Goal: Task Accomplishment & Management: Complete application form

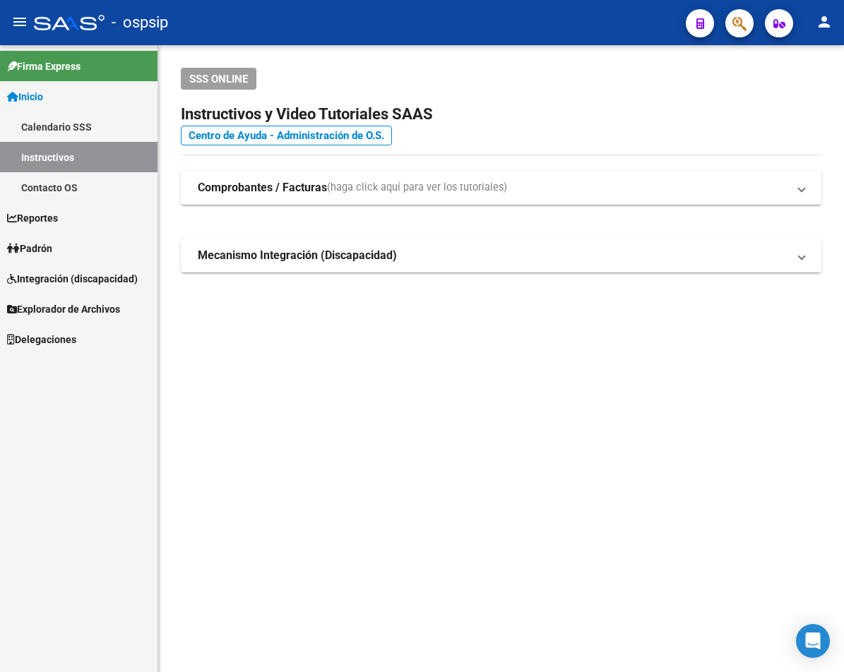
click at [713, 28] on button "button" at bounding box center [739, 23] width 28 height 28
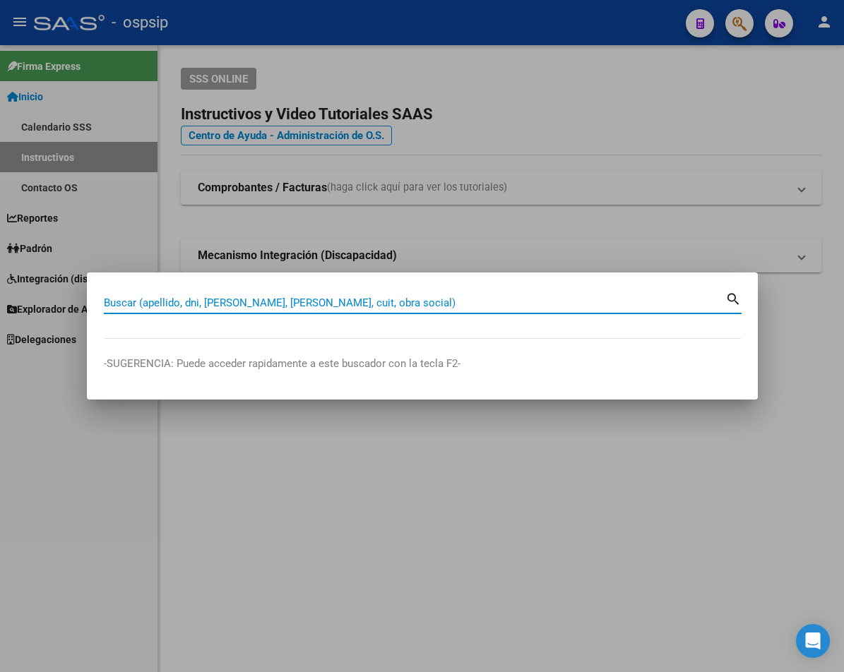
click at [129, 297] on input "Buscar (apellido, dni, [PERSON_NAME], [PERSON_NAME], cuit, obra social)" at bounding box center [414, 303] width 621 height 13
type input "17739465"
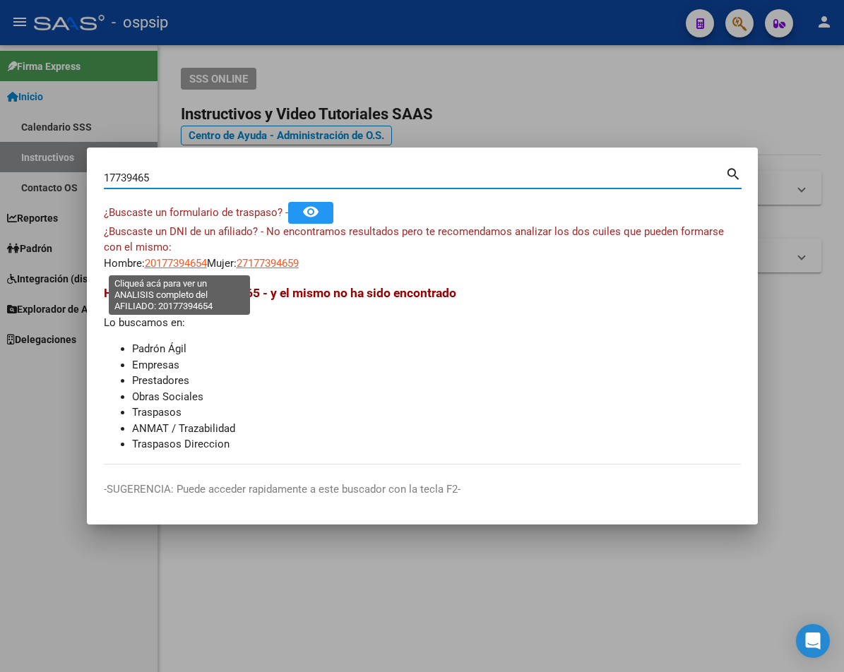
click at [185, 264] on span "20177394654" at bounding box center [176, 263] width 62 height 13
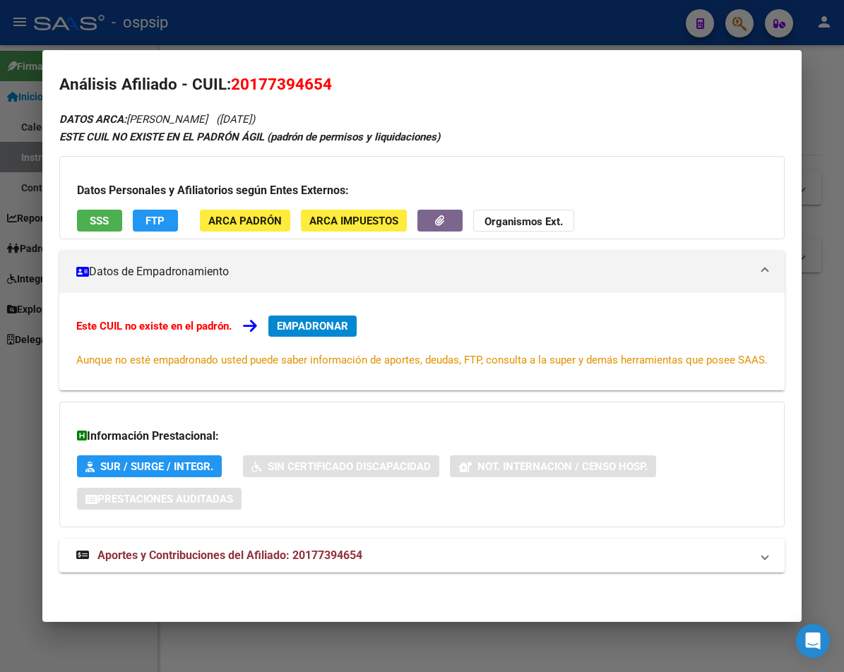
scroll to position [23, 0]
click at [254, 555] on span "Aportes y Contribuciones del Afiliado: 20177394654" at bounding box center [229, 555] width 265 height 13
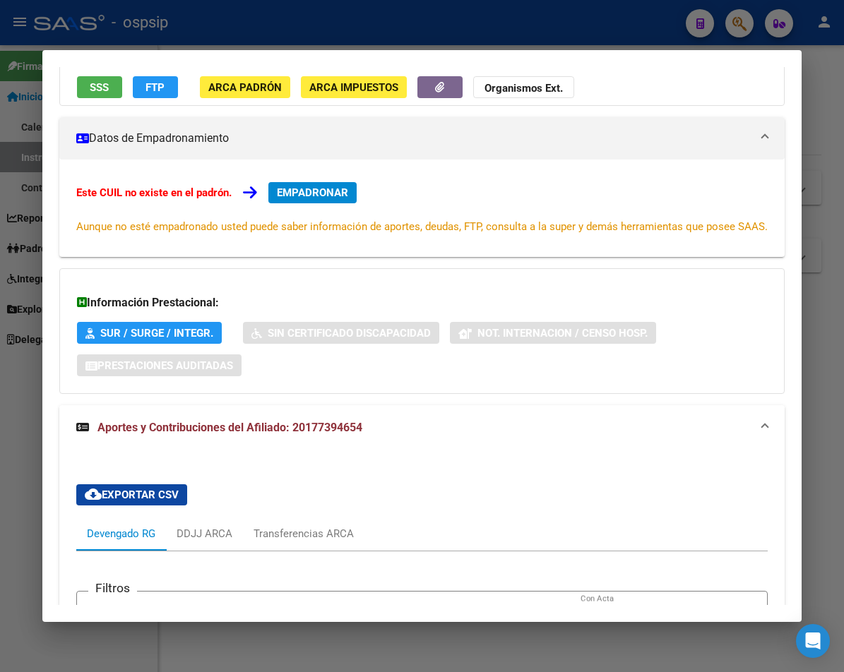
scroll to position [282, 0]
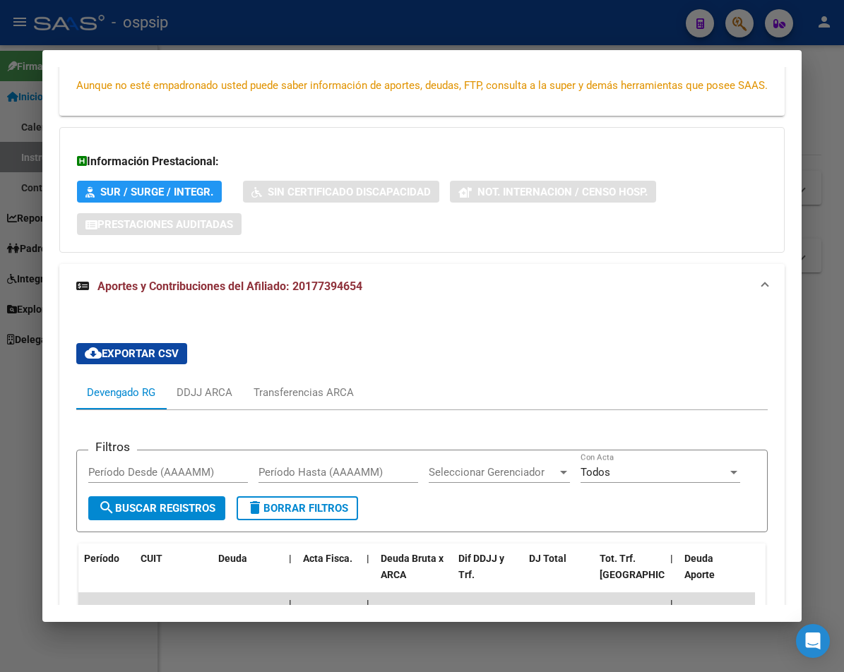
click at [181, 293] on span "Aportes y Contribuciones del Afiliado: 20177394654" at bounding box center [229, 286] width 265 height 13
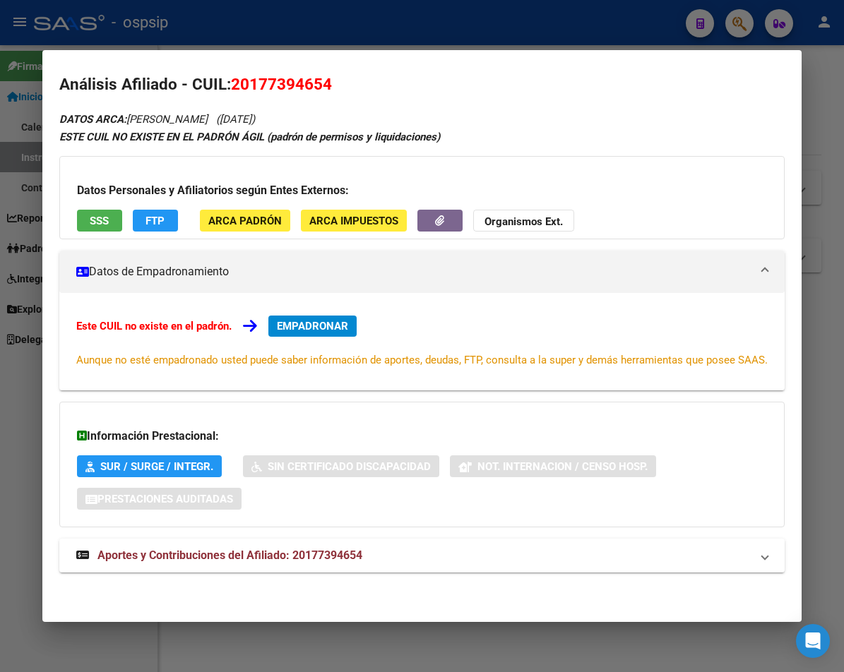
scroll to position [23, 0]
click at [228, 555] on span "Aportes y Contribuciones del Afiliado: 20177394654" at bounding box center [229, 555] width 265 height 13
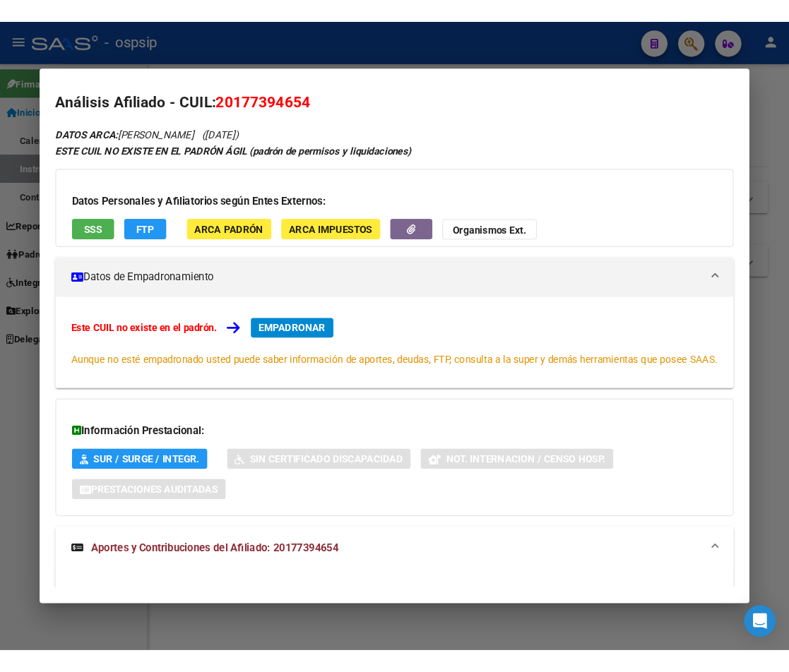
scroll to position [0, 0]
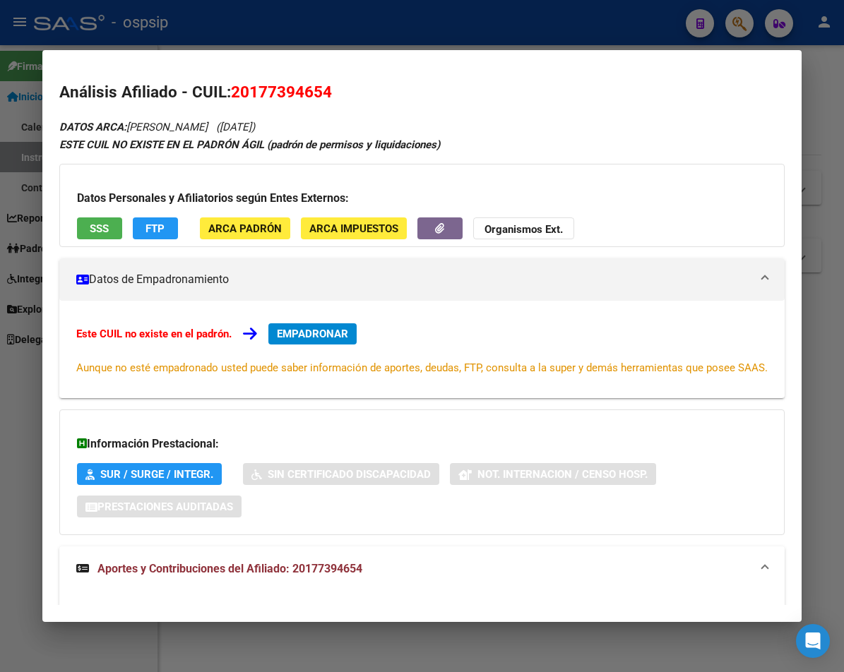
click at [311, 26] on div at bounding box center [422, 336] width 844 height 672
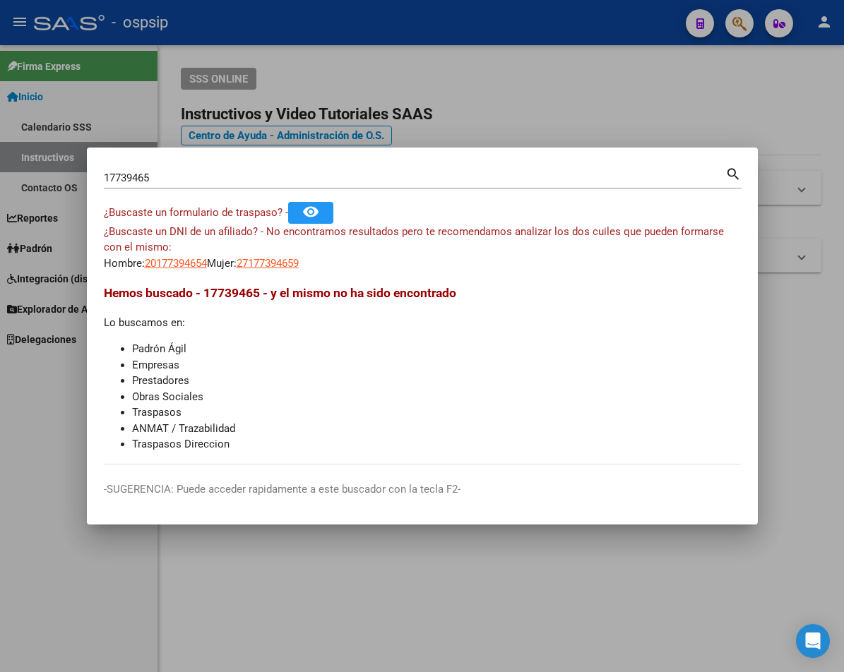
click at [650, 102] on div at bounding box center [422, 336] width 844 height 672
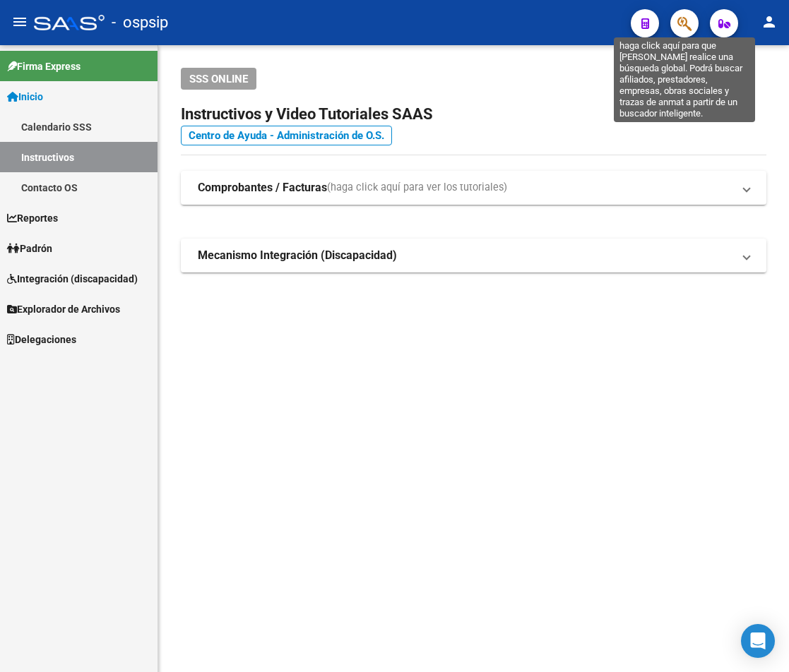
click at [679, 25] on icon "button" at bounding box center [684, 24] width 14 height 16
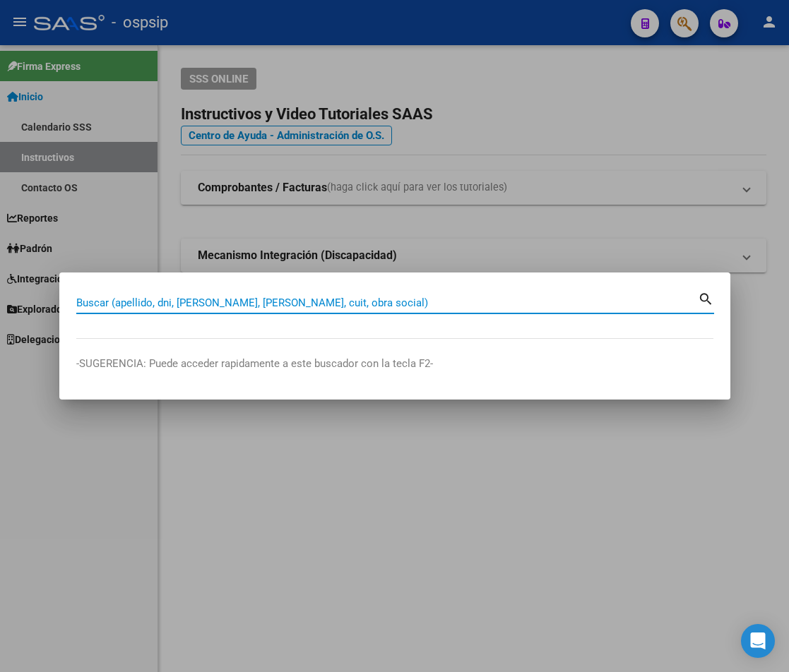
click at [98, 303] on input "Buscar (apellido, dni, [PERSON_NAME], [PERSON_NAME], cuit, obra social)" at bounding box center [386, 303] width 621 height 13
type input "94287673"
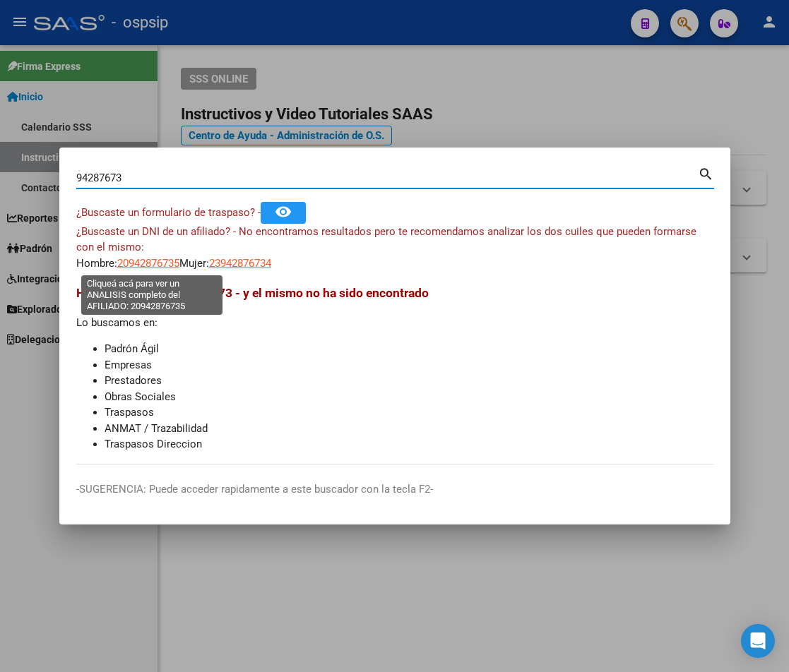
click at [127, 258] on span "20942876735" at bounding box center [148, 263] width 62 height 13
type textarea "20942876735"
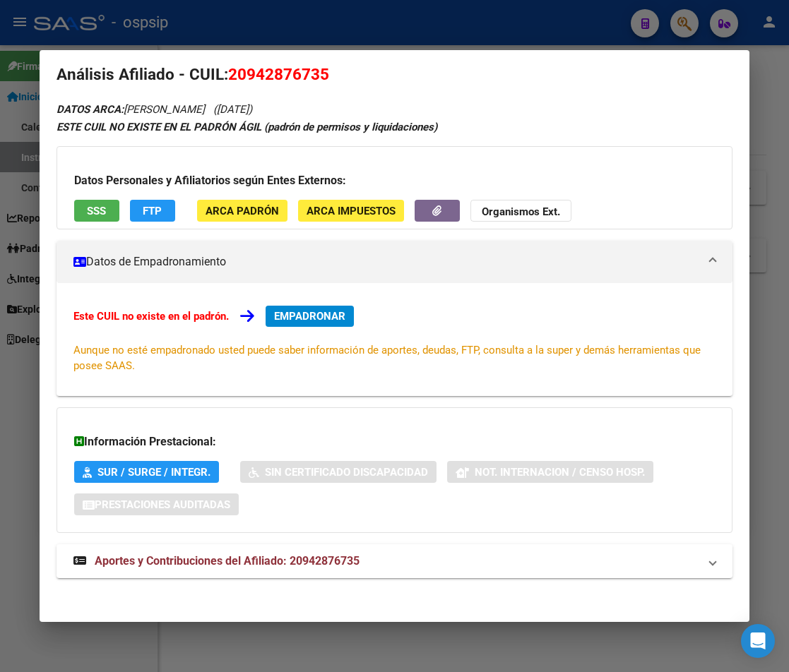
scroll to position [23, 0]
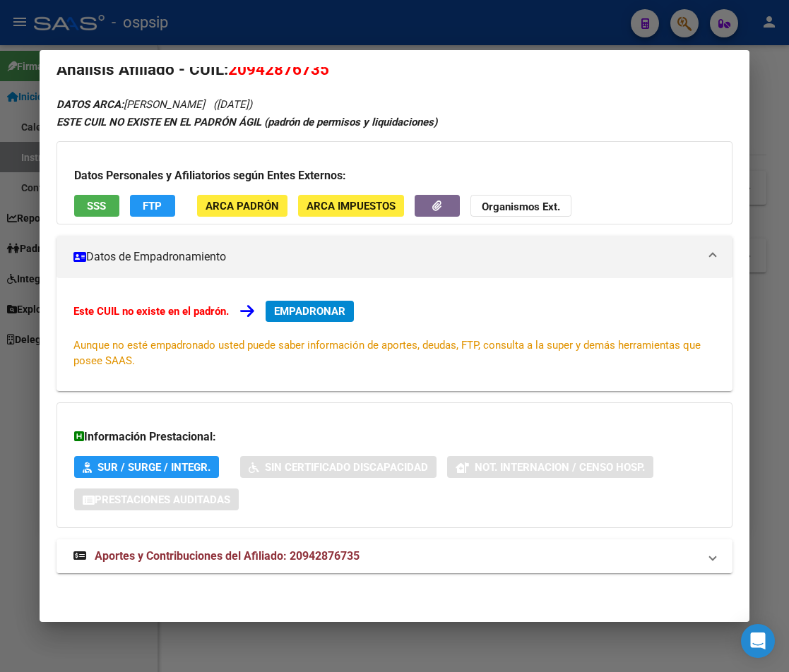
click at [306, 558] on span "Aportes y Contribuciones del Afiliado: 20942876735" at bounding box center [227, 555] width 265 height 13
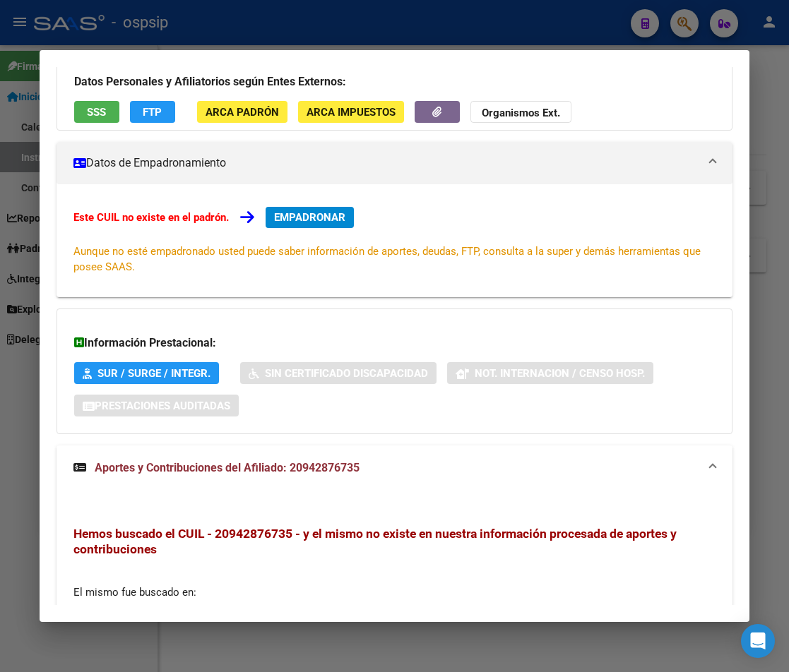
scroll to position [0, 0]
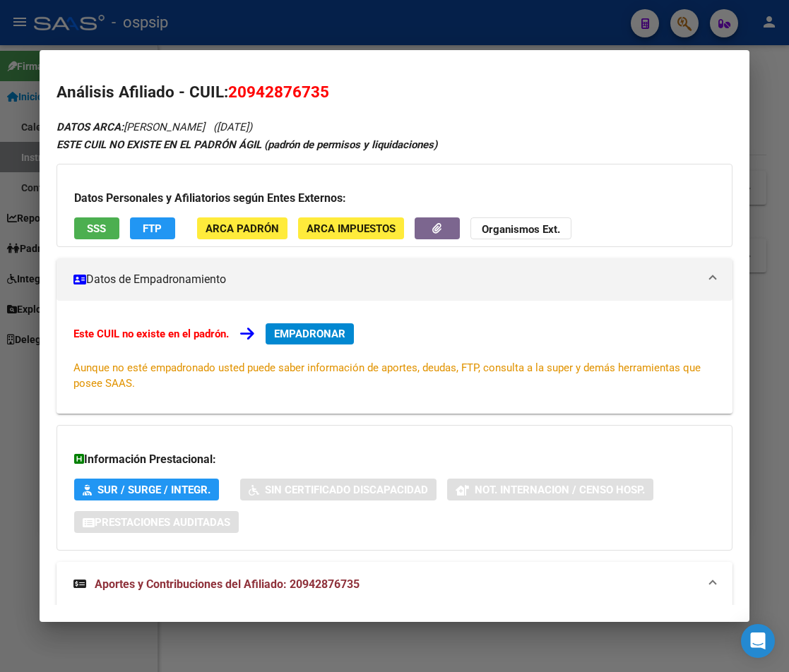
click at [361, 30] on div at bounding box center [394, 336] width 789 height 672
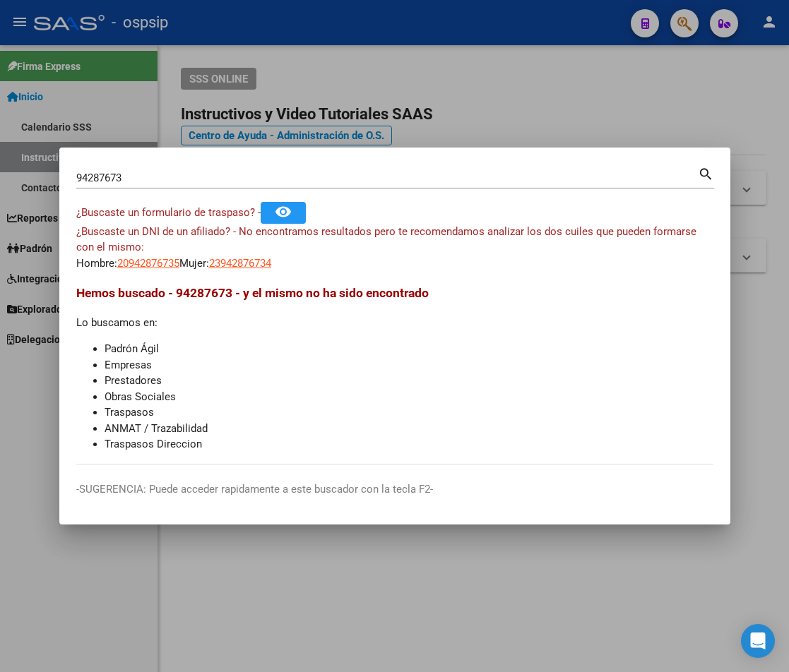
click at [395, 30] on div at bounding box center [394, 336] width 789 height 672
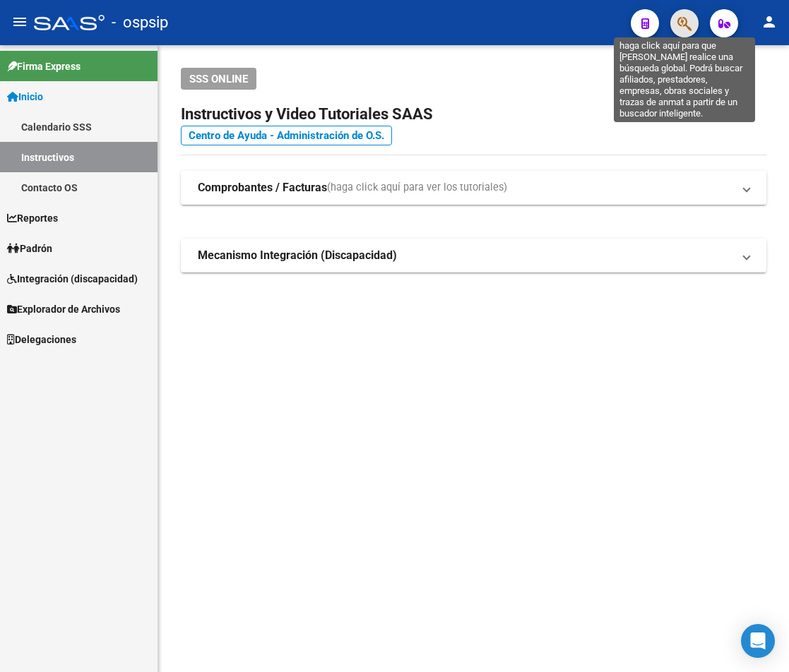
click at [684, 29] on icon "button" at bounding box center [684, 24] width 14 height 16
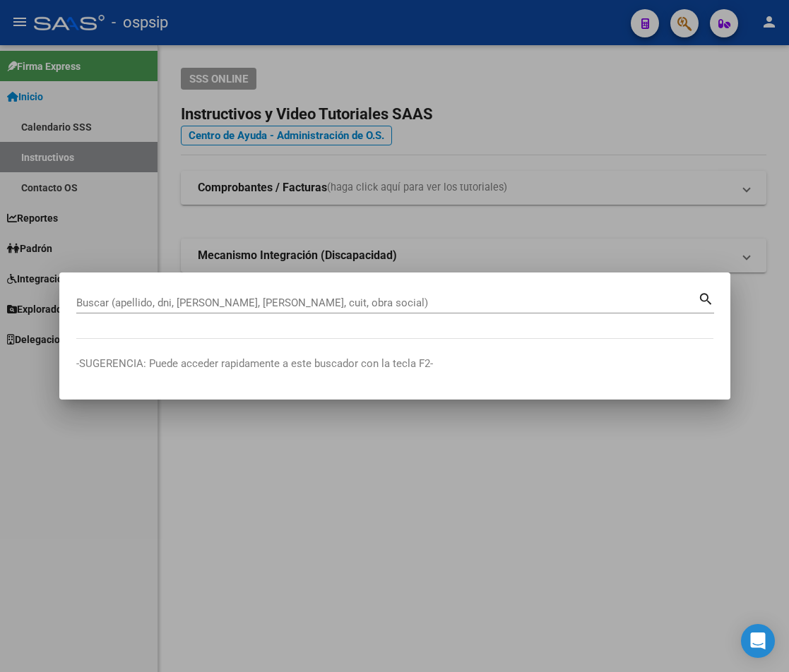
click at [118, 304] on input "Buscar (apellido, dni, [PERSON_NAME], [PERSON_NAME], cuit, obra social)" at bounding box center [386, 303] width 621 height 13
click at [699, 300] on mat-icon "search" at bounding box center [706, 298] width 16 height 17
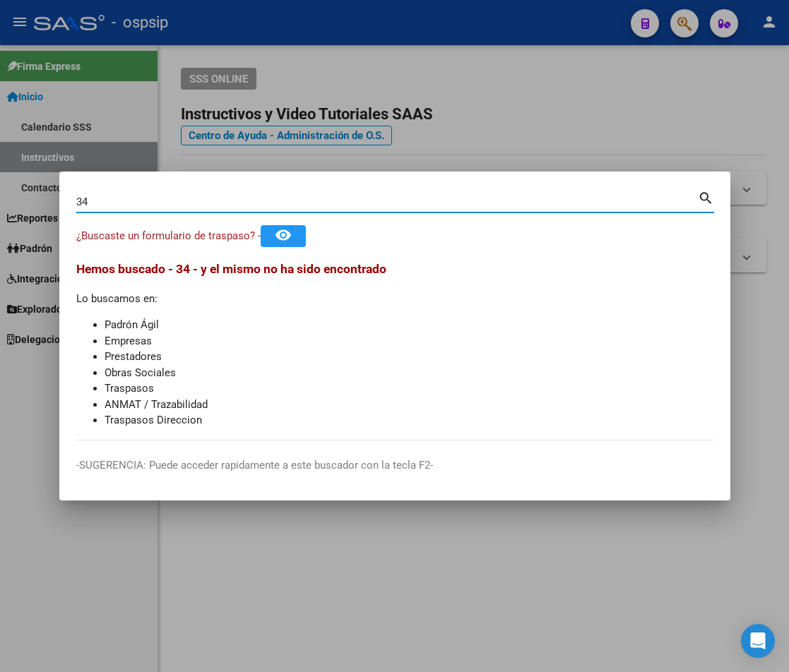
type input "3"
paste input "33682816"
type input "33682816"
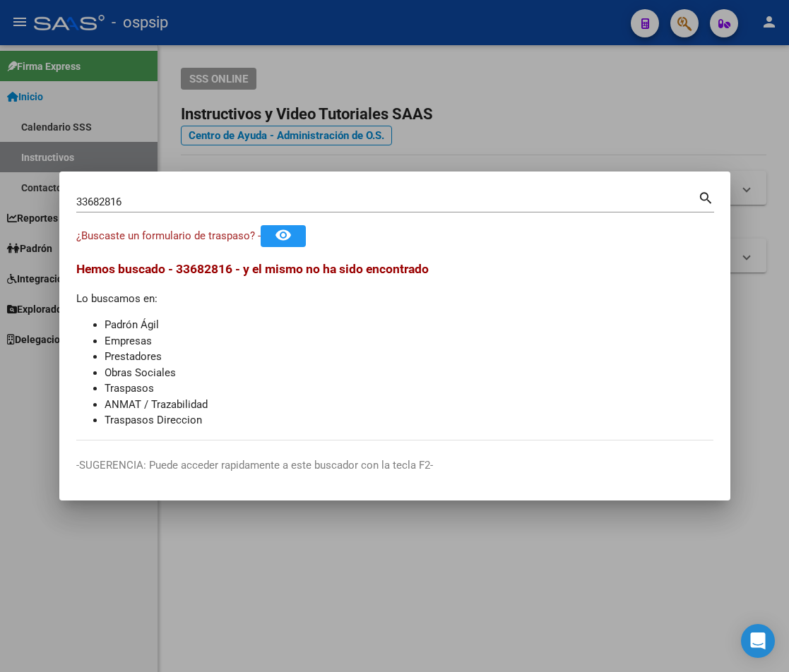
click at [701, 201] on mat-icon "search" at bounding box center [706, 197] width 16 height 17
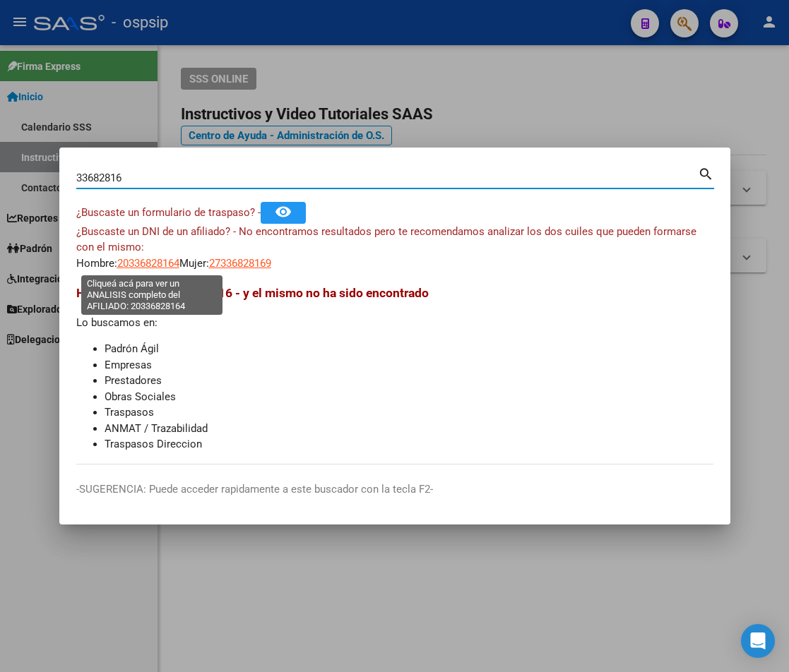
click at [150, 266] on span "20336828164" at bounding box center [148, 263] width 62 height 13
type textarea "20336828164"
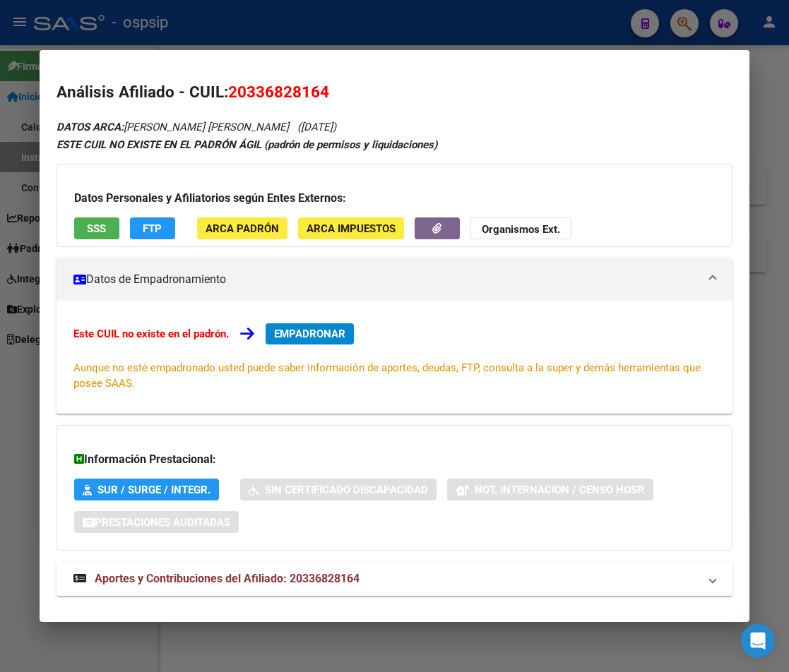
click at [257, 582] on span "Aportes y Contribuciones del Afiliado: 20336828164" at bounding box center [227, 578] width 265 height 13
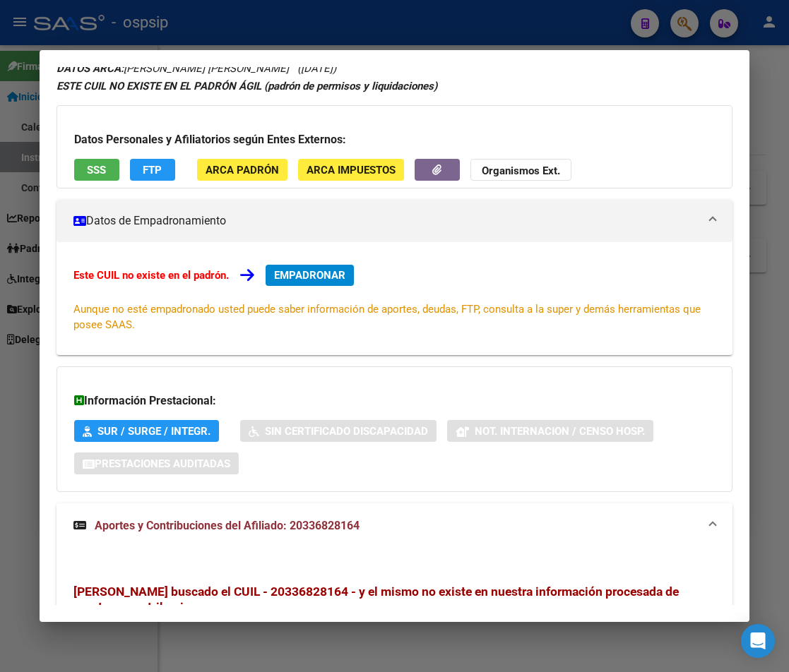
scroll to position [46, 0]
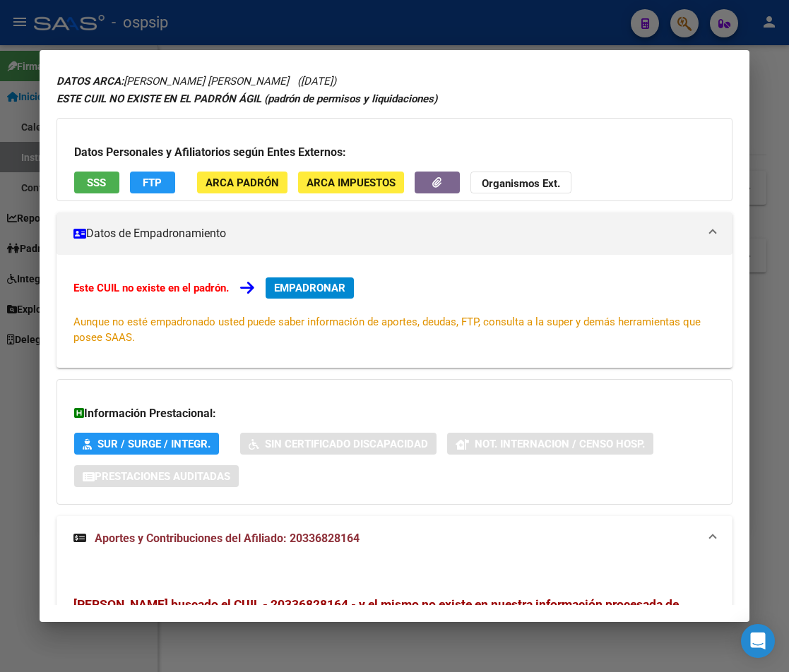
click at [556, 31] on div at bounding box center [394, 336] width 789 height 672
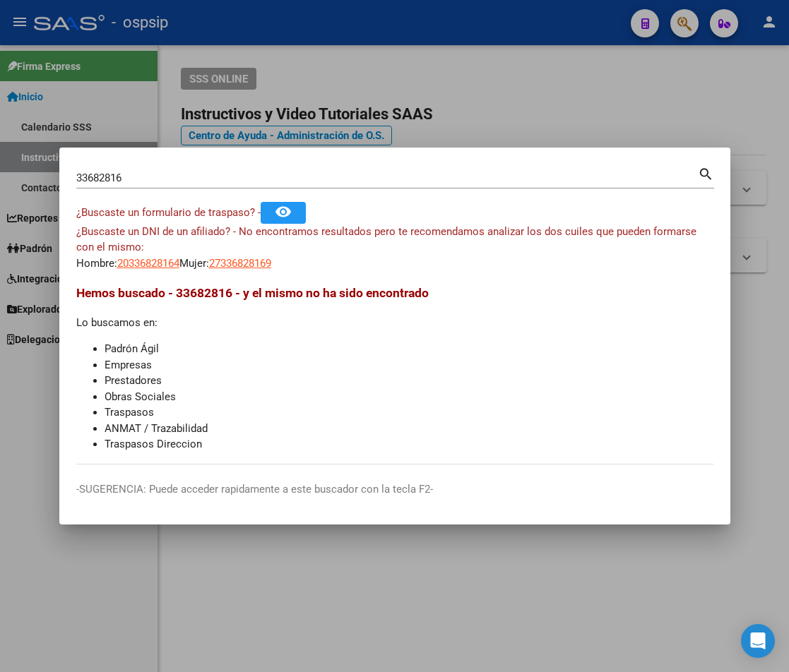
click at [511, 28] on div at bounding box center [394, 336] width 789 height 672
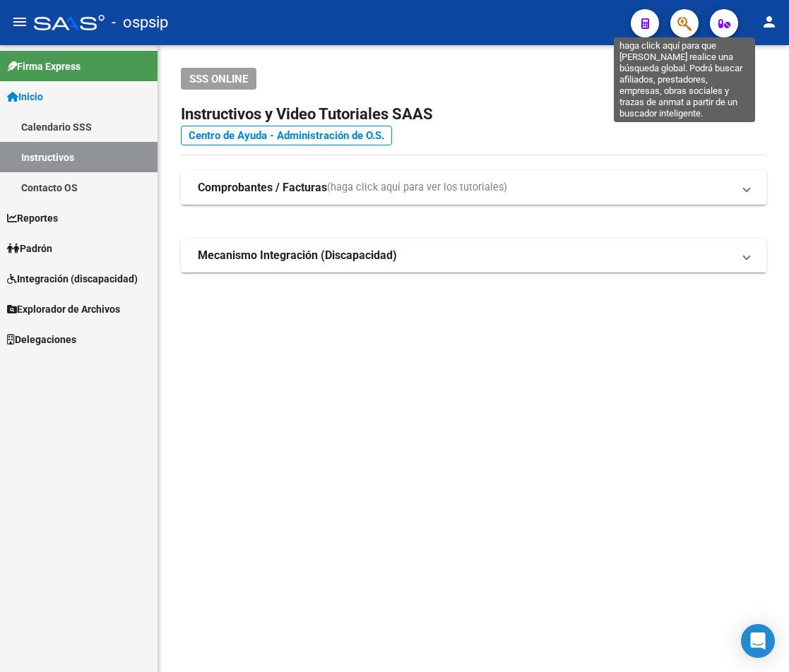
click at [683, 23] on icon "button" at bounding box center [684, 24] width 14 height 16
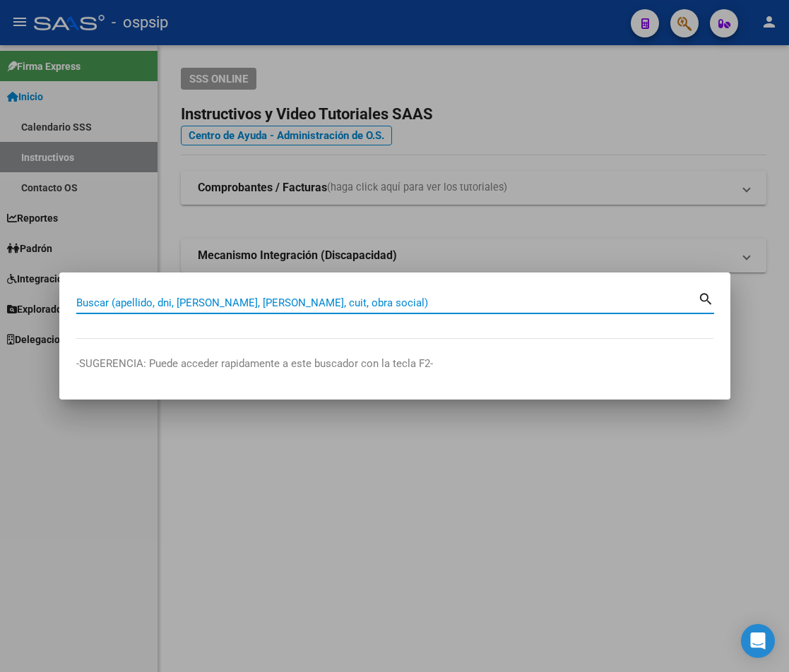
click at [138, 304] on input "Buscar (apellido, dni, [PERSON_NAME], [PERSON_NAME], cuit, obra social)" at bounding box center [386, 303] width 621 height 13
click at [116, 306] on input "Buscar (apellido, dni, [PERSON_NAME], [PERSON_NAME], cuit, obra social)" at bounding box center [386, 303] width 621 height 13
type input "2"
type input "1"
paste input "29470267"
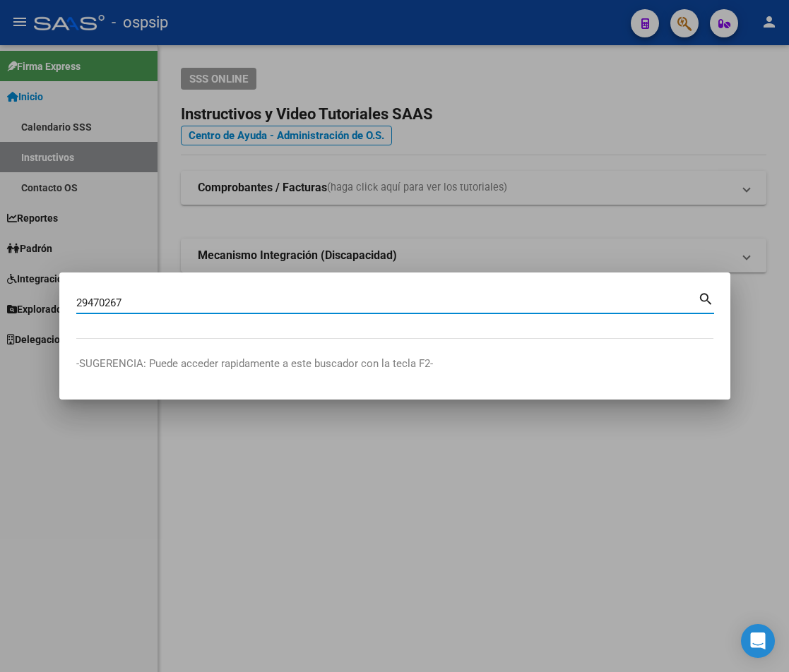
type input "29470267"
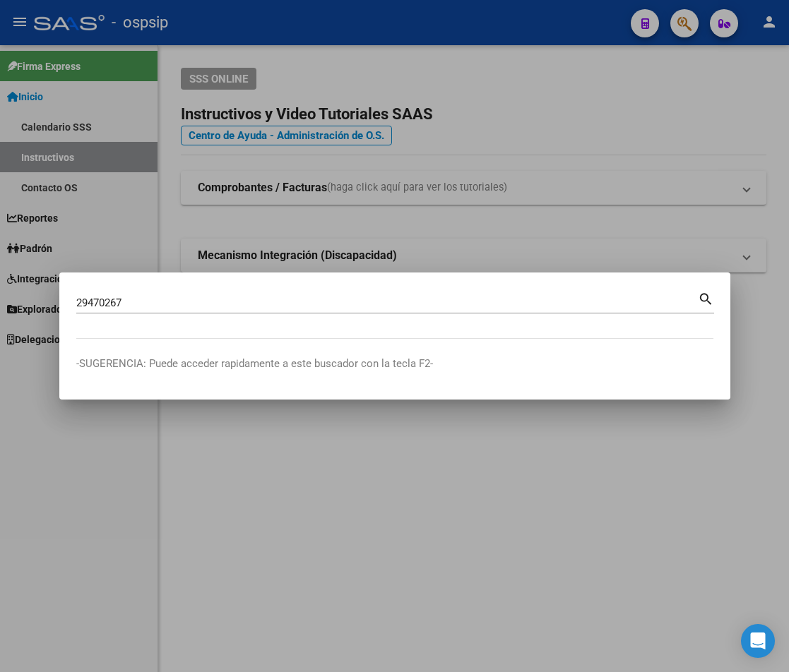
click at [706, 303] on mat-icon "search" at bounding box center [706, 298] width 16 height 17
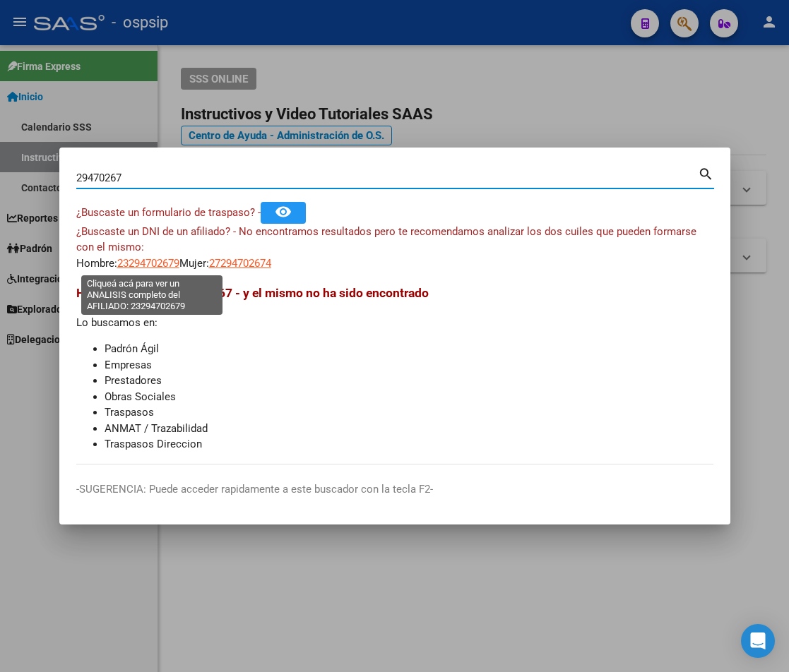
click at [136, 263] on span "23294702679" at bounding box center [148, 263] width 62 height 13
type textarea "23294702679"
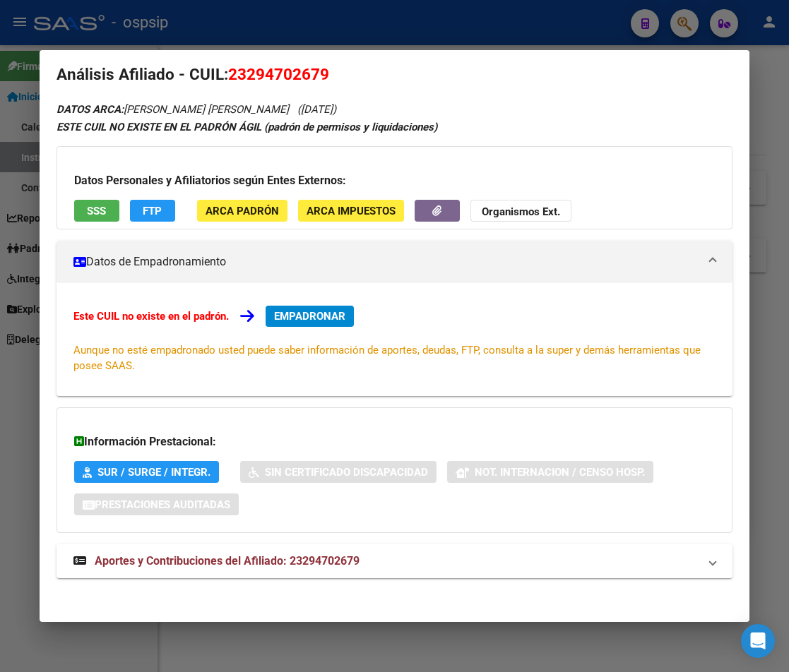
scroll to position [23, 0]
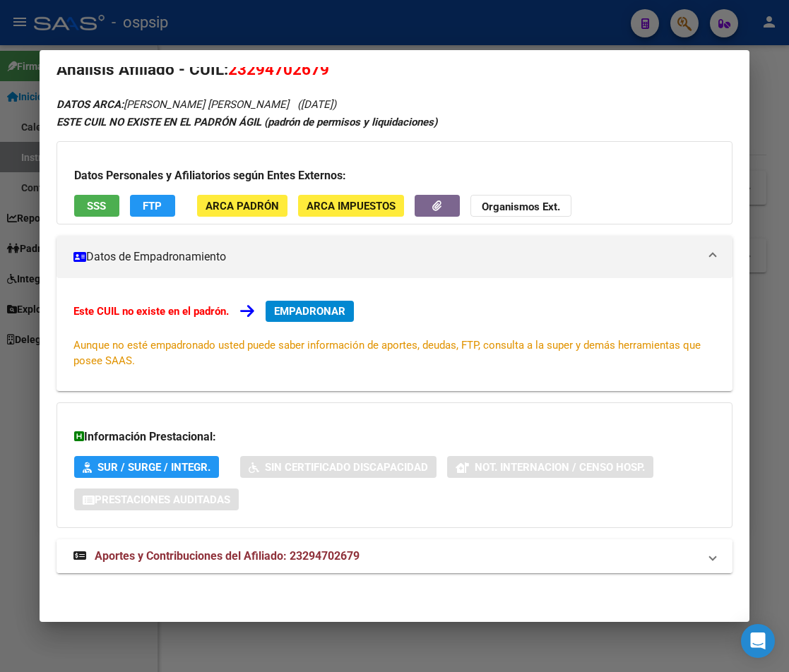
click at [246, 561] on span "Aportes y Contribuciones del Afiliado: 23294702679" at bounding box center [227, 555] width 265 height 13
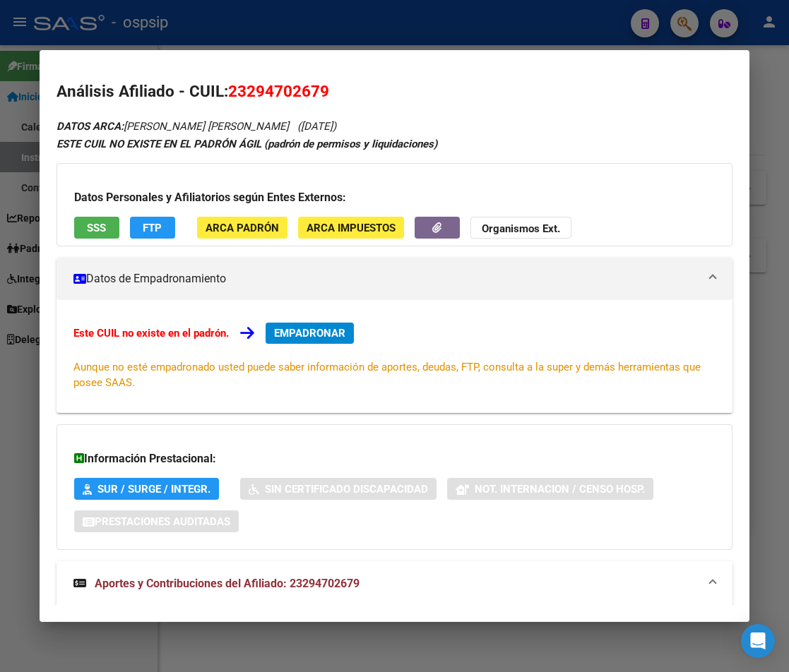
scroll to position [0, 0]
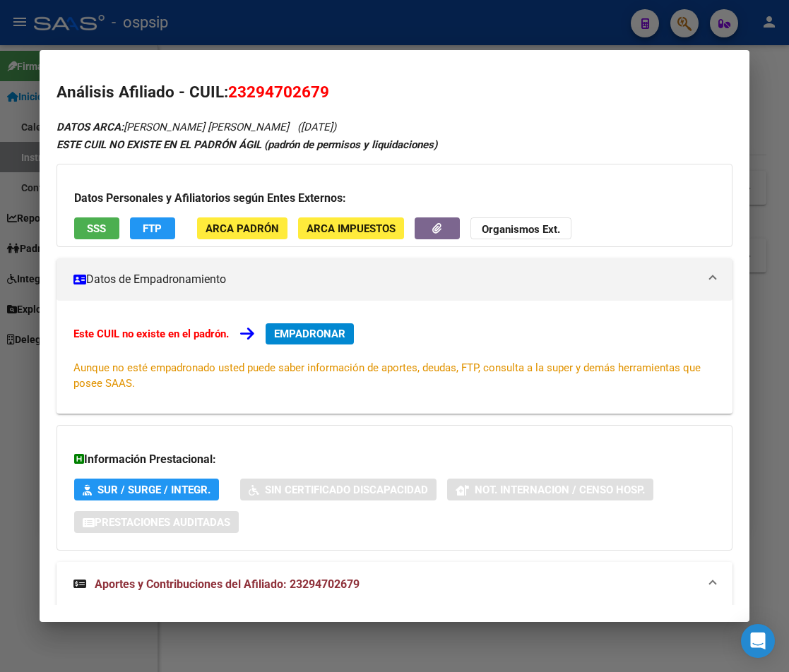
click at [426, 30] on div at bounding box center [394, 336] width 789 height 672
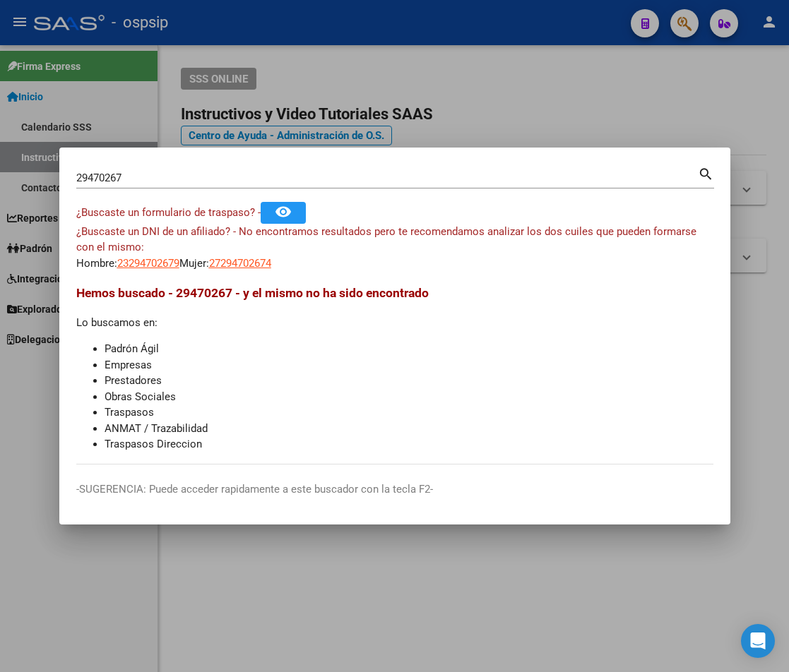
click at [426, 30] on div at bounding box center [394, 336] width 789 height 672
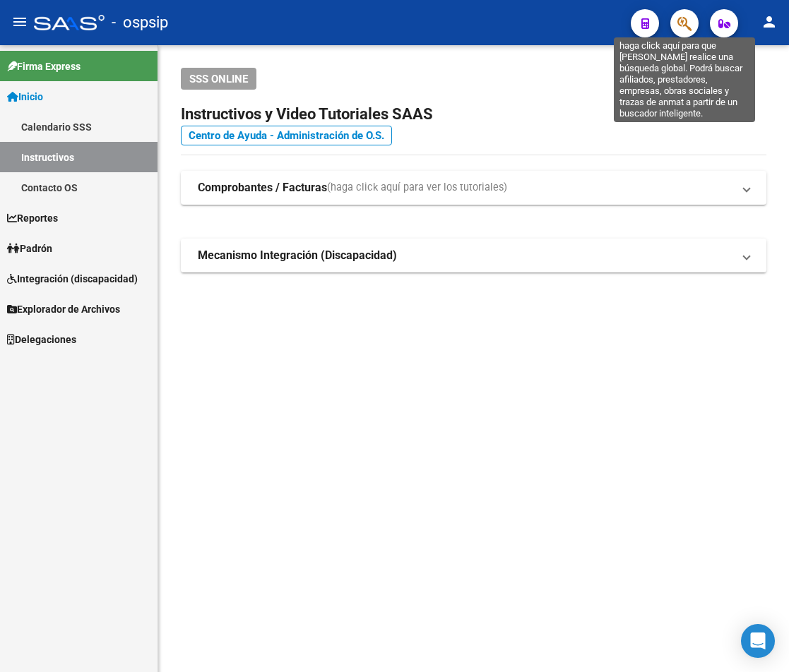
click at [686, 32] on icon "button" at bounding box center [684, 24] width 14 height 16
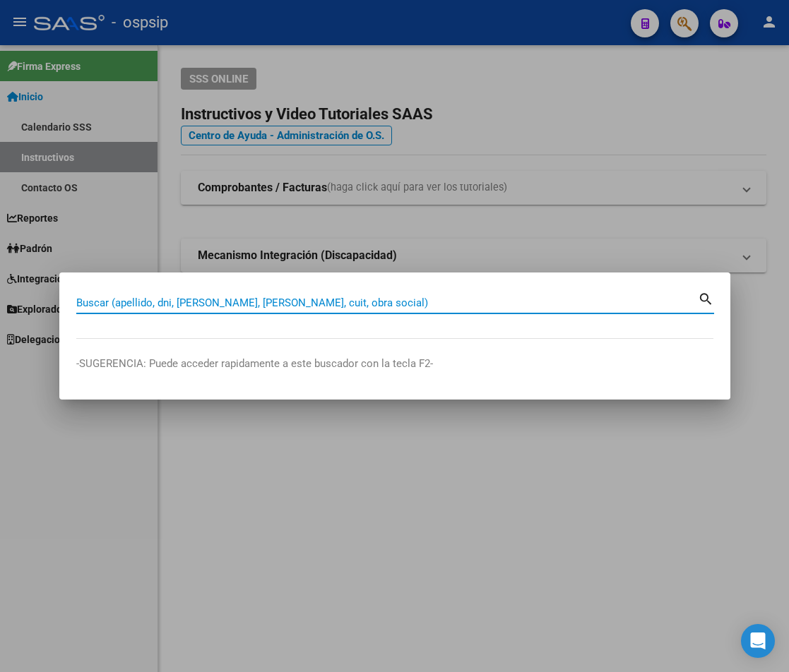
paste input "39646368"
type input "39646368"
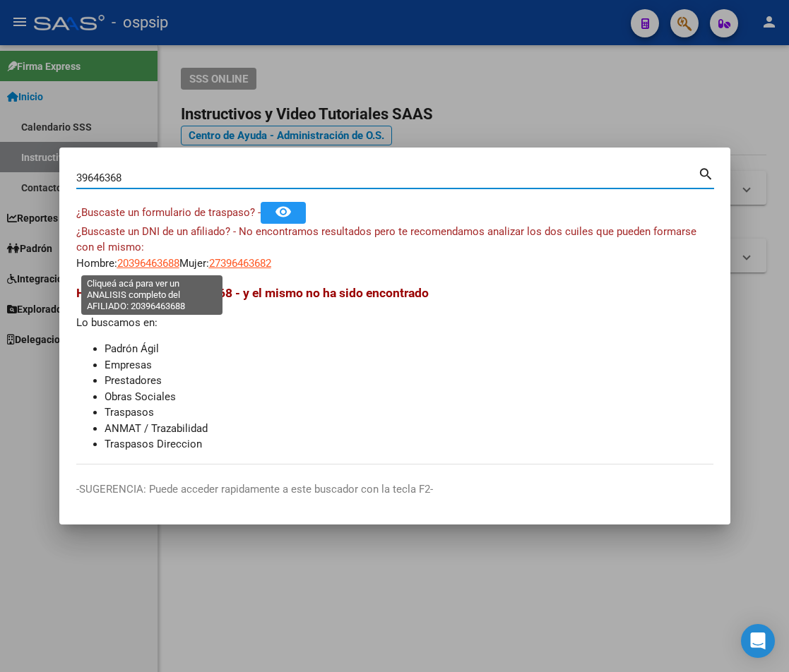
click at [136, 263] on span "20396463688" at bounding box center [148, 263] width 62 height 13
type textarea "20396463688"
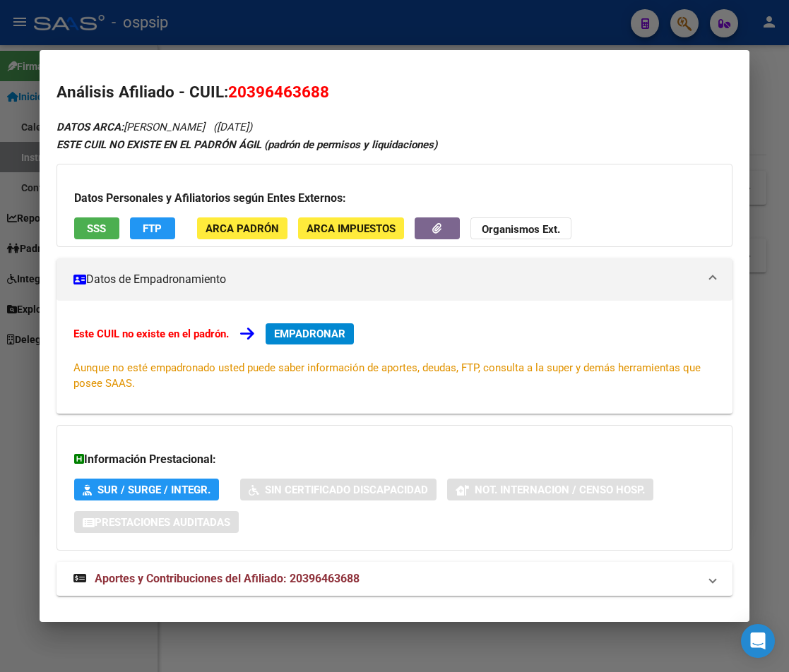
scroll to position [23, 0]
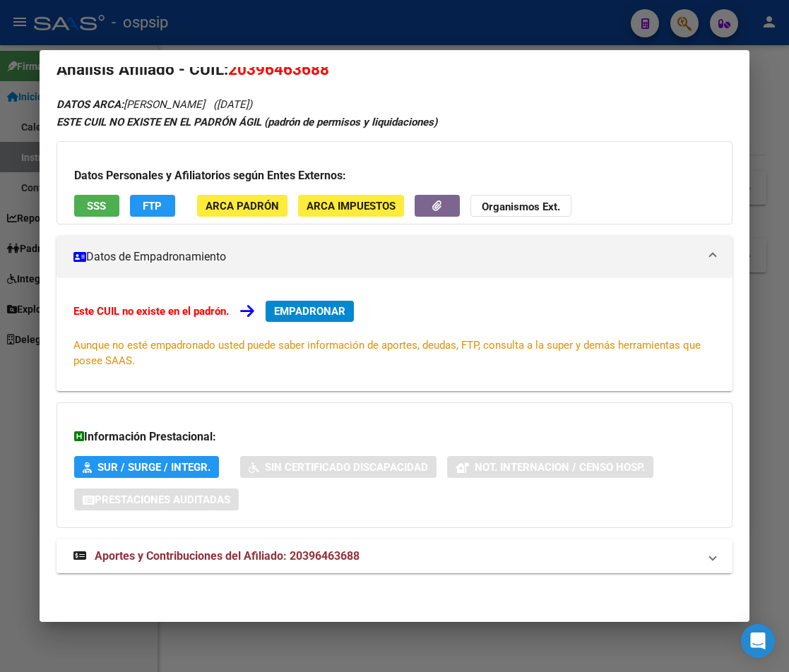
click at [290, 560] on span "Aportes y Contribuciones del Afiliado: 20396463688" at bounding box center [227, 555] width 265 height 13
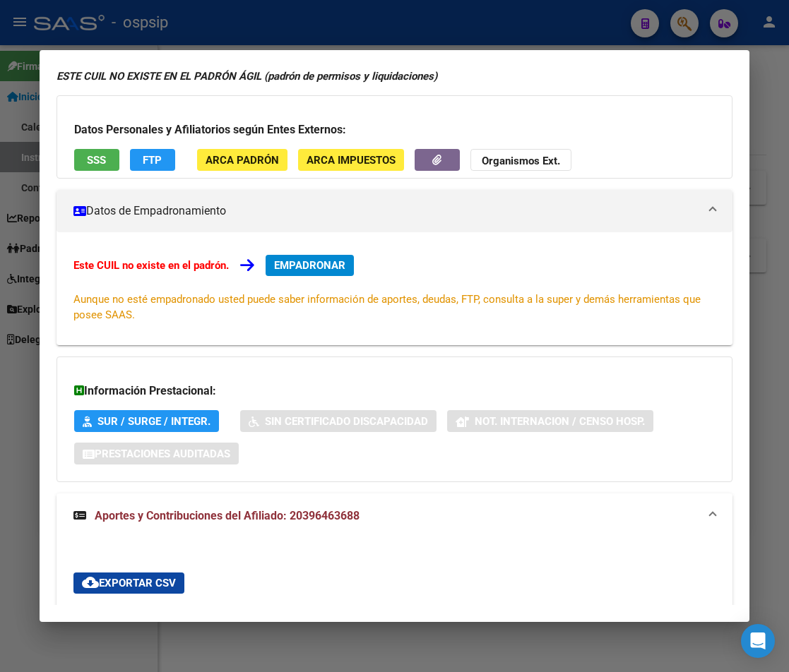
scroll to position [0, 0]
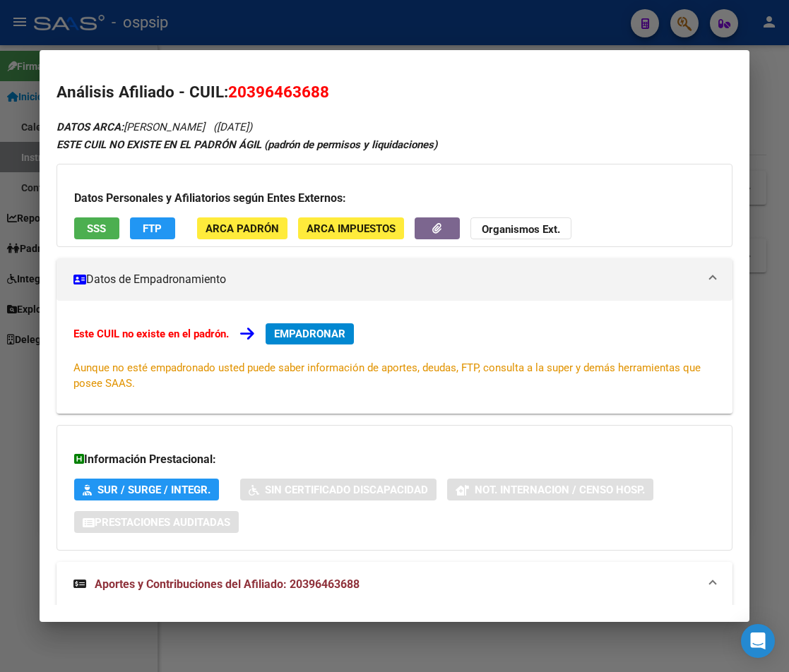
click at [375, 30] on div at bounding box center [394, 336] width 789 height 672
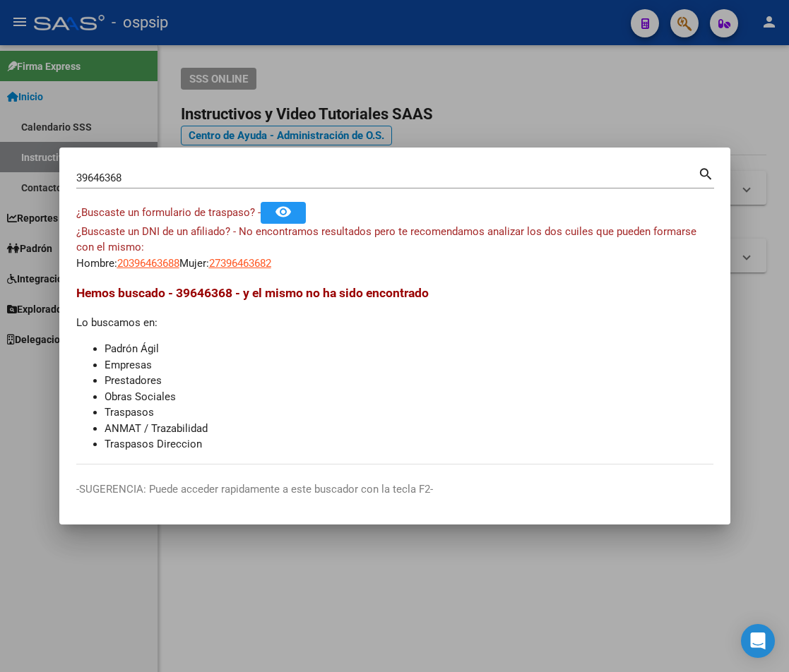
click at [148, 167] on div "39646368 Buscar (apellido, dni, cuil, nro traspaso, cuit, obra social)" at bounding box center [386, 177] width 621 height 21
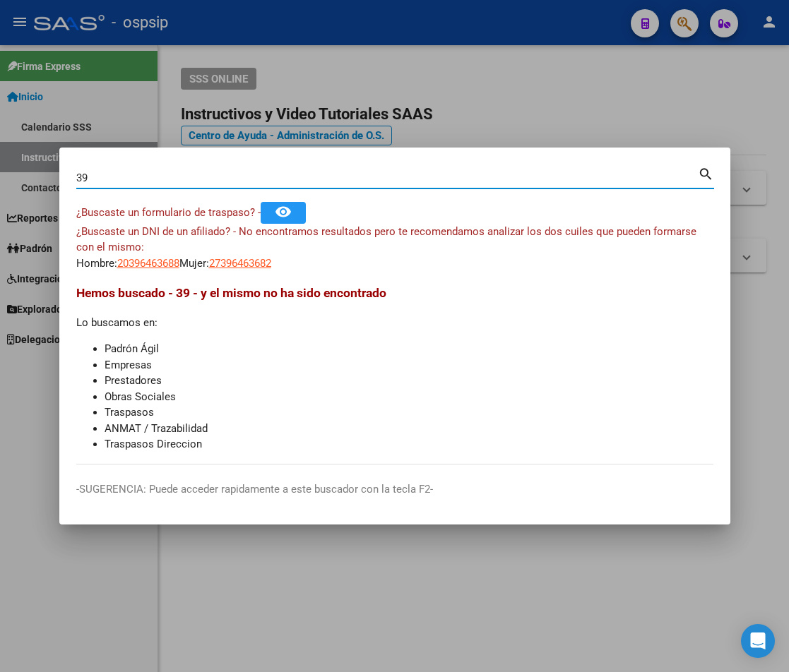
type input "3"
type input "38040711"
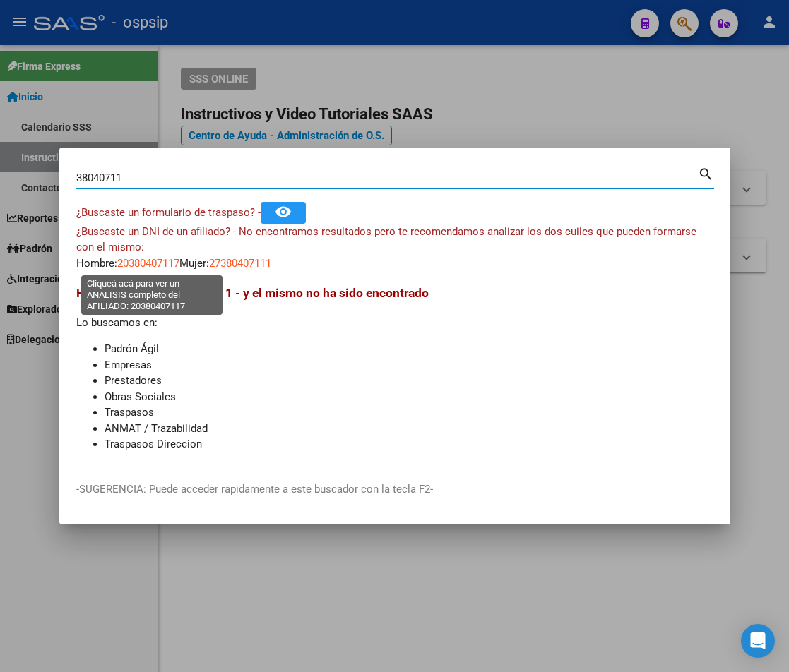
click at [142, 266] on span "20380407117" at bounding box center [148, 263] width 62 height 13
type textarea "20380407117"
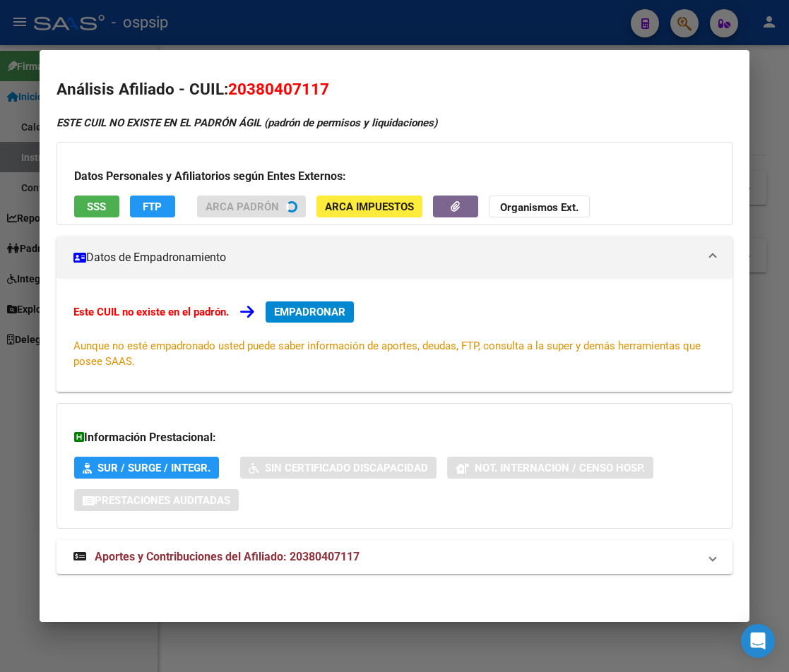
scroll to position [4, 0]
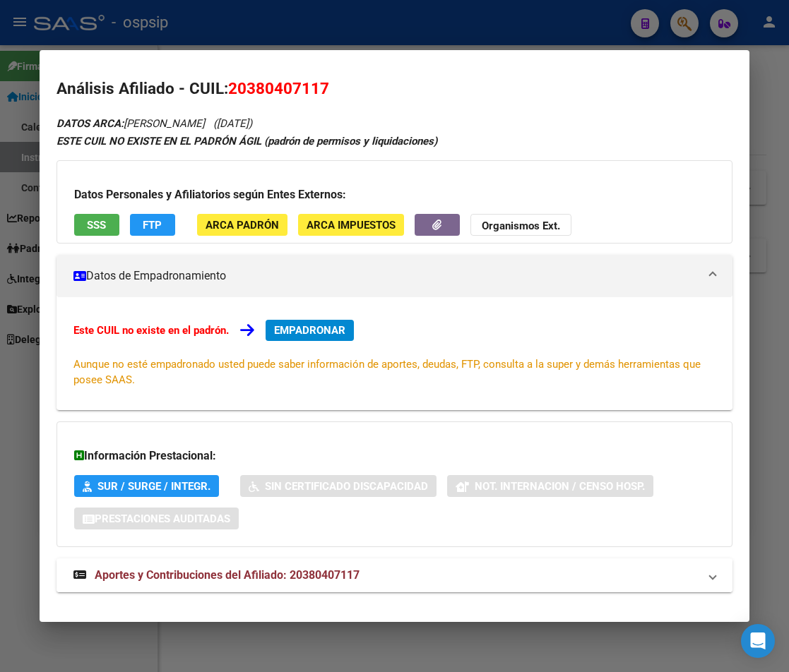
click at [289, 581] on span "Aportes y Contribuciones del Afiliado: 20380407117" at bounding box center [227, 575] width 265 height 13
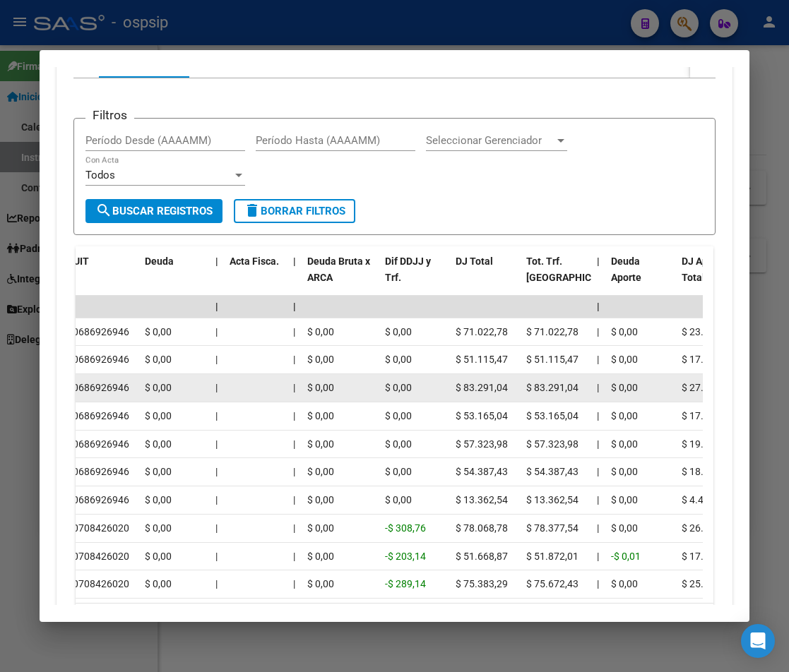
scroll to position [636, 0]
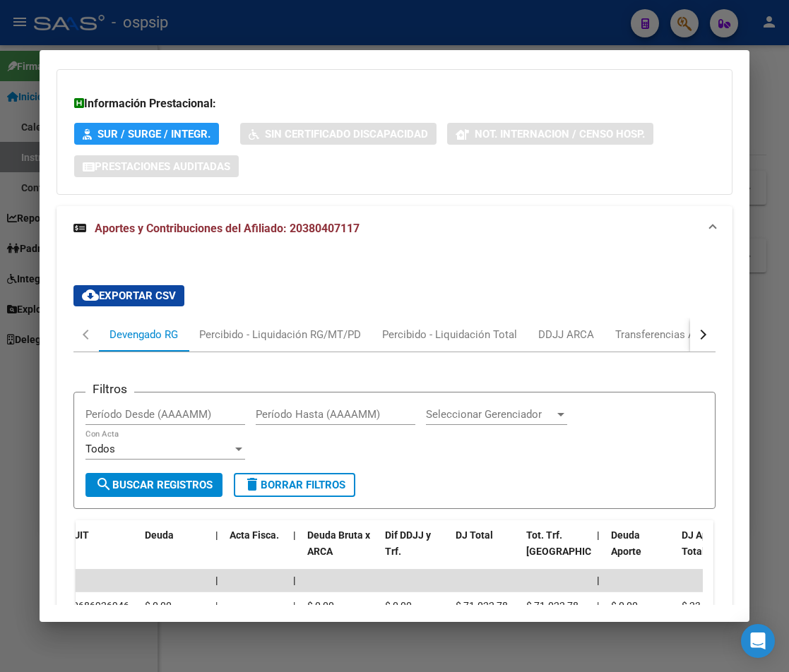
drag, startPoint x: 150, startPoint y: 69, endPoint x: 73, endPoint y: 71, distance: 77.0
click at [73, 71] on div "DATOS ARCA: CONTRERAS NAHUEL NICOLAS (29/11/1993) ESTE CUIL NO EXISTE EN EL PAD…" at bounding box center [394, 362] width 676 height 1201
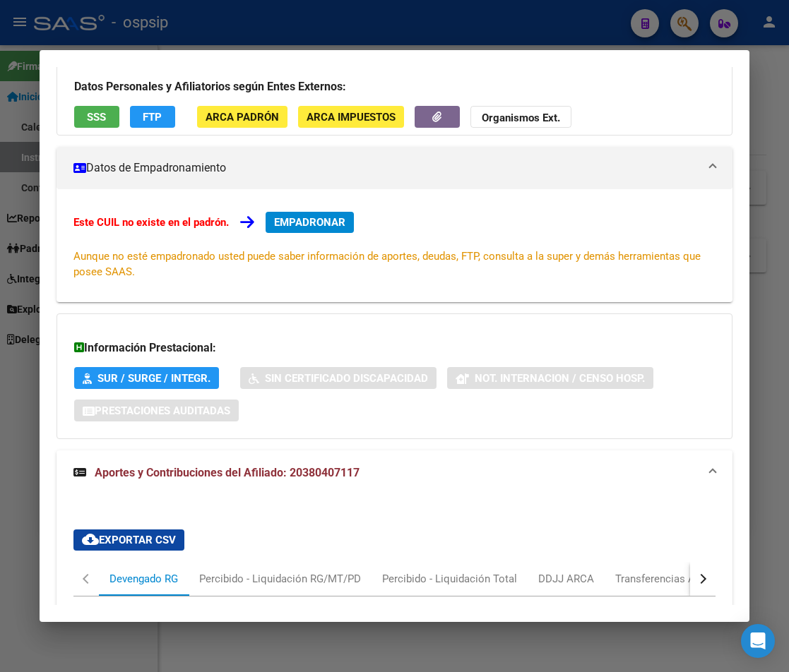
scroll to position [41, 0]
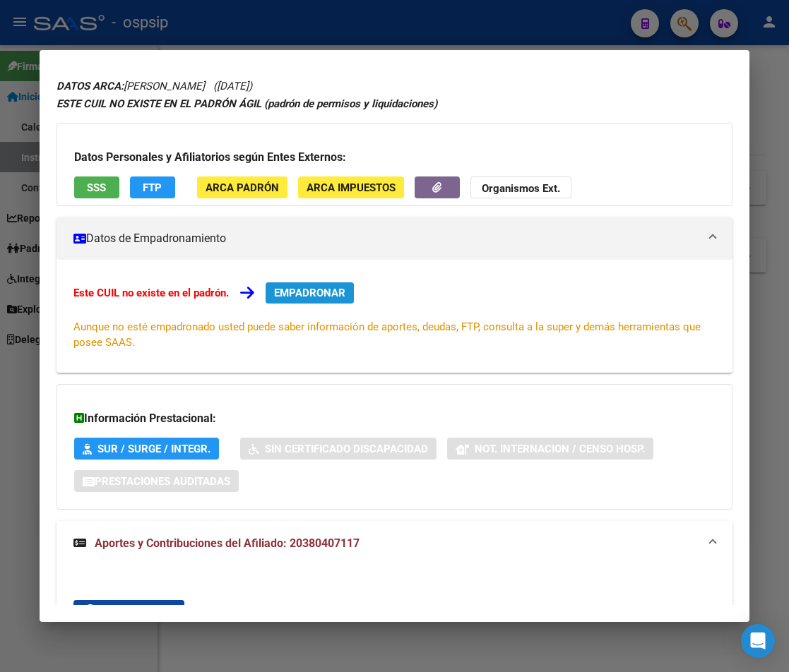
click at [305, 298] on span "EMPADRONAR" at bounding box center [309, 293] width 71 height 13
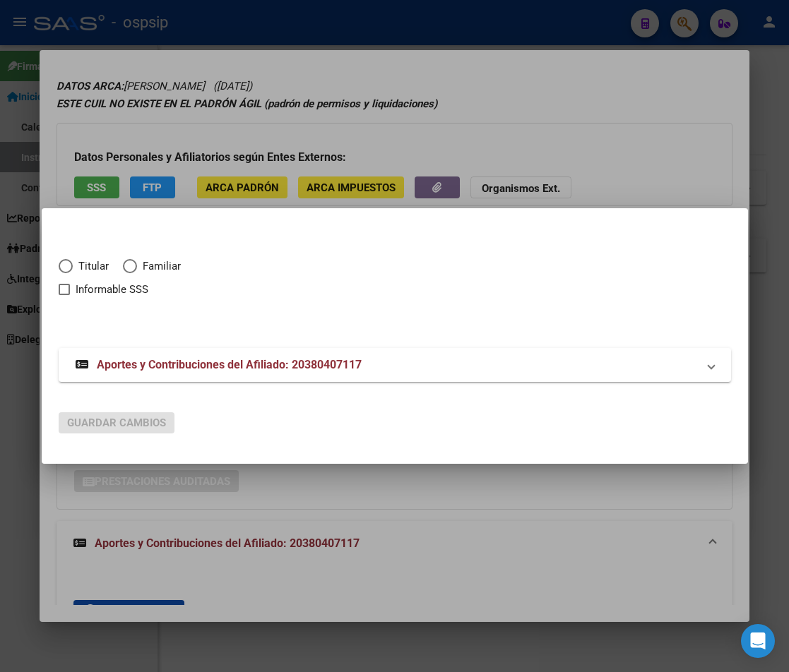
click at [63, 262] on span "Elija una opción" at bounding box center [66, 266] width 14 height 14
click at [63, 262] on input "Titular" at bounding box center [66, 266] width 14 height 14
radio input "true"
checkbox input "true"
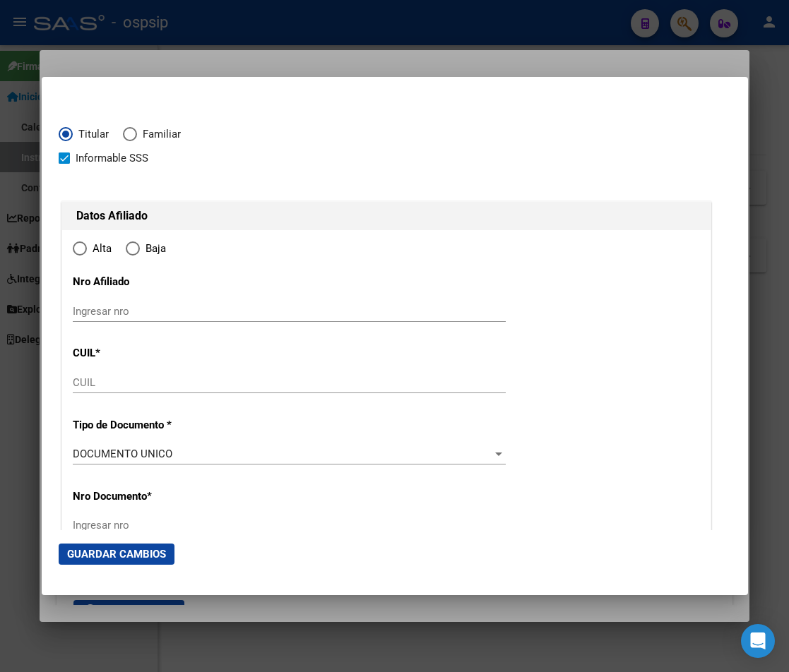
type input "20-38040711-7"
radio input "true"
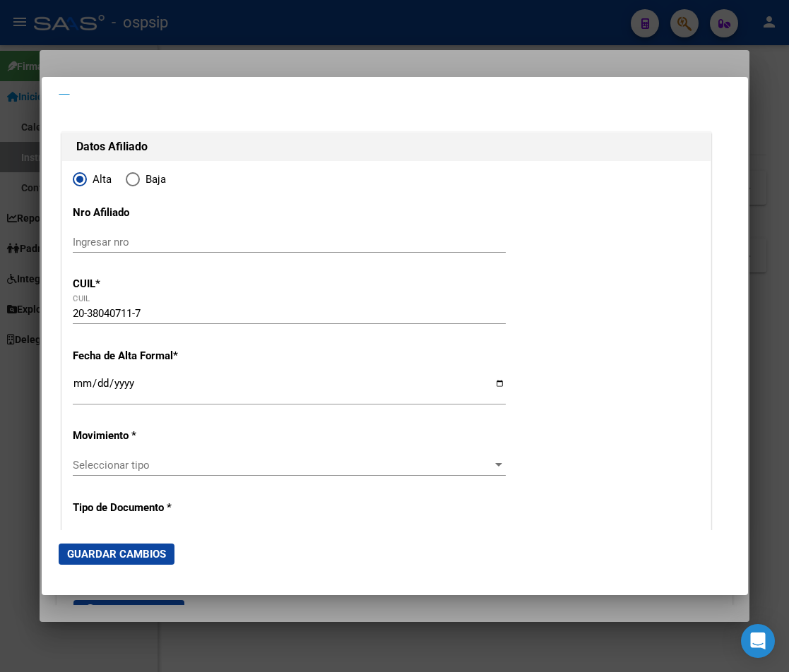
type input "38040711"
type input "CONTRERAS"
type input "NAHUEL NICOLAS"
type input "1993-11-29"
type input "SAN FRANCISCO SOLANO (QUILMES)"
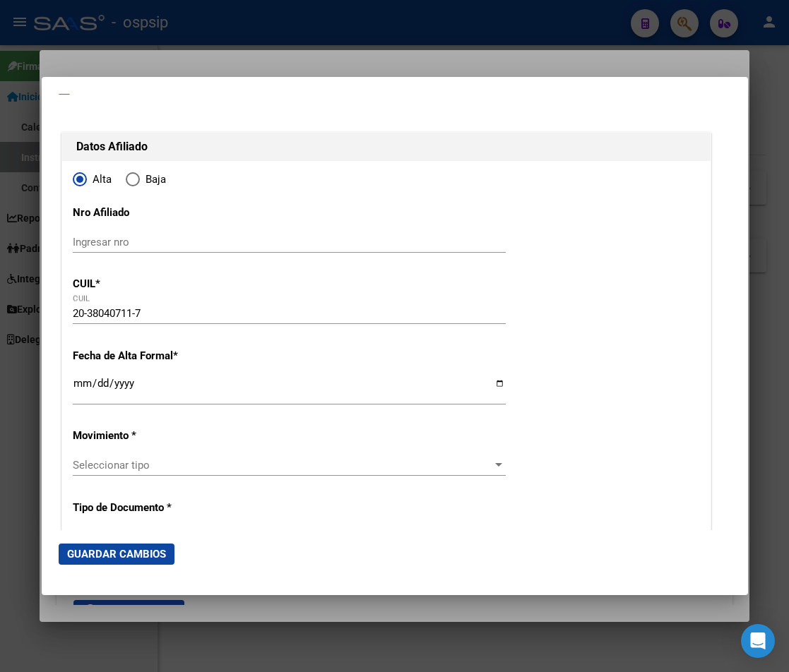
type input "1881"
type input "885"
type input "5035"
type input "SAN FRANCISCO SOLANO (QUILMES)"
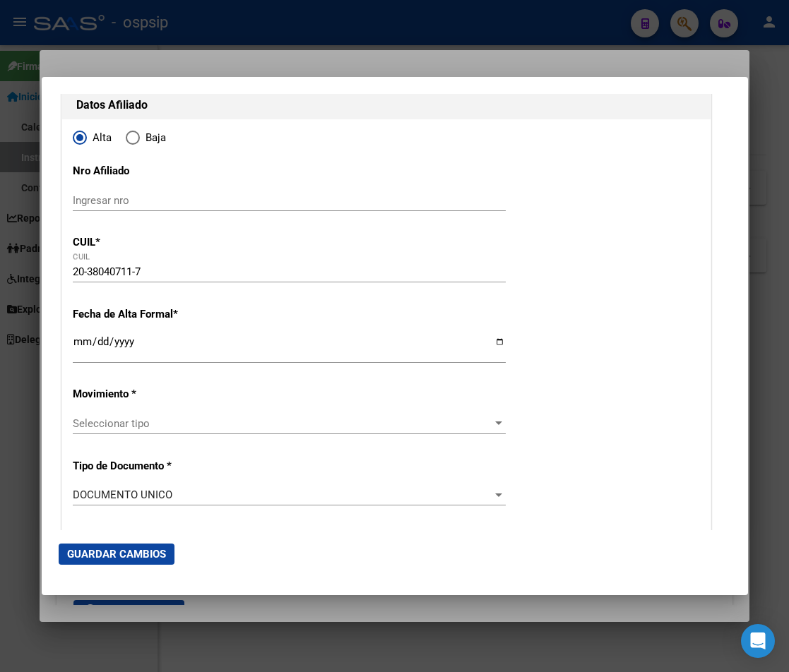
scroll to position [141, 0]
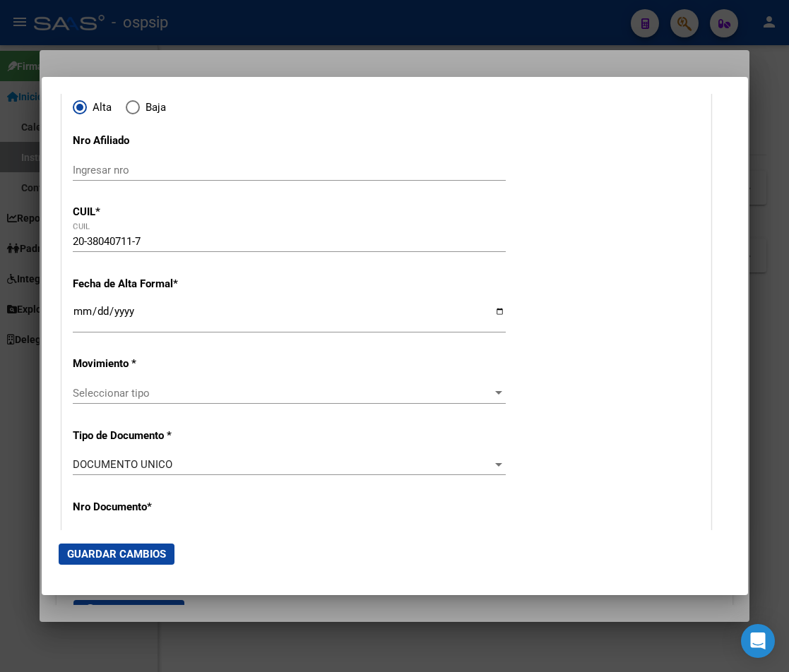
click at [75, 312] on input "Ingresar fecha" at bounding box center [289, 317] width 433 height 23
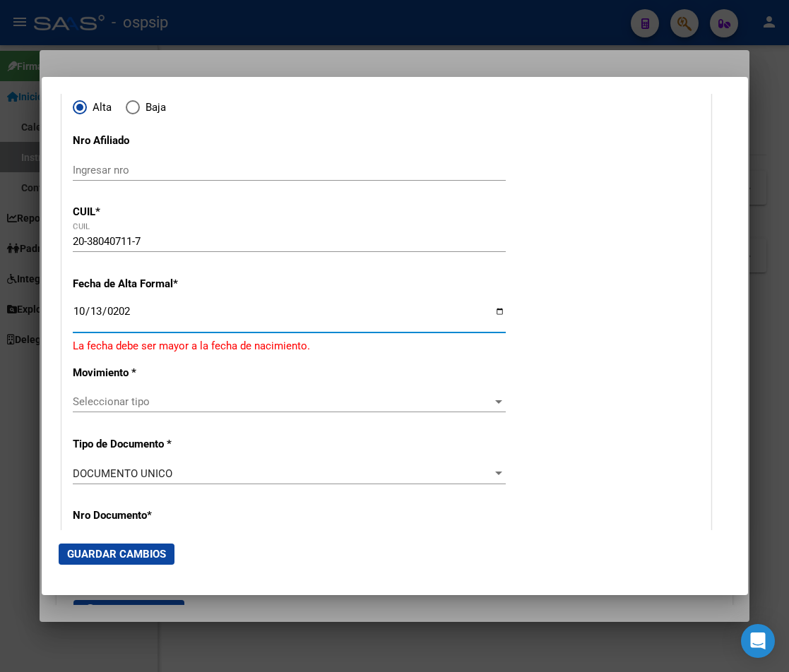
type input "[DATE]"
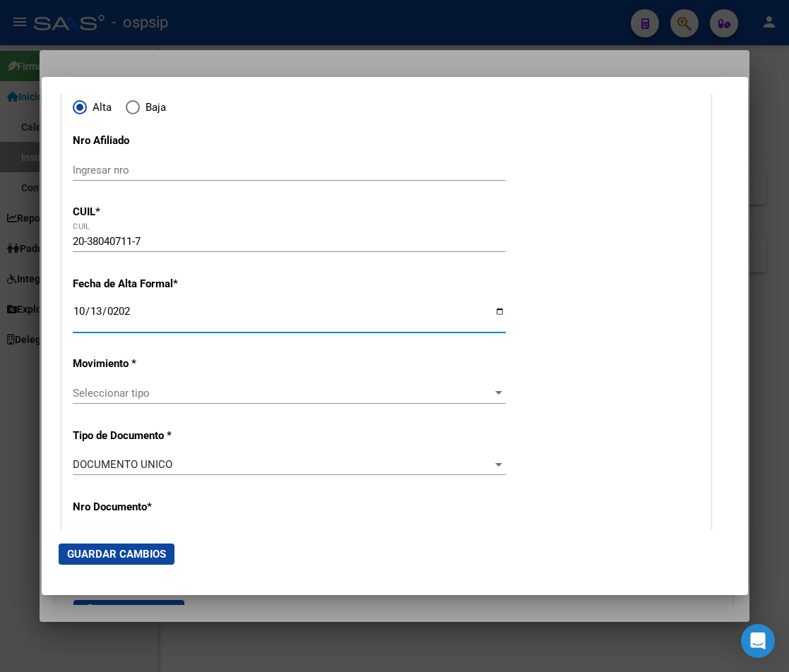
click at [492, 396] on div at bounding box center [498, 393] width 13 height 11
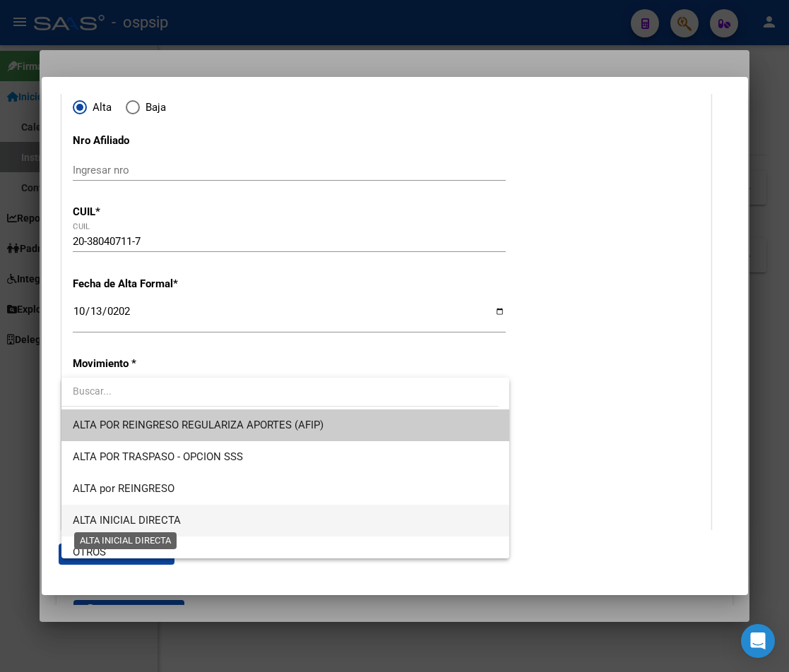
click at [128, 520] on span "ALTA INICIAL DIRECTA" at bounding box center [127, 520] width 108 height 13
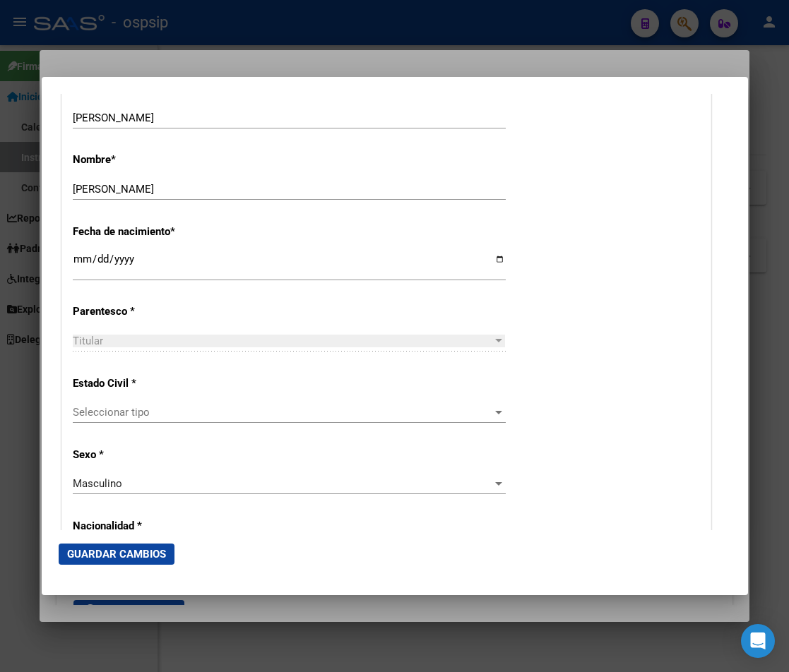
scroll to position [706, 0]
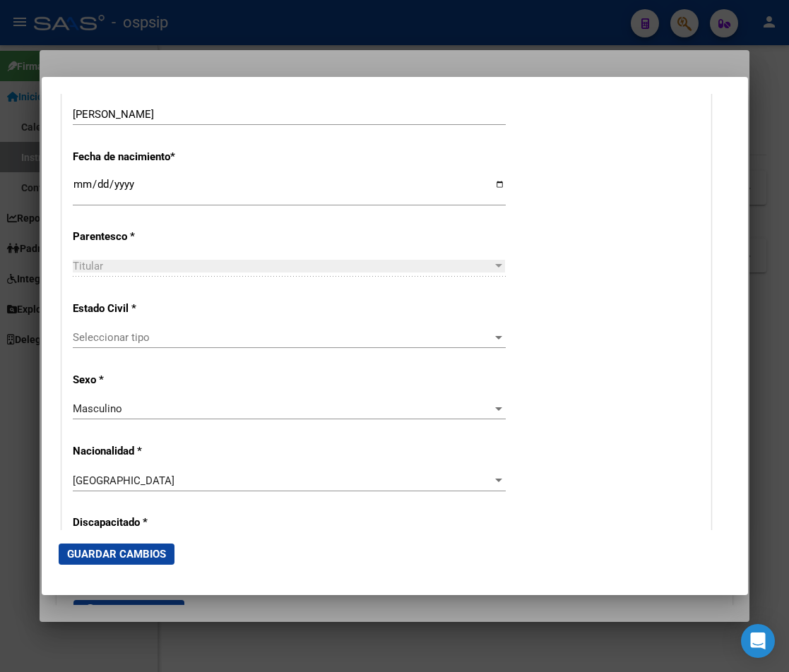
click at [492, 343] on div at bounding box center [498, 337] width 13 height 11
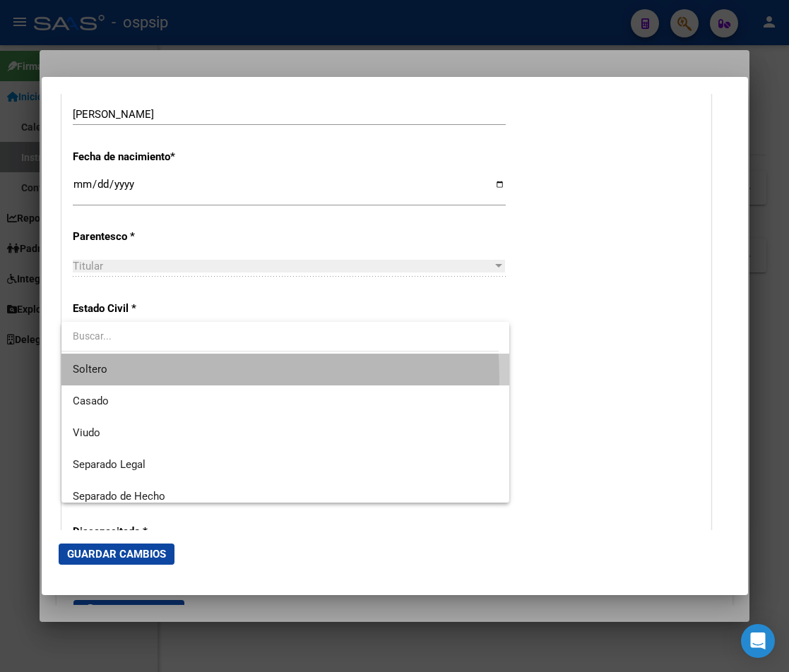
click at [107, 379] on span "Soltero" at bounding box center [285, 370] width 425 height 32
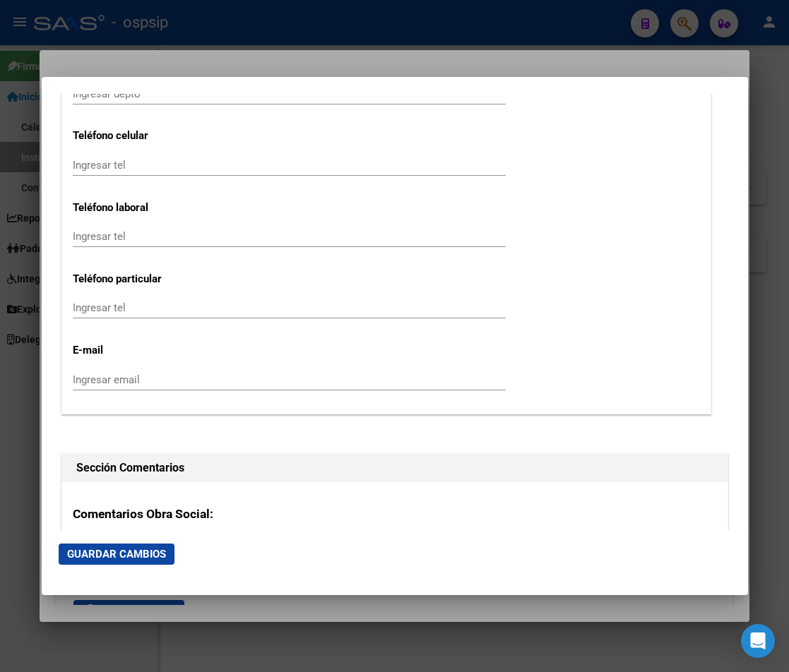
scroll to position [1836, 0]
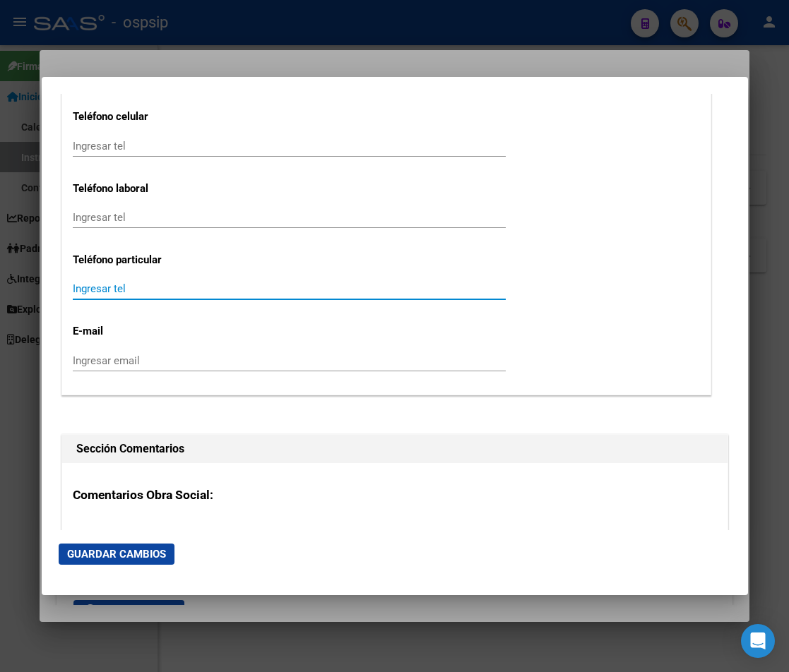
click at [99, 291] on input "Ingresar tel" at bounding box center [289, 288] width 433 height 13
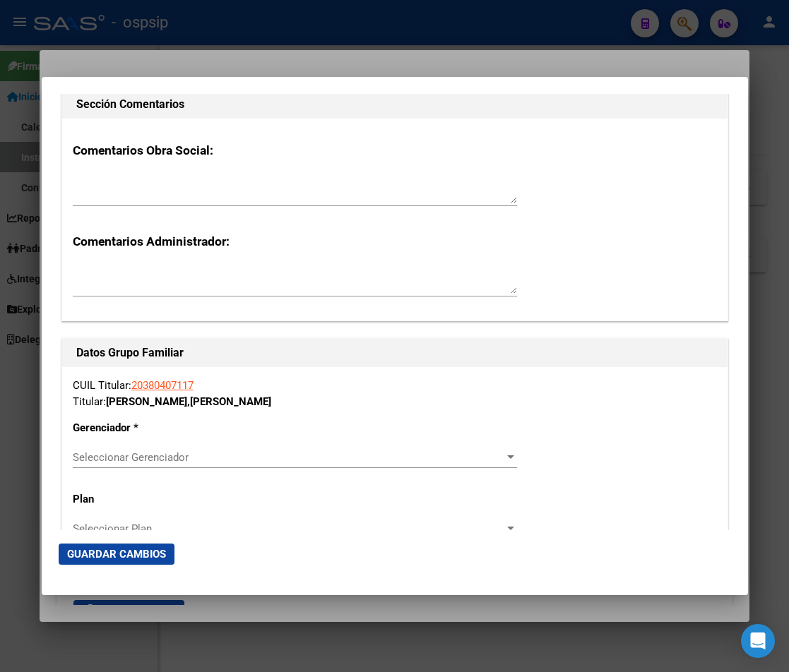
scroll to position [2260, 0]
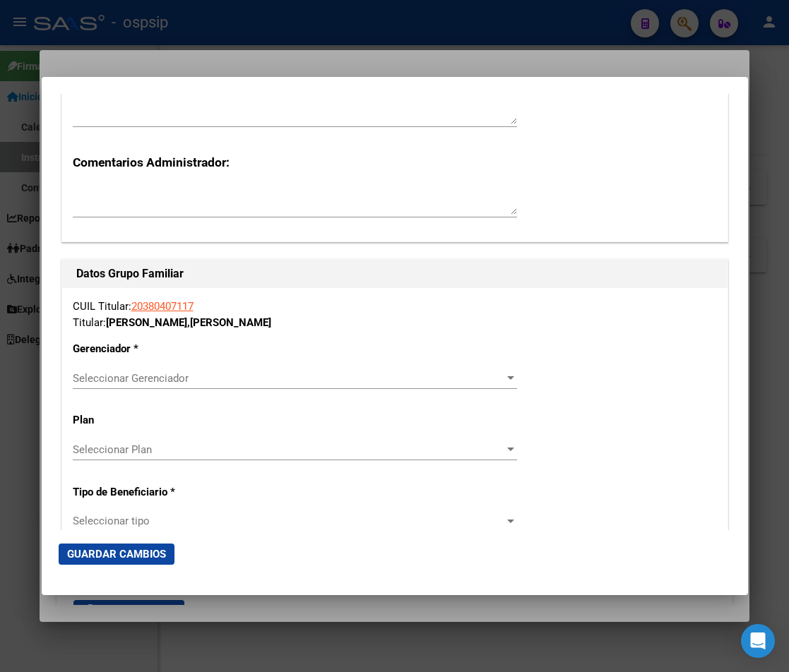
type input "1160229123"
click at [484, 380] on span "Seleccionar Gerenciador" at bounding box center [288, 378] width 431 height 13
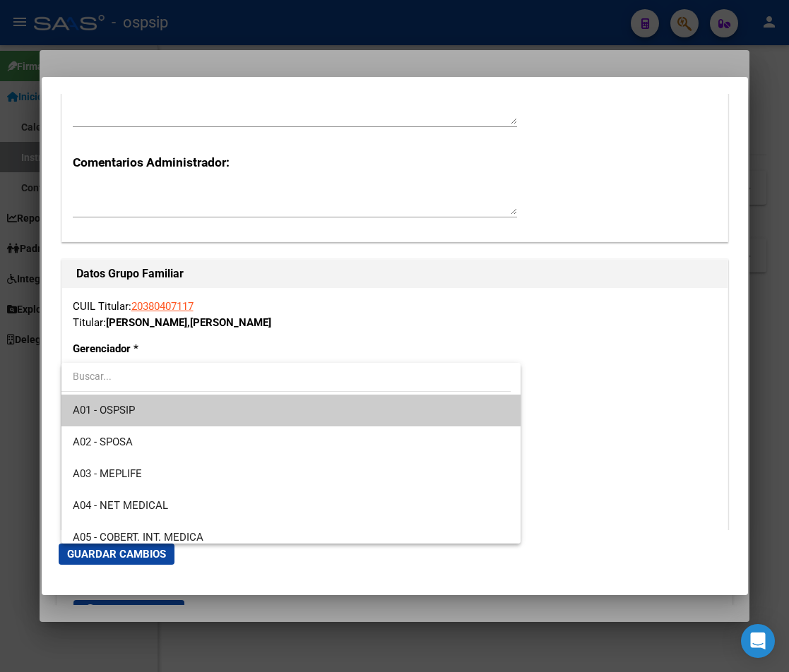
click at [303, 412] on span "A01 - OSPSIP" at bounding box center [291, 411] width 437 height 32
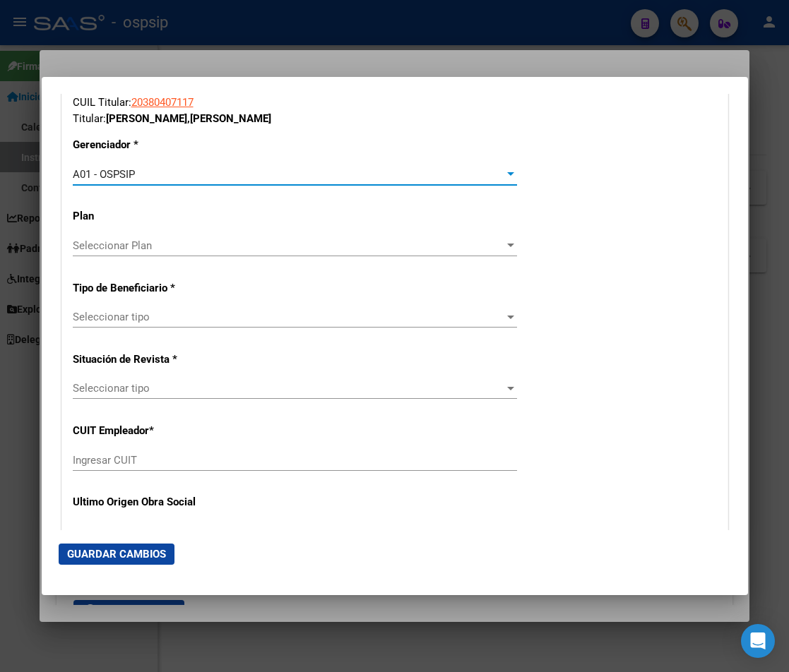
scroll to position [2472, 0]
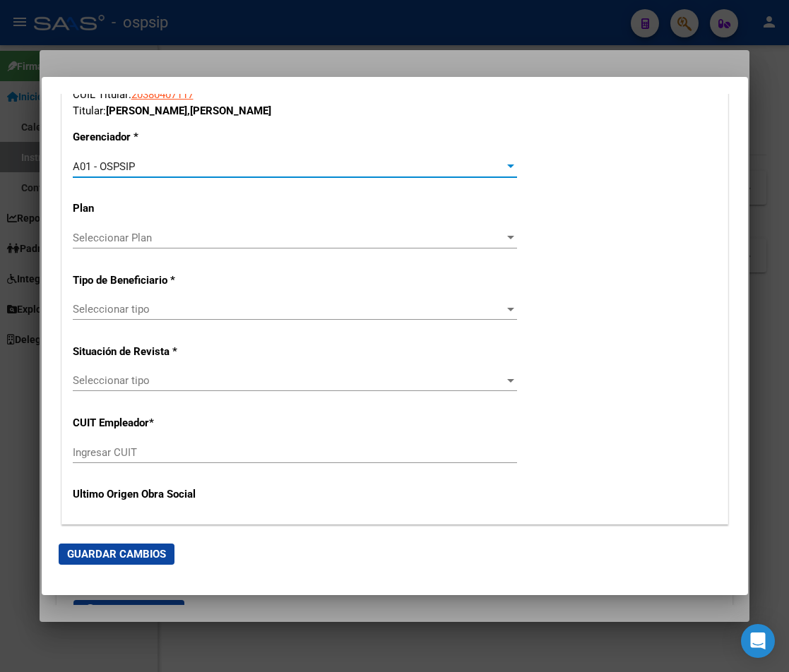
click at [504, 310] on div at bounding box center [510, 309] width 13 height 11
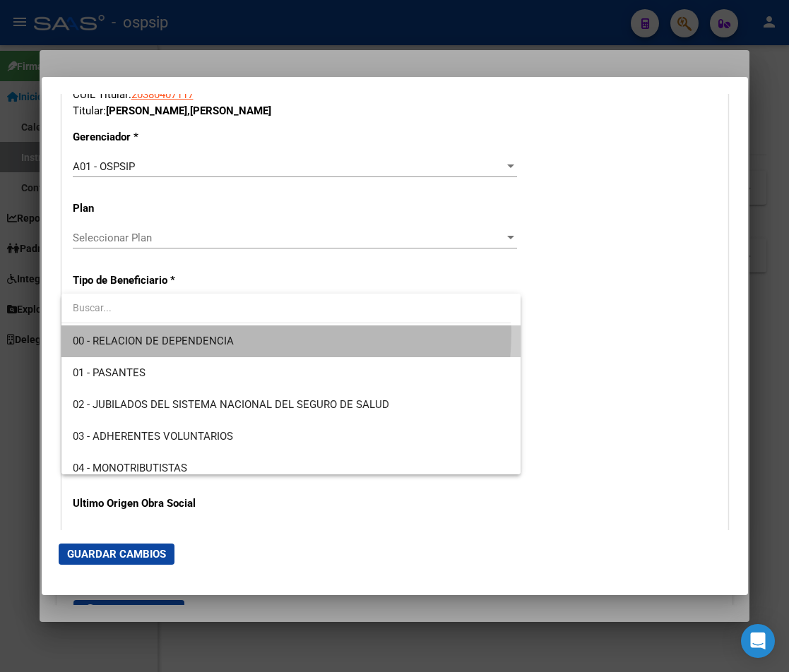
click at [232, 332] on span "00 - RELACION DE DEPENDENCIA" at bounding box center [291, 342] width 437 height 32
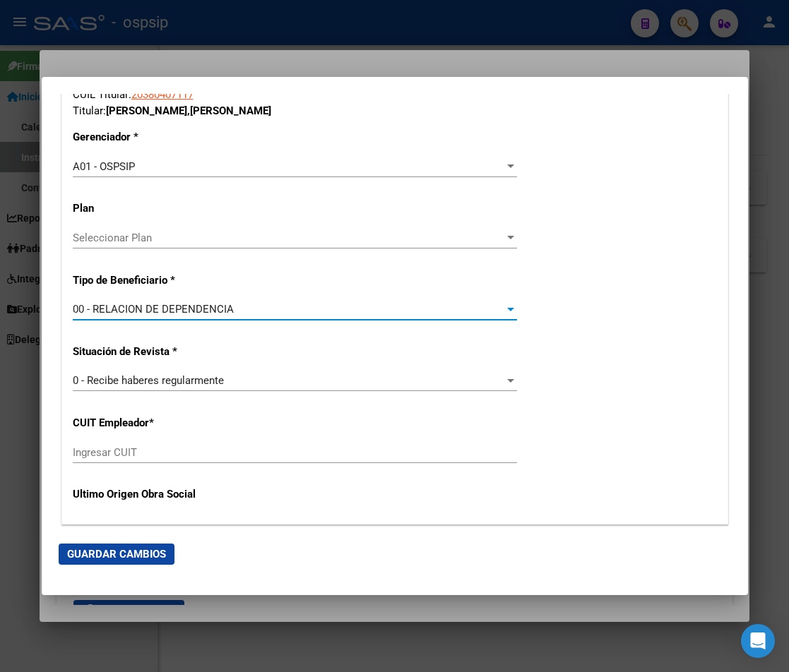
type input "30-68692694-6"
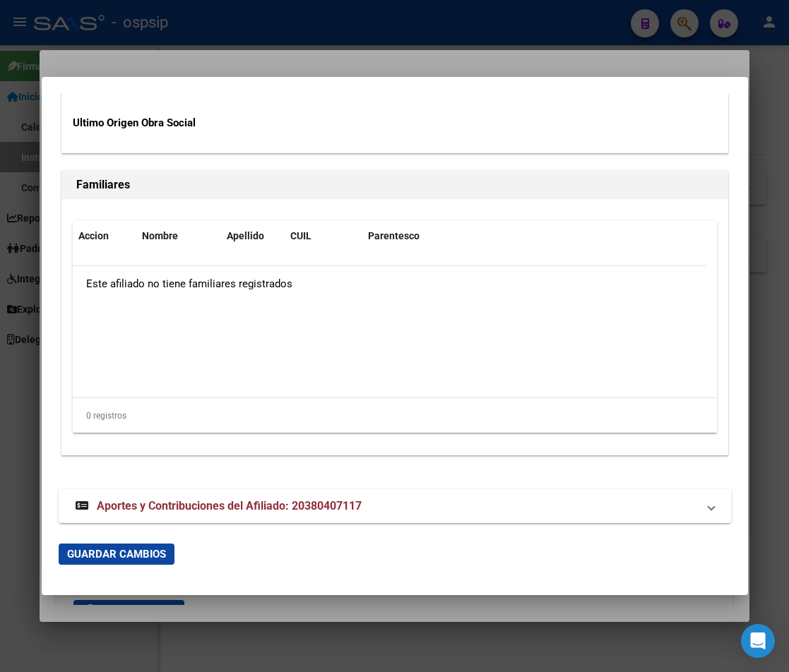
scroll to position [2852, 0]
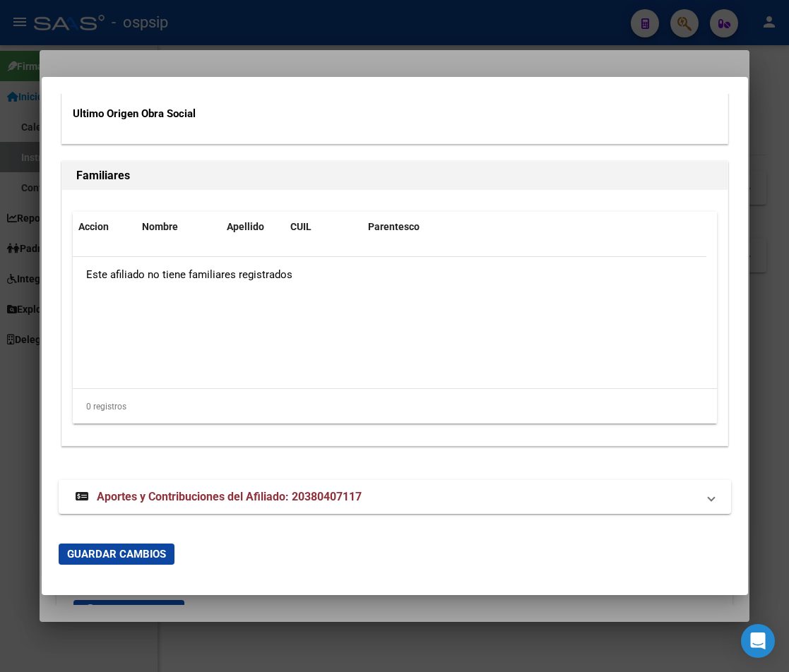
click at [126, 564] on button "Guardar Cambios" at bounding box center [117, 554] width 116 height 21
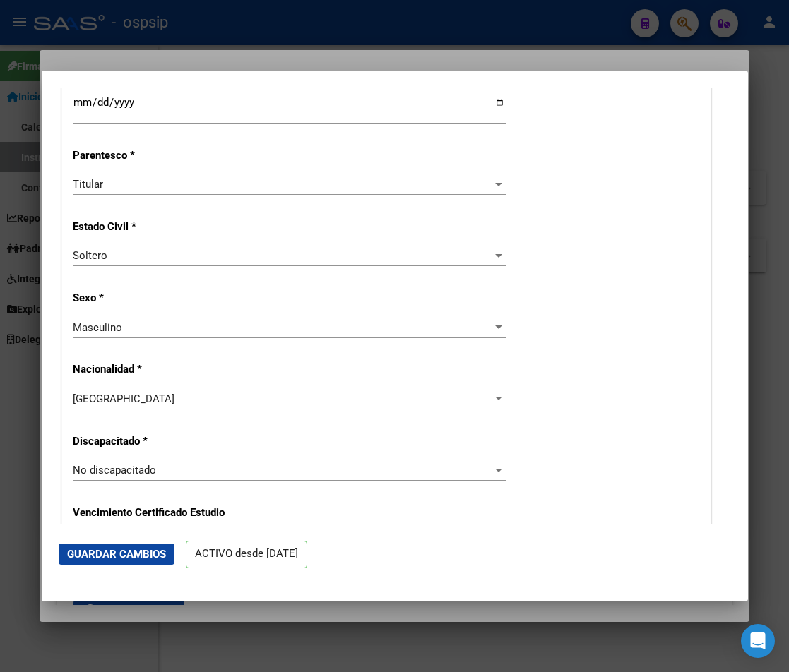
scroll to position [0, 0]
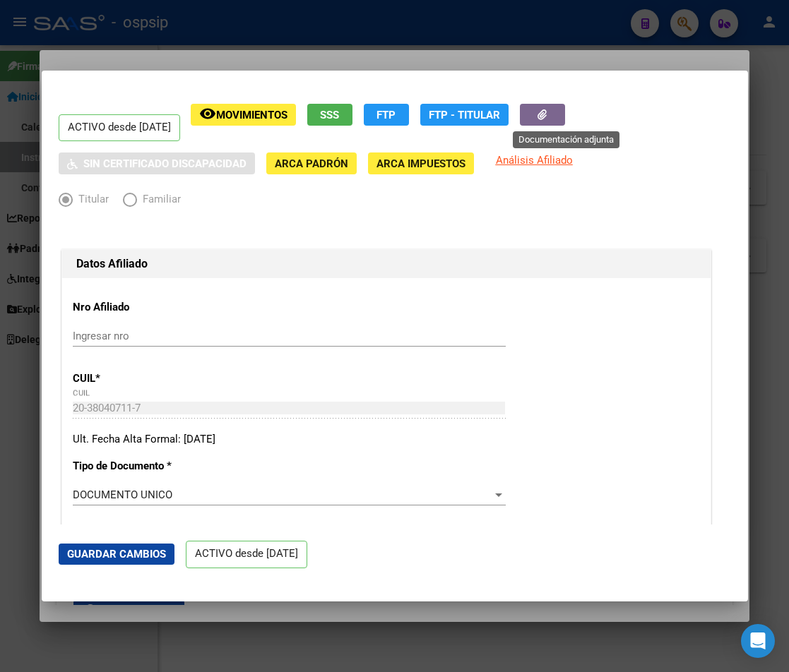
click at [565, 113] on button "button" at bounding box center [542, 115] width 45 height 22
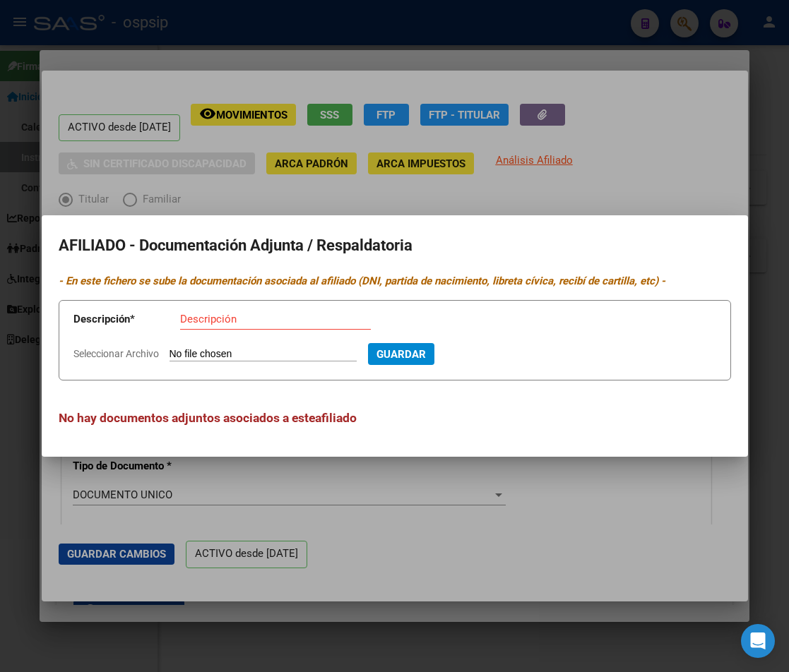
click at [206, 355] on input "Seleccionar Archivo" at bounding box center [262, 354] width 187 height 13
type input "C:\fakepath\251013101452.pdf"
drag, startPoint x: 218, startPoint y: 321, endPoint x: 208, endPoint y: 318, distance: 10.3
click at [217, 321] on input "Descripción" at bounding box center [275, 319] width 191 height 13
type input "d"
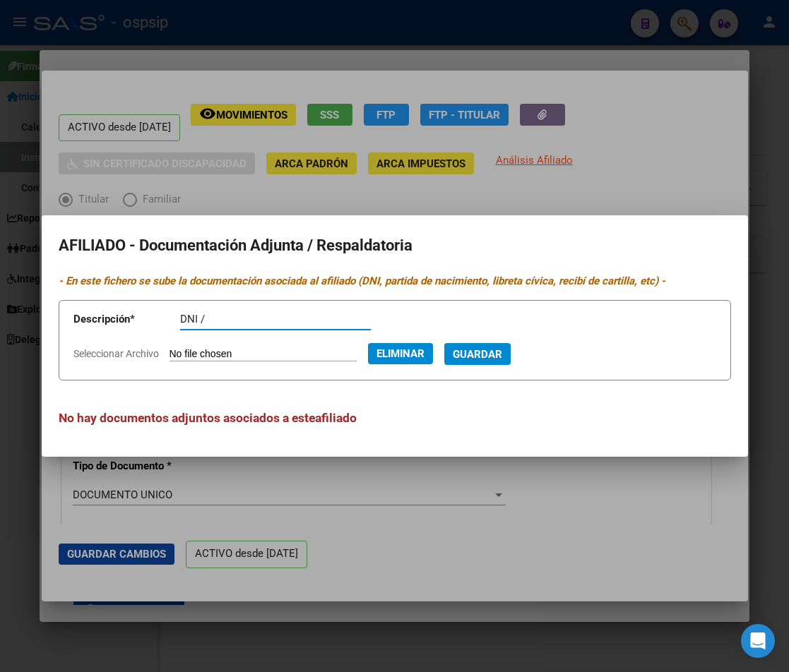
type input "DNI /"
click at [502, 357] on span "Guardar" at bounding box center [477, 354] width 49 height 13
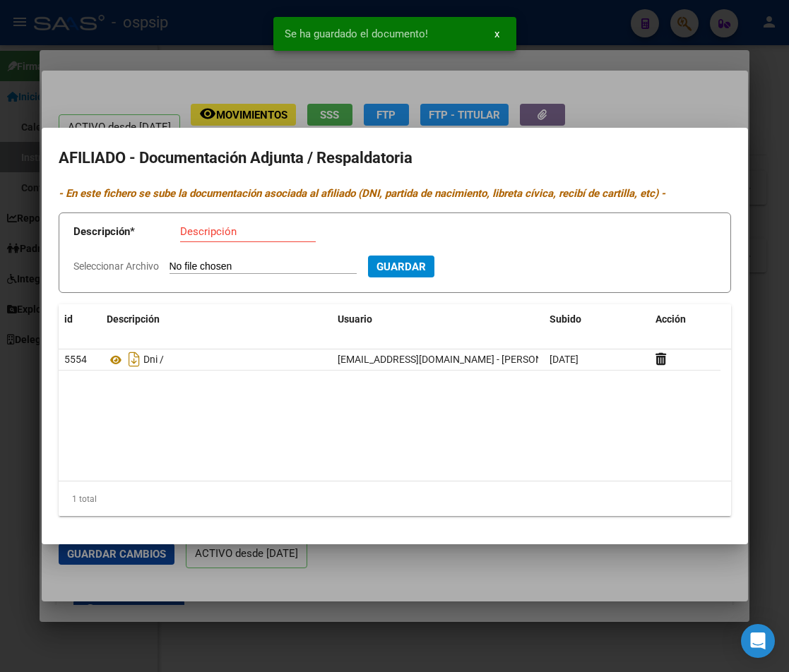
click at [218, 265] on input "Seleccionar Archivo" at bounding box center [262, 267] width 187 height 13
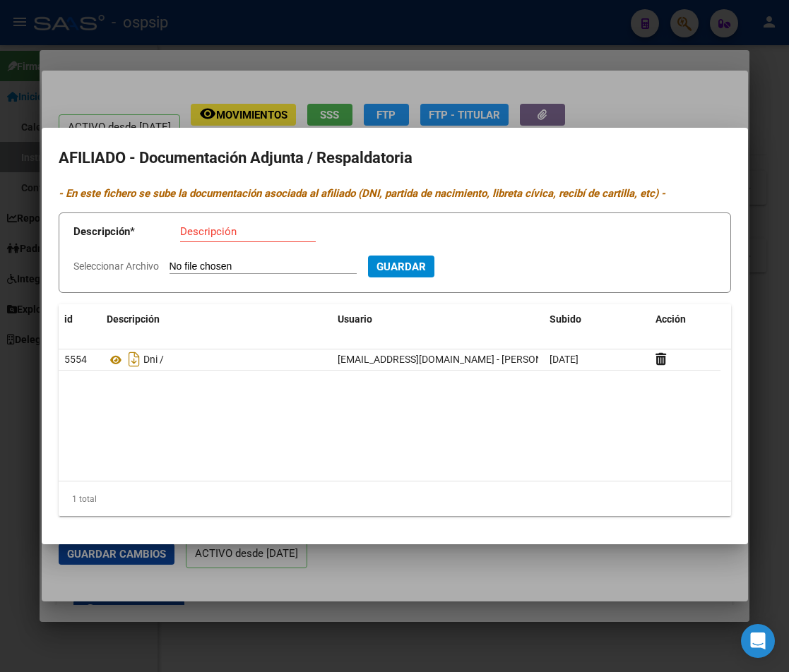
type input "C:\fakepath\251013101434.pdf"
click at [210, 230] on input "Descripción" at bounding box center [248, 231] width 136 height 13
type input "RECIBO SUELDO"
click at [496, 270] on span "Guardar" at bounding box center [477, 267] width 49 height 13
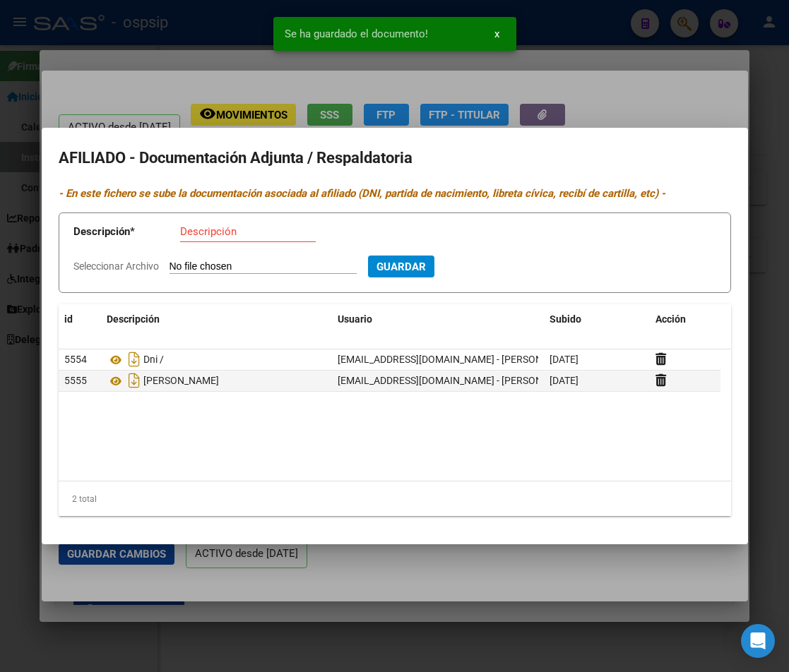
click at [653, 112] on div at bounding box center [394, 336] width 789 height 672
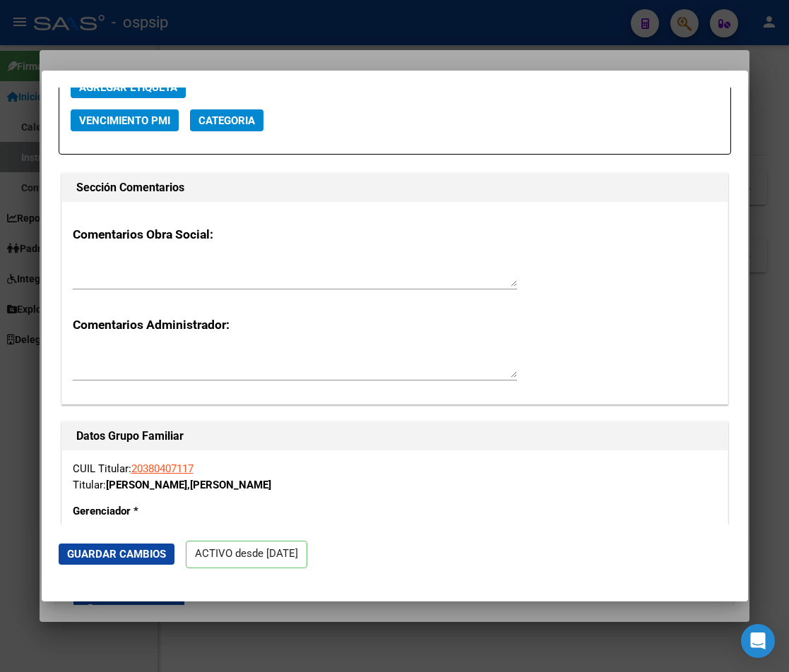
drag, startPoint x: 226, startPoint y: 362, endPoint x: 225, endPoint y: 352, distance: 9.9
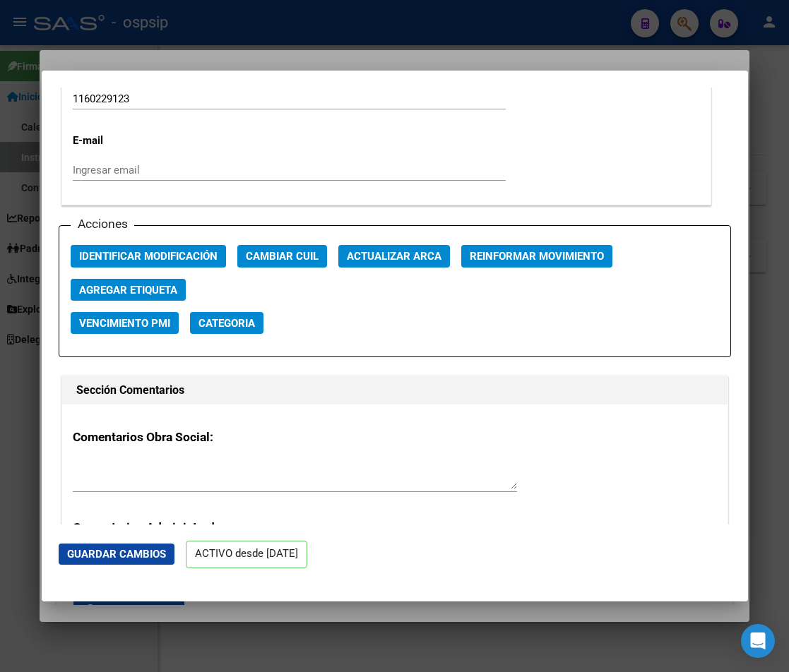
scroll to position [1917, 0]
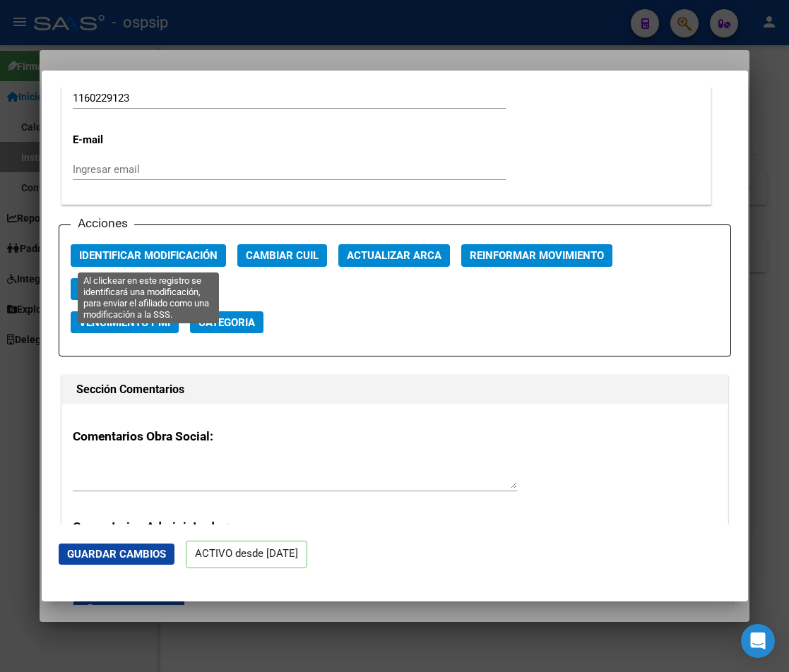
click at [155, 256] on span "Identificar Modificación" at bounding box center [148, 256] width 138 height 13
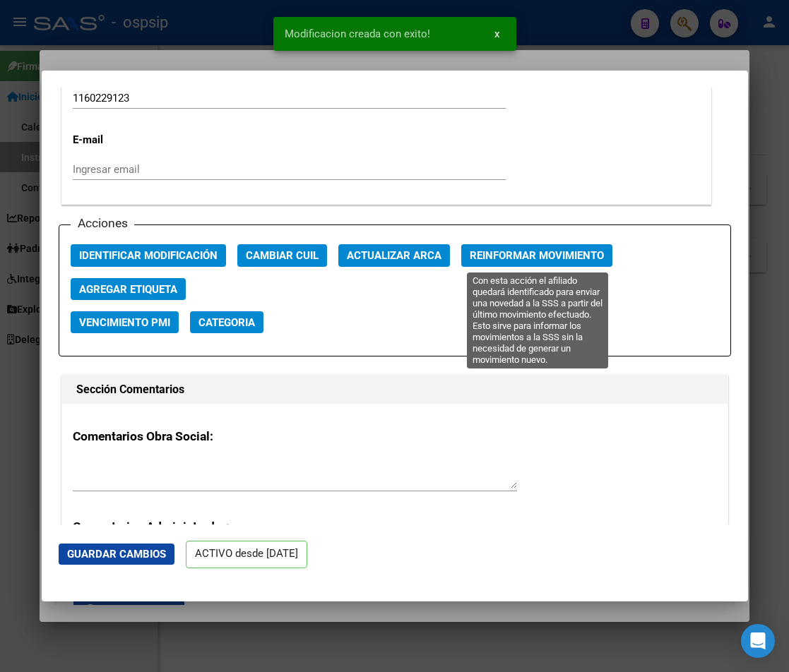
click at [554, 255] on span "Reinformar Movimiento" at bounding box center [537, 256] width 134 height 13
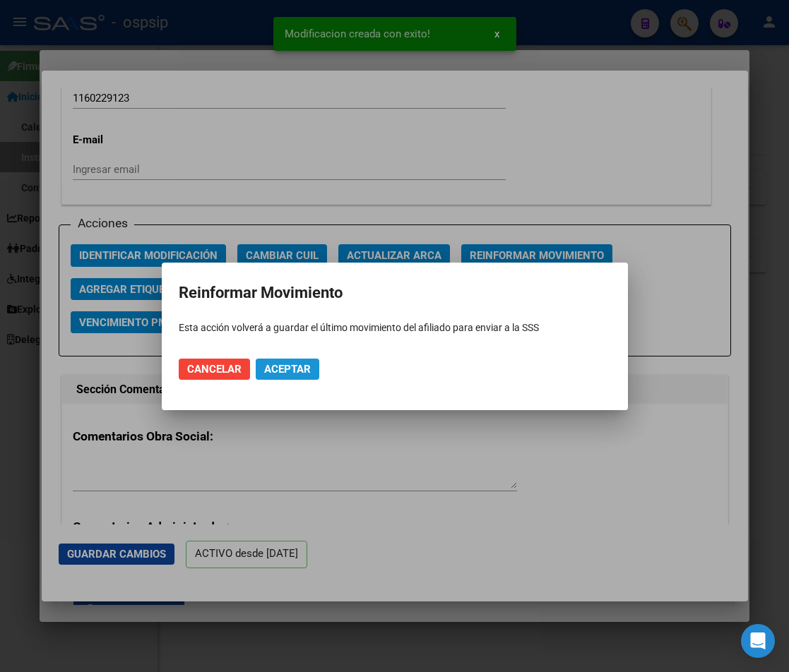
click at [280, 363] on span "Aceptar" at bounding box center [287, 369] width 47 height 13
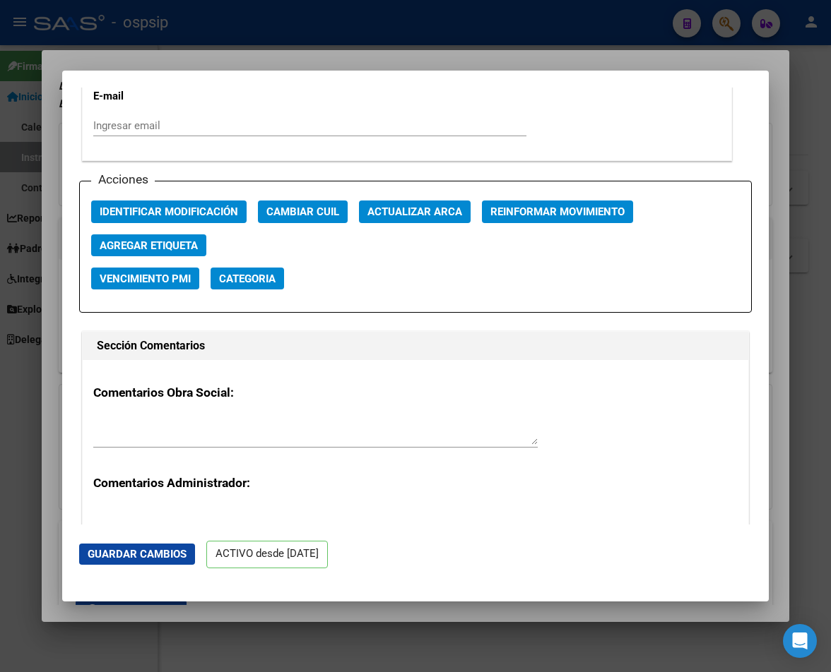
scroll to position [2058, 0]
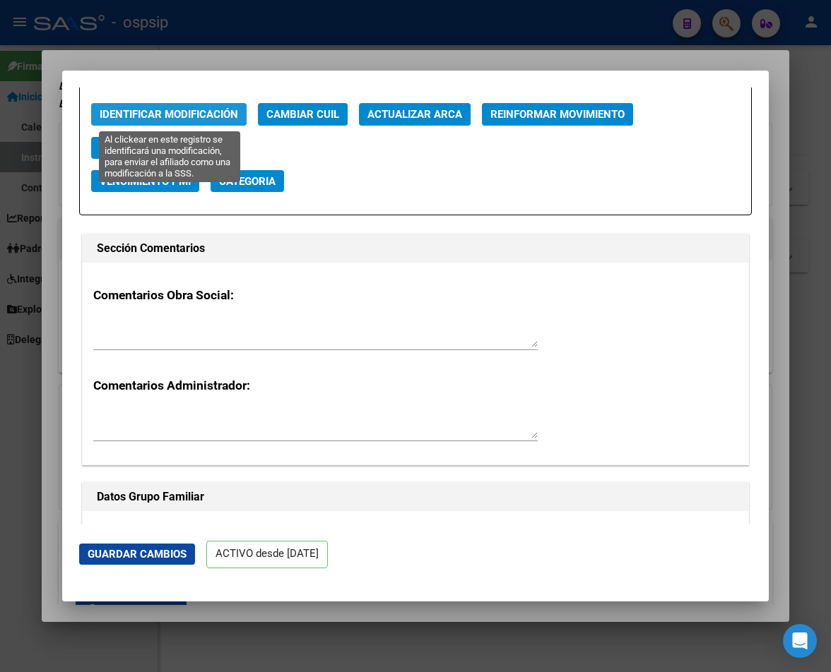
click at [177, 114] on span "Identificar Modificación" at bounding box center [169, 115] width 138 height 13
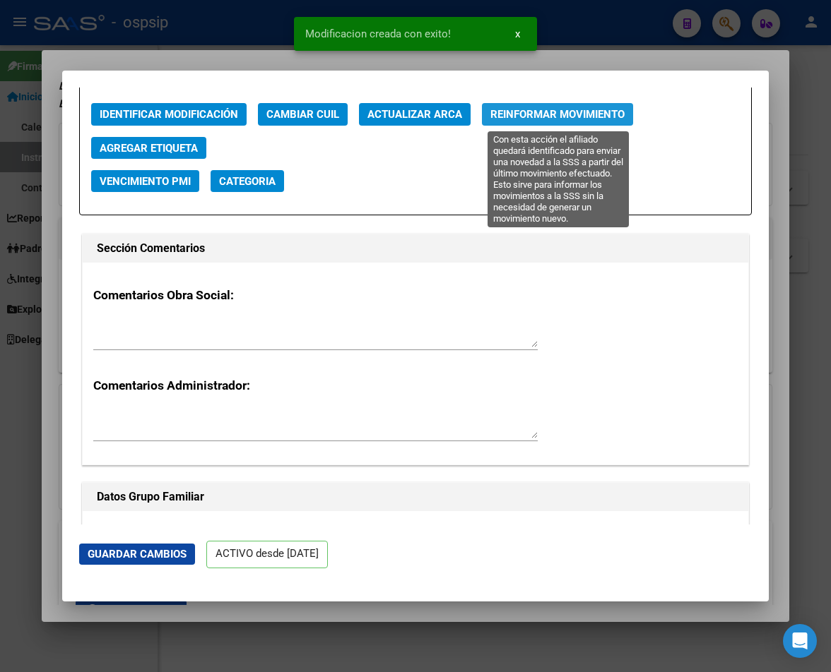
click at [590, 115] on span "Reinformar Movimiento" at bounding box center [557, 115] width 134 height 13
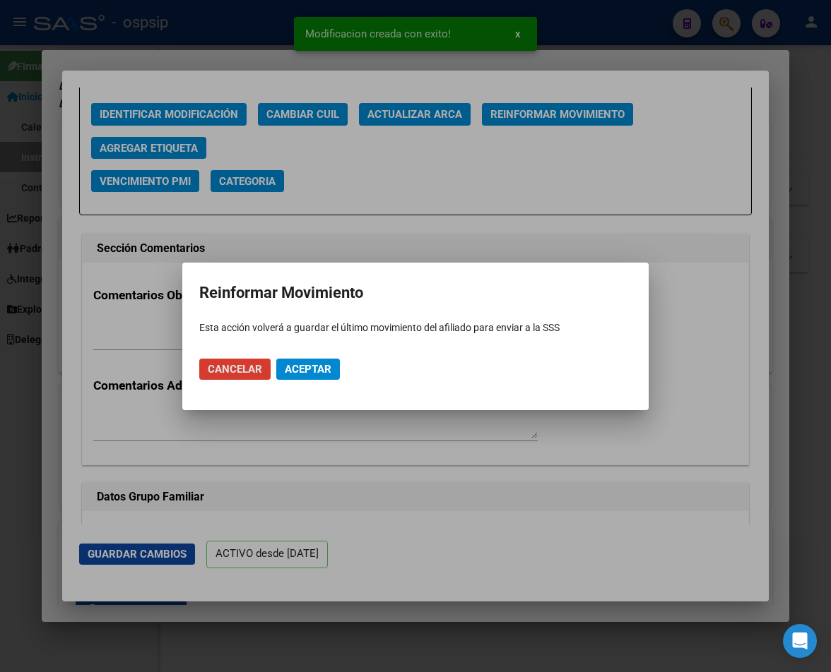
click at [295, 371] on span "Aceptar" at bounding box center [308, 369] width 47 height 13
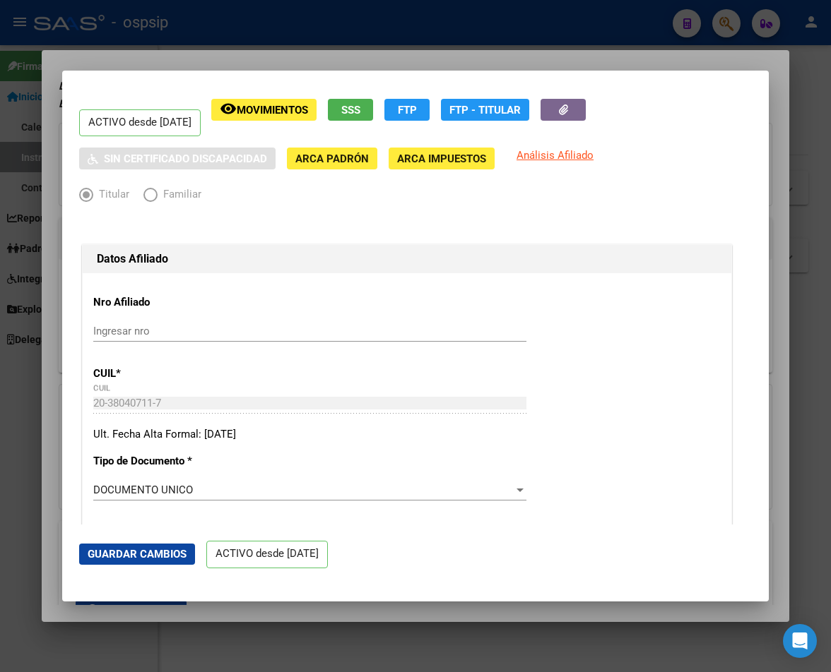
scroll to position [0, 0]
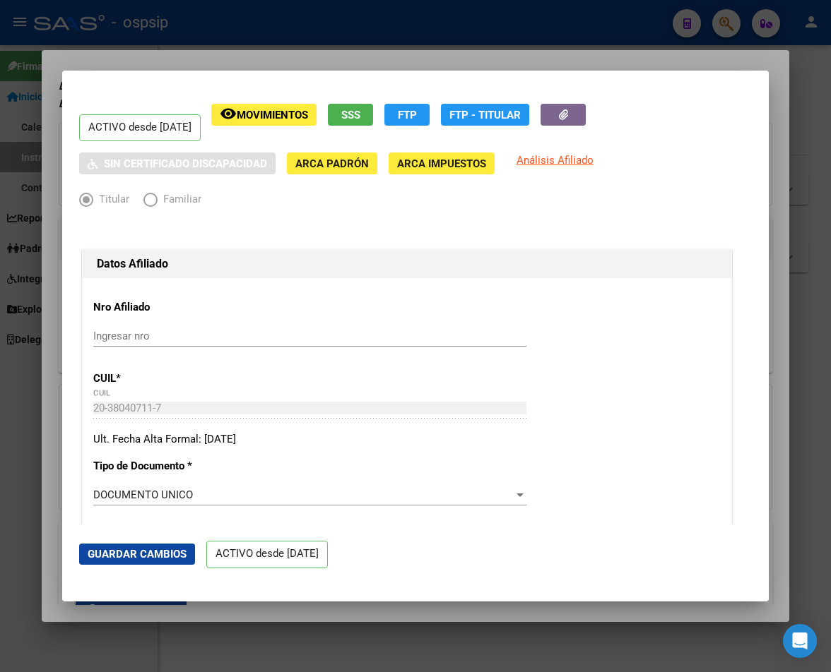
click at [598, 18] on div at bounding box center [415, 336] width 831 height 672
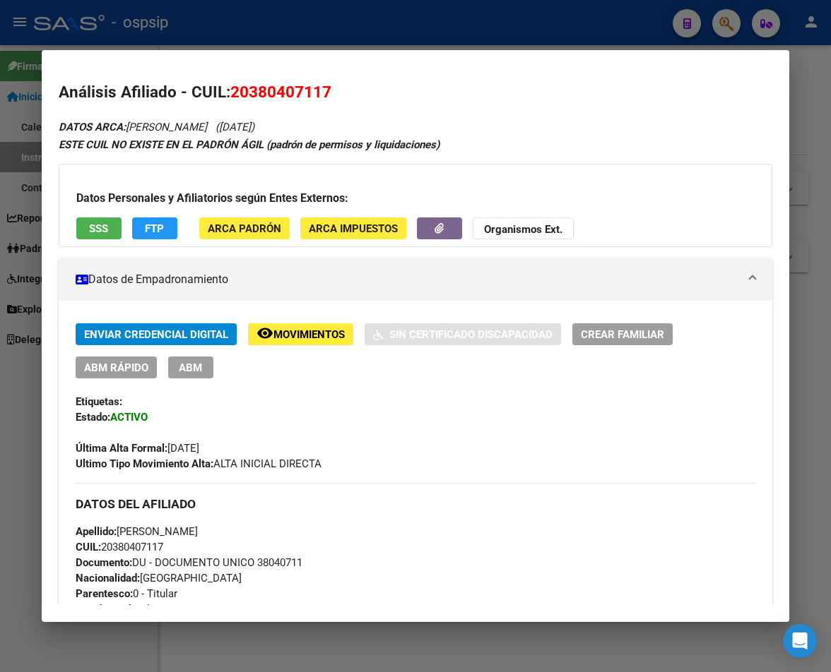
click at [525, 34] on div at bounding box center [415, 336] width 831 height 672
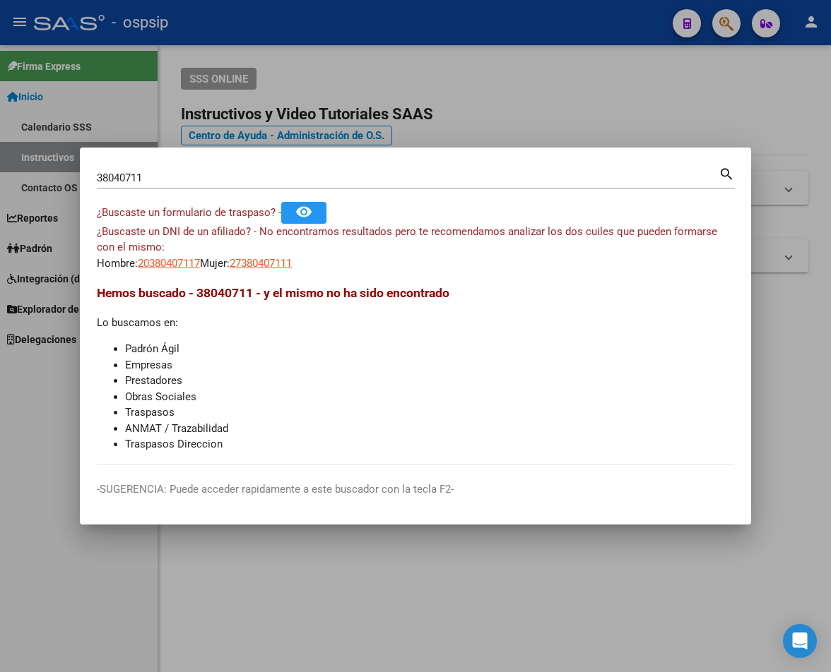
click at [154, 177] on input "38040711" at bounding box center [407, 178] width 621 height 13
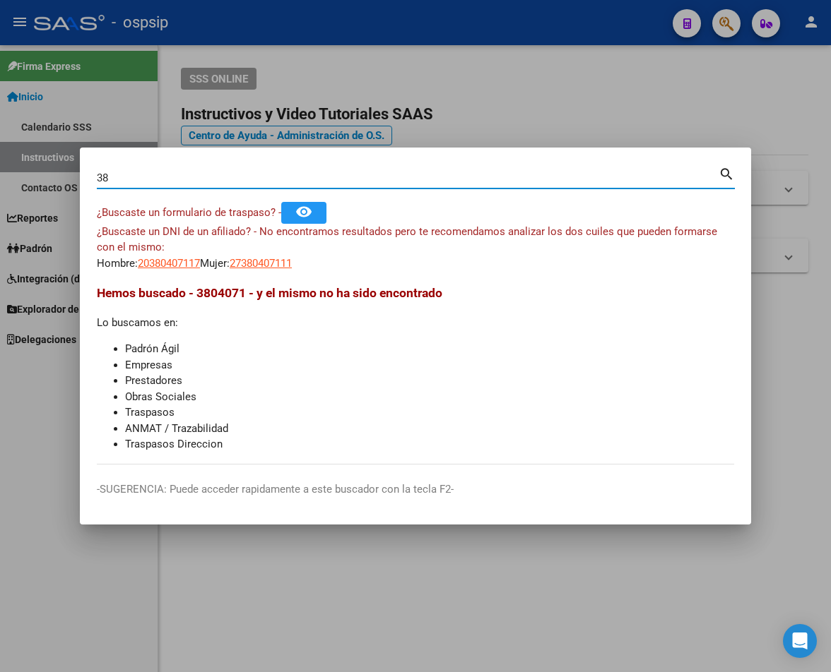
type input "3"
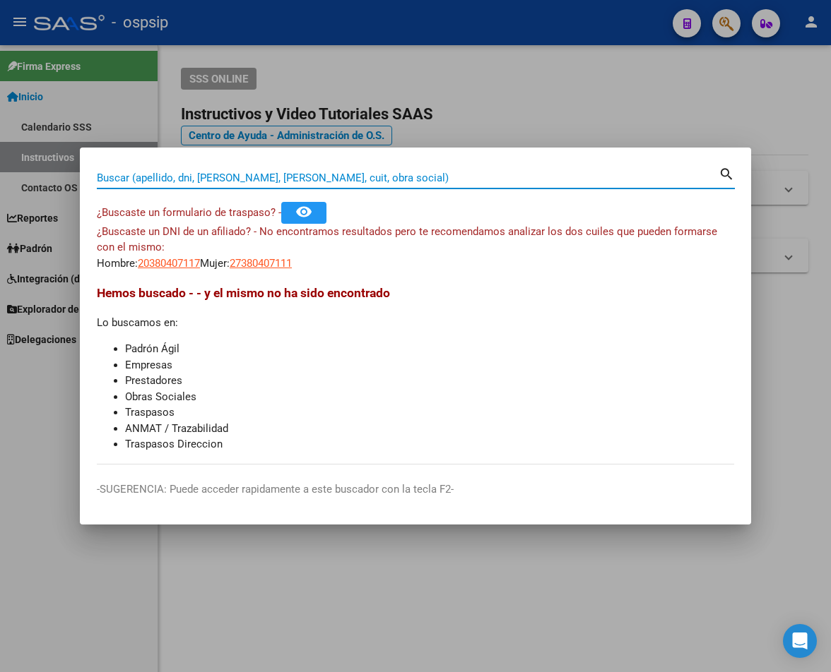
click at [150, 174] on input "Buscar (apellido, dni, [PERSON_NAME], [PERSON_NAME], cuit, obra social)" at bounding box center [407, 178] width 621 height 13
paste input "23845280"
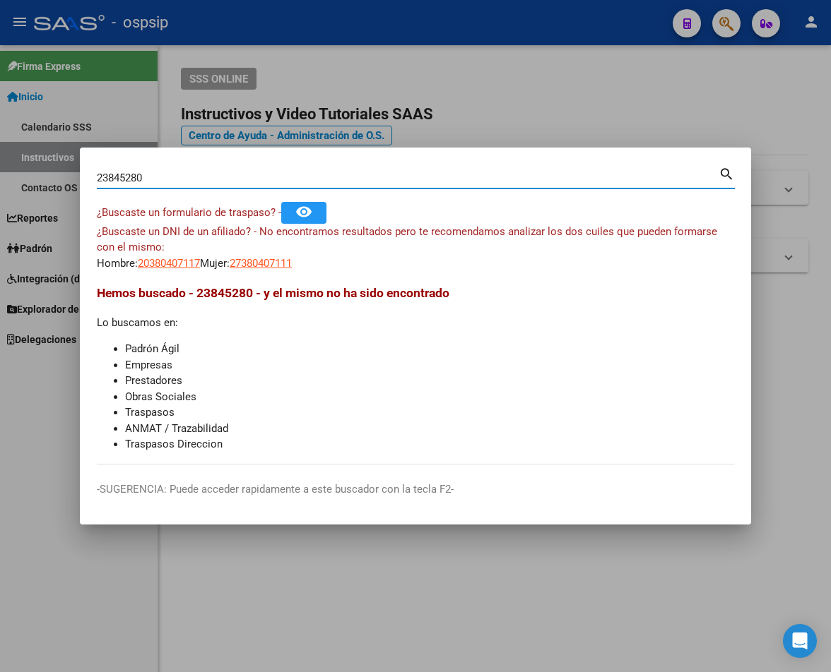
type input "23845280"
click at [713, 175] on mat-icon "search" at bounding box center [726, 173] width 16 height 17
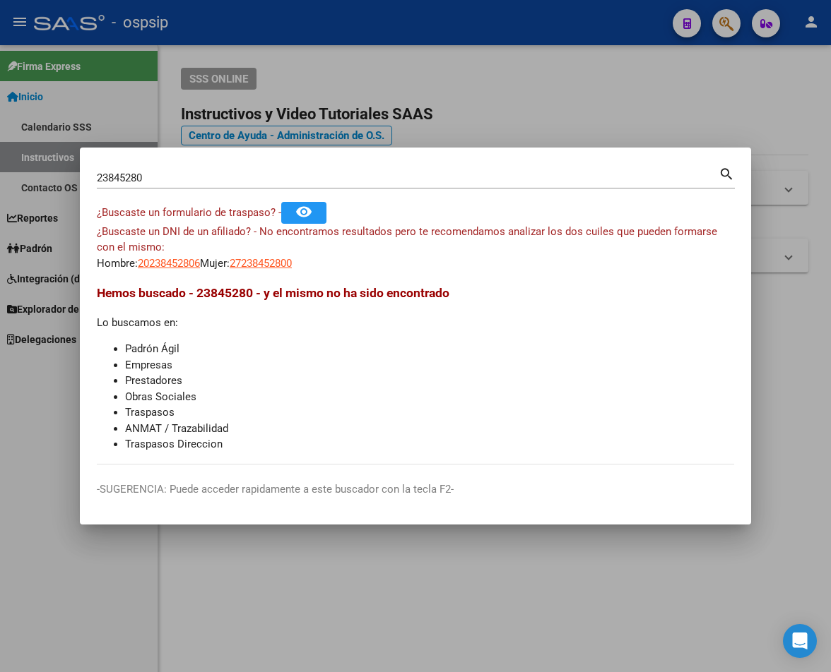
click at [546, 125] on div at bounding box center [415, 336] width 831 height 672
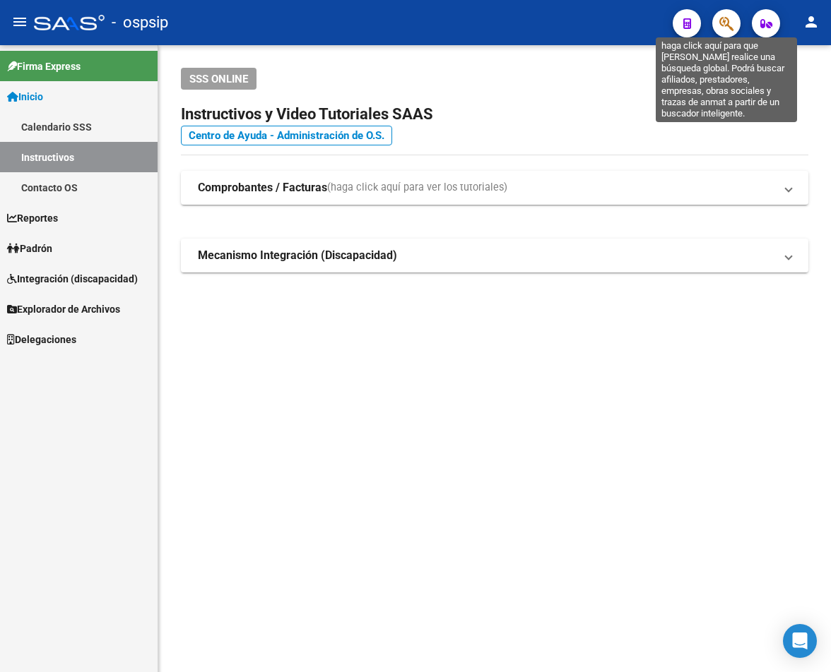
click at [713, 30] on icon "button" at bounding box center [726, 24] width 14 height 16
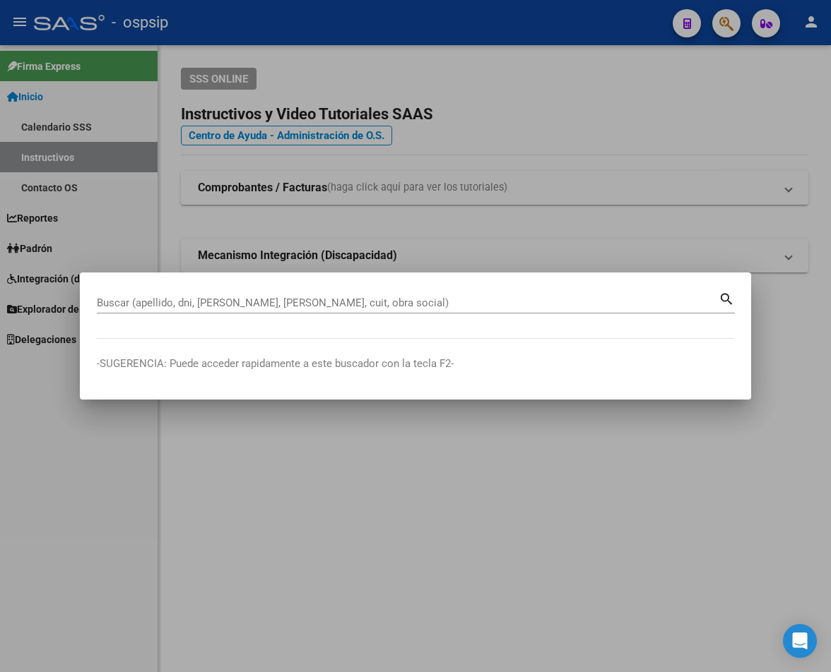
click at [125, 310] on div "Buscar (apellido, dni, [PERSON_NAME], [PERSON_NAME], cuit, obra social)" at bounding box center [407, 302] width 621 height 21
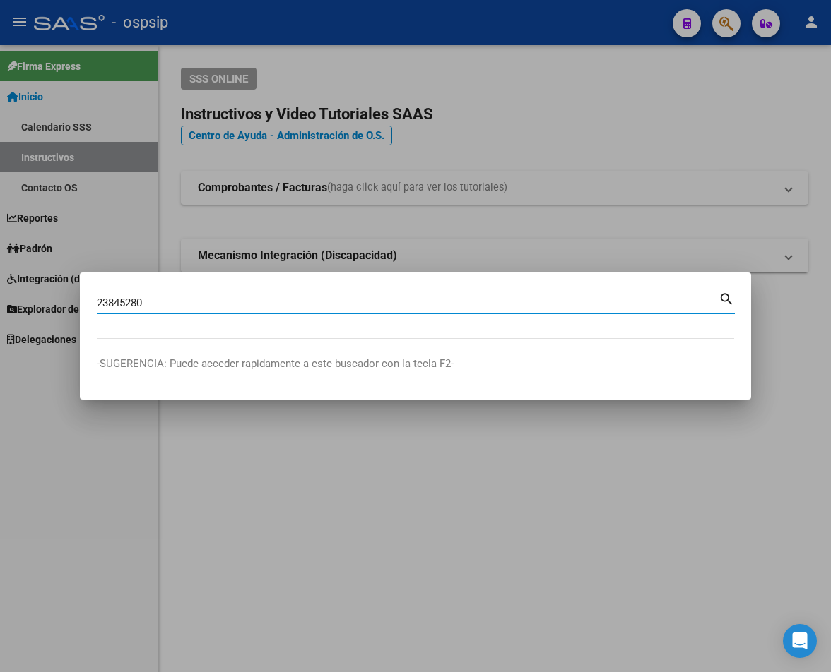
type input "23845280"
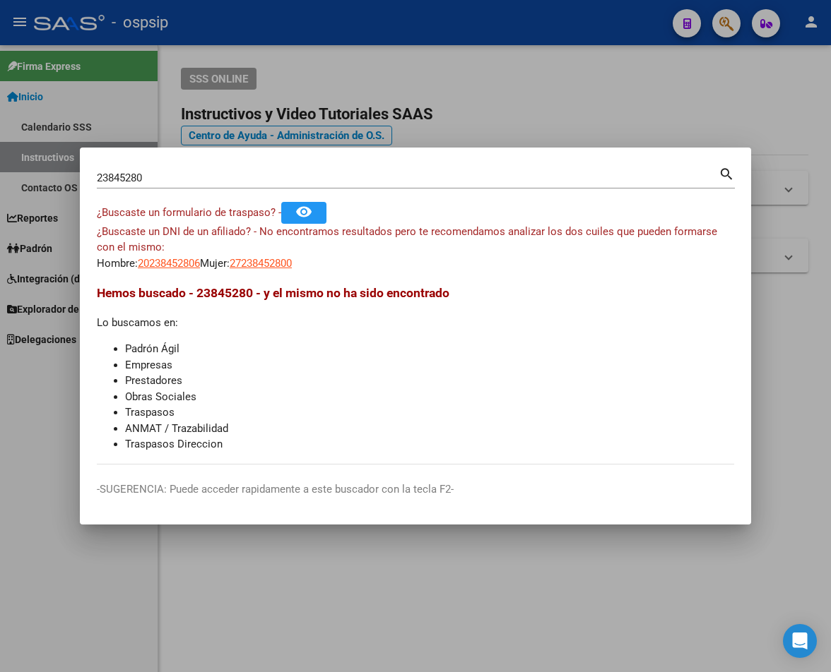
click at [512, 64] on div at bounding box center [415, 336] width 831 height 672
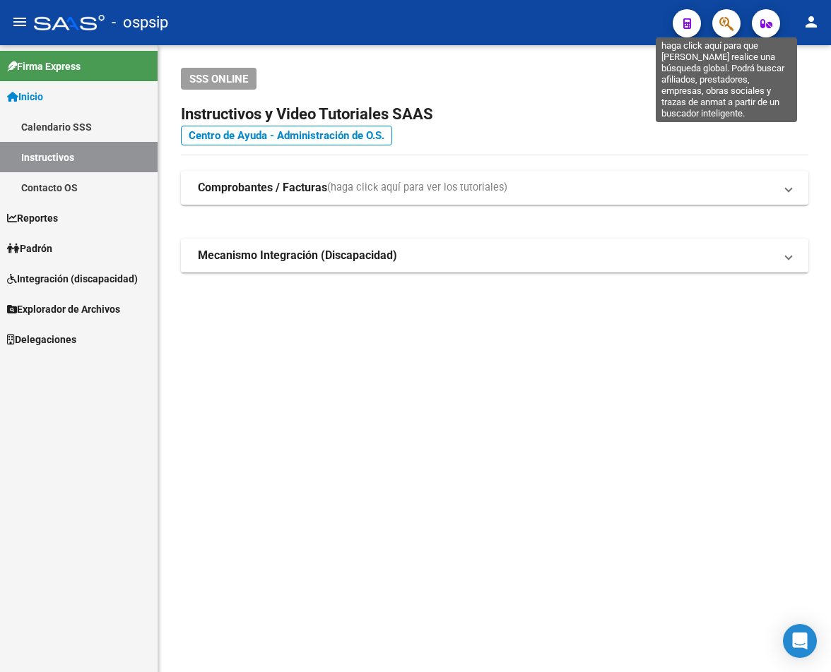
click at [713, 23] on icon "button" at bounding box center [726, 24] width 14 height 16
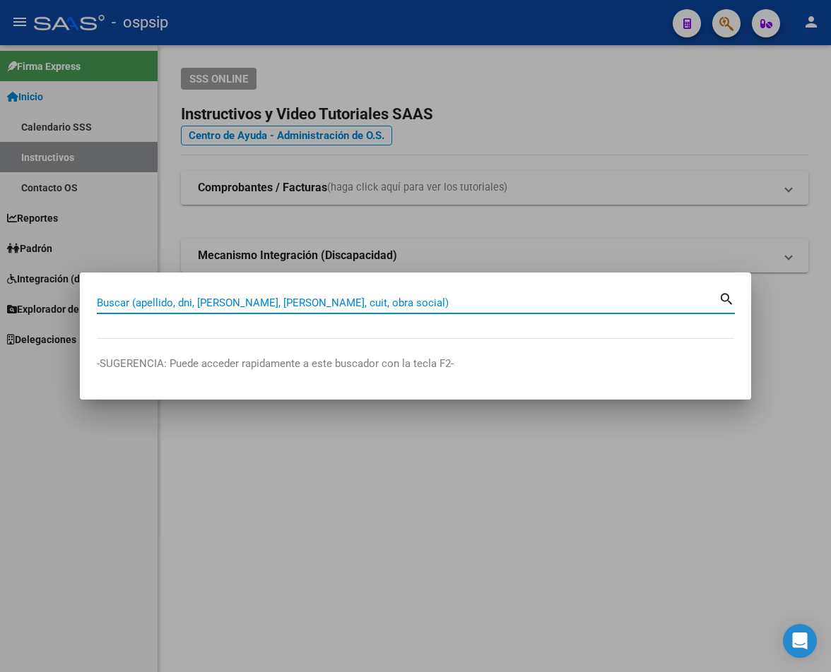
paste input "95824241"
type input "95824241"
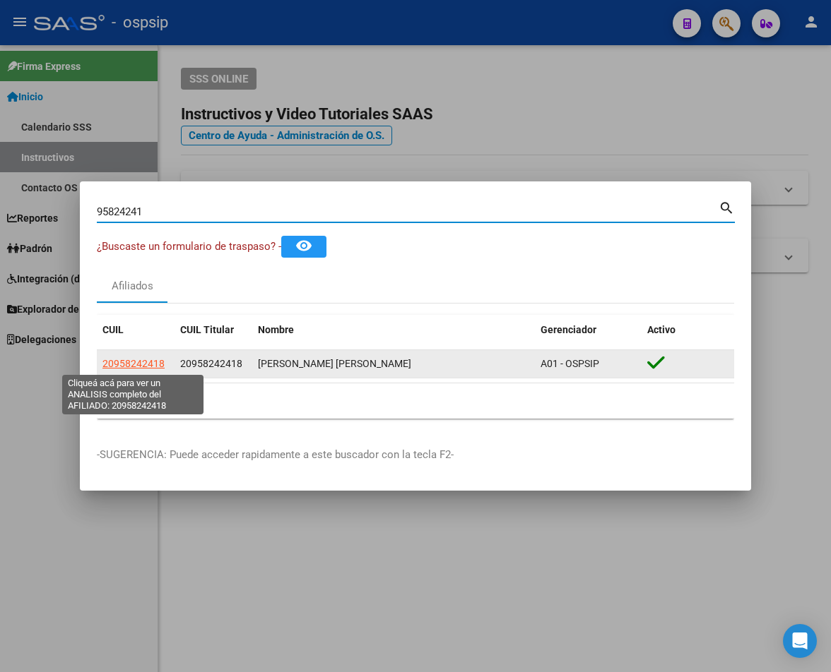
click at [133, 364] on span "20958242418" at bounding box center [133, 363] width 62 height 11
type textarea "20958242418"
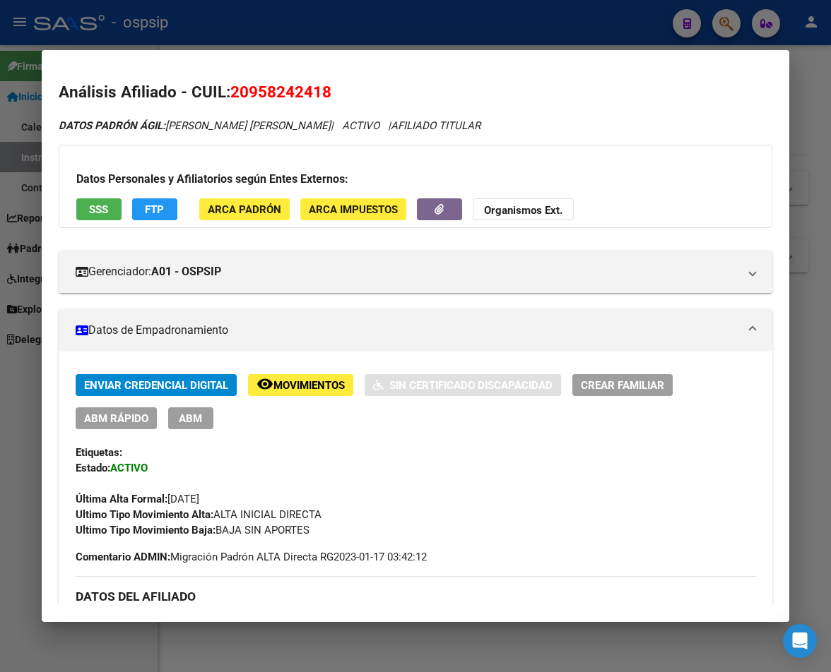
click at [351, 36] on div at bounding box center [415, 336] width 831 height 672
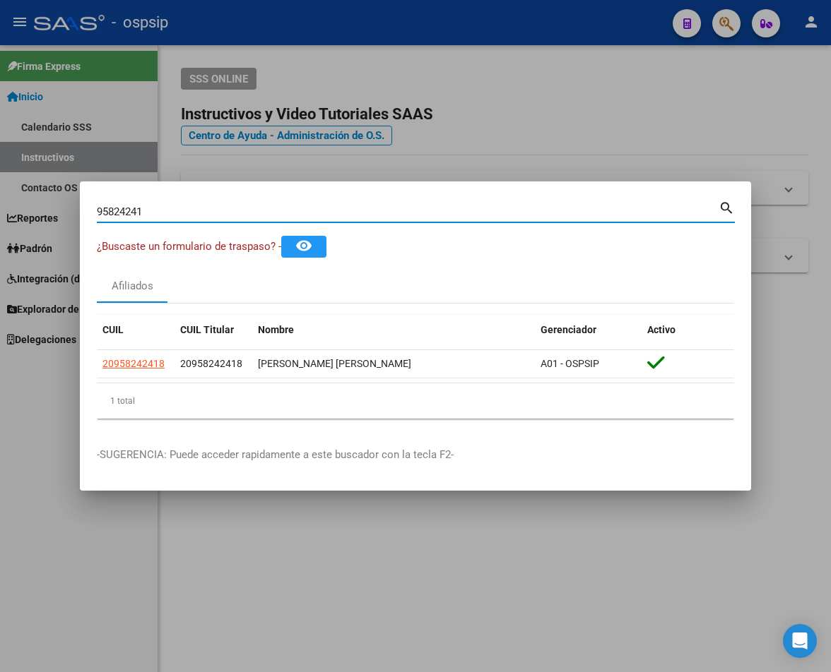
click at [172, 209] on input "95824241" at bounding box center [407, 212] width 621 height 13
type input "9"
paste input "44596251"
type input "44596251"
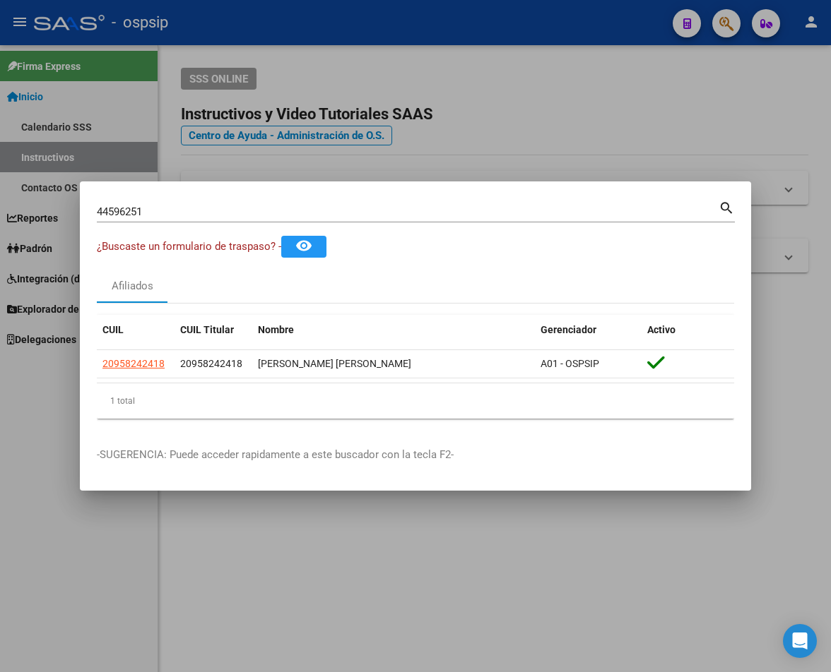
click at [713, 210] on mat-icon "search" at bounding box center [726, 206] width 16 height 17
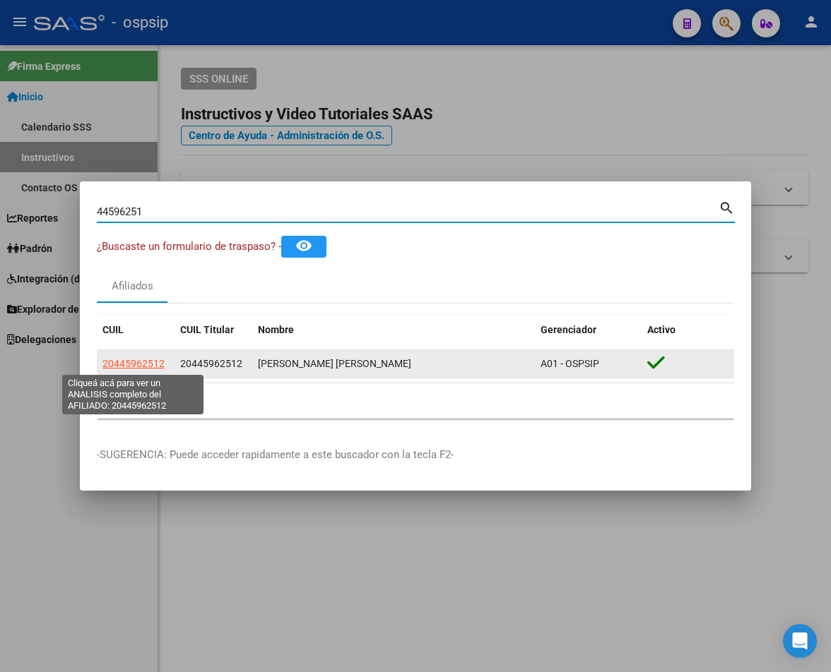
click at [136, 366] on span "20445962512" at bounding box center [133, 363] width 62 height 11
type textarea "20445962512"
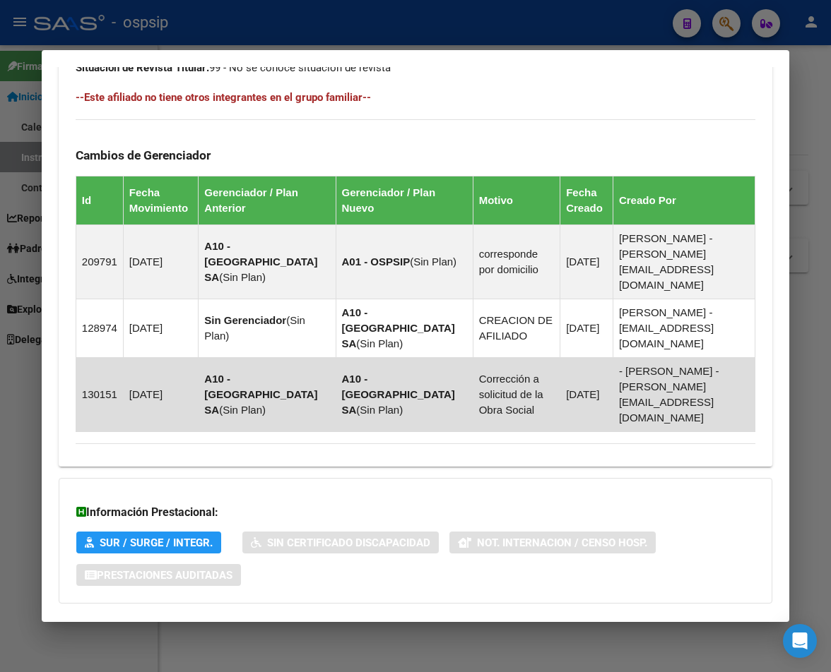
scroll to position [891, 0]
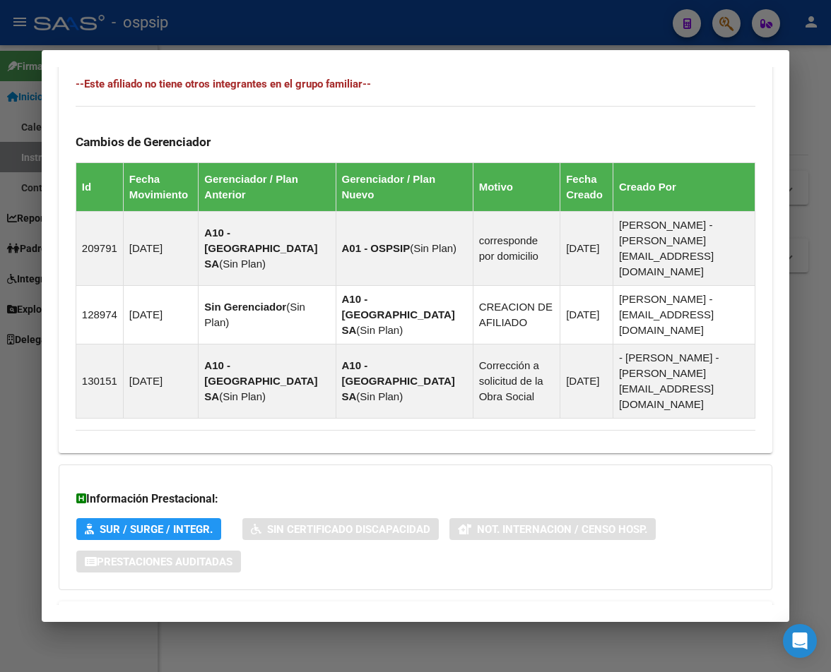
click at [312, 612] on span "Aportes y Contribuciones del Afiliado: 20445962512" at bounding box center [229, 618] width 265 height 13
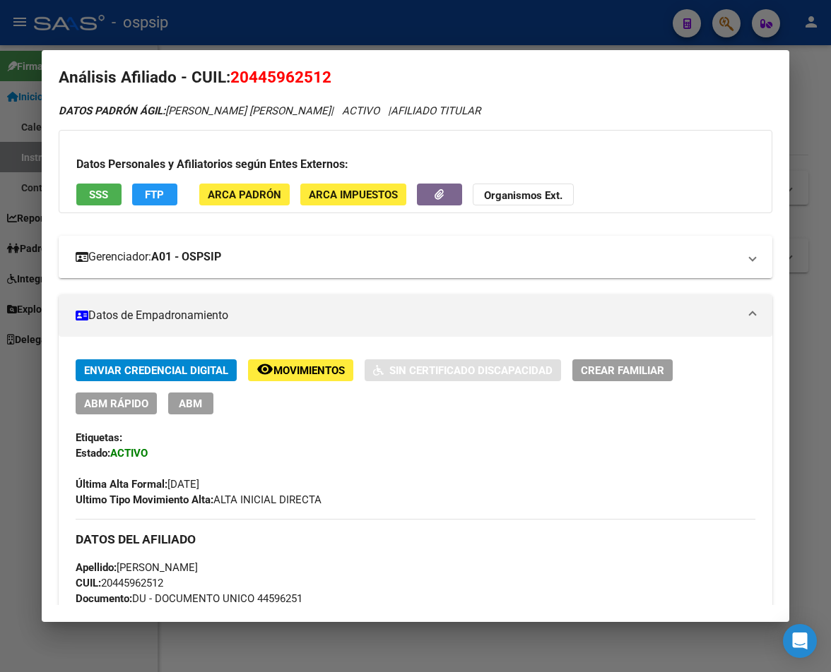
scroll to position [0, 0]
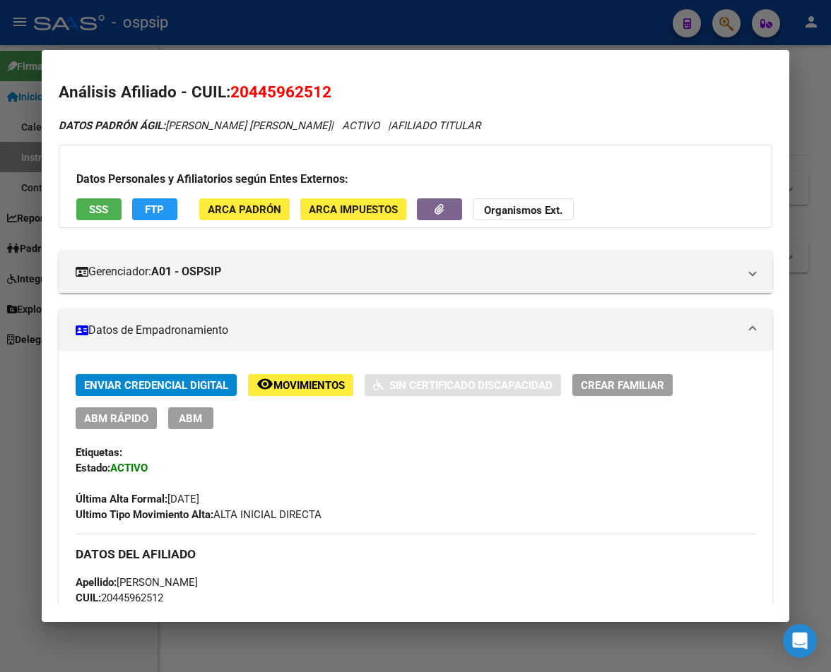
click at [256, 40] on div at bounding box center [415, 336] width 831 height 672
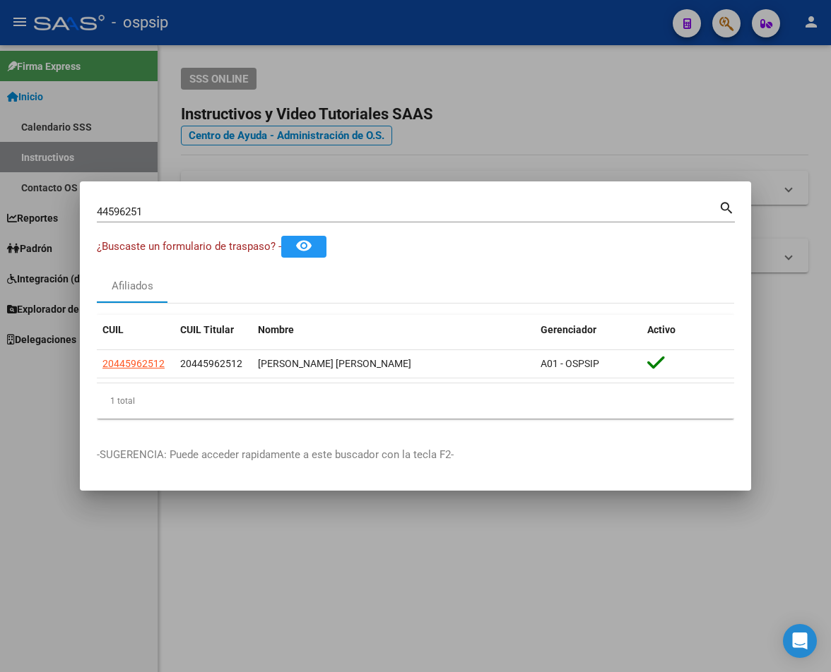
click at [162, 216] on input "44596251" at bounding box center [407, 212] width 621 height 13
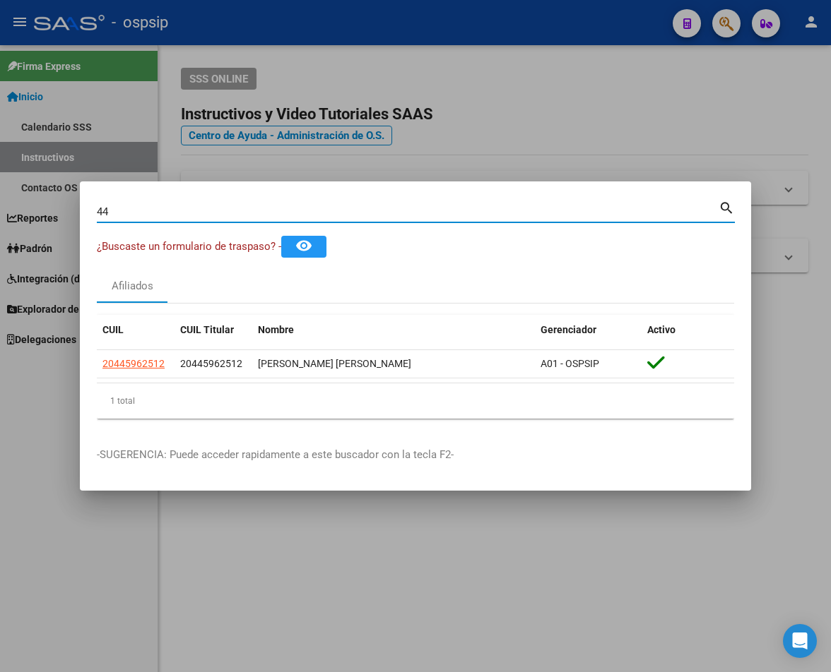
type input "4"
paste input "43123558"
type input "43123558"
click at [713, 207] on mat-icon "search" at bounding box center [726, 206] width 16 height 17
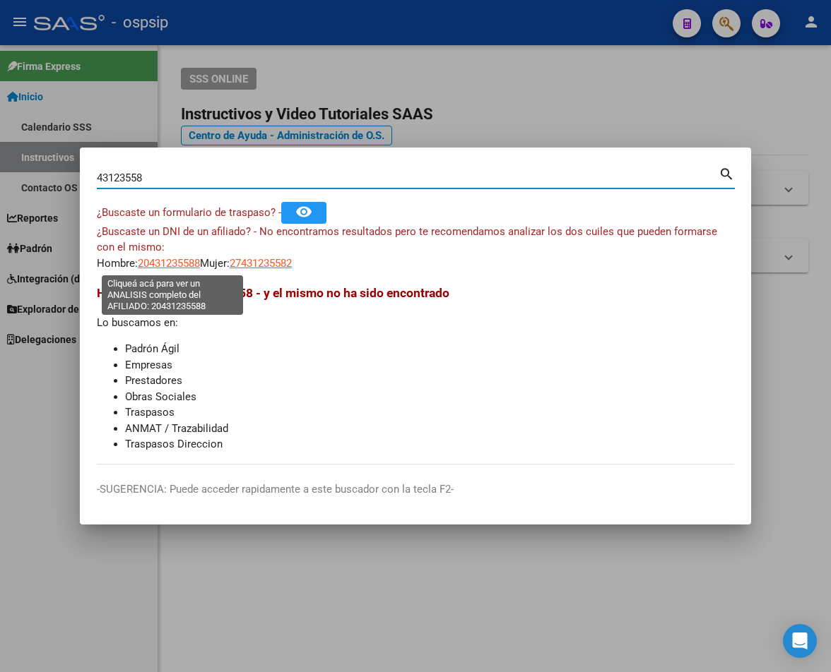
click at [169, 263] on span "20431235588" at bounding box center [169, 263] width 62 height 13
type textarea "20431235588"
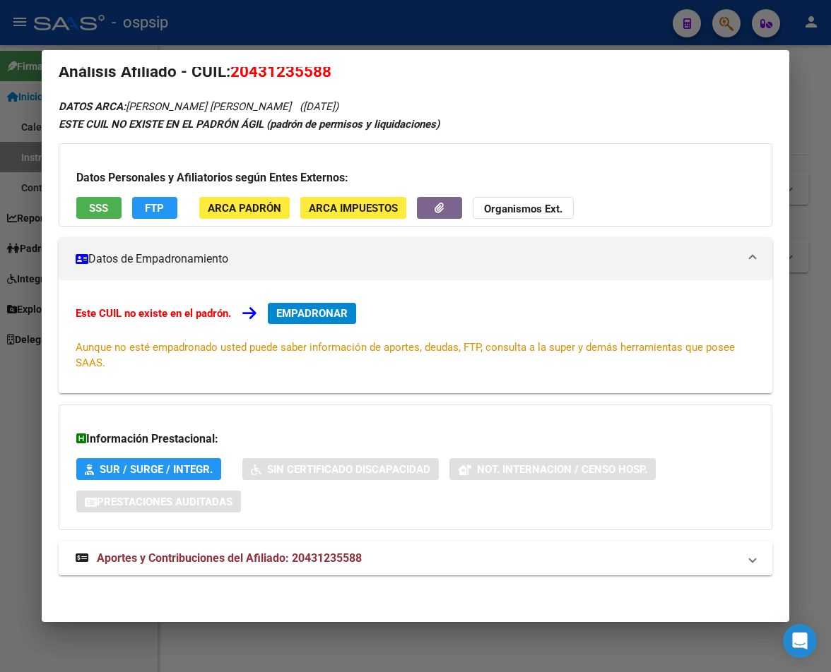
scroll to position [23, 0]
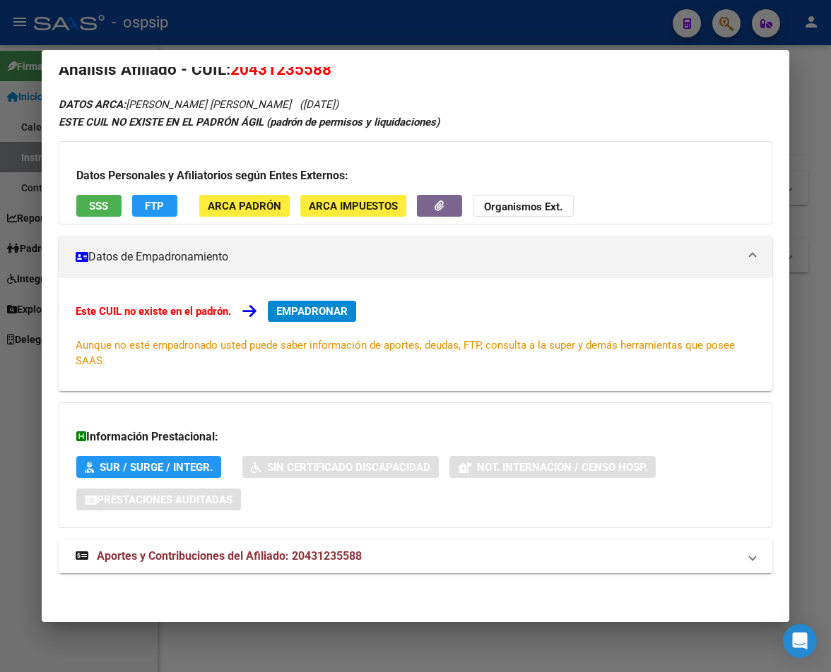
click at [282, 562] on span "Aportes y Contribuciones del Afiliado: 20431235588" at bounding box center [229, 555] width 265 height 13
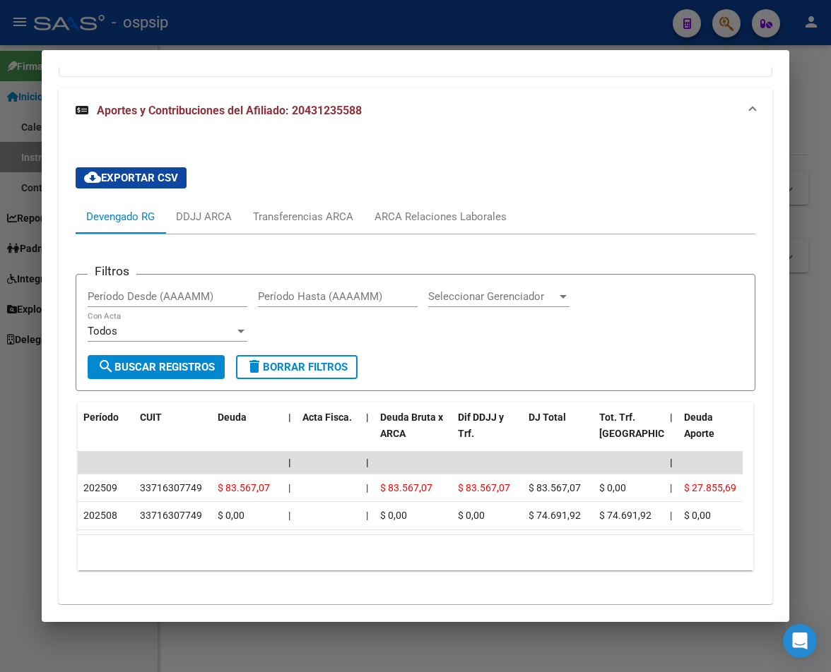
scroll to position [376, 0]
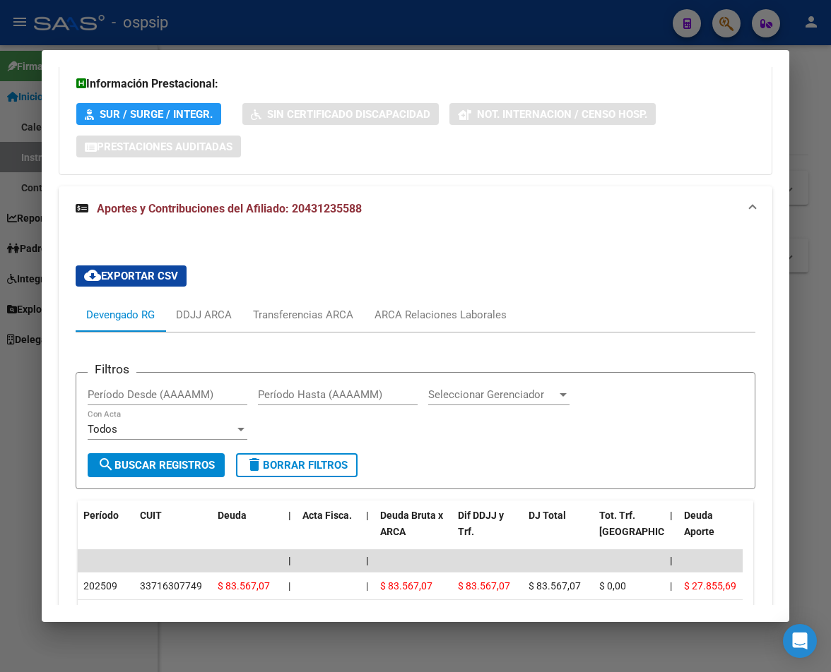
click at [405, 29] on div at bounding box center [415, 336] width 831 height 672
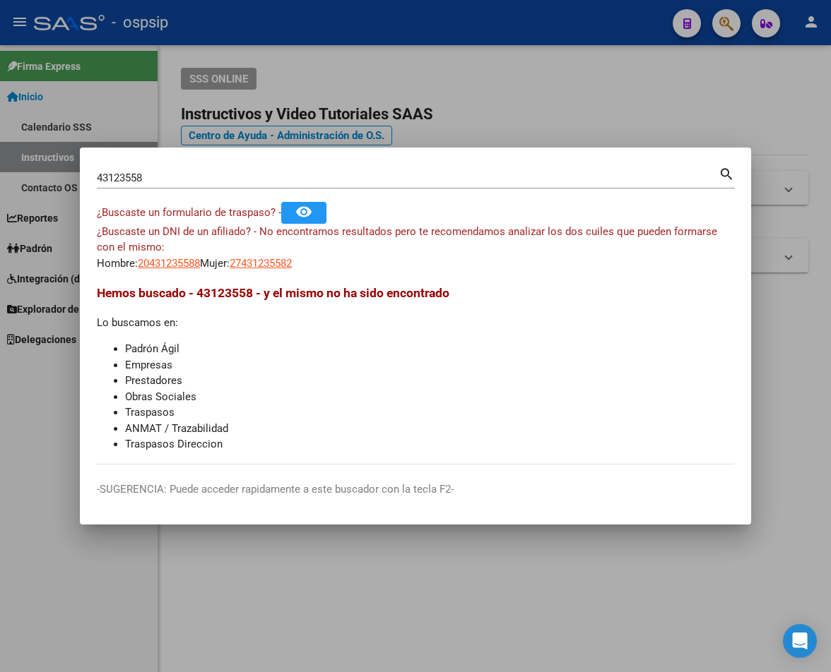
click at [405, 29] on div at bounding box center [415, 336] width 831 height 672
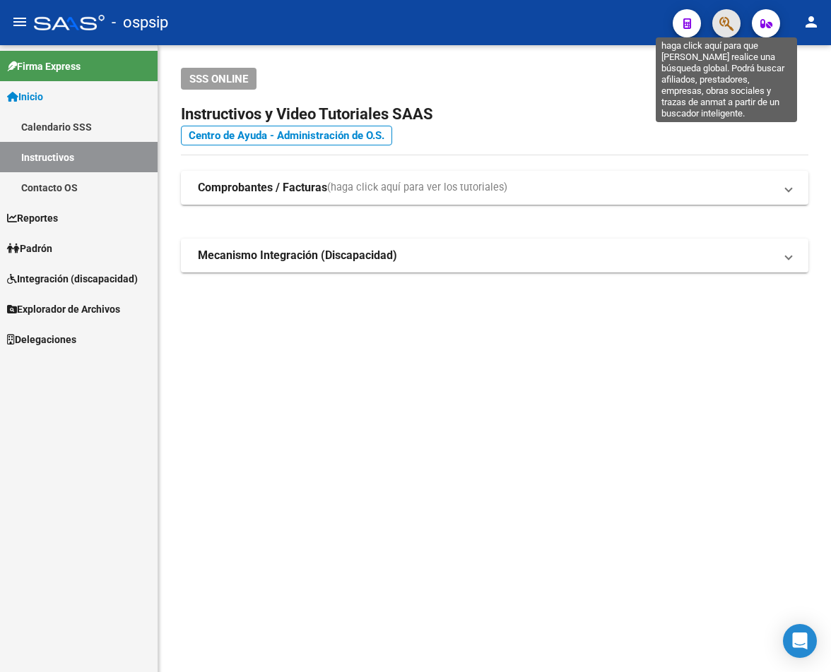
click at [713, 27] on icon "button" at bounding box center [726, 24] width 14 height 16
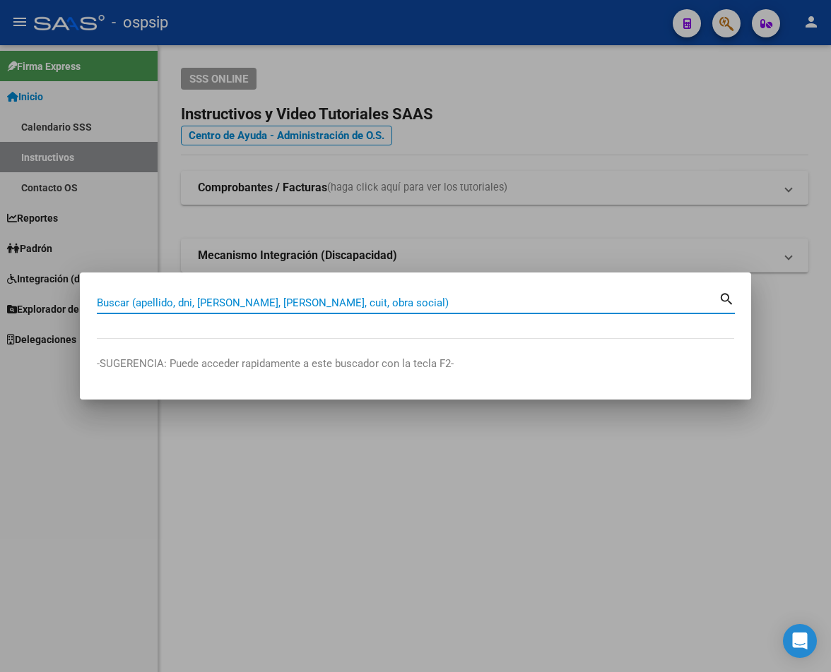
paste input "43203487"
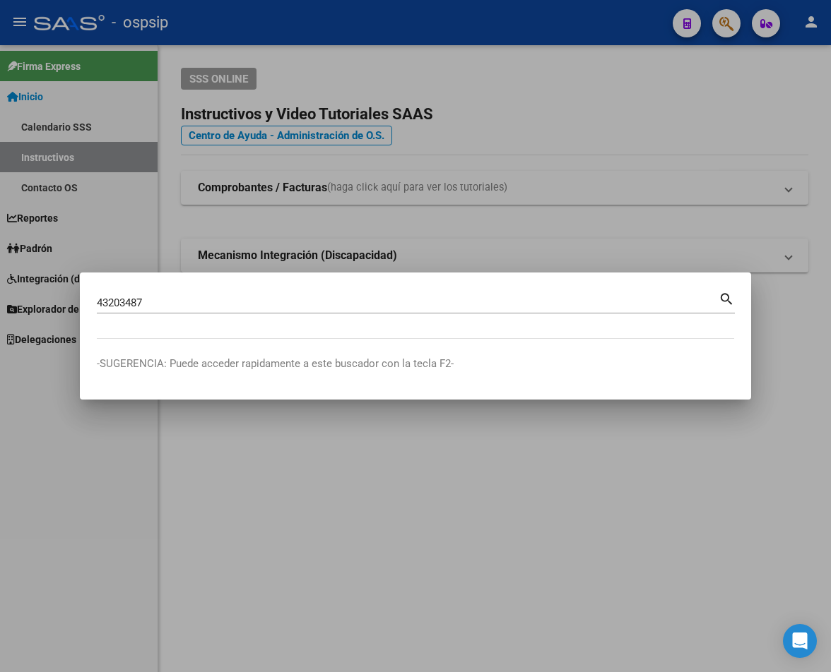
click at [713, 301] on mat-icon "search" at bounding box center [726, 298] width 16 height 17
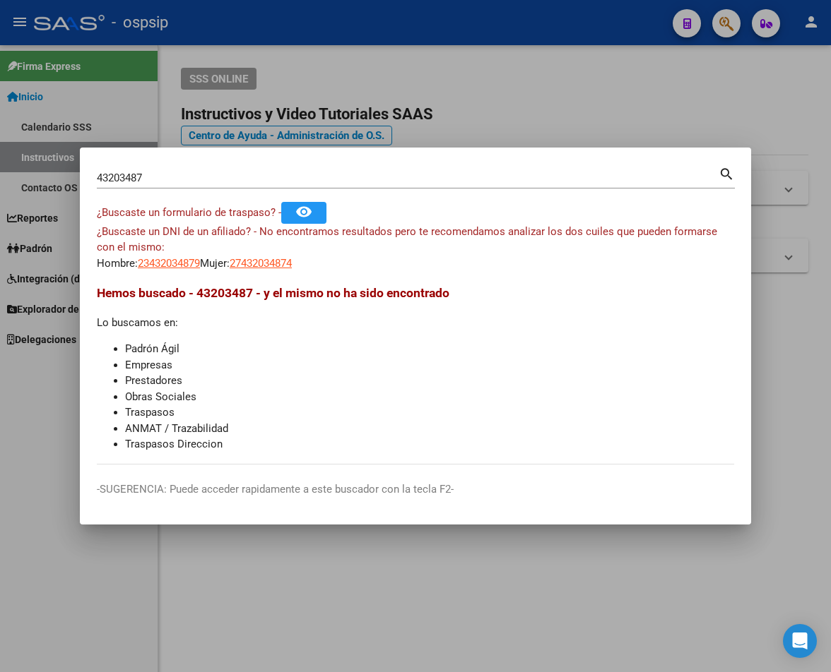
click at [713, 172] on mat-icon "search" at bounding box center [726, 173] width 16 height 17
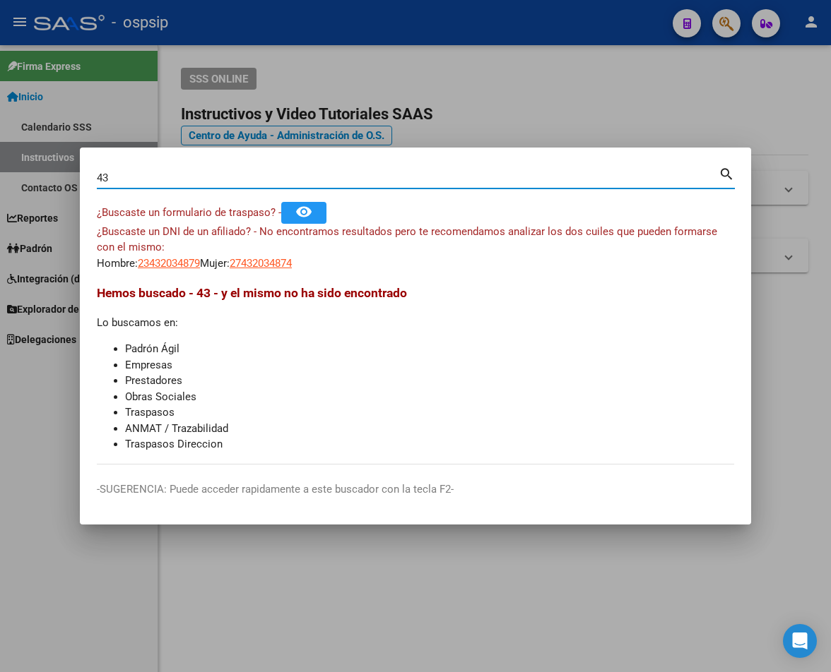
type input "4"
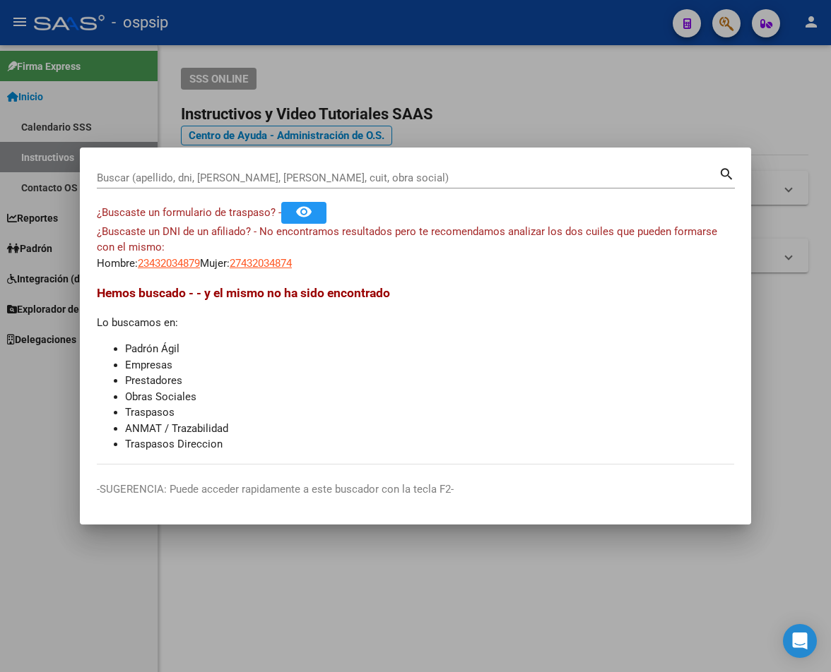
click at [166, 183] on input "Buscar (apellido, dni, [PERSON_NAME], [PERSON_NAME], cuit, obra social)" at bounding box center [407, 178] width 621 height 13
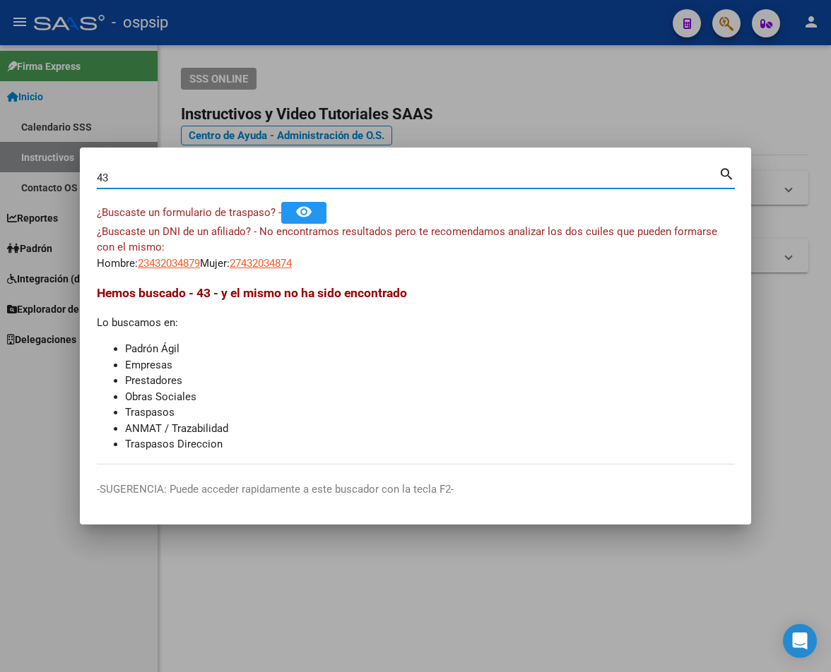
type input "4"
paste input "20432034874"
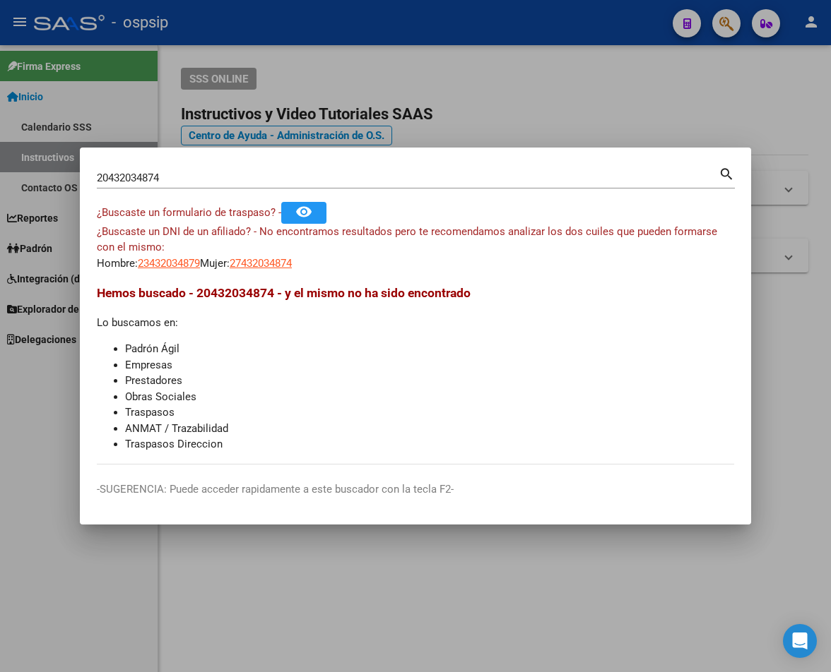
click at [713, 178] on mat-icon "search" at bounding box center [726, 173] width 16 height 17
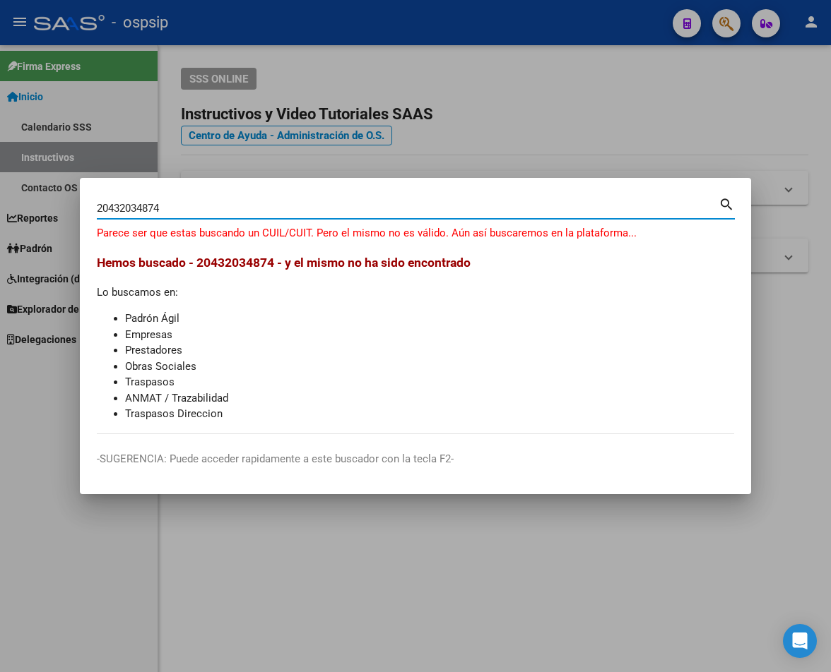
click at [154, 206] on input "20432034874" at bounding box center [407, 208] width 621 height 13
click at [107, 207] on input "2043203487-4" at bounding box center [407, 208] width 621 height 13
click at [713, 206] on mat-icon "search" at bounding box center [726, 203] width 16 height 17
click at [181, 206] on input "20432034874" at bounding box center [407, 208] width 621 height 13
type input "2"
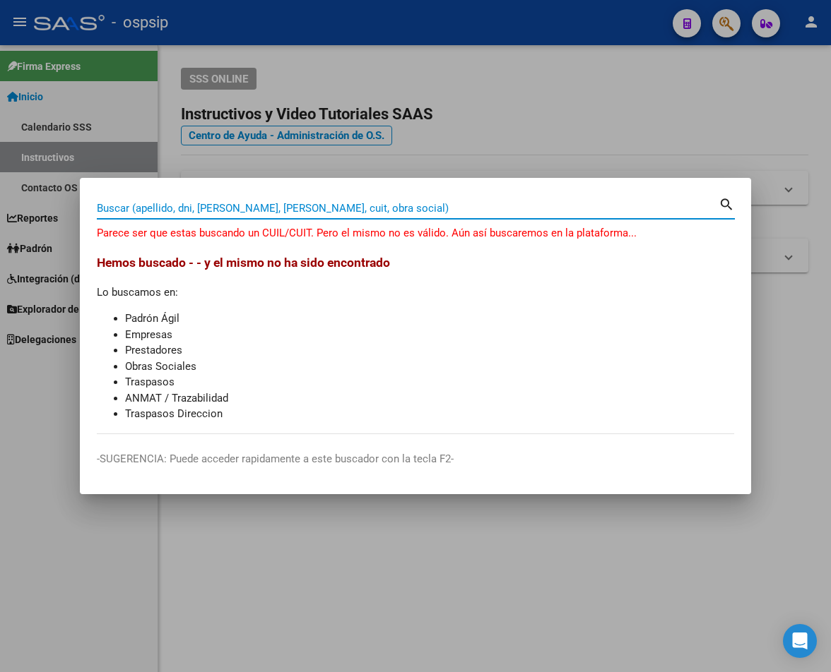
paste input "35862587"
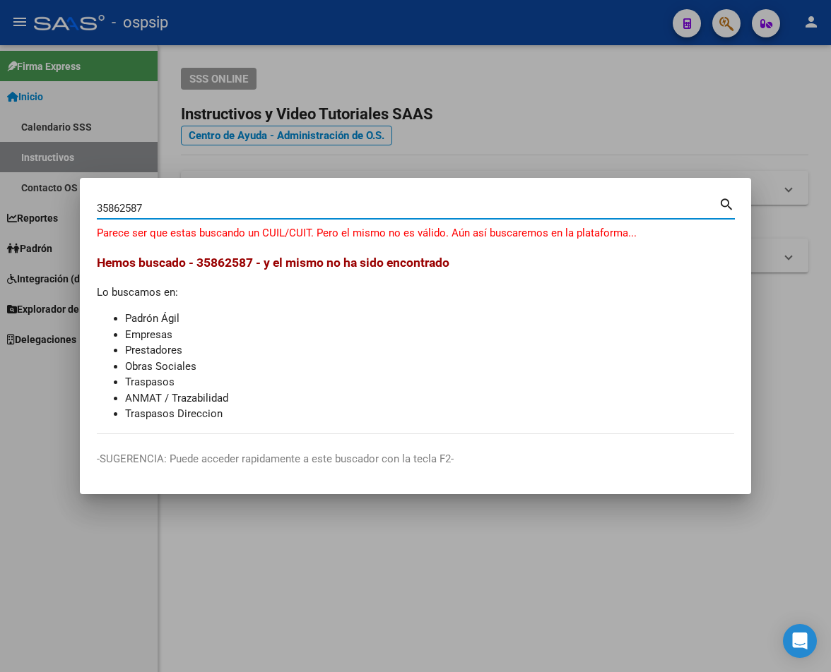
type input "35862587"
click at [713, 208] on mat-icon "search" at bounding box center [726, 203] width 16 height 17
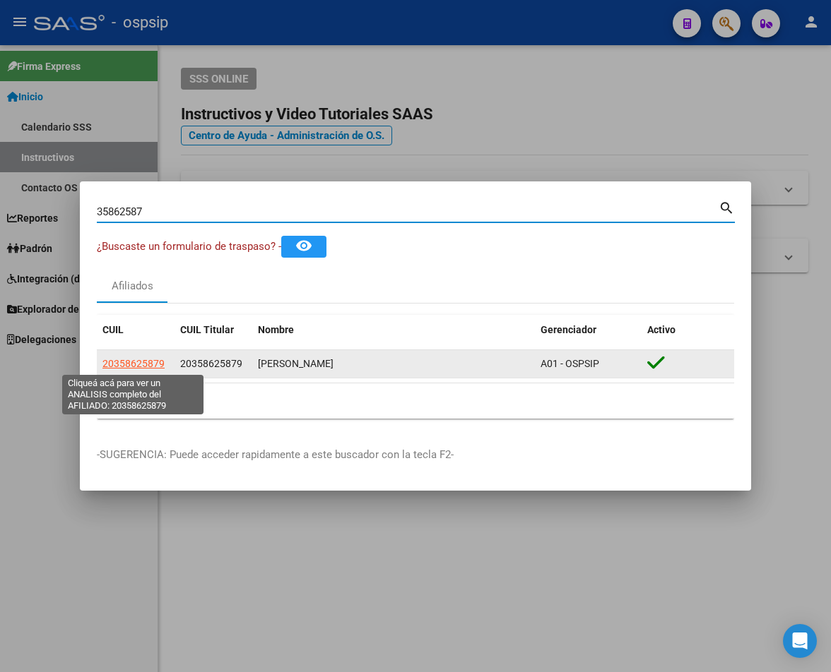
click at [155, 368] on span "20358625879" at bounding box center [133, 363] width 62 height 11
type textarea "20358625879"
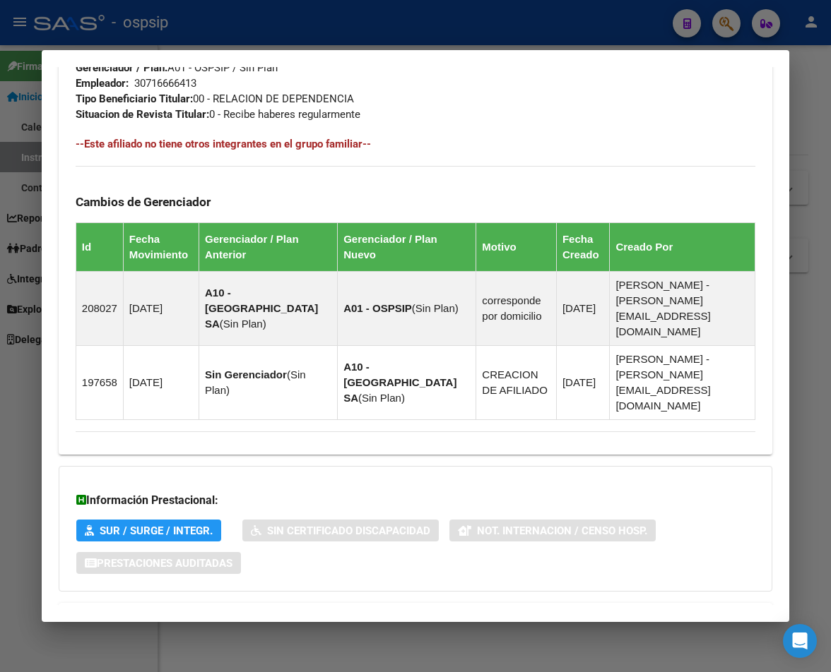
scroll to position [817, 0]
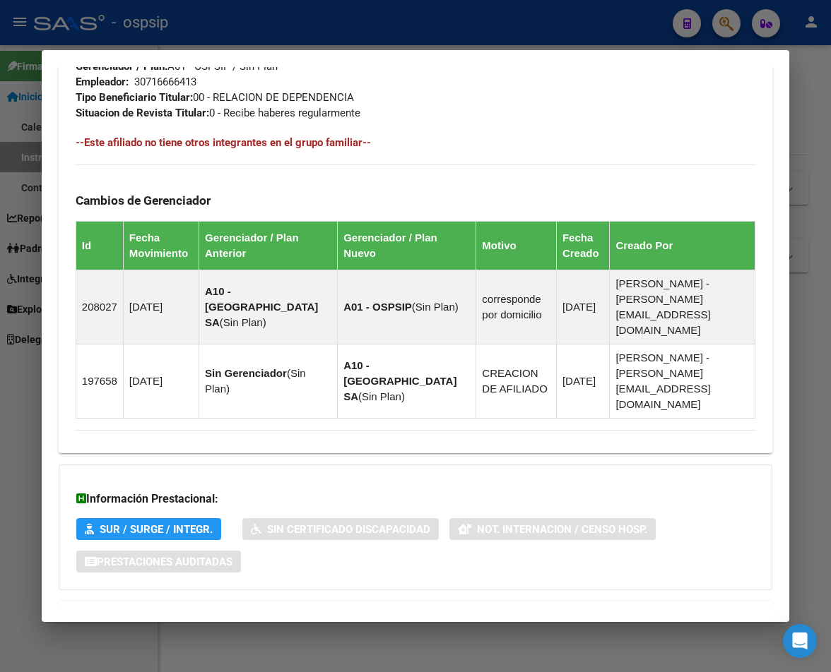
click at [314, 612] on span "Aportes y Contribuciones del Afiliado: 20358625879" at bounding box center [229, 618] width 265 height 13
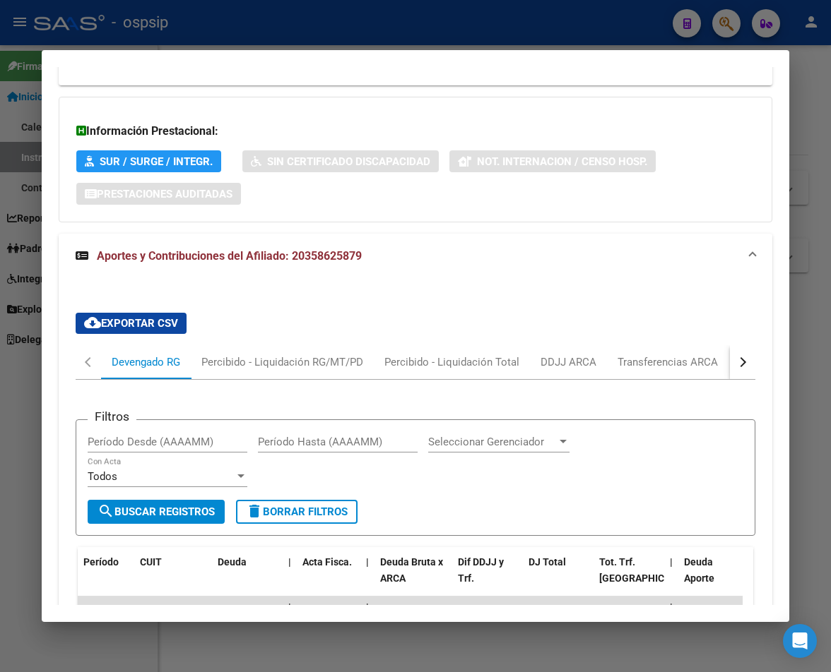
scroll to position [1170, 0]
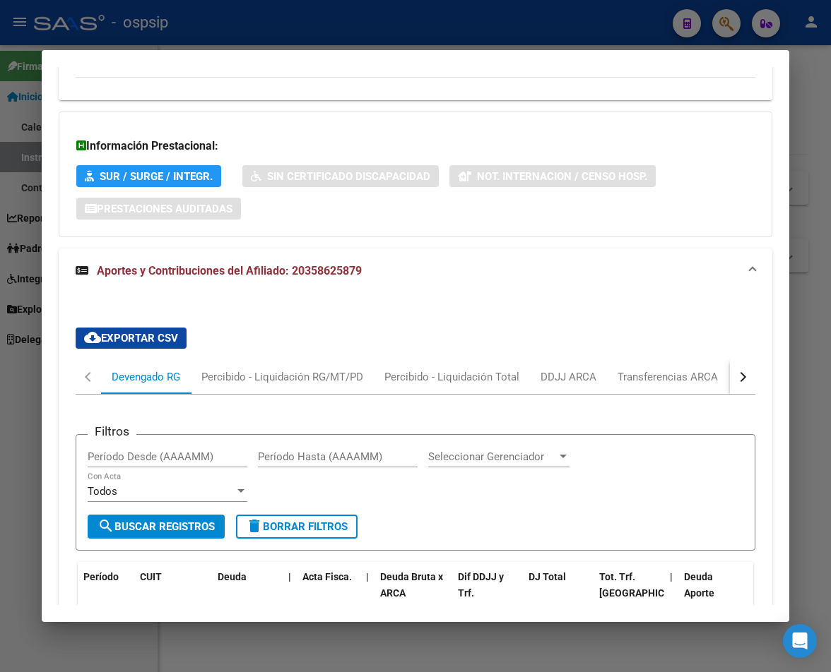
click at [713, 360] on button "button" at bounding box center [742, 377] width 25 height 34
click at [379, 30] on div at bounding box center [415, 336] width 831 height 672
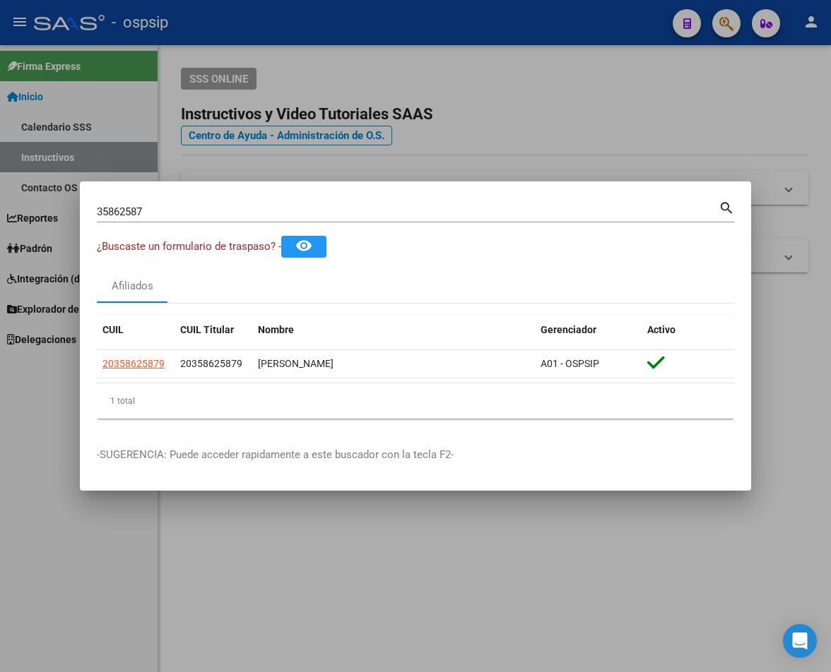
click at [159, 209] on input "35862587" at bounding box center [407, 212] width 621 height 13
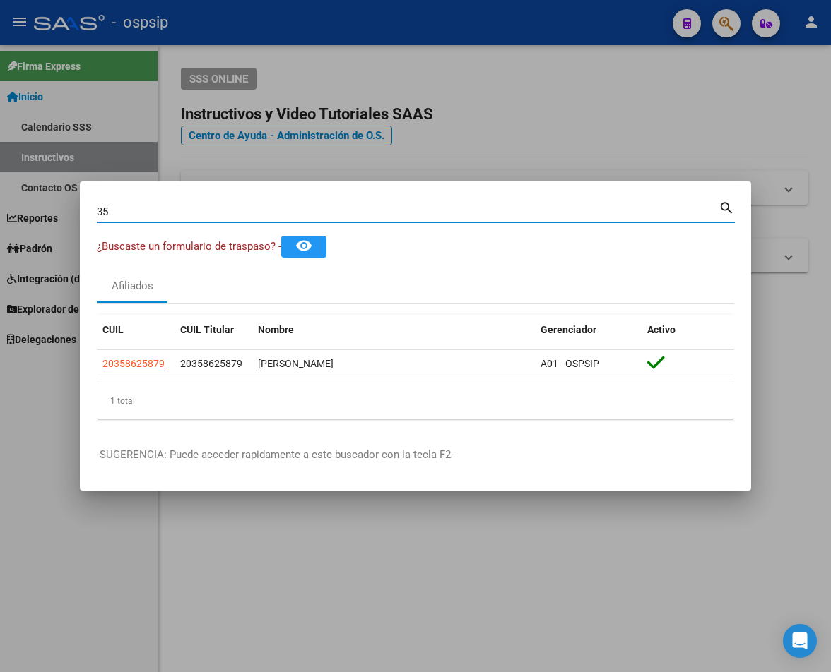
type input "3"
paste input "31631310"
type input "31631310"
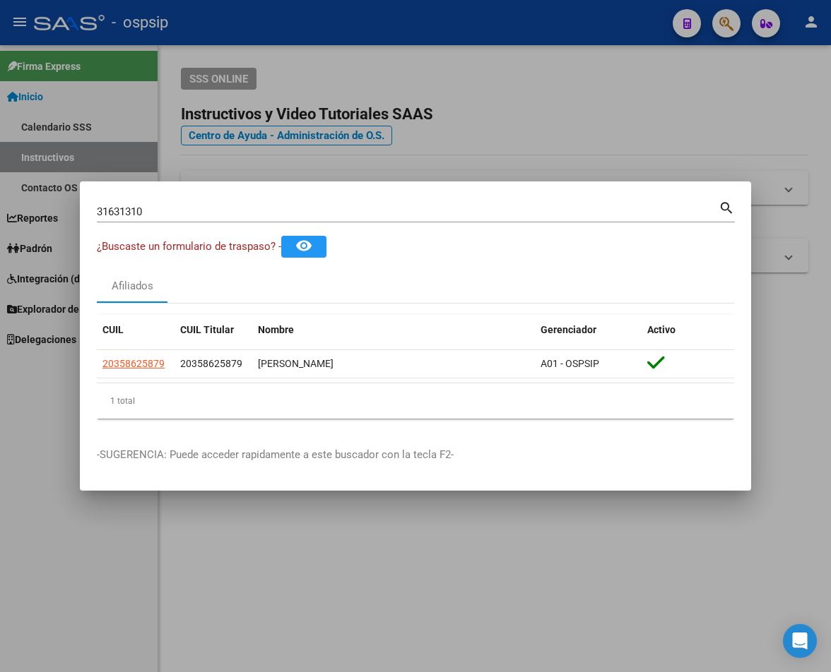
click at [713, 208] on mat-icon "search" at bounding box center [726, 206] width 16 height 17
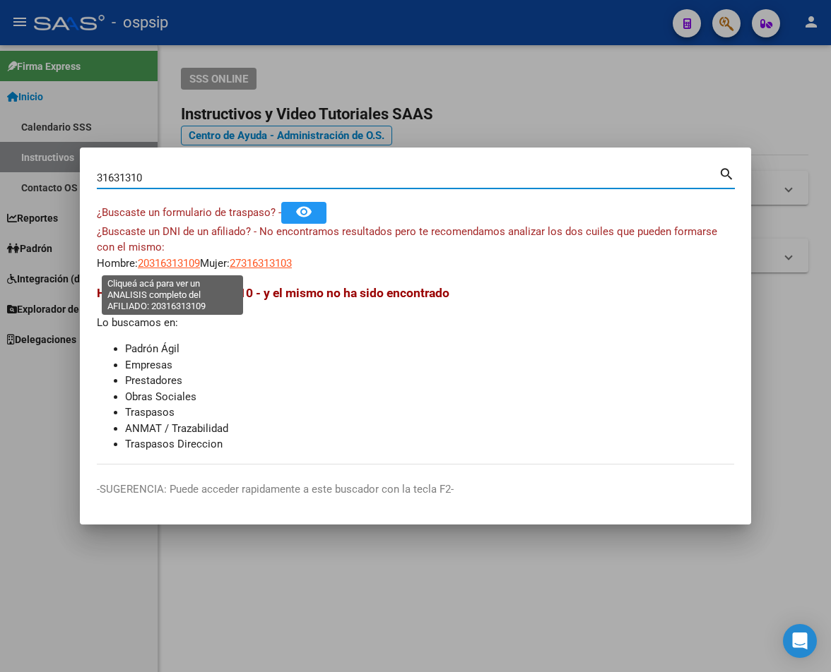
click at [165, 265] on span "20316313109" at bounding box center [169, 263] width 62 height 13
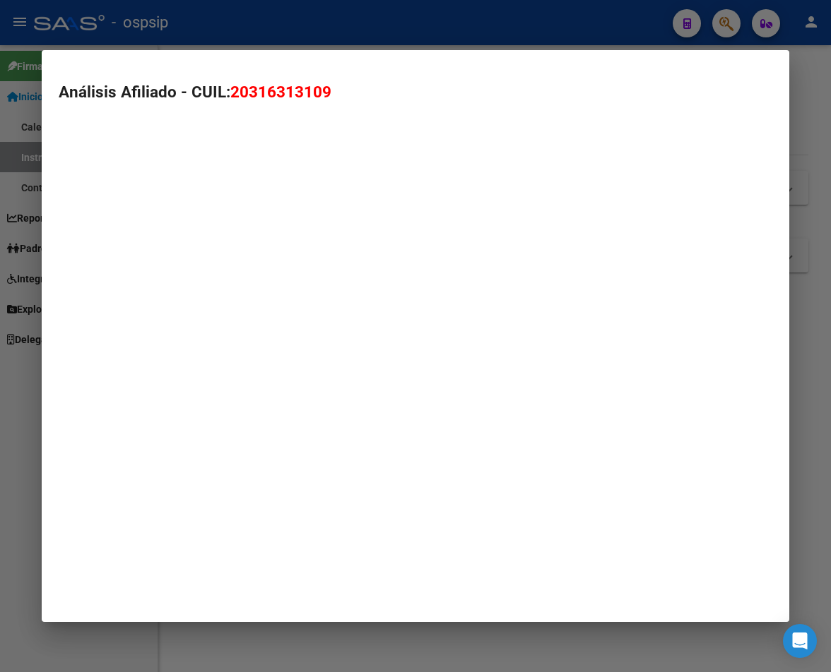
type textarea "20316313109"
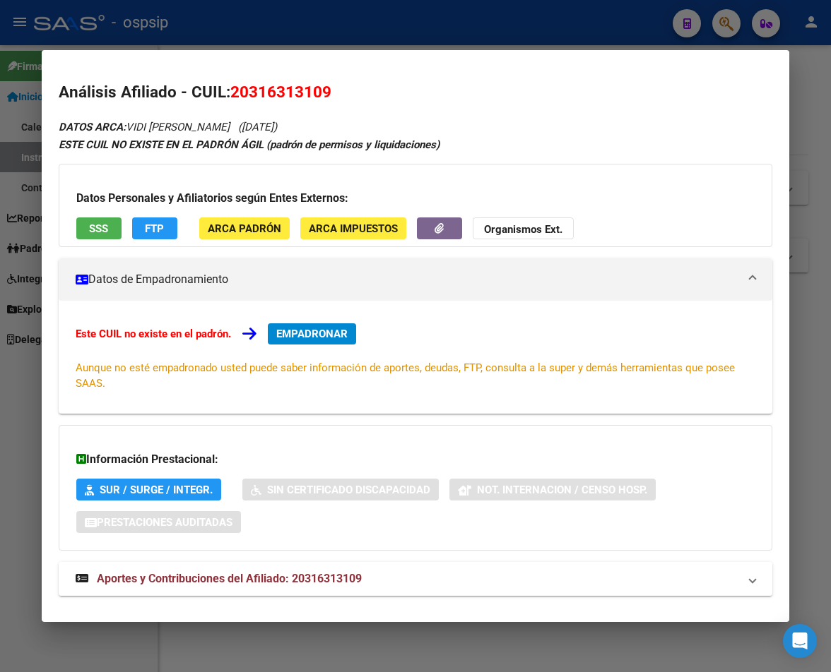
click at [273, 581] on span "Aportes y Contribuciones del Afiliado: 20316313109" at bounding box center [229, 578] width 265 height 13
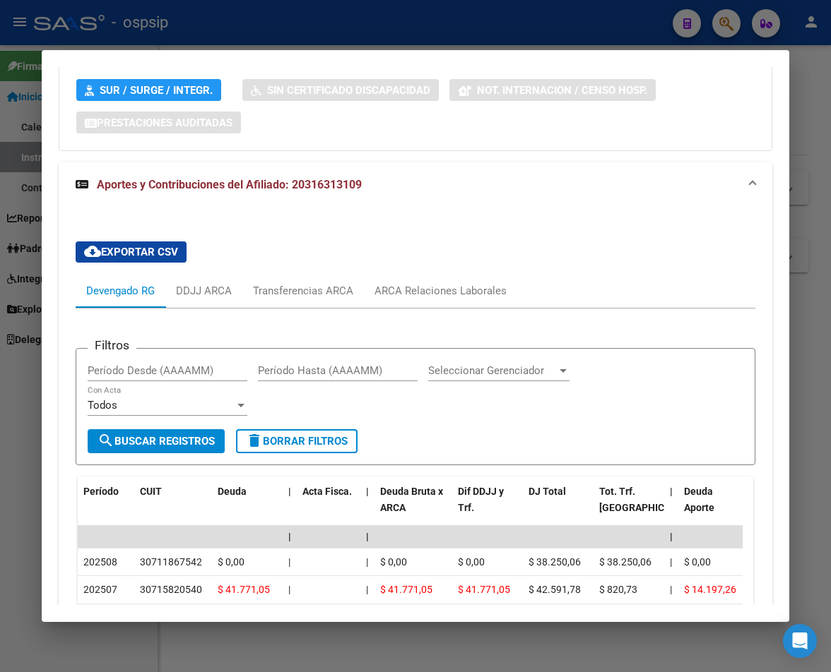
scroll to position [234, 0]
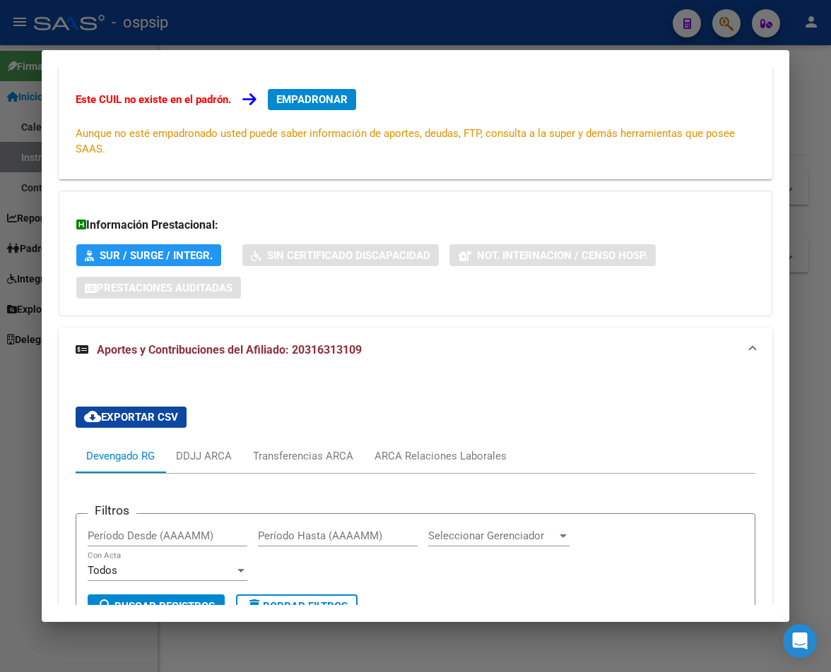
click at [340, 25] on div at bounding box center [415, 336] width 831 height 672
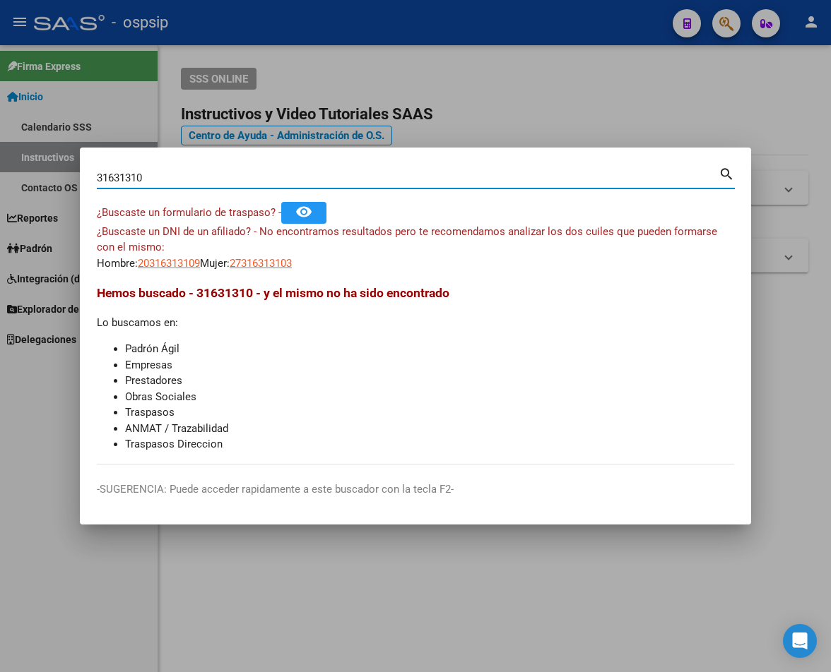
click at [154, 176] on input "31631310" at bounding box center [407, 178] width 621 height 13
type input "3"
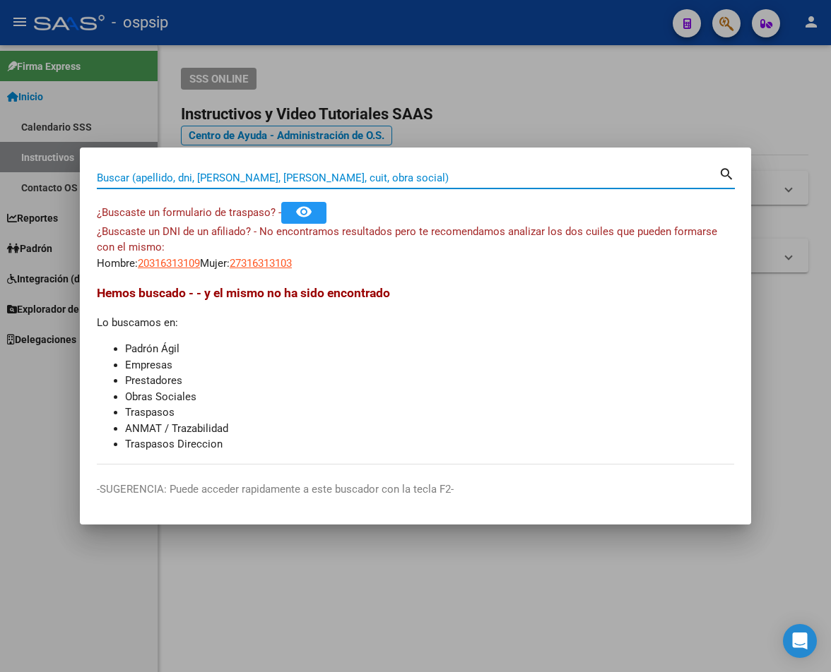
paste input "29799929"
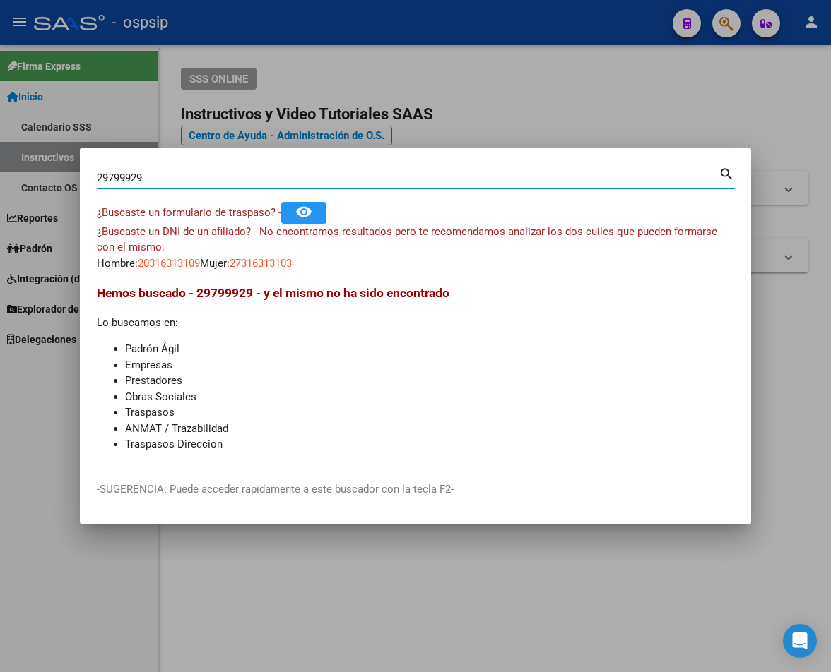
type input "29799929"
click at [713, 173] on mat-icon "search" at bounding box center [726, 173] width 16 height 17
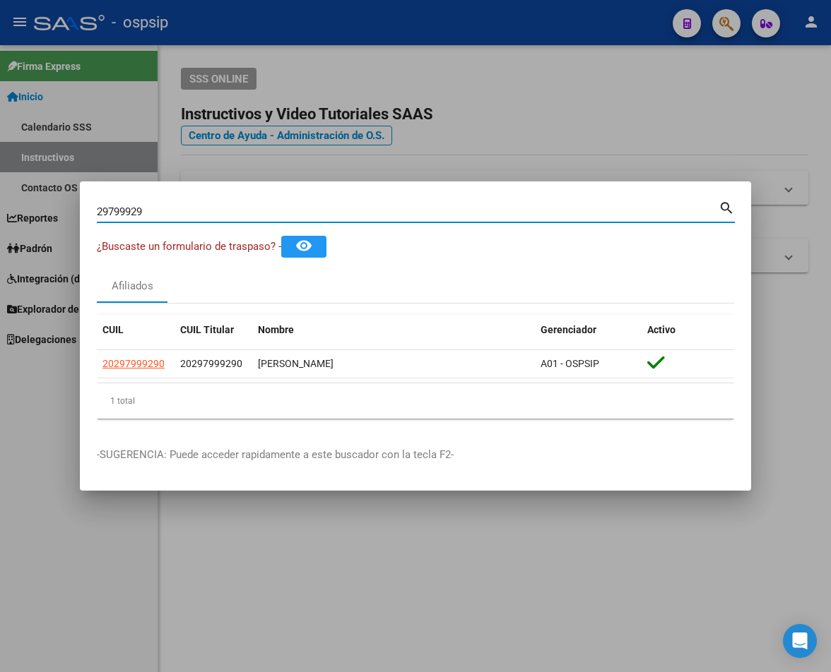
click at [567, 120] on div at bounding box center [415, 336] width 831 height 672
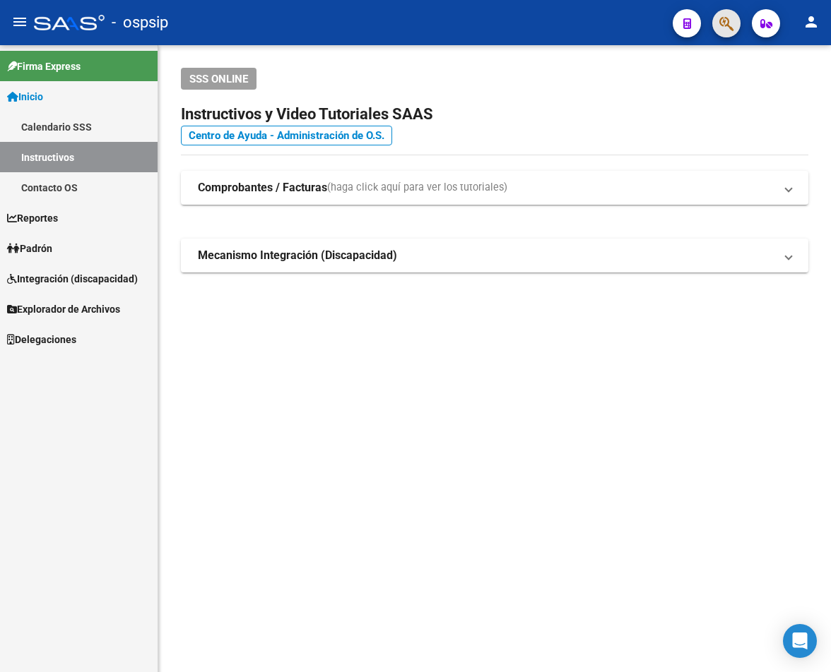
click at [713, 37] on span "button" at bounding box center [726, 23] width 14 height 29
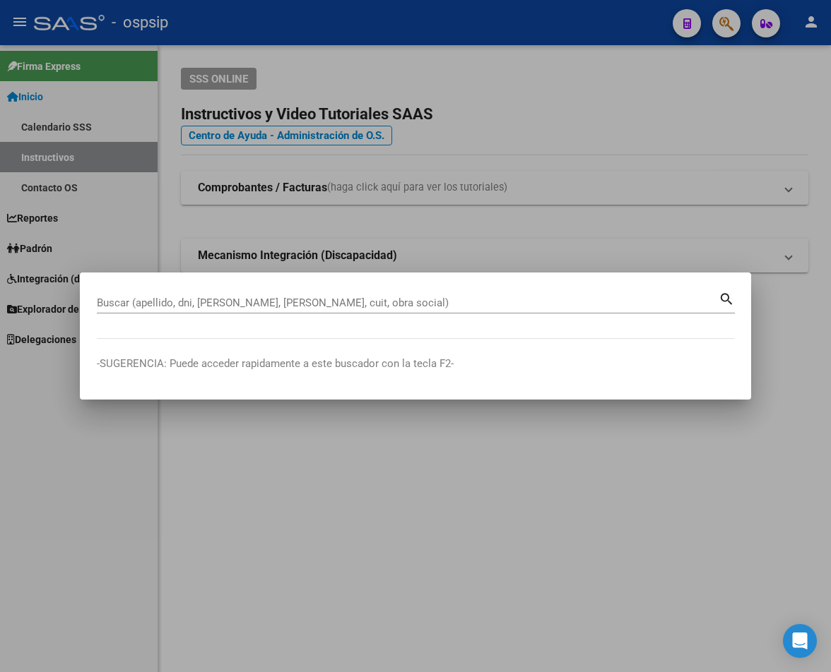
drag, startPoint x: 183, startPoint y: 294, endPoint x: 614, endPoint y: 465, distance: 463.5
click at [614, 465] on div at bounding box center [415, 336] width 831 height 672
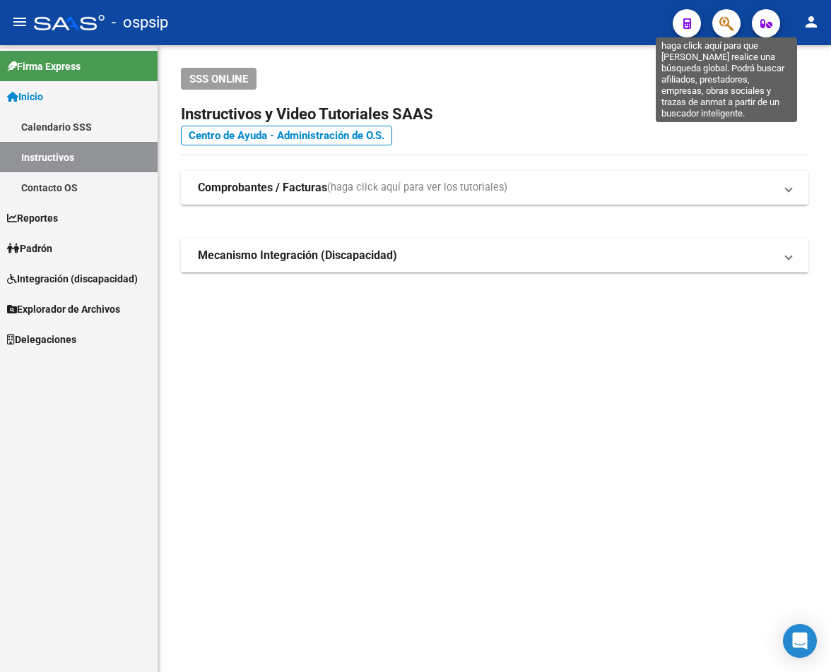
click at [713, 22] on icon "button" at bounding box center [726, 24] width 14 height 16
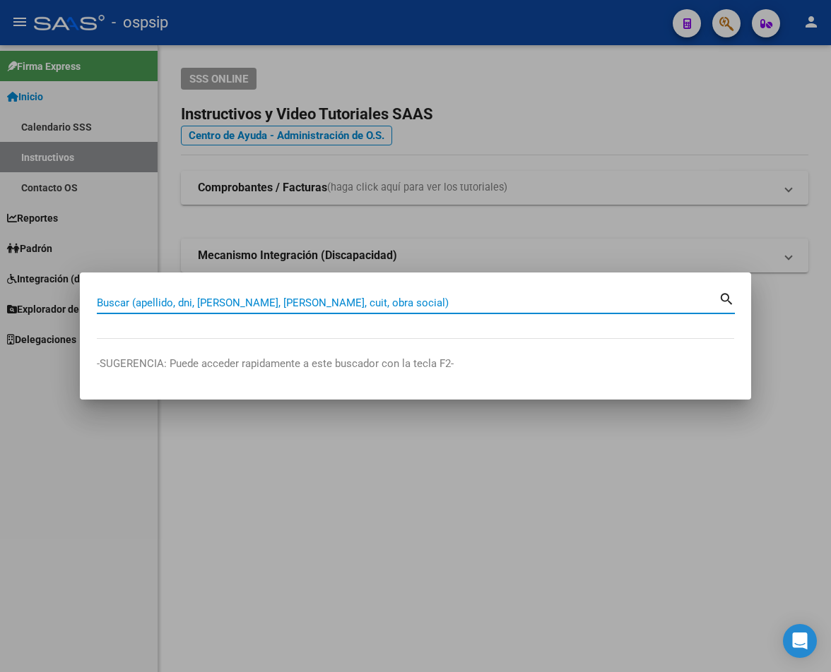
paste input "29799929"
type input "29799929"
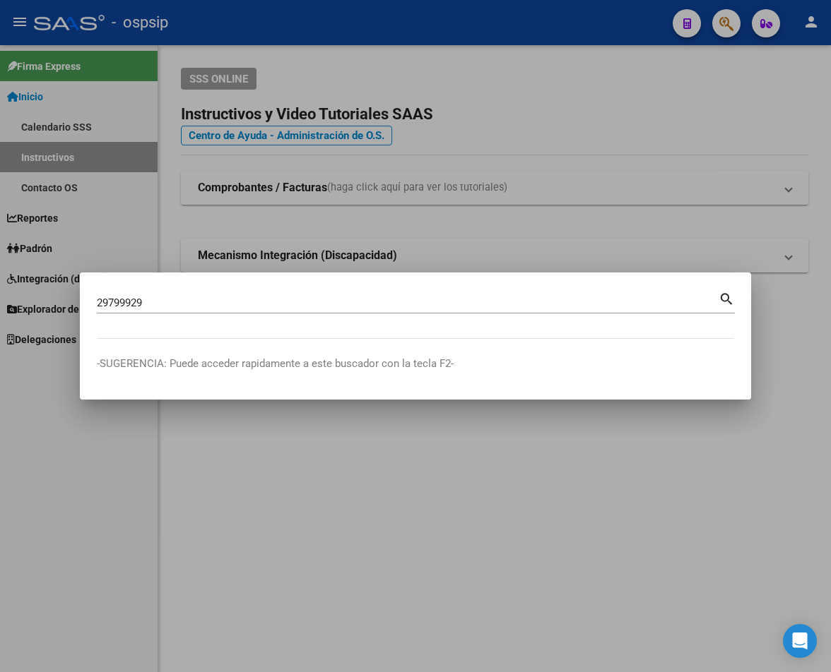
click at [713, 302] on mat-icon "search" at bounding box center [726, 298] width 16 height 17
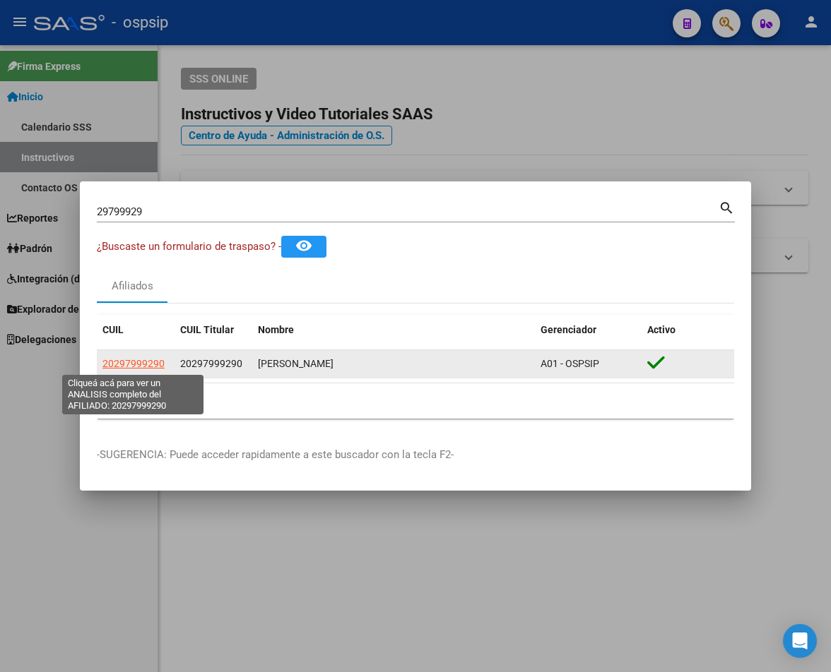
click at [144, 366] on span "20297999290" at bounding box center [133, 363] width 62 height 11
type textarea "20297999290"
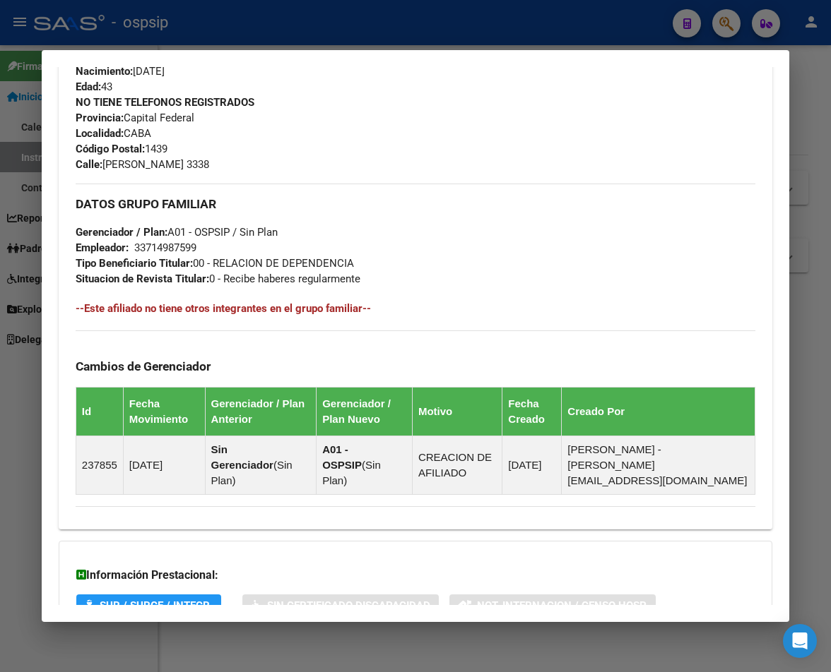
scroll to position [758, 0]
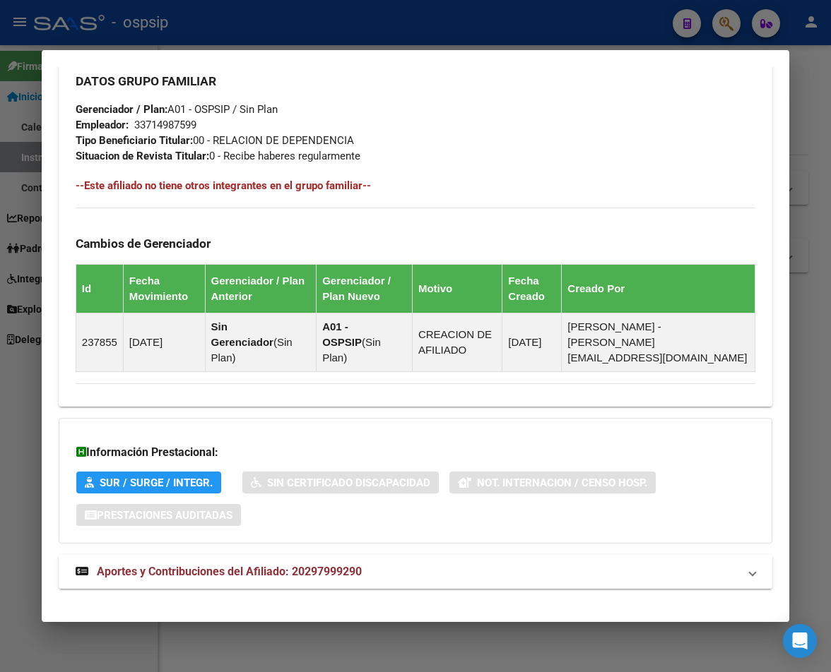
click at [304, 565] on span "Aportes y Contribuciones del Afiliado: 20297999290" at bounding box center [229, 571] width 265 height 13
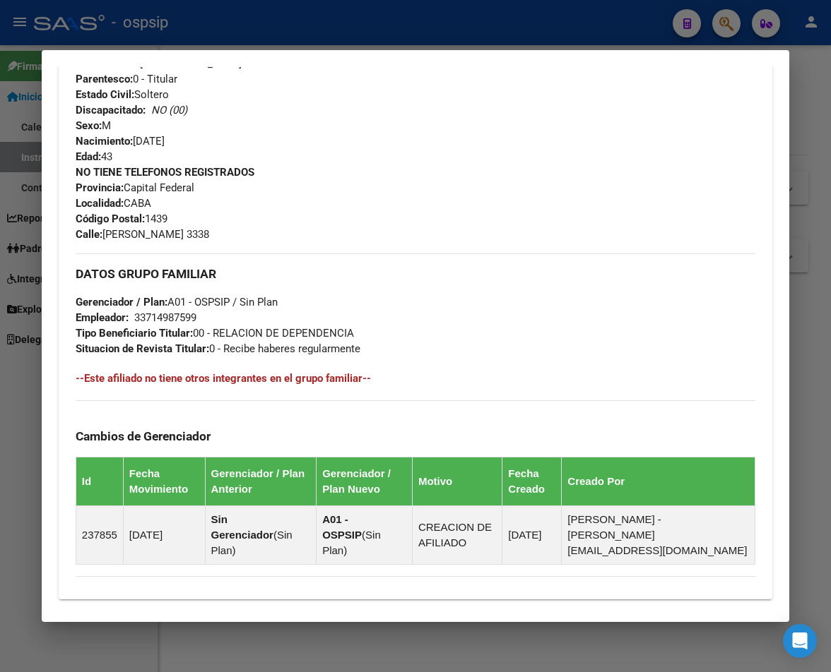
scroll to position [565, 0]
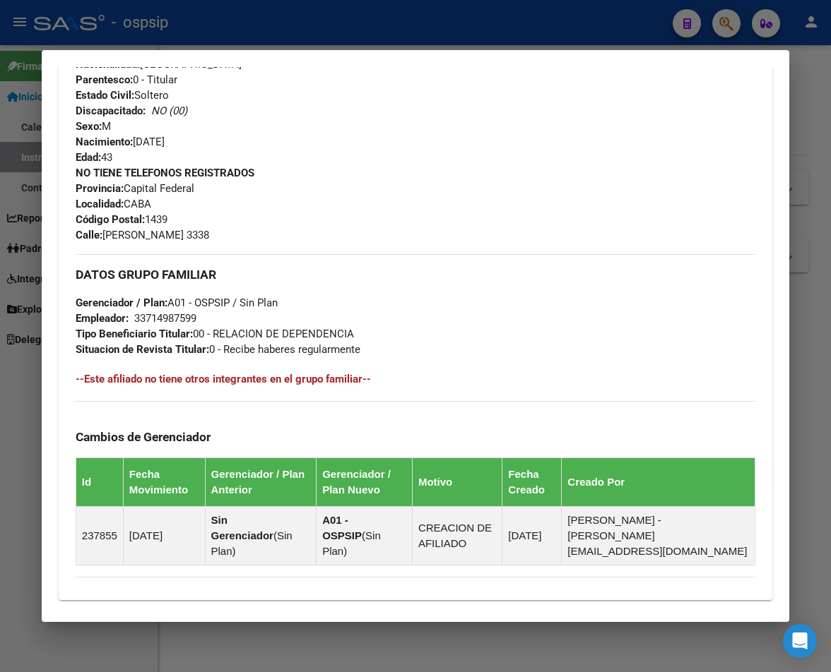
click at [316, 26] on div at bounding box center [415, 336] width 831 height 672
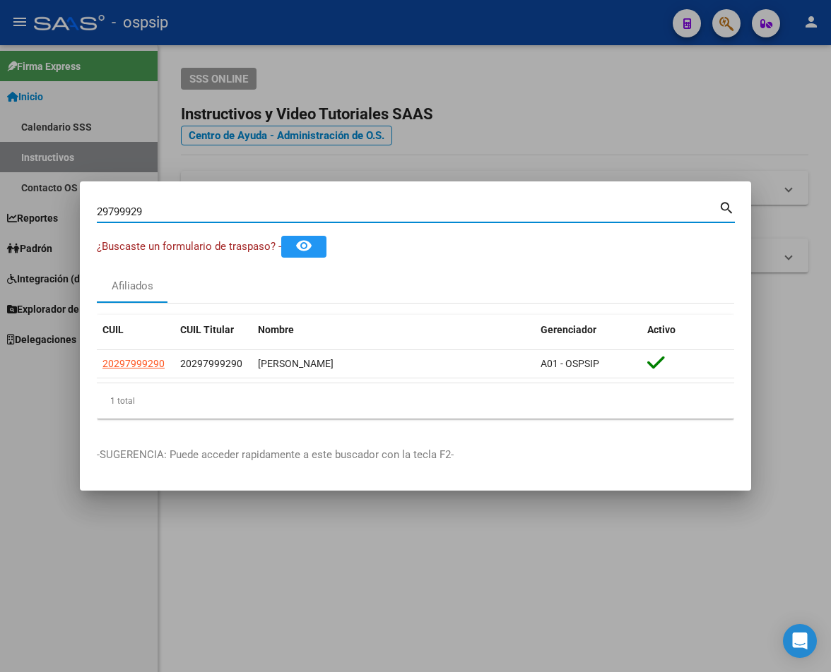
click at [129, 215] on input "29799929" at bounding box center [407, 212] width 621 height 13
click at [145, 208] on input "29799929" at bounding box center [407, 212] width 621 height 13
type input "2"
paste input "17032998"
type input "17032998"
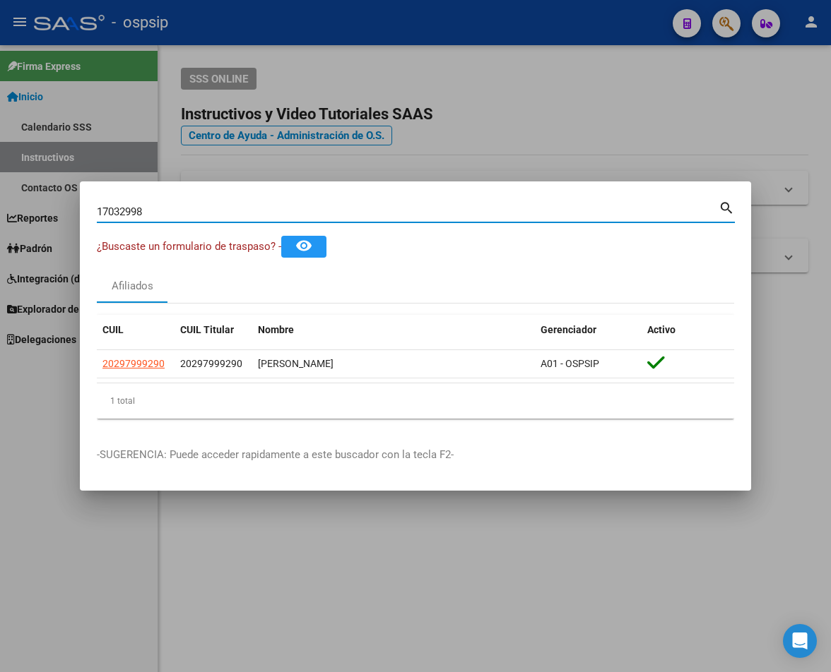
click at [713, 211] on mat-icon "search" at bounding box center [726, 206] width 16 height 17
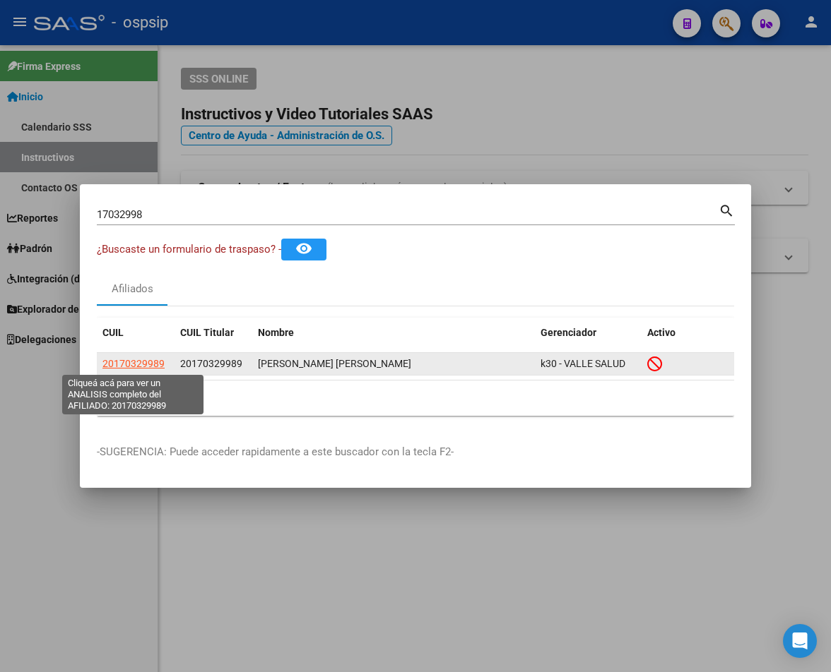
click at [152, 365] on span "20170329989" at bounding box center [133, 363] width 62 height 11
type textarea "20170329989"
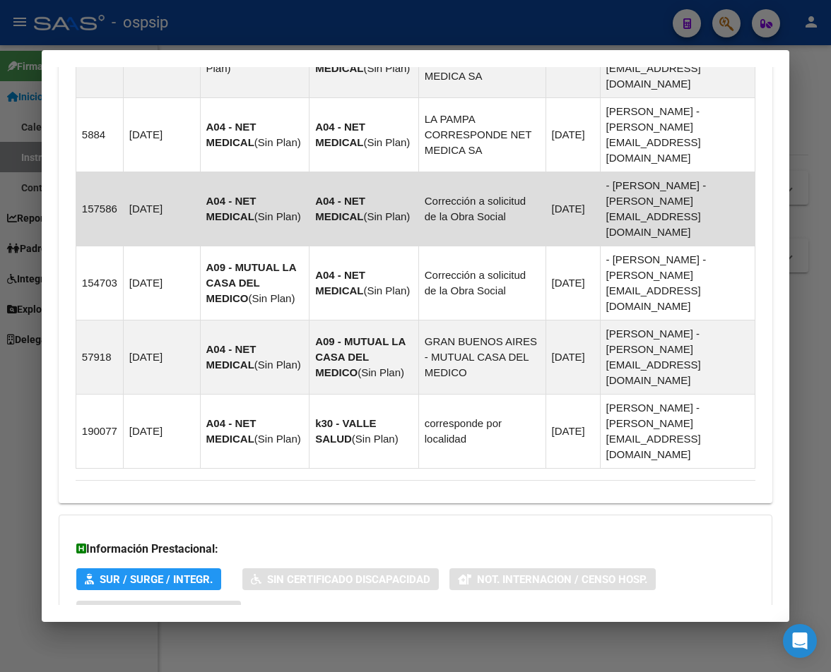
scroll to position [1078, 0]
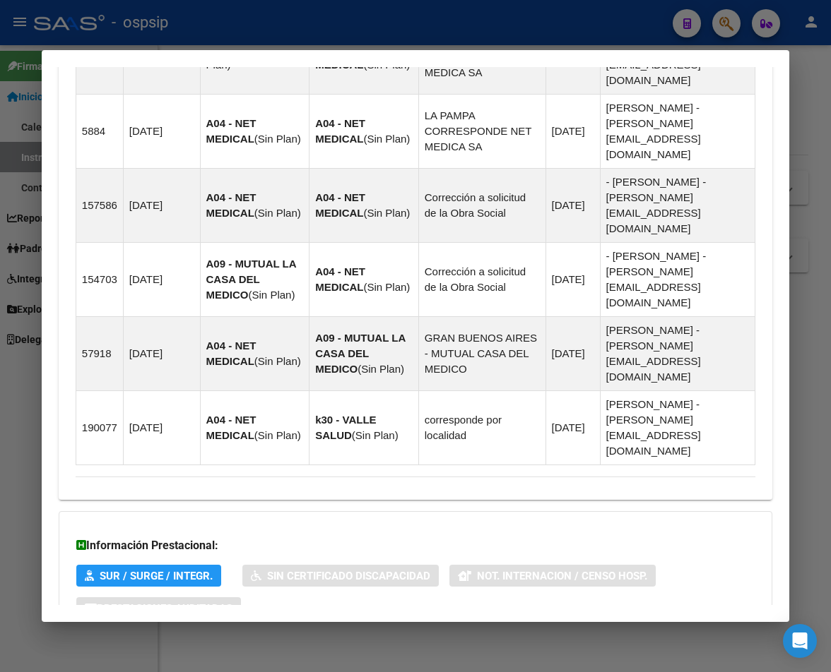
click at [307, 658] on span "Aportes y Contribuciones del Afiliado: 20170329989" at bounding box center [229, 664] width 265 height 13
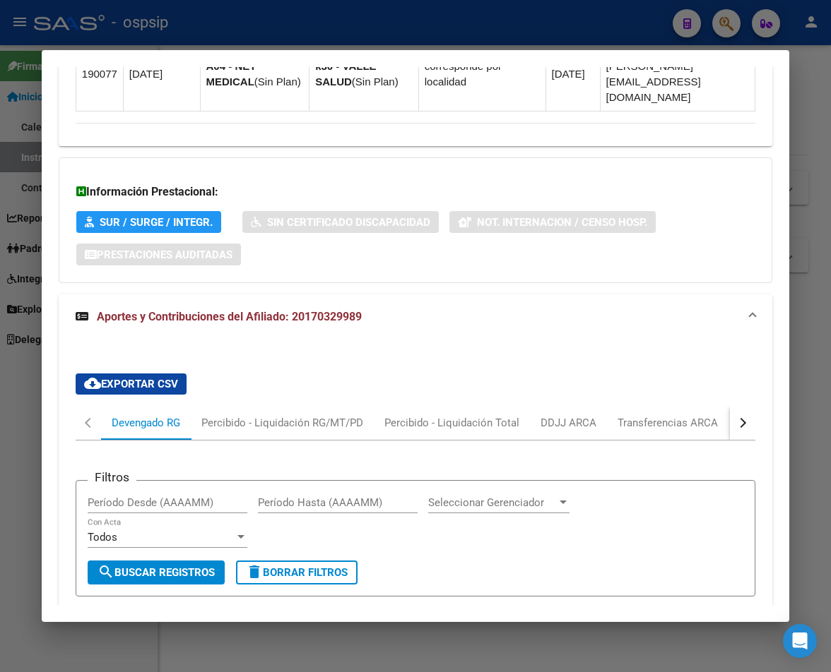
scroll to position [1431, 0]
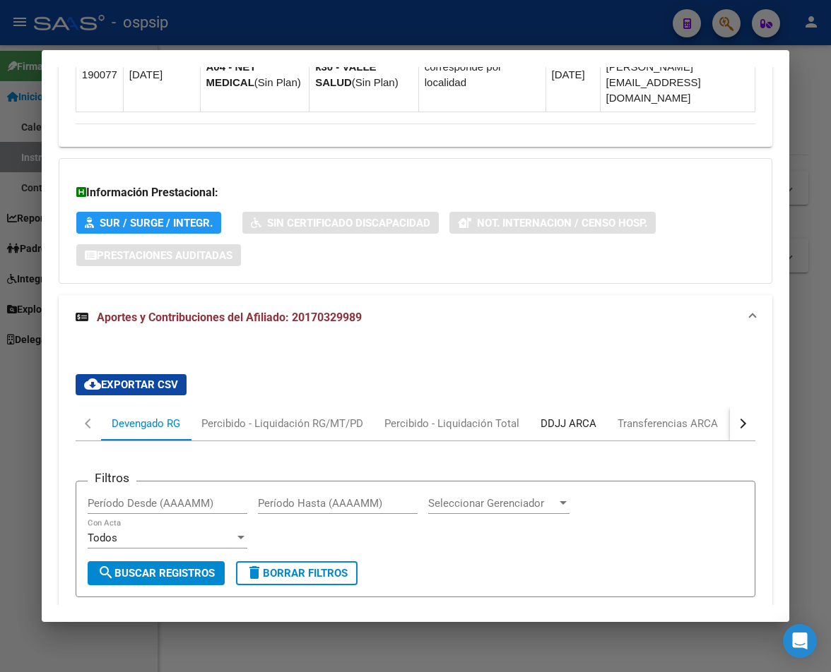
click at [576, 407] on div "DDJJ ARCA" at bounding box center [568, 424] width 77 height 34
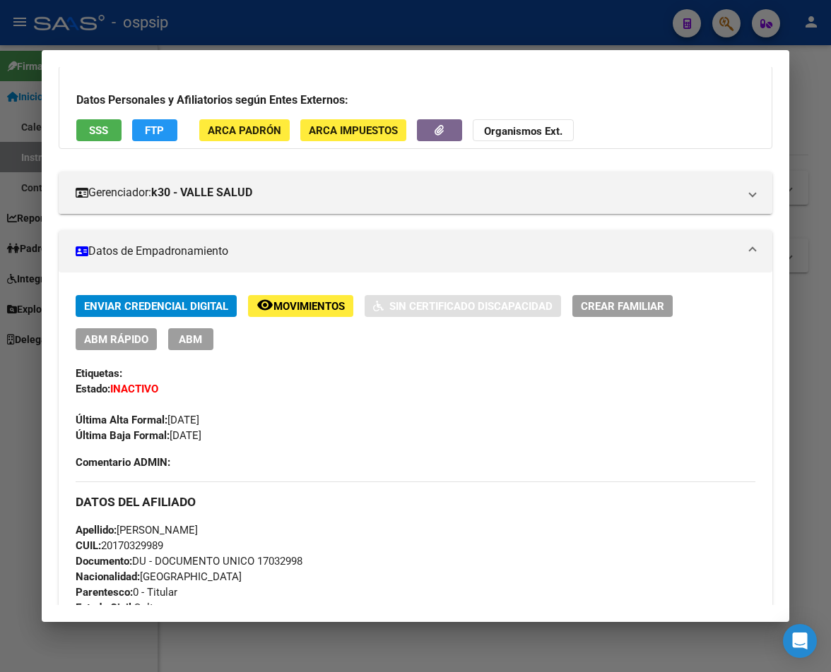
scroll to position [71, 0]
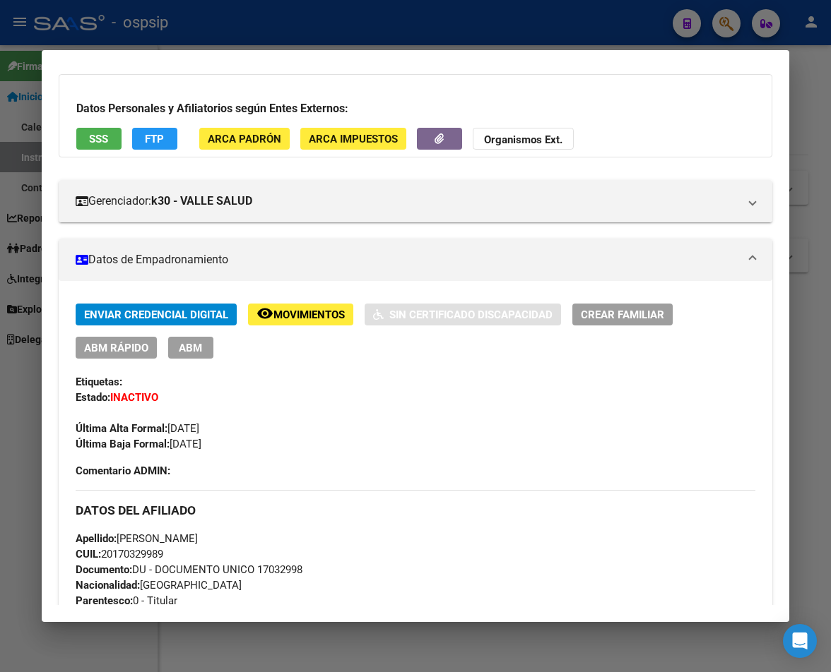
click at [266, 25] on div at bounding box center [415, 336] width 831 height 672
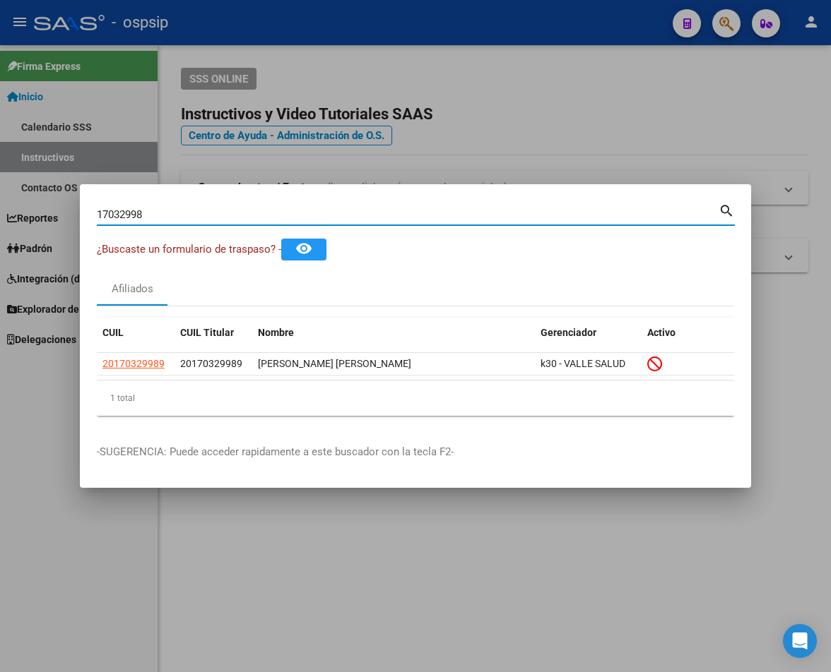
click at [145, 213] on input "17032998" at bounding box center [407, 214] width 621 height 13
type input "1"
type input "28742006"
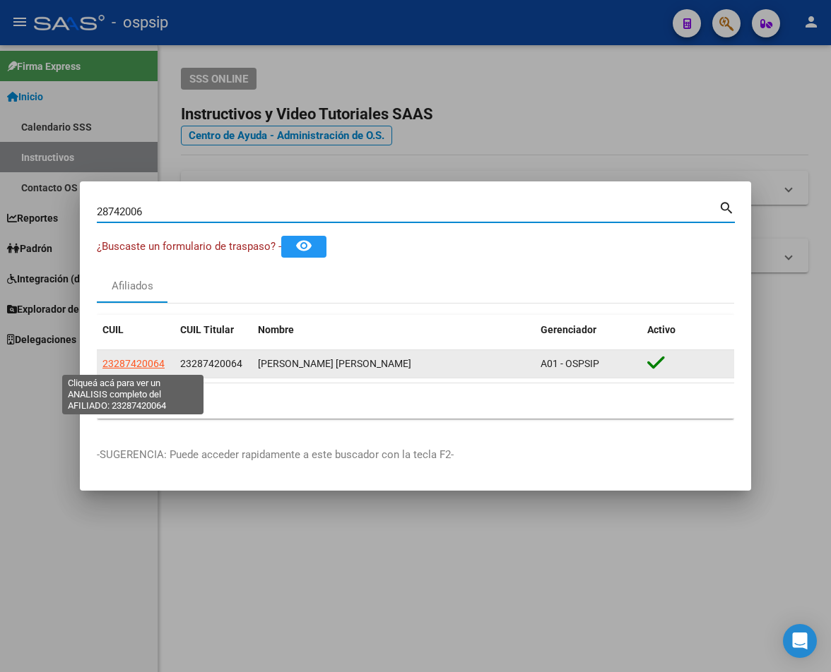
click at [138, 367] on span "23287420064" at bounding box center [133, 363] width 62 height 11
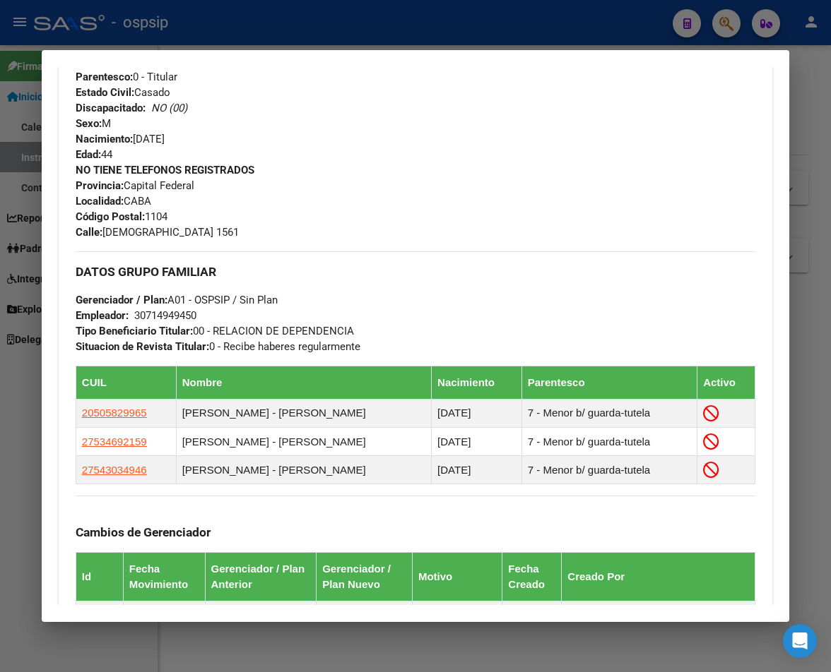
scroll to position [629, 0]
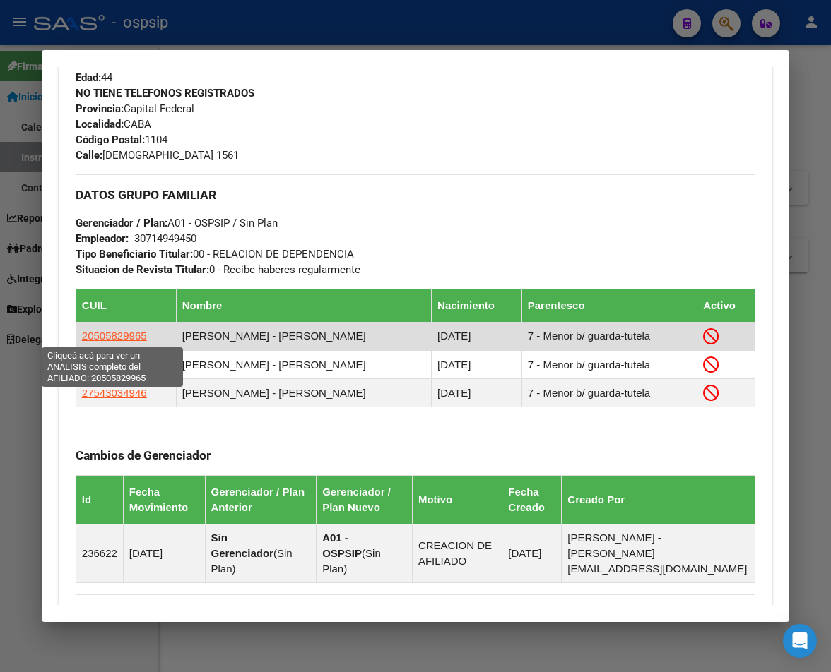
click at [105, 341] on span "20505829965" at bounding box center [114, 336] width 65 height 12
type textarea "20505829965"
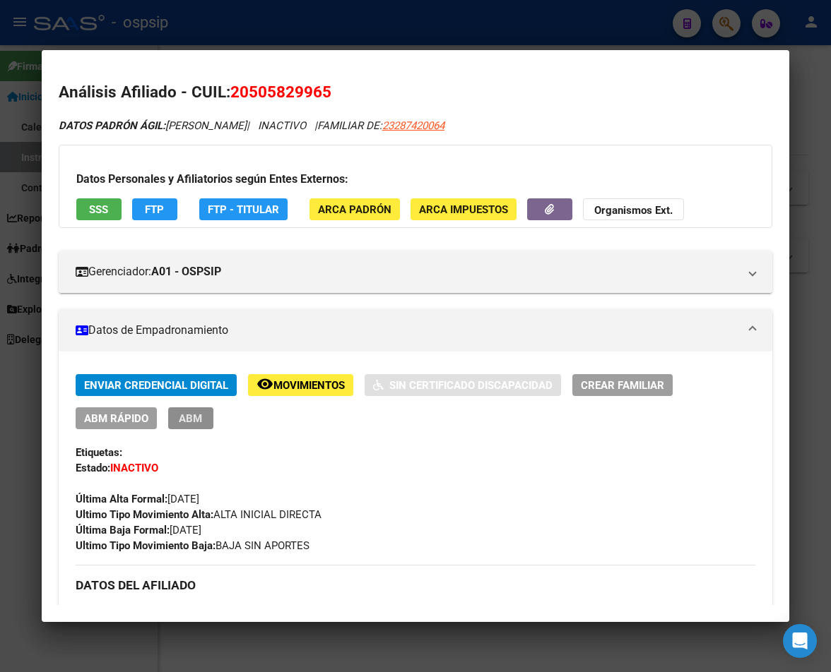
click at [184, 424] on span "ABM" at bounding box center [190, 418] width 23 height 13
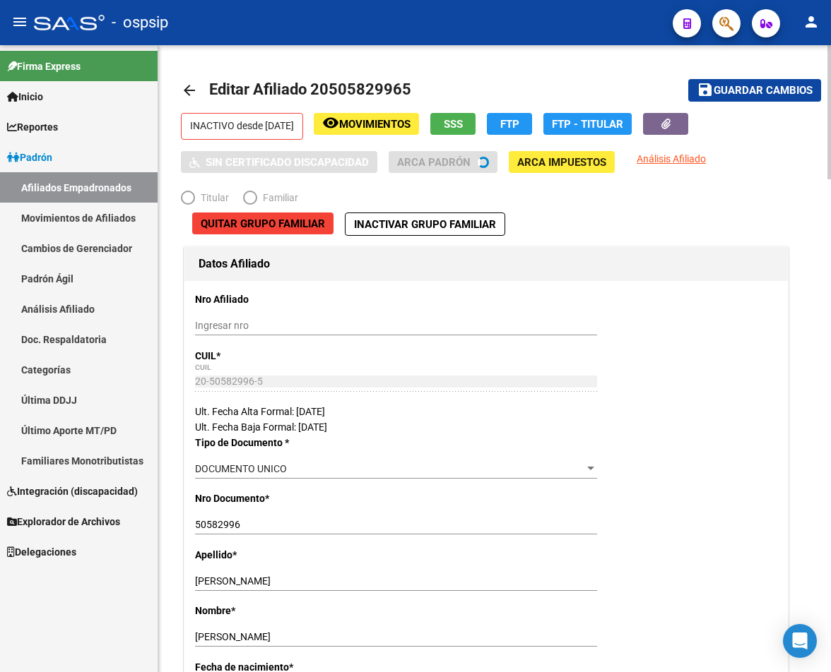
radio input "true"
type input "30-71494945-0"
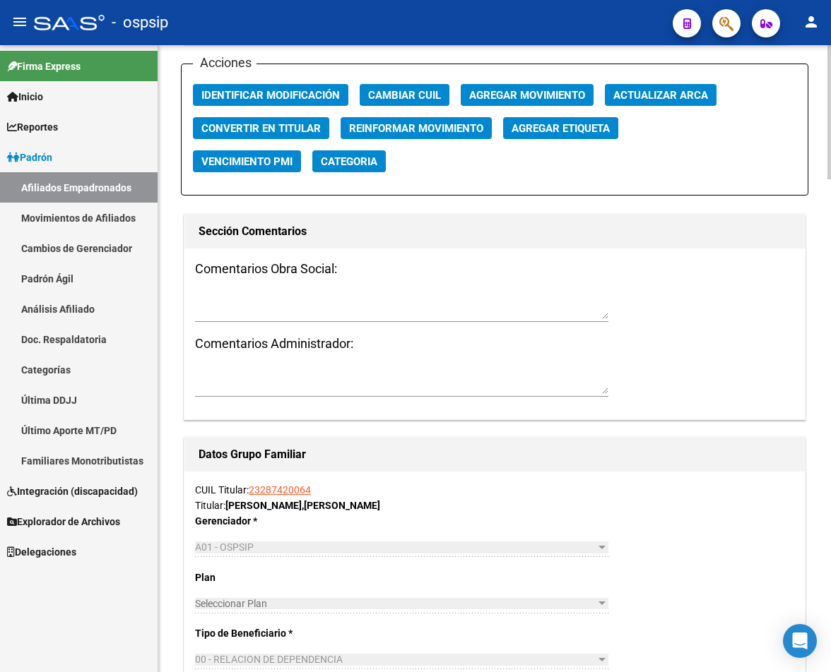
scroll to position [1554, 0]
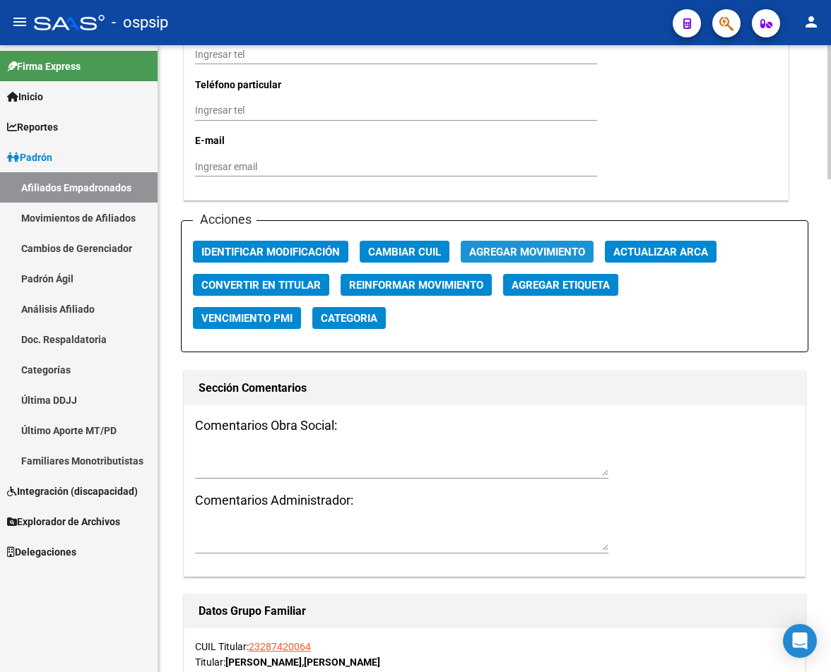
click at [532, 256] on span "Agregar Movimiento" at bounding box center [527, 252] width 116 height 13
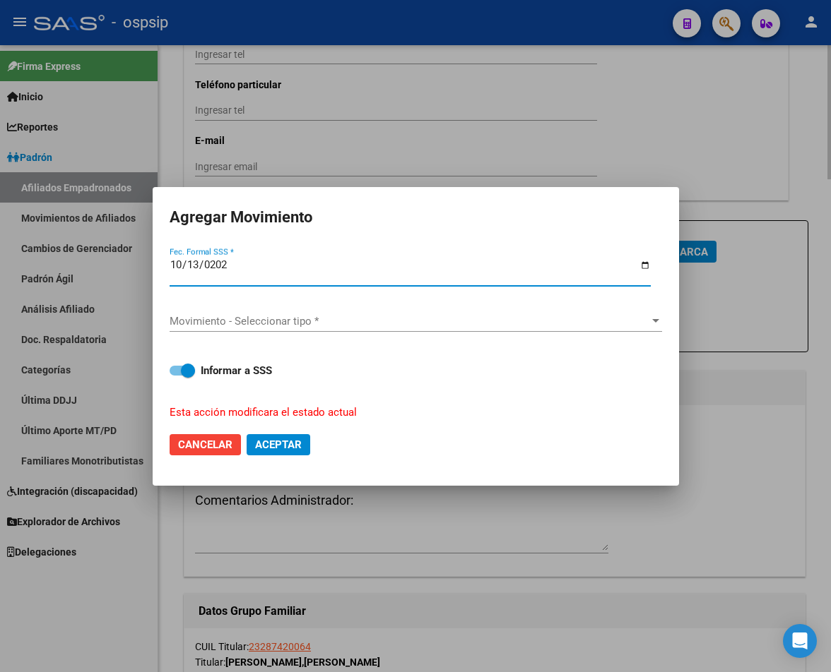
type input "[DATE]"
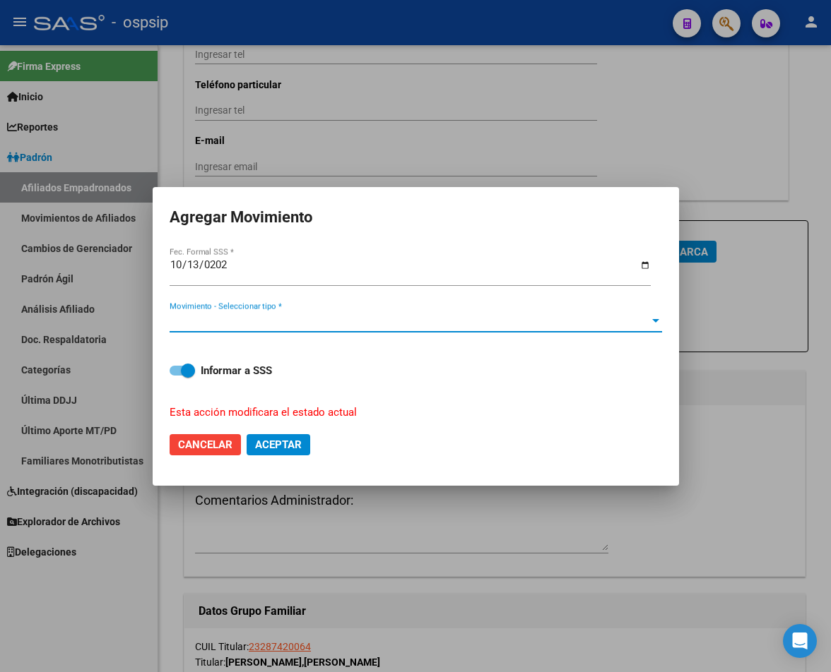
click at [305, 318] on span "Movimiento - Seleccionar tipo *" at bounding box center [409, 321] width 480 height 13
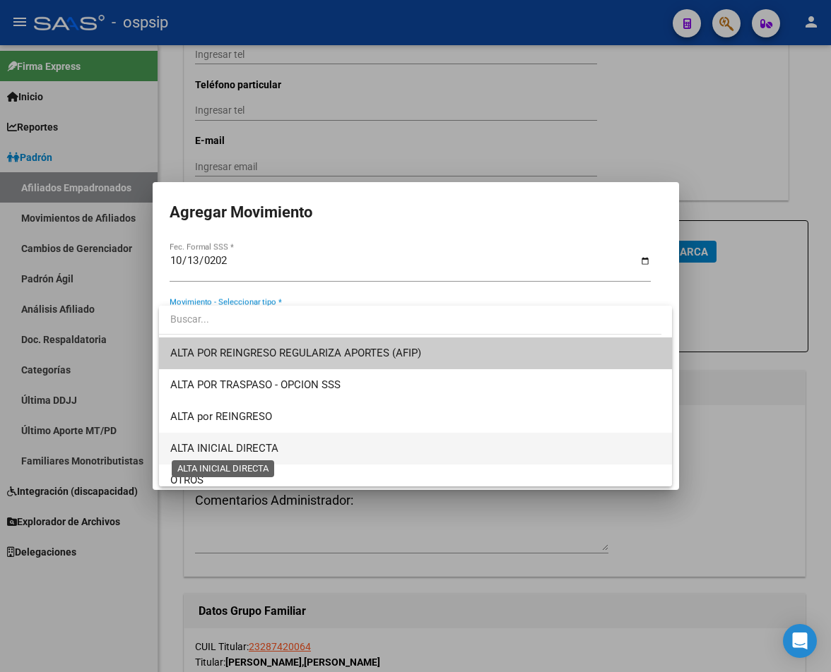
click at [225, 450] on span "ALTA INICIAL DIRECTA" at bounding box center [224, 448] width 108 height 13
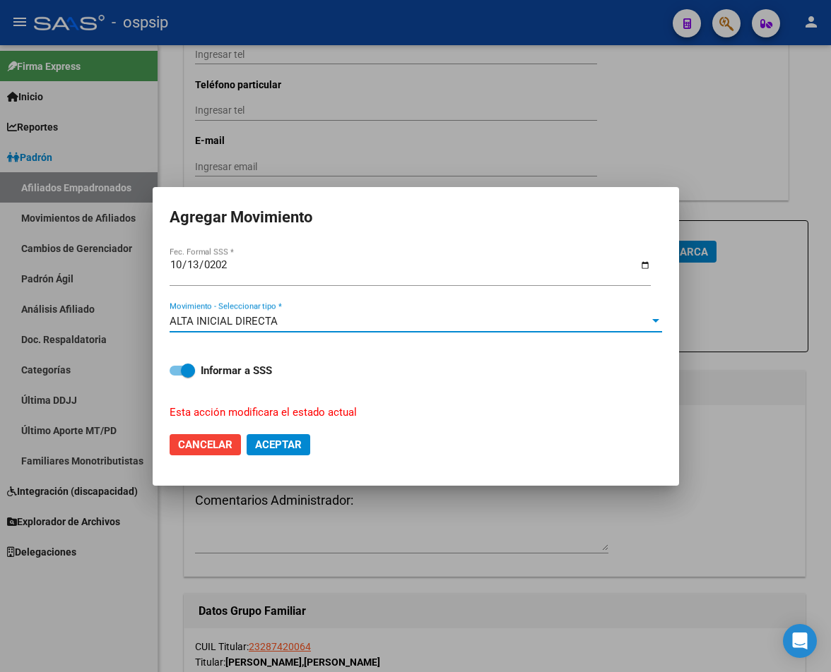
click at [278, 451] on button "Aceptar" at bounding box center [278, 444] width 64 height 21
checkbox input "false"
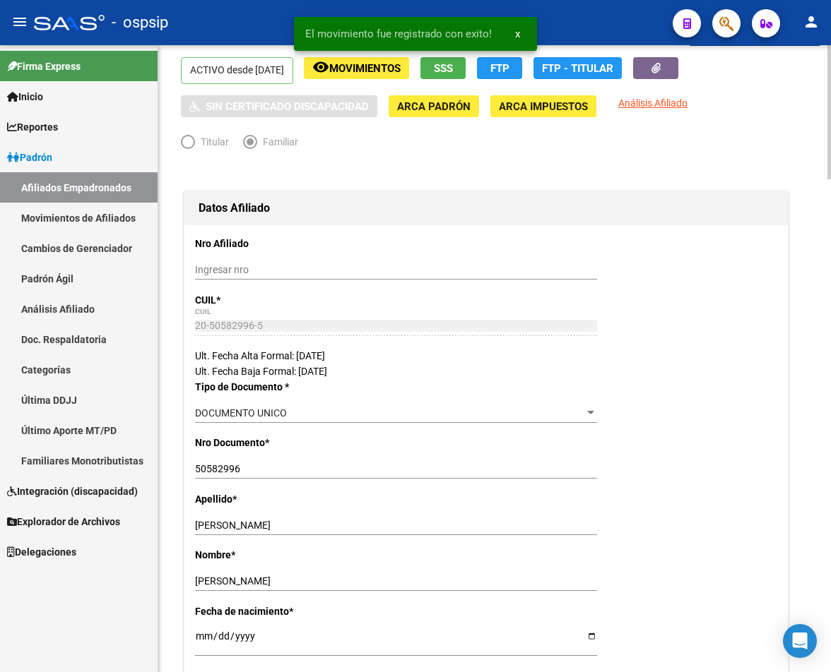
scroll to position [0, 0]
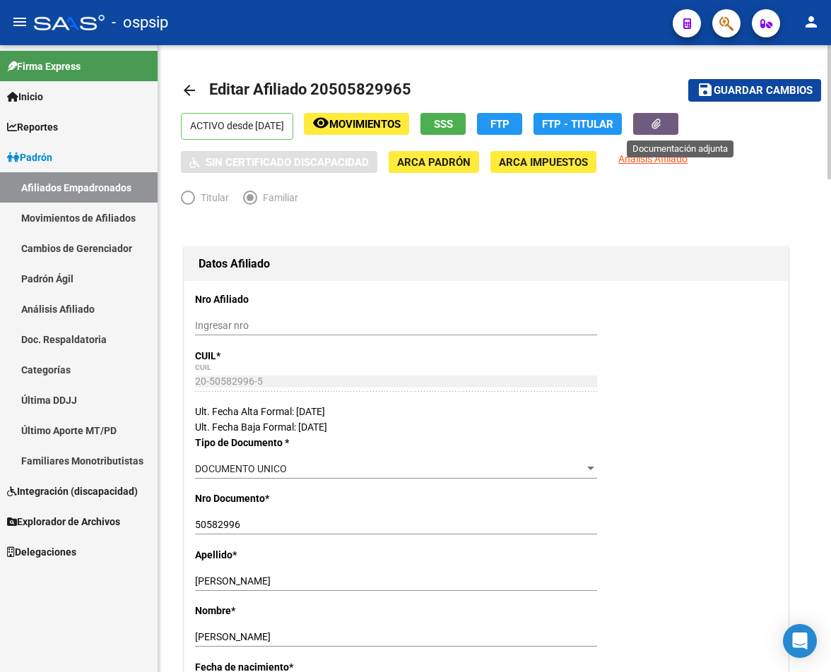
click at [660, 124] on icon "button" at bounding box center [655, 124] width 9 height 11
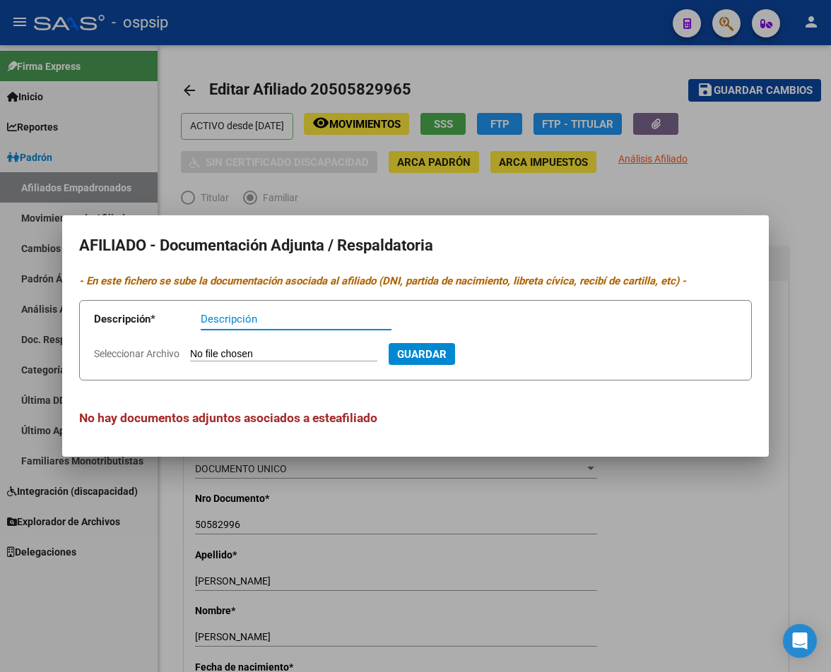
click at [251, 350] on input "Seleccionar Archivo" at bounding box center [283, 354] width 187 height 13
type input "C:\fakepath\251013121505.pdf"
click at [227, 316] on input "Descripción" at bounding box center [296, 319] width 191 height 13
click at [366, 318] on input "recibo con descuento familiar acargo" at bounding box center [296, 319] width 191 height 13
type input "recibo con descuento familiar acargo"
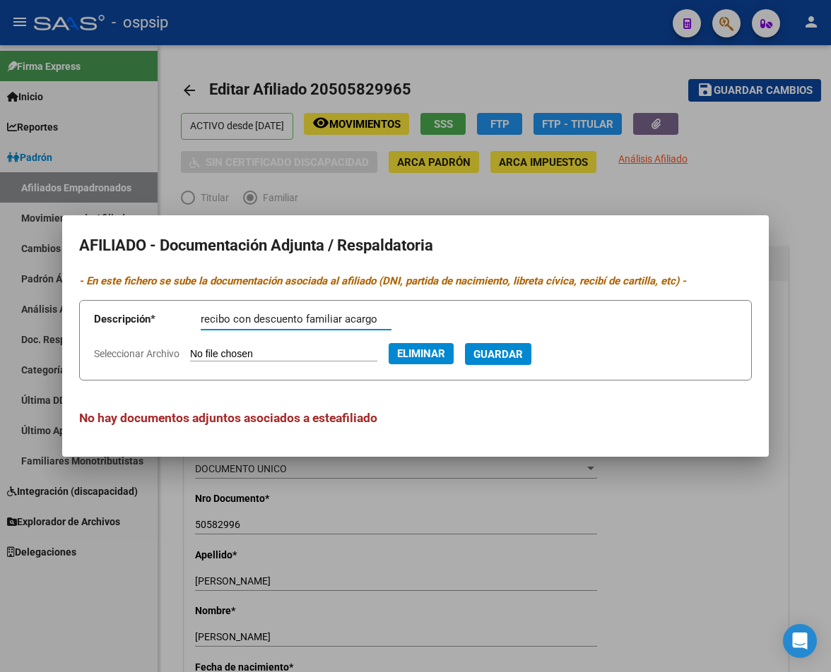
click at [519, 358] on span "Guardar" at bounding box center [497, 354] width 49 height 13
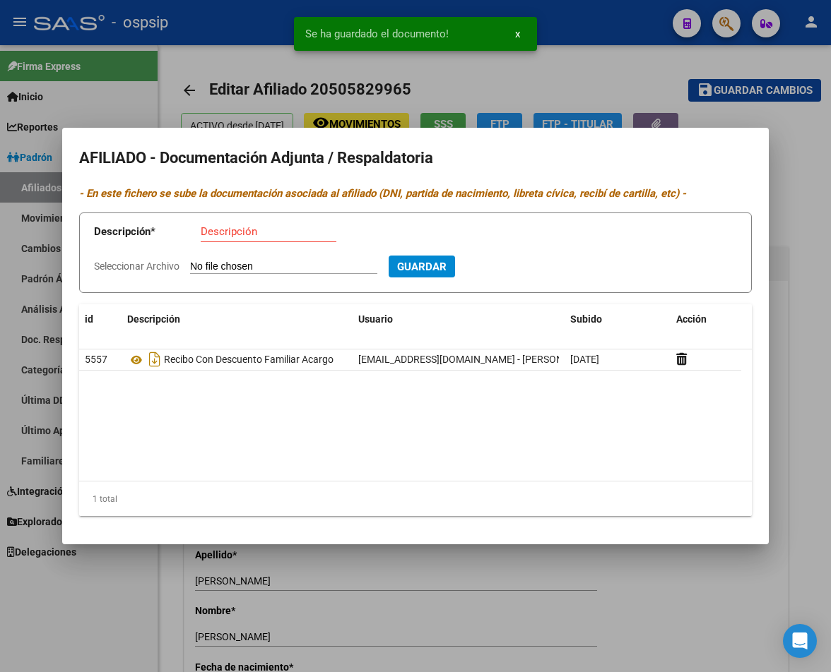
click at [713, 141] on div at bounding box center [415, 336] width 831 height 672
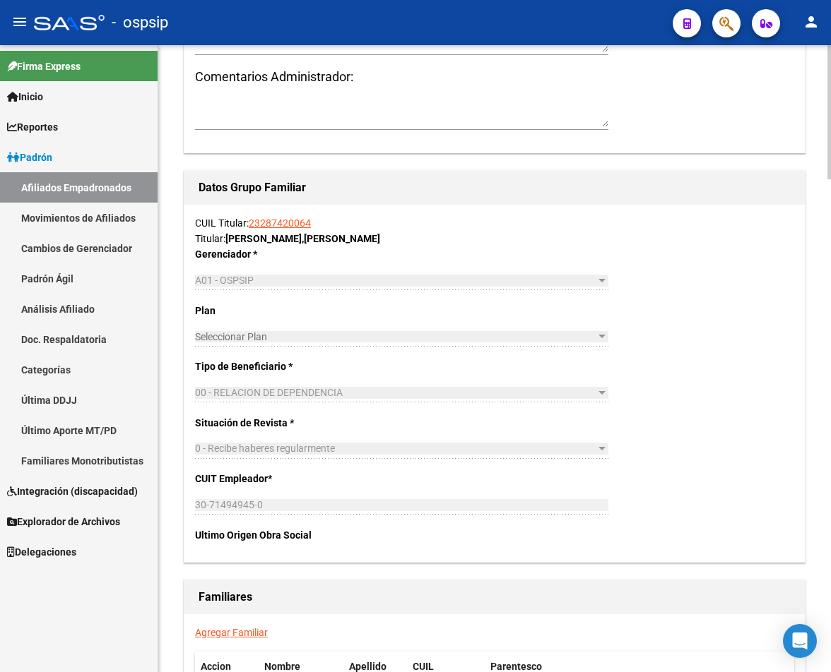
scroll to position [2189, 0]
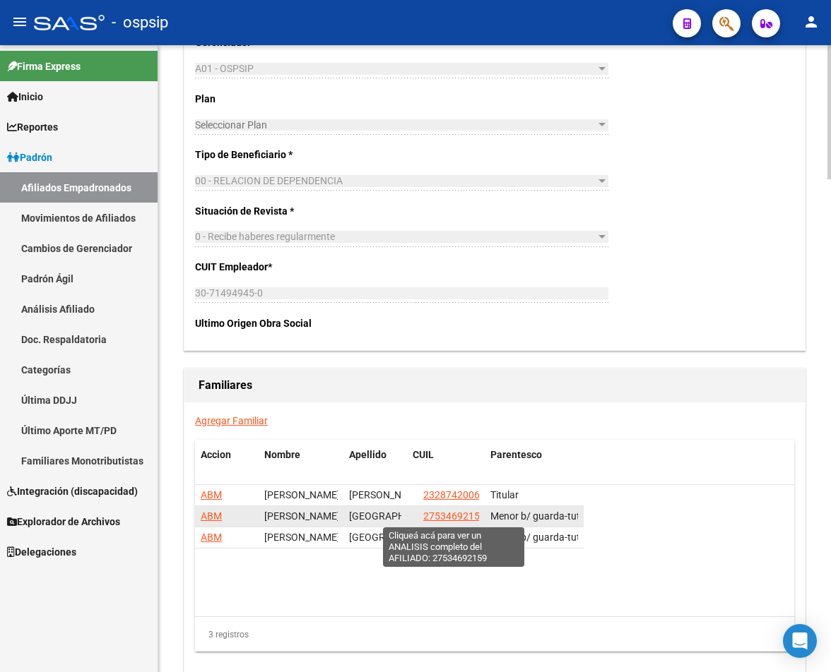
click at [447, 517] on span "27534692159" at bounding box center [454, 516] width 62 height 11
type textarea "27534692159"
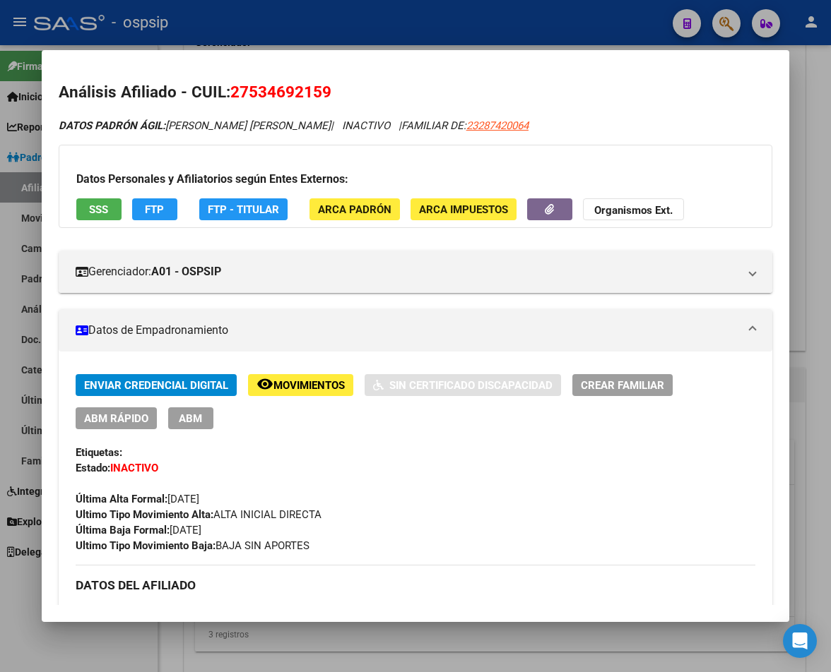
click at [186, 412] on span "ABM" at bounding box center [190, 418] width 23 height 13
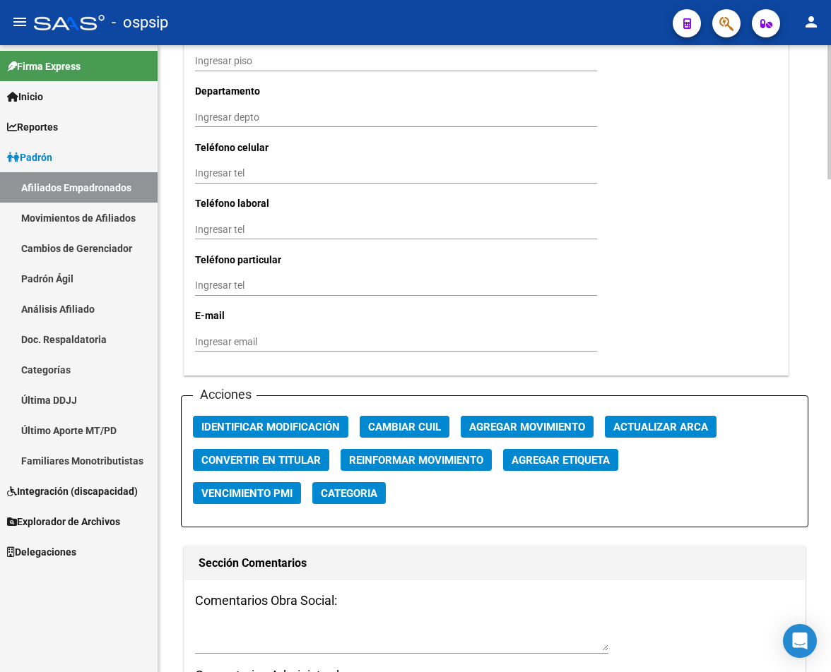
scroll to position [1483, 0]
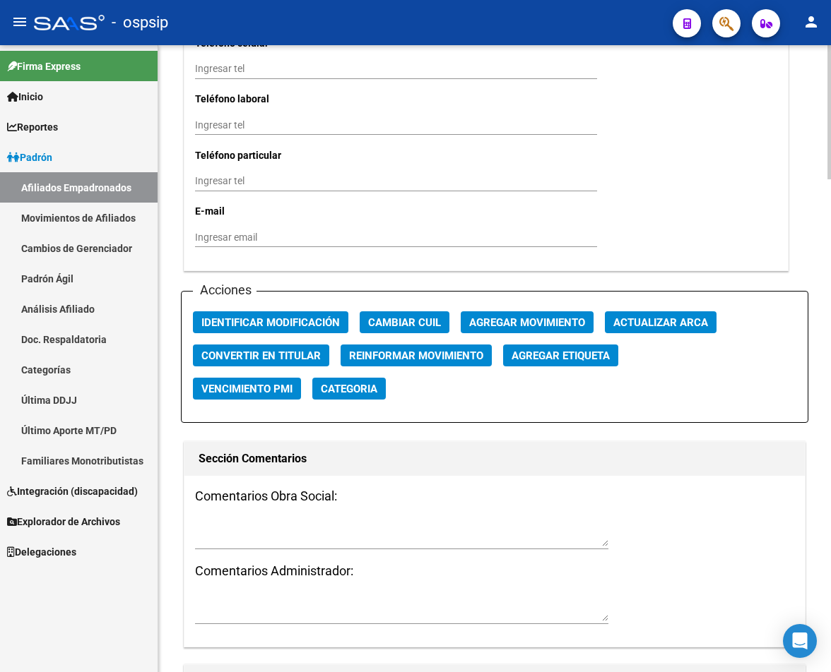
click at [545, 319] on span "Agregar Movimiento" at bounding box center [527, 322] width 116 height 13
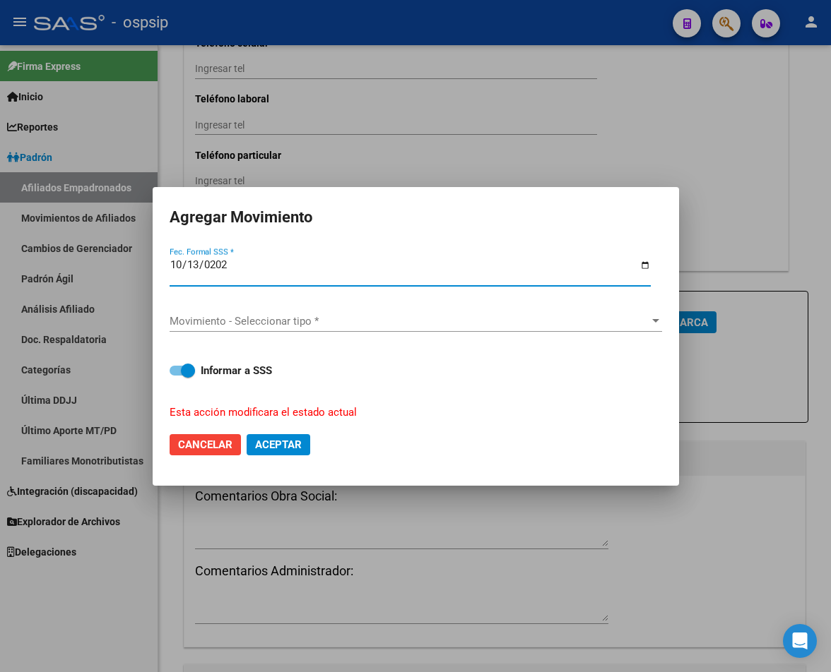
type input "[DATE]"
click at [292, 326] on span "Movimiento - Seleccionar tipo *" at bounding box center [409, 321] width 480 height 13
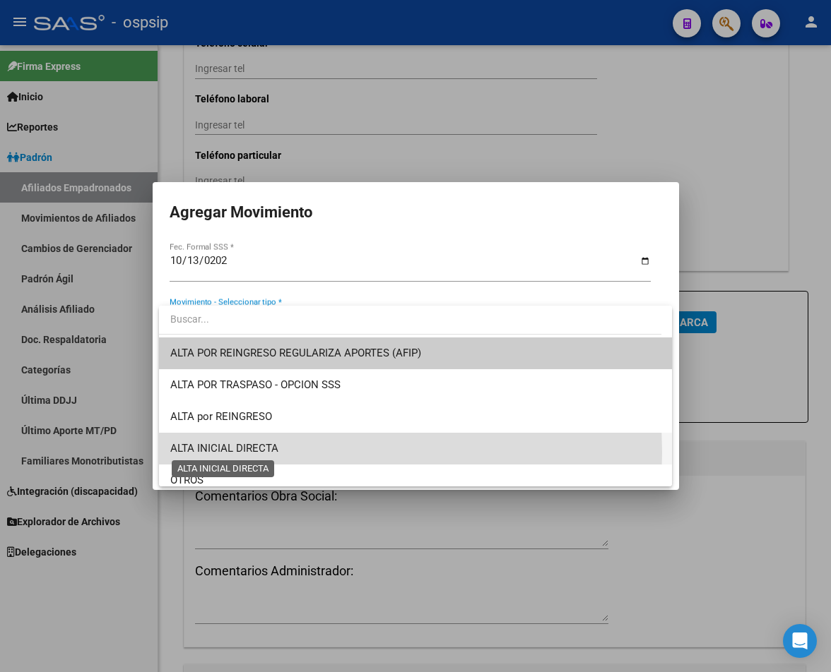
click at [229, 453] on span "ALTA INICIAL DIRECTA" at bounding box center [224, 448] width 108 height 13
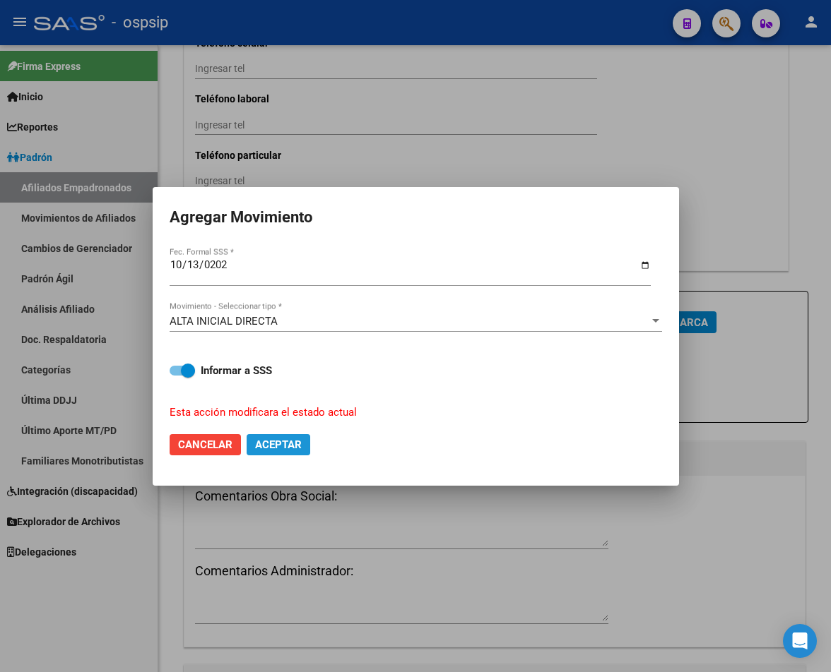
click at [273, 449] on span "Aceptar" at bounding box center [278, 445] width 47 height 13
checkbox input "false"
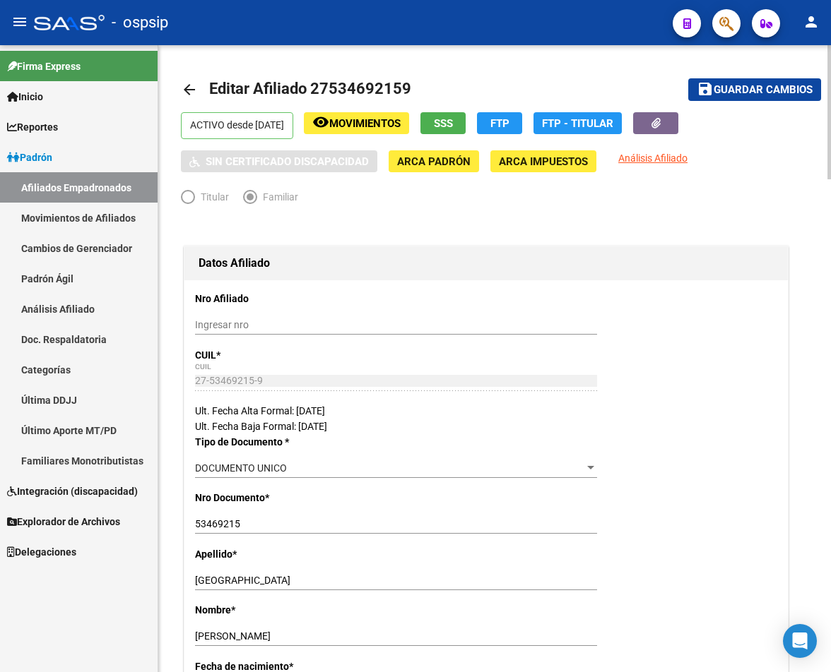
scroll to position [0, 0]
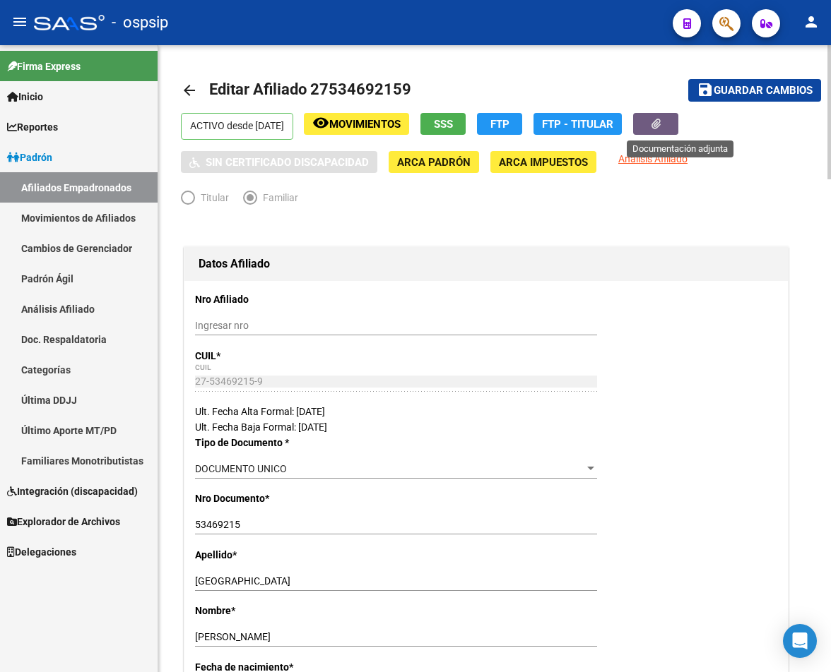
click at [678, 127] on button "button" at bounding box center [655, 124] width 45 height 22
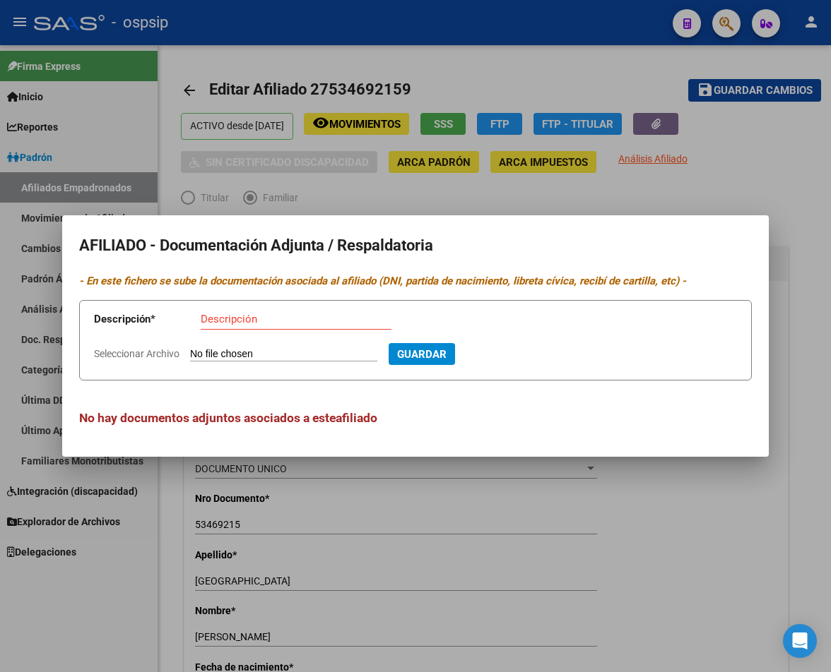
click at [278, 350] on input "Seleccionar Archivo" at bounding box center [283, 354] width 187 height 13
type input "C:\fakepath\251013121505.pdf"
click at [226, 318] on input "Descripción" at bounding box center [296, 319] width 191 height 13
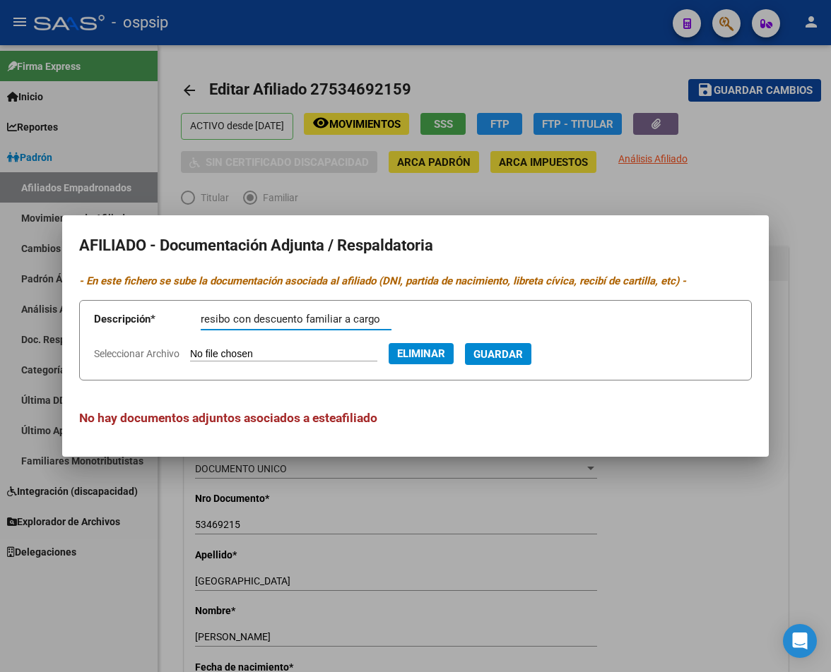
type input "resibo con descuento familiar a cargo"
click at [523, 356] on span "Guardar" at bounding box center [497, 354] width 49 height 13
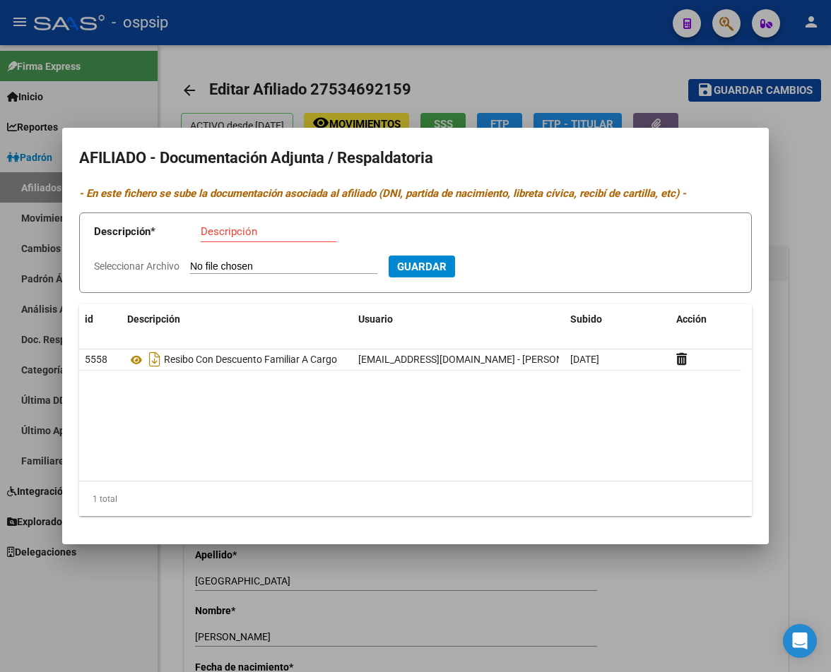
click at [605, 76] on div at bounding box center [415, 336] width 831 height 672
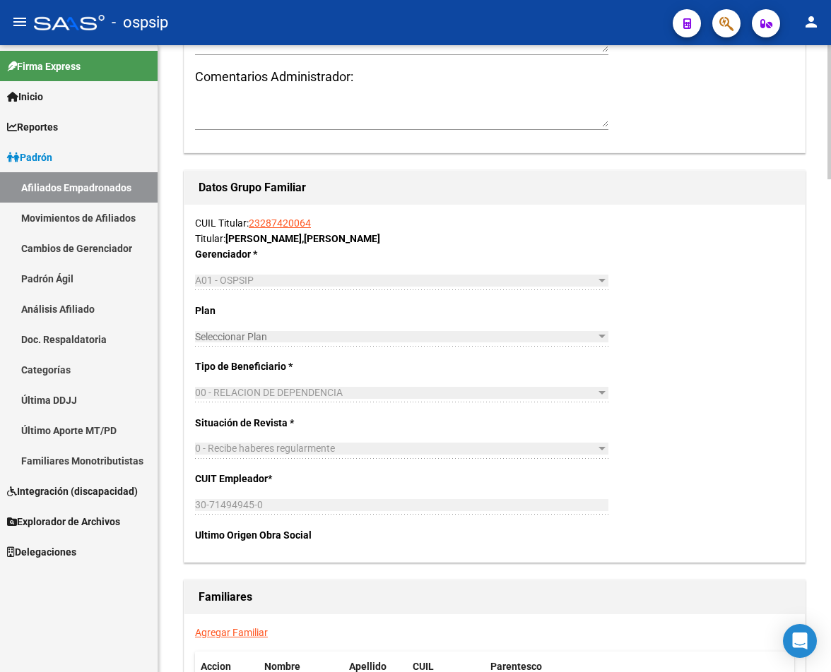
scroll to position [2189, 0]
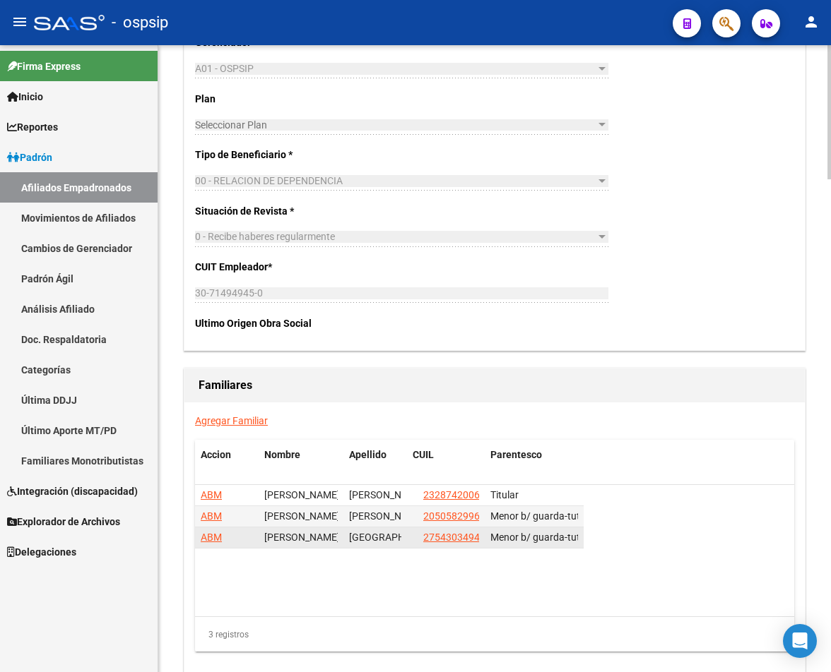
click at [206, 541] on span "ABM" at bounding box center [211, 537] width 21 height 11
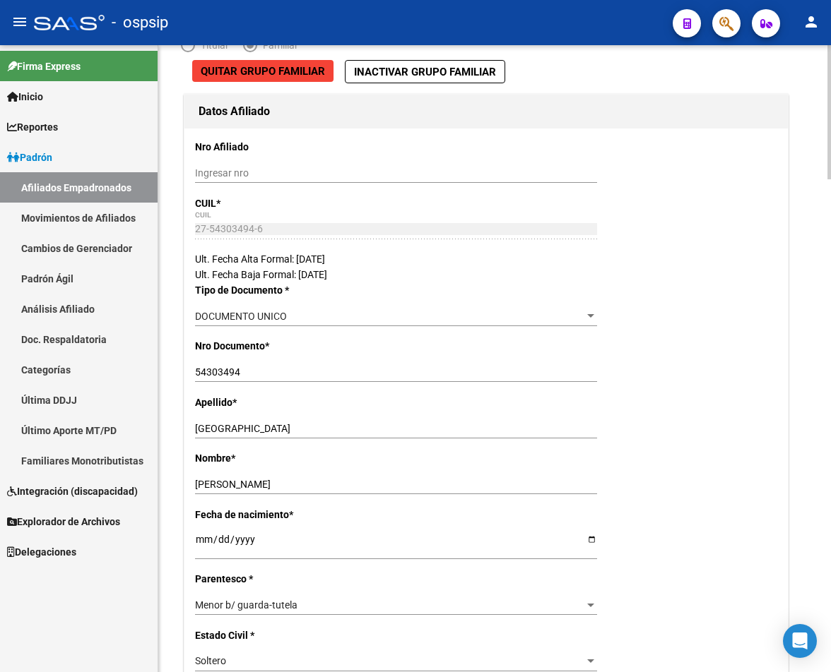
drag, startPoint x: 482, startPoint y: 350, endPoint x: 483, endPoint y: 305, distance: 45.2
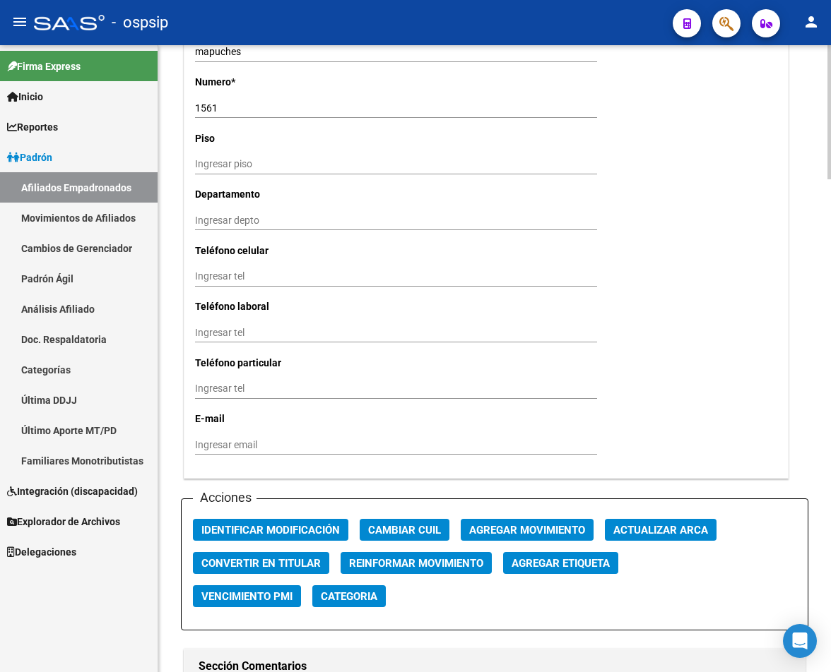
scroll to position [1342, 0]
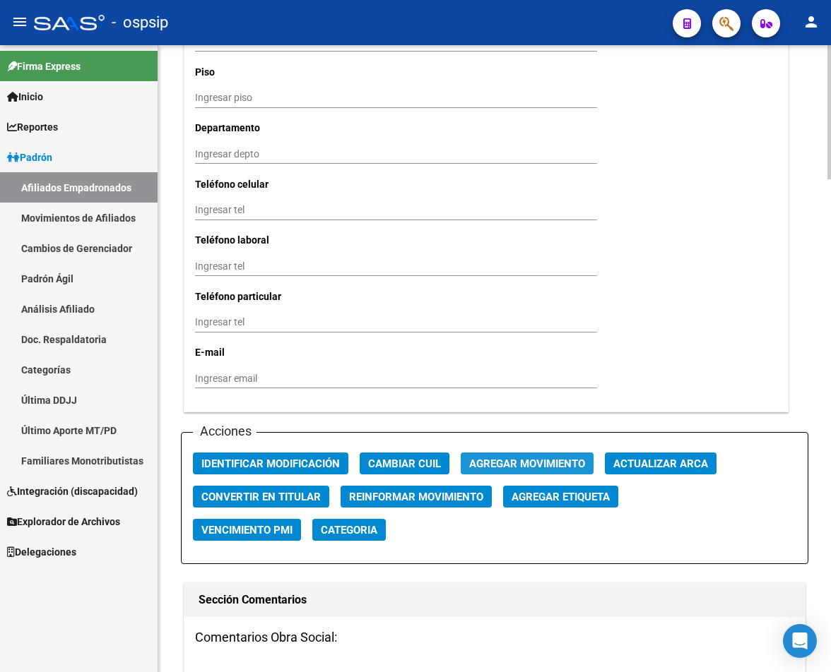
click at [528, 465] on span "Agregar Movimiento" at bounding box center [527, 464] width 116 height 13
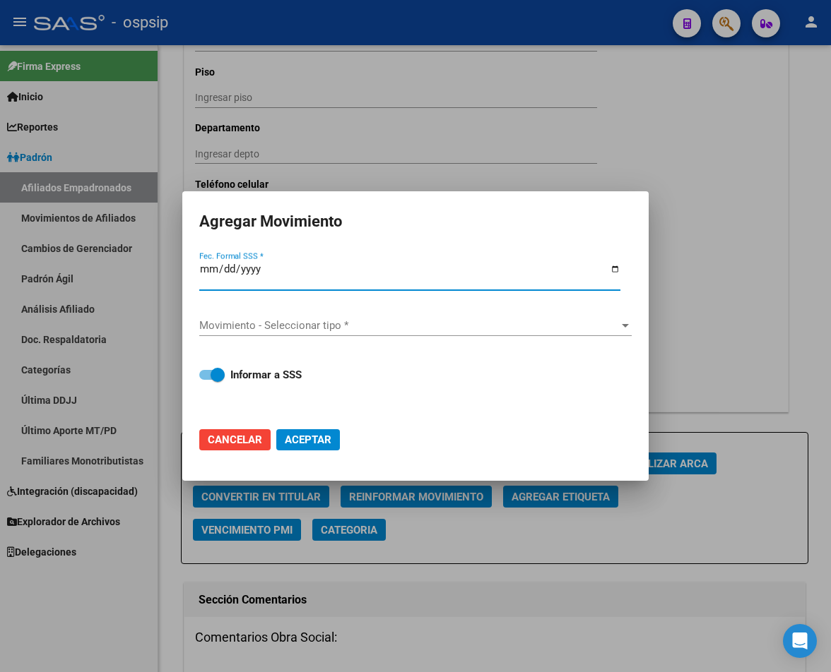
click at [201, 270] on input "Fec. Formal SSS *" at bounding box center [409, 274] width 421 height 23
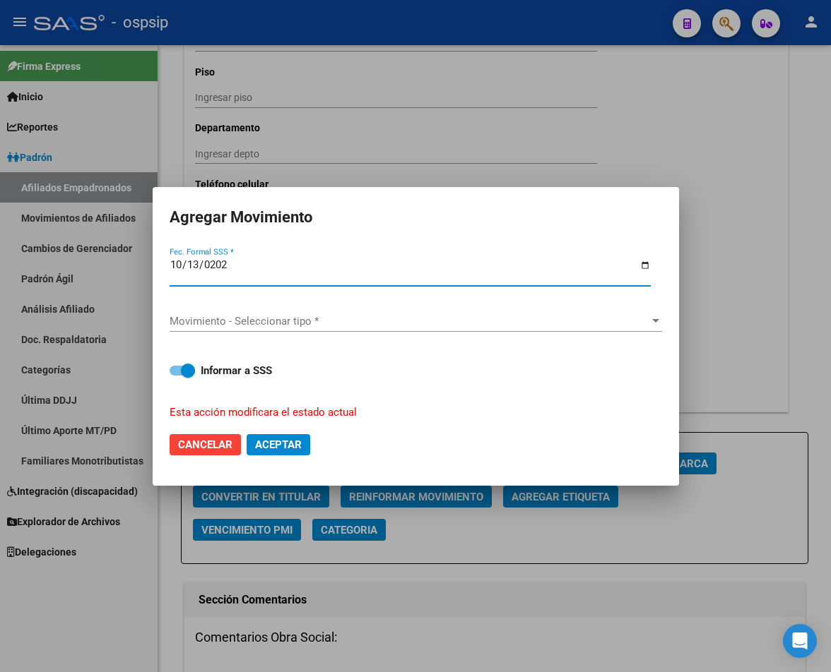
type input "[DATE]"
click at [388, 325] on span "Movimiento - Seleccionar tipo *" at bounding box center [409, 321] width 480 height 13
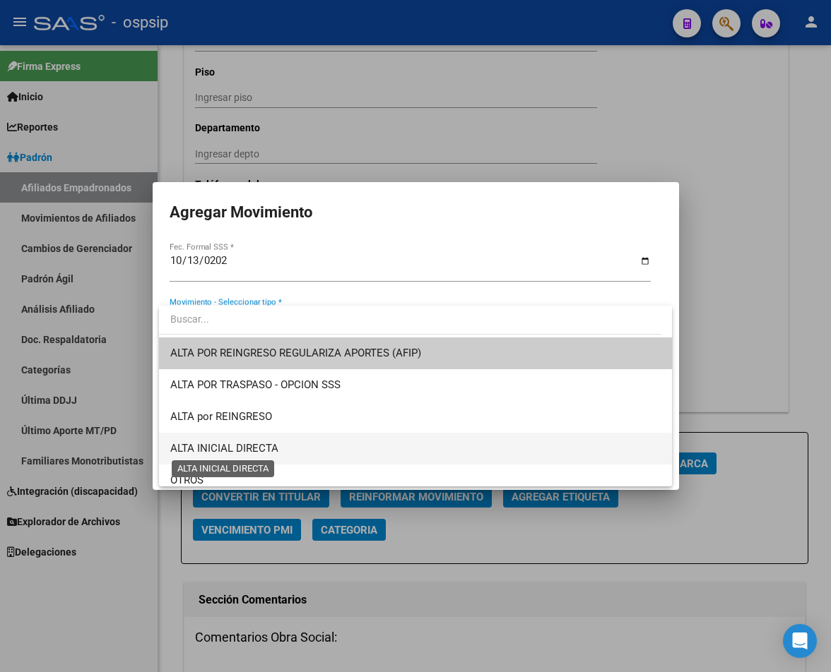
click at [263, 449] on span "ALTA INICIAL DIRECTA" at bounding box center [224, 448] width 108 height 13
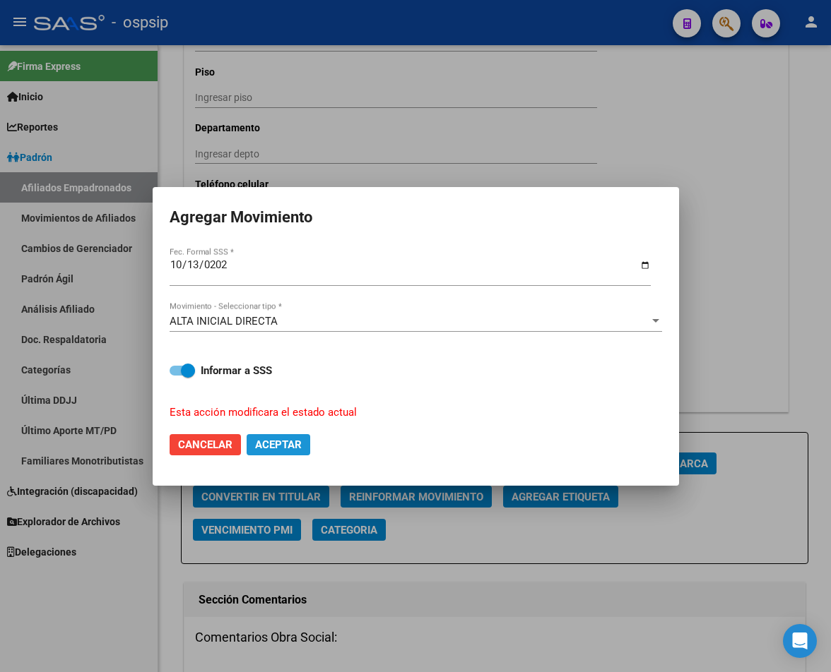
click at [270, 446] on span "Aceptar" at bounding box center [278, 445] width 47 height 13
checkbox input "false"
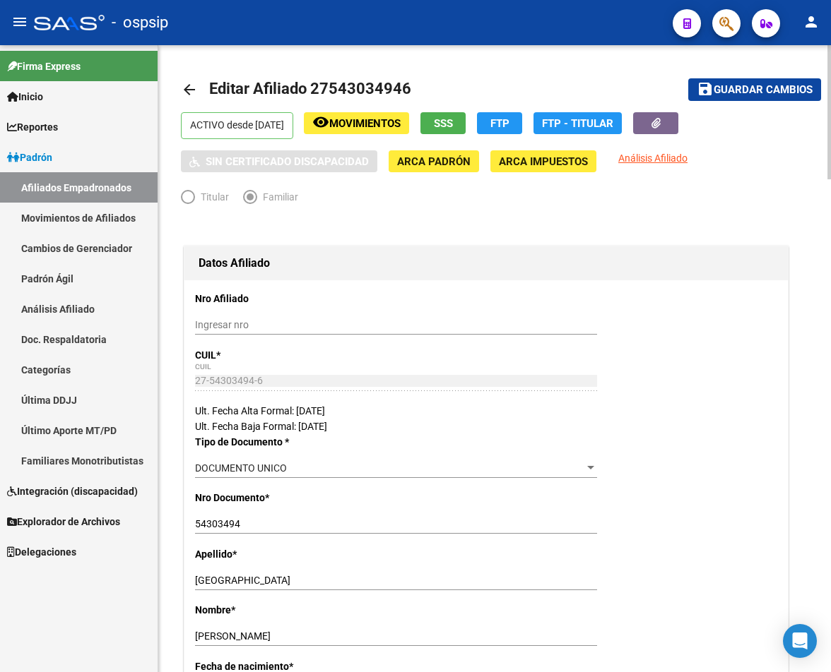
scroll to position [0, 0]
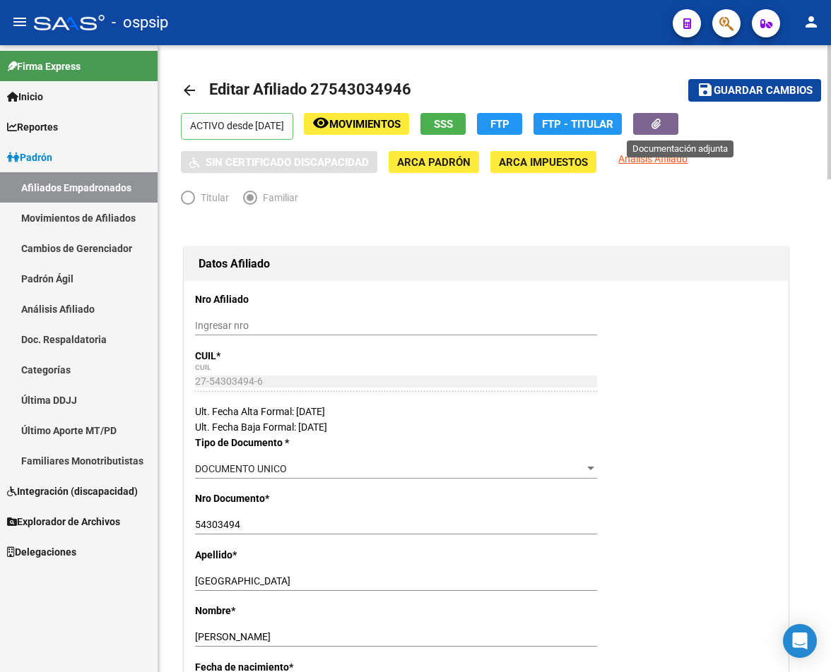
click at [672, 125] on button "button" at bounding box center [655, 124] width 45 height 22
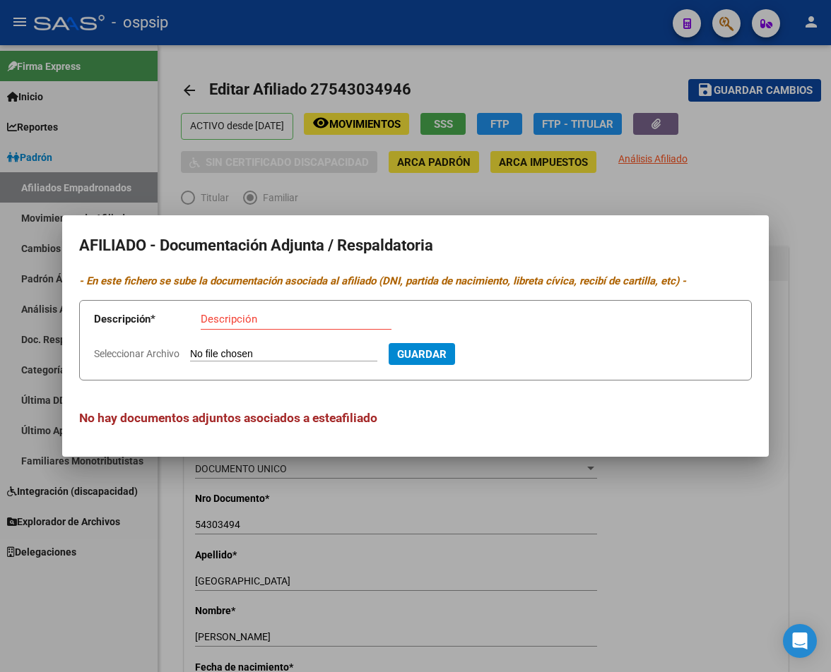
click at [256, 352] on input "Seleccionar Archivo" at bounding box center [283, 354] width 187 height 13
type input "C:\fakepath\251013121505.pdf"
click at [234, 318] on input "Descripción" at bounding box center [296, 319] width 191 height 13
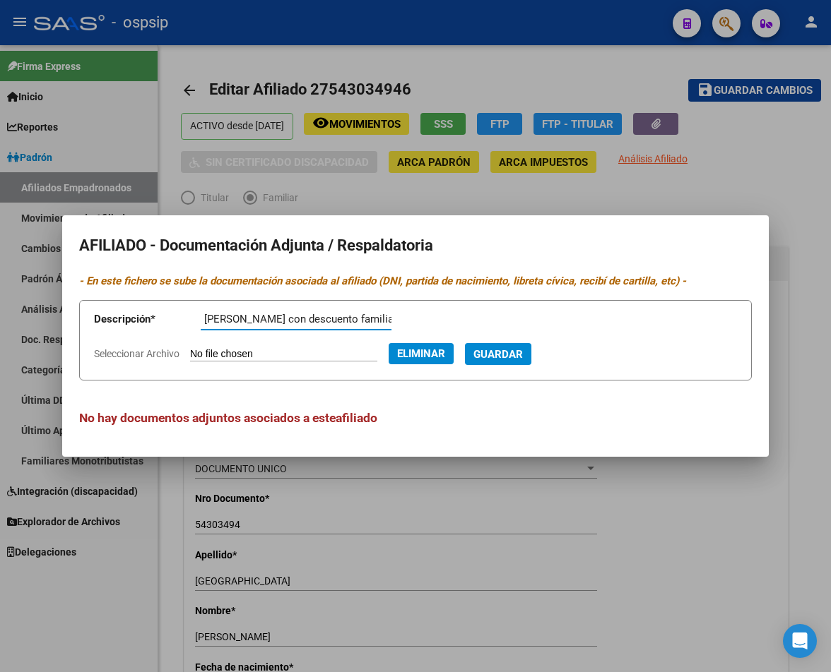
scroll to position [0, 35]
type input "recibo de sueldo con descuento familiar a cargo"
click at [523, 360] on span "Guardar" at bounding box center [497, 354] width 49 height 13
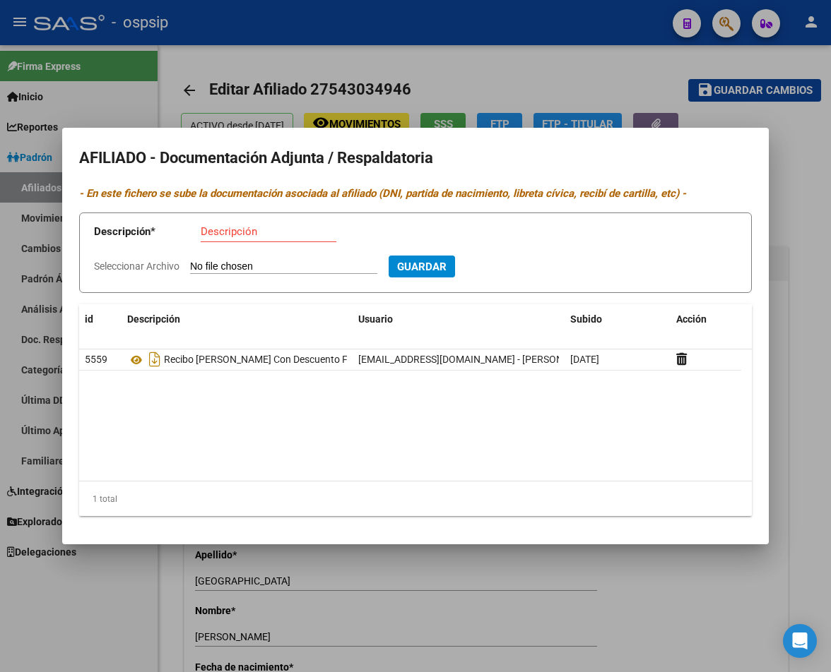
click at [578, 76] on div at bounding box center [415, 336] width 831 height 672
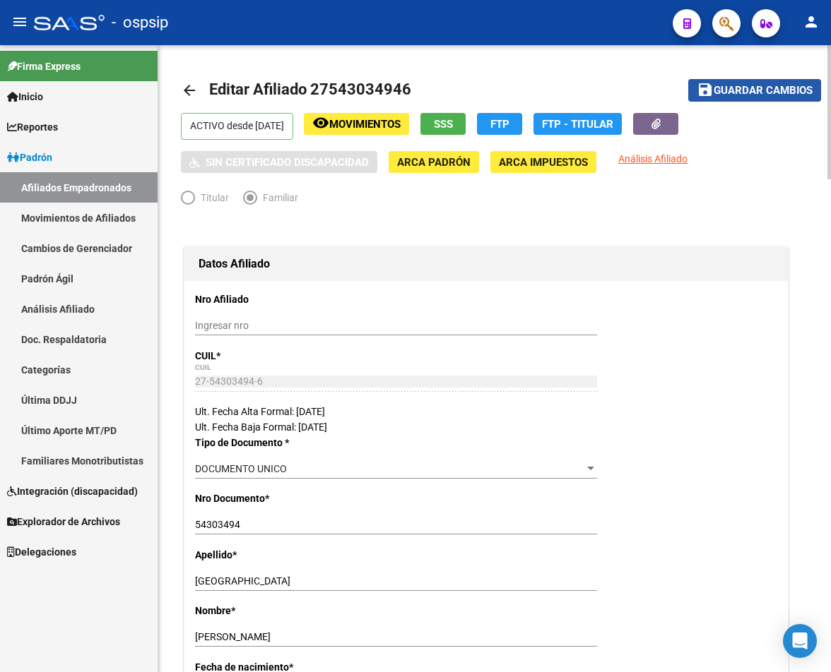
click at [713, 92] on span "Guardar cambios" at bounding box center [762, 91] width 99 height 13
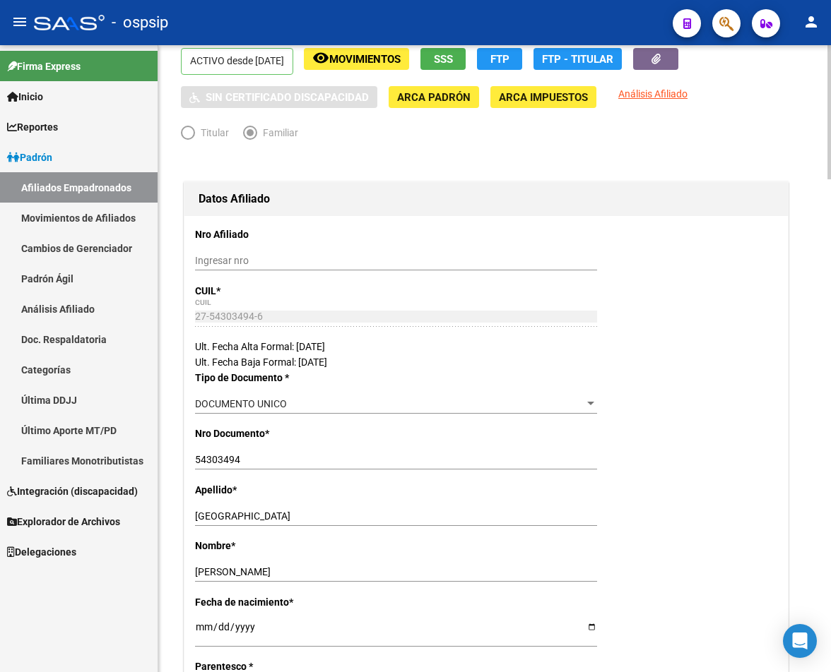
scroll to position [141, 0]
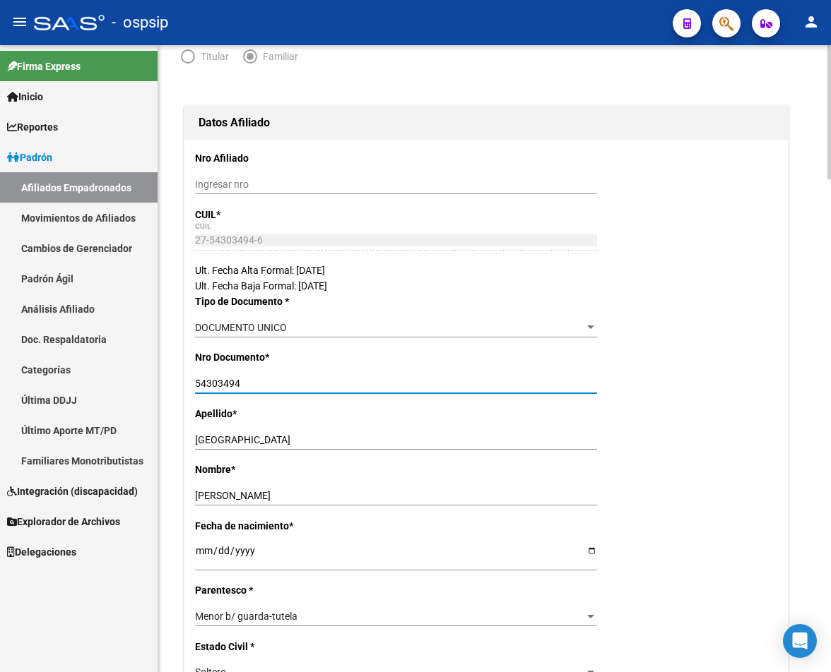
drag, startPoint x: 243, startPoint y: 384, endPoint x: 191, endPoint y: 373, distance: 53.5
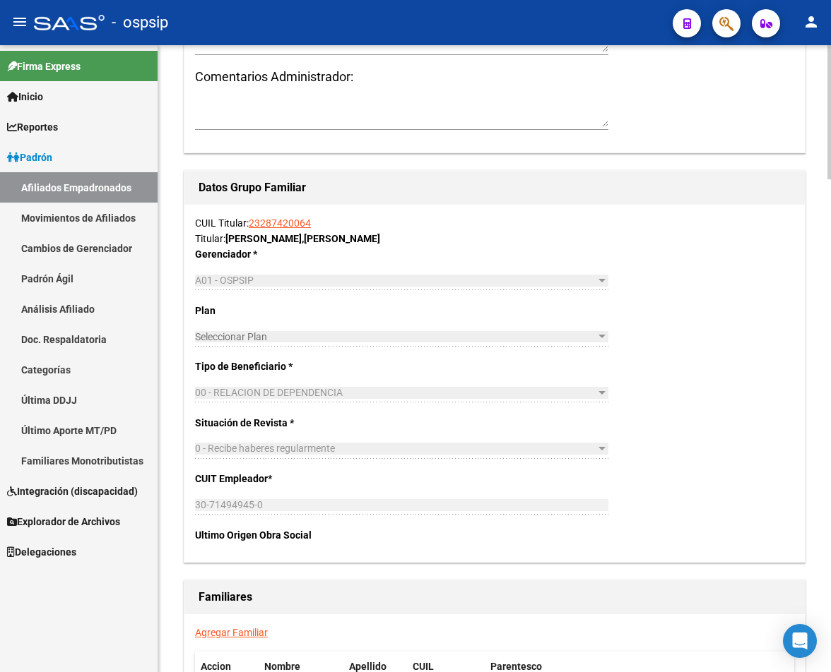
scroll to position [2260, 0]
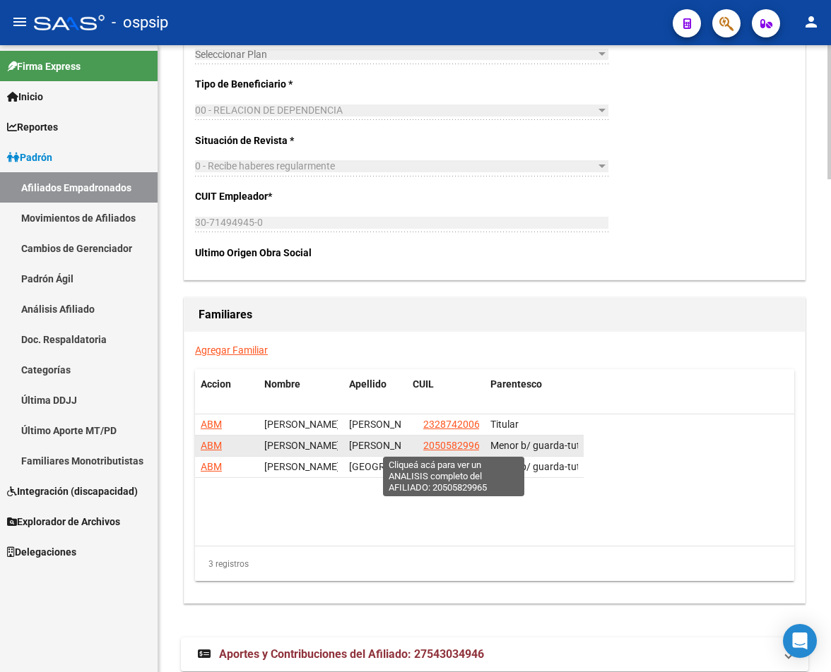
click at [462, 448] on span "20505829965" at bounding box center [454, 445] width 62 height 11
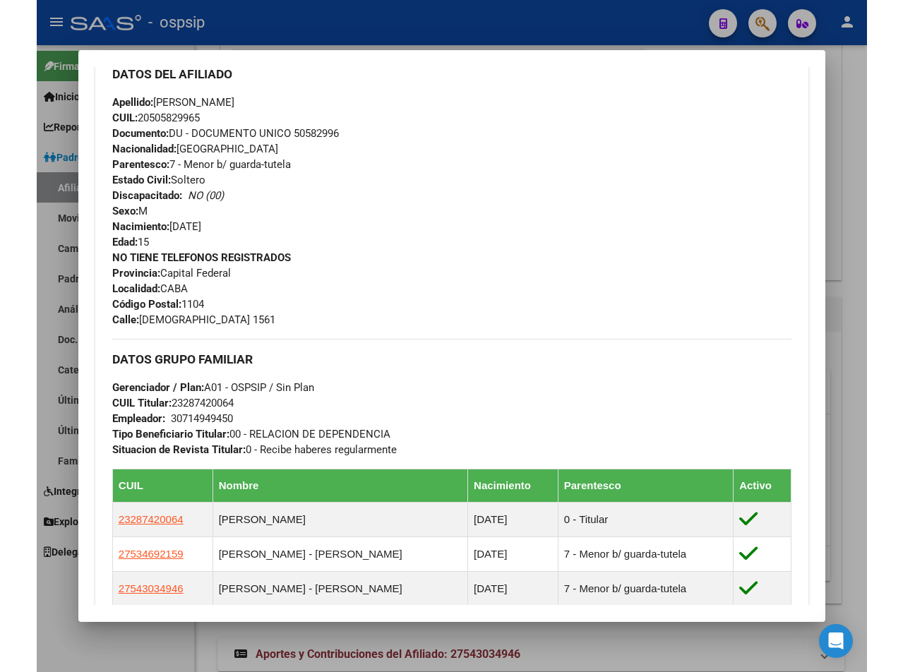
scroll to position [494, 0]
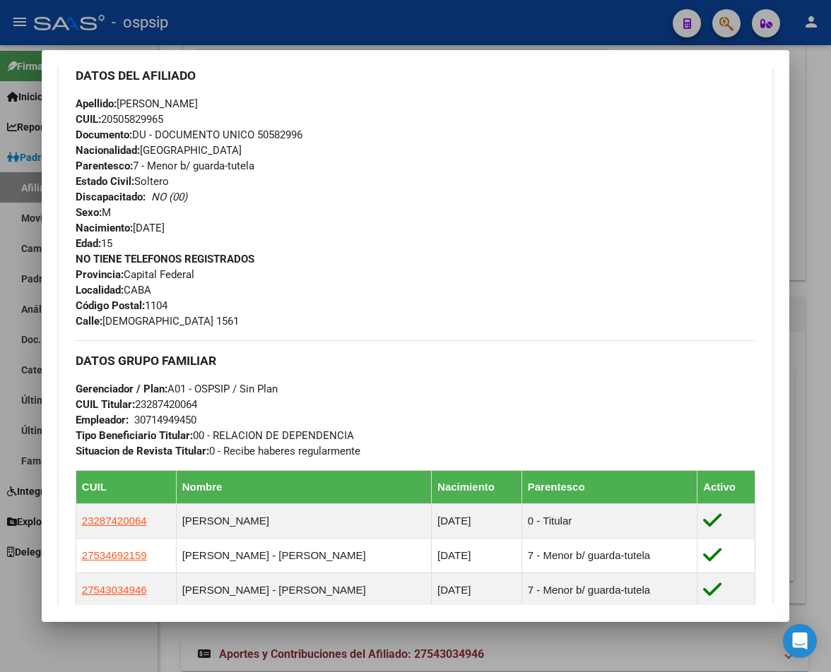
drag, startPoint x: 255, startPoint y: 129, endPoint x: 318, endPoint y: 138, distance: 63.4
click at [318, 138] on div "Apellido: BENJAMIN CEBALLOS CUIL: 20505829965 Documento: DU - DOCUMENTO UNICO 5…" at bounding box center [415, 173] width 679 height 155
copy span "50582996"
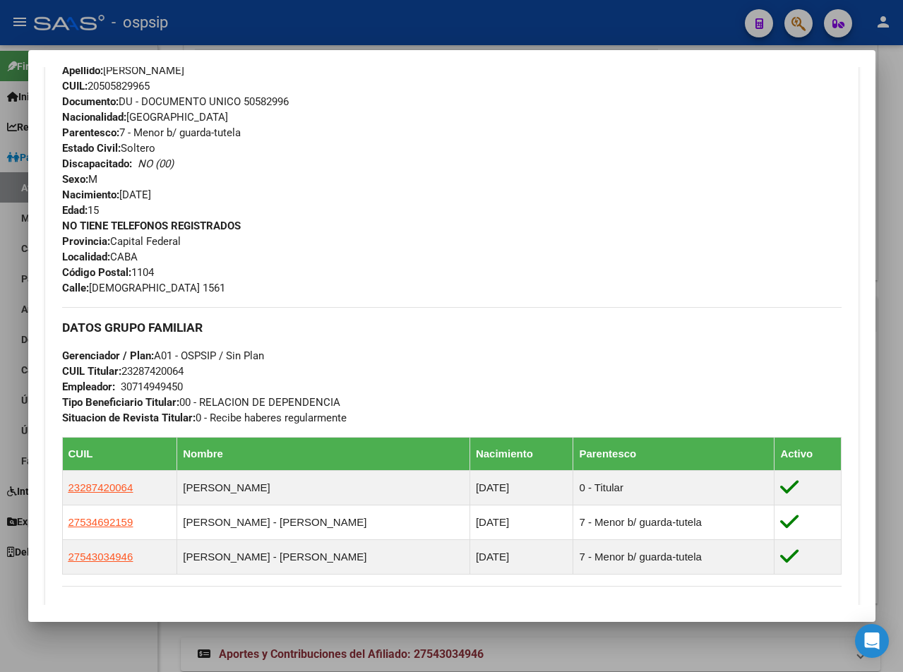
scroll to position [461, 0]
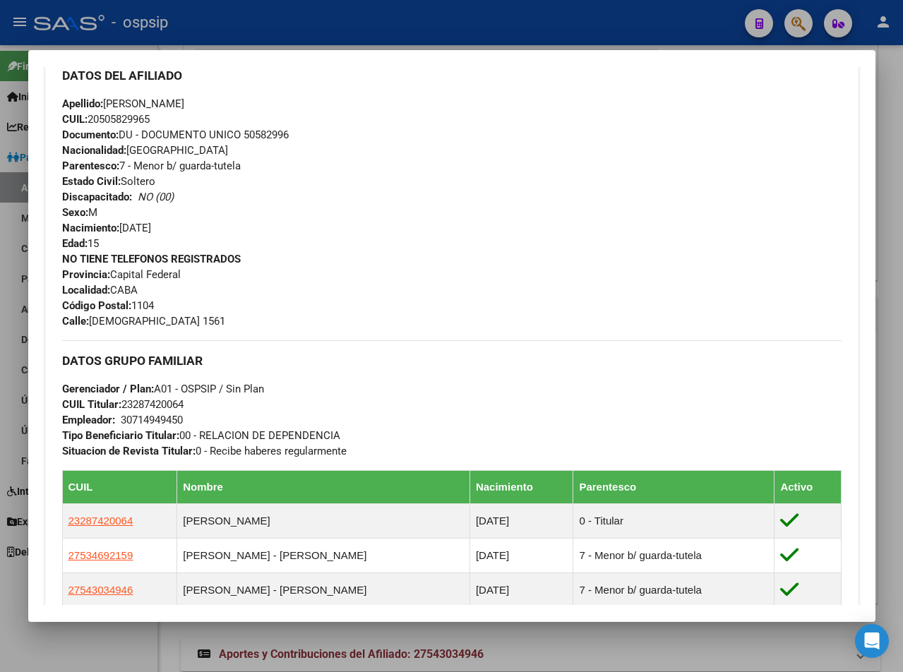
click at [338, 182] on div "Apellido: BENJAMIN CEBALLOS CUIL: 20505829965 Documento: DU - DOCUMENTO UNICO 5…" at bounding box center [452, 173] width 780 height 155
drag, startPoint x: 100, startPoint y: 114, endPoint x: 147, endPoint y: 116, distance: 46.6
click at [147, 116] on span "CUIL: 20505829965" at bounding box center [106, 119] width 88 height 13
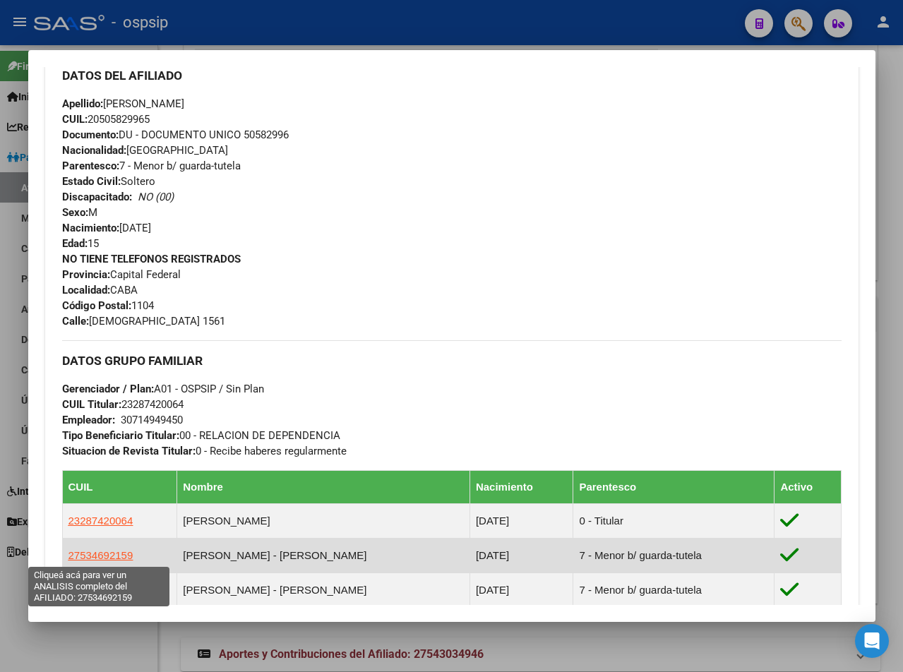
click at [90, 552] on span "27534692159" at bounding box center [101, 555] width 65 height 12
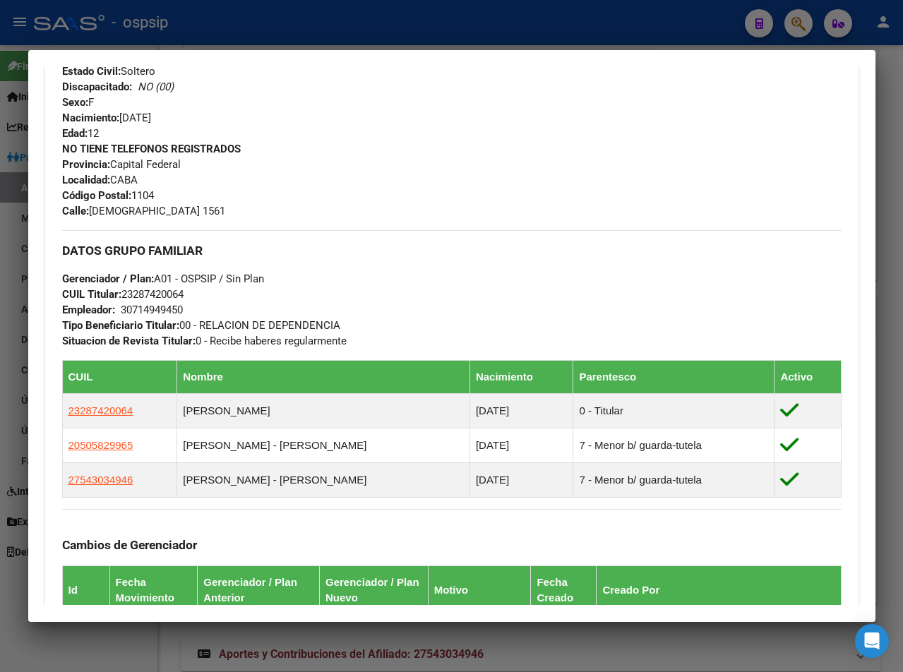
scroll to position [565, 0]
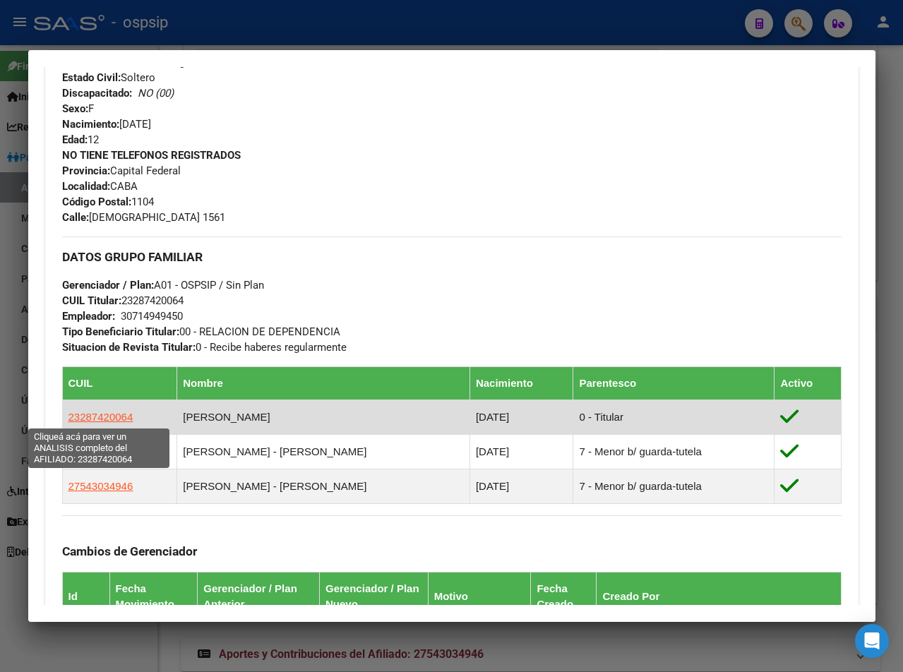
click at [69, 419] on span "23287420064" at bounding box center [101, 417] width 65 height 12
type textarea "23287420064"
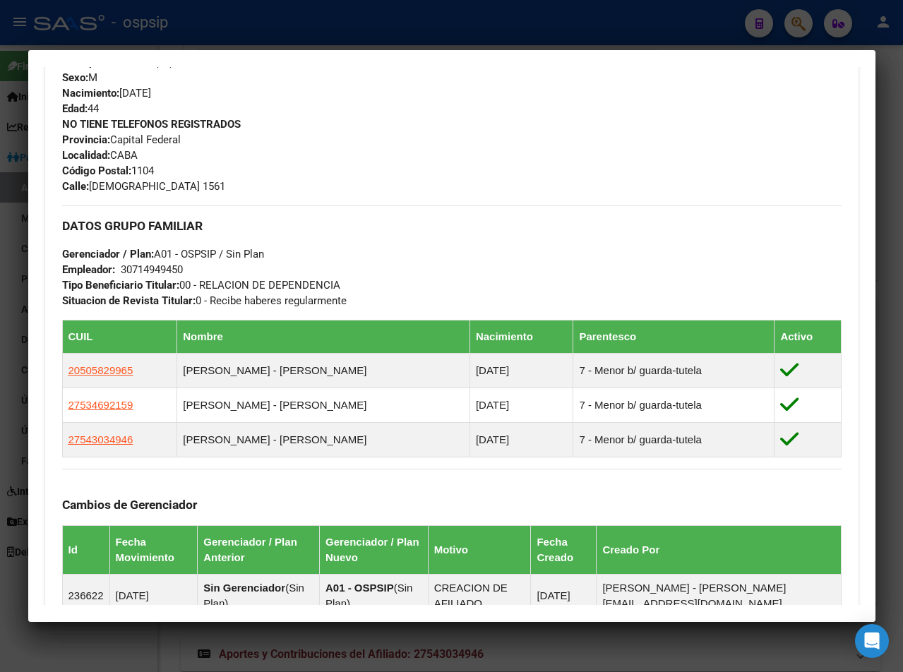
click at [657, 21] on div at bounding box center [451, 336] width 903 height 672
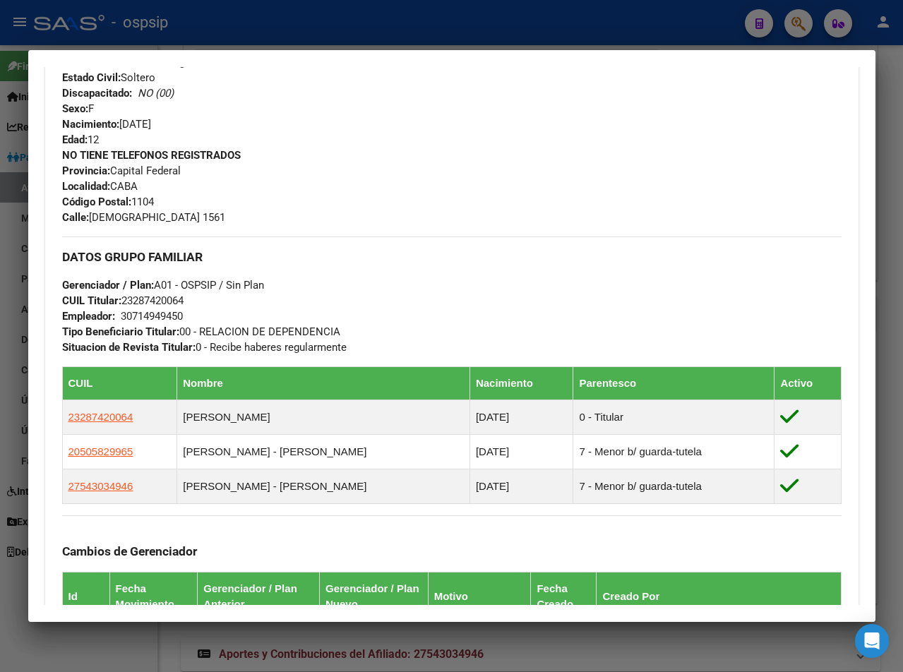
click at [667, 25] on div at bounding box center [451, 336] width 903 height 672
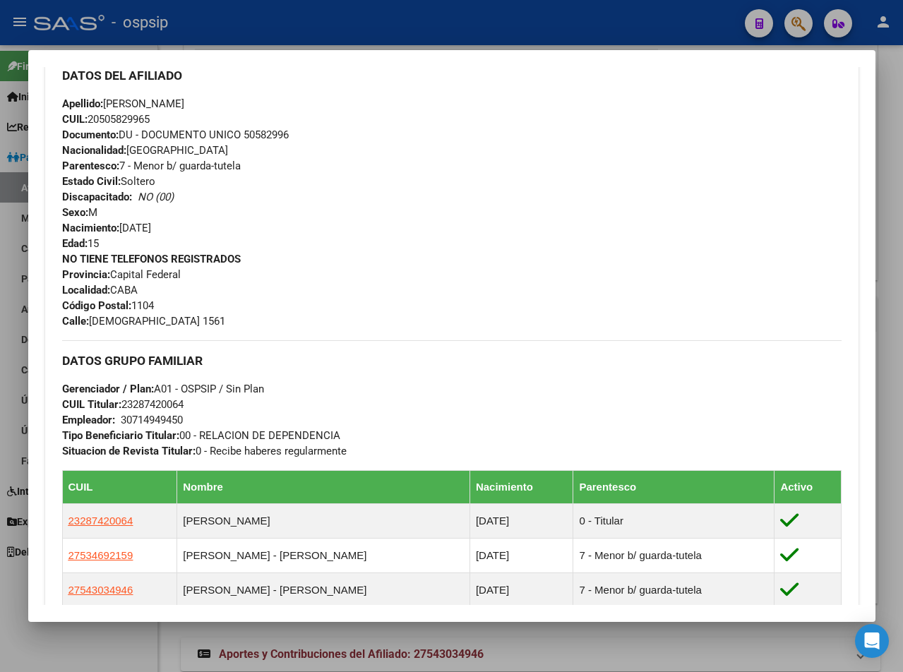
click at [667, 8] on div at bounding box center [451, 336] width 903 height 672
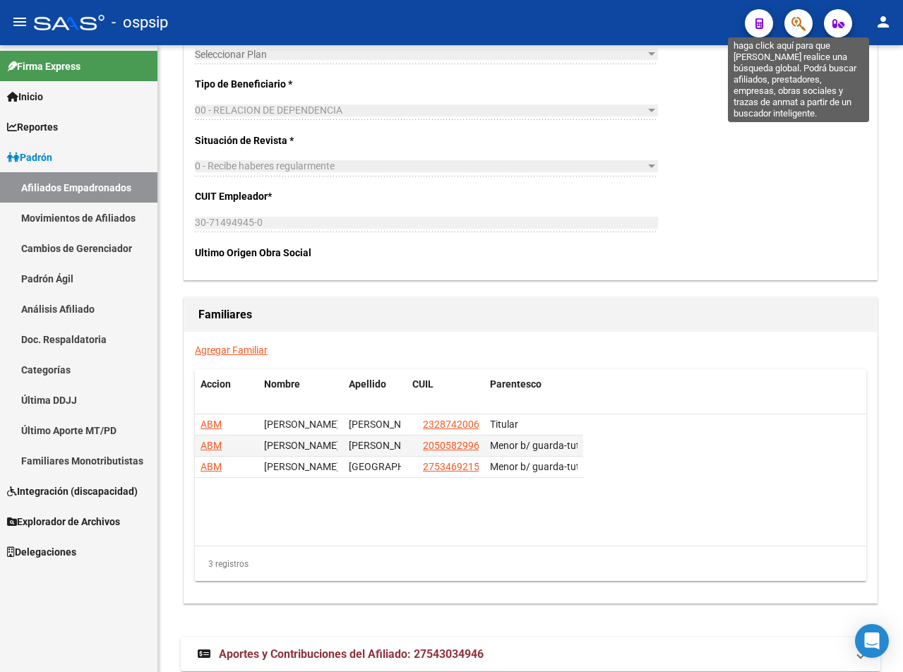
click at [713, 27] on icon "button" at bounding box center [799, 24] width 14 height 16
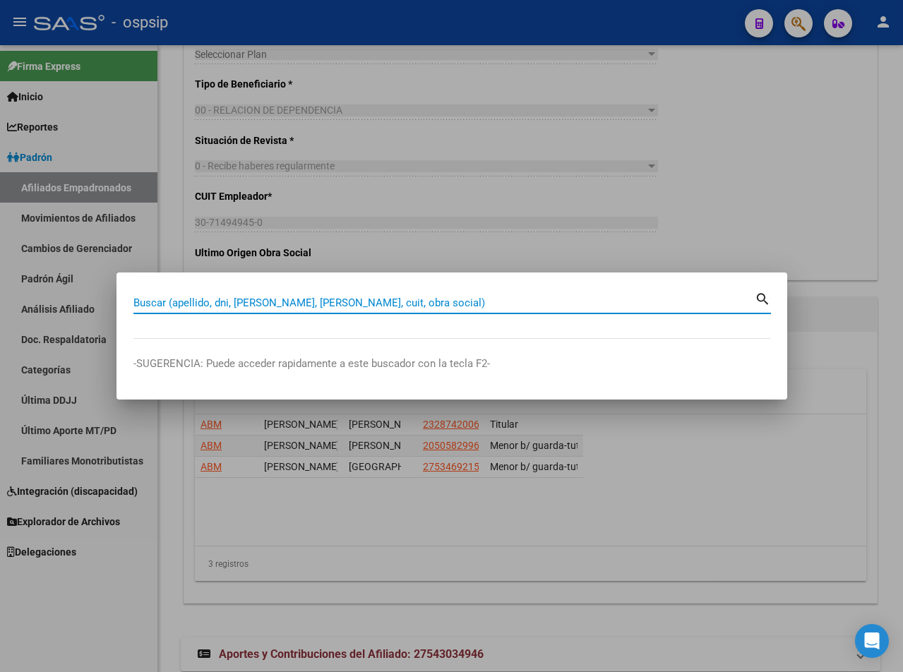
paste input "36443860"
type input "36443860"
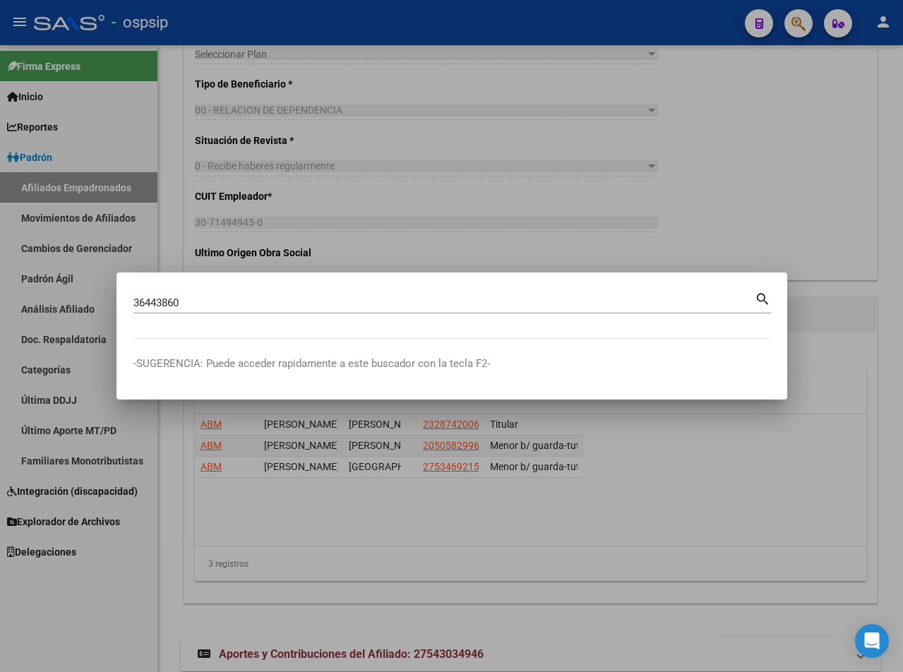
click at [713, 294] on mat-icon "search" at bounding box center [763, 298] width 16 height 17
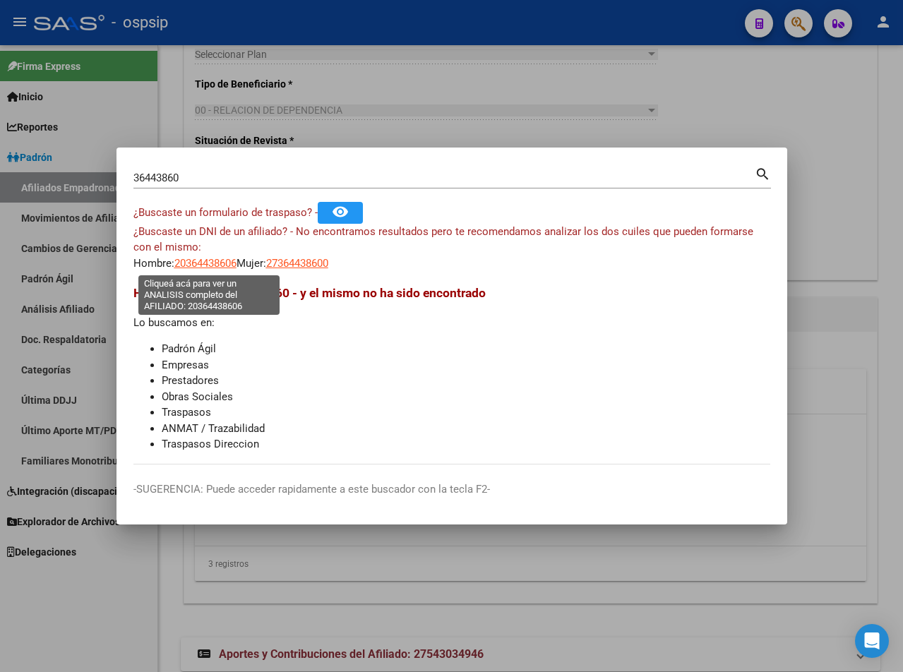
click at [215, 266] on span "20364438606" at bounding box center [205, 263] width 62 height 13
type textarea "20364438606"
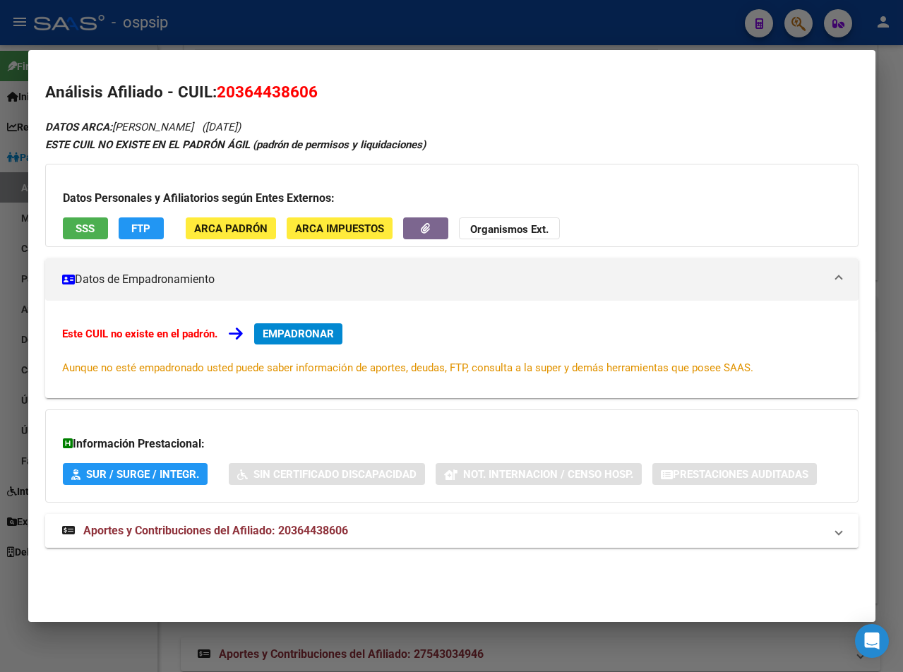
click at [274, 540] on strong "Aportes y Contribuciones del Afiliado: 20364438606" at bounding box center [205, 531] width 286 height 17
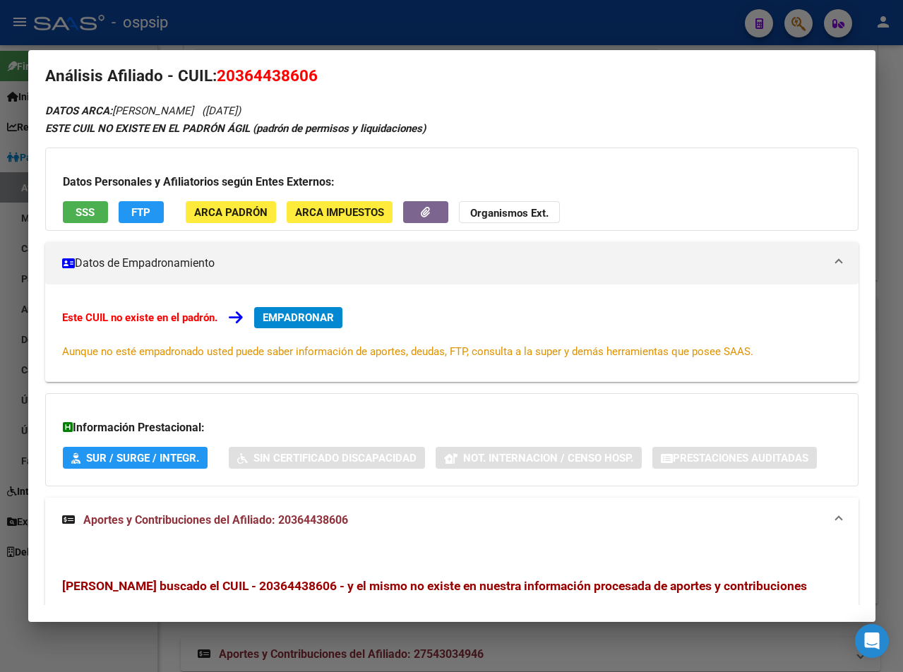
scroll to position [0, 0]
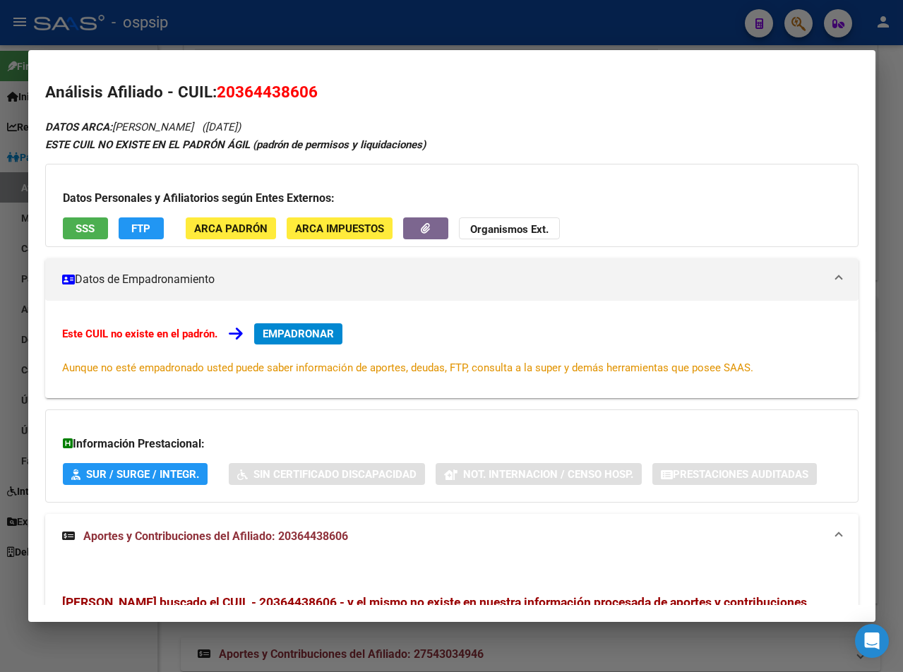
click at [463, 129] on div "DATOS ARCA: SAUCEDO ESTEBAN FELIX (05/05/1992) ESTE CUIL NO EXISTE EN EL PADRÓN…" at bounding box center [452, 486] width 814 height 737
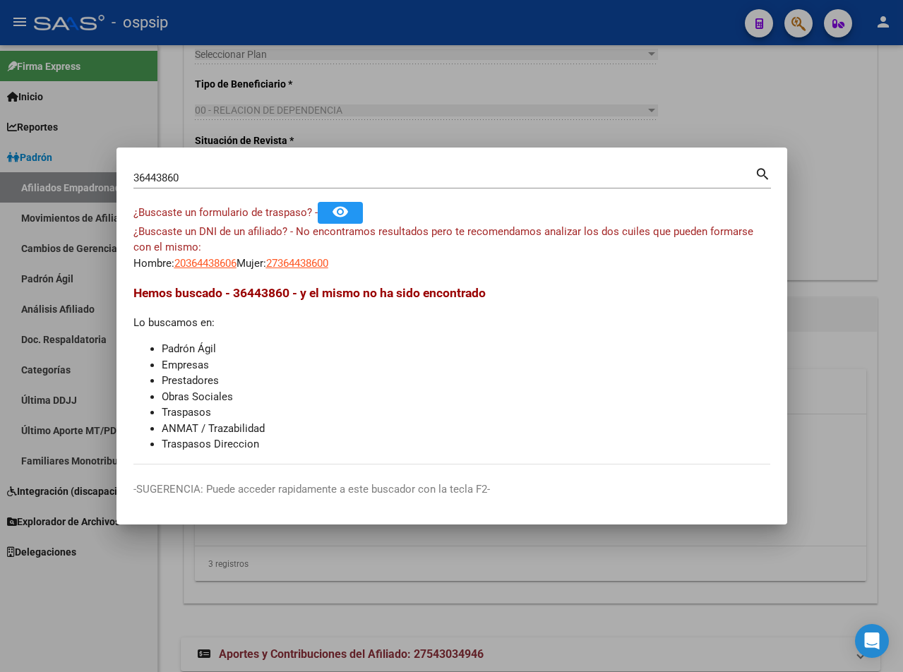
click at [216, 181] on input "36443860" at bounding box center [443, 178] width 621 height 13
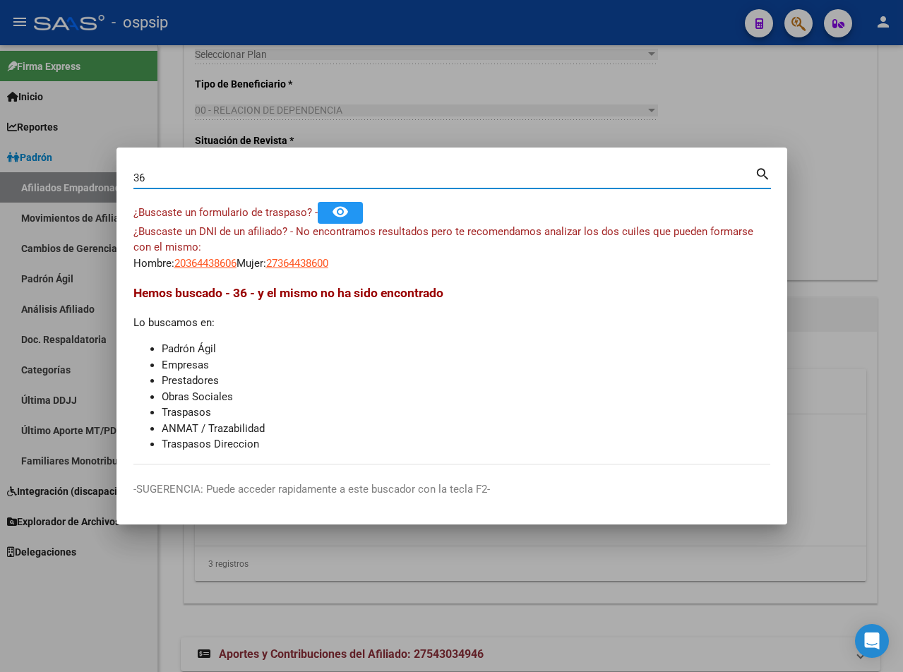
type input "3"
type input "17801807"
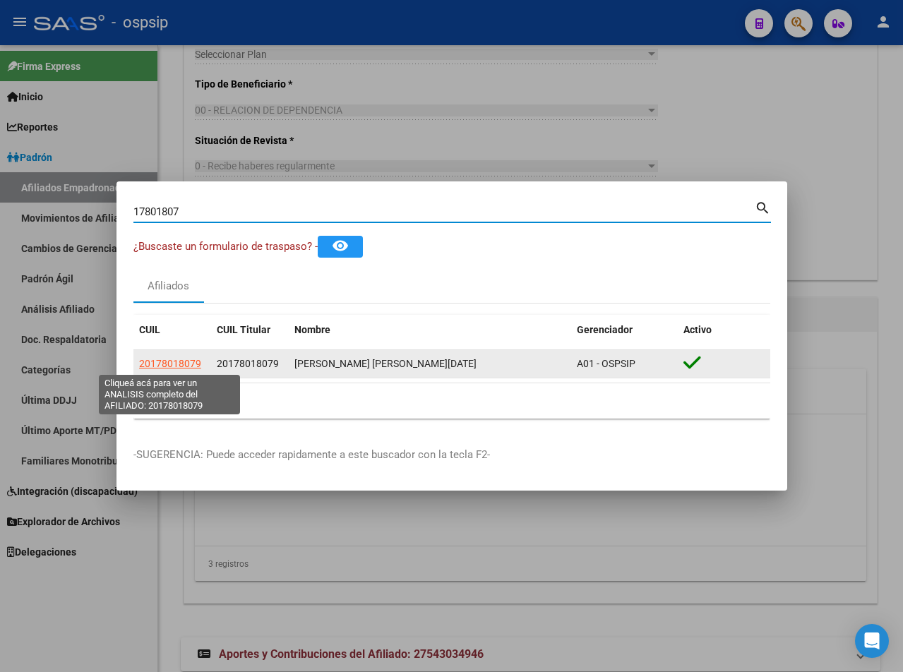
click at [169, 359] on span "20178018079" at bounding box center [170, 363] width 62 height 11
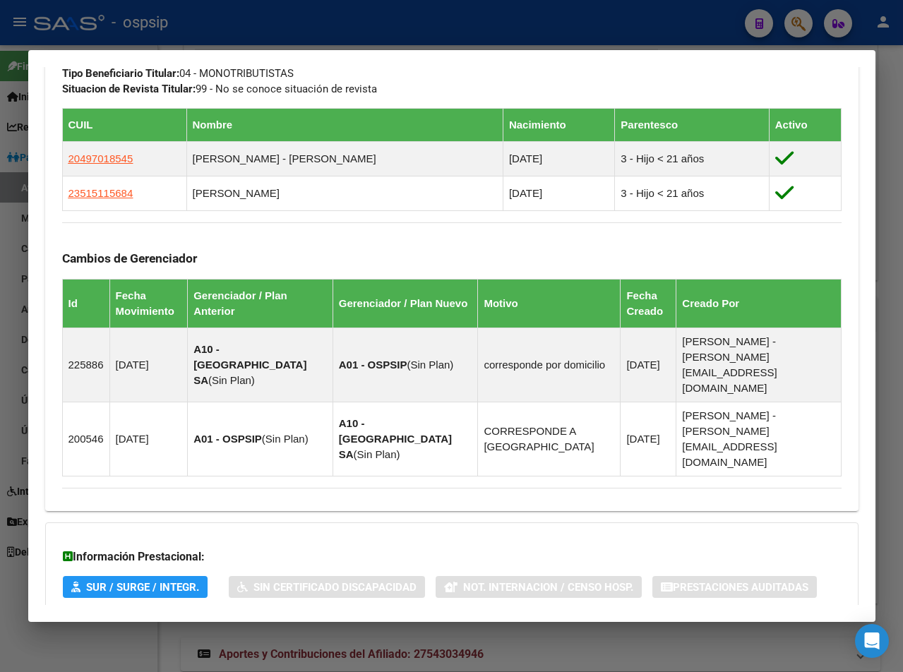
scroll to position [802, 0]
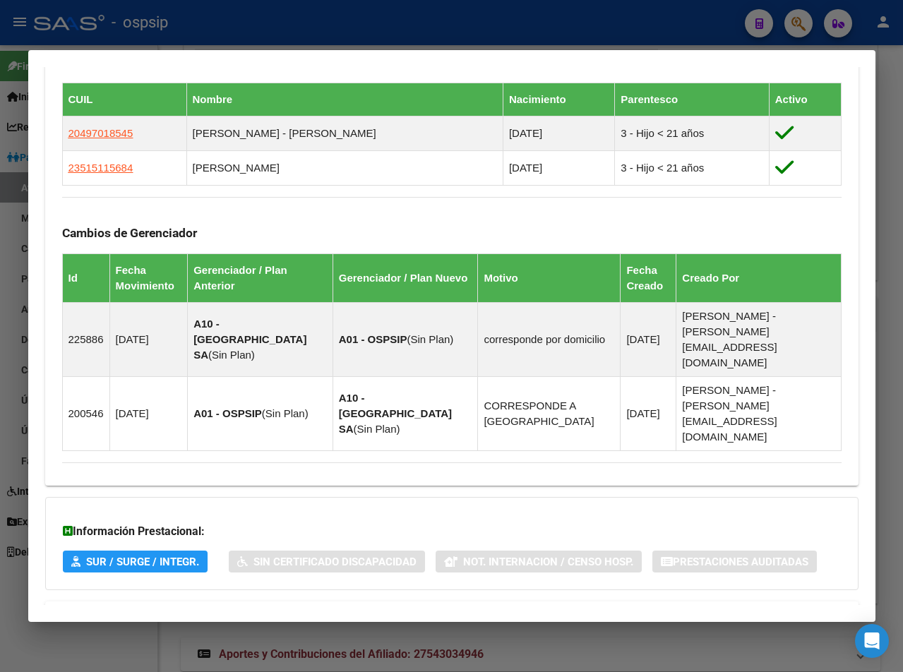
click at [173, 612] on span "Aportes y Contribuciones del Afiliado: 20178018079" at bounding box center [215, 618] width 265 height 13
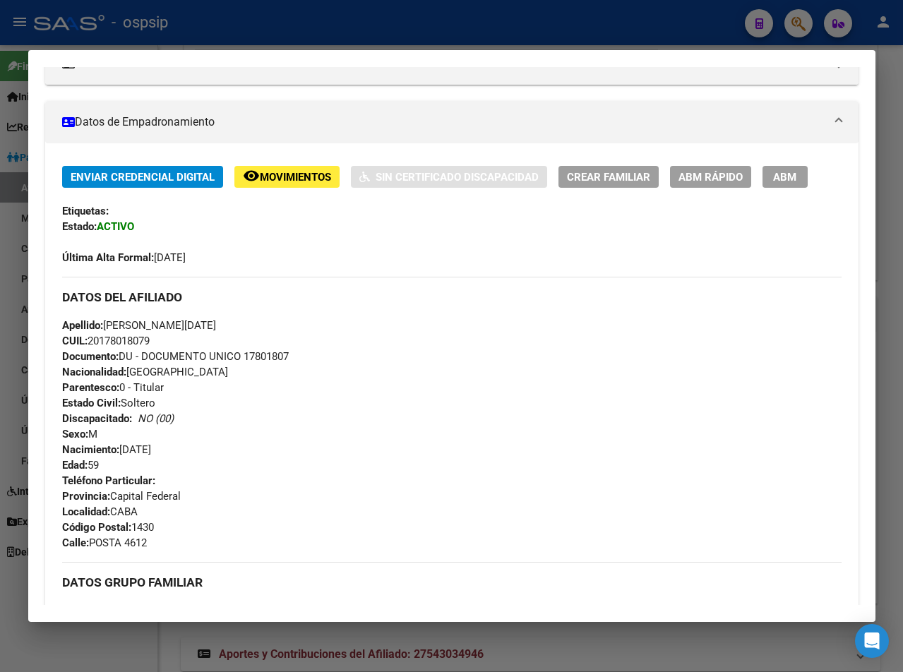
scroll to position [141, 0]
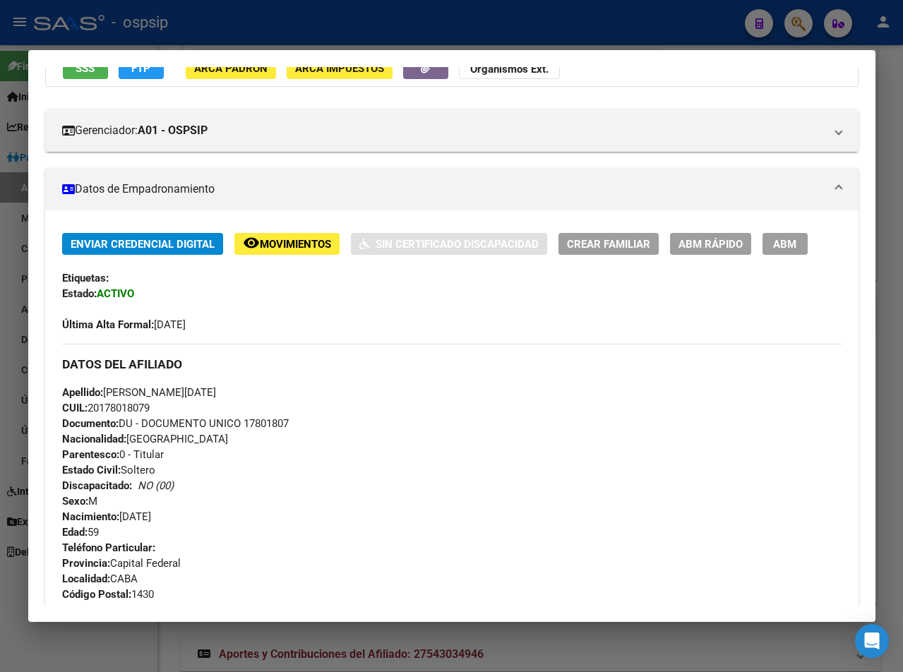
click at [284, 244] on span "Movimientos" at bounding box center [295, 244] width 71 height 13
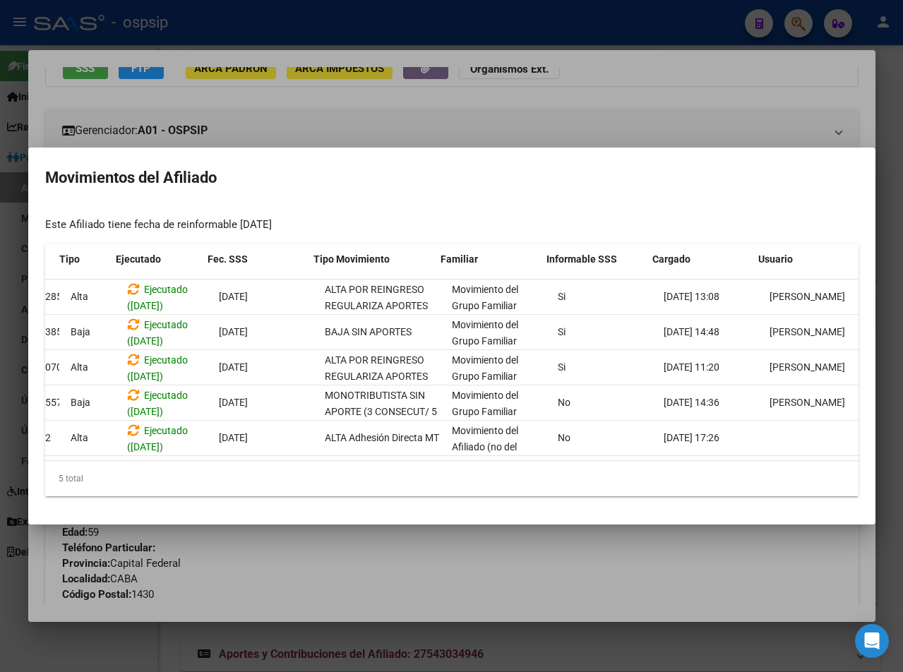
scroll to position [0, 90]
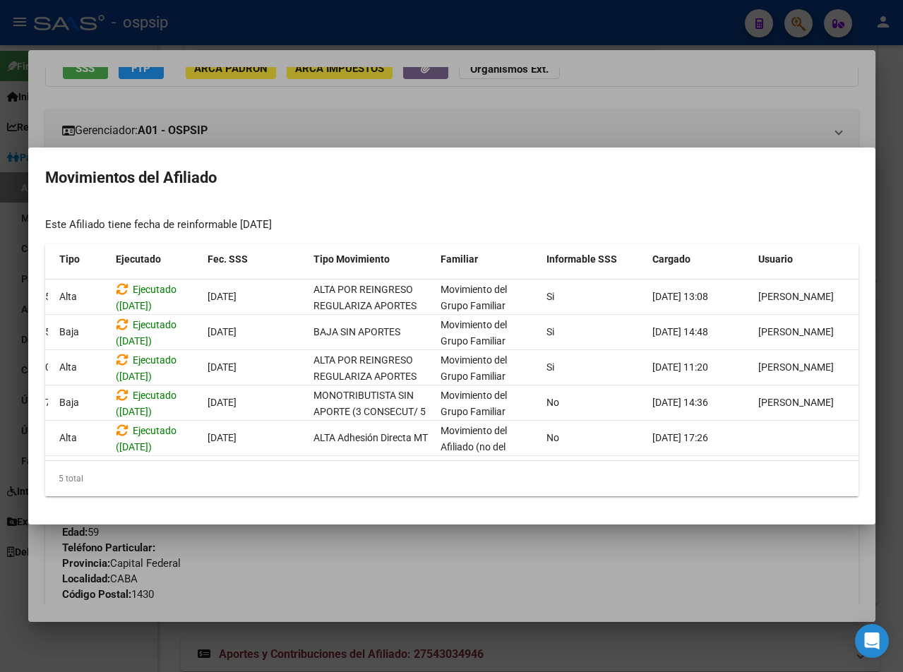
drag, startPoint x: 636, startPoint y: 571, endPoint x: 477, endPoint y: 492, distance: 177.5
click at [636, 571] on div at bounding box center [451, 336] width 903 height 672
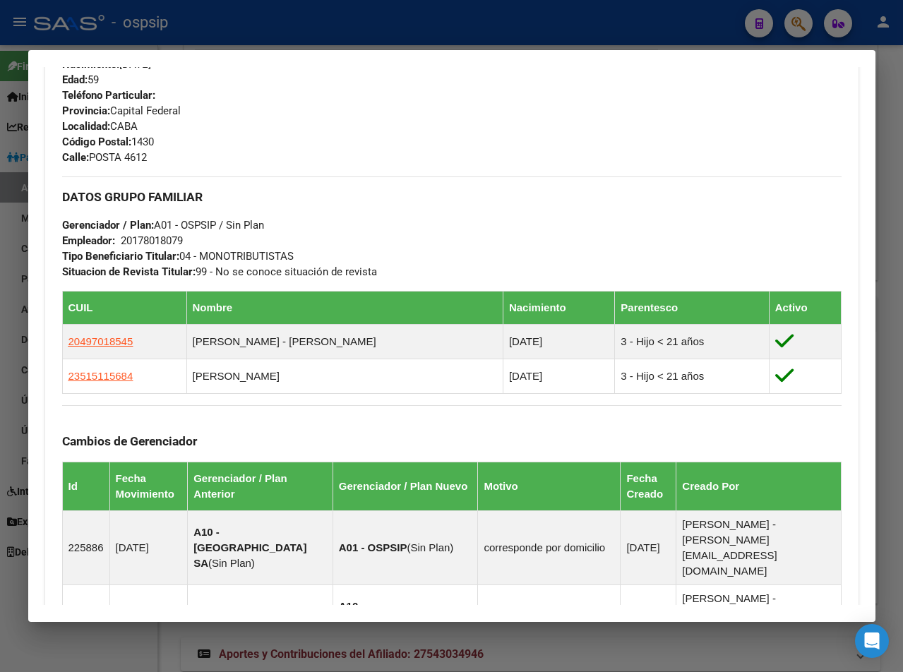
scroll to position [706, 0]
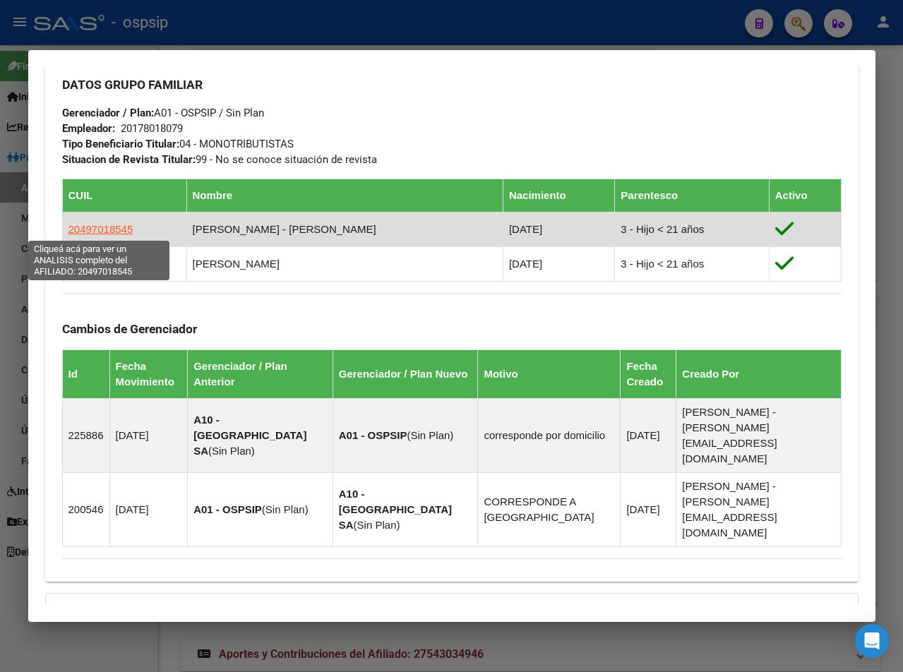
click at [93, 233] on span "20497018545" at bounding box center [101, 229] width 65 height 12
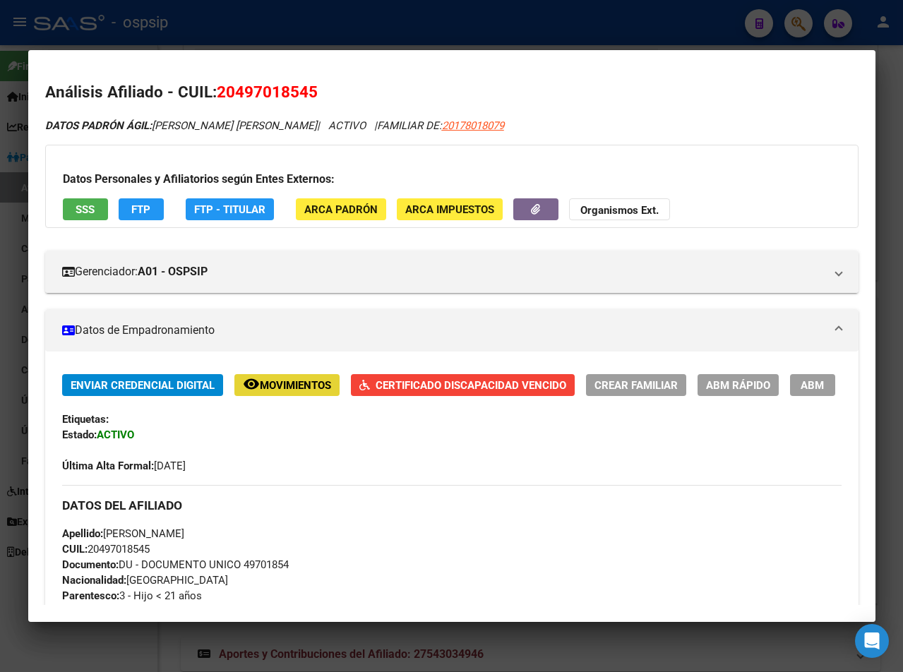
click at [299, 388] on span "Movimientos" at bounding box center [295, 385] width 71 height 13
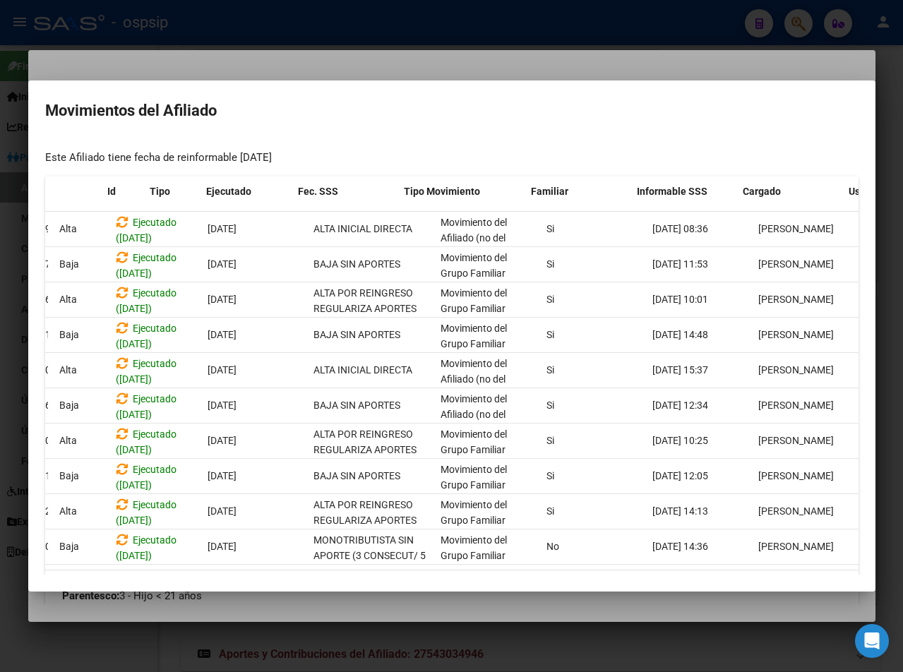
scroll to position [0, 0]
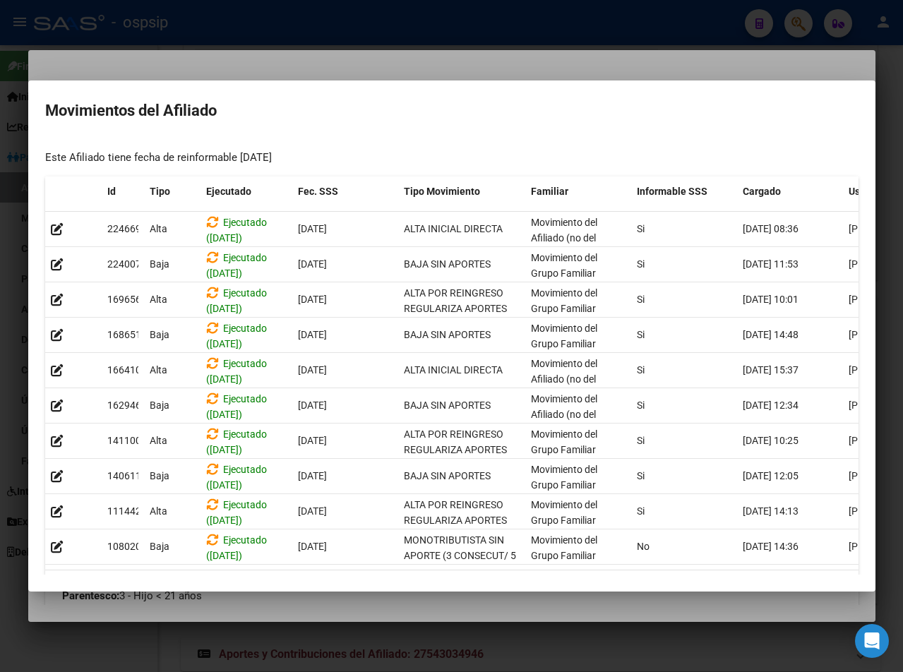
click at [62, 56] on div at bounding box center [451, 336] width 903 height 672
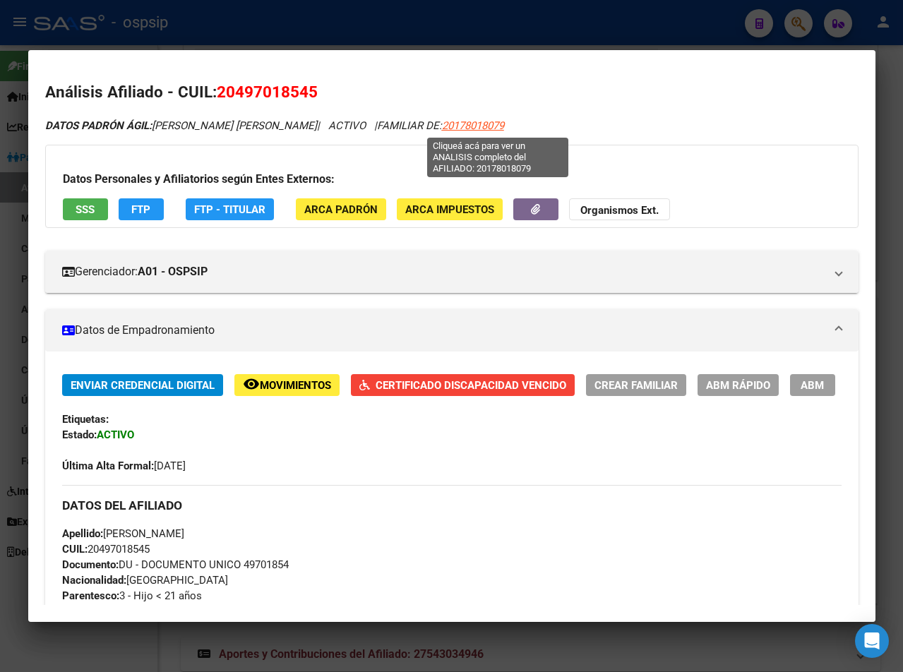
click at [491, 121] on span "20178018079" at bounding box center [473, 125] width 62 height 13
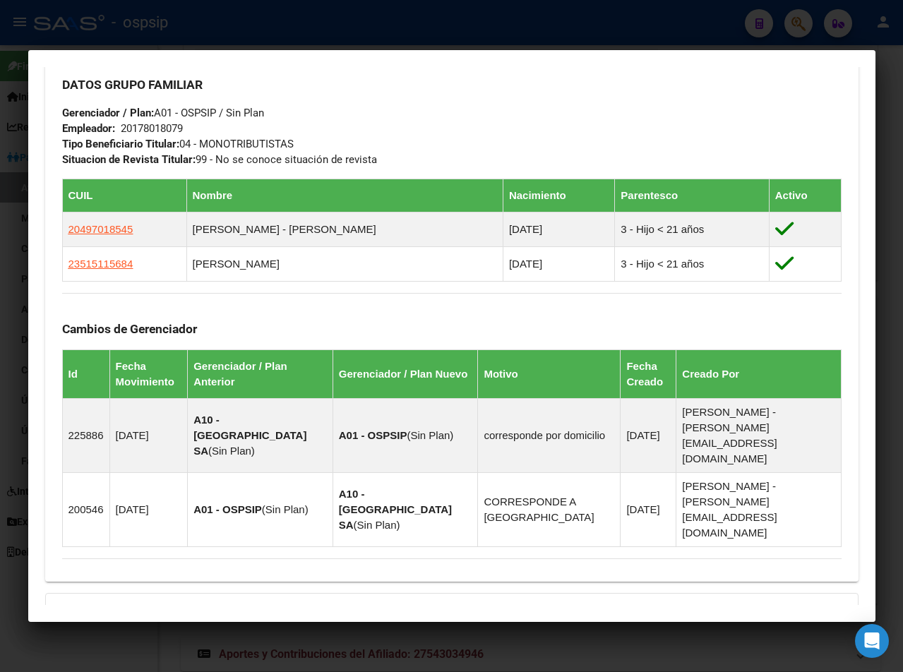
scroll to position [424, 0]
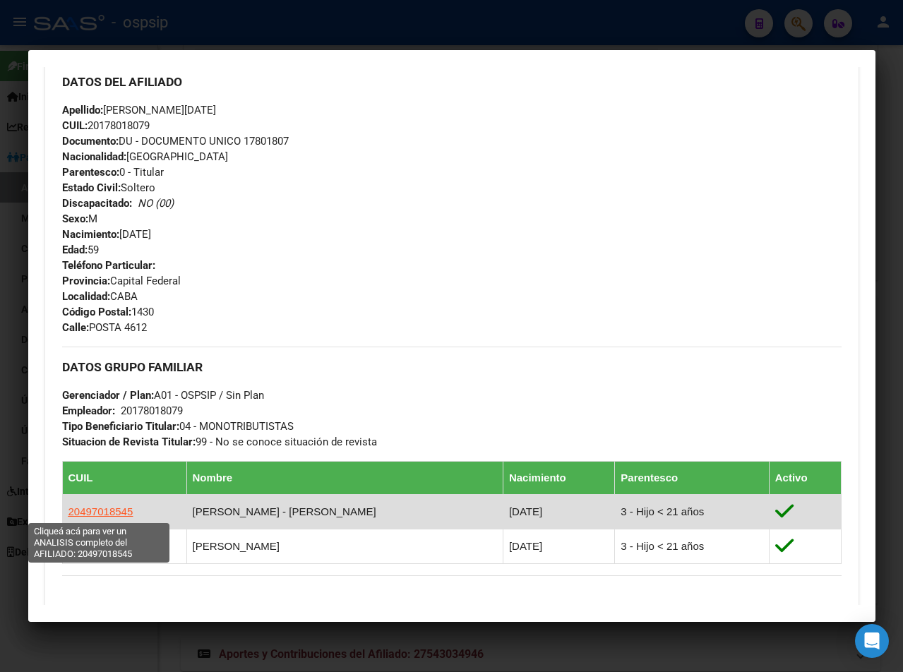
click at [81, 511] on span "20497018545" at bounding box center [101, 512] width 65 height 12
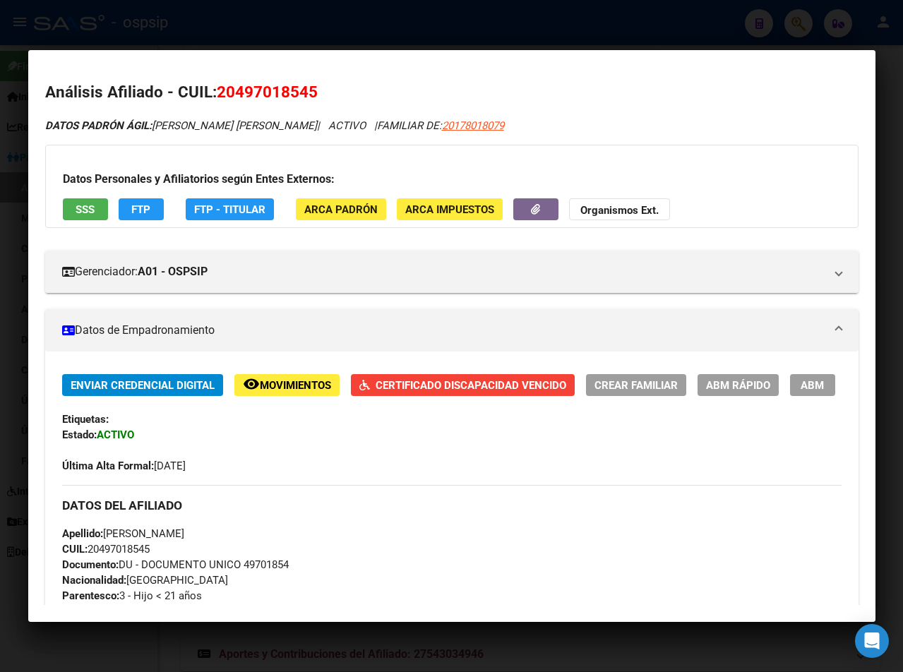
drag, startPoint x: 236, startPoint y: 87, endPoint x: 309, endPoint y: 101, distance: 74.8
click at [309, 101] on span "20497018545" at bounding box center [267, 92] width 101 height 18
copy span "49701854"
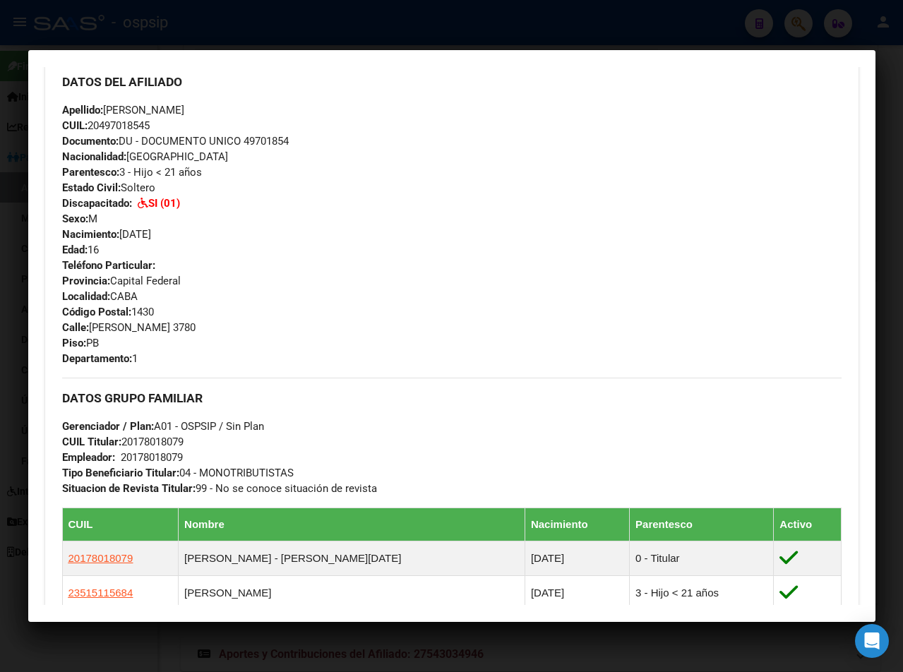
scroll to position [494, 0]
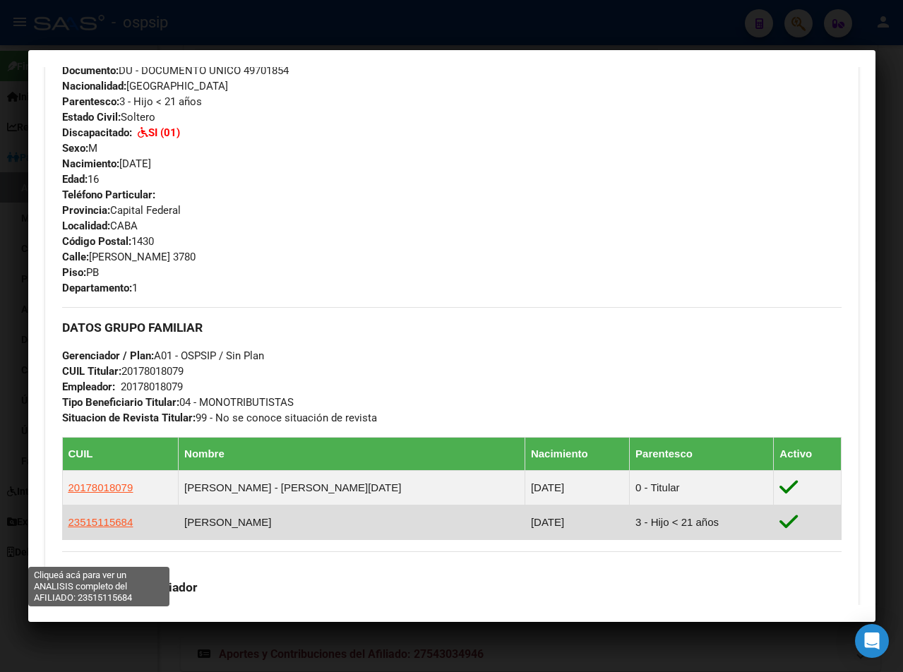
click at [98, 528] on span "23515115684" at bounding box center [101, 522] width 65 height 12
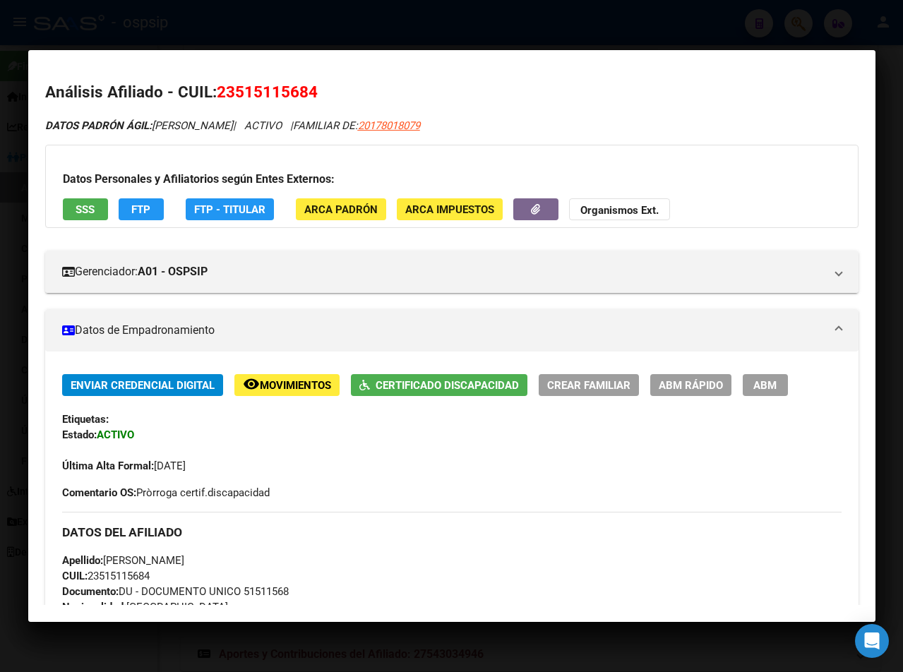
drag, startPoint x: 234, startPoint y: 86, endPoint x: 284, endPoint y: 102, distance: 52.5
click at [305, 83] on span "23515115684" at bounding box center [267, 92] width 101 height 18
copy span "51511568"
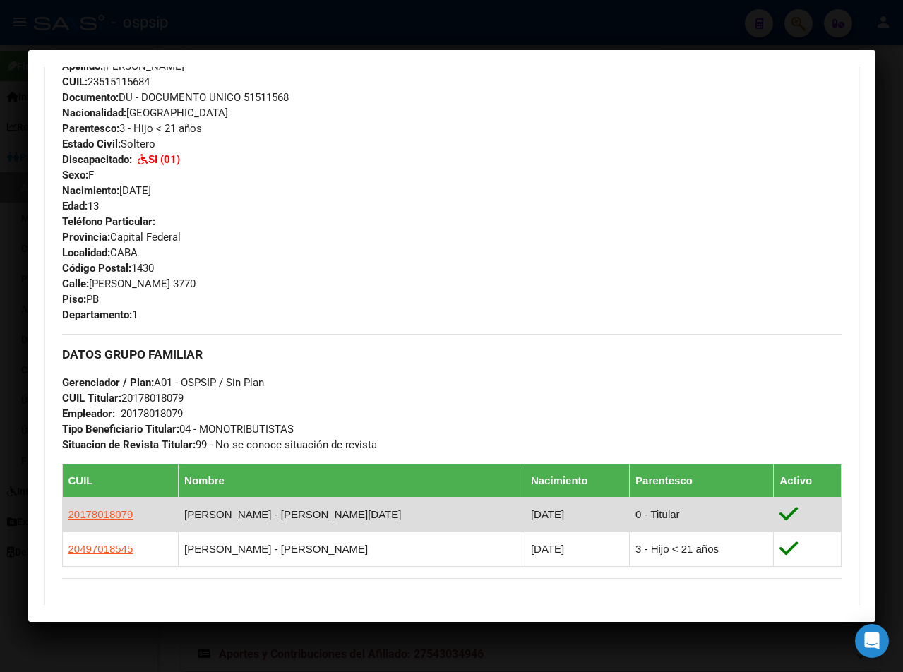
scroll to position [706, 0]
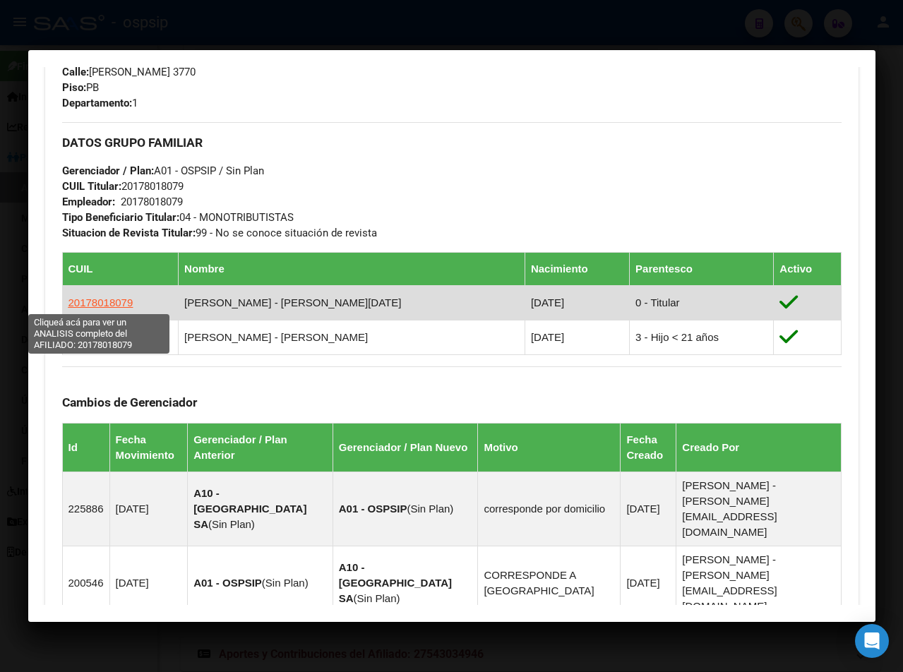
click at [87, 304] on span "20178018079" at bounding box center [101, 303] width 65 height 12
type textarea "20178018079"
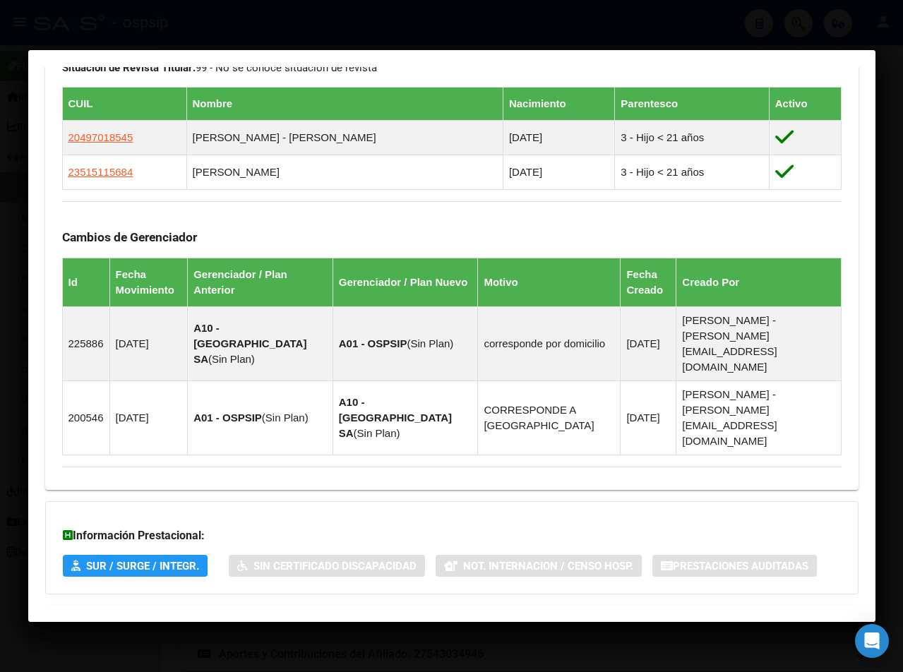
scroll to position [802, 0]
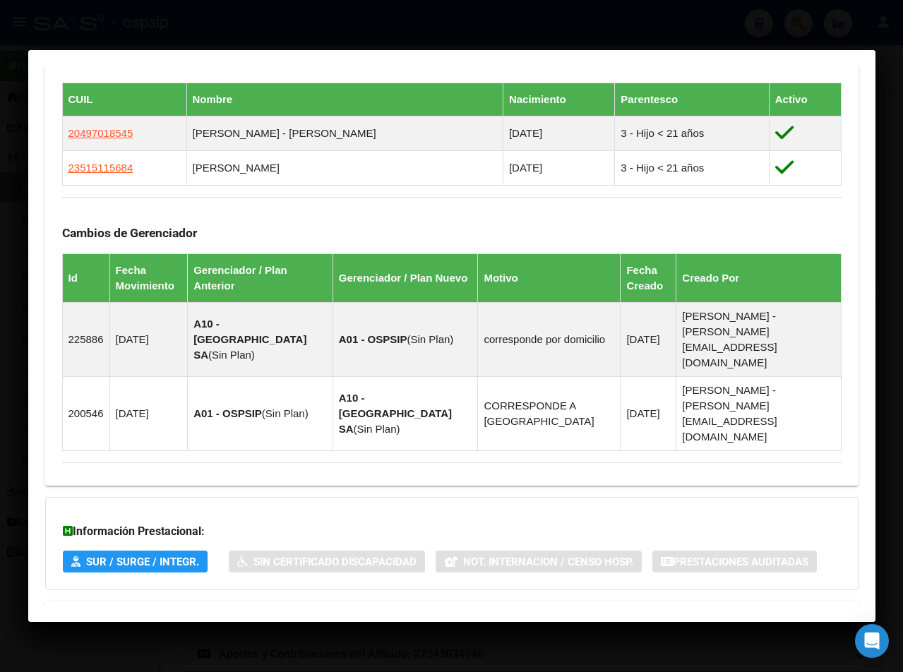
click at [199, 612] on span "Aportes y Contribuciones del Afiliado: 20178018079" at bounding box center [215, 618] width 265 height 13
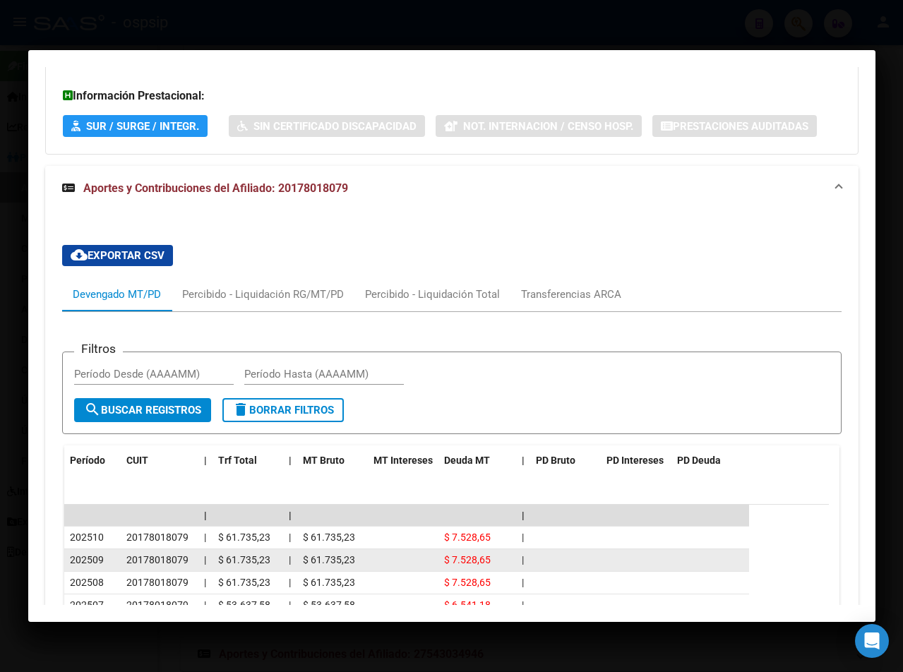
scroll to position [1309, 0]
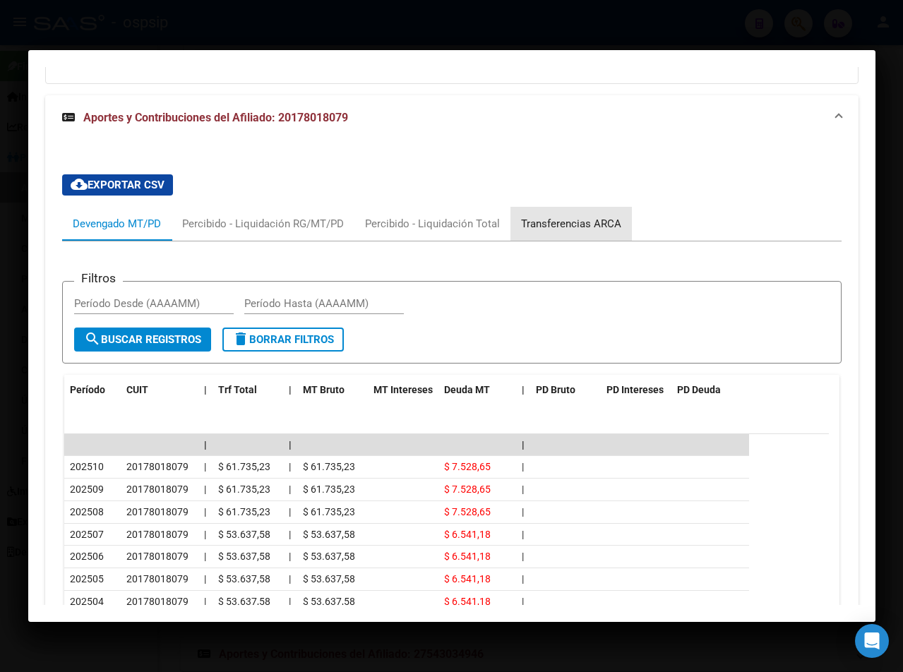
click at [579, 216] on div "Transferencias ARCA" at bounding box center [571, 224] width 100 height 16
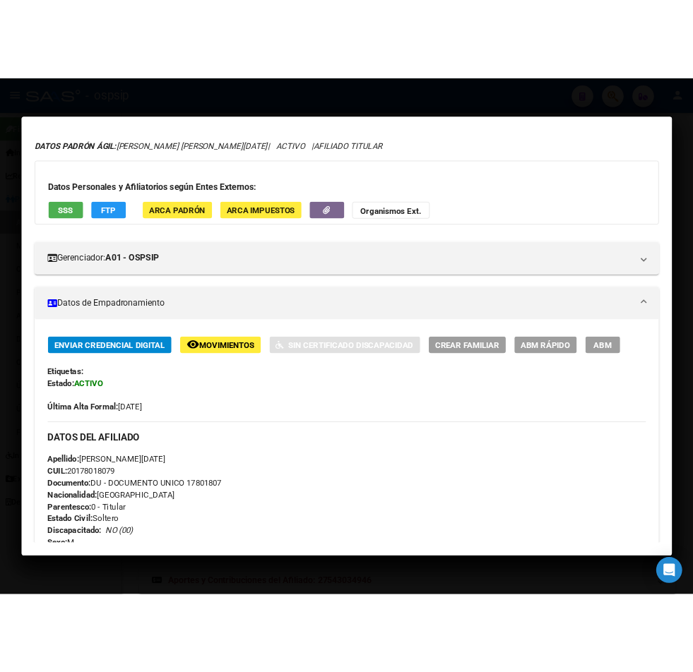
scroll to position [0, 0]
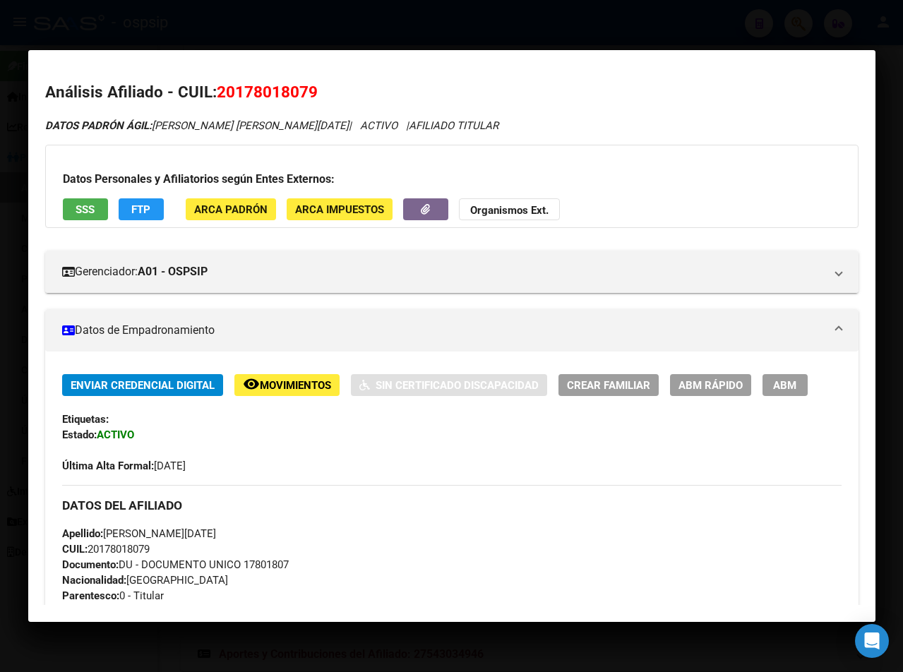
drag, startPoint x: 218, startPoint y: 85, endPoint x: 331, endPoint y: 80, distance: 113.1
click at [331, 80] on mat-dialog-content "Análisis Afiliado - CUIL: 20178018079 DATOS PADRÓN ÁGIL: SOTOMAYOR EDUARDO DOMI…" at bounding box center [451, 335] width 847 height 537
copy span "20178018079"
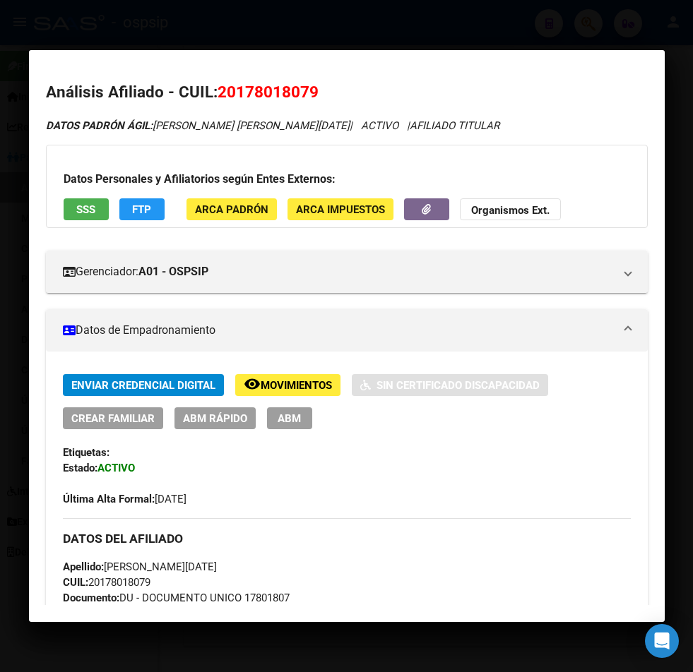
scroll to position [772, 0]
click at [575, 95] on h2 "Análisis Afiliado - CUIL: 20178018079" at bounding box center [347, 93] width 602 height 24
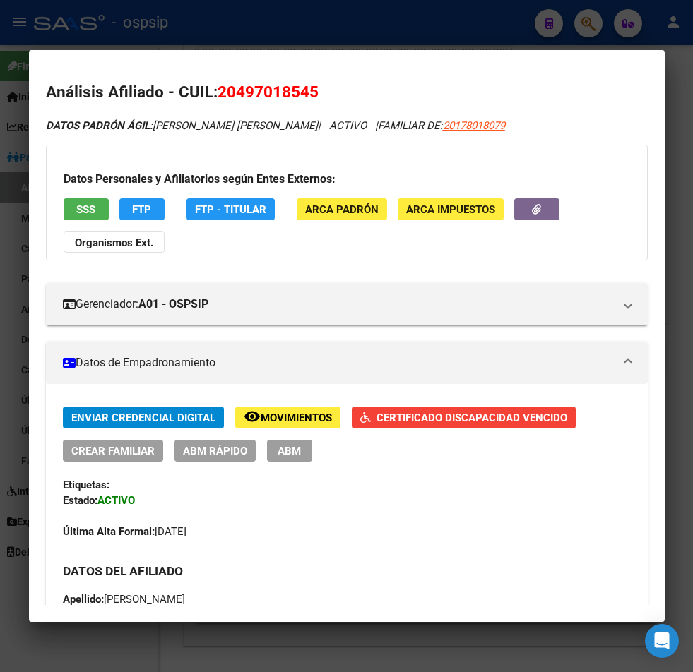
click at [581, 28] on div at bounding box center [346, 336] width 693 height 672
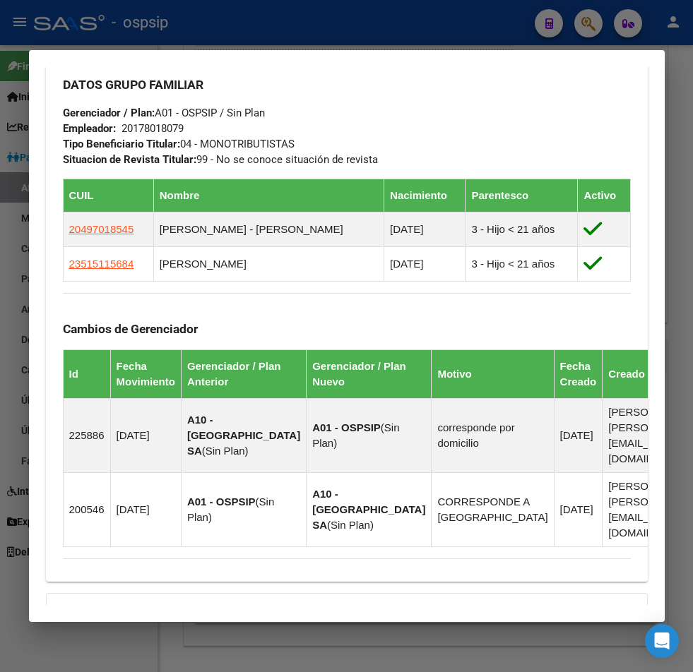
click at [581, 28] on div at bounding box center [346, 336] width 693 height 672
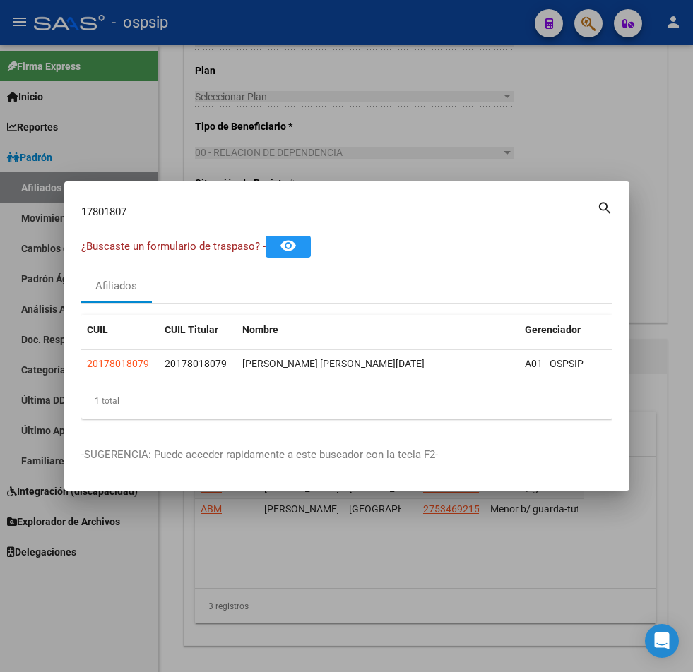
click at [146, 213] on input "17801807" at bounding box center [339, 212] width 516 height 13
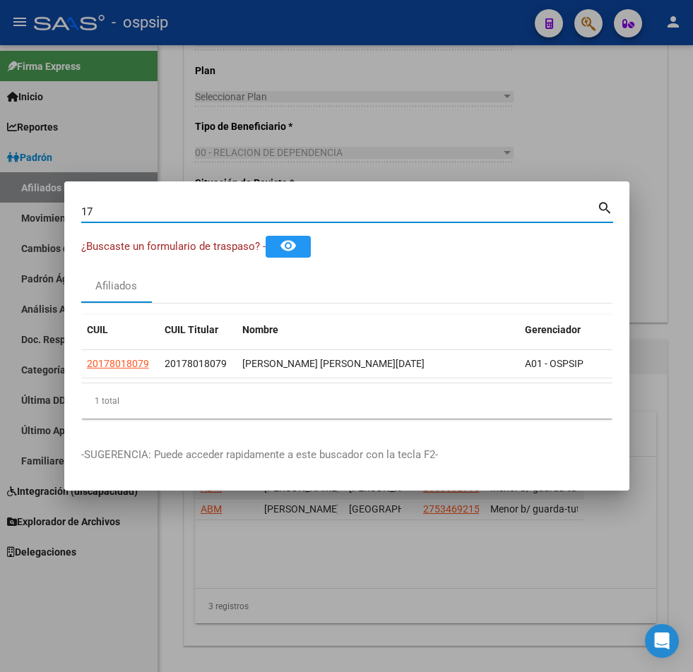
type input "1"
type input "96083354"
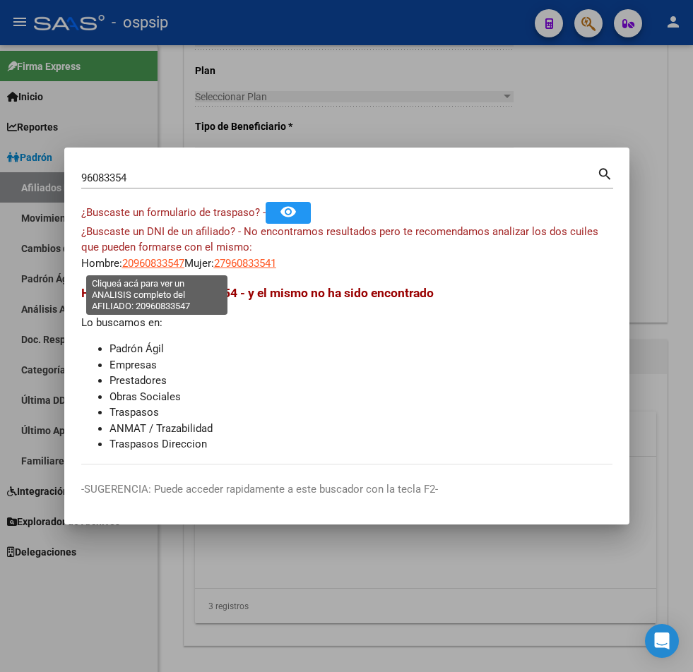
click at [165, 264] on span "20960833547" at bounding box center [153, 263] width 62 height 13
type textarea "20960833547"
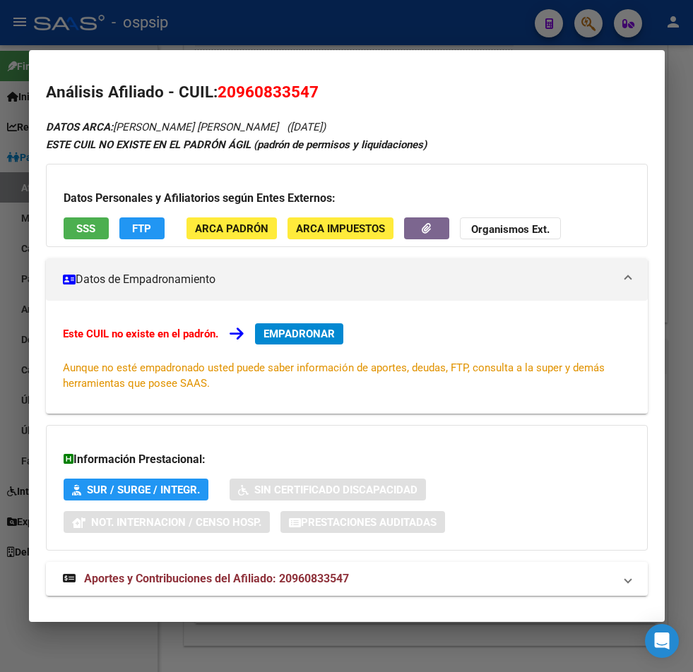
scroll to position [23, 0]
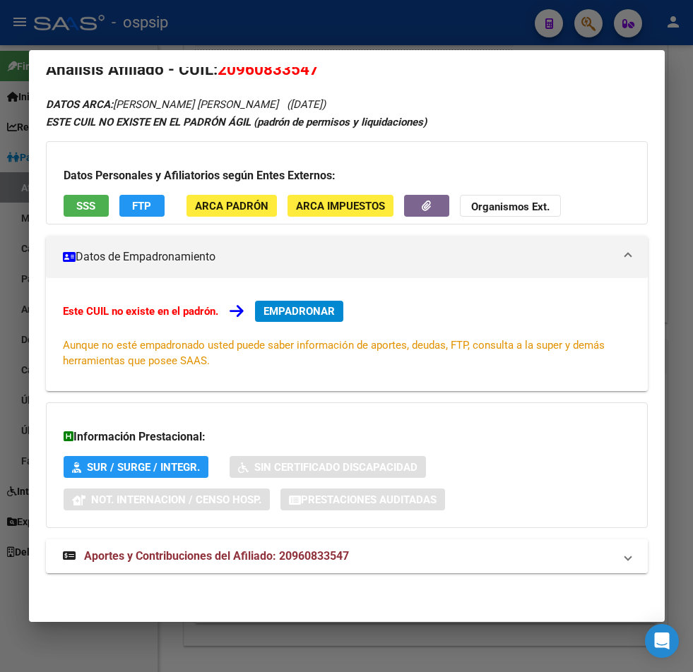
click at [196, 565] on strong "Aportes y Contribuciones del Afiliado: 20960833547" at bounding box center [206, 556] width 286 height 17
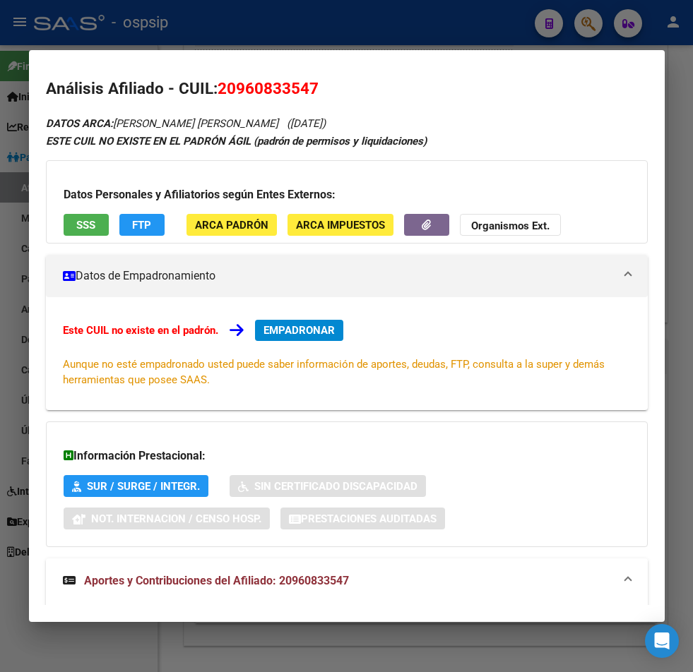
scroll to position [0, 0]
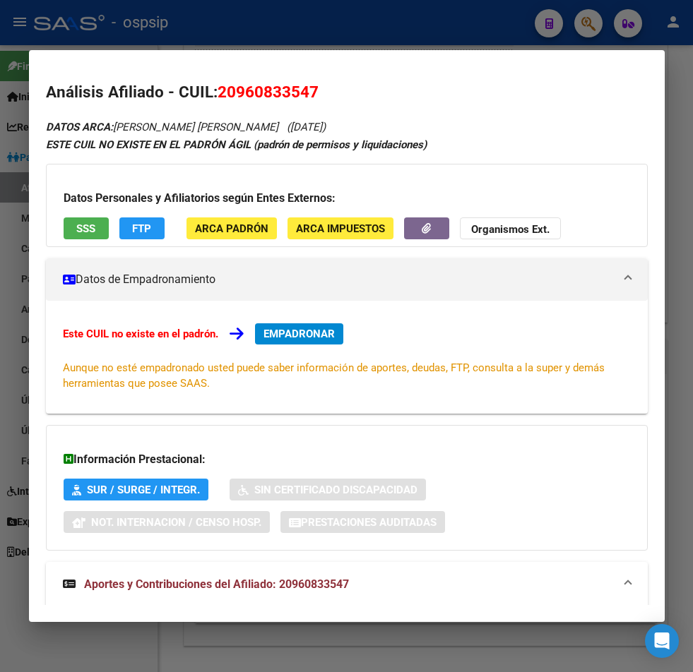
drag, startPoint x: 218, startPoint y: 87, endPoint x: 314, endPoint y: 84, distance: 96.1
click at [314, 84] on span "20960833547" at bounding box center [268, 92] width 101 height 18
copy span "20960833547"
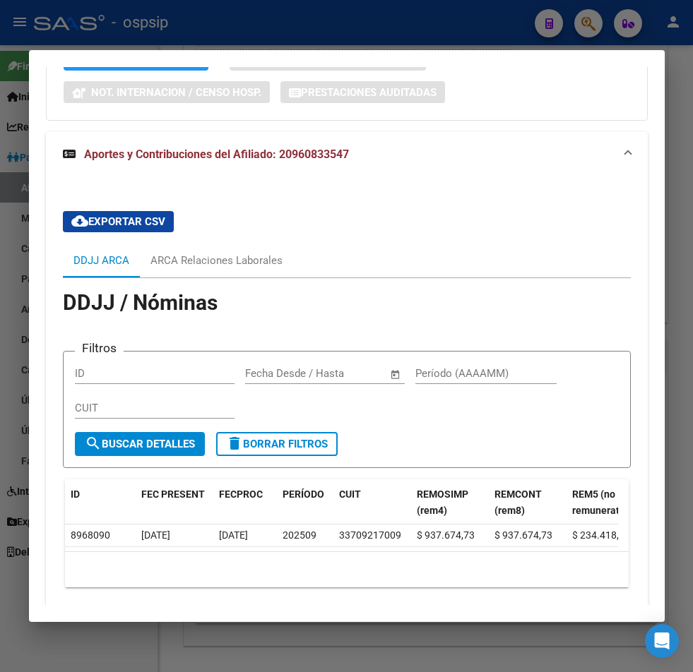
scroll to position [489, 0]
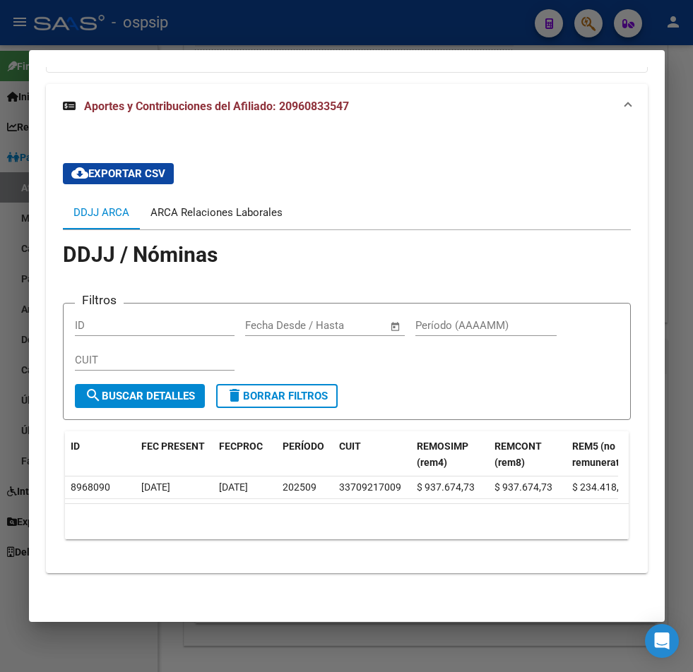
click at [195, 206] on div "ARCA Relaciones Laborales" at bounding box center [216, 213] width 132 height 16
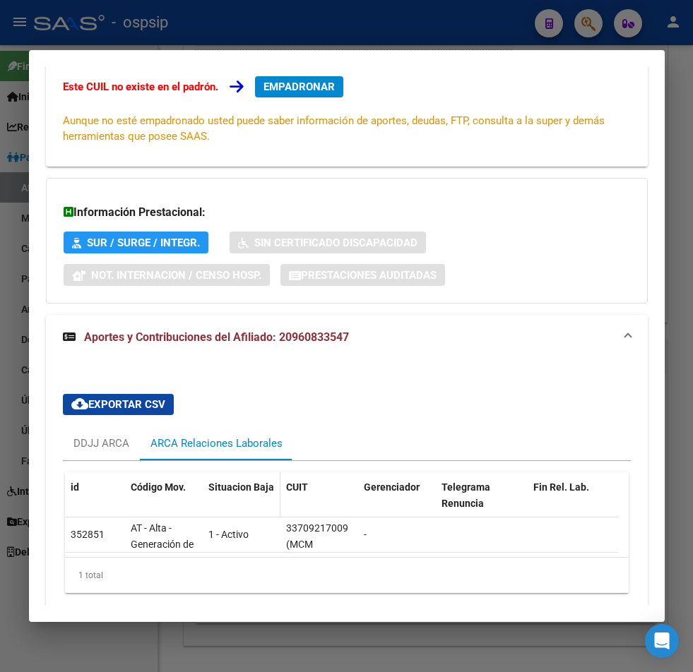
scroll to position [312, 0]
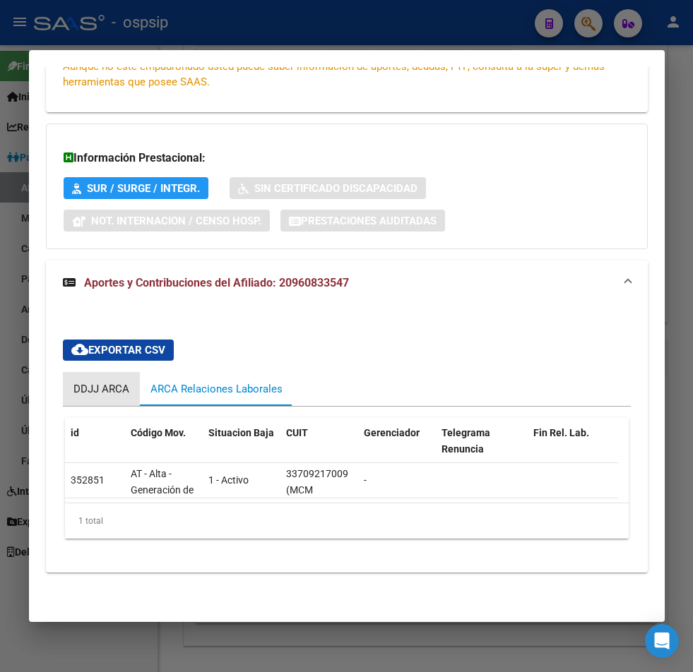
click at [102, 381] on div "DDJJ ARCA" at bounding box center [101, 389] width 56 height 16
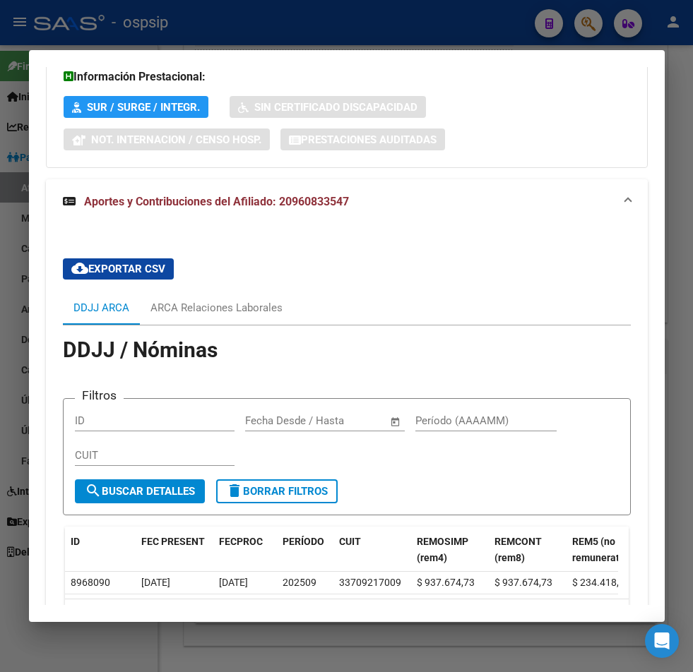
scroll to position [453, 0]
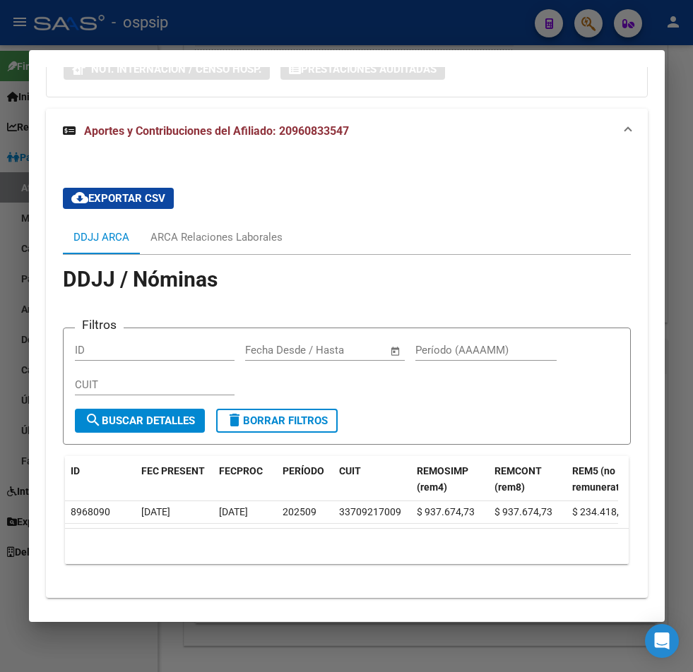
click at [583, 20] on div at bounding box center [346, 336] width 693 height 672
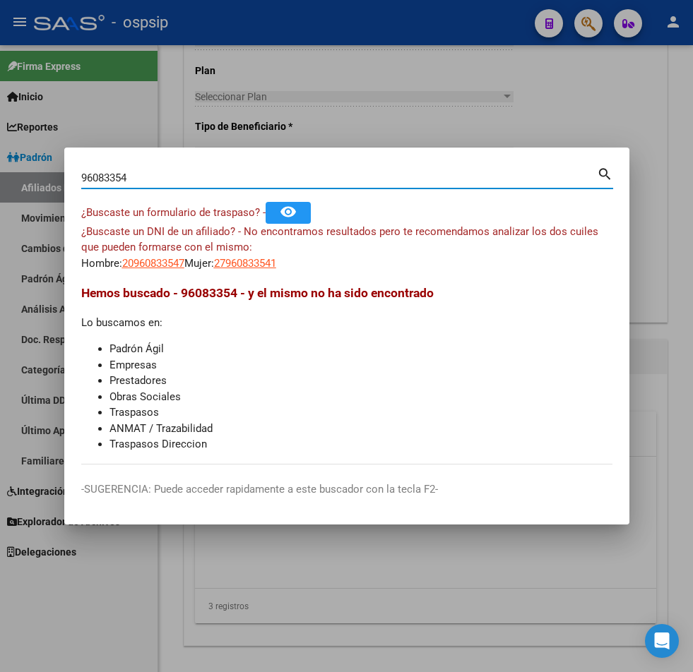
click at [151, 182] on input "96083354" at bounding box center [339, 178] width 516 height 13
type input "9"
type input "27131488"
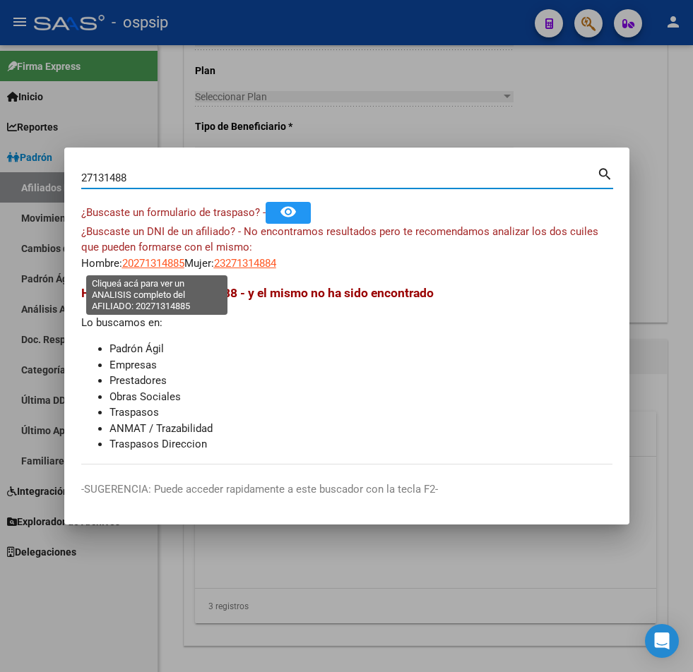
click at [153, 261] on span "20271314885" at bounding box center [153, 263] width 62 height 13
type textarea "20271314885"
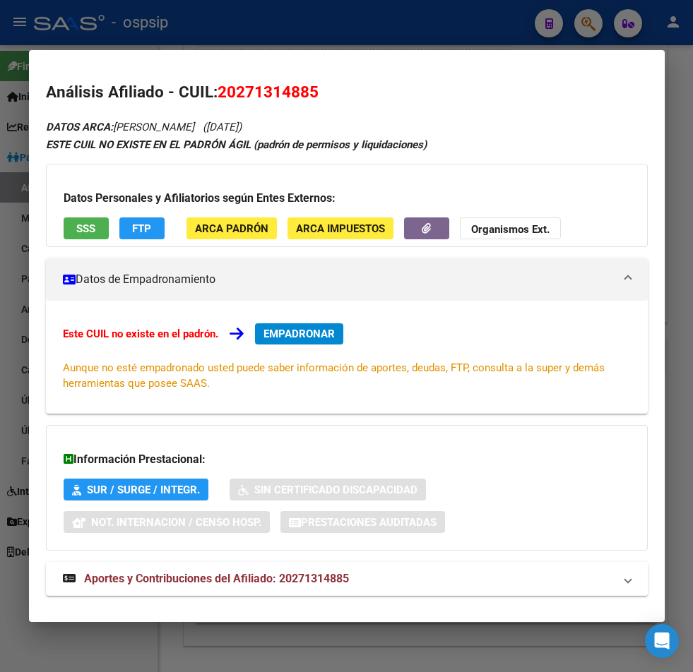
scroll to position [23, 0]
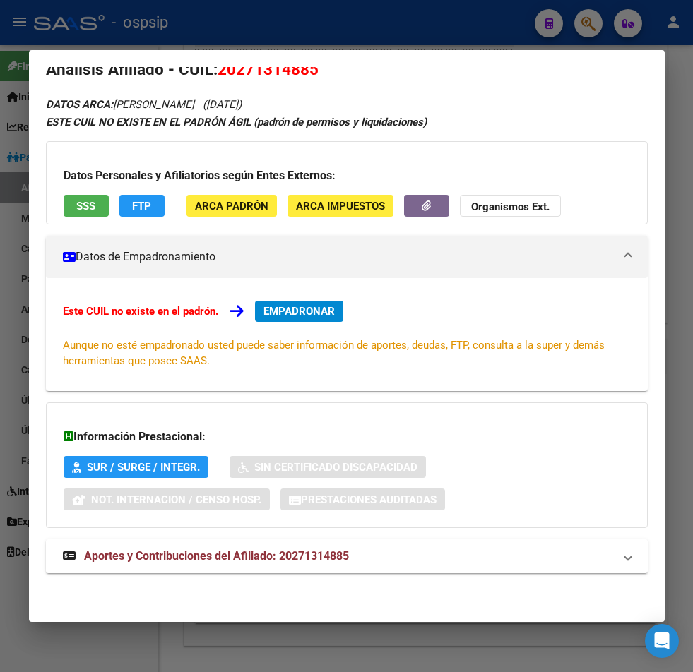
click at [188, 559] on span "Aportes y Contribuciones del Afiliado: 20271314885" at bounding box center [216, 555] width 265 height 13
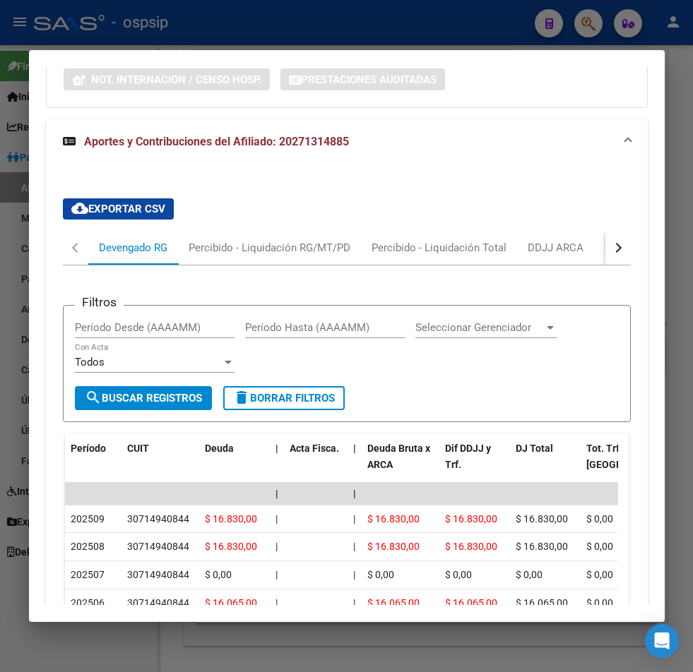
scroll to position [517, 0]
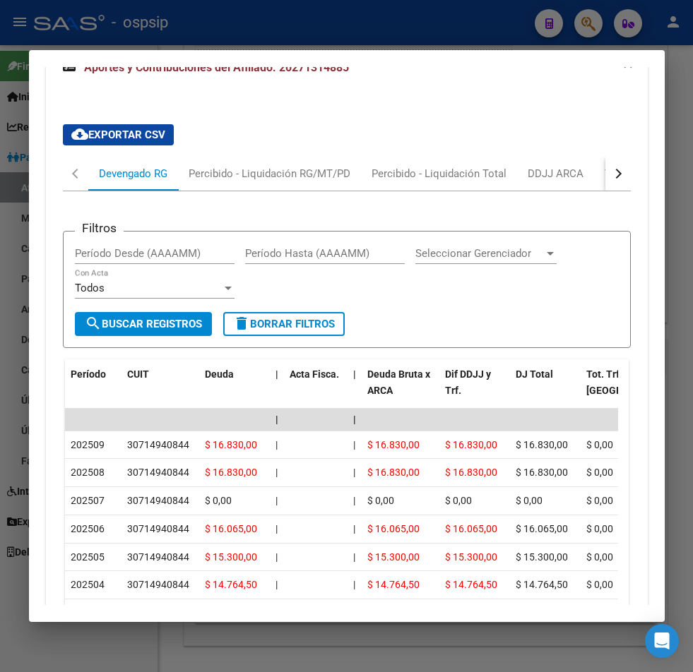
click at [609, 177] on button "button" at bounding box center [617, 174] width 25 height 34
click at [564, 172] on div "ARCA Relaciones Laborales" at bounding box center [522, 174] width 132 height 16
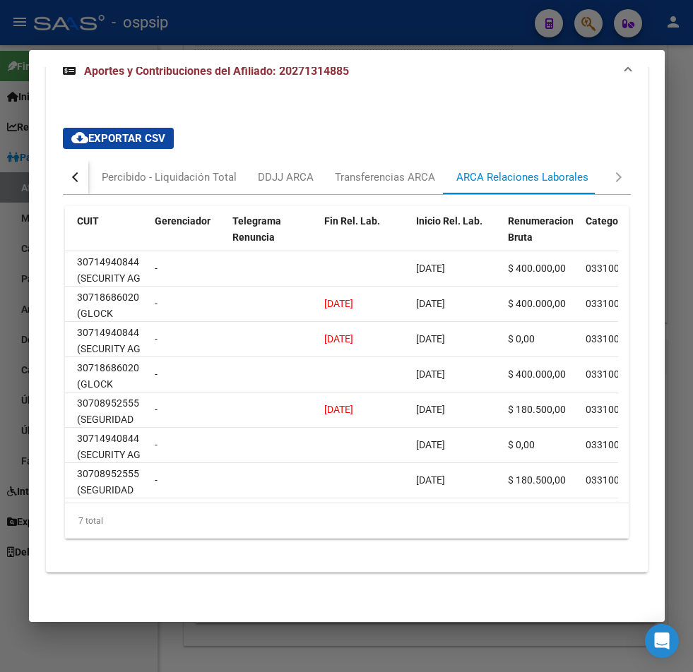
scroll to position [0, 0]
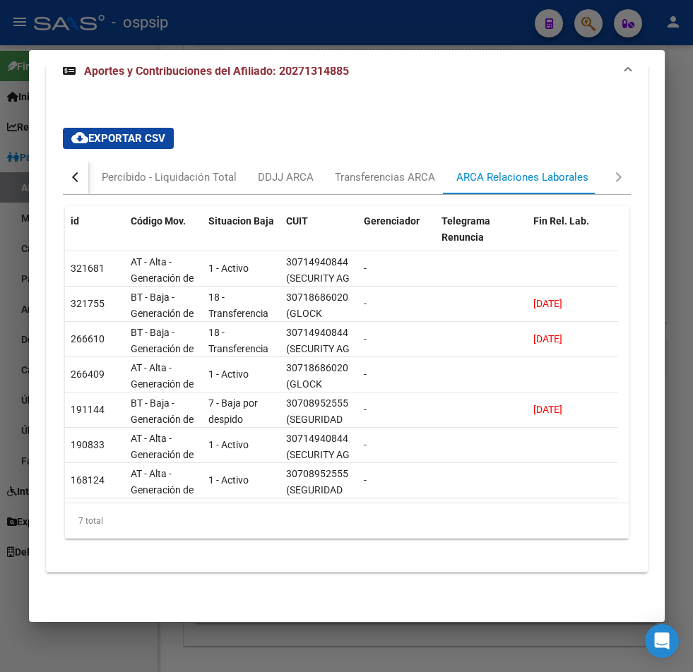
click at [74, 172] on div "button" at bounding box center [76, 177] width 10 height 10
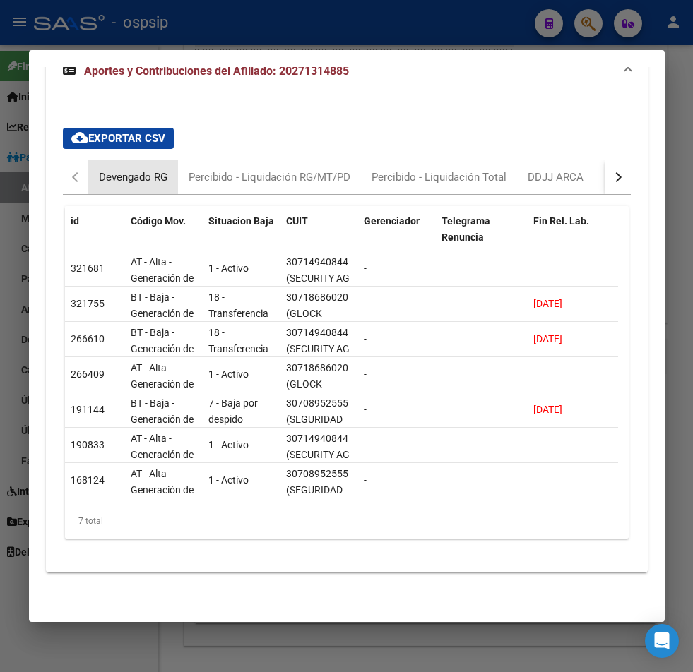
click at [93, 174] on div "Devengado RG" at bounding box center [133, 177] width 90 height 34
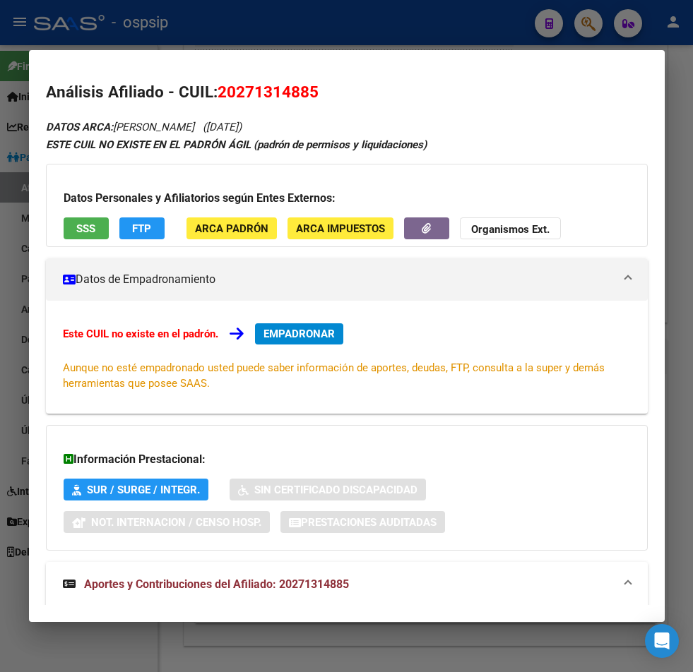
click at [591, 28] on div at bounding box center [346, 336] width 693 height 672
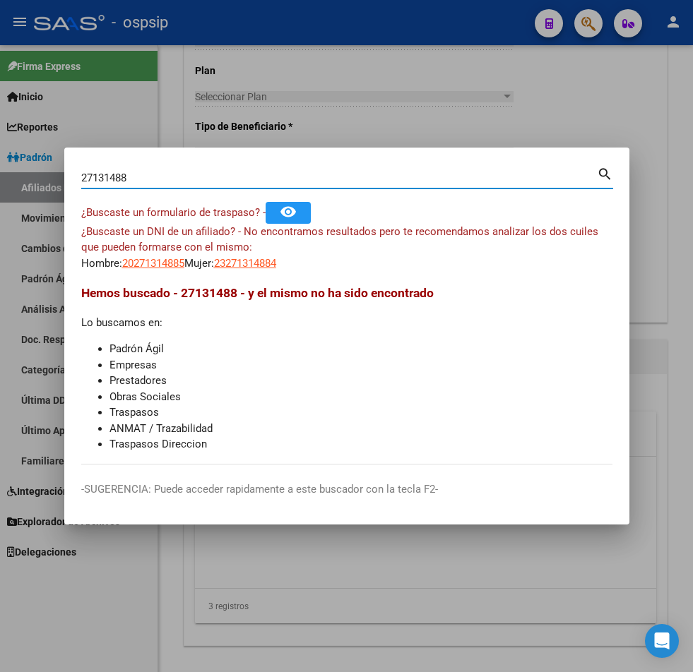
click at [150, 177] on input "27131488" at bounding box center [339, 178] width 516 height 13
type input "2"
type input "93046333"
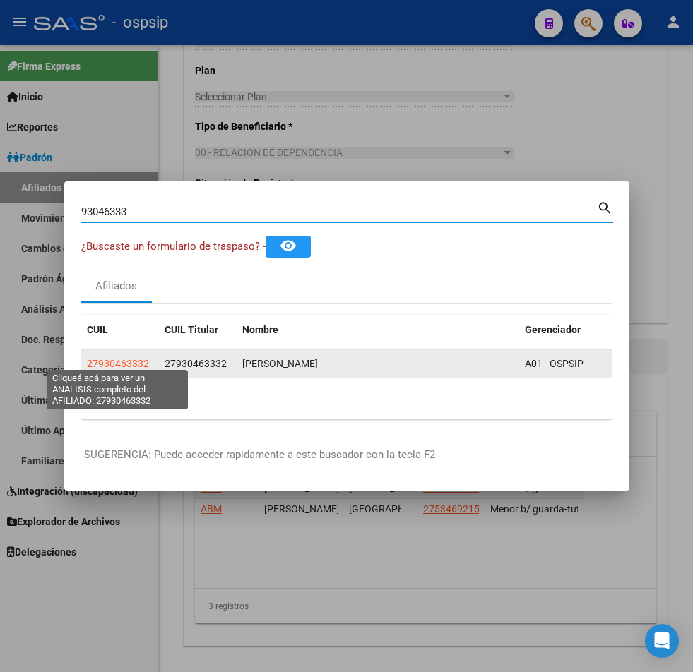
click at [108, 358] on span "27930463332" at bounding box center [118, 363] width 62 height 11
type textarea "27930463332"
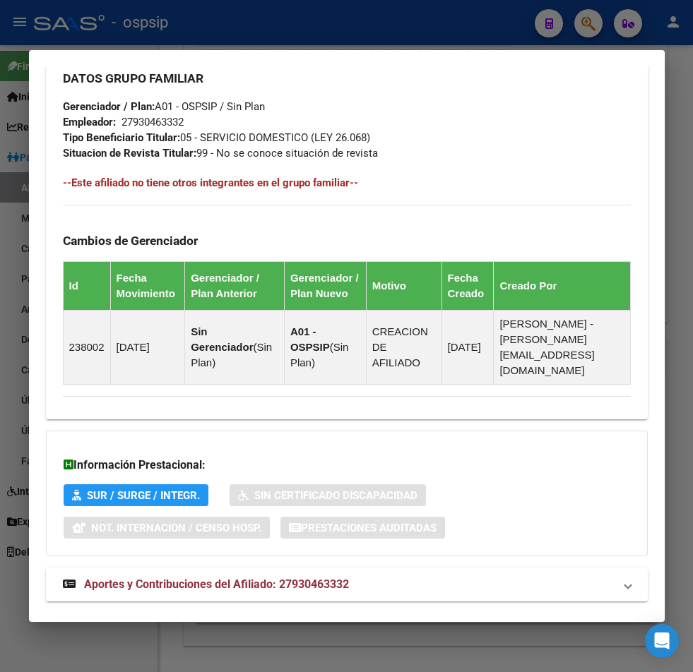
scroll to position [790, 0]
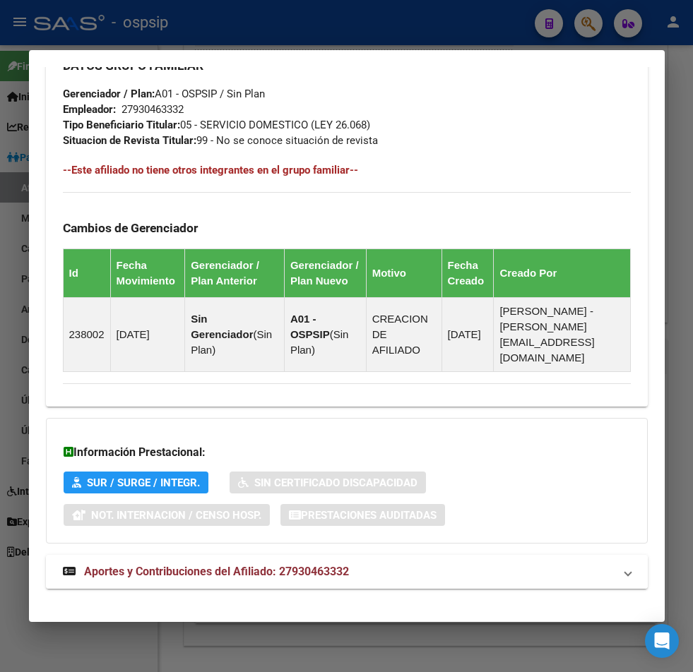
click at [203, 565] on span "Aportes y Contribuciones del Afiliado: 27930463332" at bounding box center [216, 571] width 265 height 13
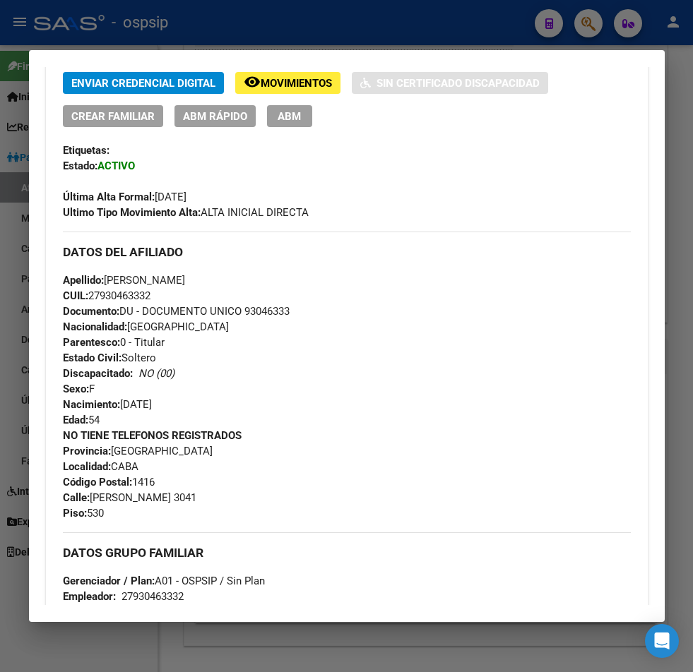
scroll to position [20, 0]
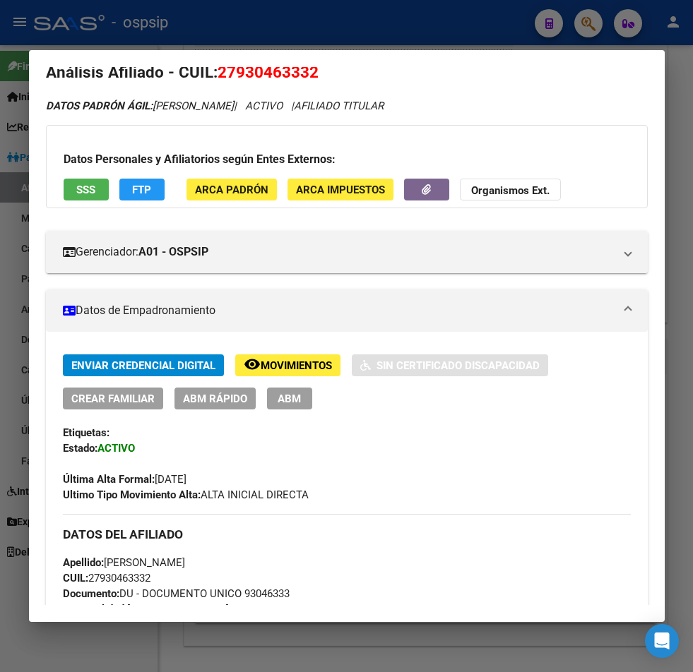
click at [270, 371] on span "Movimientos" at bounding box center [296, 365] width 71 height 13
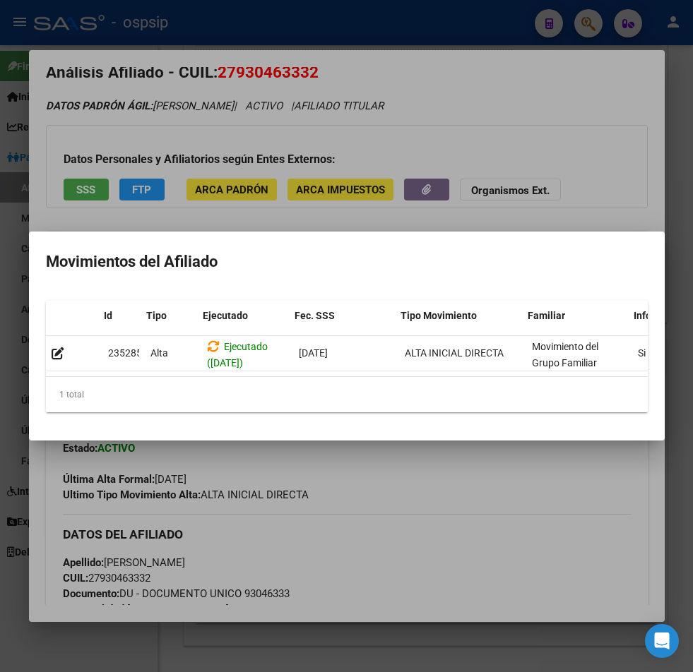
scroll to position [0, 287]
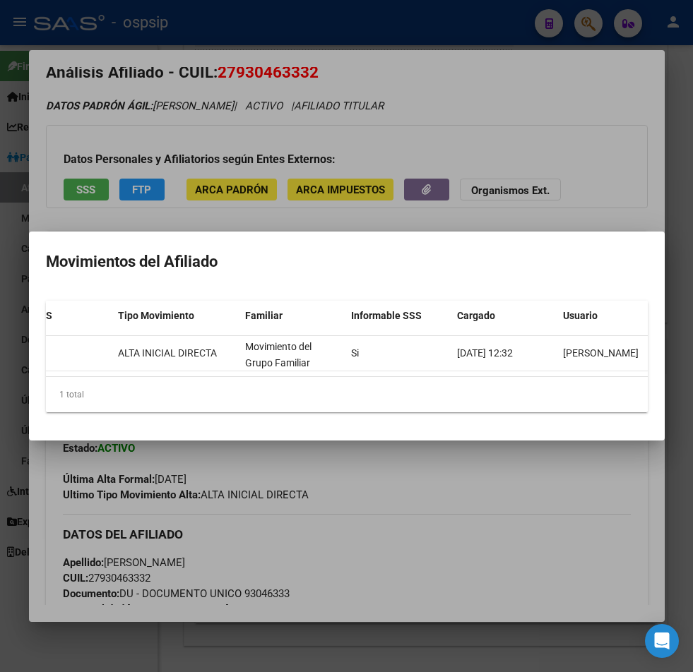
click at [504, 514] on div at bounding box center [346, 336] width 693 height 672
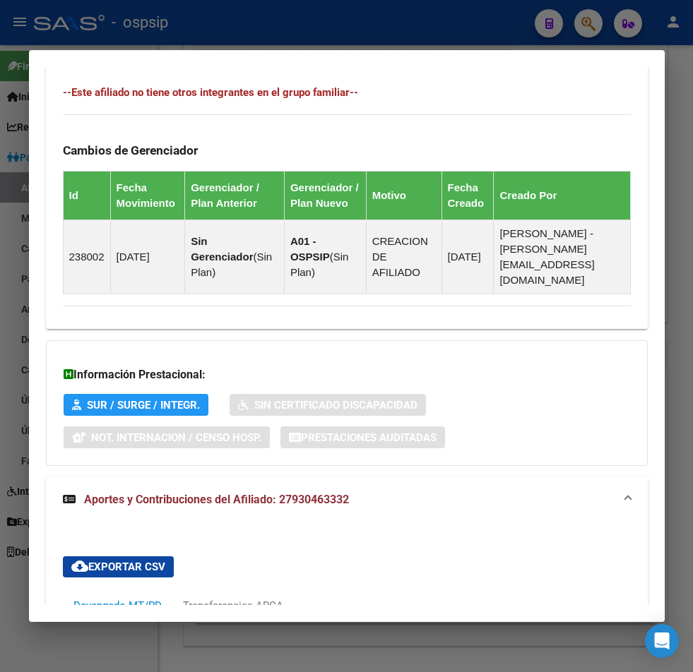
scroll to position [1220, 0]
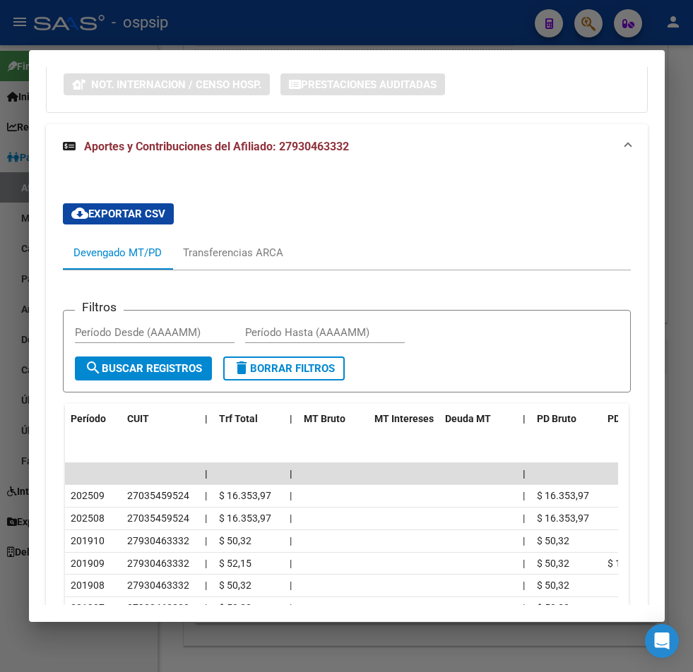
click at [590, 33] on div at bounding box center [346, 336] width 693 height 672
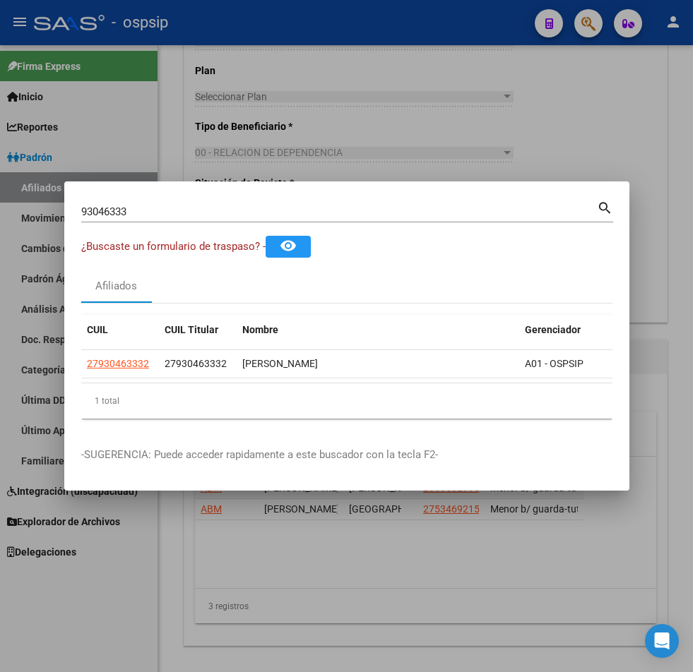
click at [147, 206] on input "93046333" at bounding box center [339, 212] width 516 height 13
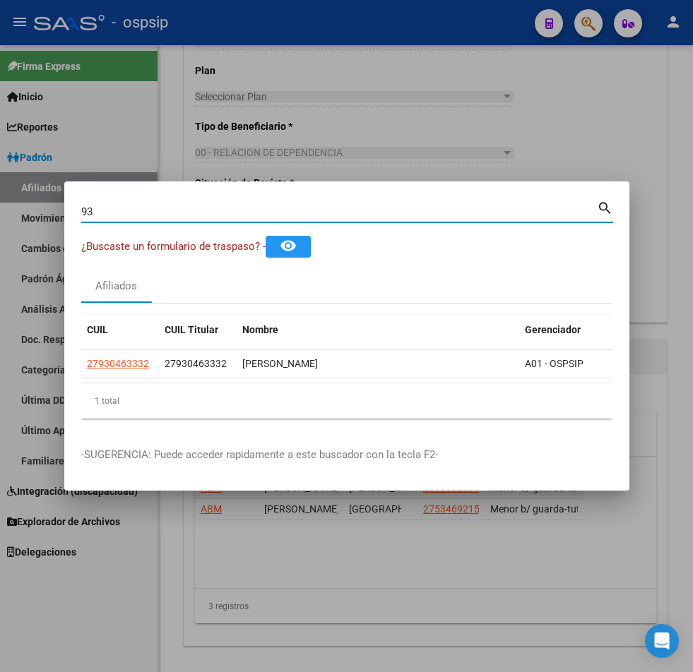
type input "9"
type input "42301202"
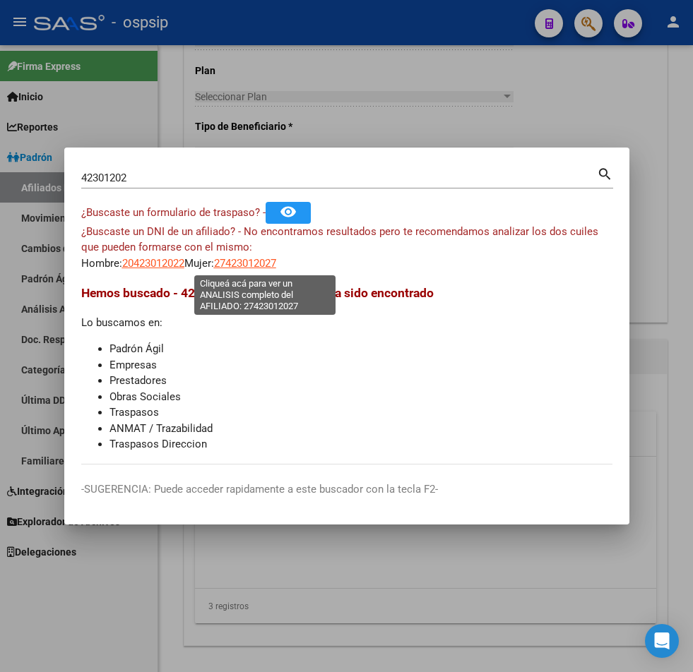
click at [261, 266] on span "27423012027" at bounding box center [245, 263] width 62 height 13
type textarea "27423012027"
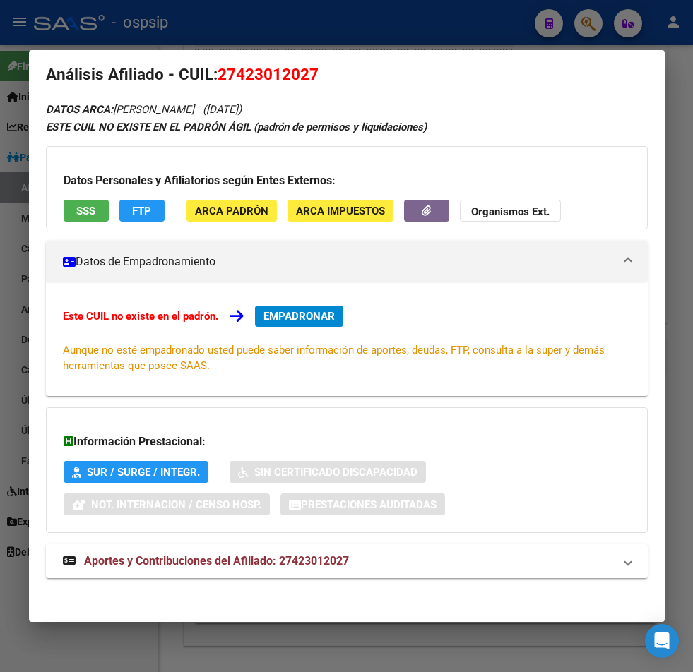
scroll to position [23, 0]
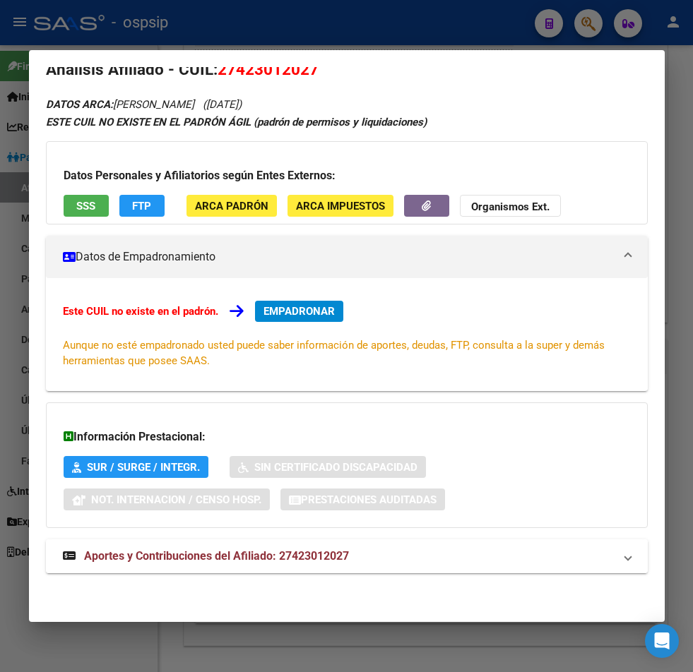
click at [158, 556] on span "Aportes y Contribuciones del Afiliado: 27423012027" at bounding box center [216, 555] width 265 height 13
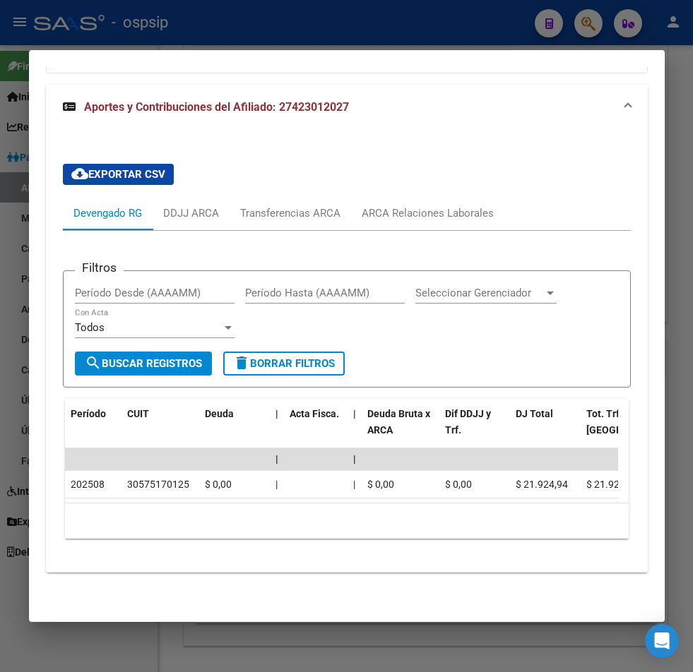
scroll to position [488, 0]
click at [439, 209] on div "ARCA Relaciones Laborales" at bounding box center [428, 214] width 132 height 16
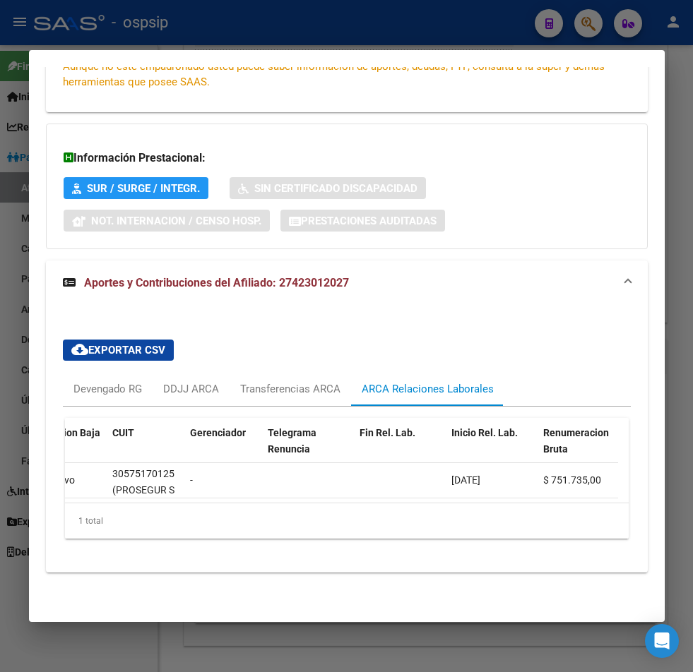
scroll to position [0, 0]
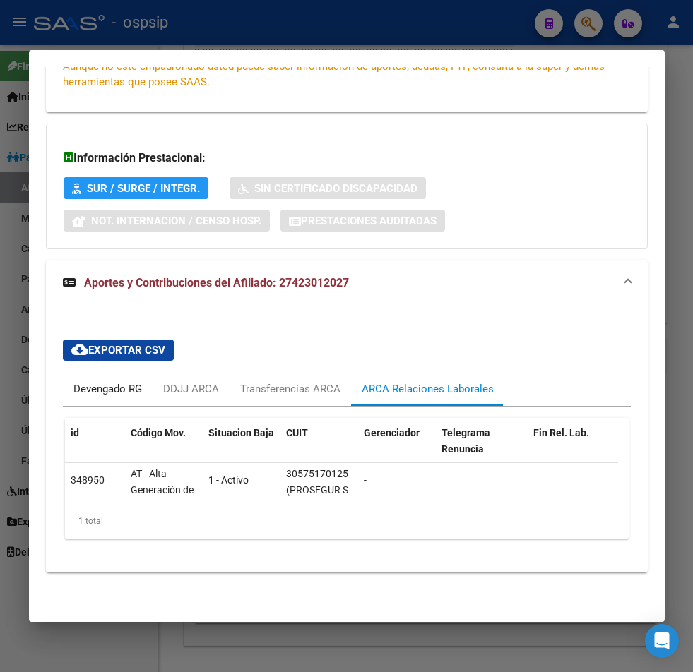
click at [89, 381] on div "Devengado RG" at bounding box center [107, 389] width 69 height 16
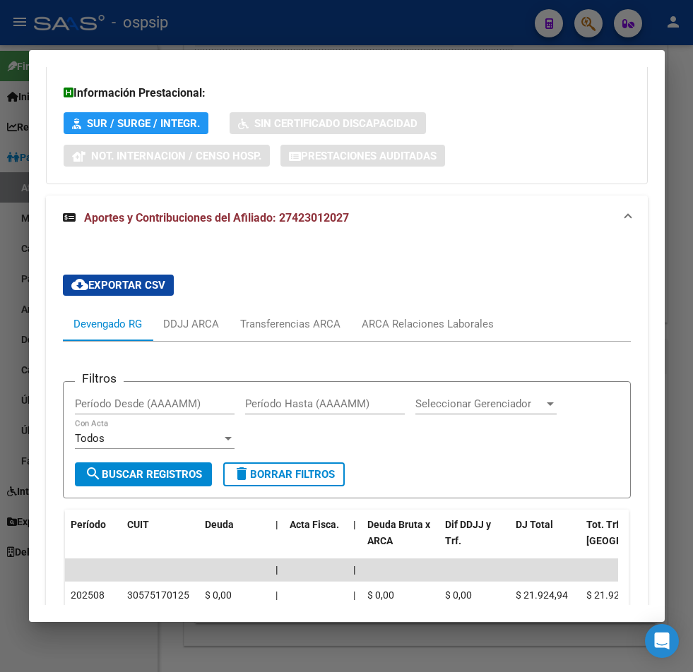
scroll to position [488, 0]
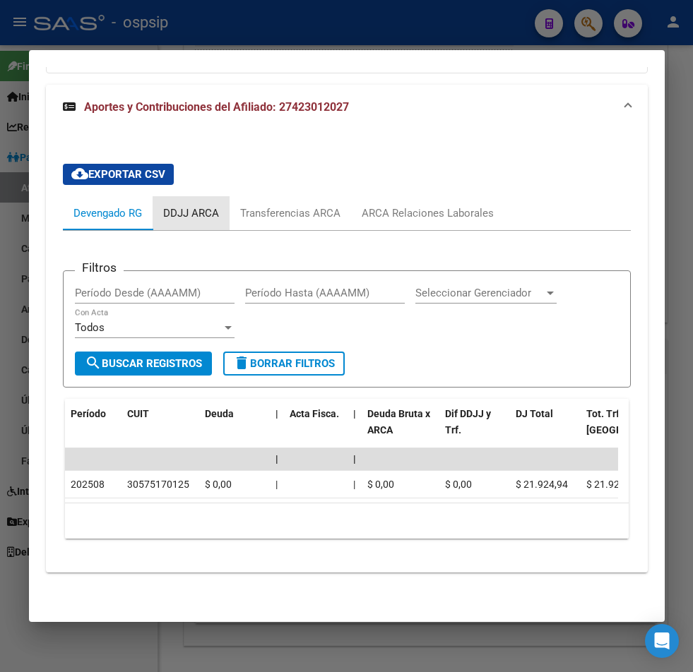
click at [197, 206] on div "DDJJ ARCA" at bounding box center [191, 214] width 56 height 16
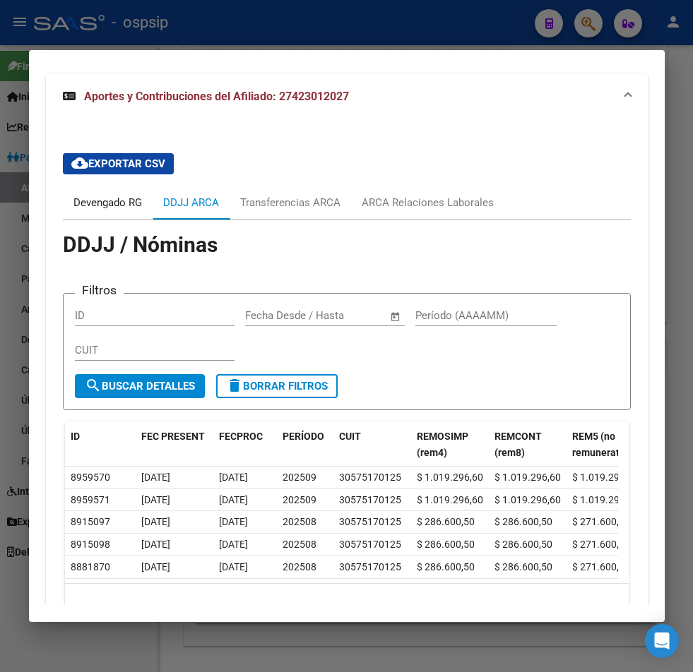
click at [119, 208] on div "Devengado RG" at bounding box center [107, 203] width 69 height 16
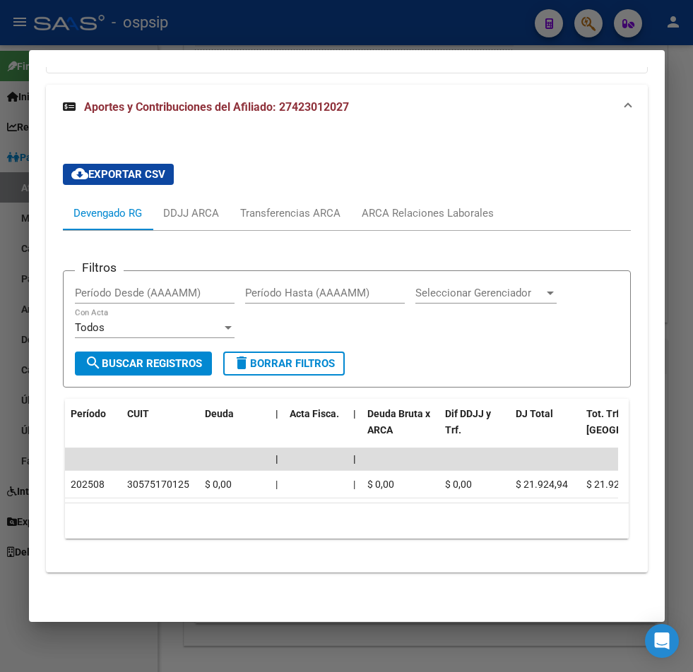
click at [587, 28] on div at bounding box center [346, 336] width 693 height 672
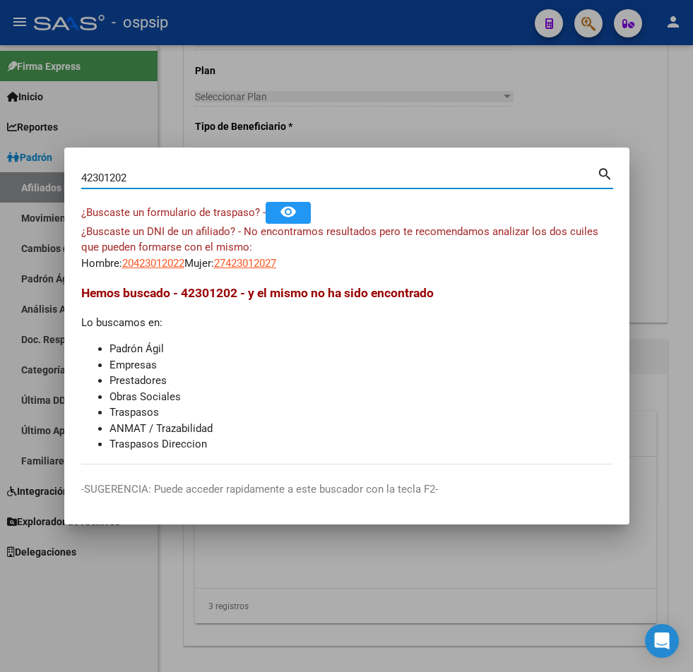
click at [141, 179] on input "42301202" at bounding box center [339, 178] width 516 height 13
type input "4"
type input "45325220"
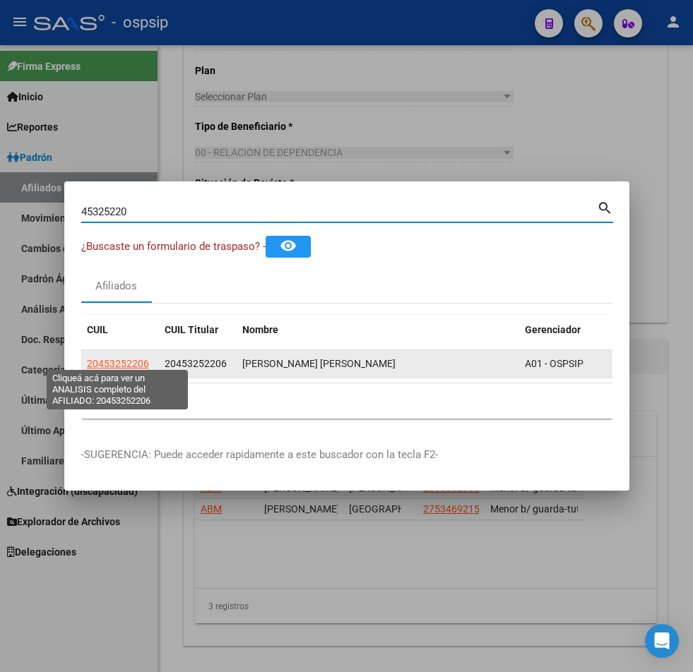
click at [121, 360] on span "20453252206" at bounding box center [118, 363] width 62 height 11
type textarea "20453252206"
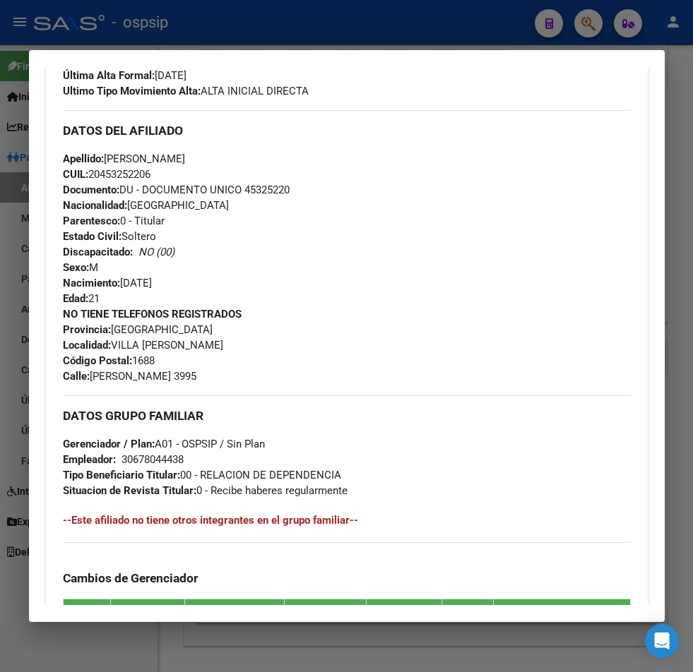
scroll to position [774, 0]
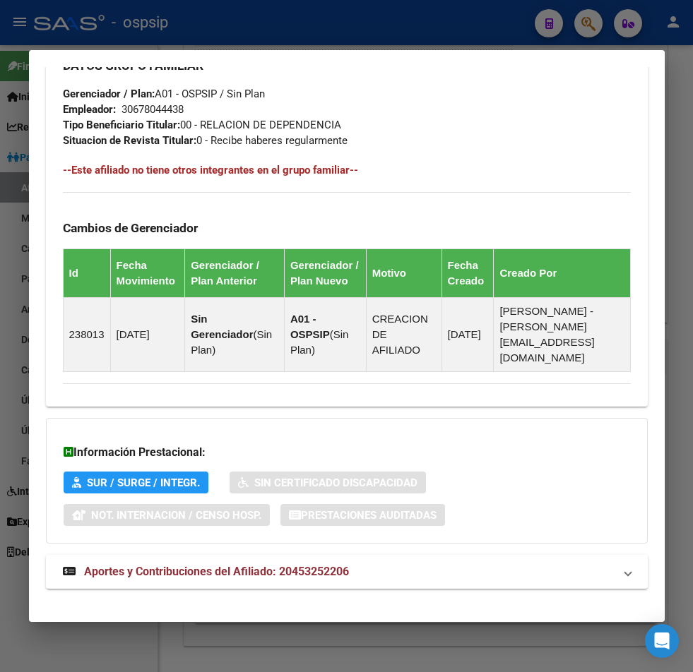
click at [583, 29] on div at bounding box center [346, 336] width 693 height 672
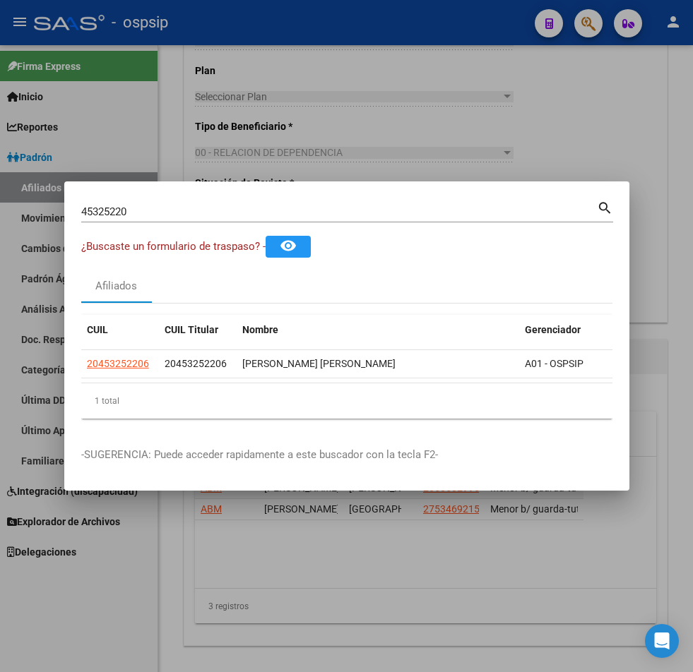
click at [150, 206] on input "45325220" at bounding box center [339, 212] width 516 height 13
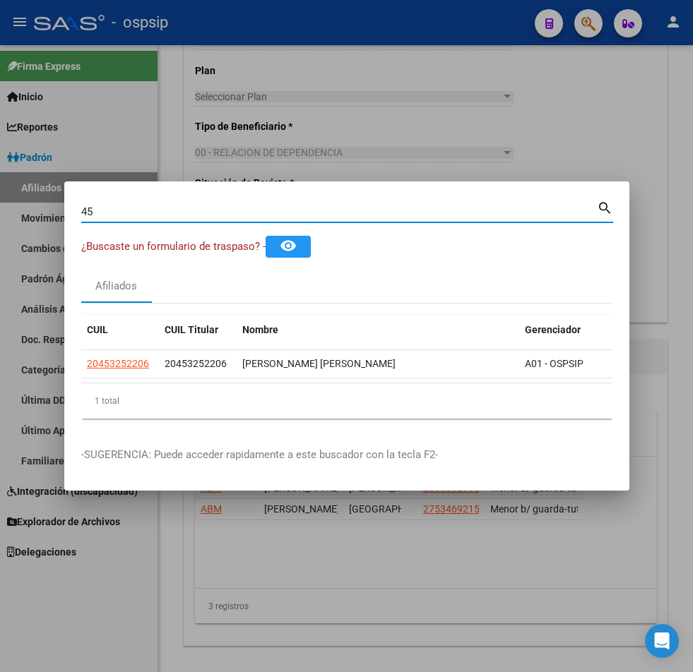
type input "4"
type input "38999410"
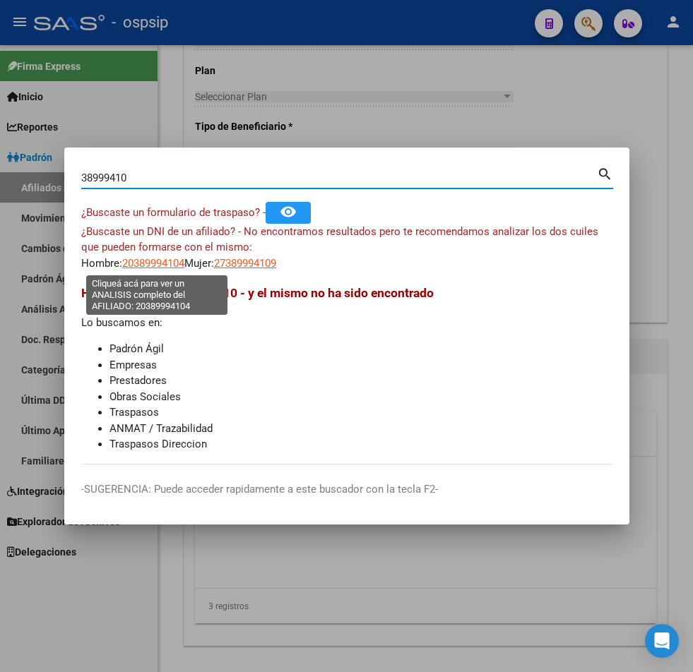
click at [149, 267] on span "20389994104" at bounding box center [153, 263] width 62 height 13
type textarea "20389994104"
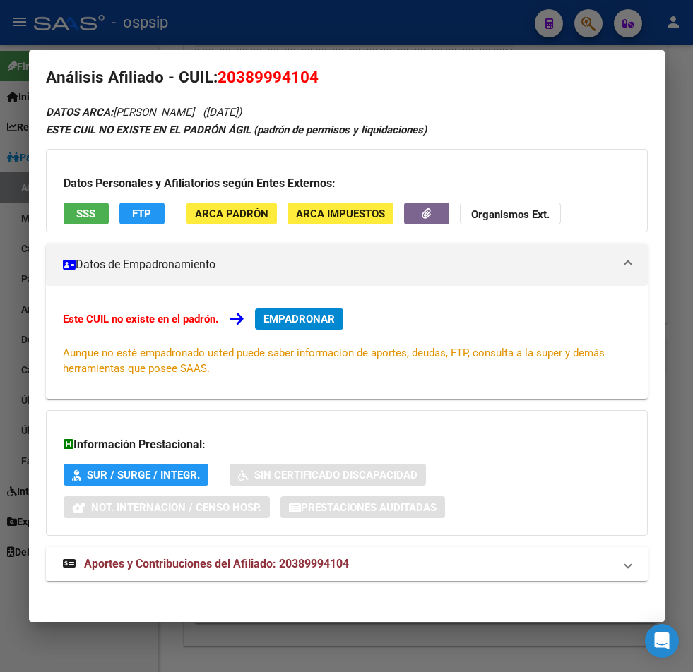
scroll to position [23, 0]
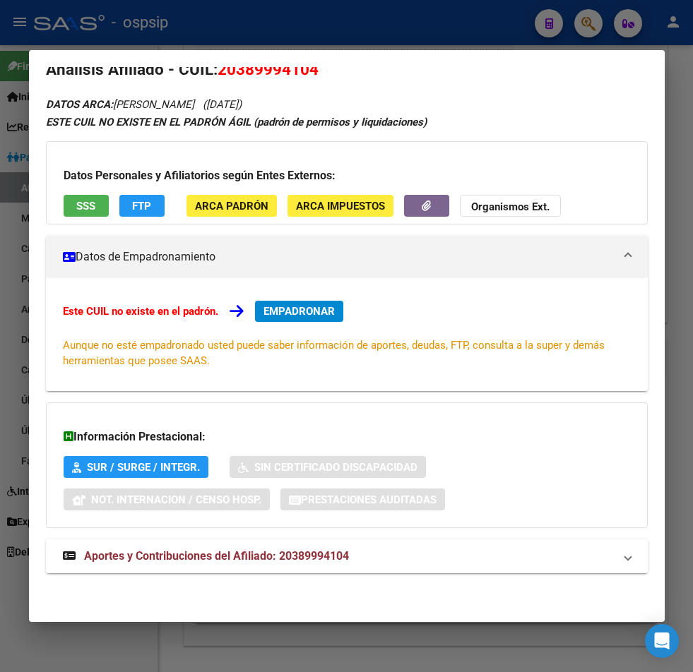
click at [194, 557] on span "Aportes y Contribuciones del Afiliado: 20389994104" at bounding box center [216, 555] width 265 height 13
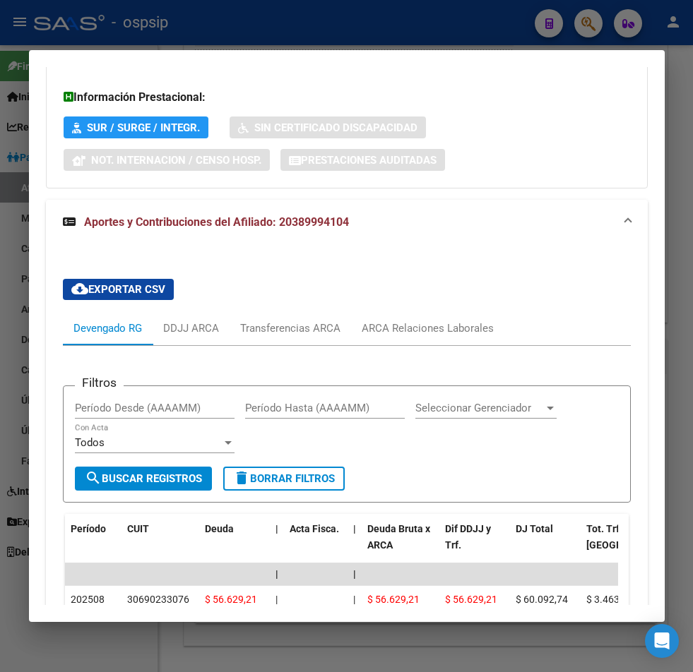
scroll to position [388, 0]
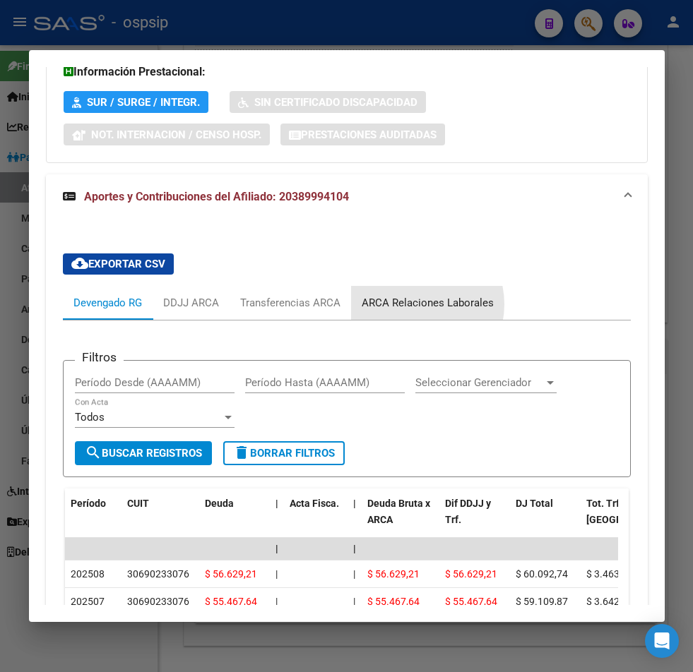
click at [412, 304] on div "ARCA Relaciones Laborales" at bounding box center [428, 303] width 132 height 16
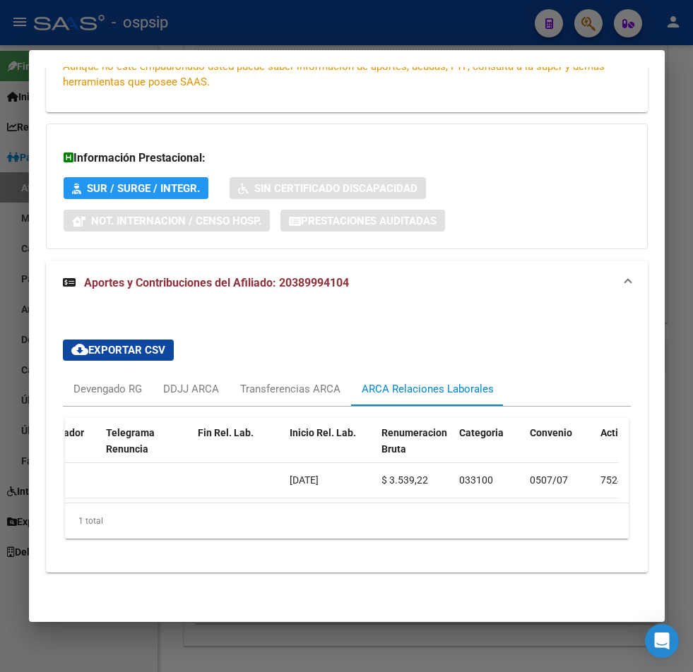
scroll to position [0, 0]
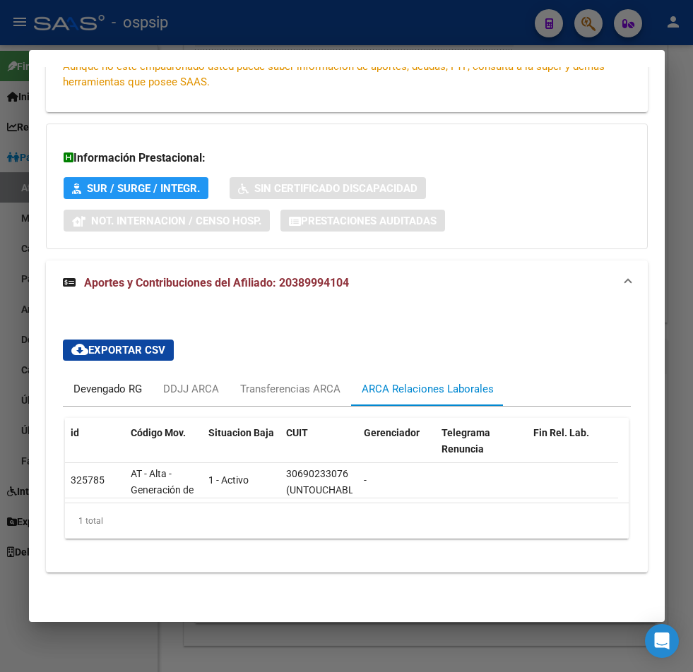
click at [80, 383] on div "Devengado RG" at bounding box center [107, 389] width 69 height 16
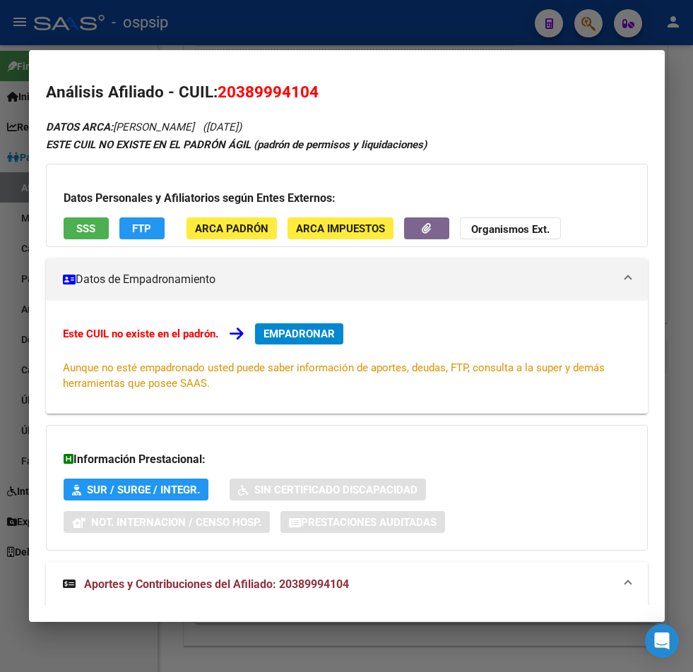
click at [583, 25] on div at bounding box center [346, 336] width 693 height 672
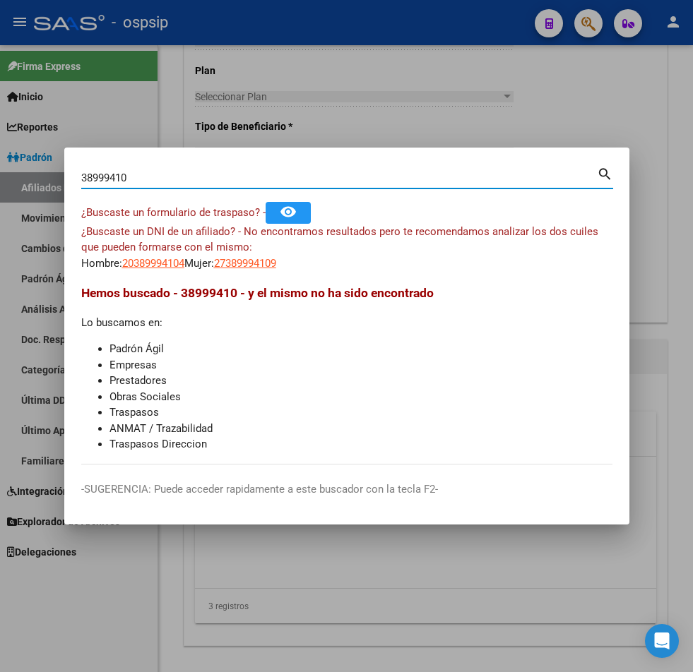
click at [160, 177] on input "38999410" at bounding box center [339, 178] width 516 height 13
type input "3"
type input "42321574"
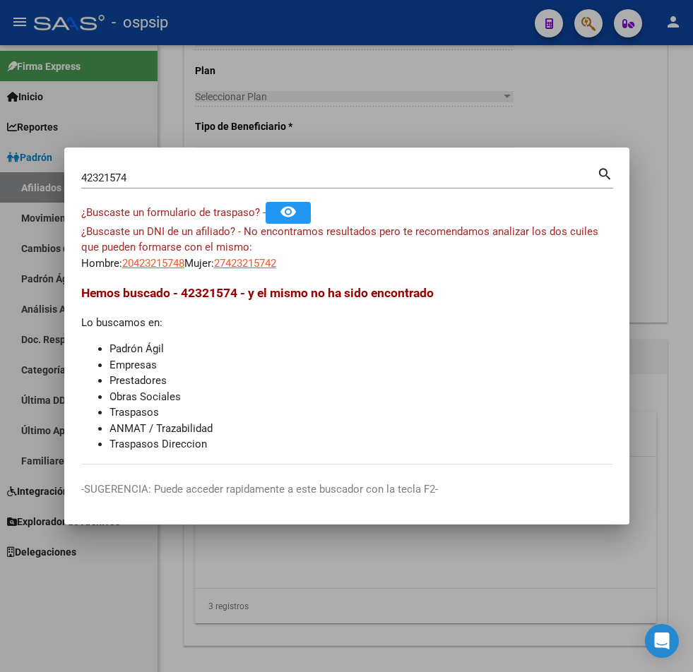
click at [141, 272] on mat-dialog-content "42321574 Buscar (apellido, dni, cuil, nro traspaso, cuit, obra social) search ¿…" at bounding box center [346, 315] width 565 height 300
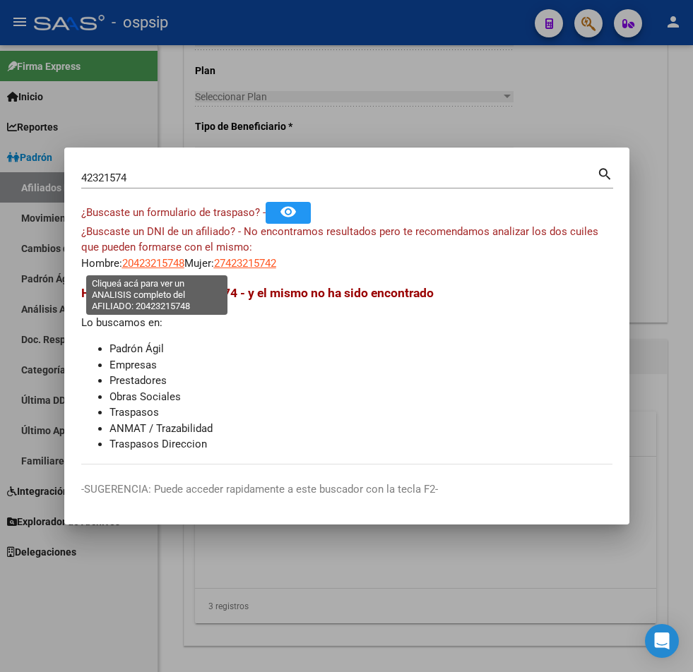
click at [159, 263] on span "20423215748" at bounding box center [153, 263] width 62 height 13
type textarea "20423215748"
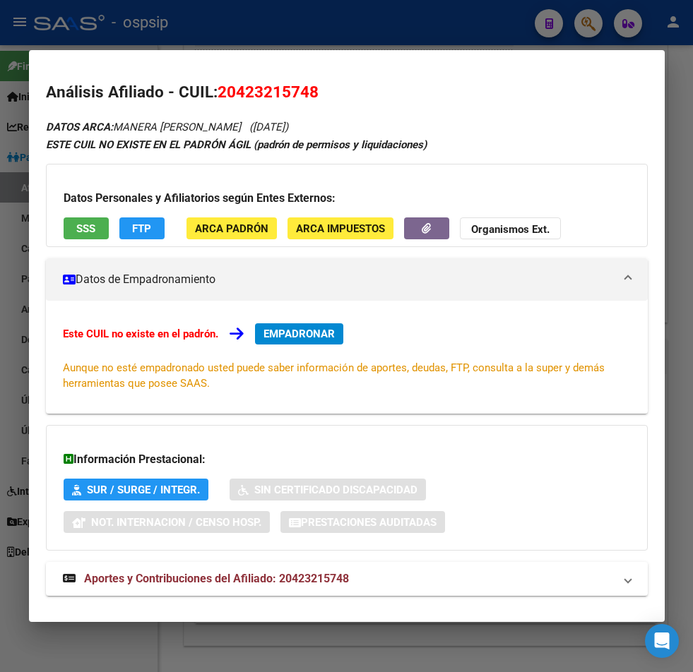
scroll to position [23, 0]
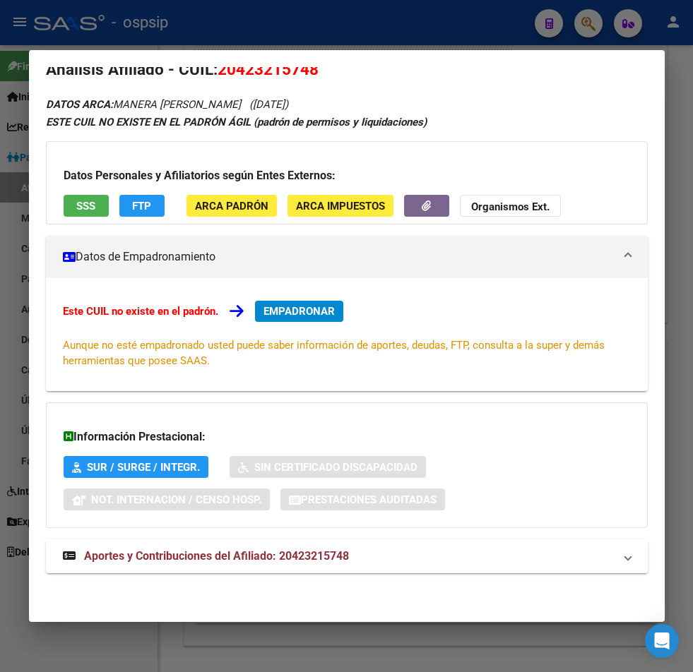
click at [195, 554] on span "Aportes y Contribuciones del Afiliado: 20423215748" at bounding box center [216, 555] width 265 height 13
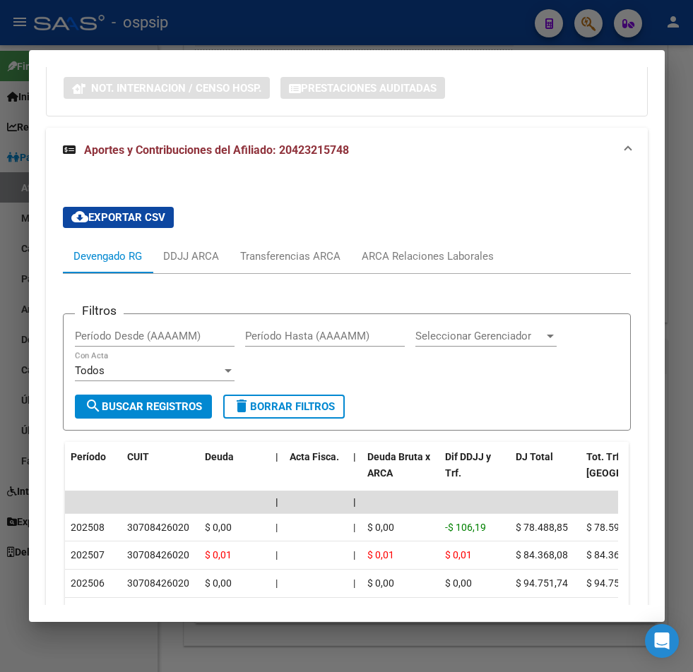
scroll to position [458, 0]
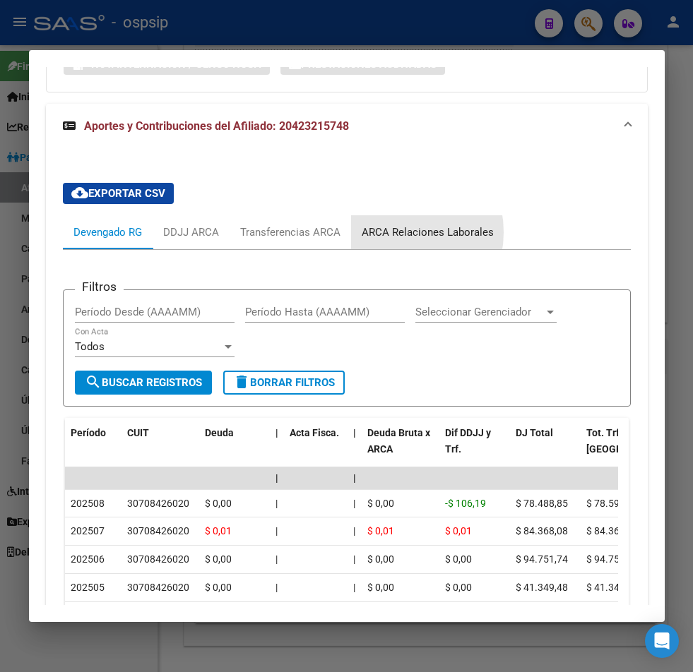
click at [392, 232] on div "ARCA Relaciones Laborales" at bounding box center [428, 233] width 132 height 16
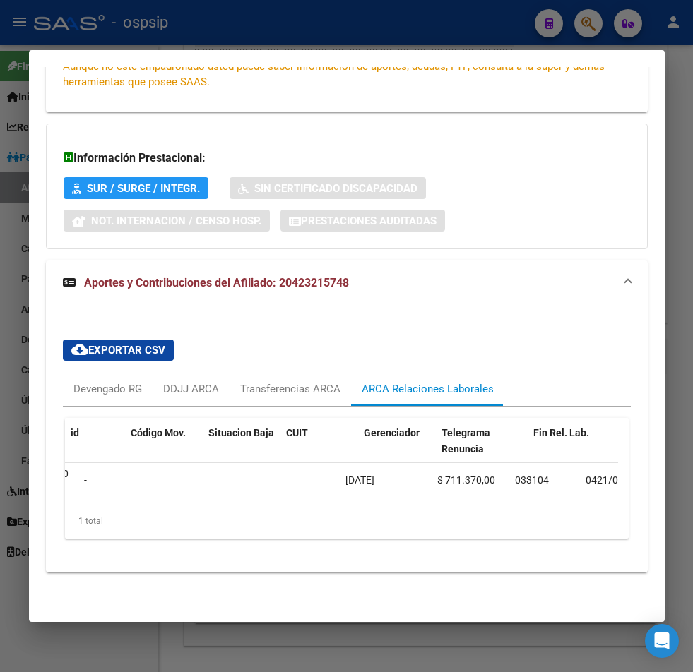
scroll to position [0, 0]
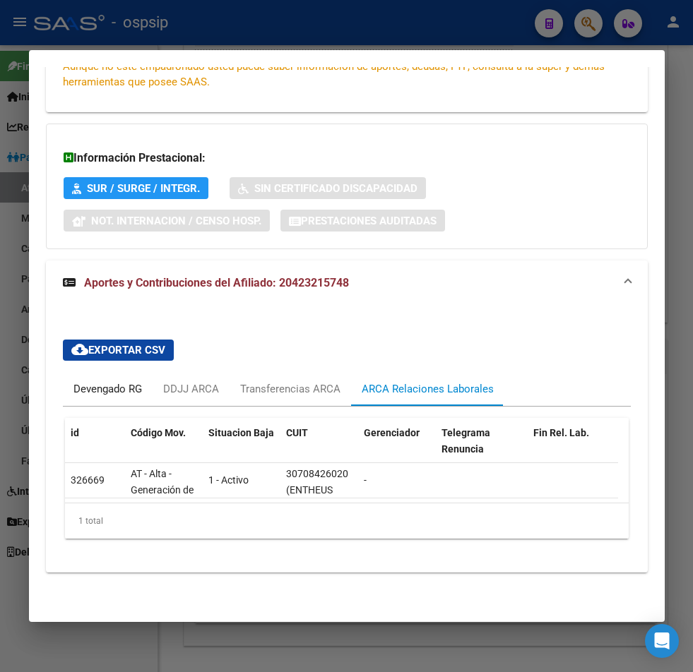
click at [86, 381] on div "Devengado RG" at bounding box center [107, 389] width 69 height 16
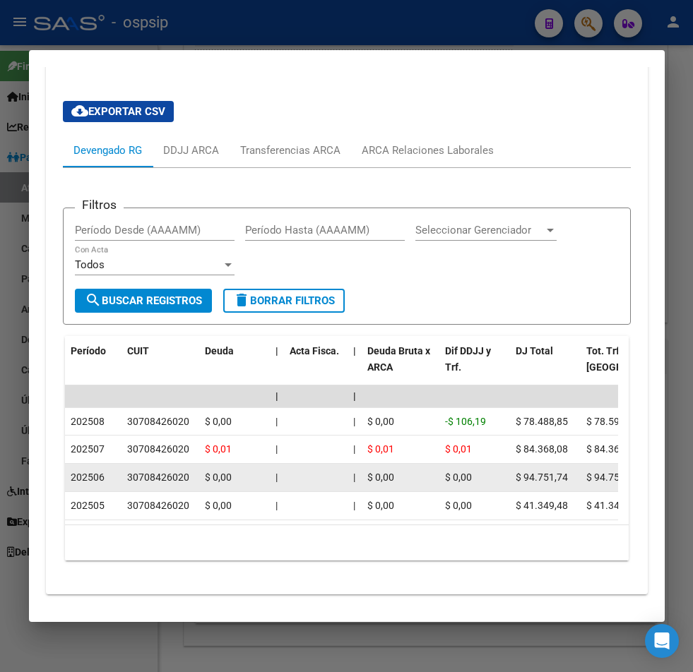
scroll to position [565, 0]
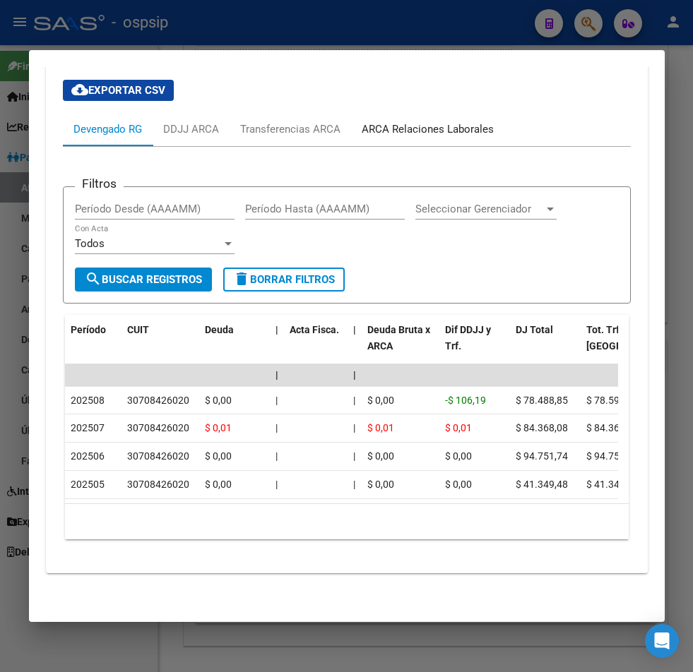
click at [427, 130] on div "ARCA Relaciones Laborales" at bounding box center [428, 129] width 132 height 16
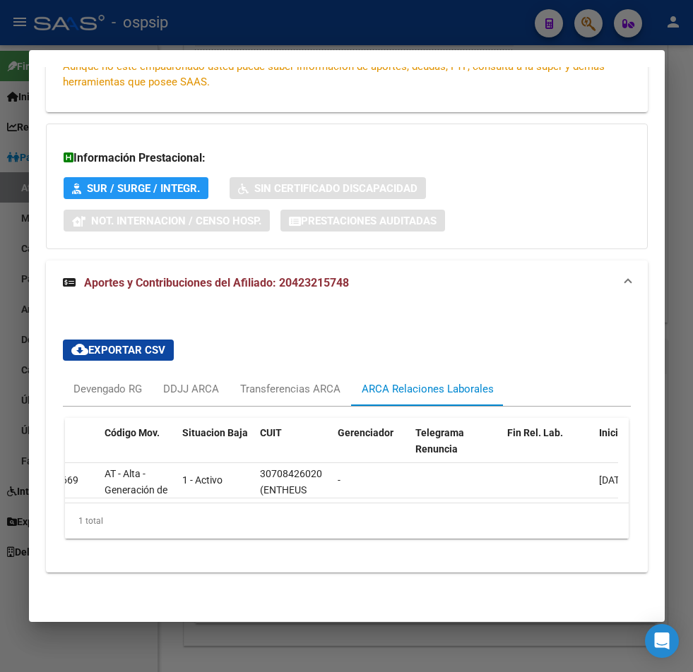
scroll to position [0, 0]
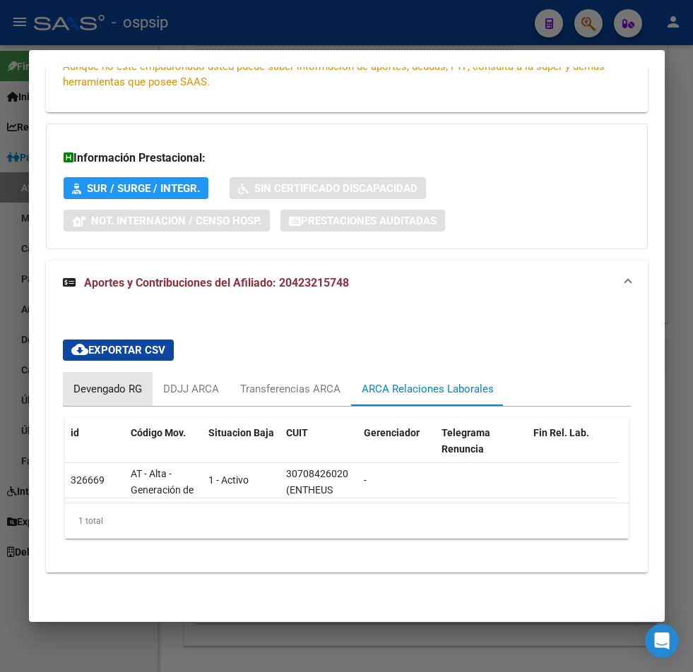
click at [122, 381] on div "Devengado RG" at bounding box center [107, 389] width 69 height 16
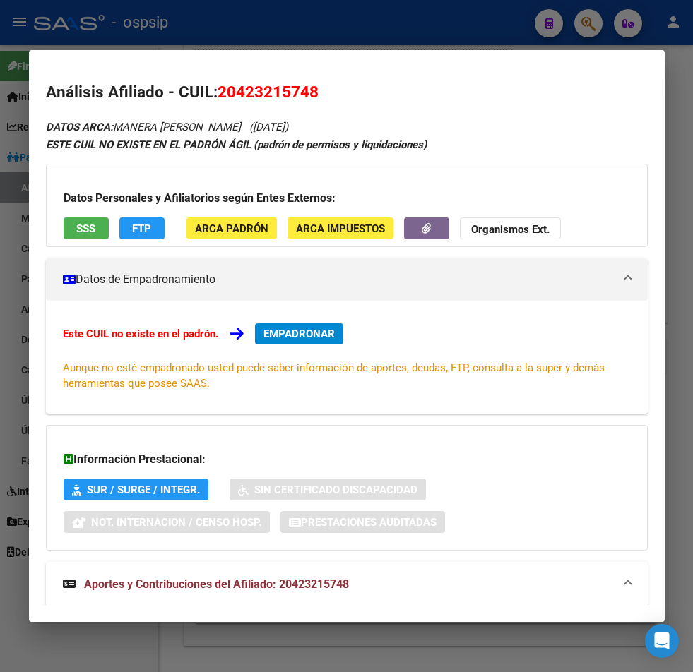
drag, startPoint x: 237, startPoint y: 91, endPoint x: 309, endPoint y: 90, distance: 72.7
click at [309, 90] on span "20423215748" at bounding box center [268, 92] width 101 height 18
copy span "42321574"
click at [590, 30] on div at bounding box center [346, 336] width 693 height 672
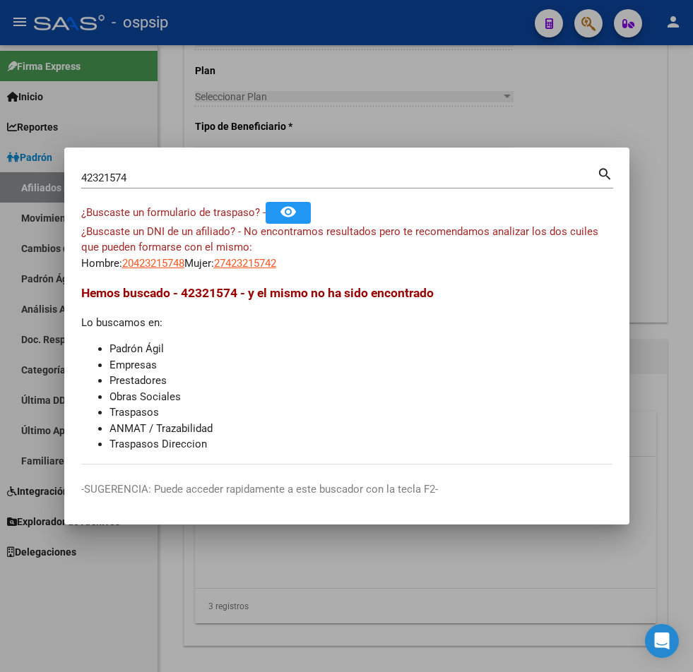
click at [139, 177] on input "42321574" at bounding box center [339, 178] width 516 height 13
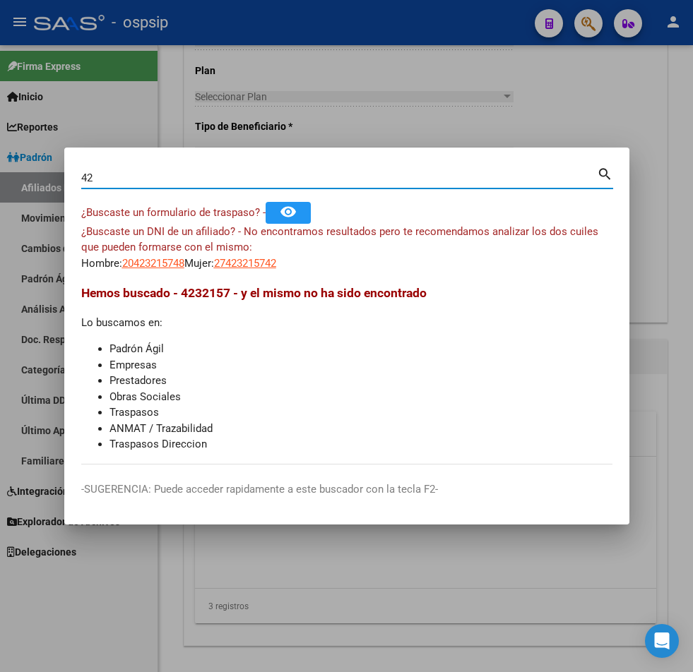
type input "4"
type input "40494004"
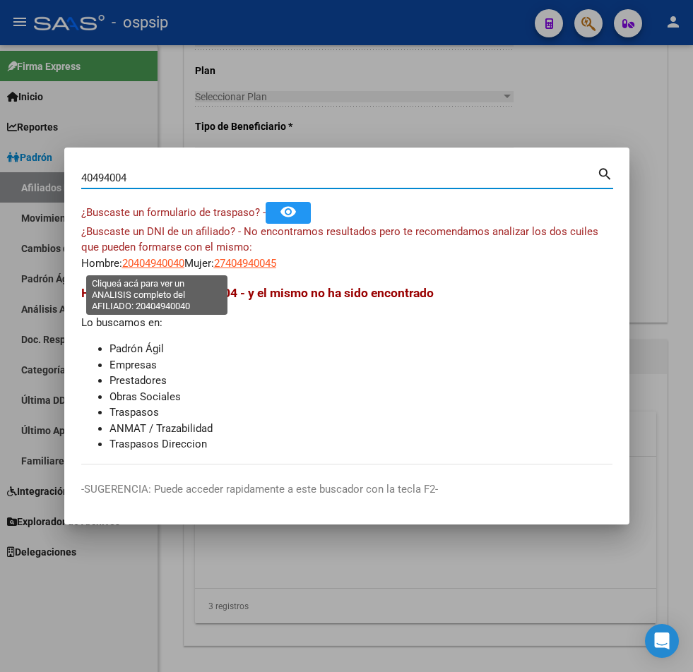
click at [144, 261] on span "20404940040" at bounding box center [153, 263] width 62 height 13
type textarea "20404940040"
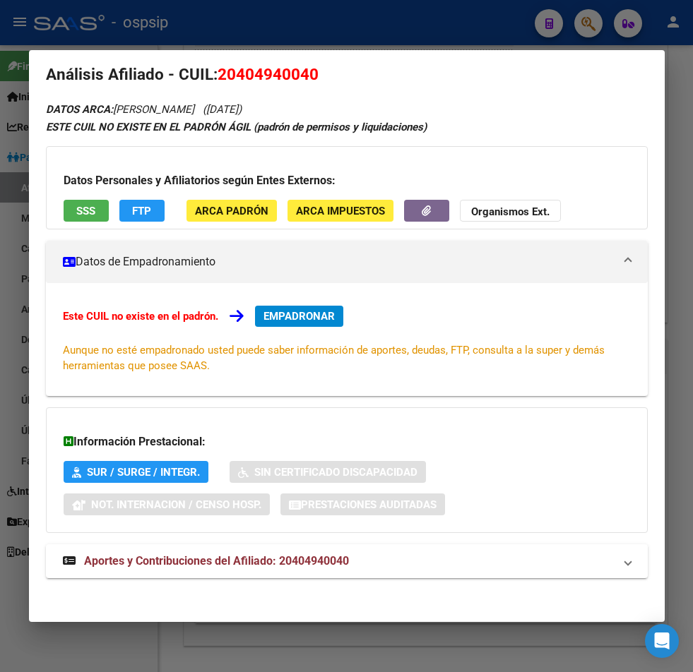
scroll to position [23, 0]
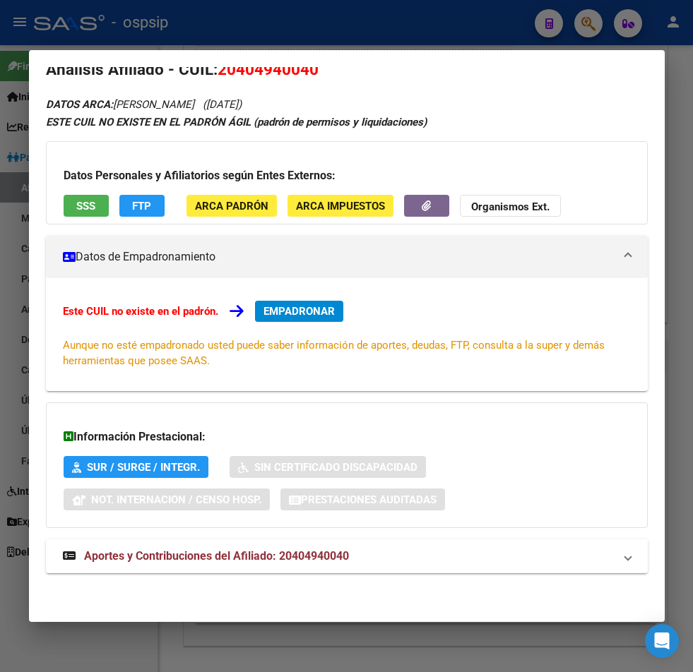
click at [203, 559] on span "Aportes y Contribuciones del Afiliado: 20404940040" at bounding box center [216, 555] width 265 height 13
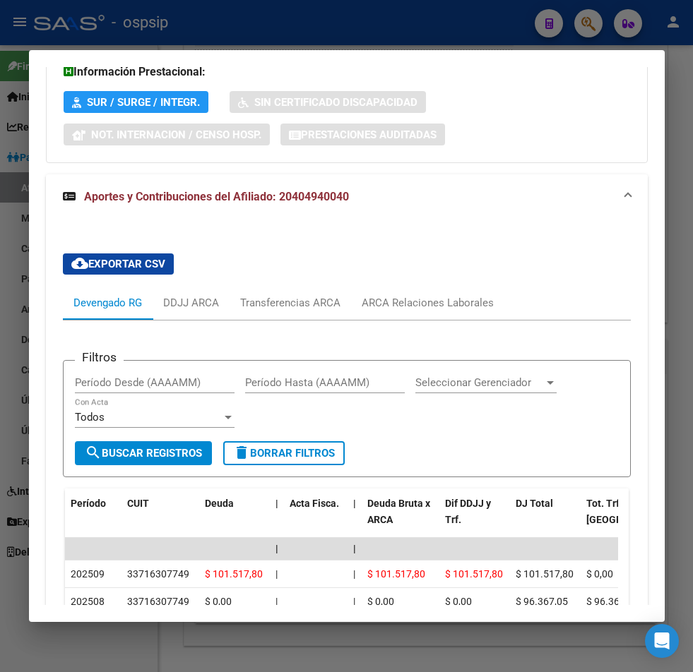
scroll to position [529, 0]
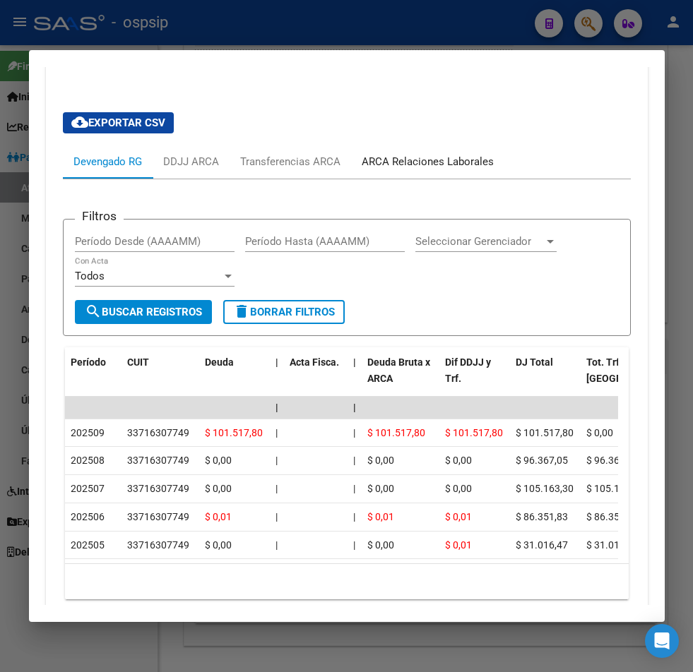
click at [444, 164] on div "ARCA Relaciones Laborales" at bounding box center [428, 162] width 132 height 16
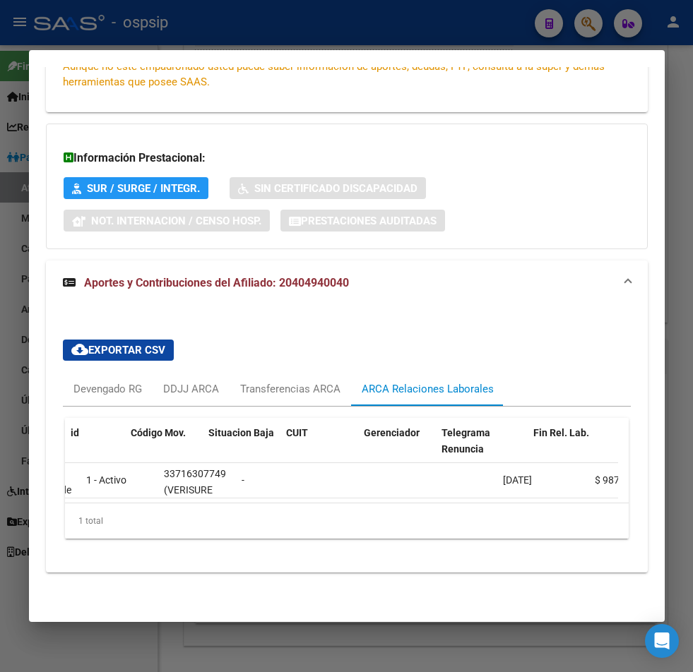
scroll to position [0, 0]
click at [79, 381] on div "Devengado RG" at bounding box center [107, 389] width 69 height 16
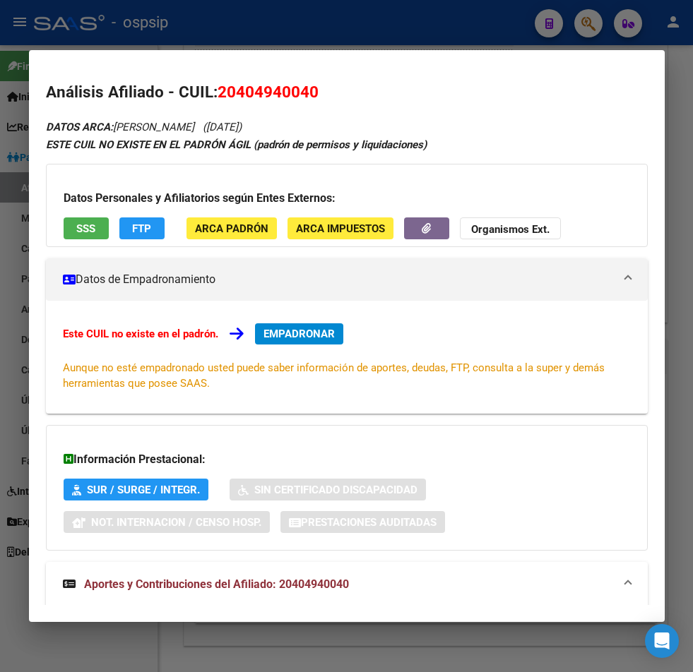
click at [299, 331] on span "EMPADRONAR" at bounding box center [298, 334] width 71 height 13
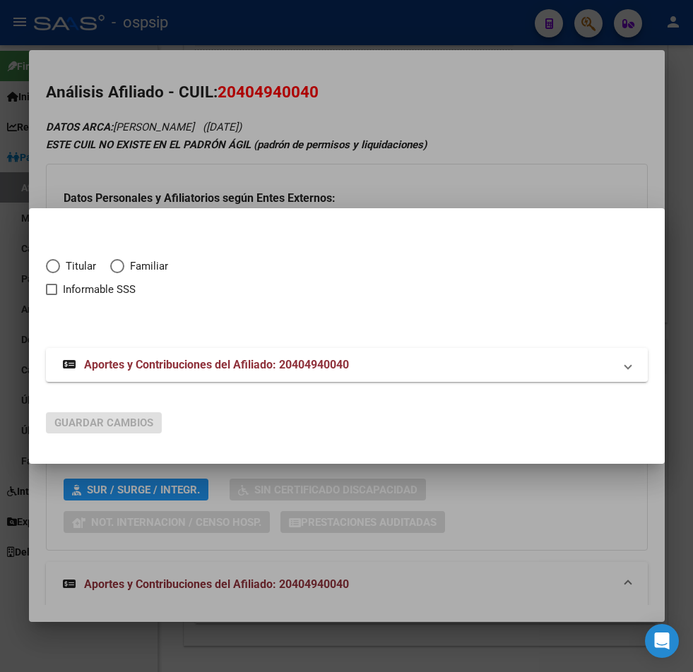
click at [54, 267] on span "Elija una opción" at bounding box center [53, 266] width 14 height 14
click at [54, 267] on input "Titular" at bounding box center [53, 266] width 14 height 14
radio input "true"
checkbox input "true"
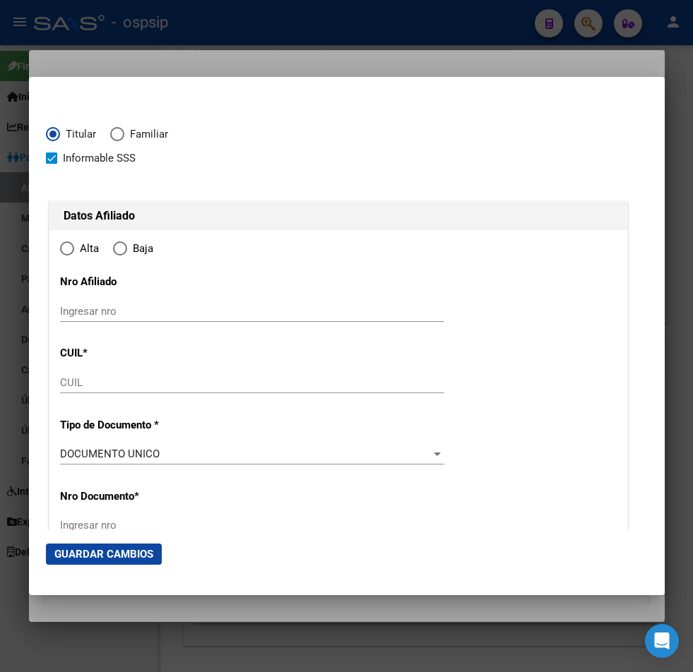
type input "20-40494004-0"
type input "40494004"
type input "DIAZ"
type input "CARLOS RODRIGO"
type input "1997-07-11"
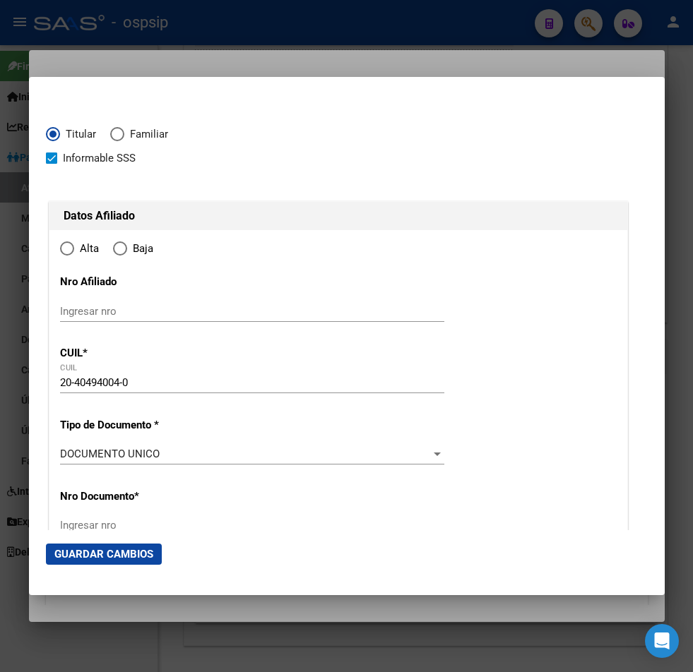
type input "BAHIA BLANCA"
type input "8000"
type input "PUNTA ALTA"
type input "928"
radio input "true"
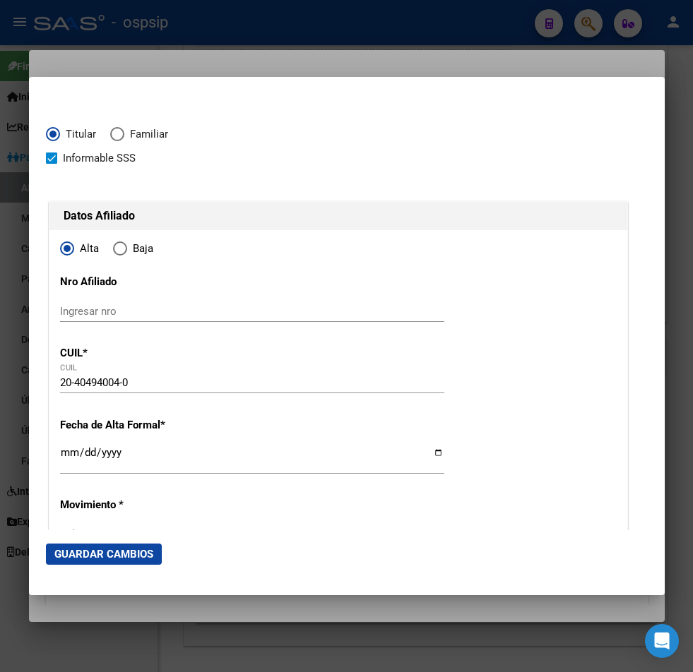
type input "BAHIA BLANCA"
click at [71, 451] on input "Ingresar fecha" at bounding box center [252, 458] width 384 height 23
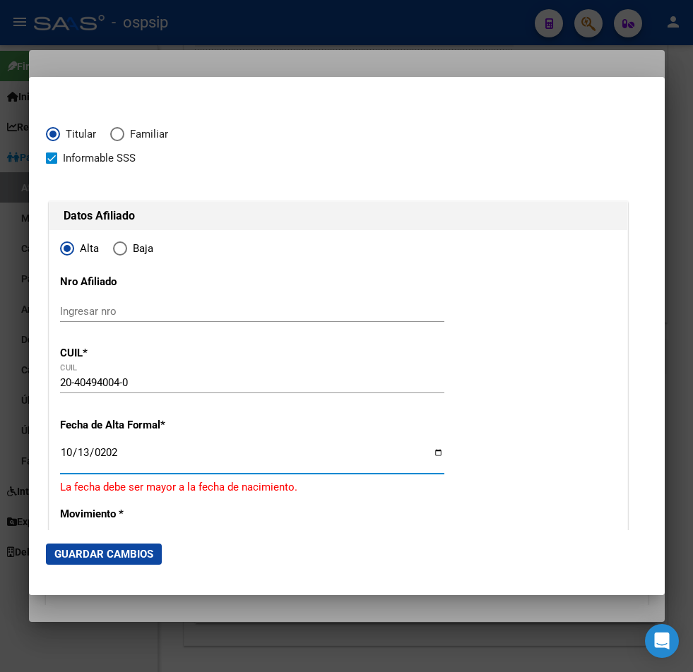
type input "[DATE]"
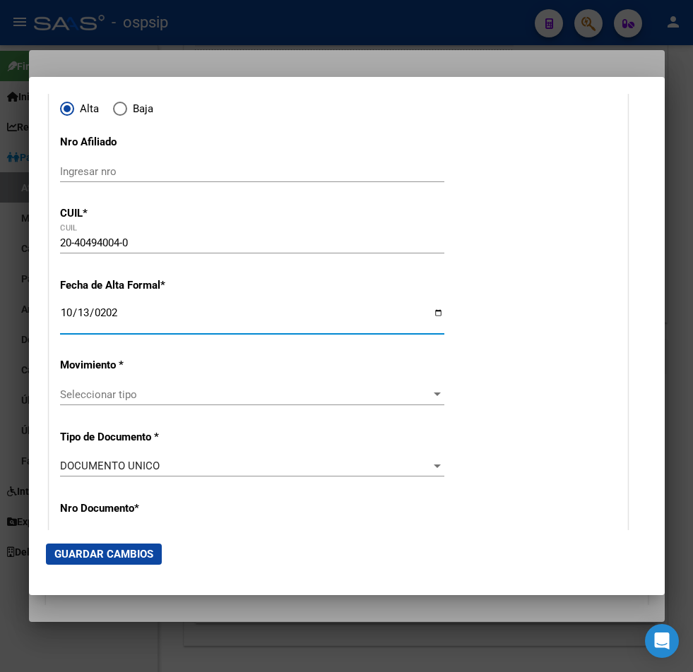
scroll to position [141, 0]
click at [159, 393] on span "Seleccionar tipo" at bounding box center [245, 393] width 371 height 13
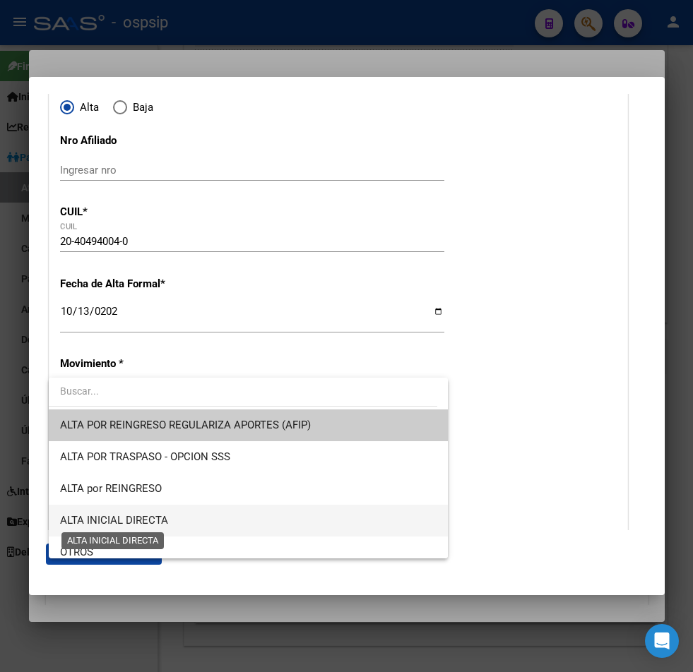
click at [167, 522] on span "ALTA INICIAL DIRECTA" at bounding box center [114, 520] width 108 height 13
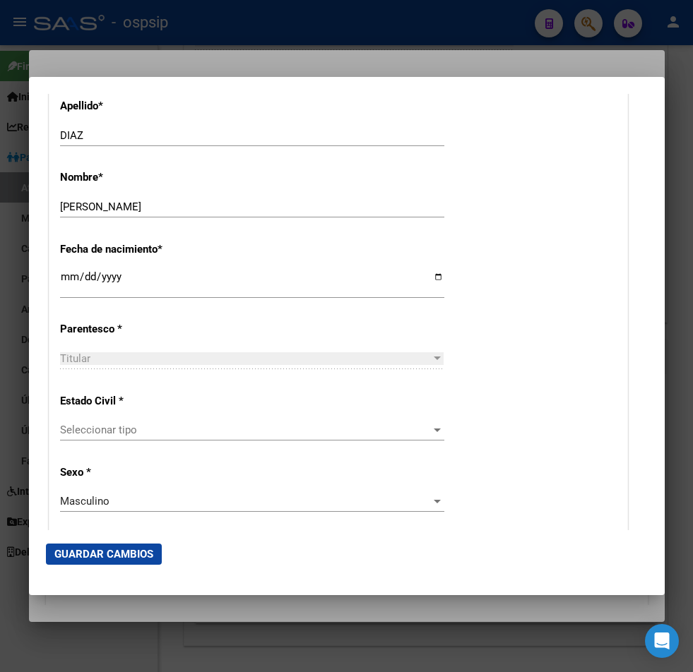
scroll to position [706, 0]
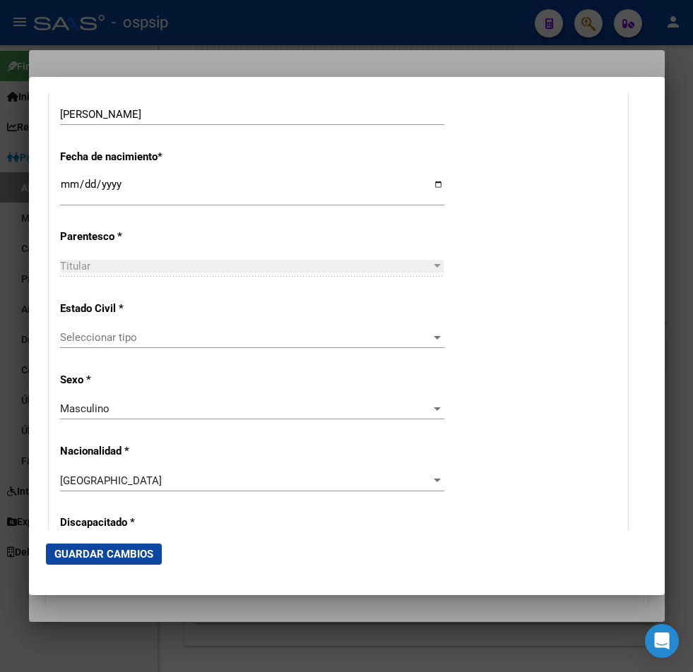
click at [152, 343] on span "Seleccionar tipo" at bounding box center [245, 337] width 371 height 13
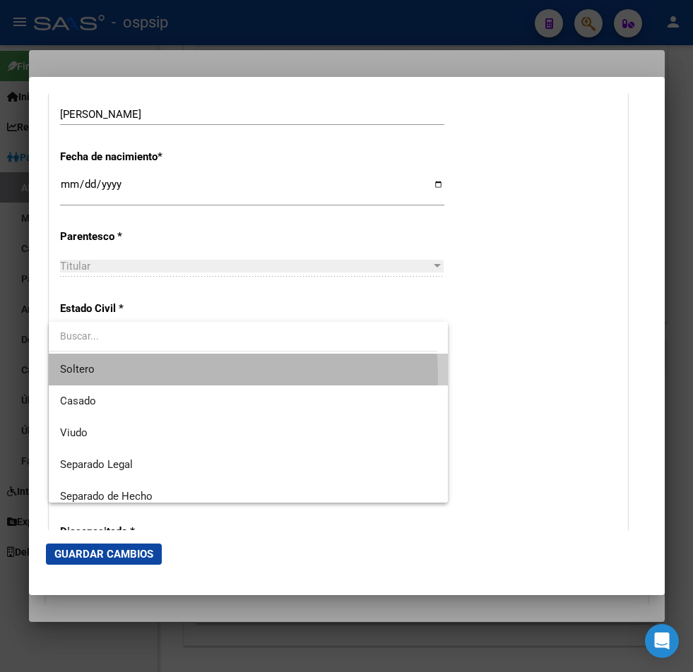
click at [135, 377] on span "Soltero" at bounding box center [248, 370] width 376 height 32
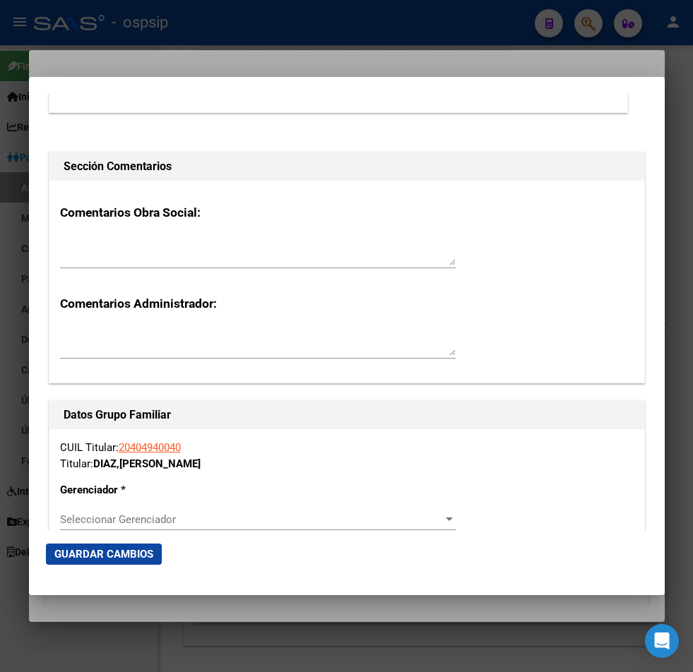
scroll to position [2330, 0]
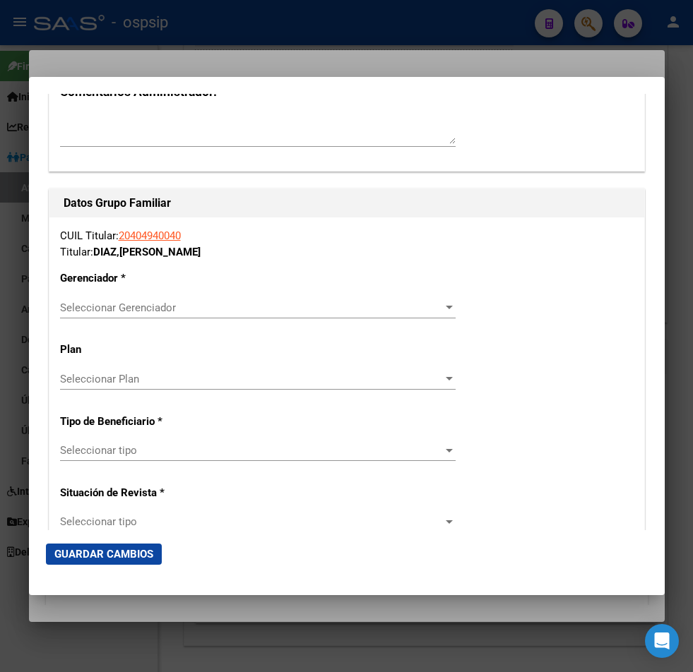
click at [386, 311] on span "Seleccionar Gerenciador" at bounding box center [251, 308] width 383 height 13
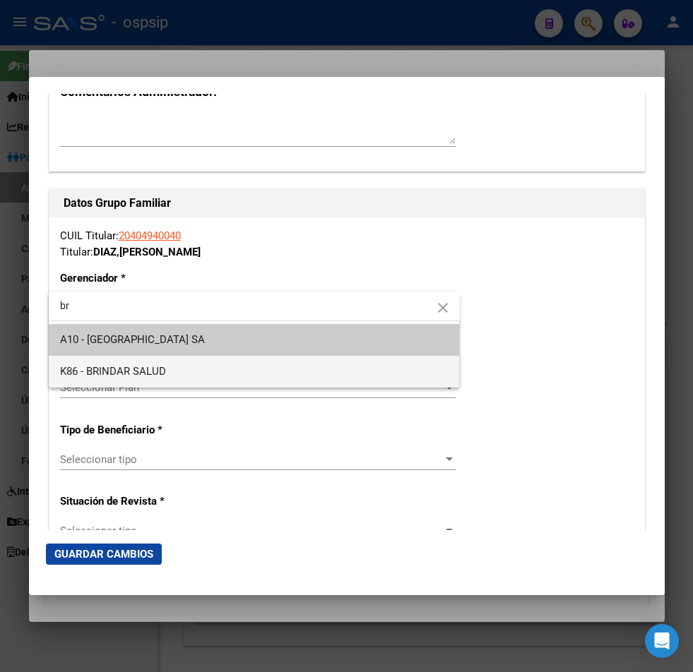
type input "br"
click at [222, 376] on span "K86 - BRINDAR SALUD" at bounding box center [254, 372] width 388 height 32
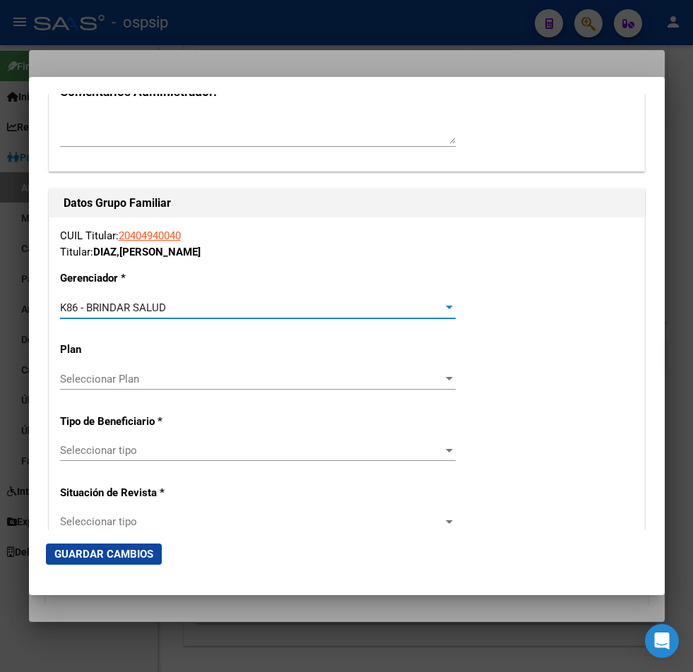
click at [189, 453] on span "Seleccionar tipo" at bounding box center [251, 450] width 383 height 13
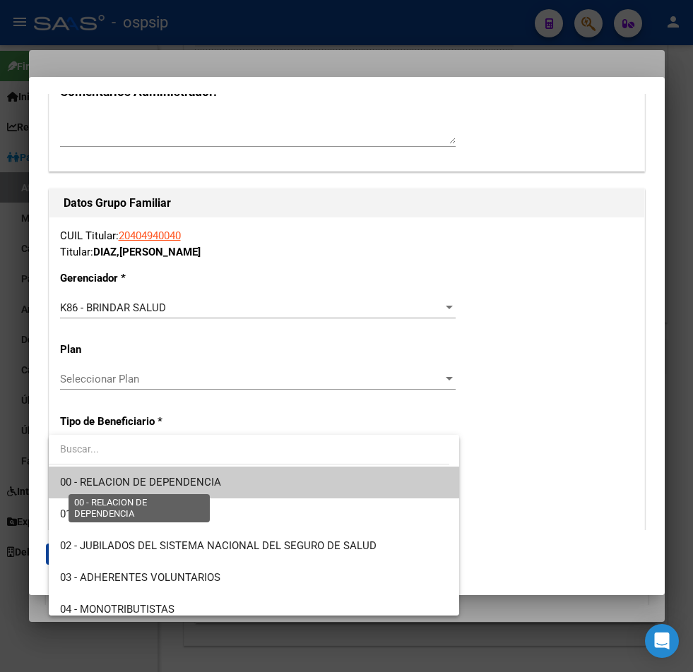
click at [197, 480] on span "00 - RELACION DE DEPENDENCIA" at bounding box center [140, 482] width 161 height 13
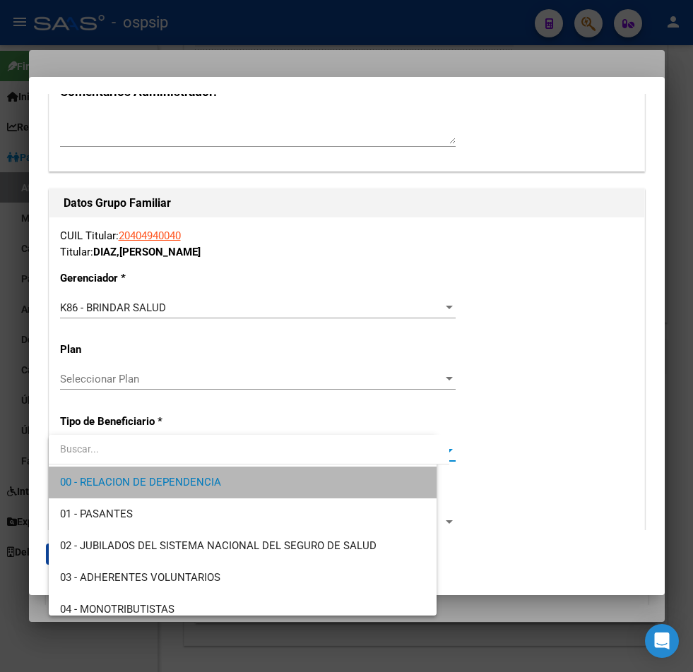
type input "33-71630774-9"
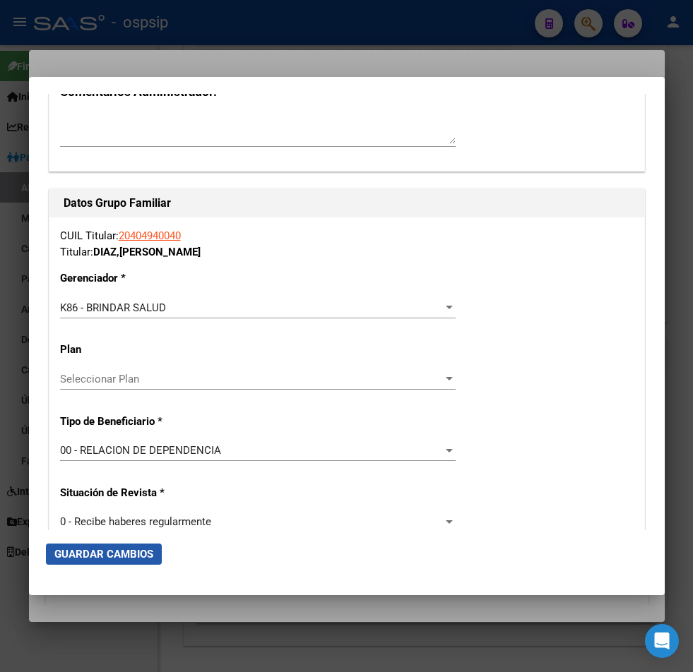
click at [110, 556] on span "Guardar Cambios" at bounding box center [103, 554] width 99 height 13
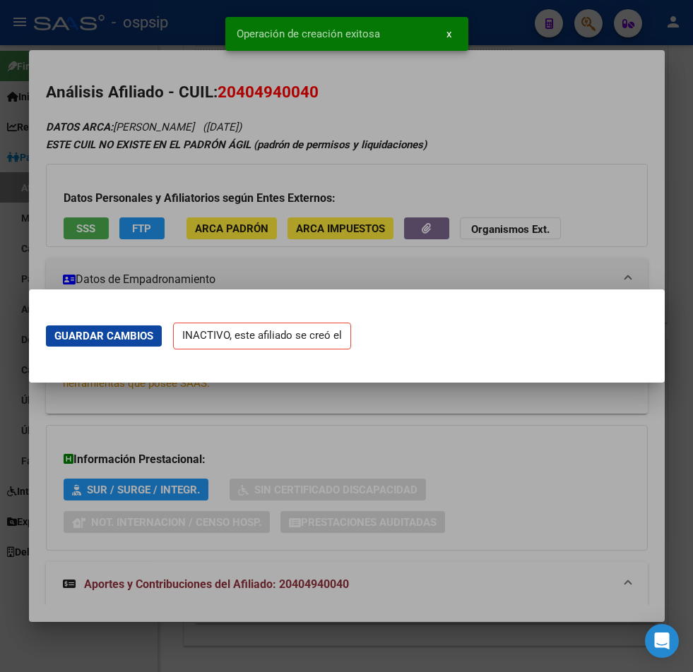
scroll to position [0, 0]
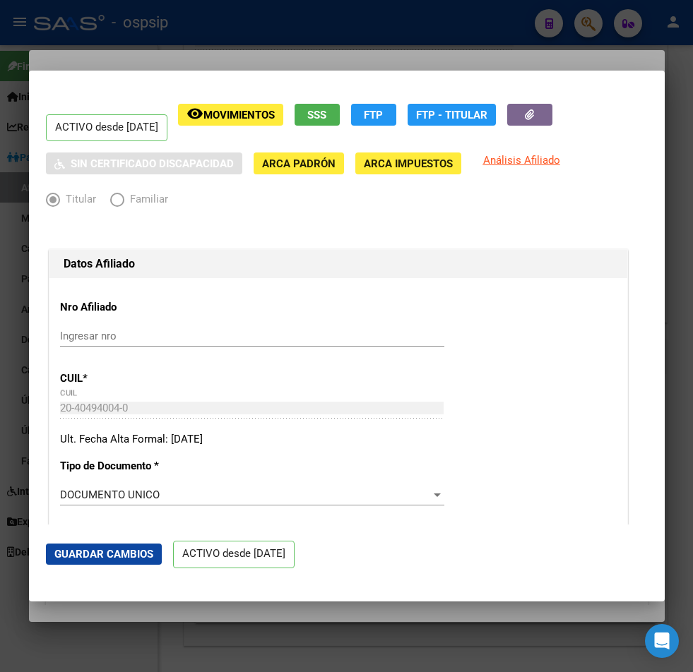
click at [583, 29] on div at bounding box center [346, 336] width 693 height 672
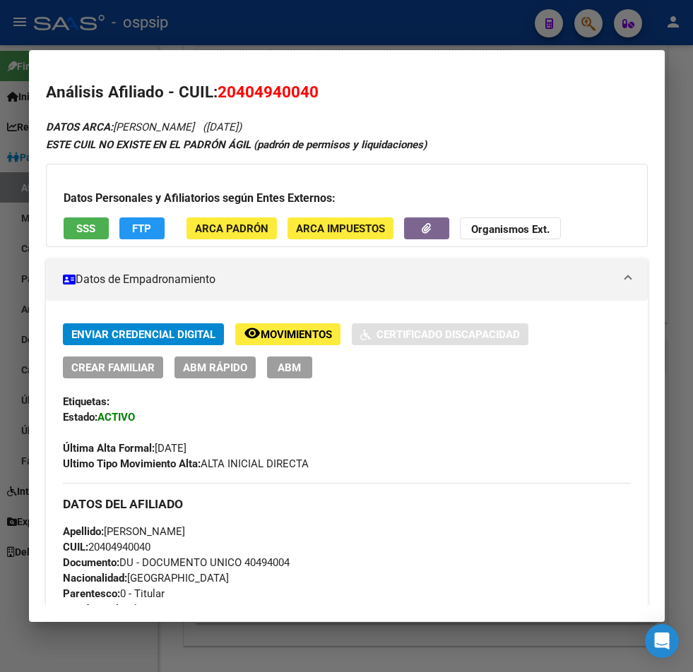
click at [583, 29] on div at bounding box center [346, 336] width 693 height 672
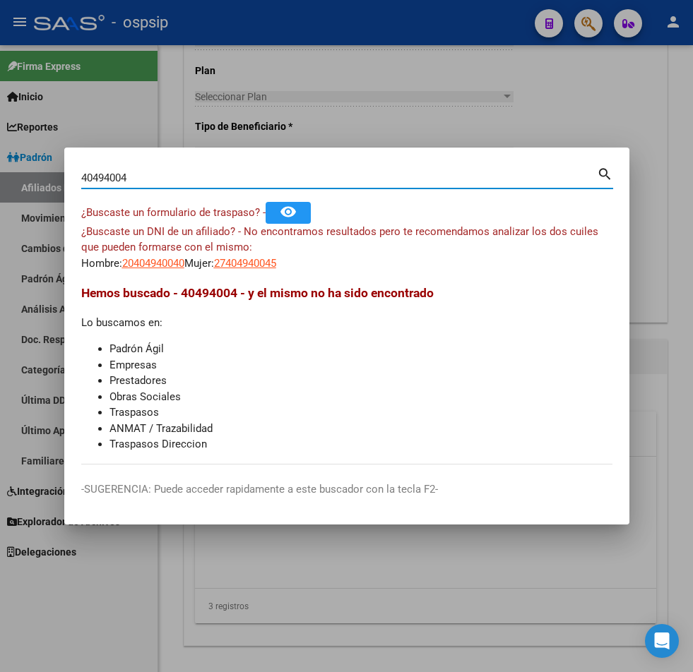
click at [138, 178] on input "40494004" at bounding box center [339, 178] width 516 height 13
type input "4"
type input "17698320"
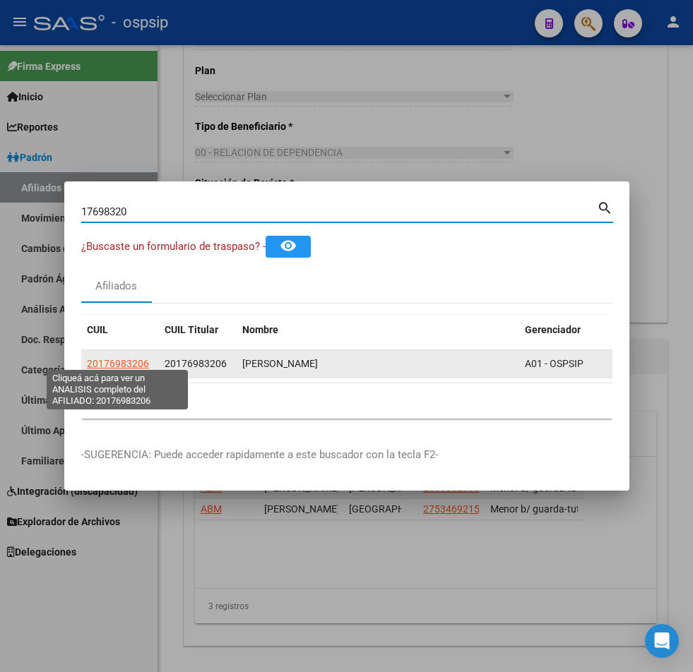
click at [130, 359] on span "20176983206" at bounding box center [118, 363] width 62 height 11
type textarea "20176983206"
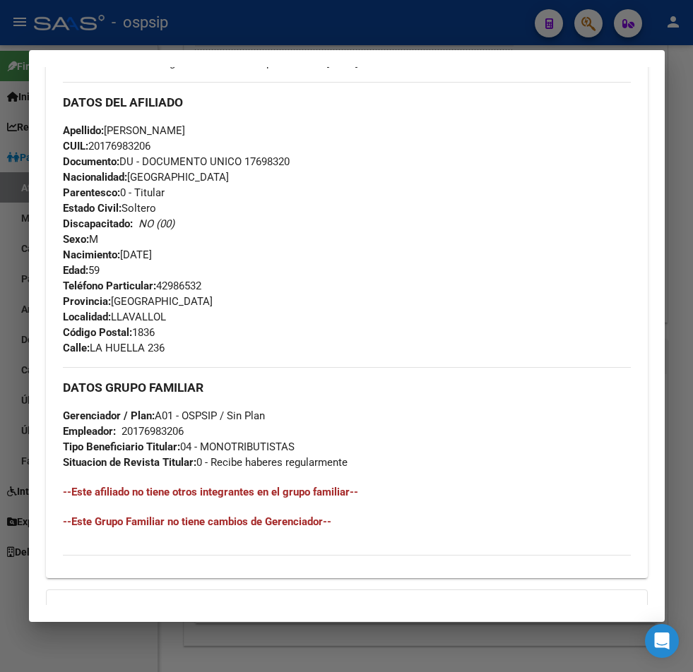
scroll to position [681, 0]
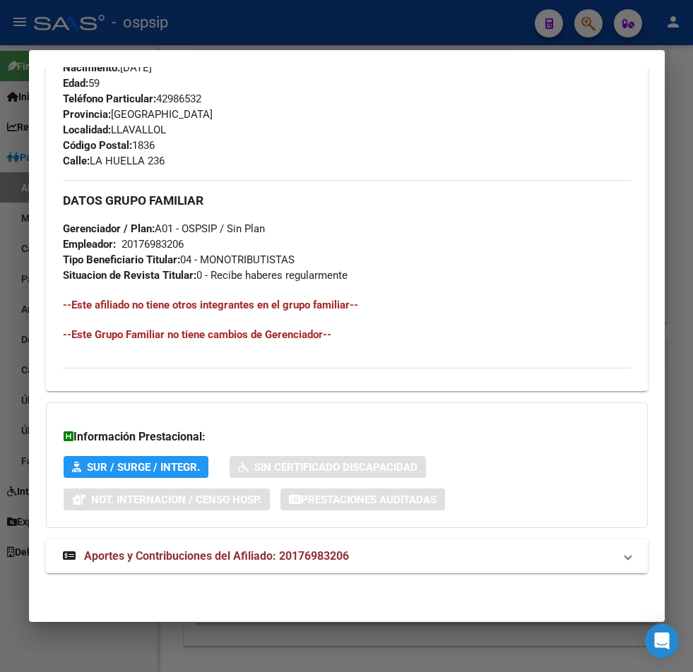
click at [175, 558] on span "Aportes y Contribuciones del Afiliado: 20176983206" at bounding box center [216, 555] width 265 height 13
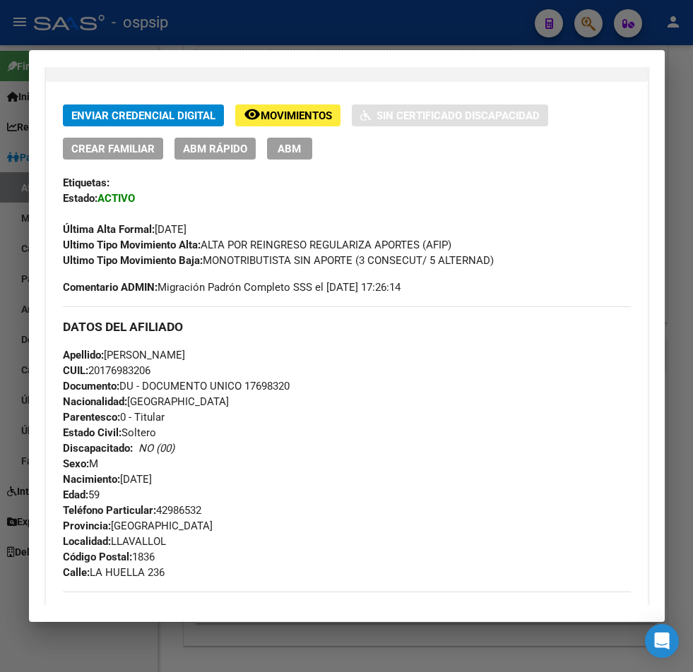
scroll to position [0, 0]
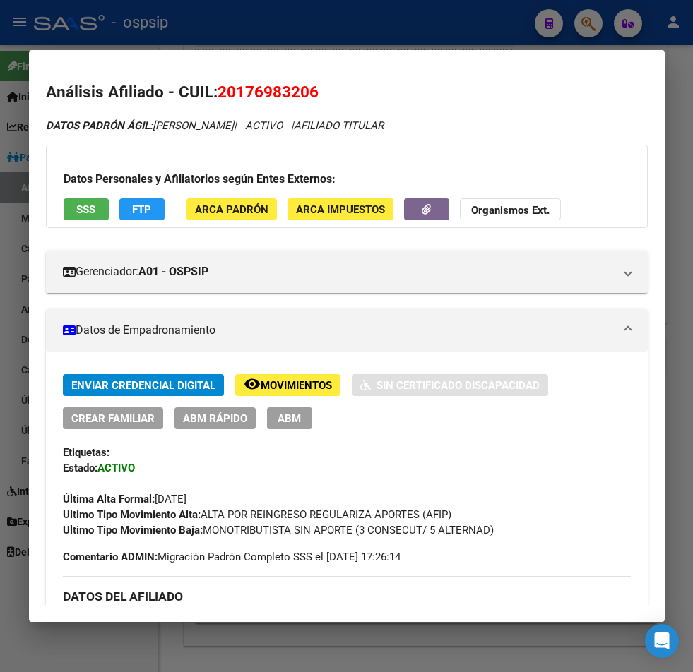
click at [301, 376] on button "remove_red_eye Movimientos" at bounding box center [287, 385] width 105 height 22
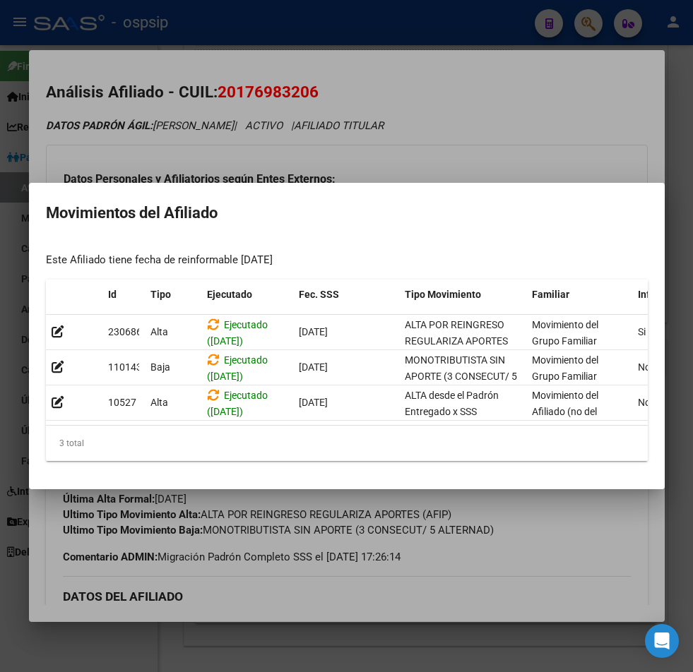
scroll to position [0, 302]
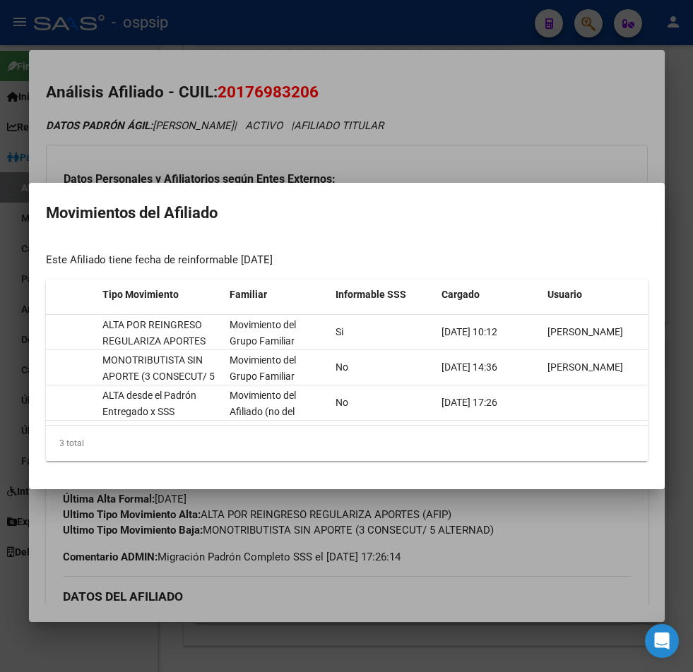
click at [571, 583] on div at bounding box center [346, 336] width 693 height 672
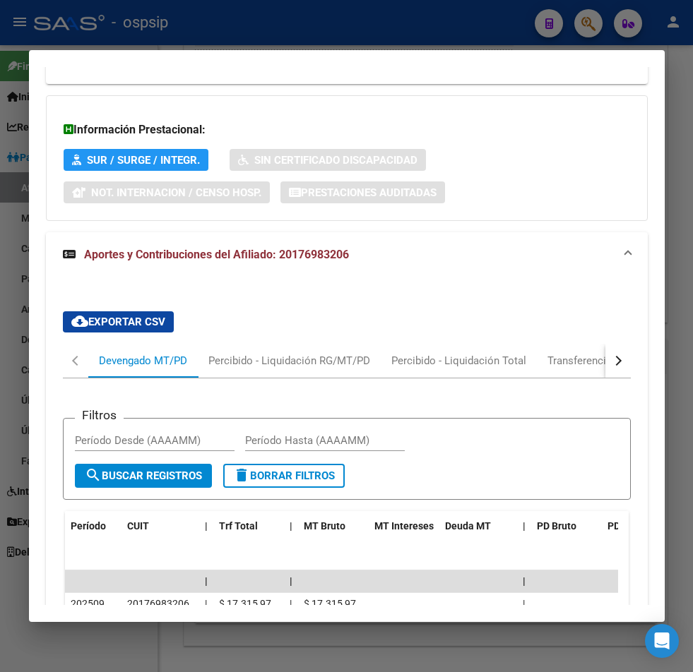
scroll to position [1318, 0]
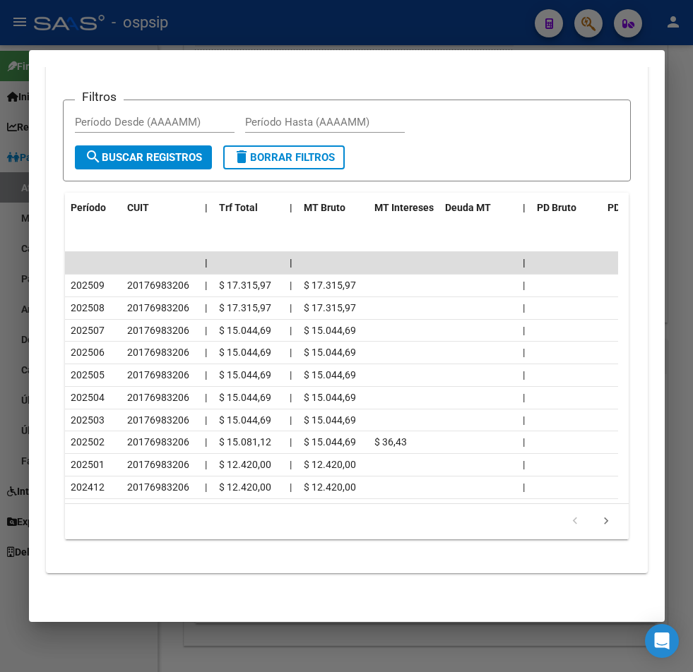
click at [582, 25] on div at bounding box center [346, 336] width 693 height 672
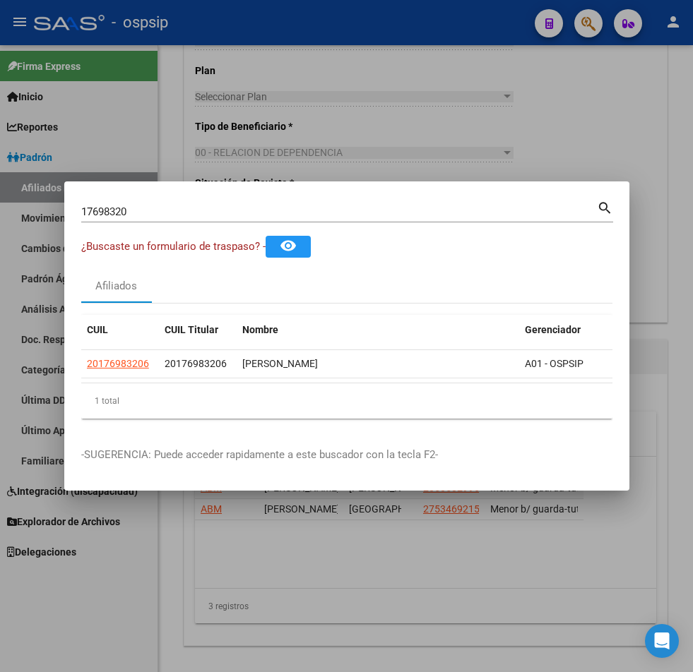
click at [141, 208] on input "17698320" at bounding box center [339, 212] width 516 height 13
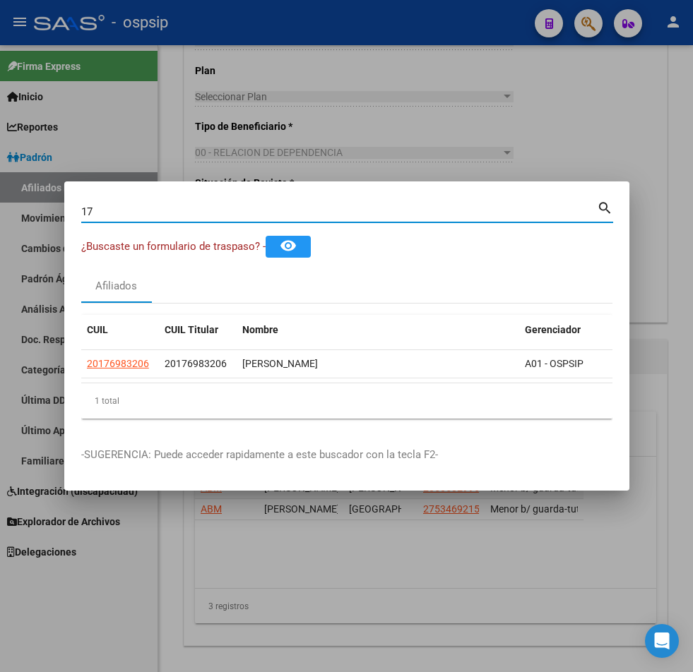
type input "1"
type input "53410257"
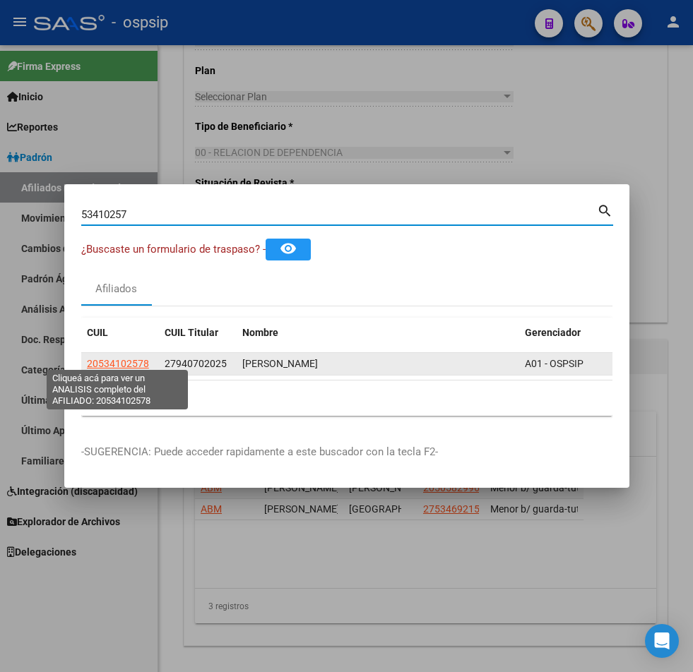
click at [114, 358] on span "20534102578" at bounding box center [118, 363] width 62 height 11
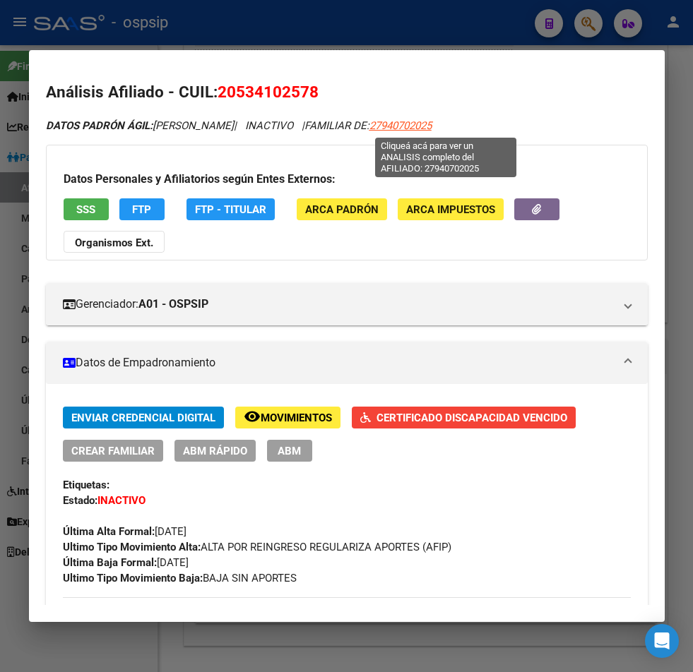
click at [429, 127] on span "27940702025" at bounding box center [400, 125] width 62 height 13
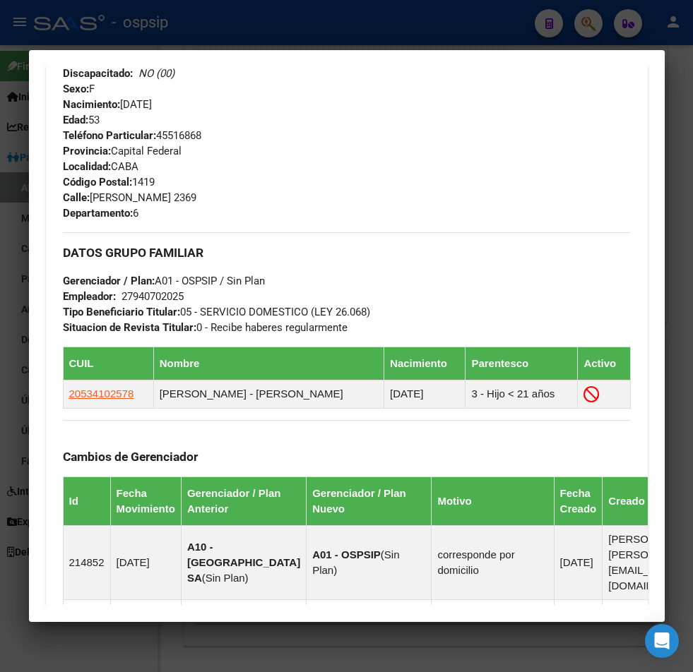
scroll to position [636, 0]
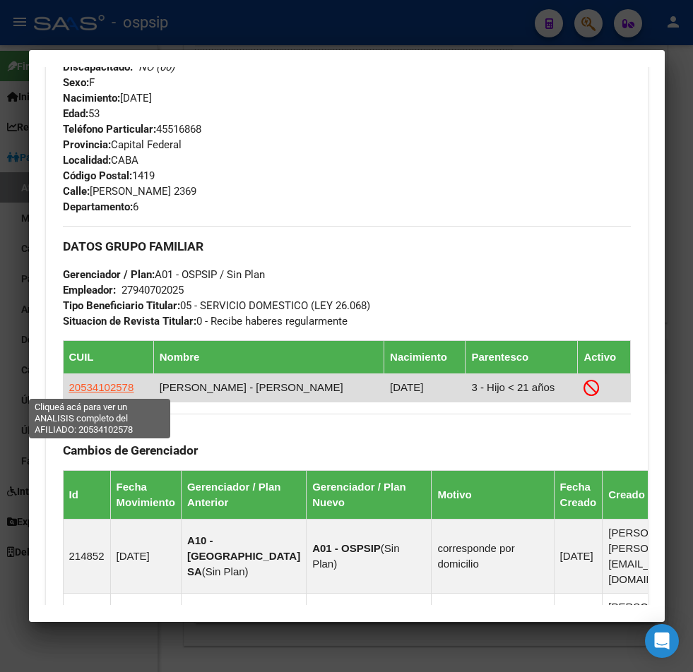
click at [94, 383] on span "20534102578" at bounding box center [101, 387] width 65 height 12
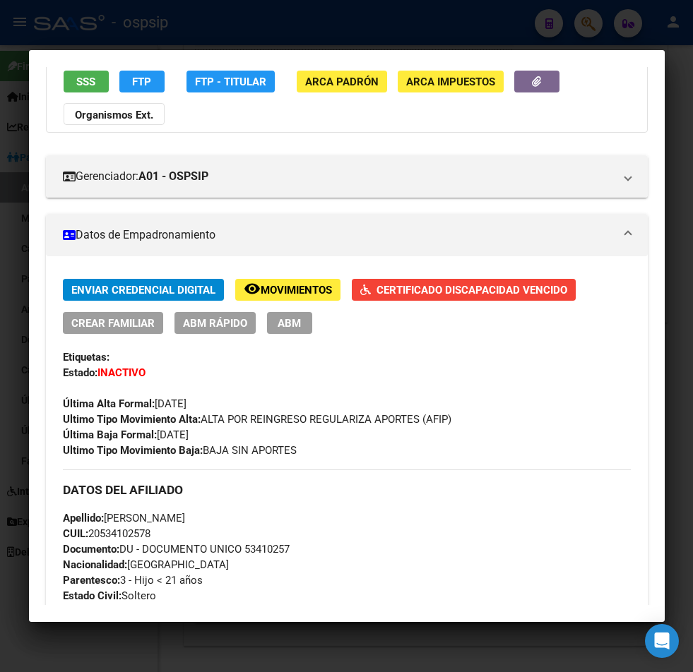
scroll to position [141, 0]
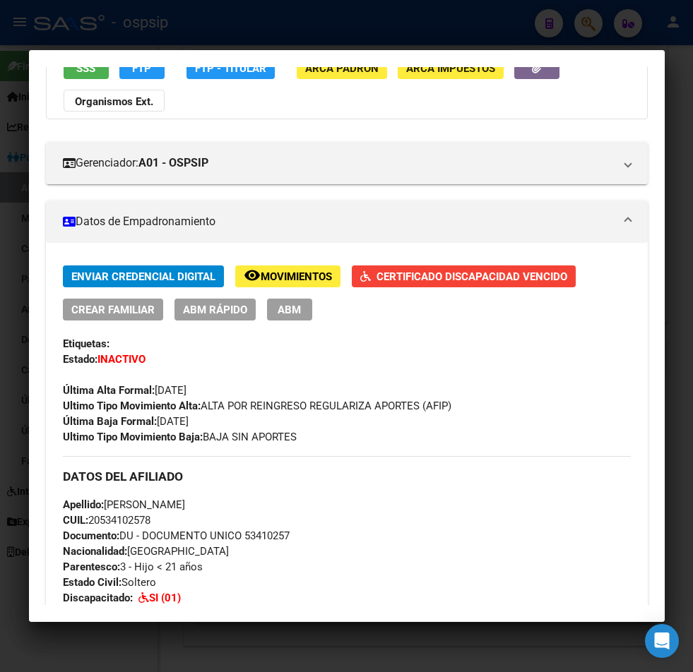
click at [268, 277] on span "Movimientos" at bounding box center [296, 276] width 71 height 13
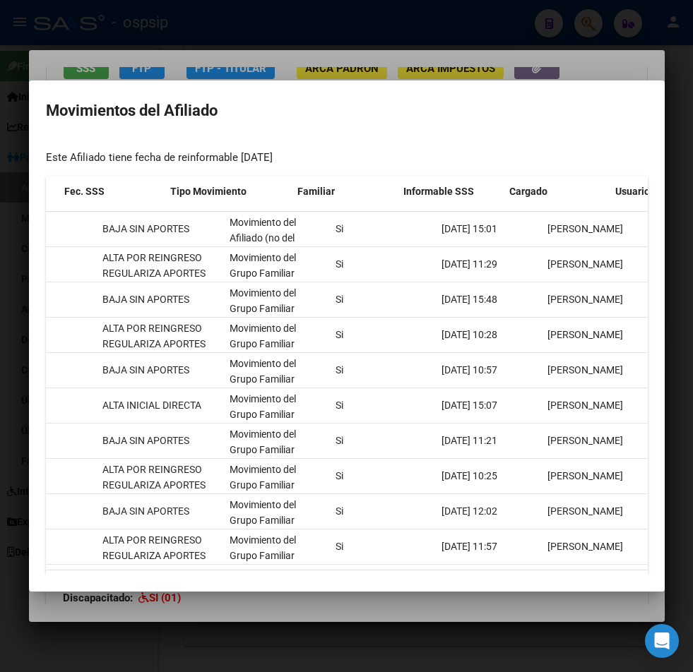
scroll to position [0, 0]
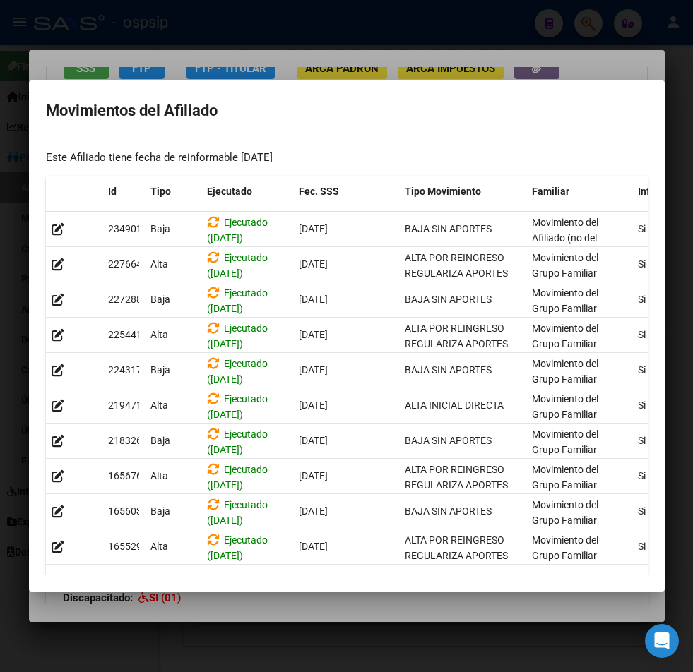
drag, startPoint x: 346, startPoint y: 646, endPoint x: 353, endPoint y: 635, distance: 13.3
click at [346, 646] on div at bounding box center [346, 336] width 693 height 672
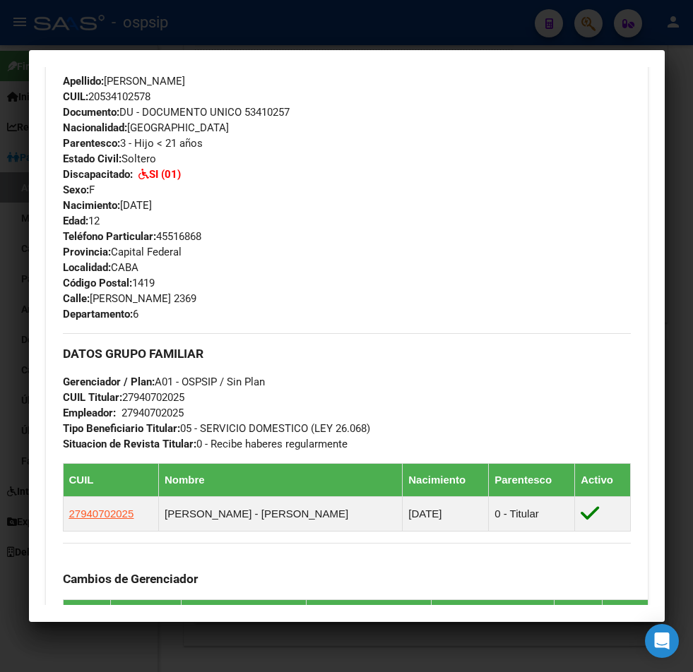
scroll to position [847, 0]
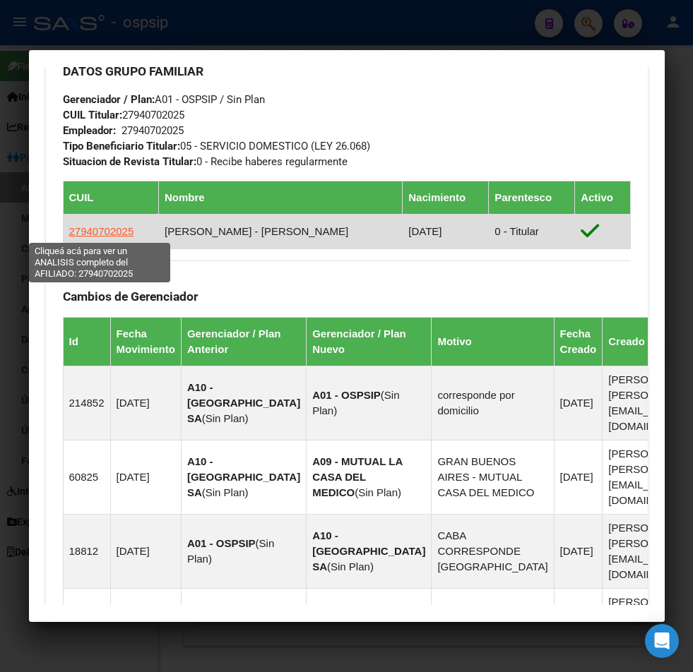
click at [107, 231] on span "27940702025" at bounding box center [101, 231] width 65 height 12
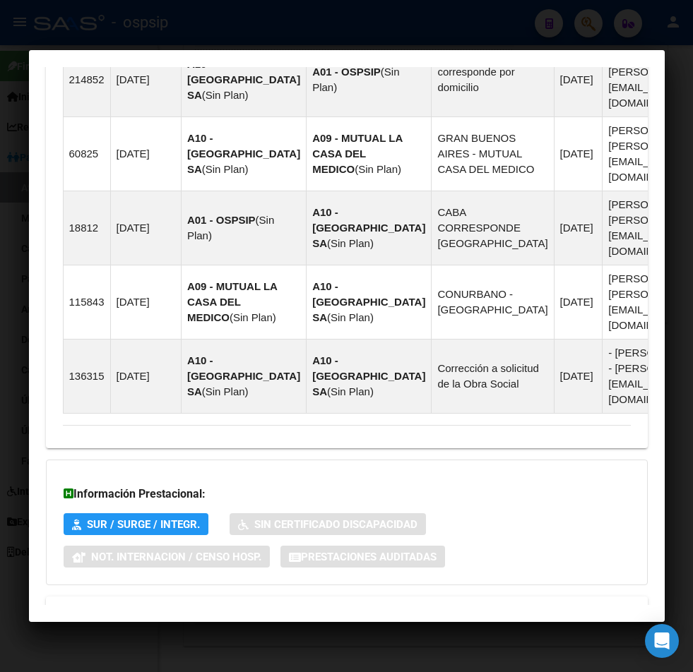
scroll to position [1154, 0]
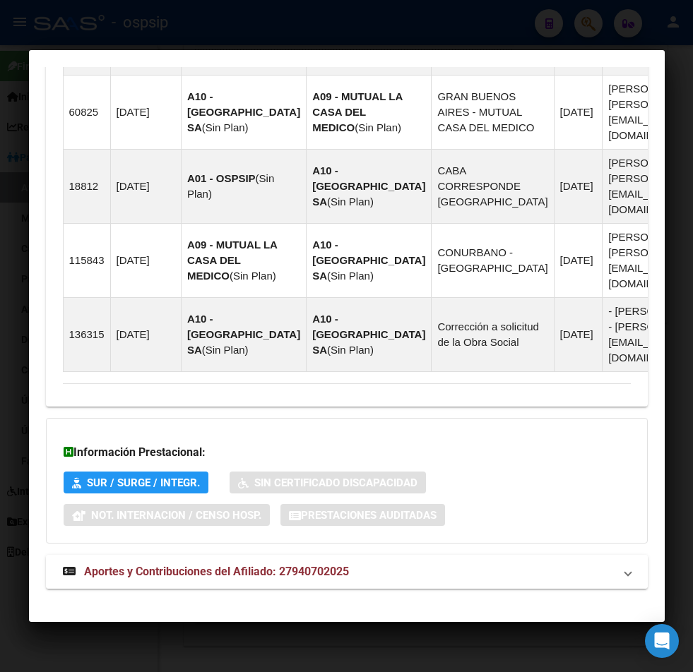
click at [182, 565] on span "Aportes y Contribuciones del Afiliado: 27940702025" at bounding box center [216, 571] width 265 height 13
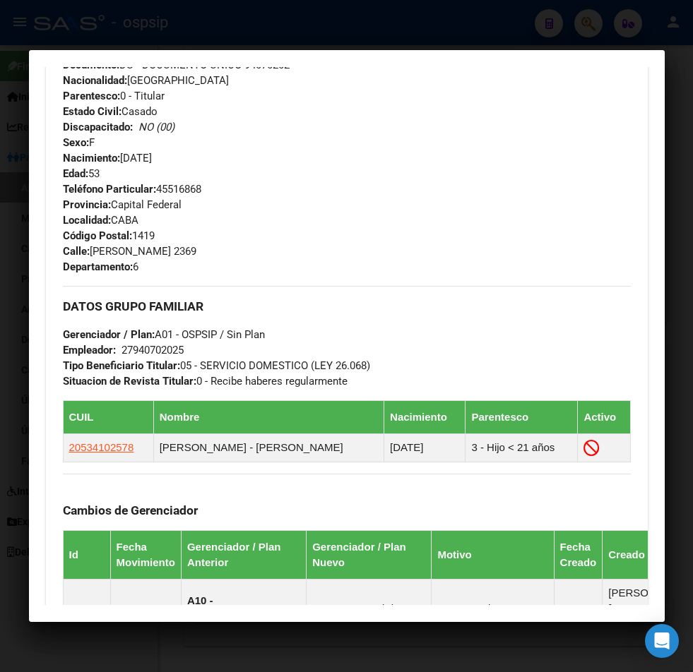
scroll to position [601, 0]
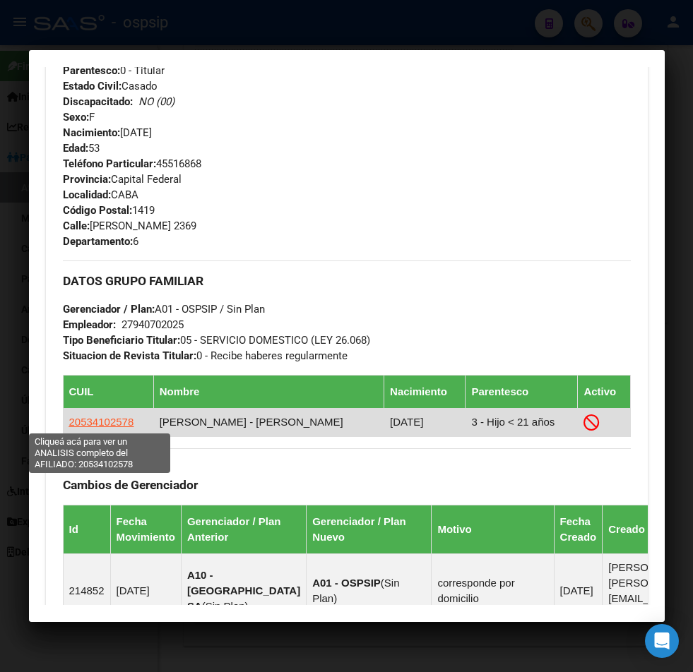
click at [99, 418] on span "20534102578" at bounding box center [101, 422] width 65 height 12
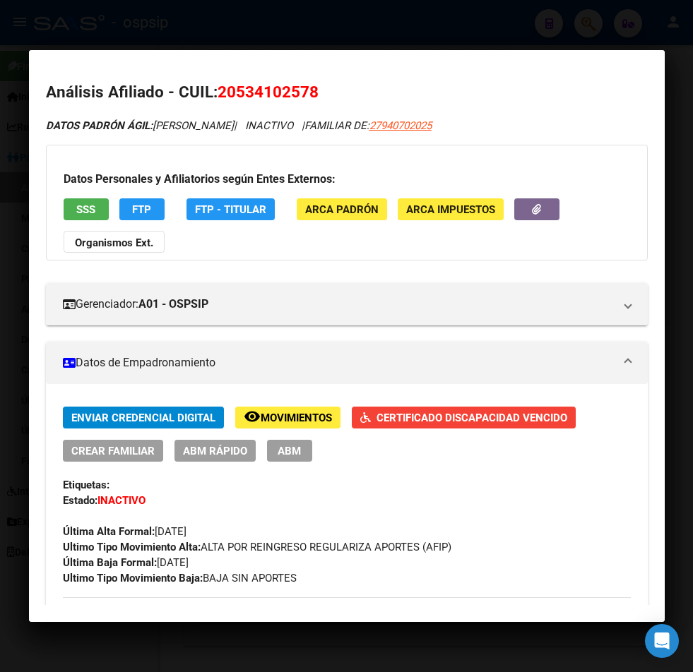
click at [301, 413] on span "Movimientos" at bounding box center [296, 418] width 71 height 13
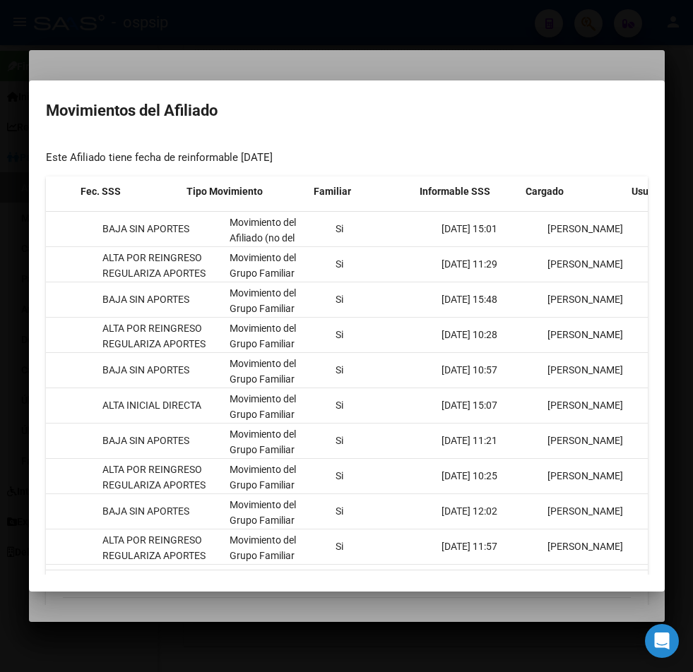
scroll to position [0, 0]
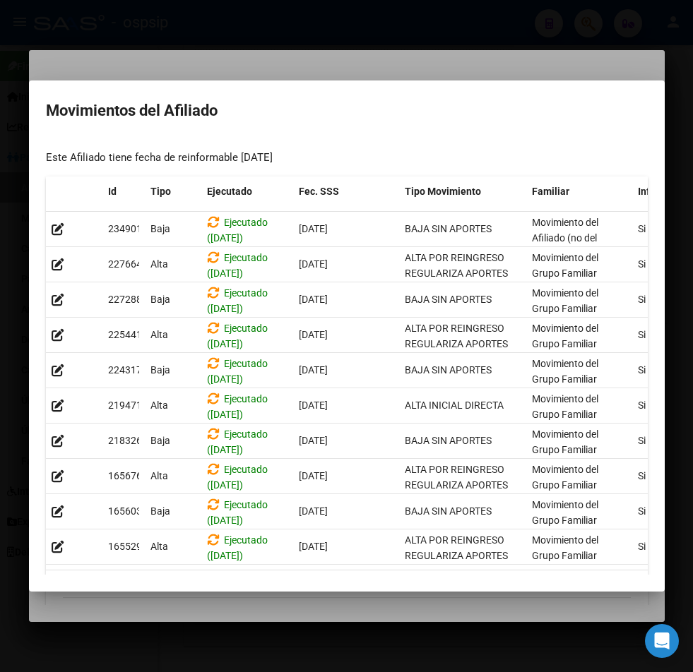
click at [342, 636] on div at bounding box center [346, 336] width 693 height 672
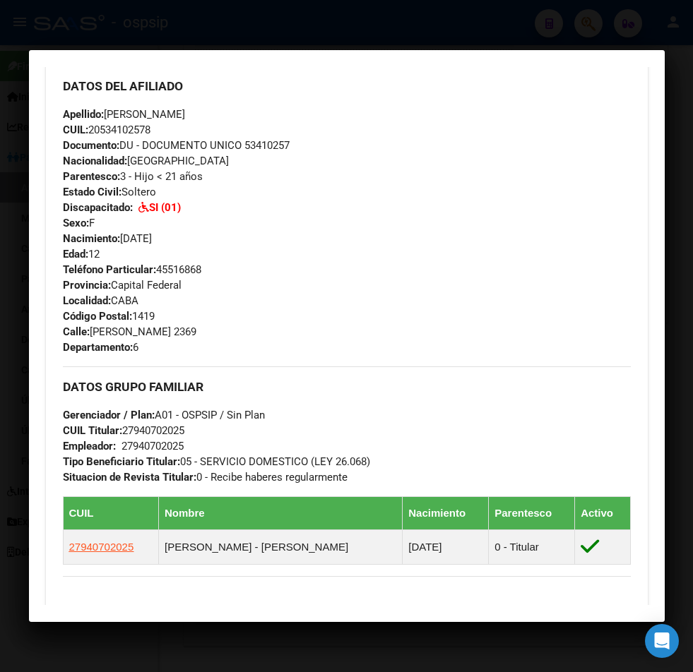
scroll to position [565, 0]
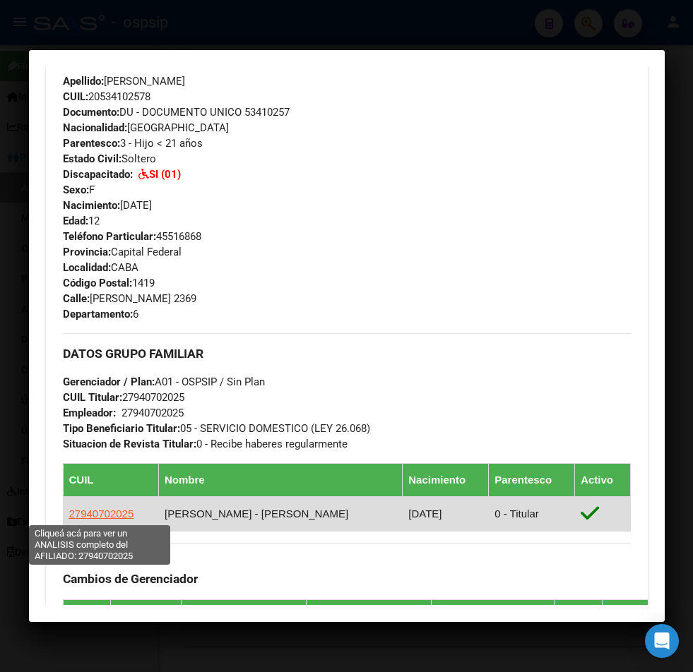
click at [94, 516] on span "27940702025" at bounding box center [101, 514] width 65 height 12
type textarea "27940702025"
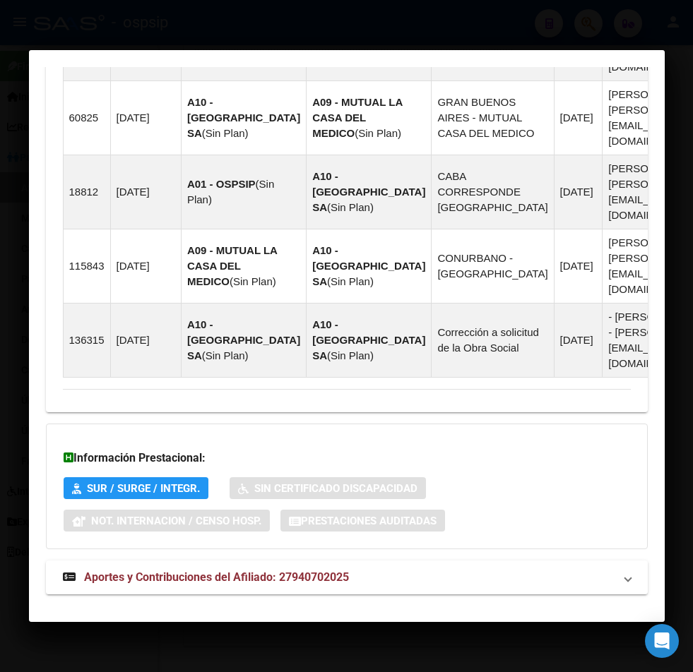
scroll to position [1154, 0]
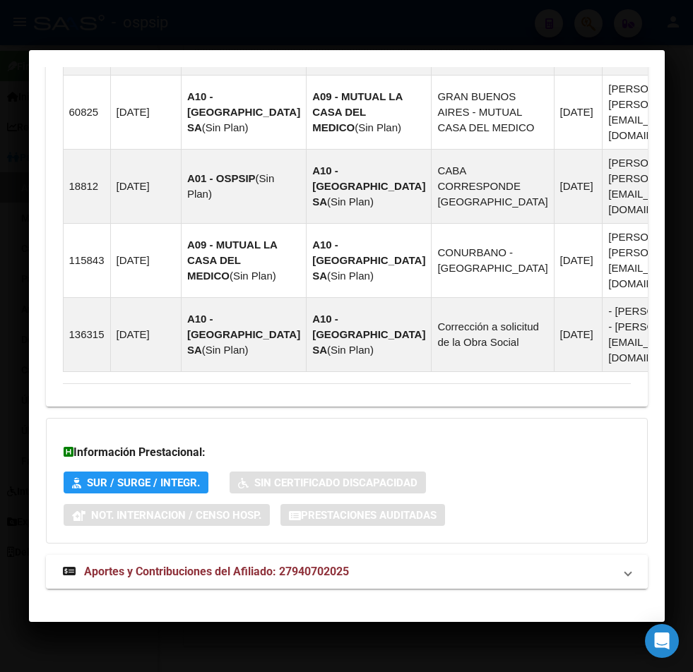
click at [177, 565] on span "Aportes y Contribuciones del Afiliado: 27940702025" at bounding box center [216, 571] width 265 height 13
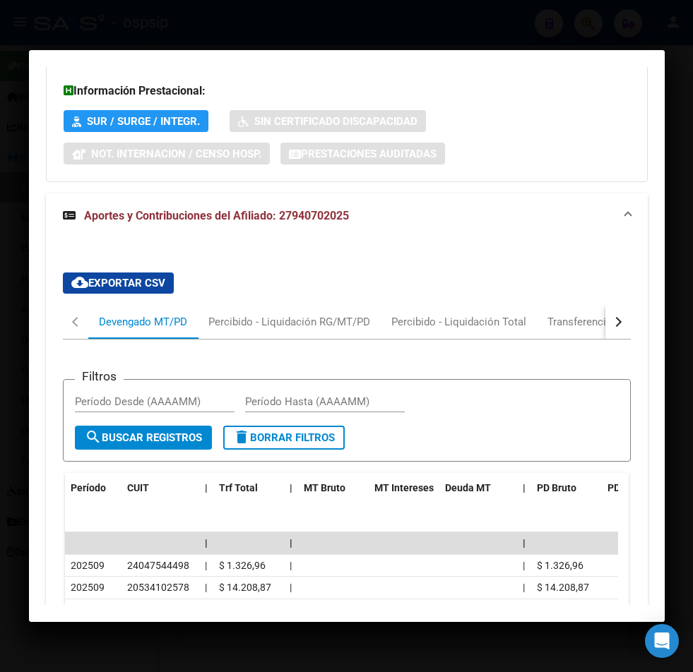
scroll to position [1648, 0]
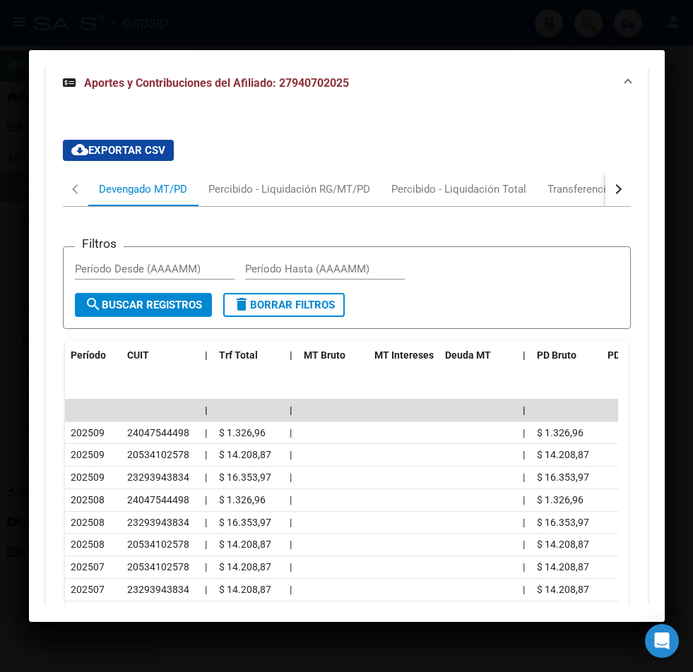
click at [614, 173] on button "button" at bounding box center [617, 189] width 25 height 34
click at [565, 181] on div "Transferencias ARCA" at bounding box center [536, 189] width 100 height 16
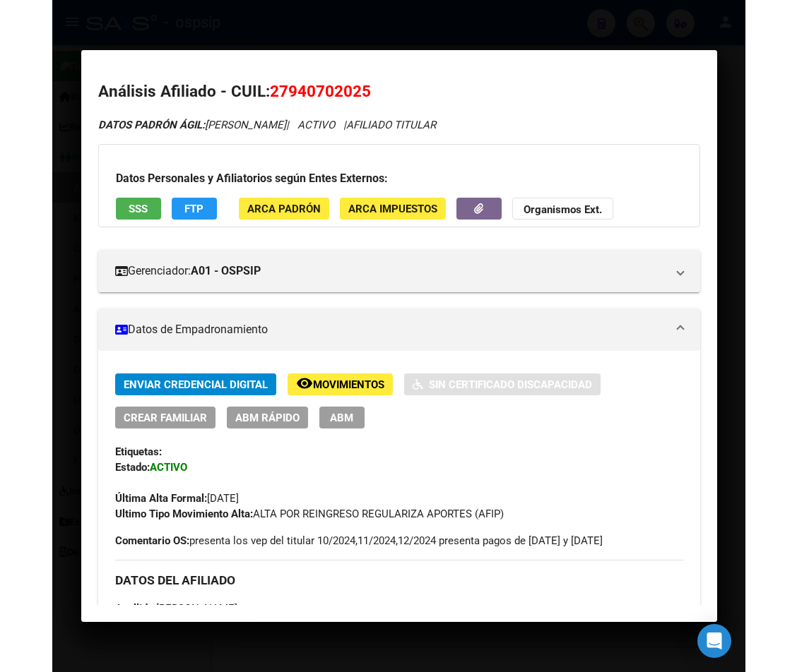
scroll to position [0, 0]
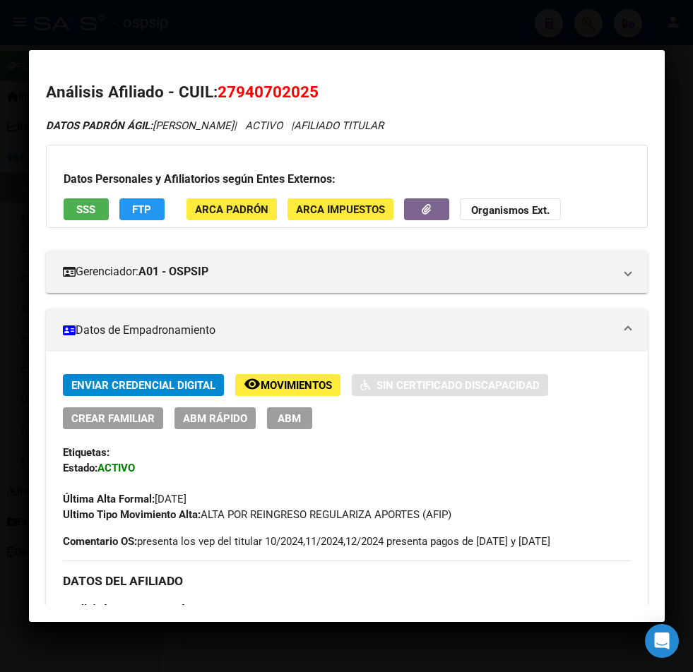
drag, startPoint x: 236, startPoint y: 93, endPoint x: 280, endPoint y: 84, distance: 44.7
click at [311, 78] on mat-dialog-content "Análisis Afiliado - CUIL: 27940702025 DATOS PADRÓN ÁGIL: FERREIRA ROLON IDA CON…" at bounding box center [347, 335] width 636 height 537
copy span "94070202"
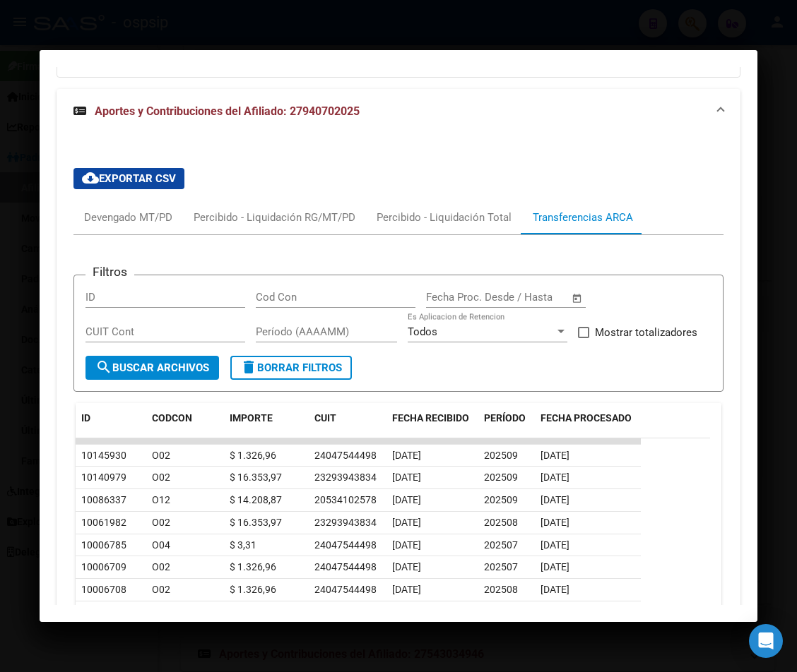
scroll to position [1624, 0]
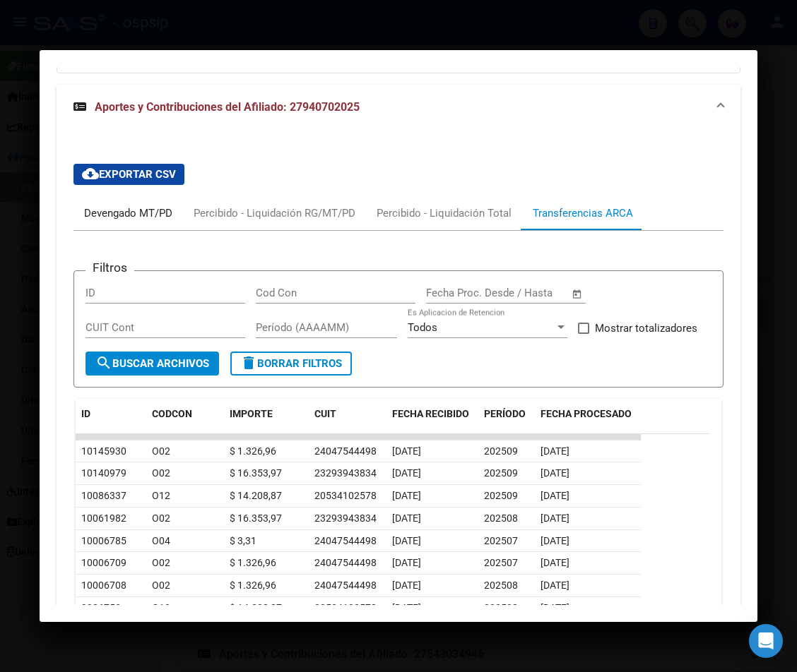
click at [137, 206] on div "Devengado MT/PD" at bounding box center [128, 214] width 88 height 16
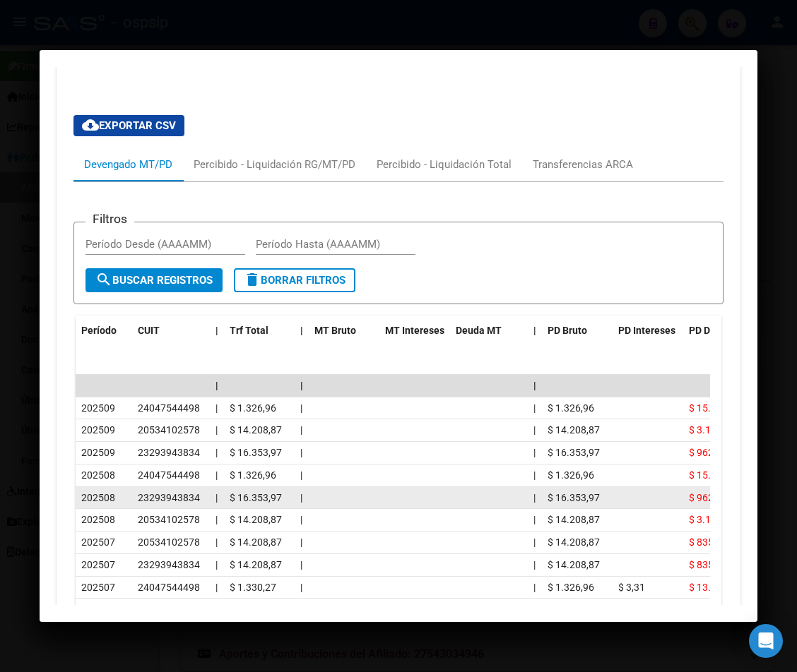
scroll to position [1695, 0]
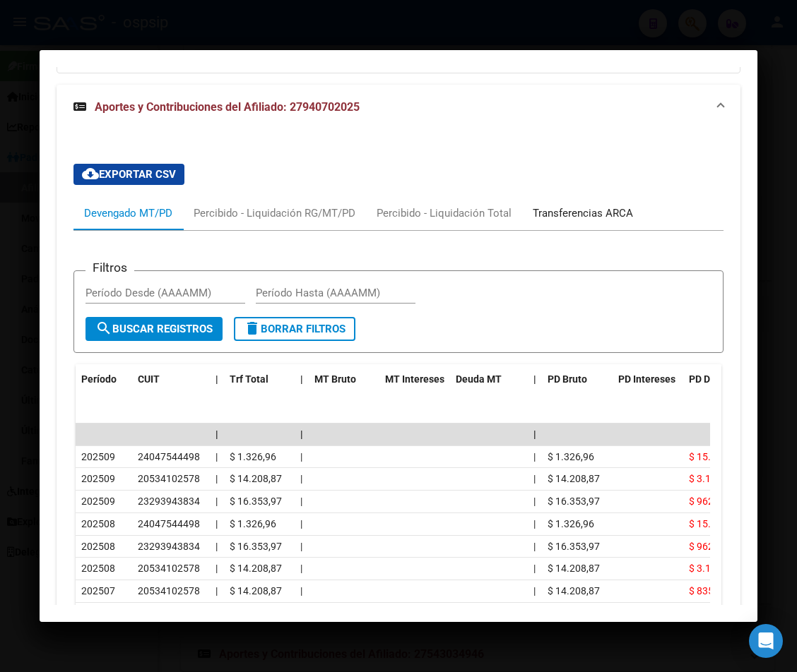
click at [576, 206] on div "Transferencias ARCA" at bounding box center [582, 214] width 100 height 16
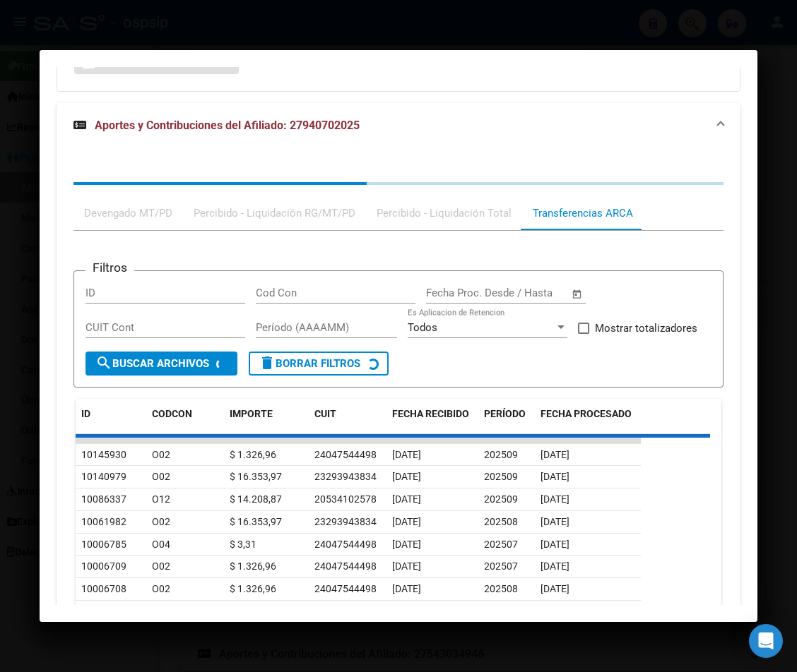
scroll to position [1624, 0]
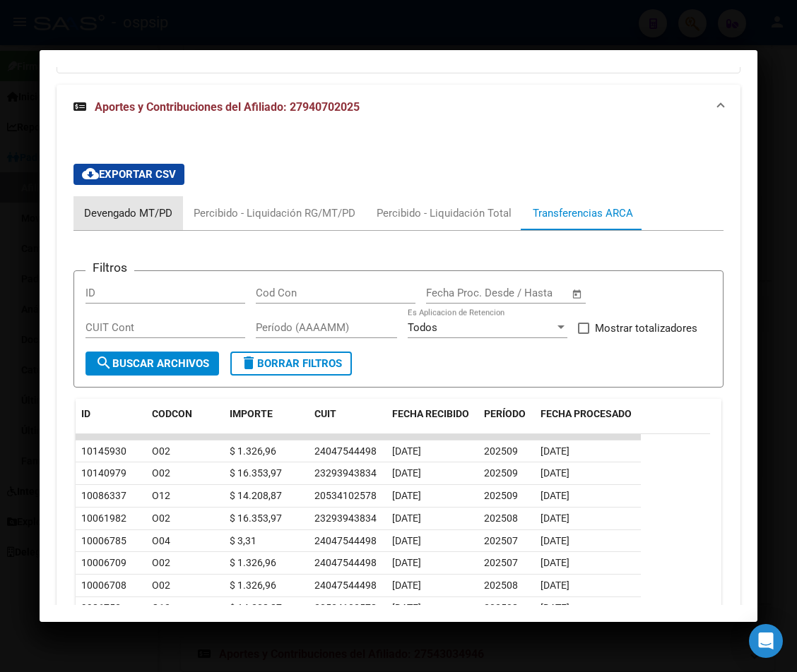
click at [102, 206] on div "Devengado MT/PD" at bounding box center [128, 214] width 88 height 16
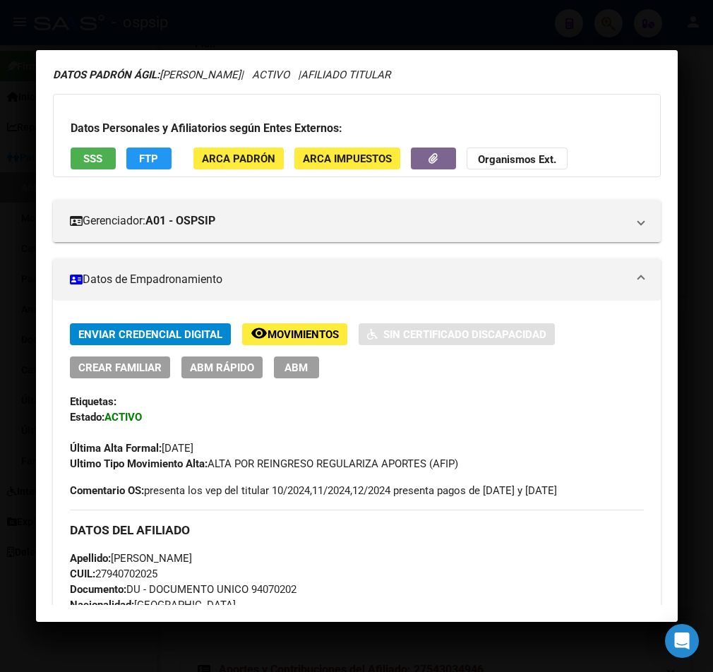
scroll to position [0, 0]
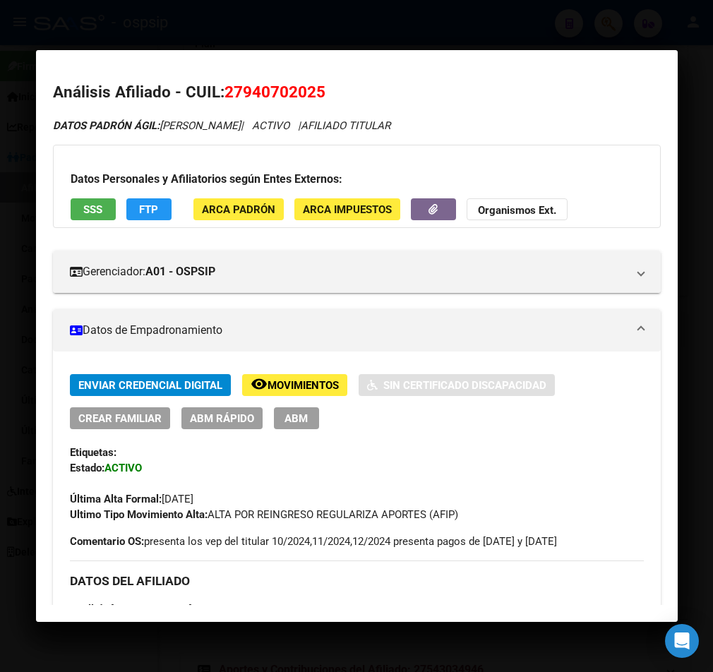
drag, startPoint x: 224, startPoint y: 92, endPoint x: 362, endPoint y: 95, distance: 138.5
click at [362, 95] on h2 "Análisis Afiliado - CUIL: 27940702025" at bounding box center [357, 93] width 608 height 24
copy span "27940702025"
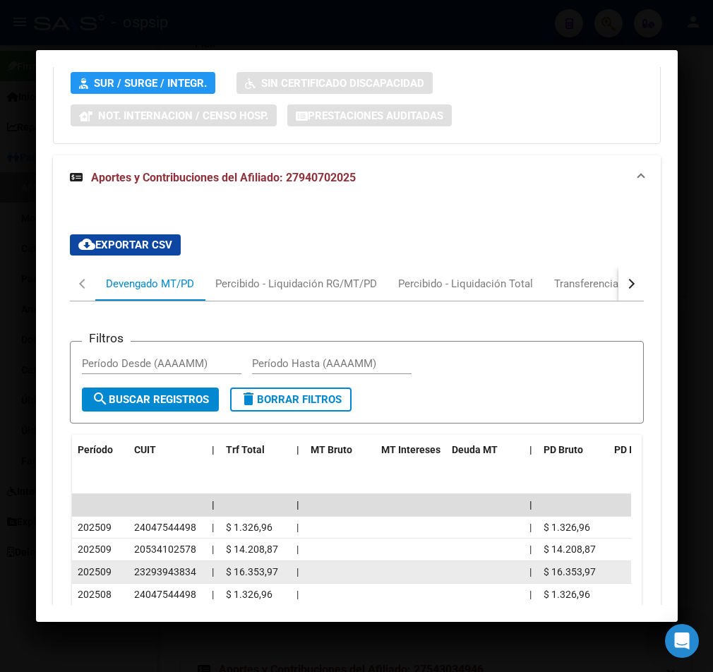
scroll to position [1624, 0]
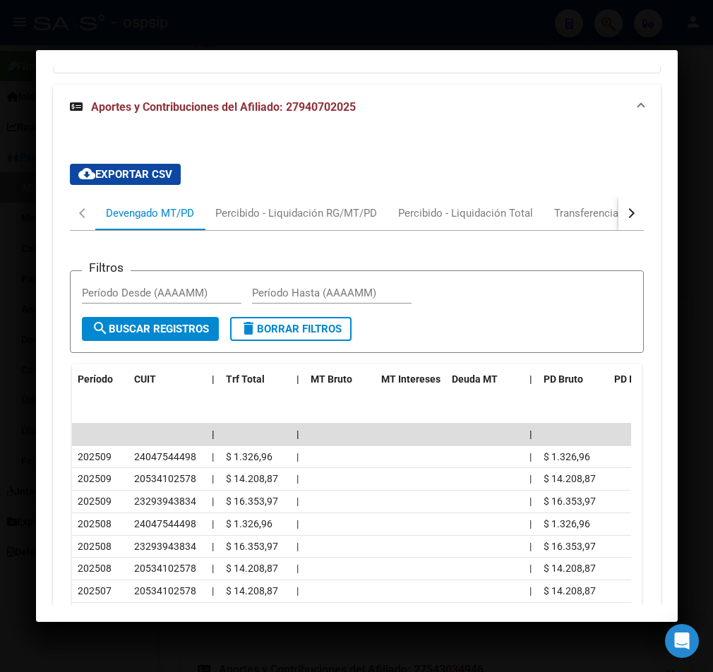
click at [626, 196] on button "button" at bounding box center [631, 213] width 25 height 34
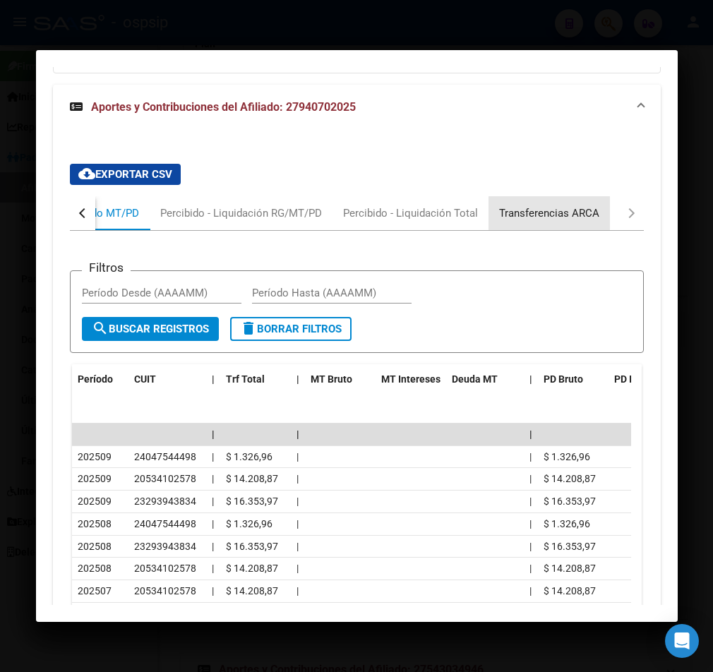
click at [571, 206] on div "Transferencias ARCA" at bounding box center [549, 214] width 100 height 16
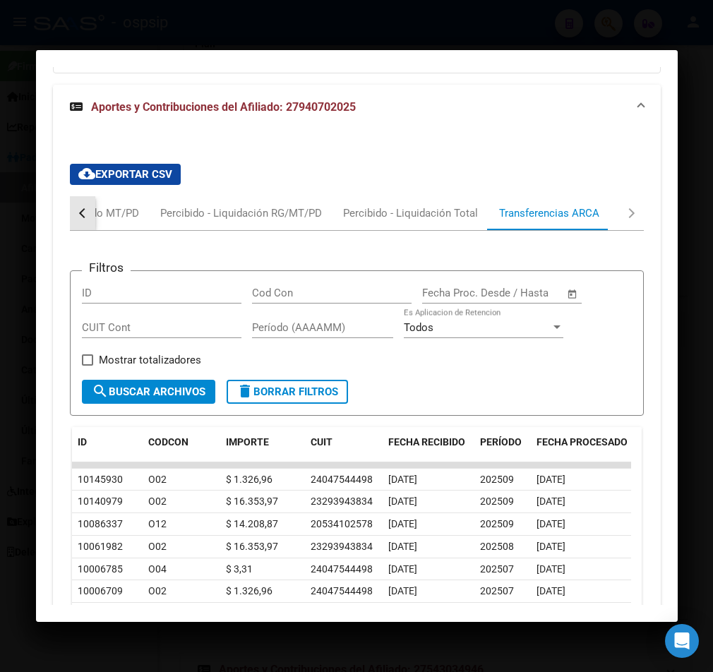
click at [76, 196] on button "button" at bounding box center [82, 213] width 25 height 34
click at [135, 196] on div "Devengado MT/PD" at bounding box center [149, 213] width 109 height 34
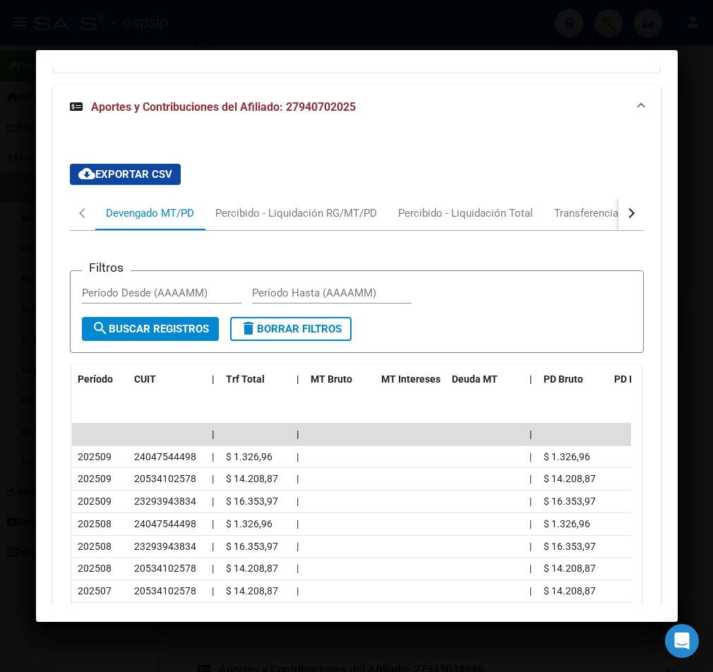
click at [622, 196] on button "button" at bounding box center [631, 213] width 25 height 34
click at [570, 206] on div "Transferencias ARCA" at bounding box center [549, 214] width 100 height 16
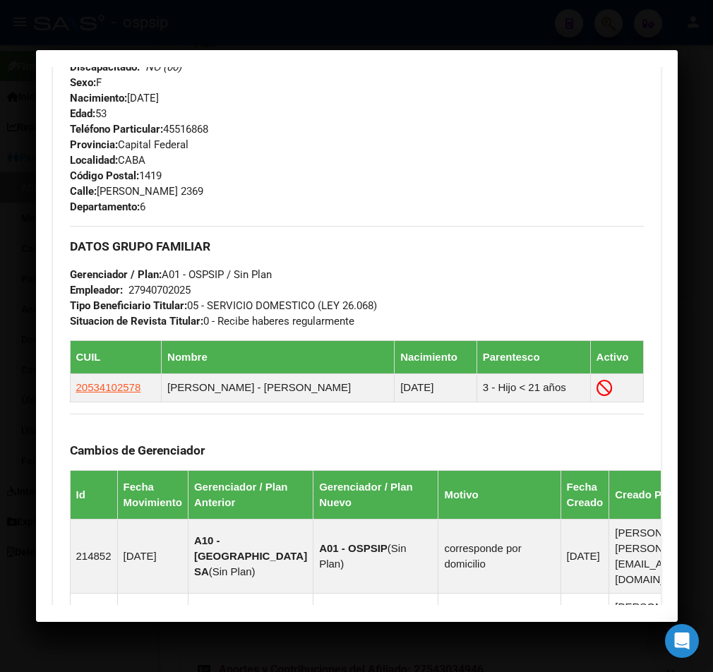
scroll to position [282, 0]
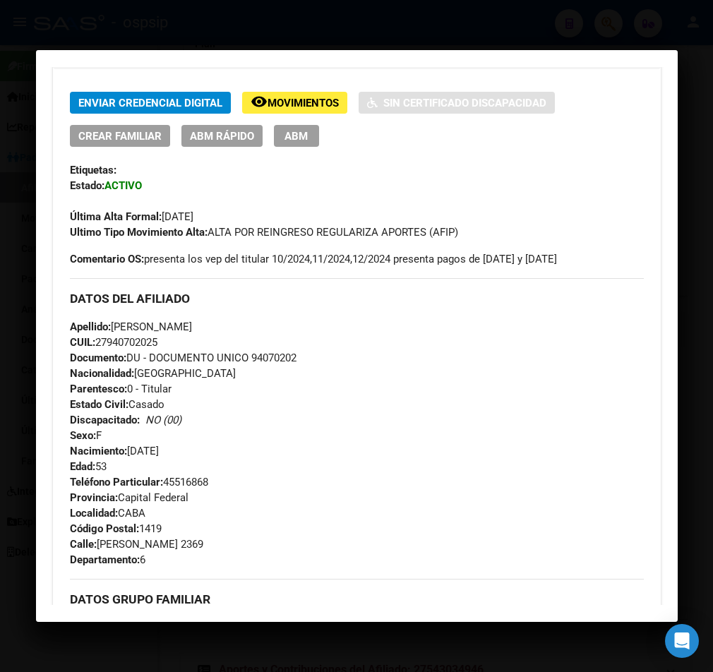
click at [362, 411] on div "Apellido: IDA CONCEPCION FERREIRA ROLON CUIL: 27940702025 Documento: DU - DOCUM…" at bounding box center [357, 396] width 574 height 155
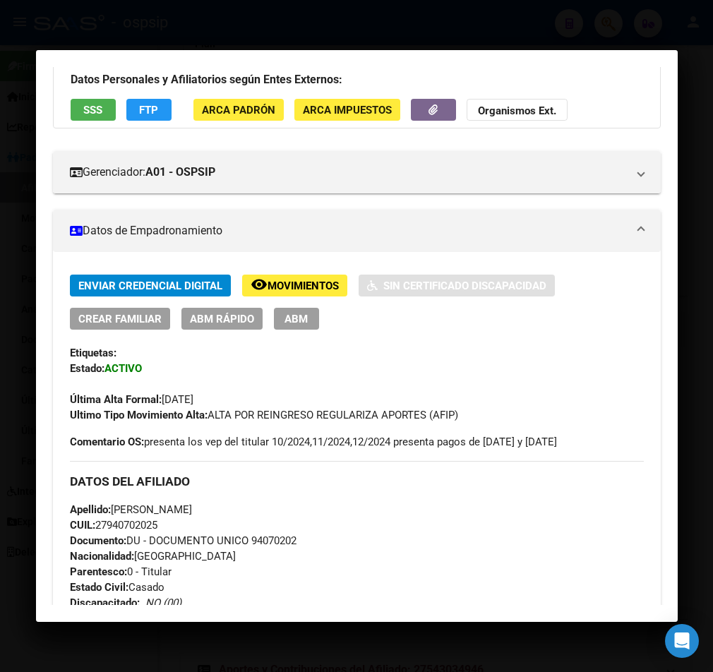
scroll to position [71, 0]
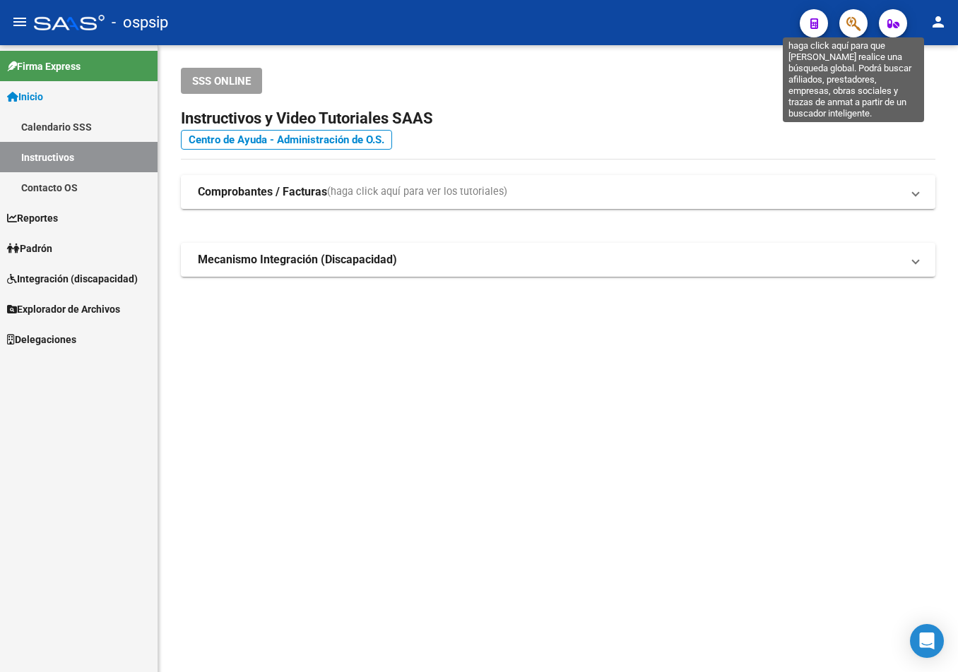
click at [859, 17] on icon "button" at bounding box center [853, 24] width 14 height 16
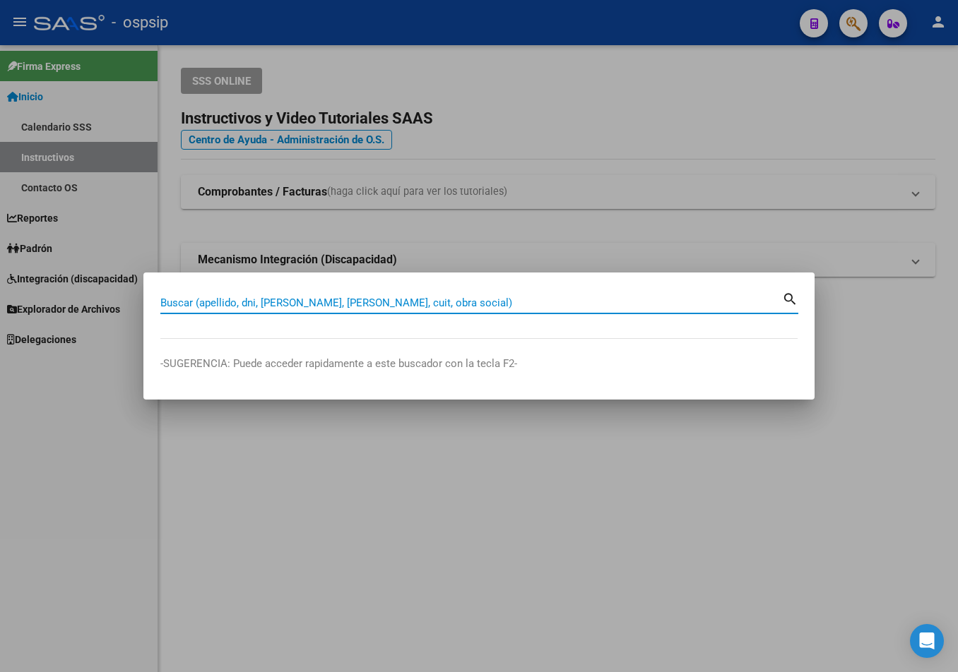
paste input "38915563"
type input "38915563"
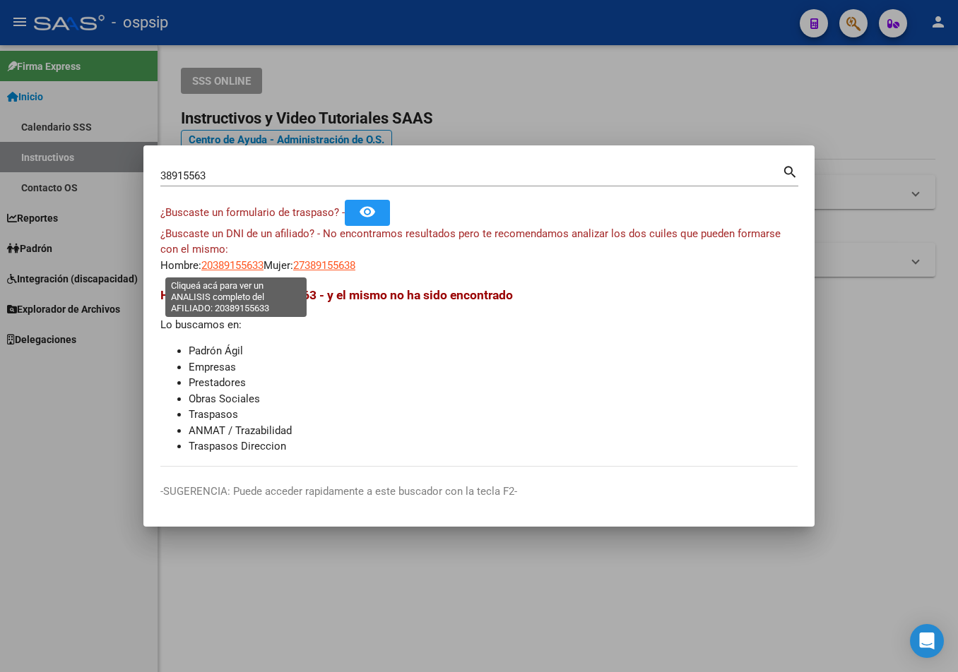
click at [211, 261] on span "20389155633" at bounding box center [232, 265] width 62 height 13
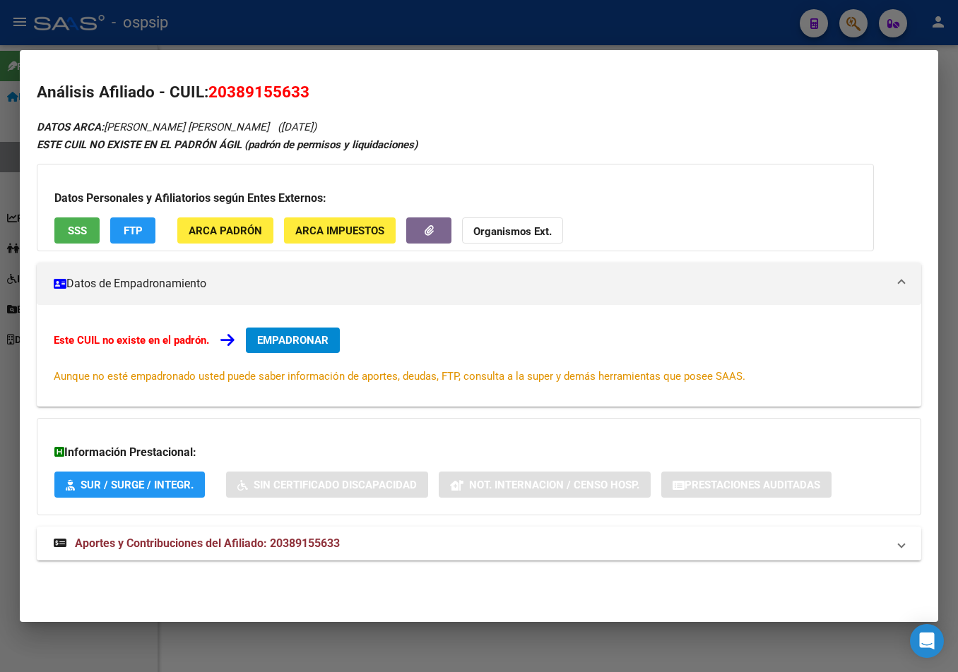
click at [316, 547] on span "Aportes y Contribuciones del Afiliado: 20389155633" at bounding box center [207, 543] width 265 height 13
drag, startPoint x: 210, startPoint y: 91, endPoint x: 316, endPoint y: 93, distance: 106.0
click at [316, 93] on h2 "Análisis Afiliado - CUIL: 20389155633" at bounding box center [479, 93] width 884 height 24
copy span "20389155633"
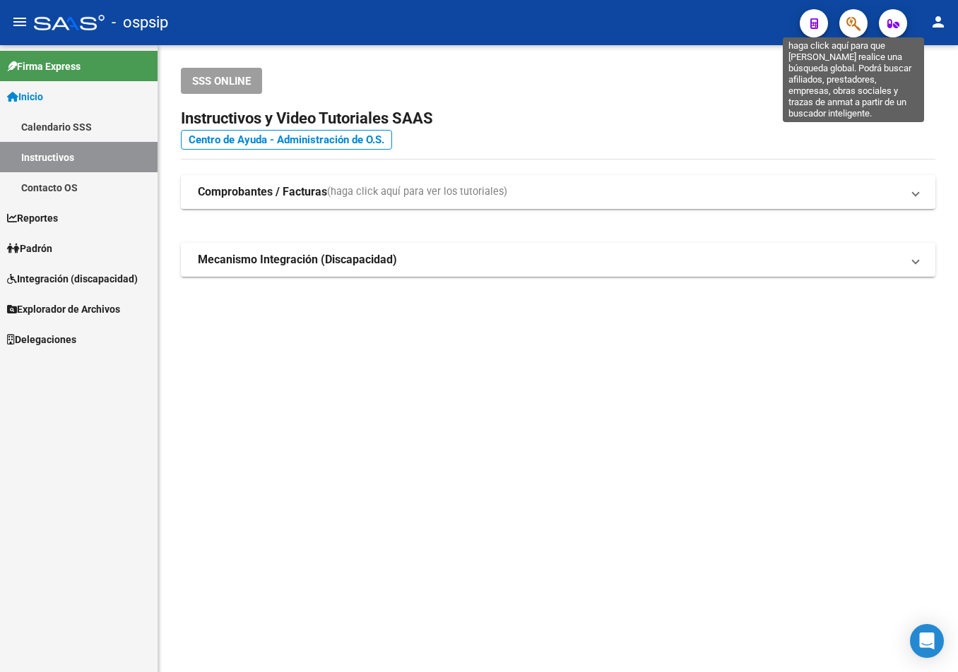
click at [851, 27] on icon "button" at bounding box center [853, 24] width 14 height 16
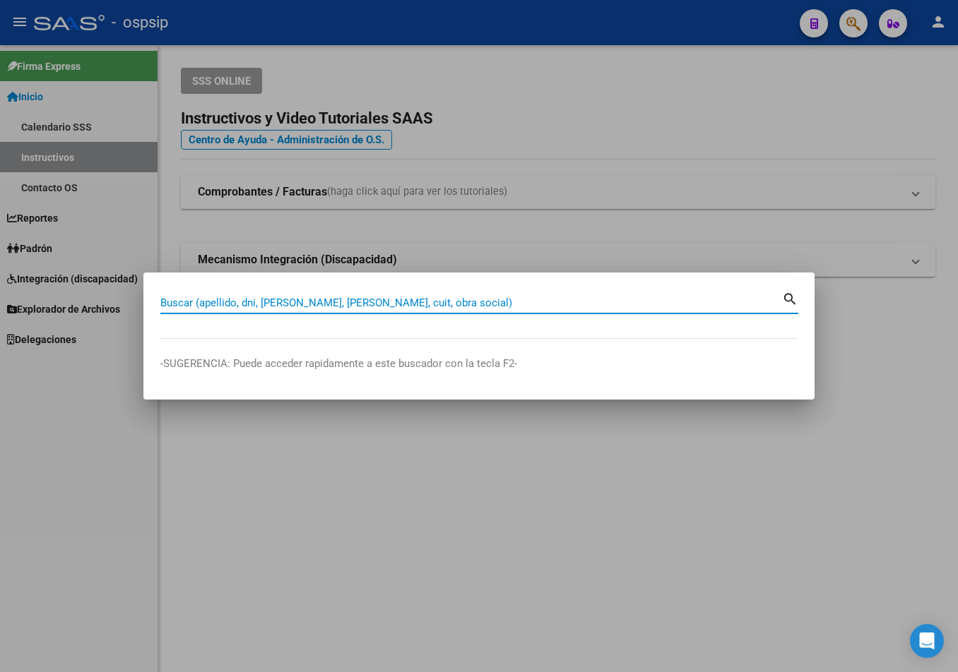
paste input "29846549"
type input "29846549"
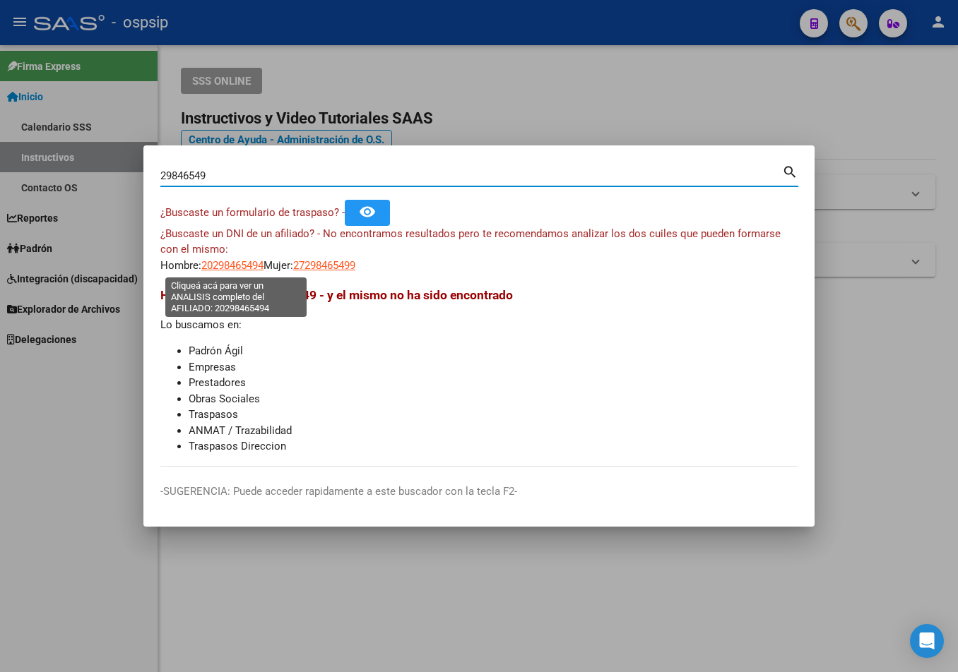
click at [232, 265] on span "20298465494" at bounding box center [232, 265] width 62 height 13
type textarea "20298465494"
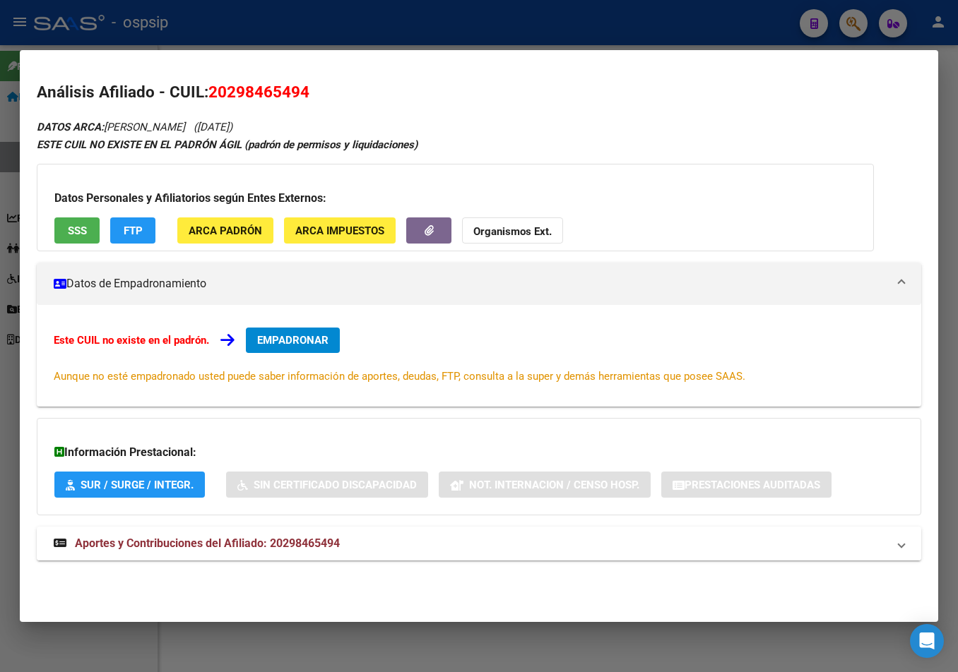
click at [308, 544] on span "Aportes y Contribuciones del Afiliado: 20298465494" at bounding box center [207, 543] width 265 height 13
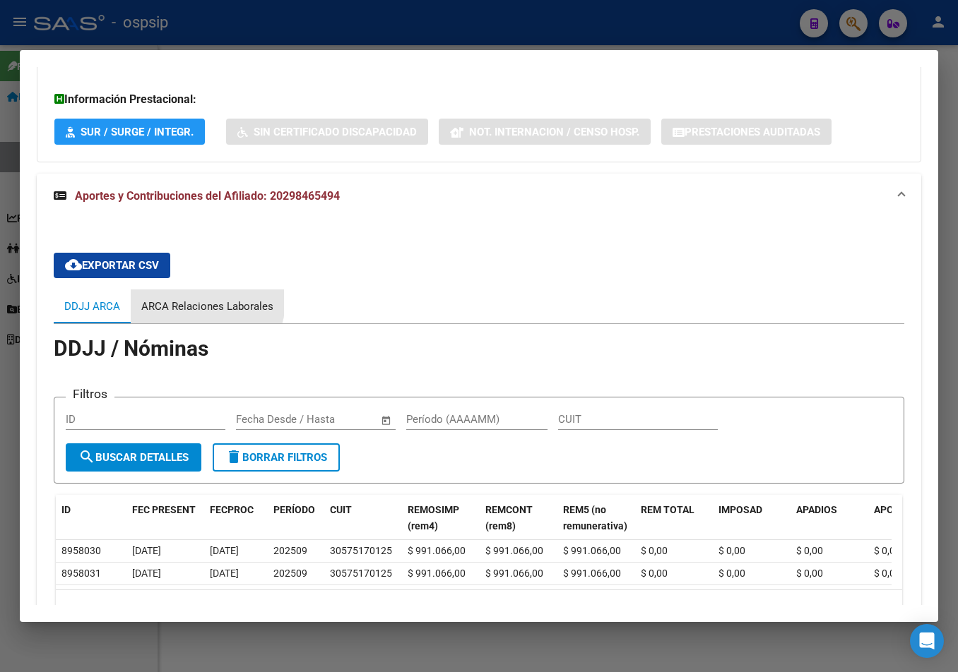
click at [202, 301] on div "ARCA Relaciones Laborales" at bounding box center [207, 307] width 132 height 16
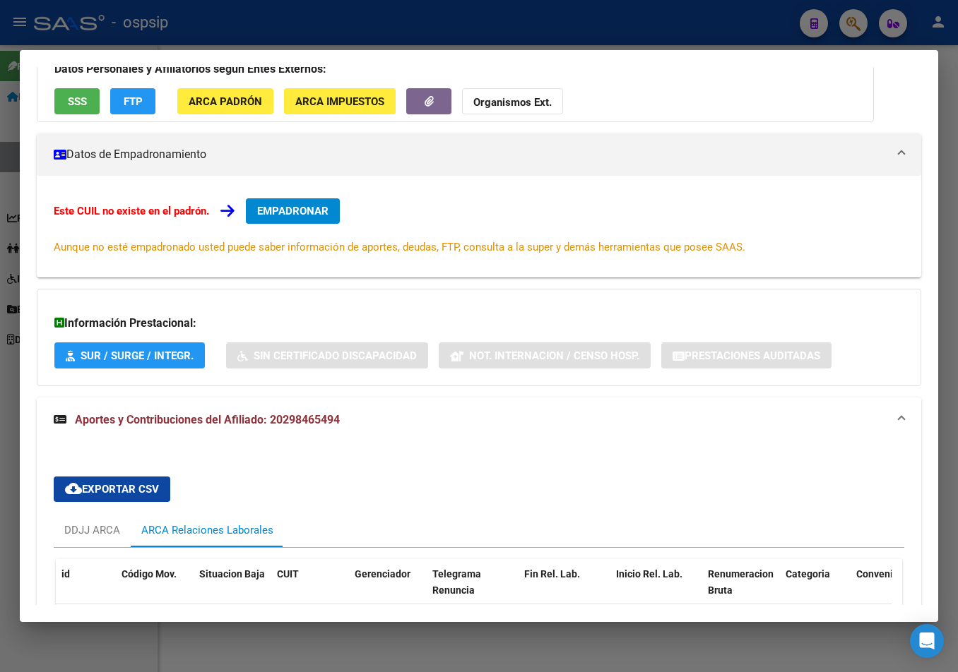
scroll to position [0, 0]
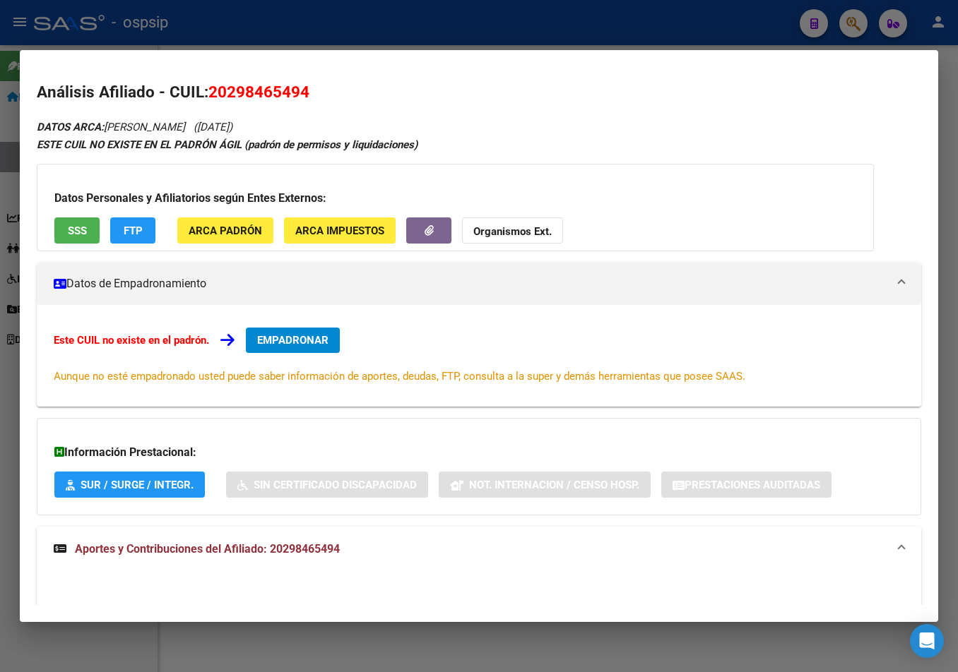
click at [76, 227] on span "SSS" at bounding box center [77, 231] width 19 height 13
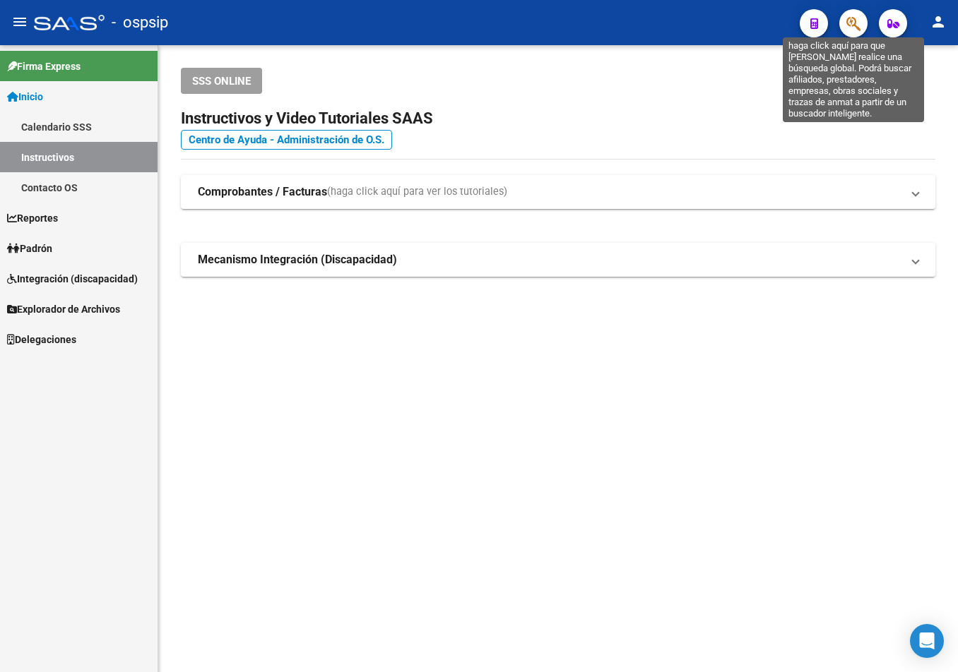
click at [853, 20] on icon "button" at bounding box center [853, 24] width 14 height 16
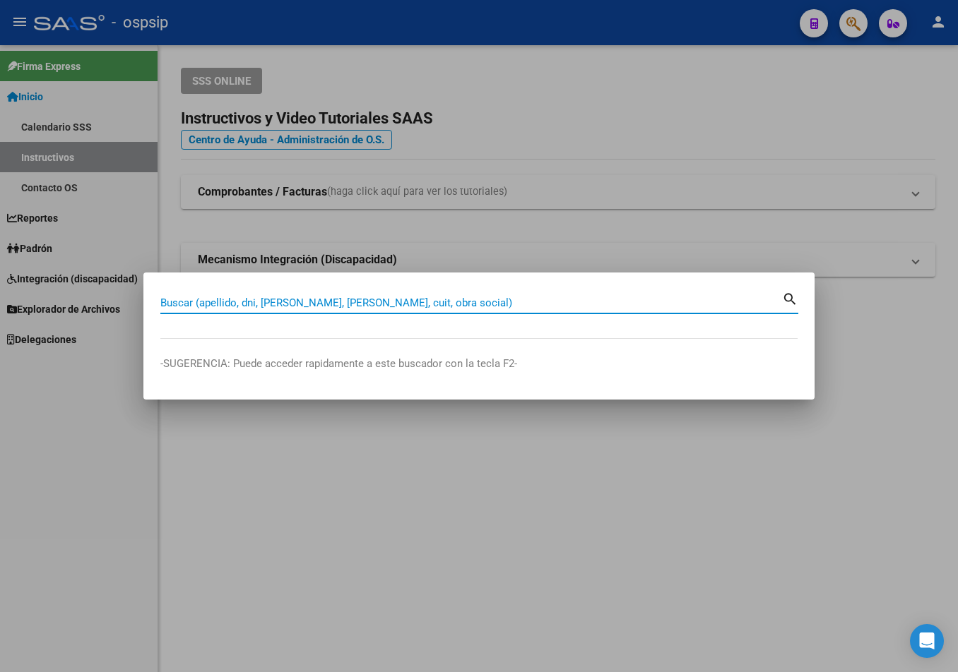
paste input "29846549"
type input "29846549"
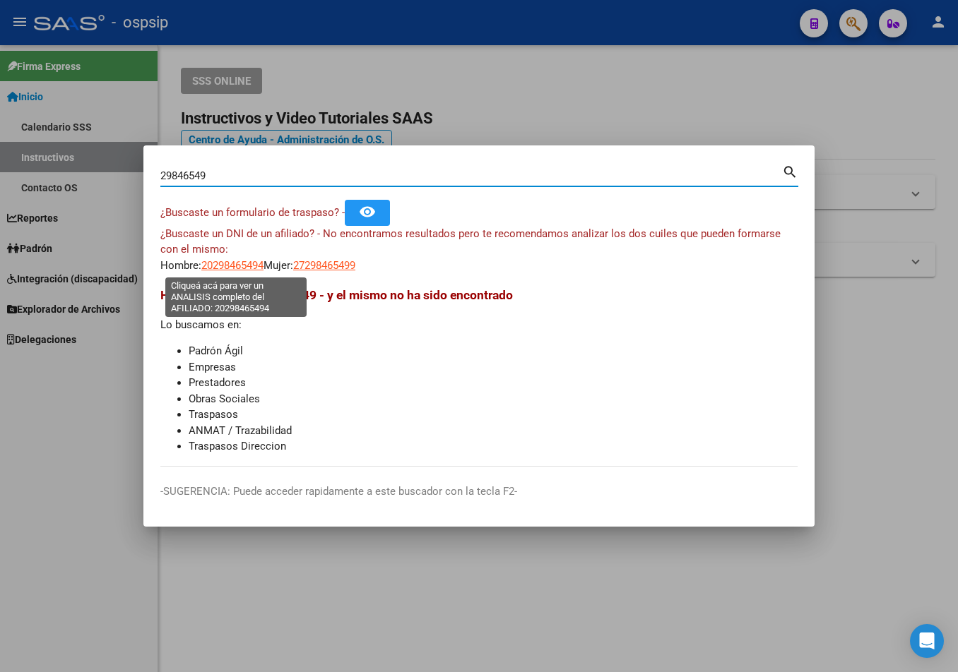
click at [241, 261] on span "20298465494" at bounding box center [232, 265] width 62 height 13
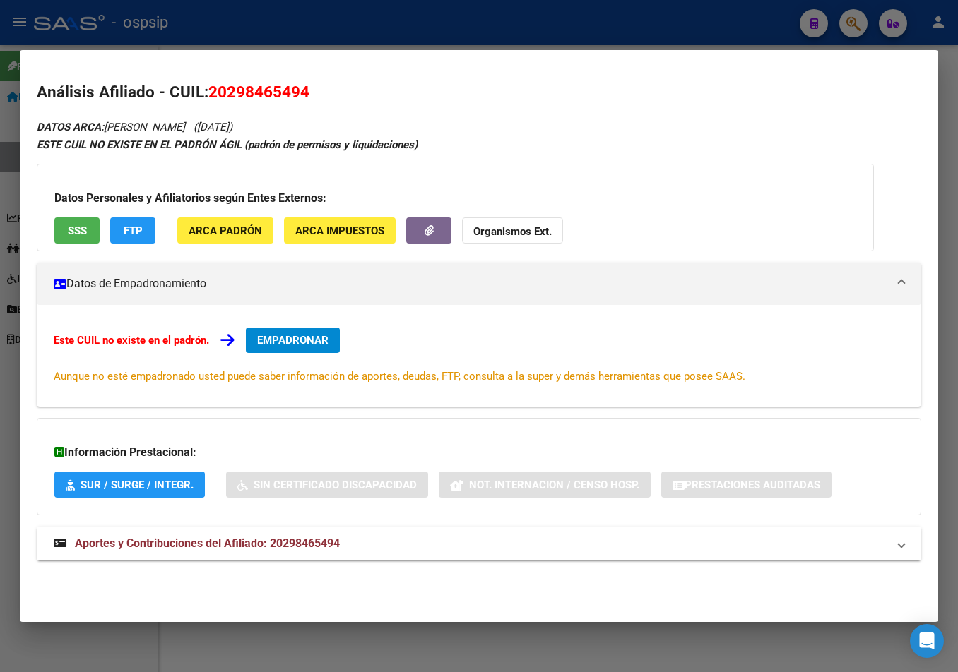
click at [291, 542] on span "Aportes y Contribuciones del Afiliado: 20298465494" at bounding box center [207, 543] width 265 height 13
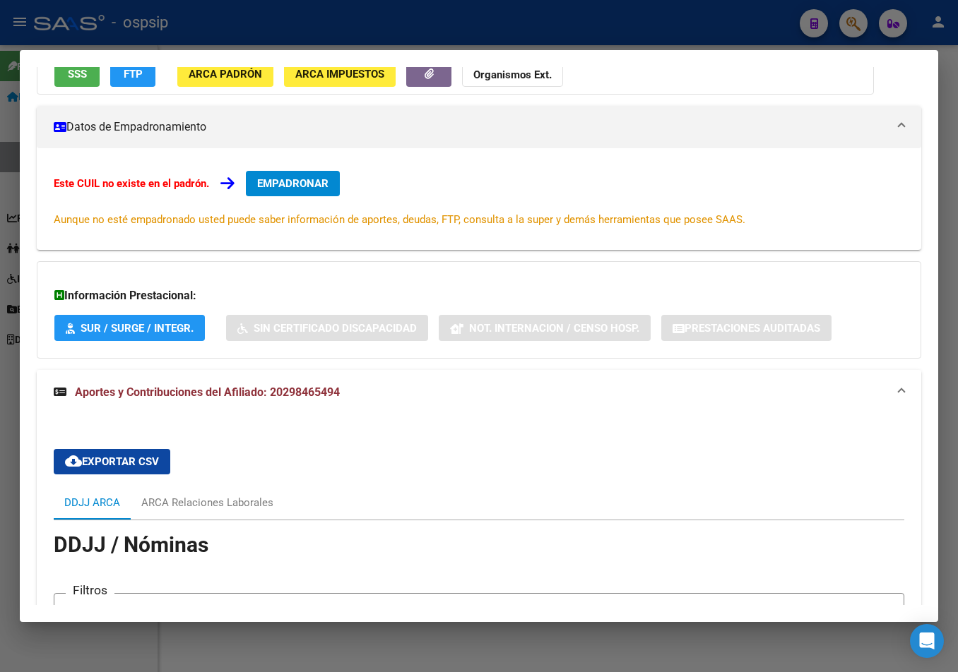
scroll to position [371, 0]
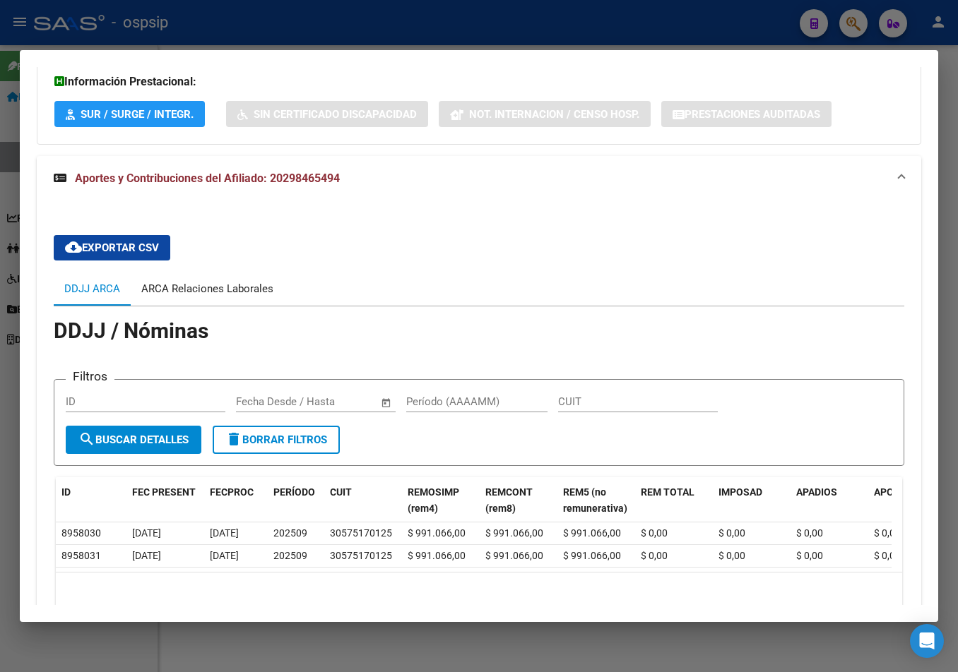
click at [208, 290] on div "ARCA Relaciones Laborales" at bounding box center [207, 289] width 132 height 16
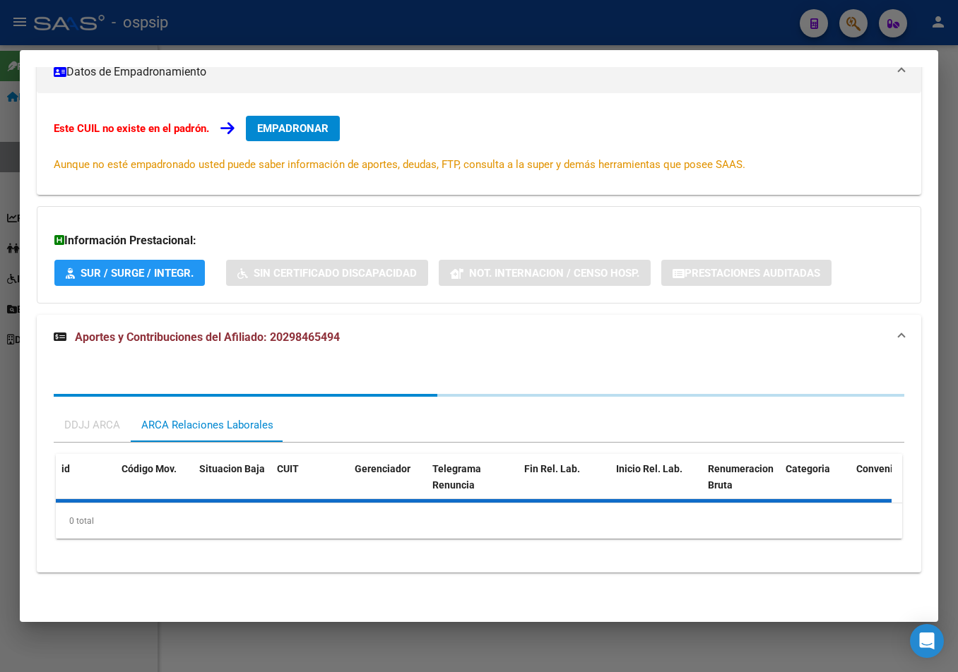
scroll to position [281, 0]
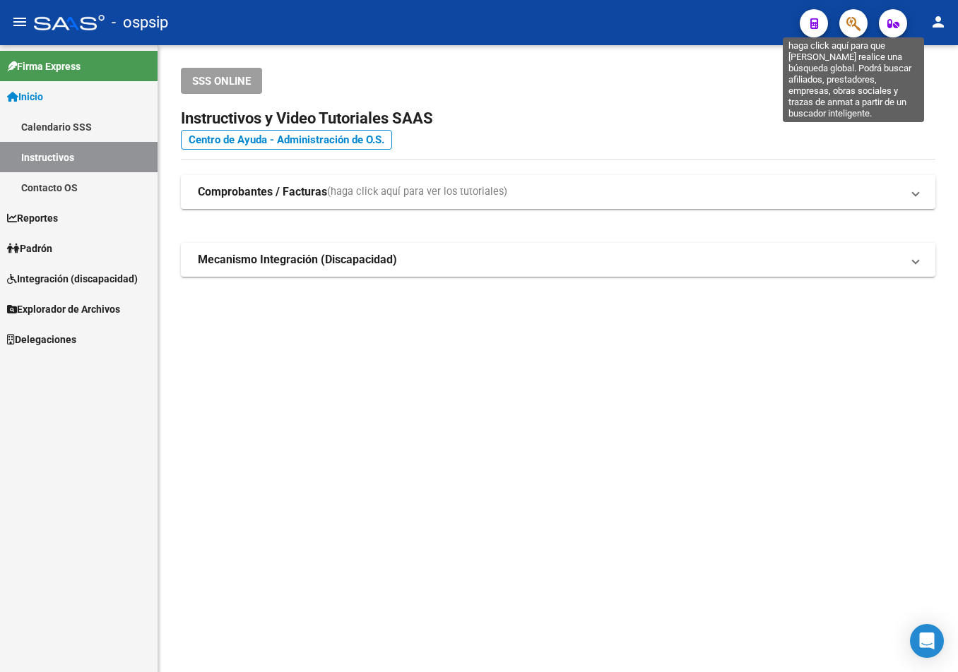
click at [854, 24] on icon "button" at bounding box center [853, 24] width 14 height 16
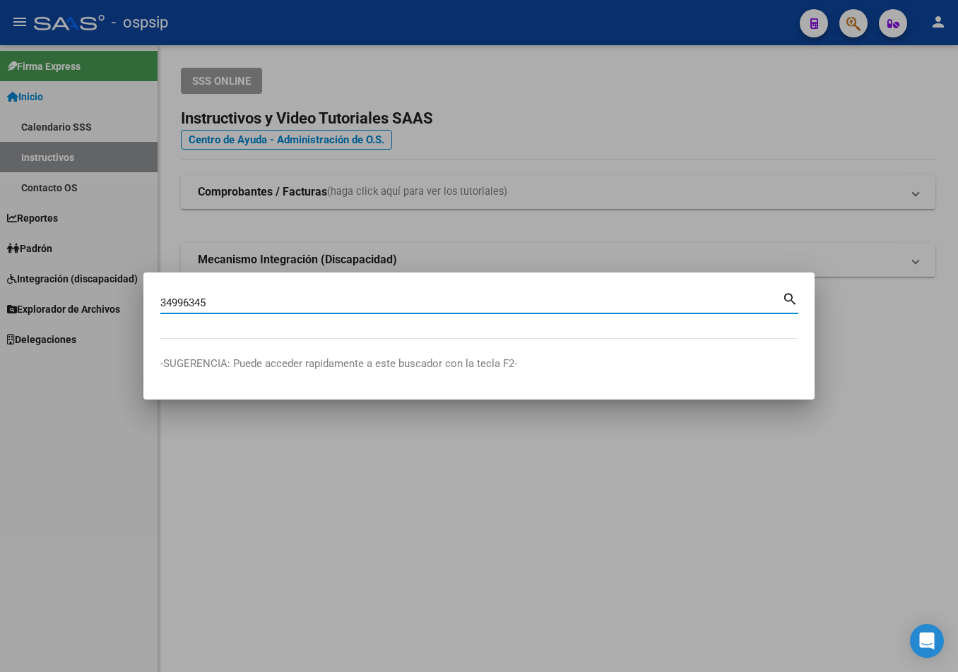
type input "34996345"
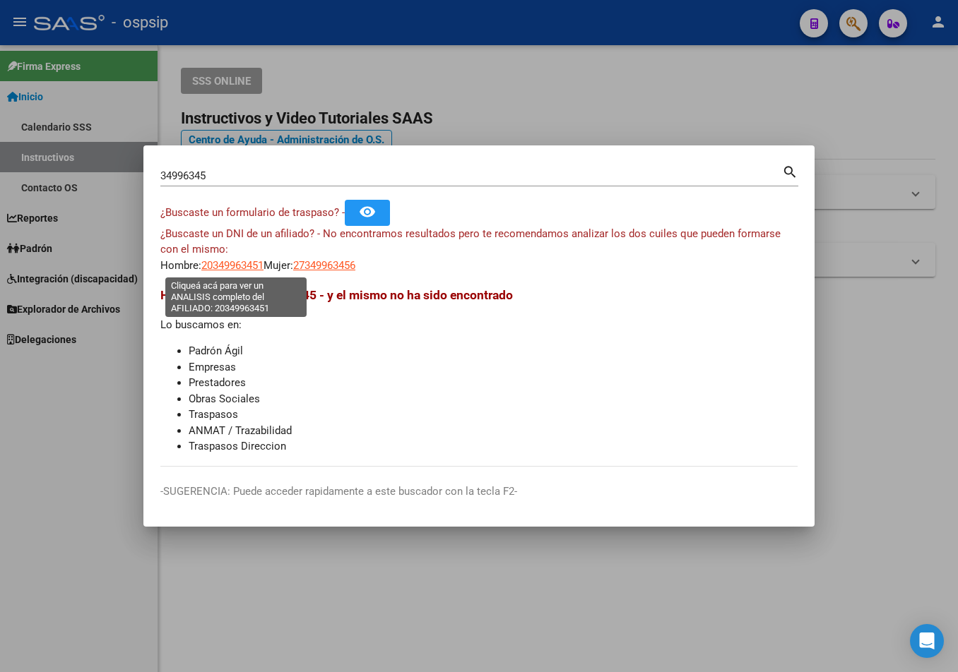
click at [233, 263] on span "20349963451" at bounding box center [232, 265] width 62 height 13
type textarea "20349963451"
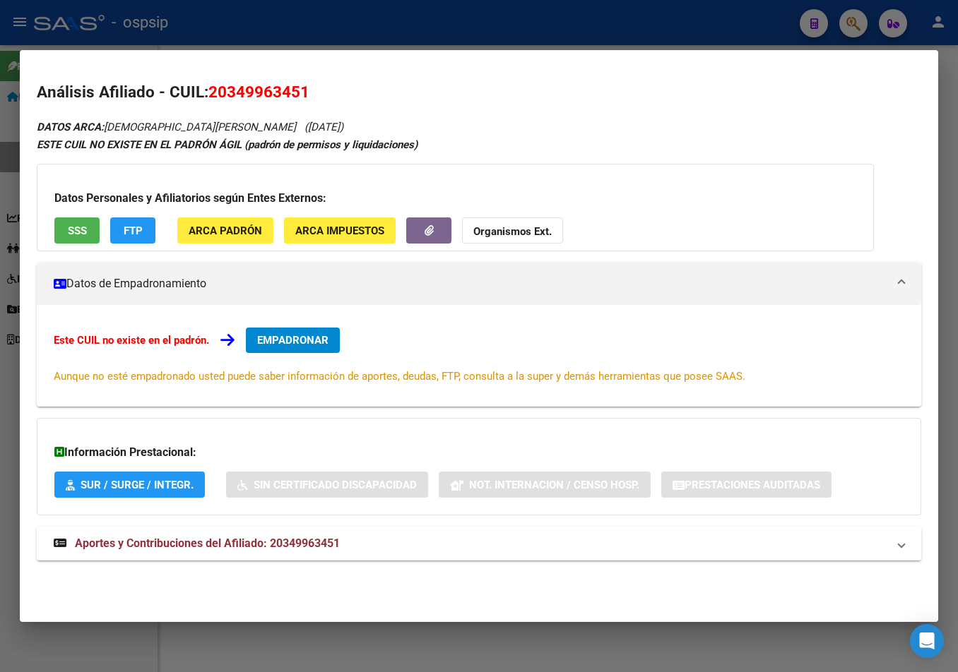
click at [256, 550] on span "Aportes y Contribuciones del Afiliado: 20349963451" at bounding box center [207, 543] width 265 height 13
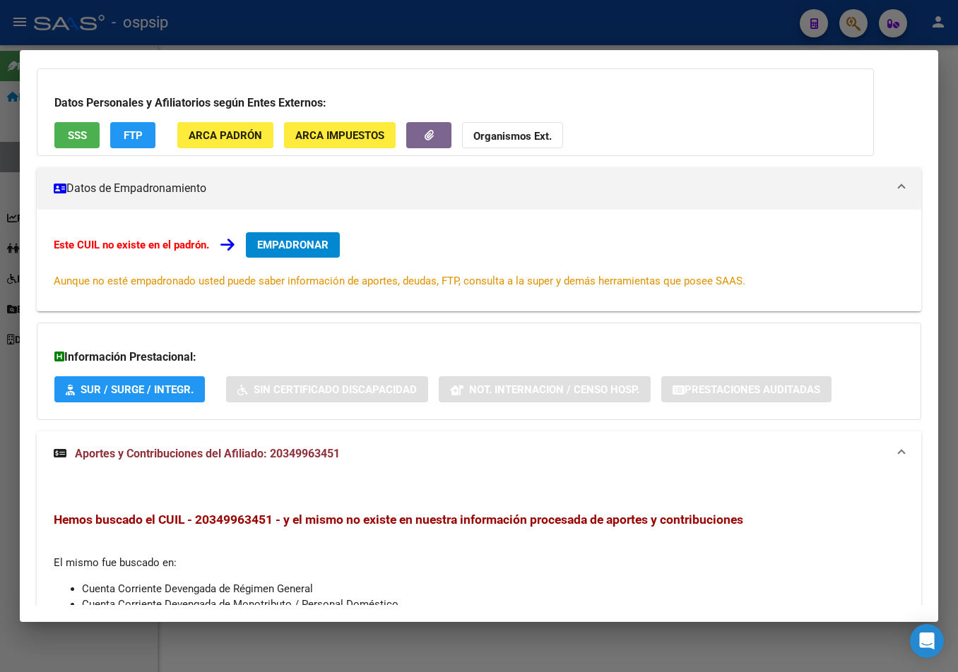
scroll to position [0, 0]
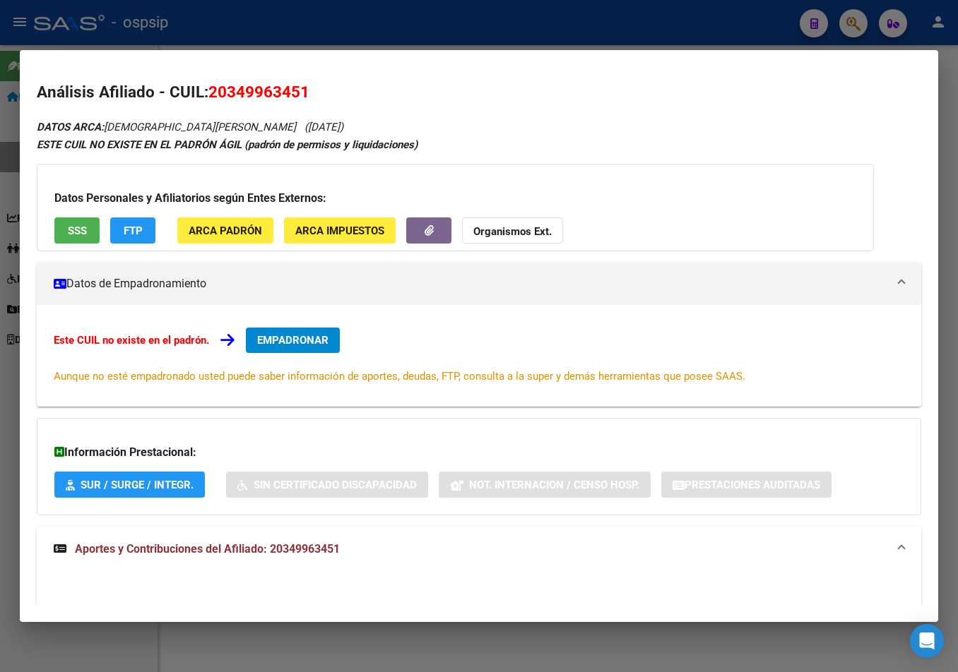
drag, startPoint x: 210, startPoint y: 89, endPoint x: 327, endPoint y: 90, distance: 117.2
click at [327, 90] on h2 "Análisis Afiliado - CUIL: 20349963451" at bounding box center [479, 93] width 884 height 24
copy span "20349963451"
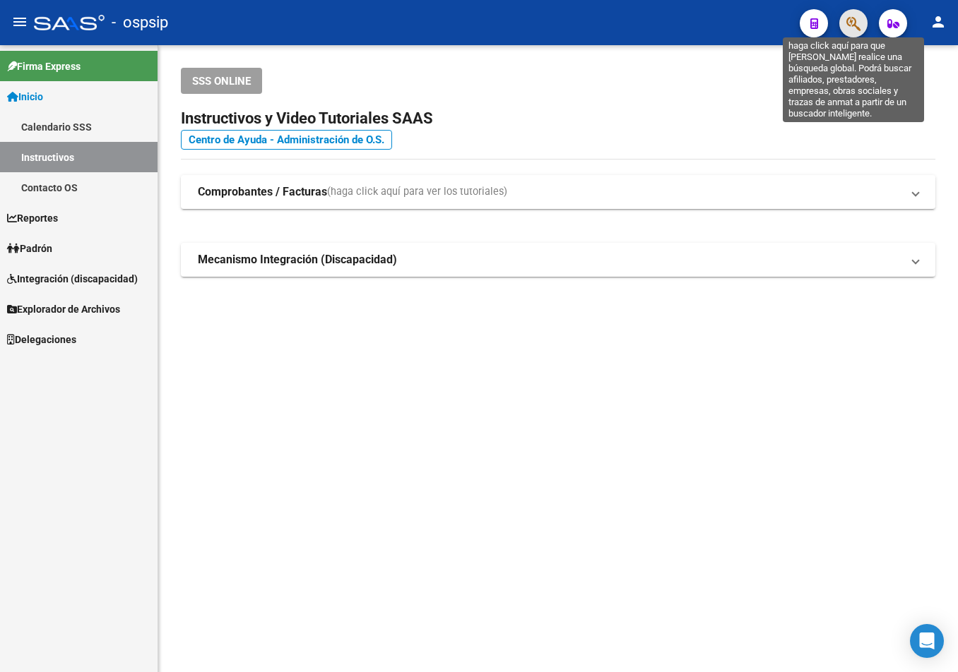
click at [849, 20] on icon "button" at bounding box center [853, 24] width 14 height 16
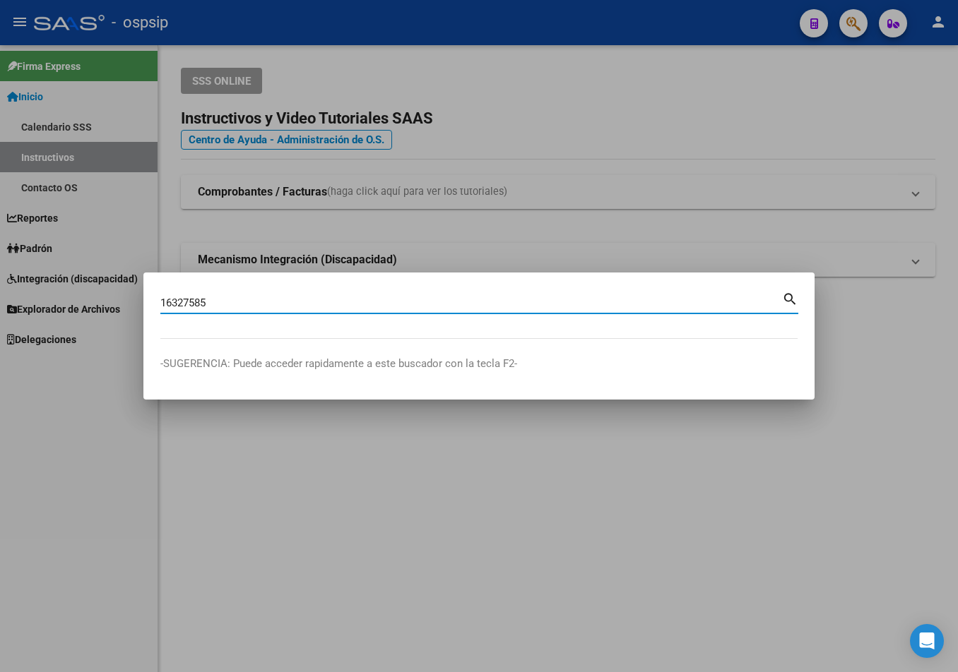
type input "16327585"
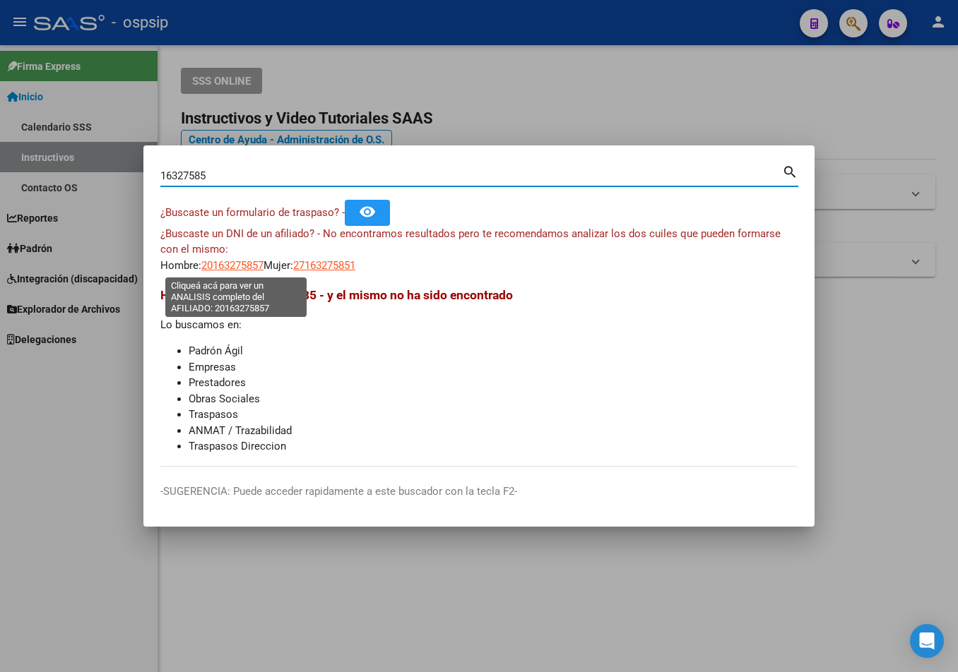
click at [220, 261] on span "20163275857" at bounding box center [232, 265] width 62 height 13
type textarea "20163275857"
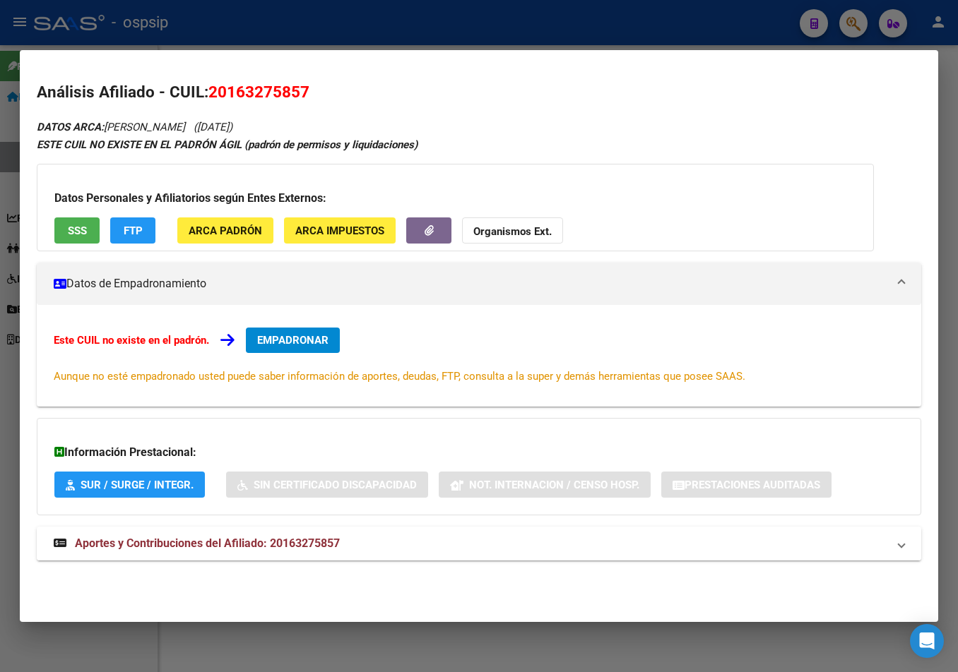
click at [309, 550] on span "Aportes y Contribuciones del Afiliado: 20163275857" at bounding box center [207, 543] width 265 height 13
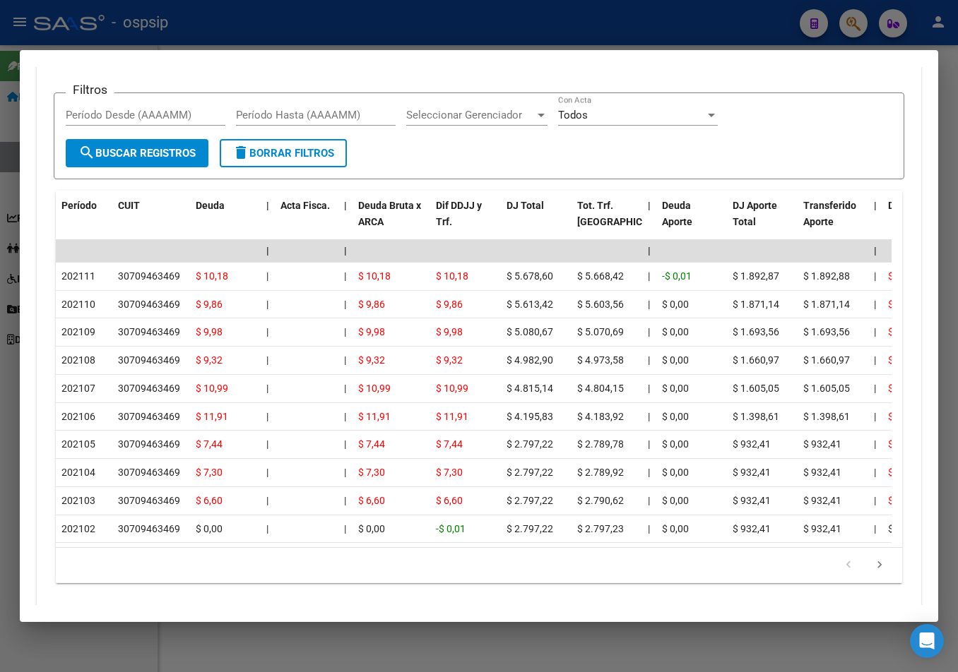
scroll to position [342, 0]
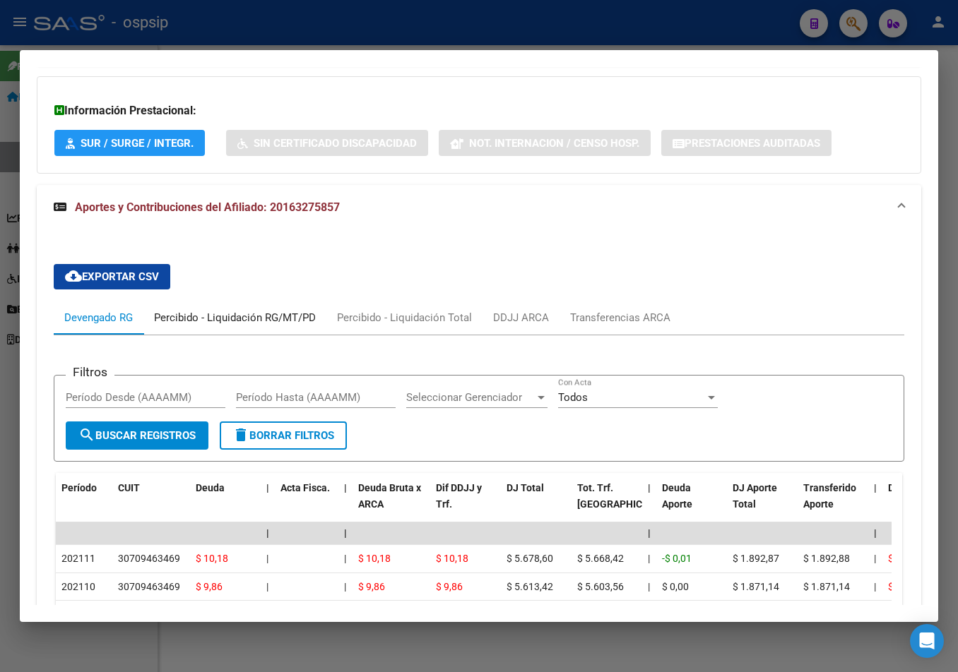
click at [246, 317] on div "Percibido - Liquidación RG/MT/PD" at bounding box center [235, 318] width 162 height 16
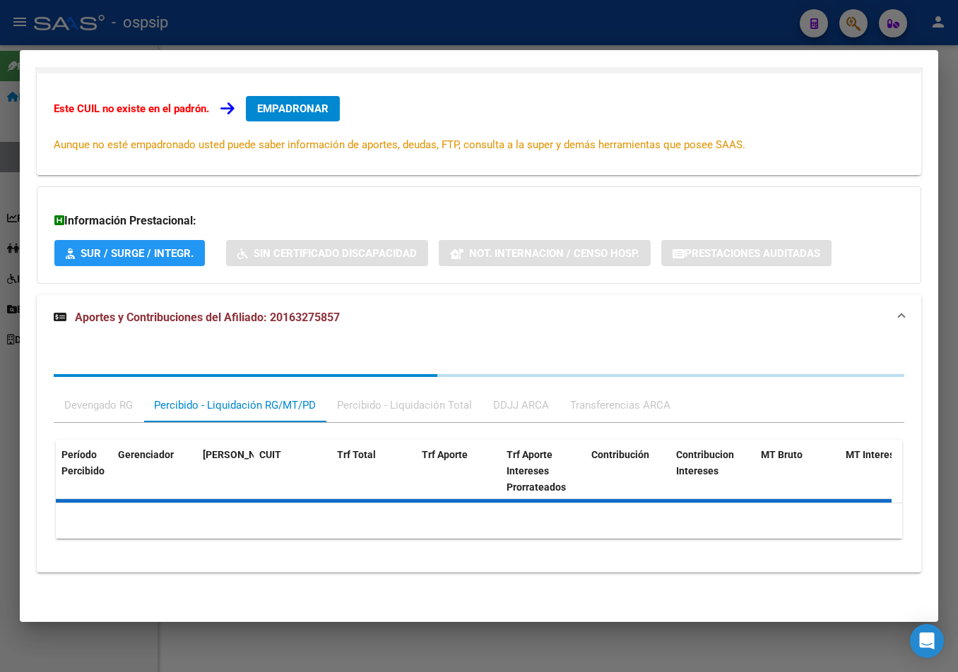
scroll to position [333, 0]
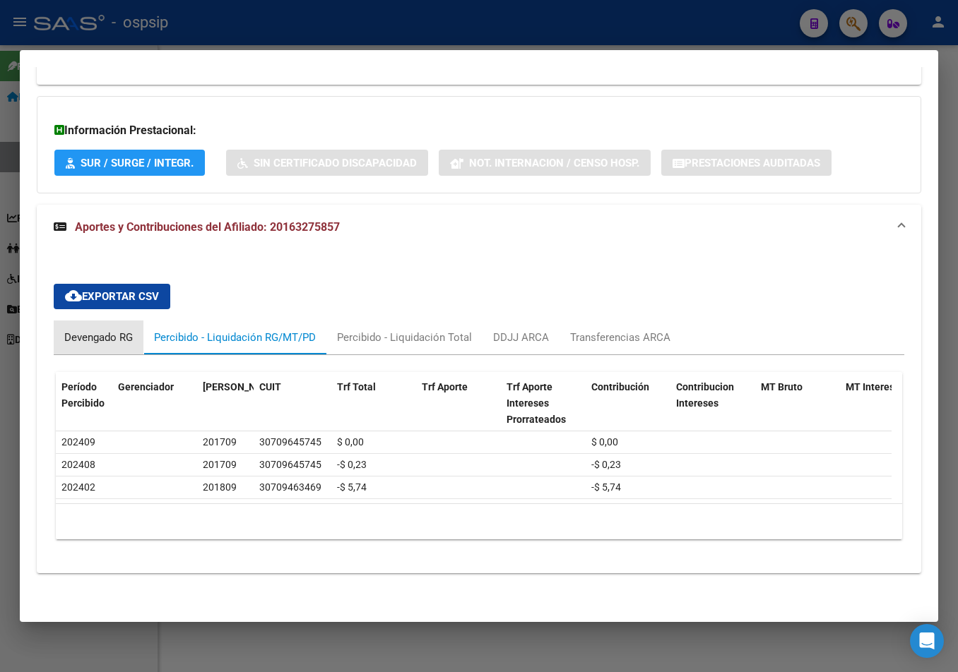
click at [85, 330] on div "Devengado RG" at bounding box center [98, 338] width 69 height 16
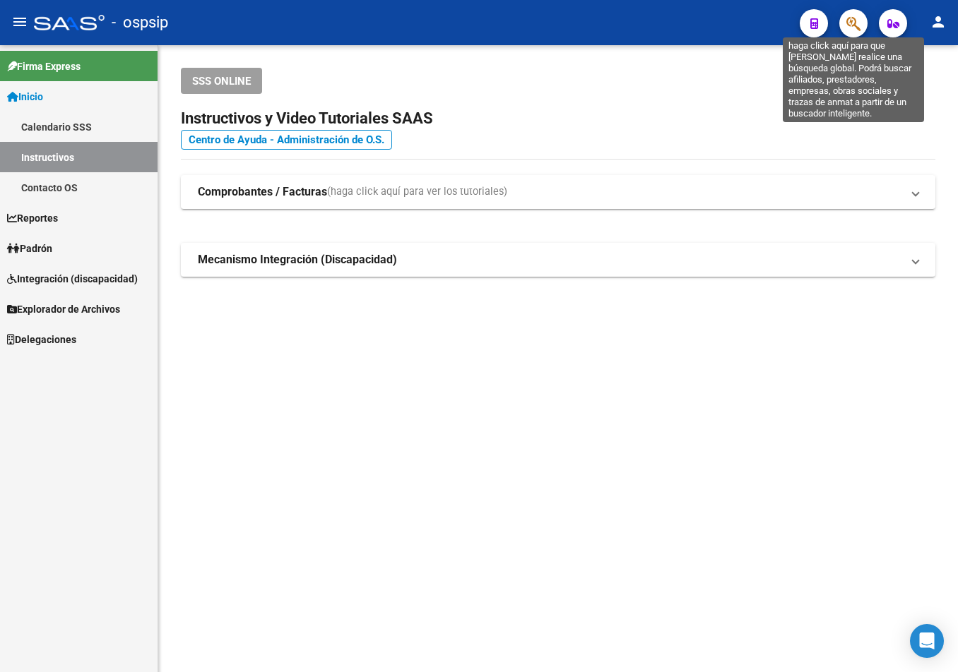
click at [856, 27] on icon "button" at bounding box center [853, 24] width 14 height 16
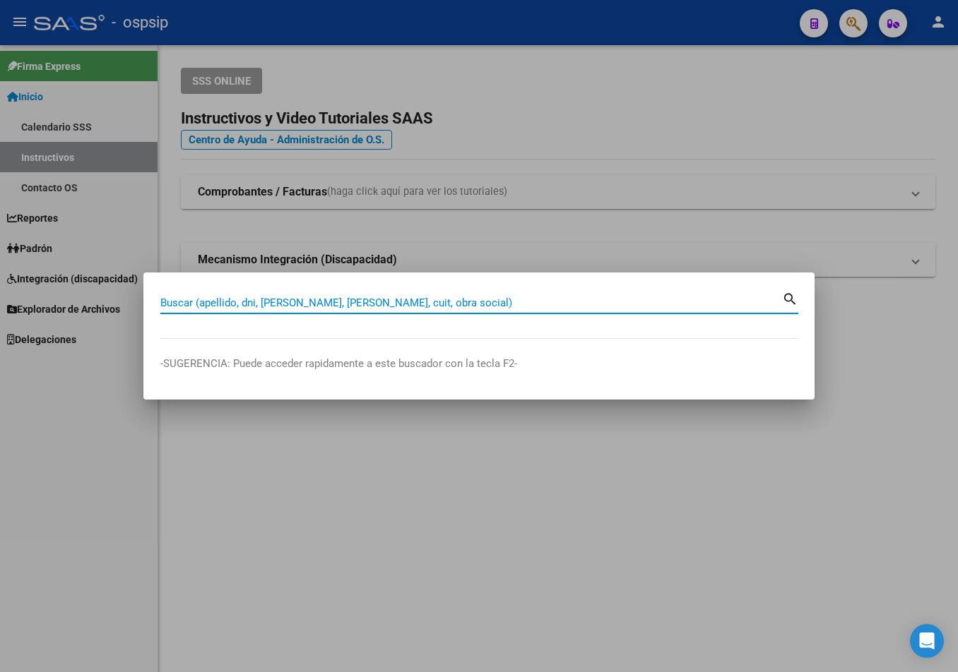
paste input "32613079"
type input "32613079"
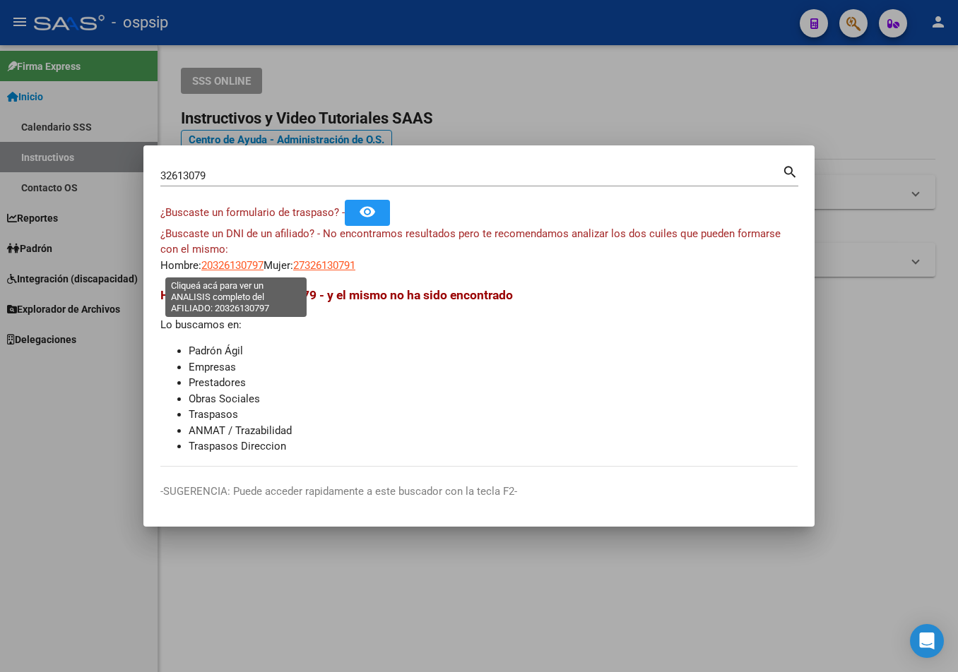
click at [226, 267] on span "20326130797" at bounding box center [232, 265] width 62 height 13
type textarea "20326130797"
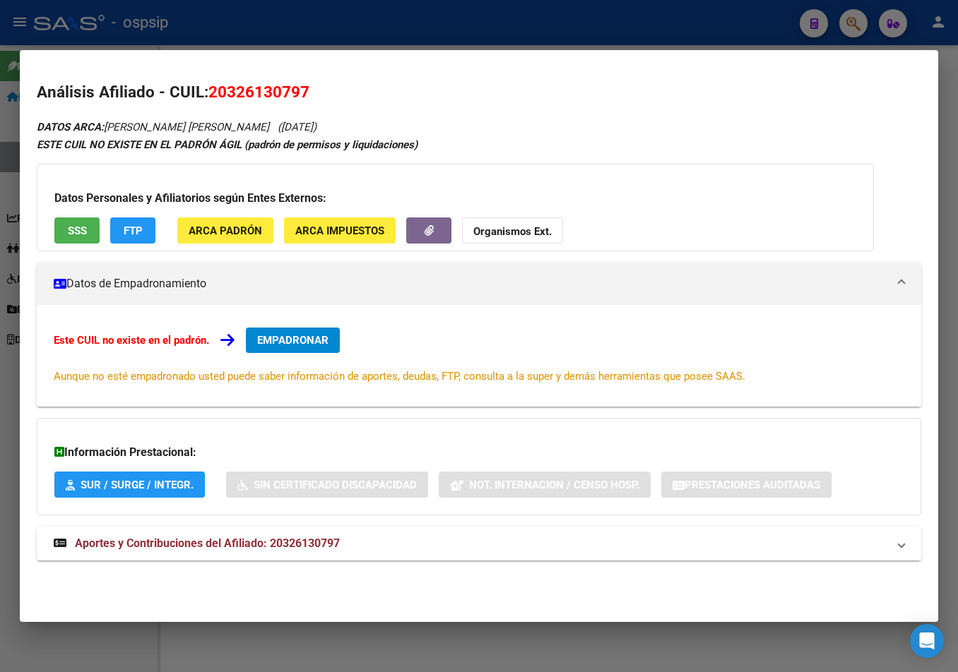
click at [271, 549] on span "Aportes y Contribuciones del Afiliado: 20326130797" at bounding box center [207, 543] width 265 height 13
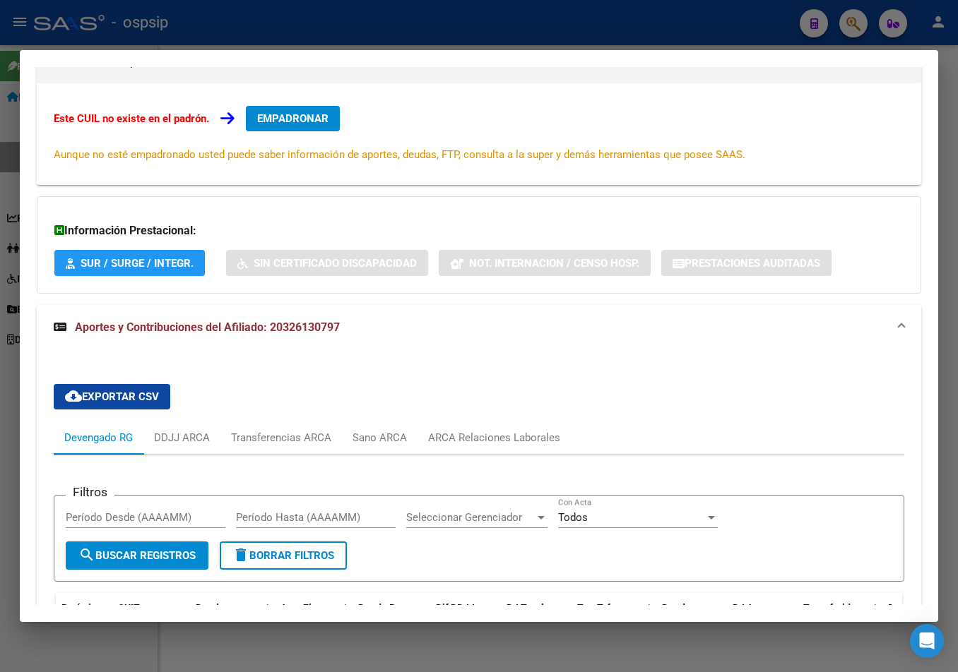
scroll to position [71, 0]
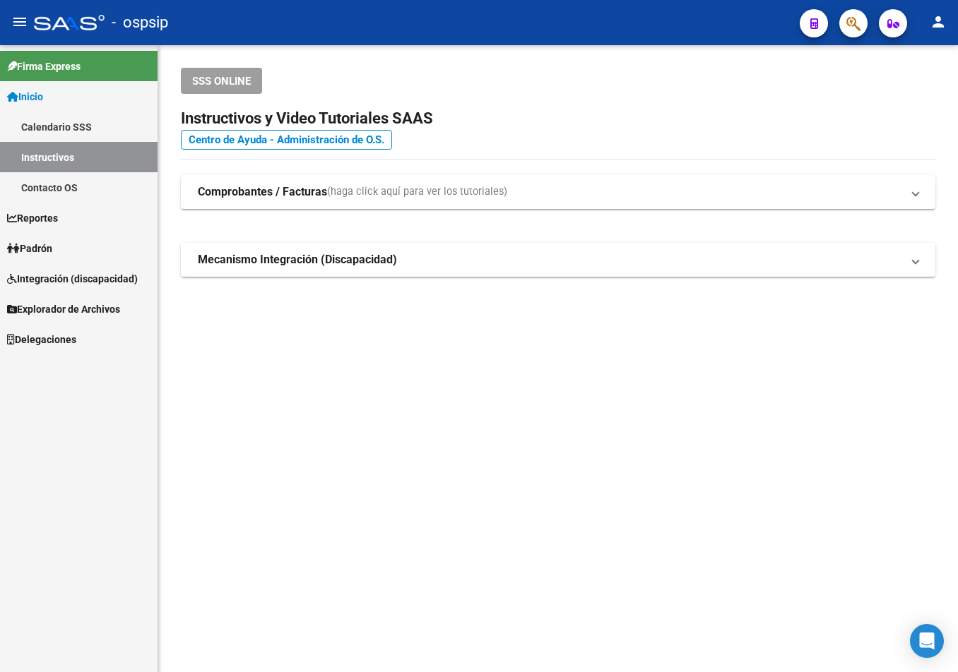
click at [857, 13] on span "button" at bounding box center [853, 23] width 14 height 29
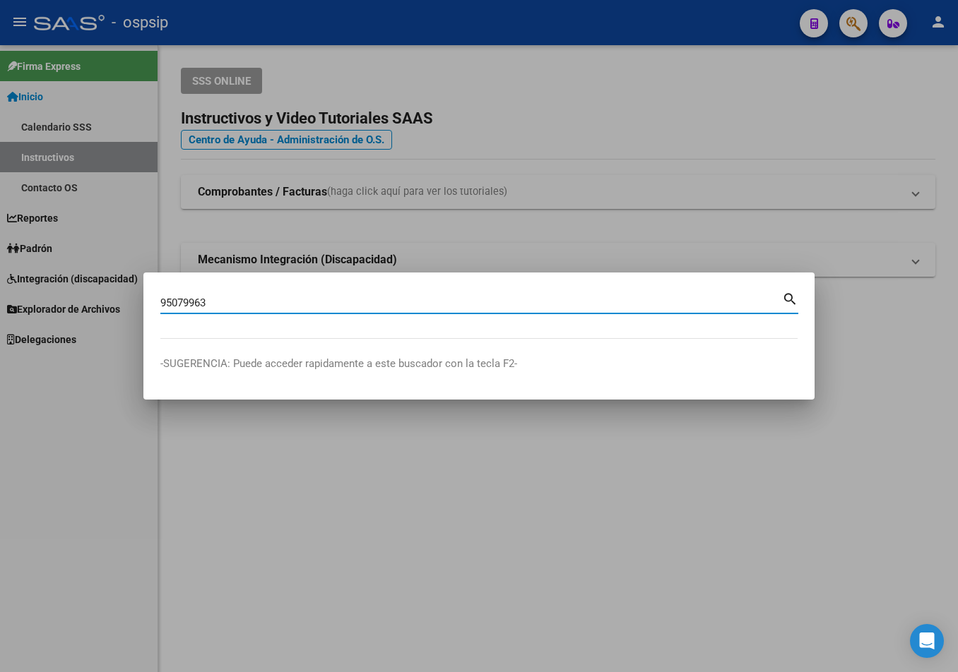
type input "95079963"
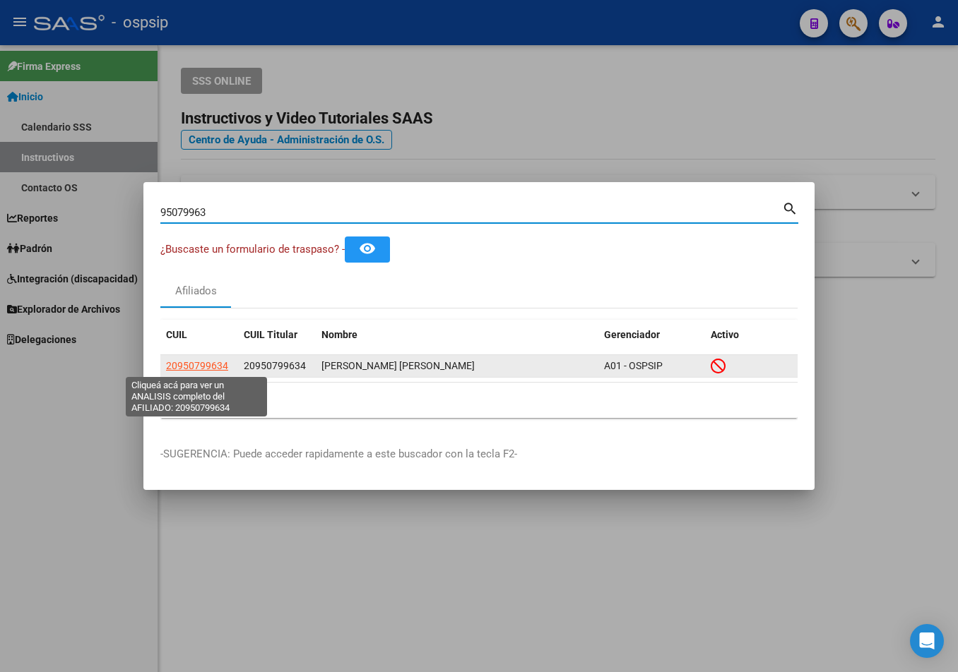
click at [202, 366] on span "20950799634" at bounding box center [197, 365] width 62 height 11
type textarea "20950799634"
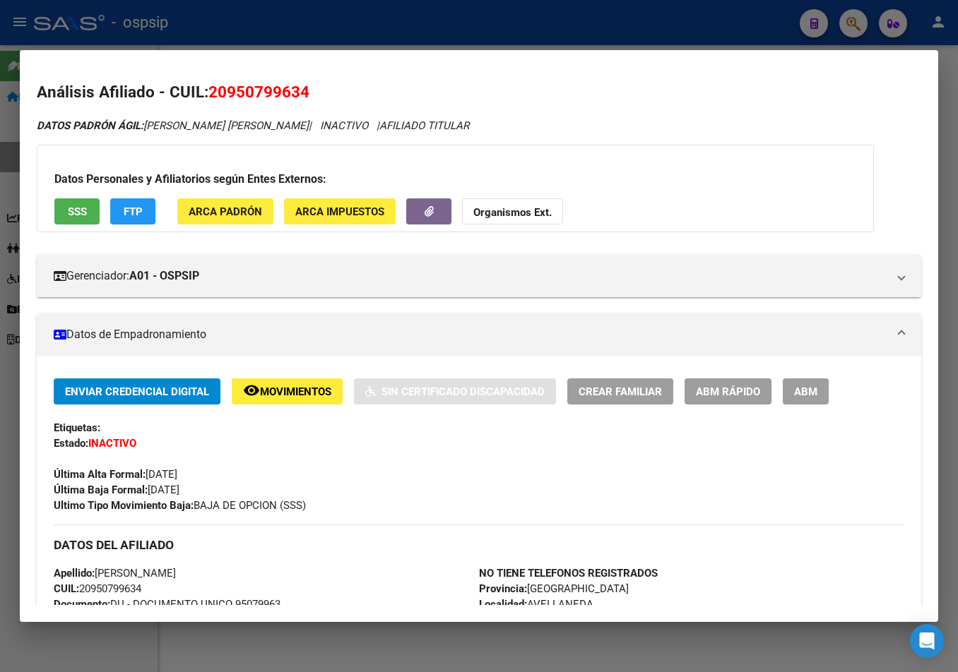
click at [306, 386] on span "Movimientos" at bounding box center [295, 392] width 71 height 13
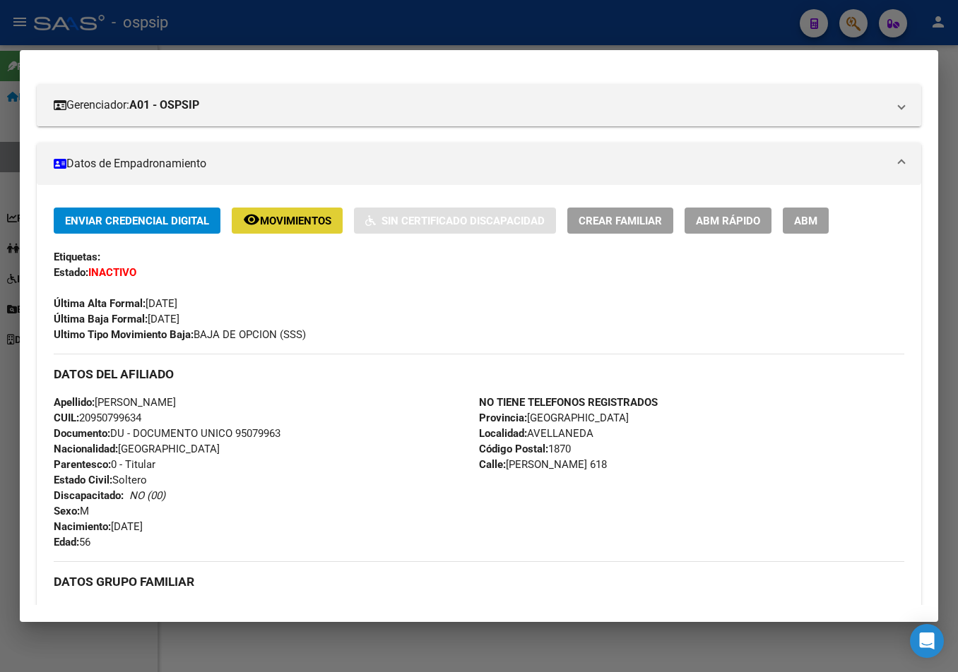
scroll to position [8, 0]
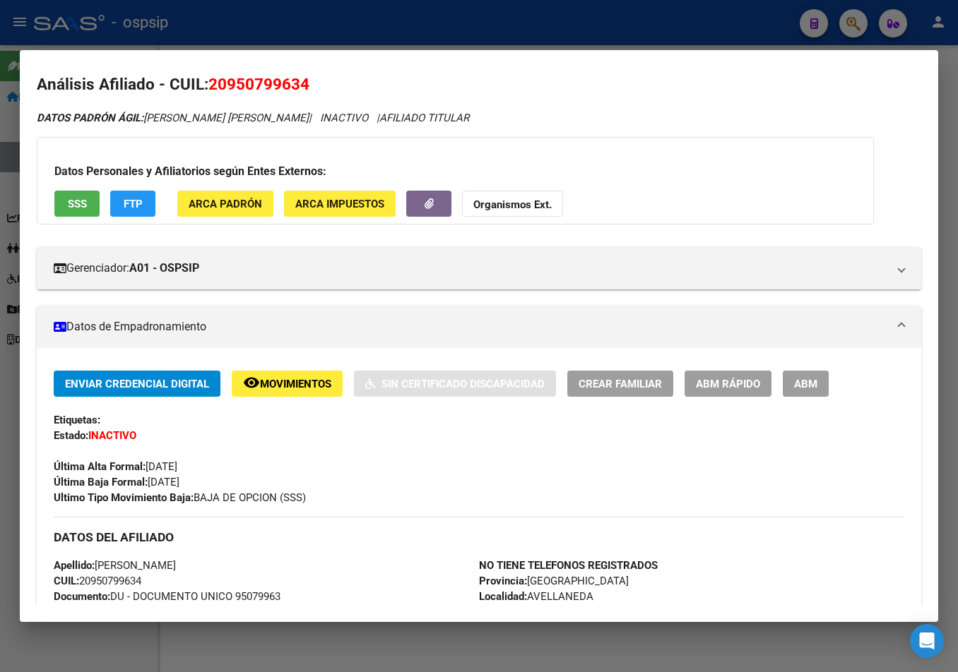
click at [212, 83] on h2 "Análisis Afiliado - CUIL: 20950799634" at bounding box center [479, 85] width 884 height 24
click at [249, 79] on span "20950799634" at bounding box center [258, 84] width 101 height 18
drag, startPoint x: 208, startPoint y: 82, endPoint x: 315, endPoint y: 85, distance: 106.7
click at [315, 85] on h2 "Análisis Afiliado - CUIL: 20950799634" at bounding box center [479, 85] width 884 height 24
copy span "20950799634"
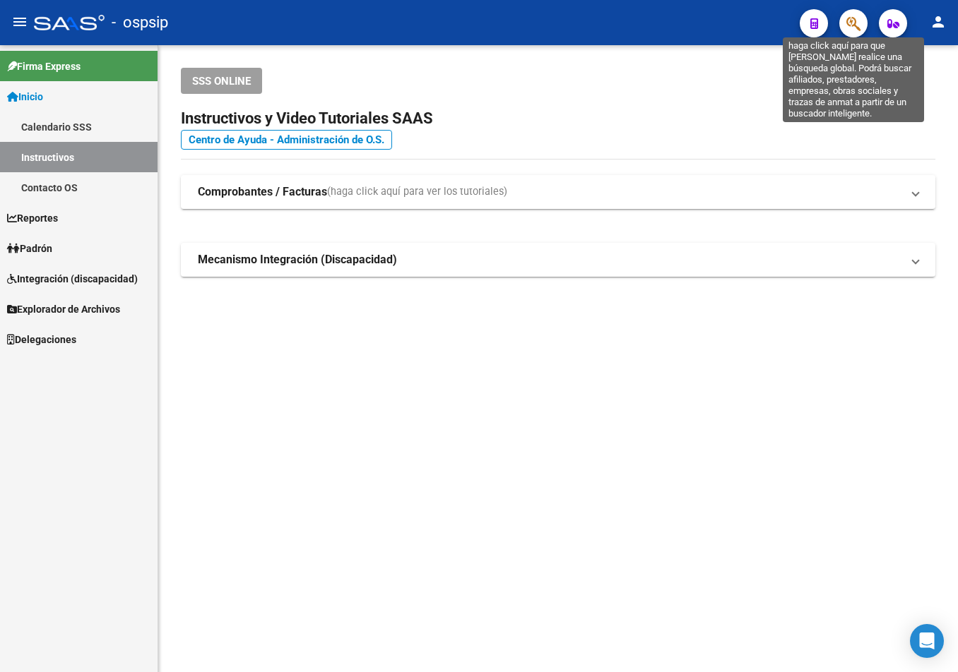
click at [848, 20] on icon "button" at bounding box center [853, 24] width 14 height 16
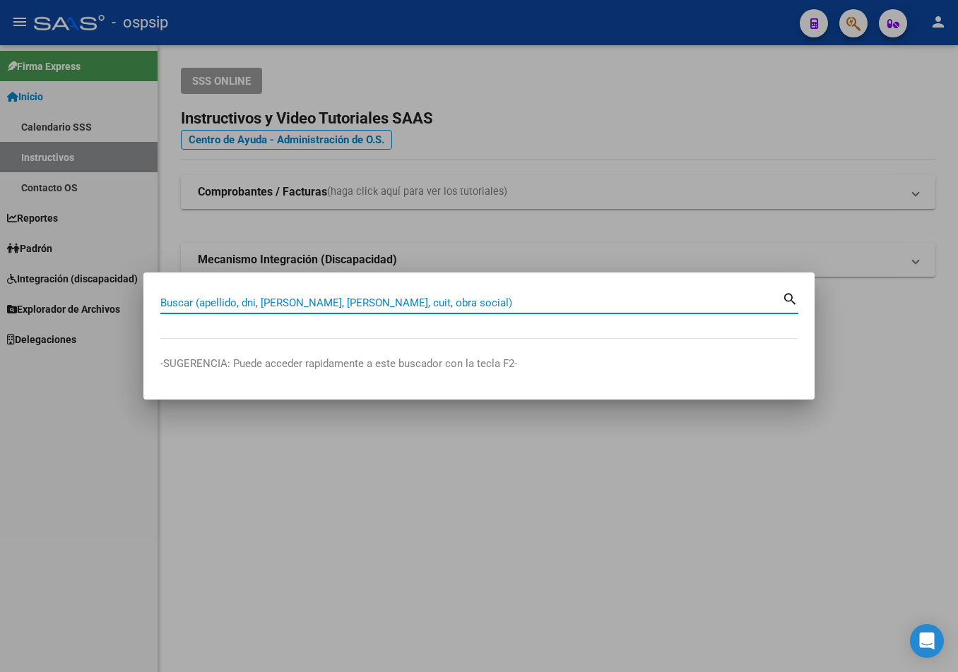
paste input "[EMAIL_ADDRESS][DOMAIN_NAME]"
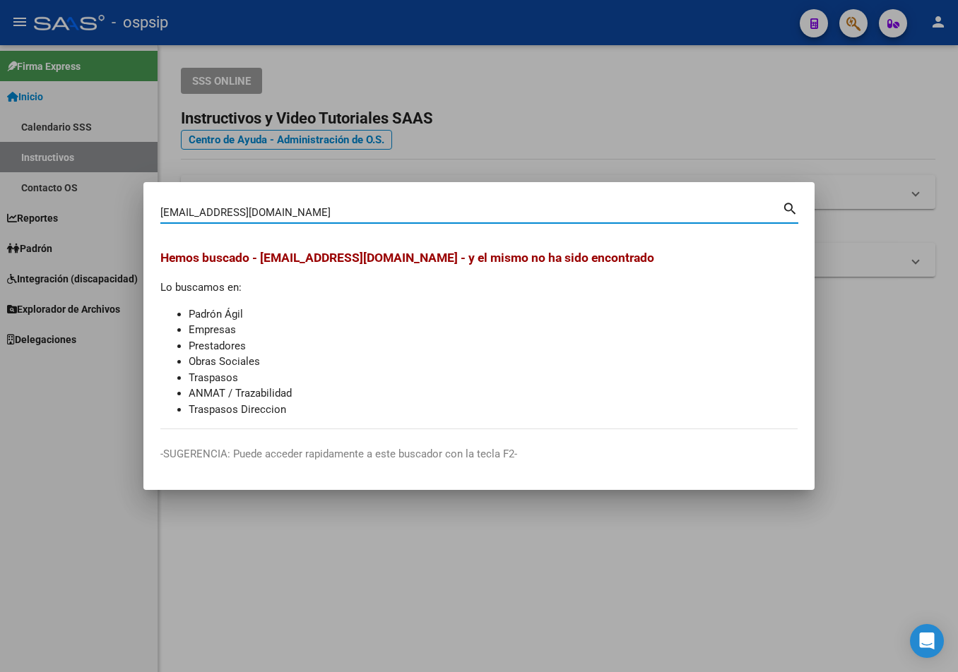
type input "[EMAIL_ADDRESS][DOMAIN_NAME]|"
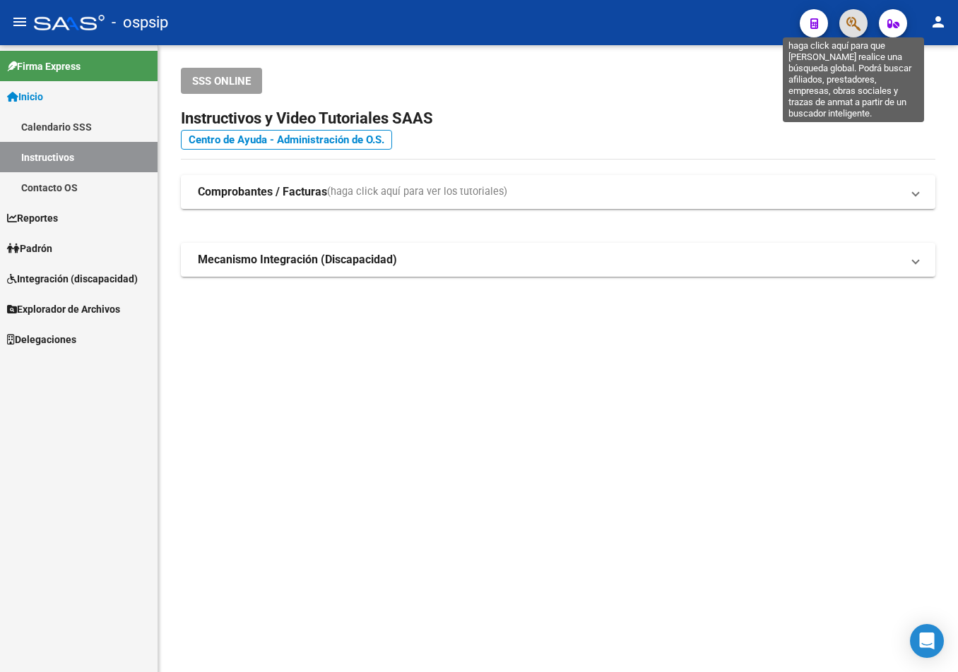
click at [853, 20] on icon "button" at bounding box center [853, 24] width 14 height 16
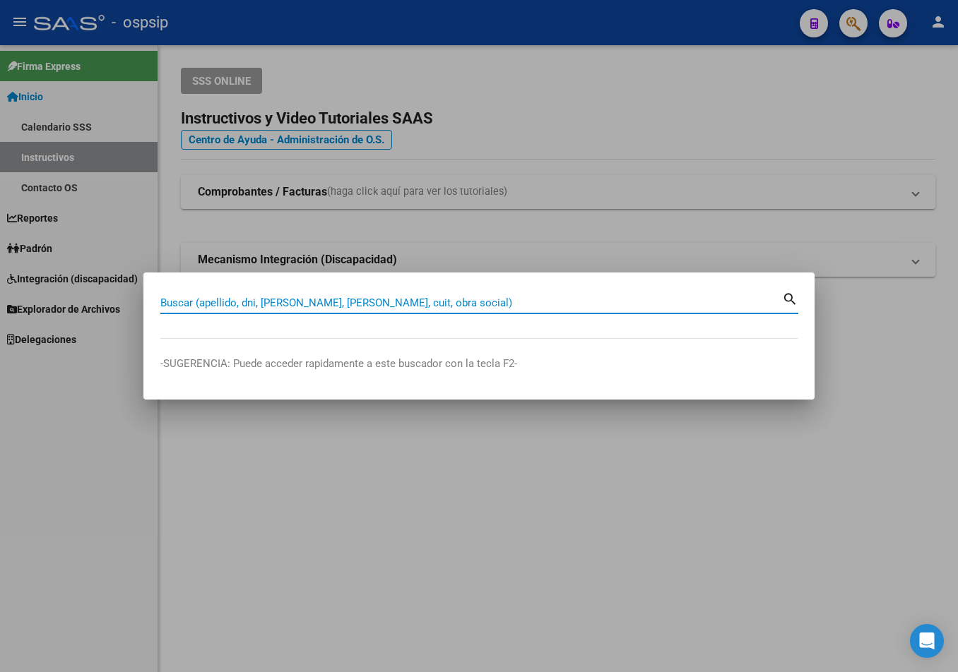
paste input "96083354"
type input "96083354"
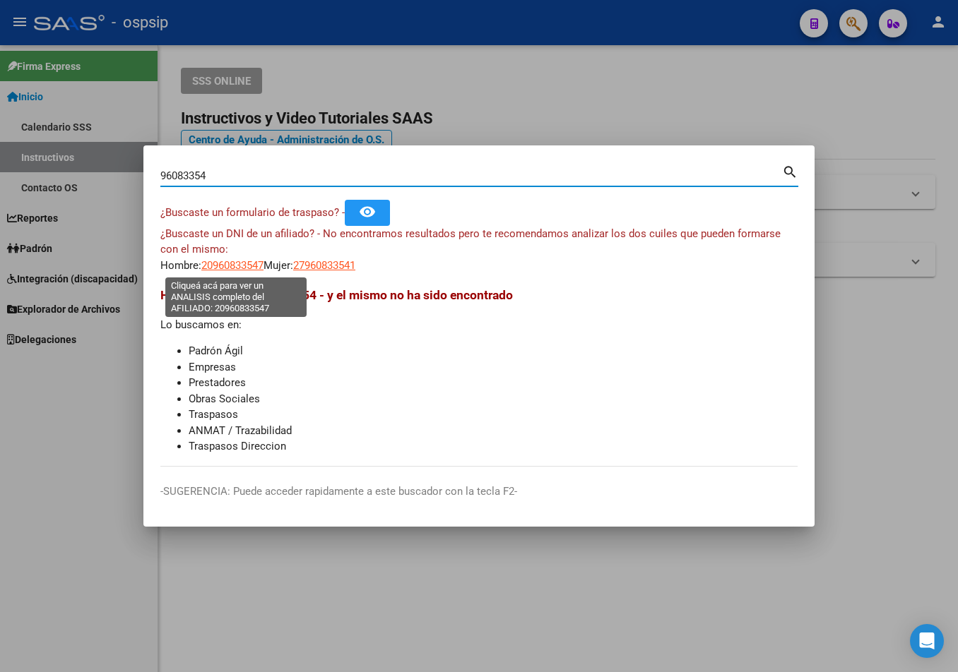
click at [232, 263] on span "20960833547" at bounding box center [232, 265] width 62 height 13
type textarea "20960833547"
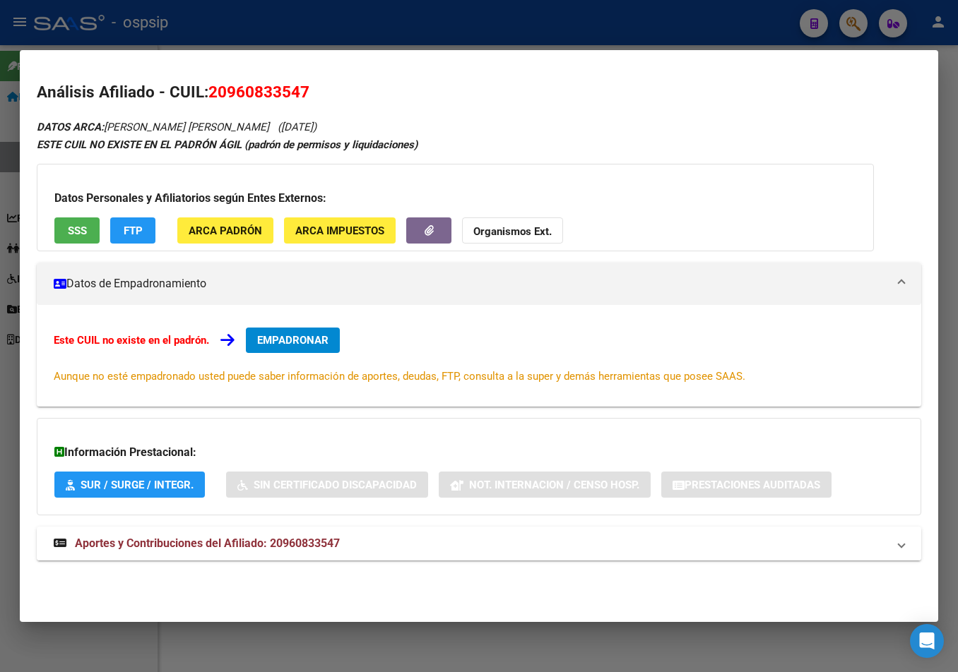
click at [285, 542] on span "Aportes y Contribuciones del Afiliado: 20960833547" at bounding box center [207, 543] width 265 height 13
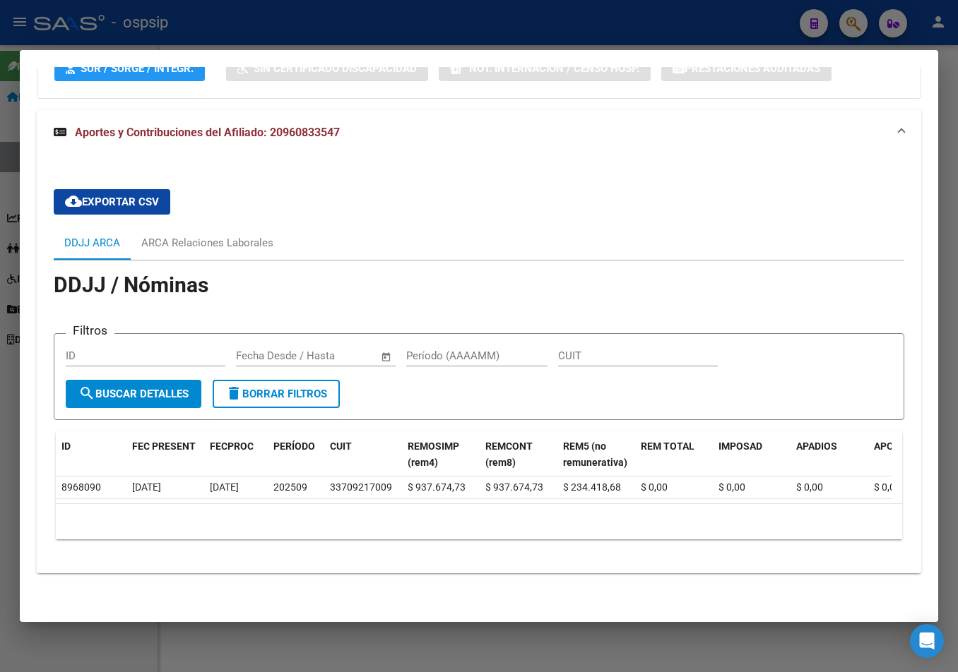
scroll to position [424, 0]
click at [227, 235] on div "ARCA Relaciones Laborales" at bounding box center [207, 243] width 132 height 16
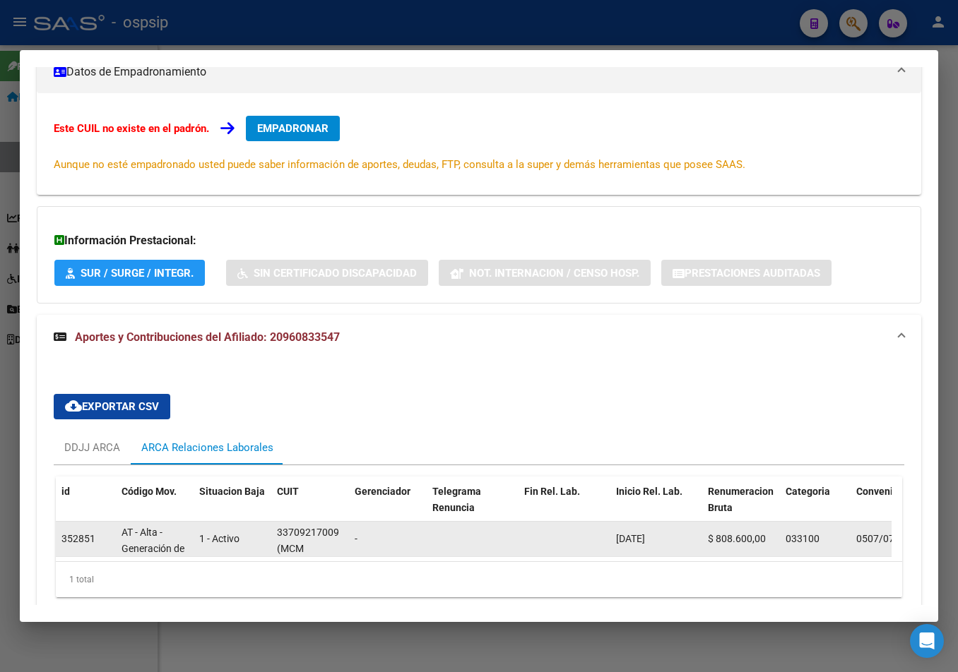
scroll to position [281, 0]
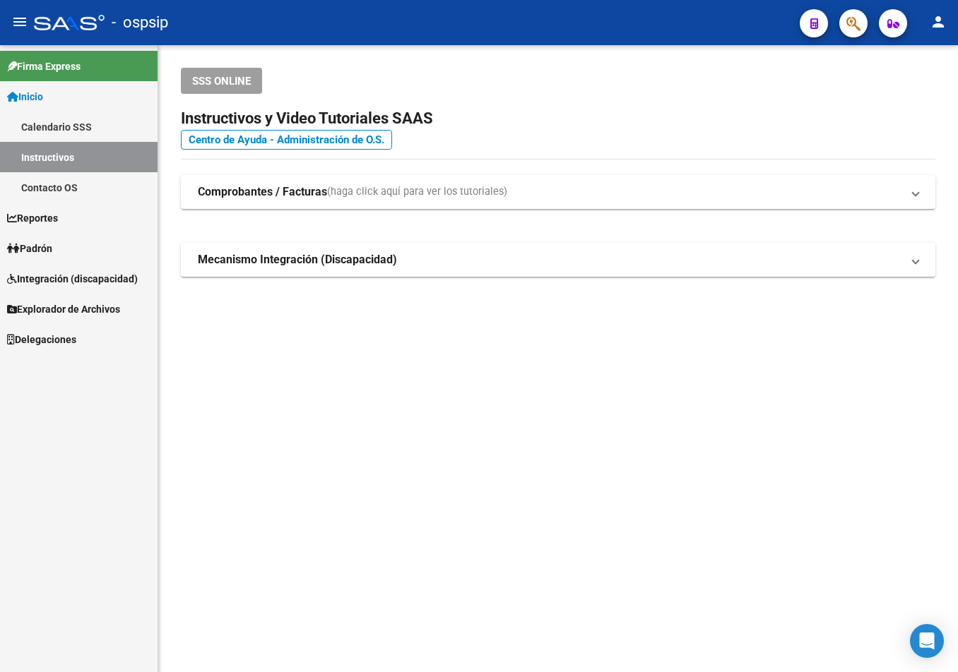
click at [854, 18] on icon "button" at bounding box center [853, 24] width 14 height 16
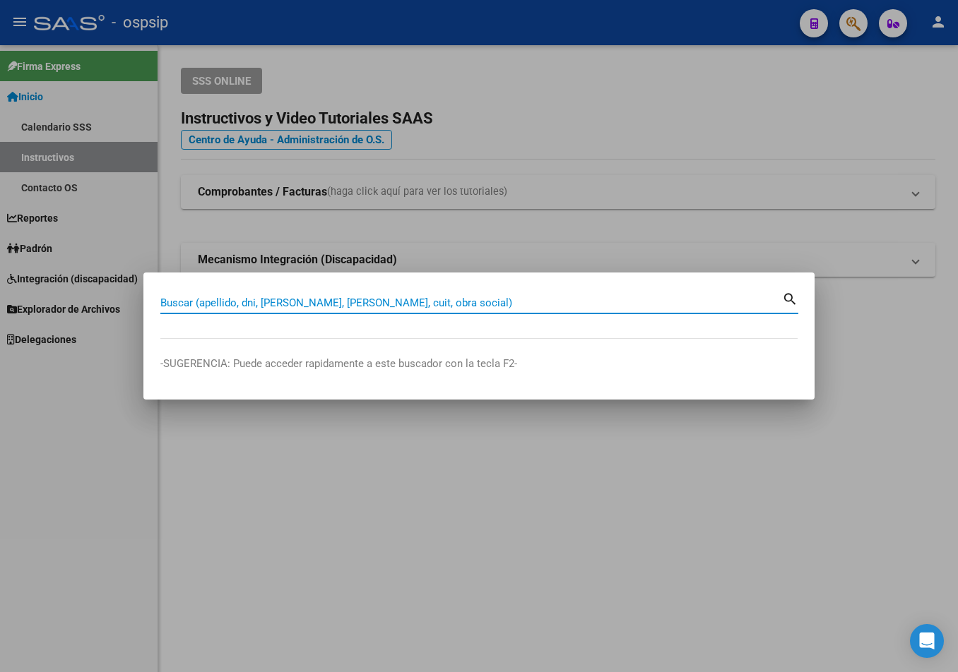
drag, startPoint x: 175, startPoint y: 295, endPoint x: 167, endPoint y: 303, distance: 11.0
click at [167, 303] on input "Buscar (apellido, dni, [PERSON_NAME], [PERSON_NAME], cuit, obra social)" at bounding box center [470, 303] width 621 height 13
paste input "33826142"
type input "33826142"
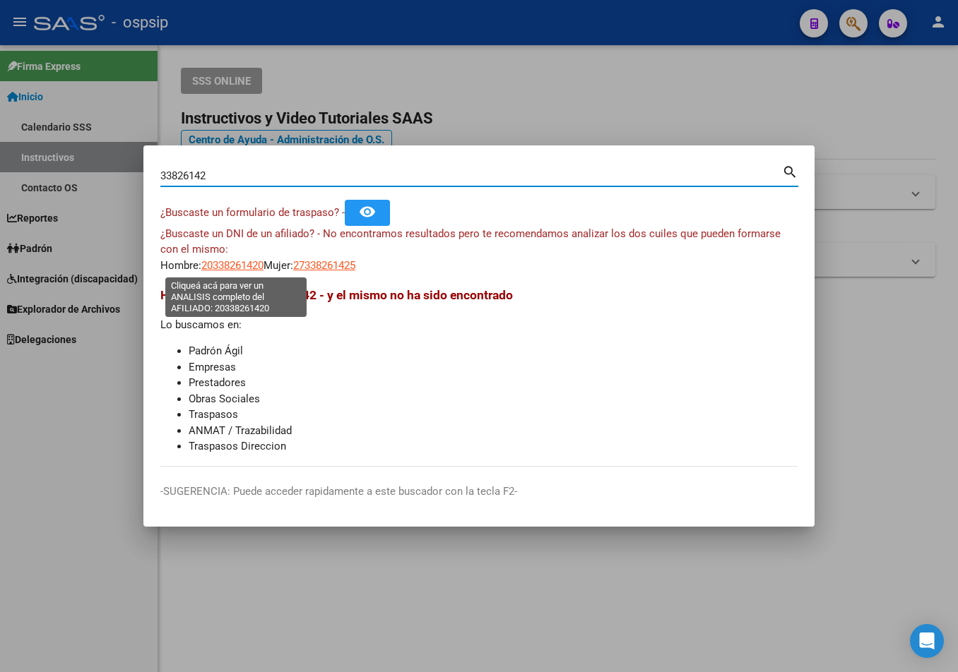
click at [216, 263] on span "20338261420" at bounding box center [232, 265] width 62 height 13
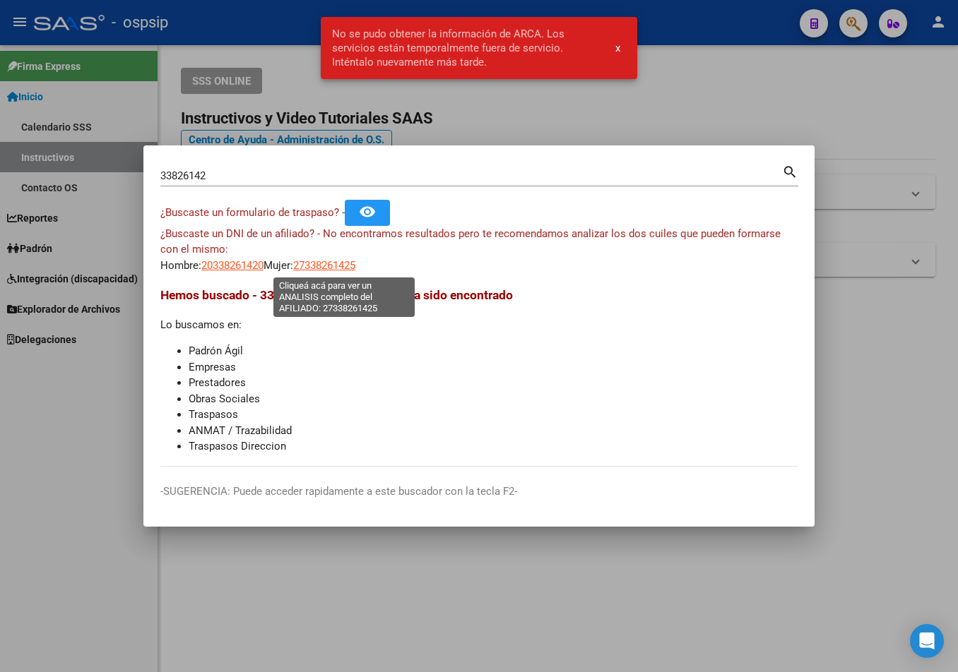
click at [333, 263] on span "27338261425" at bounding box center [324, 265] width 62 height 13
type textarea "27338261425"
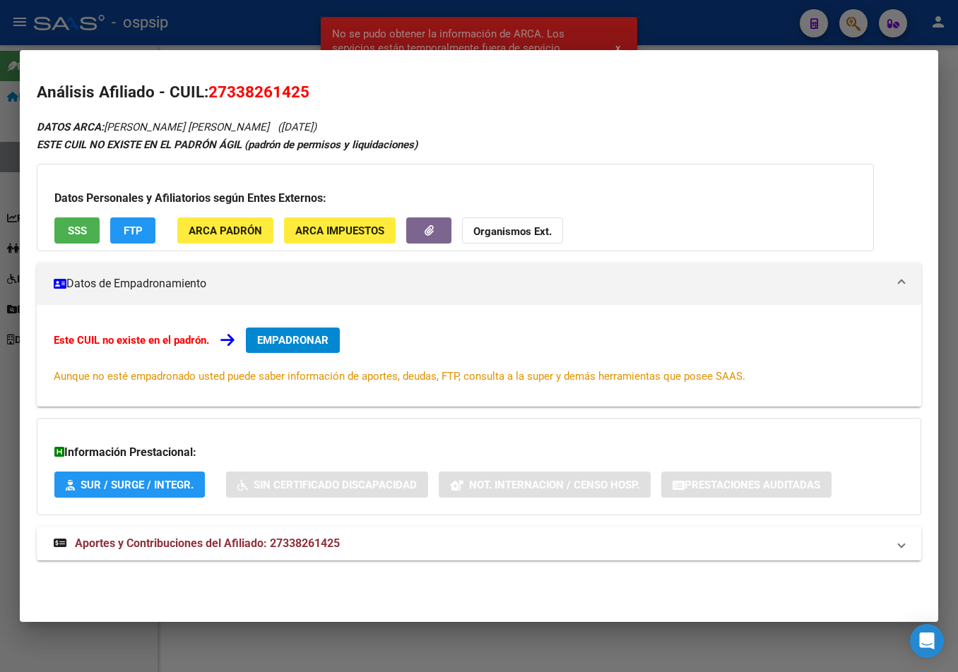
click at [314, 547] on span "Aportes y Contribuciones del Afiliado: 27338261425" at bounding box center [207, 543] width 265 height 13
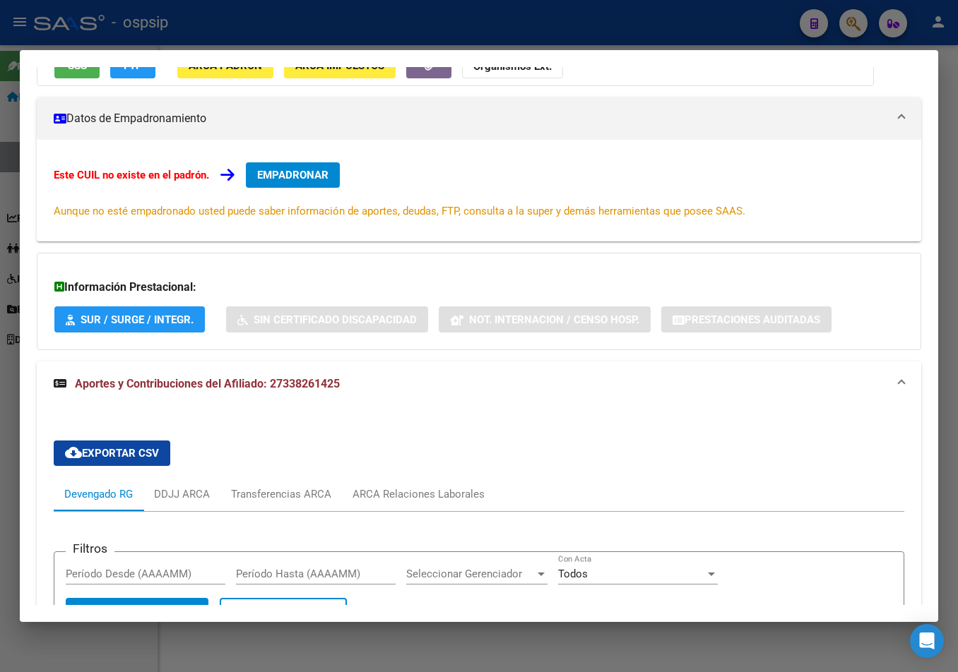
scroll to position [424, 0]
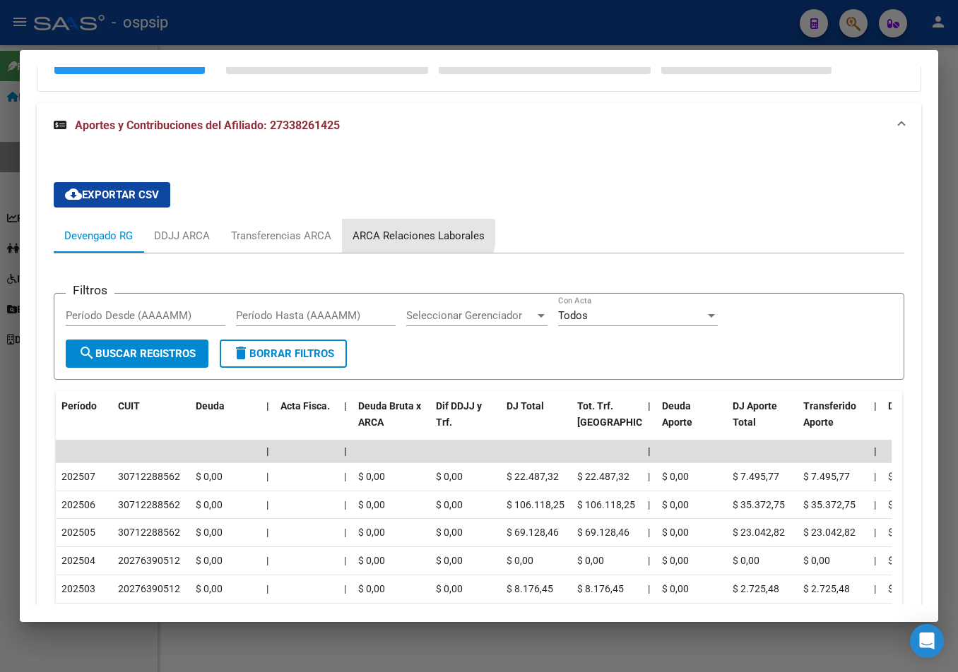
click at [408, 232] on div "ARCA Relaciones Laborales" at bounding box center [418, 236] width 132 height 16
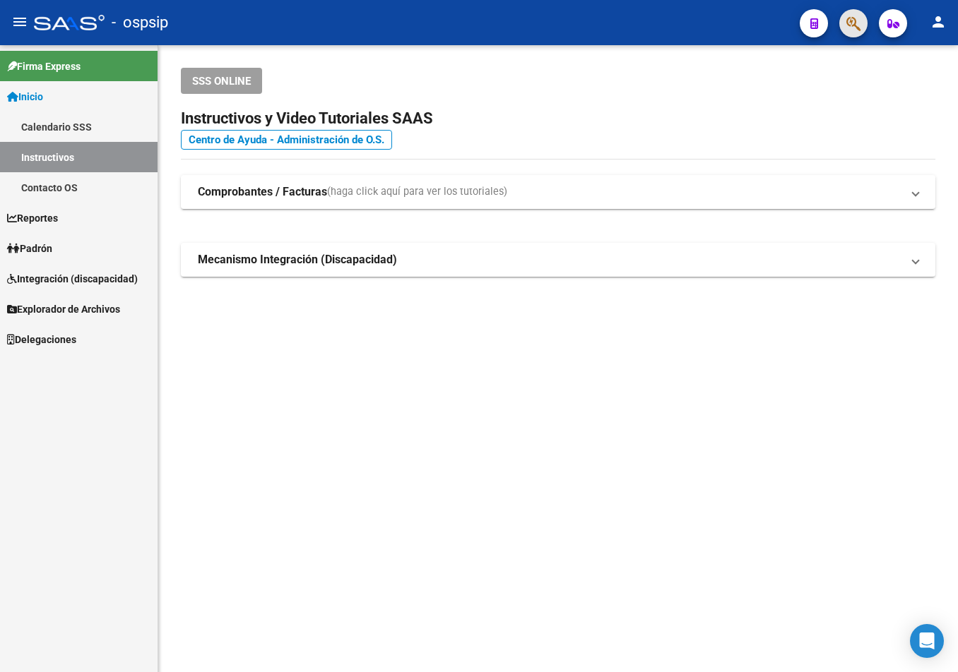
click at [843, 18] on button "button" at bounding box center [853, 23] width 28 height 28
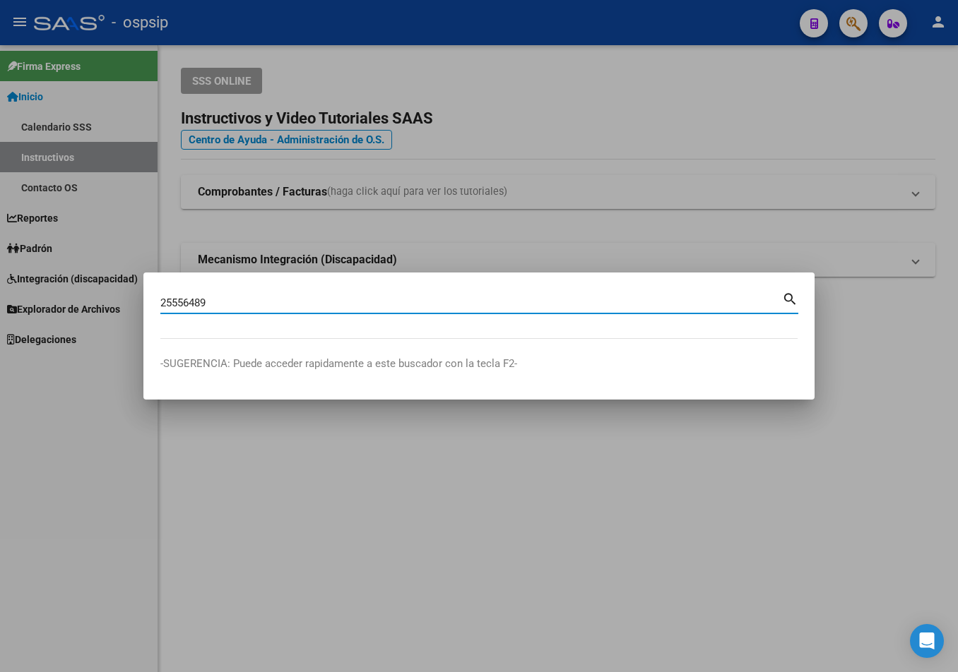
type input "25556489"
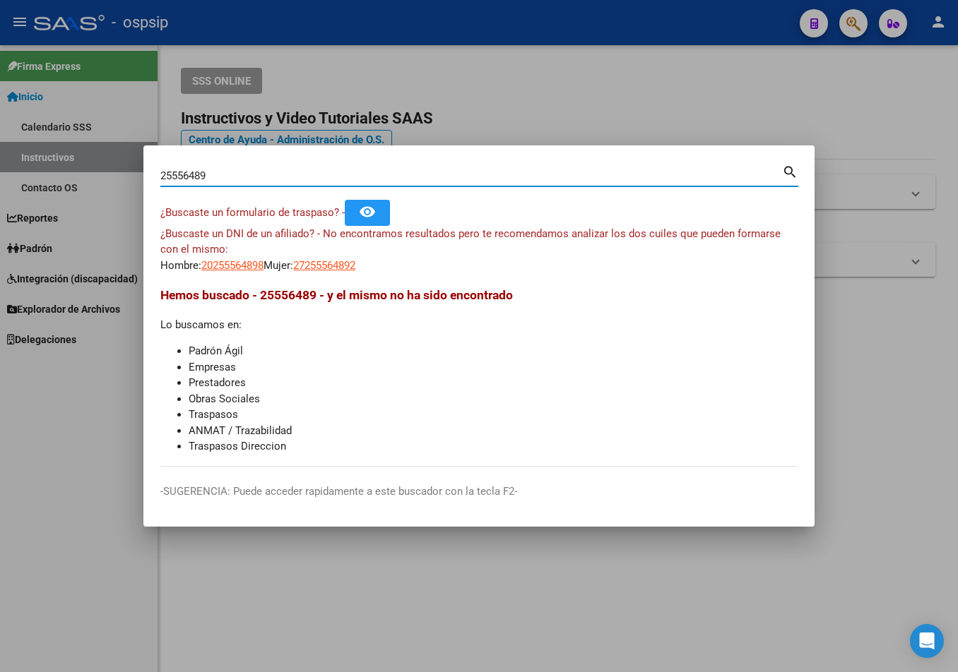
click at [213, 256] on div "¿Buscaste un DNI de un afiliado? - No encontramos resultados pero te recomendam…" at bounding box center [478, 250] width 637 height 48
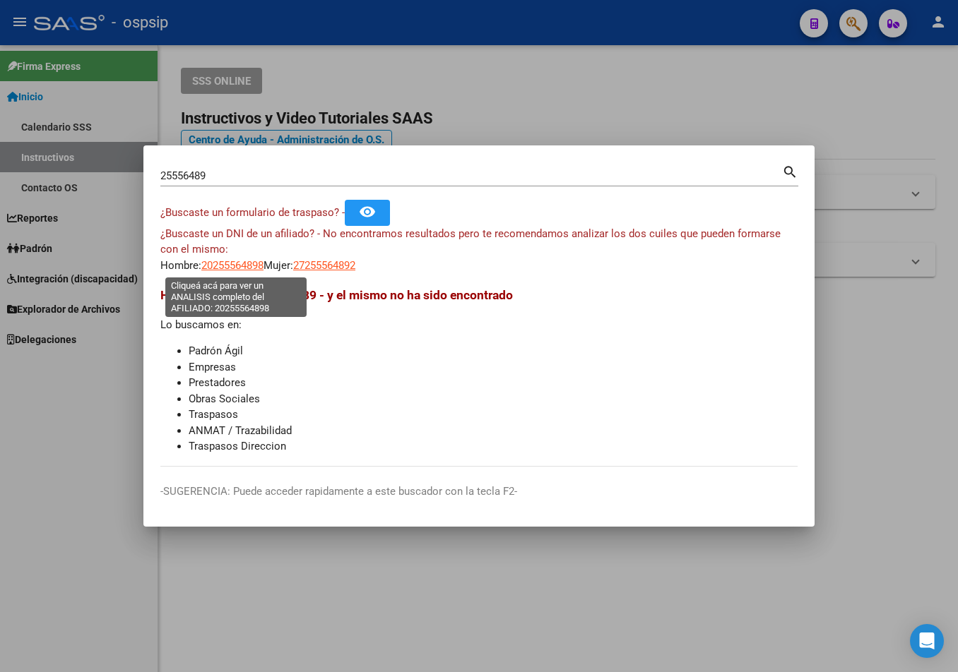
click at [215, 266] on span "20255564898" at bounding box center [232, 265] width 62 height 13
type textarea "20255564898"
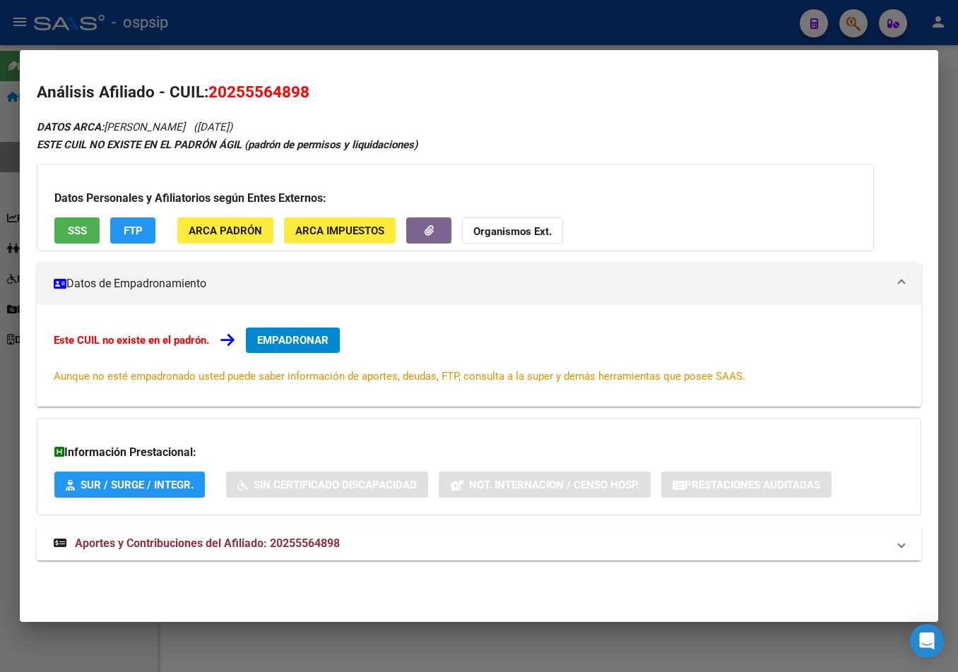
click at [318, 546] on span "Aportes y Contribuciones del Afiliado: 20255564898" at bounding box center [207, 543] width 265 height 13
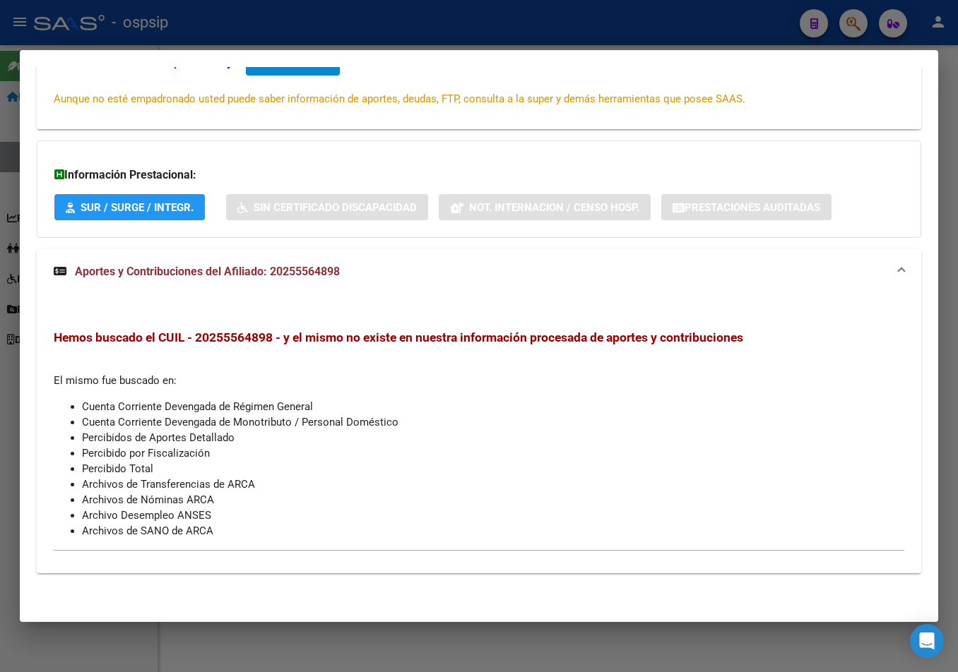
scroll to position [0, 0]
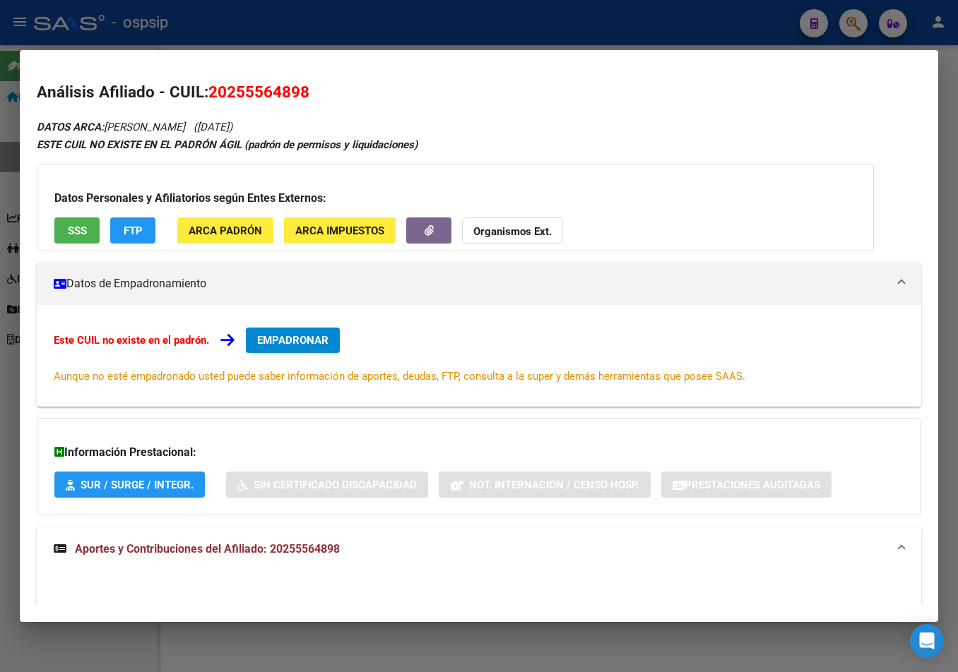
drag, startPoint x: 210, startPoint y: 87, endPoint x: 315, endPoint y: 95, distance: 104.8
click at [315, 95] on h2 "Análisis Afiliado - CUIL: 20255564898" at bounding box center [479, 93] width 884 height 24
copy span "20255564898"
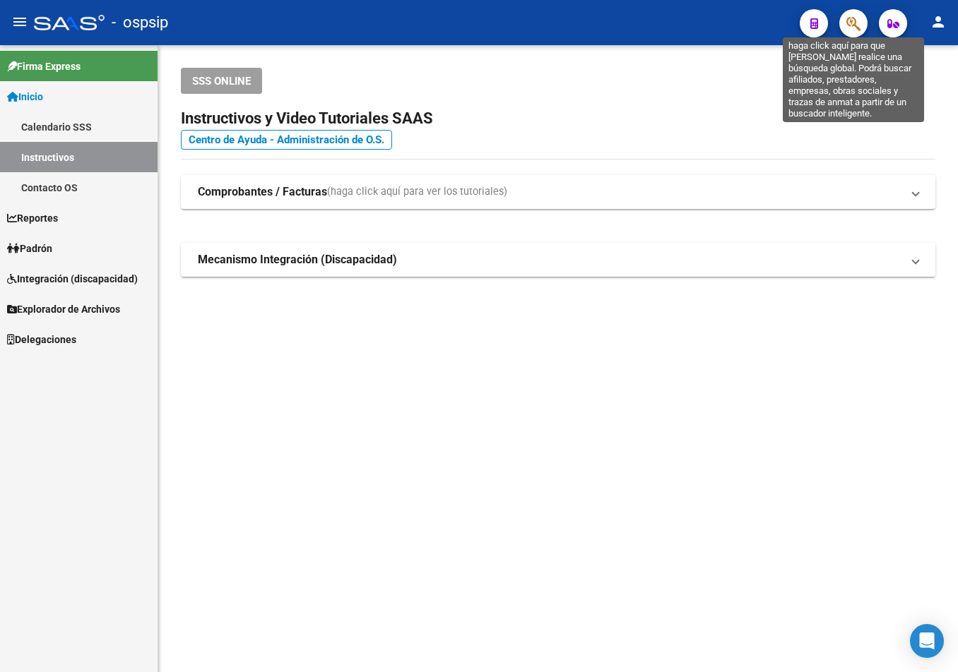
click at [855, 19] on icon "button" at bounding box center [853, 24] width 14 height 16
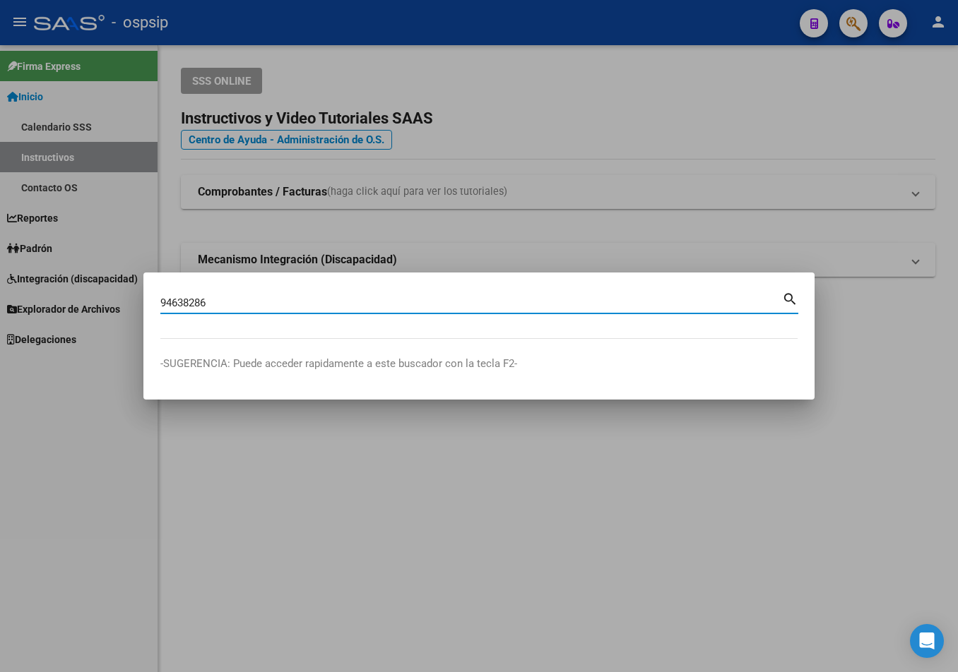
type input "94638286"
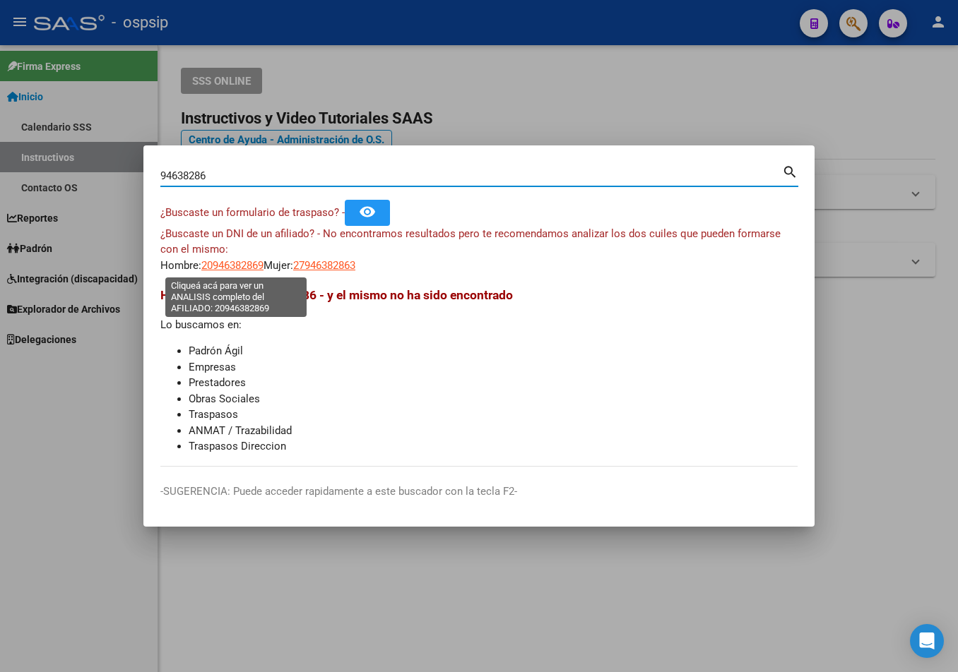
click at [223, 263] on span "20946382869" at bounding box center [232, 265] width 62 height 13
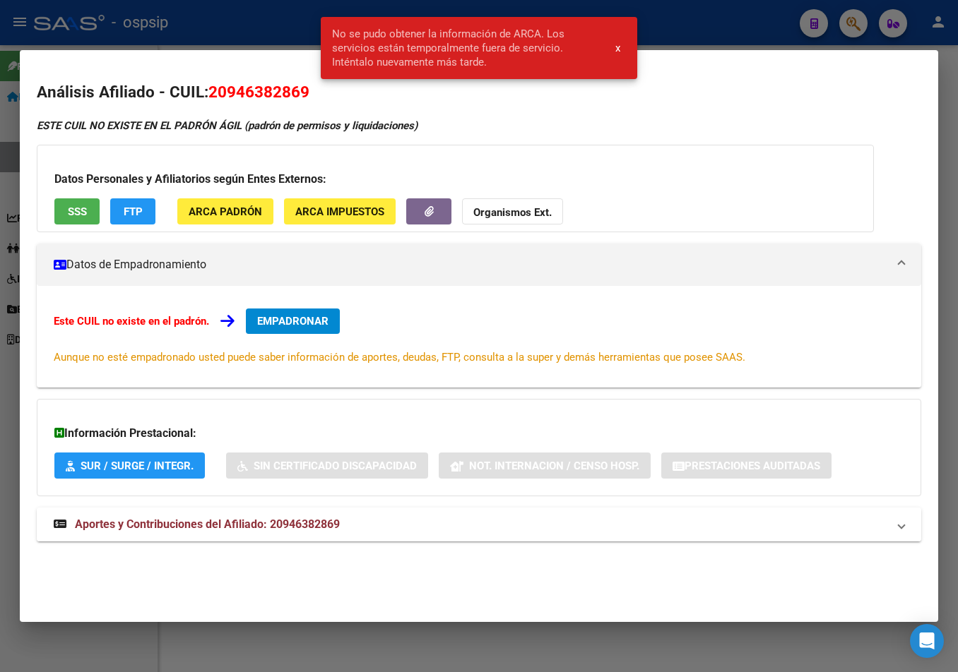
click at [304, 521] on span "Aportes y Contribuciones del Afiliado: 20946382869" at bounding box center [207, 524] width 265 height 13
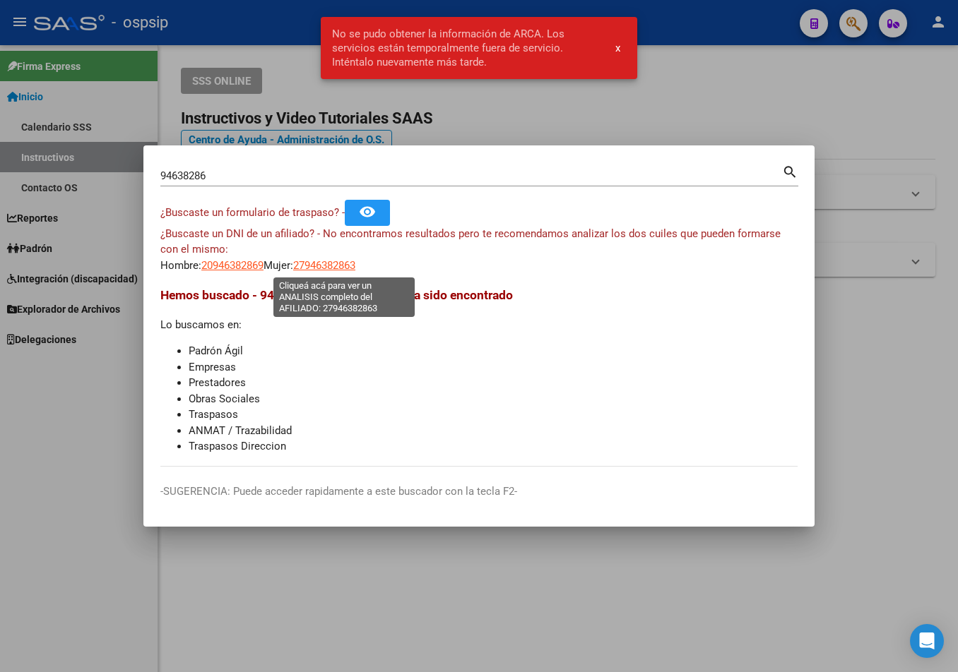
click at [326, 264] on span "27946382863" at bounding box center [324, 265] width 62 height 13
type textarea "27946382863"
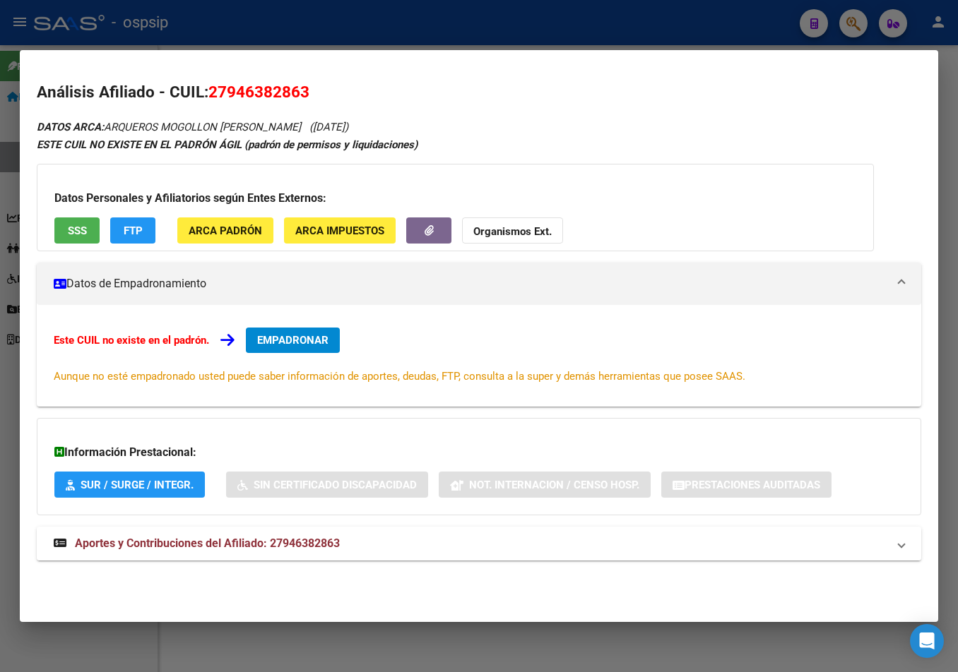
drag, startPoint x: 300, startPoint y: 545, endPoint x: 309, endPoint y: 551, distance: 10.8
click at [299, 545] on span "Aportes y Contribuciones del Afiliado: 27946382863" at bounding box center [207, 543] width 265 height 13
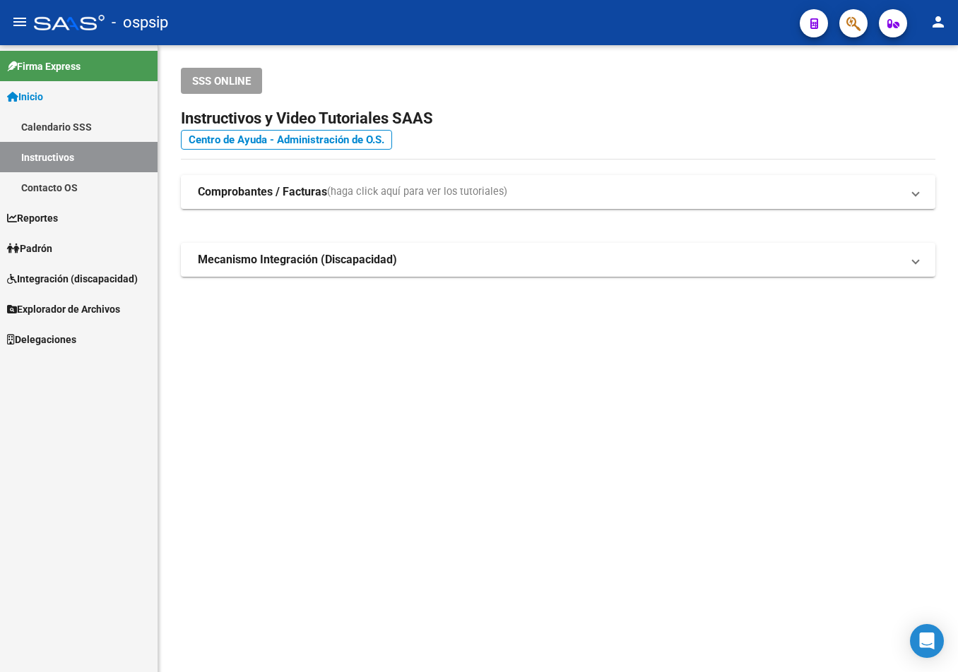
click at [862, 18] on button "button" at bounding box center [853, 23] width 28 height 28
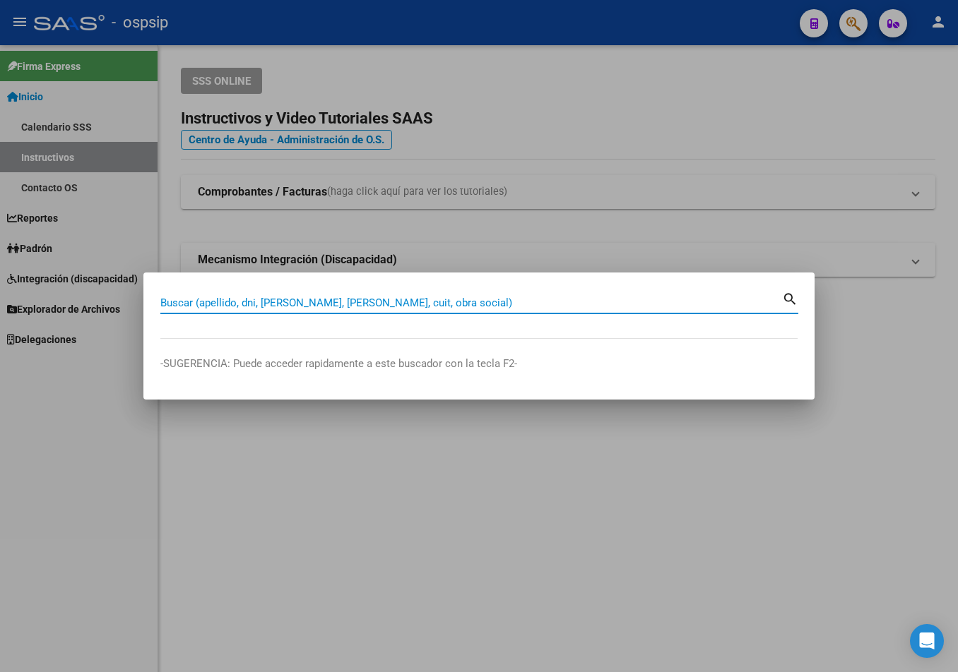
paste input "42470373"
type input "42470373"
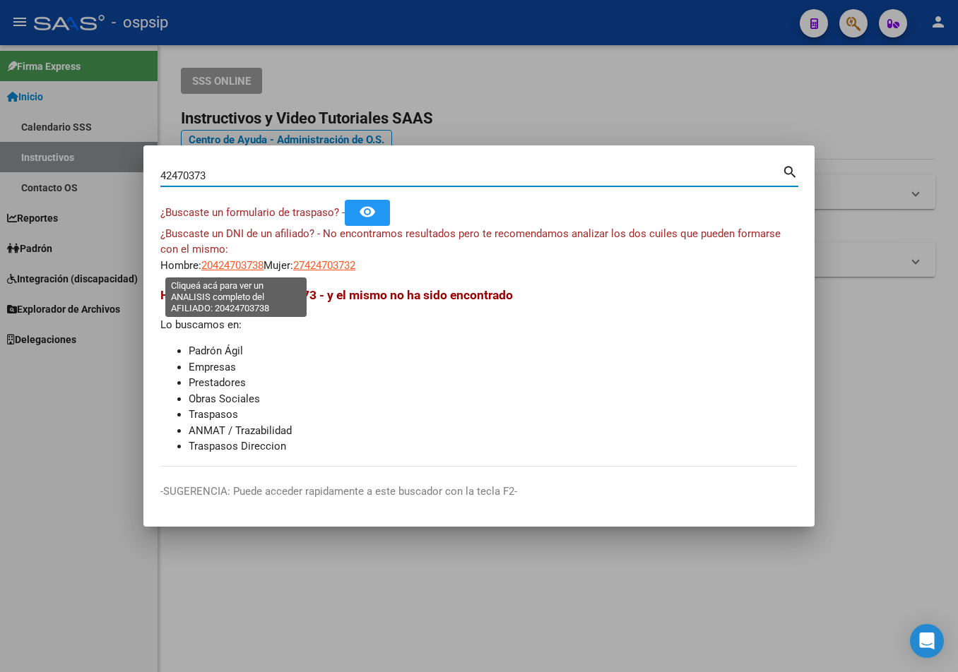
click at [215, 264] on span "20424703738" at bounding box center [232, 265] width 62 height 13
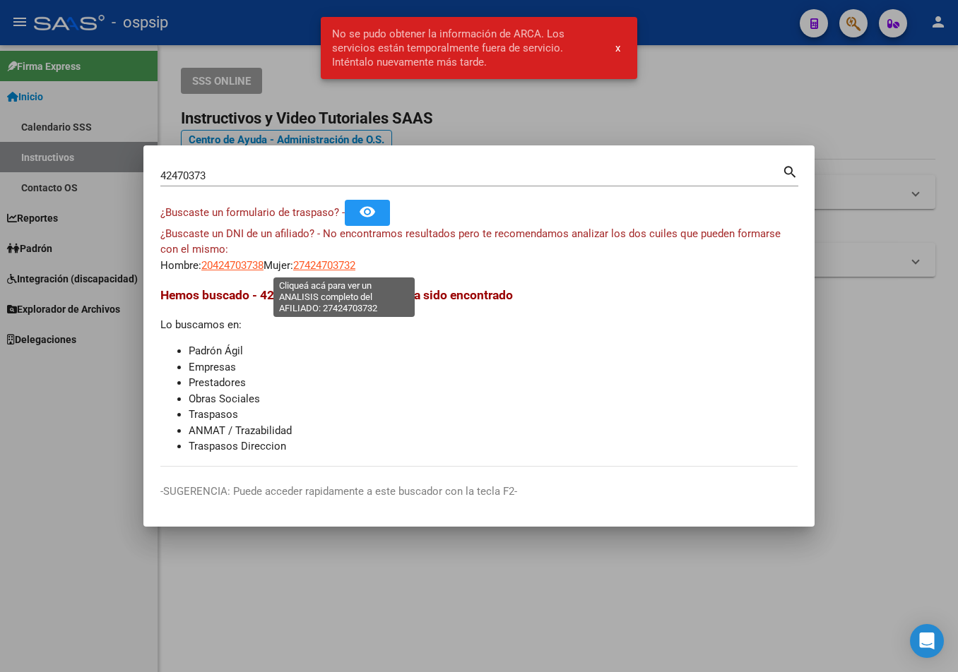
click at [326, 263] on span "27424703732" at bounding box center [324, 265] width 62 height 13
type textarea "27424703732"
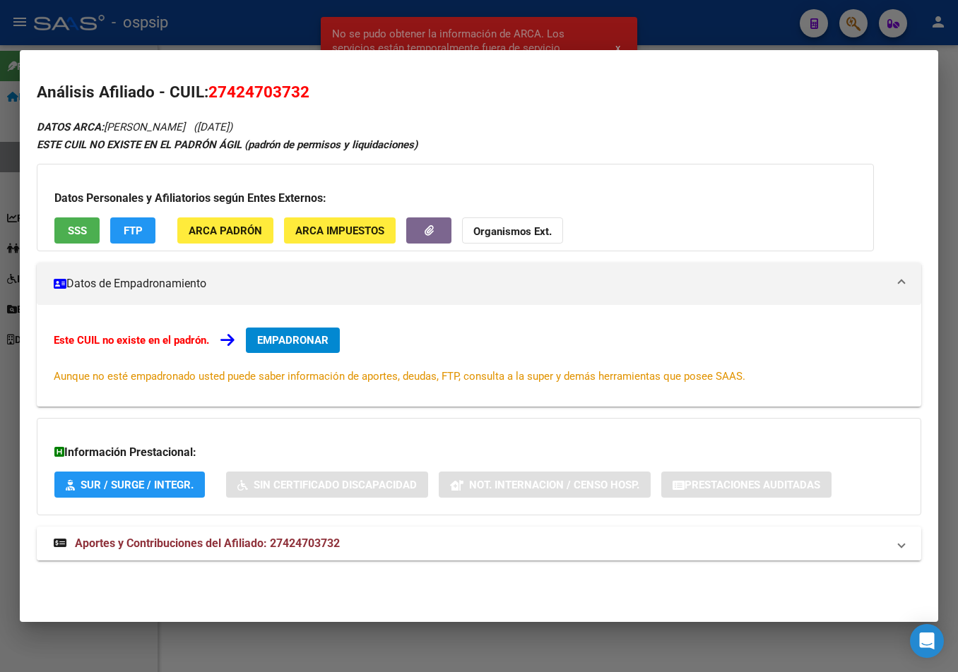
click at [315, 542] on span "Aportes y Contribuciones del Afiliado: 27424703732" at bounding box center [207, 543] width 265 height 13
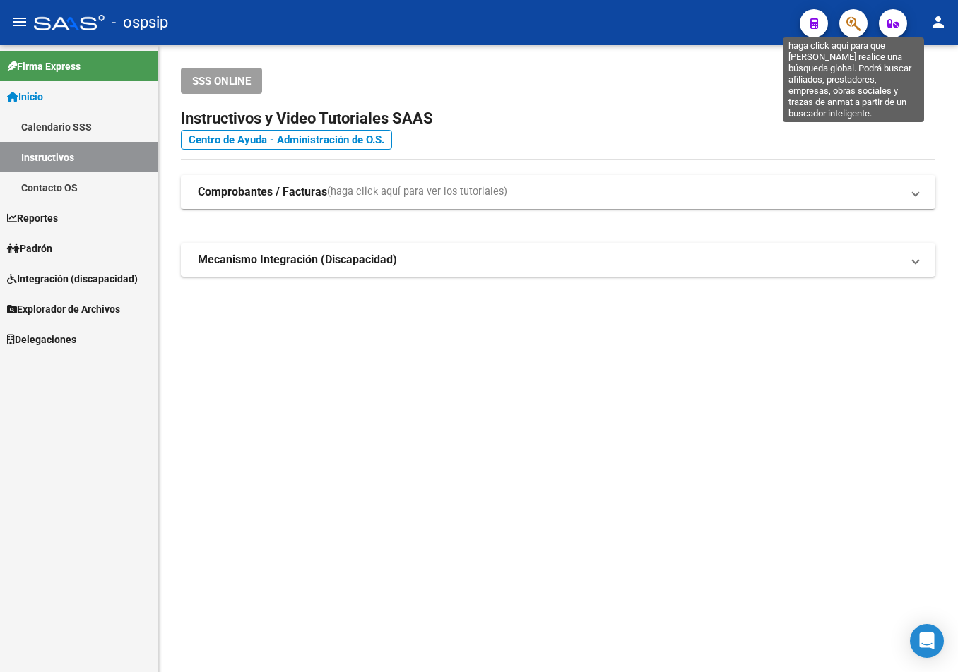
click at [852, 20] on icon "button" at bounding box center [853, 24] width 14 height 16
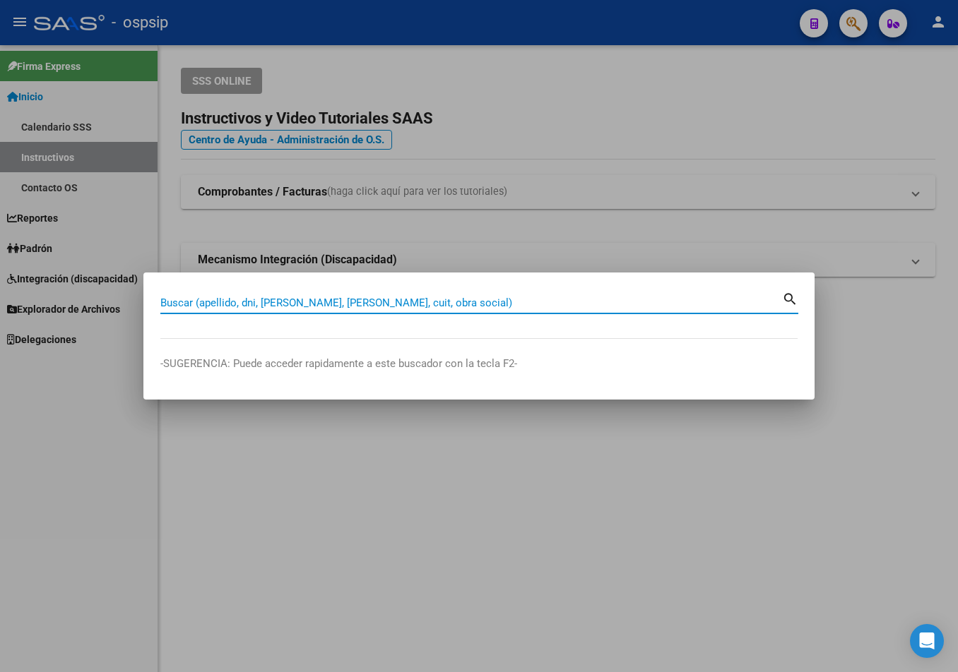
paste input "42470373"
type input "42470373"
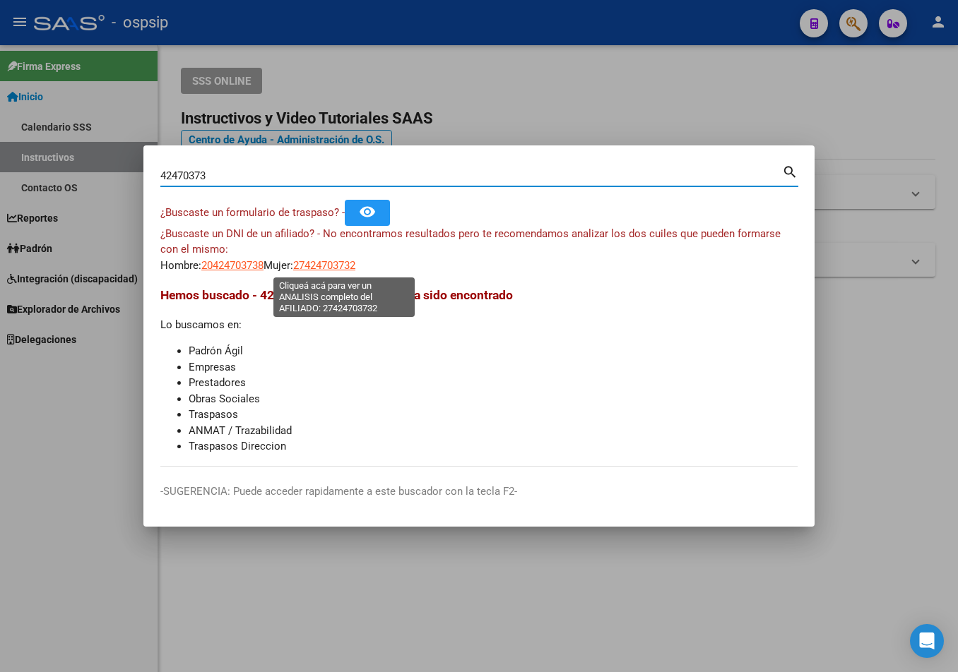
click at [325, 263] on span "27424703732" at bounding box center [324, 265] width 62 height 13
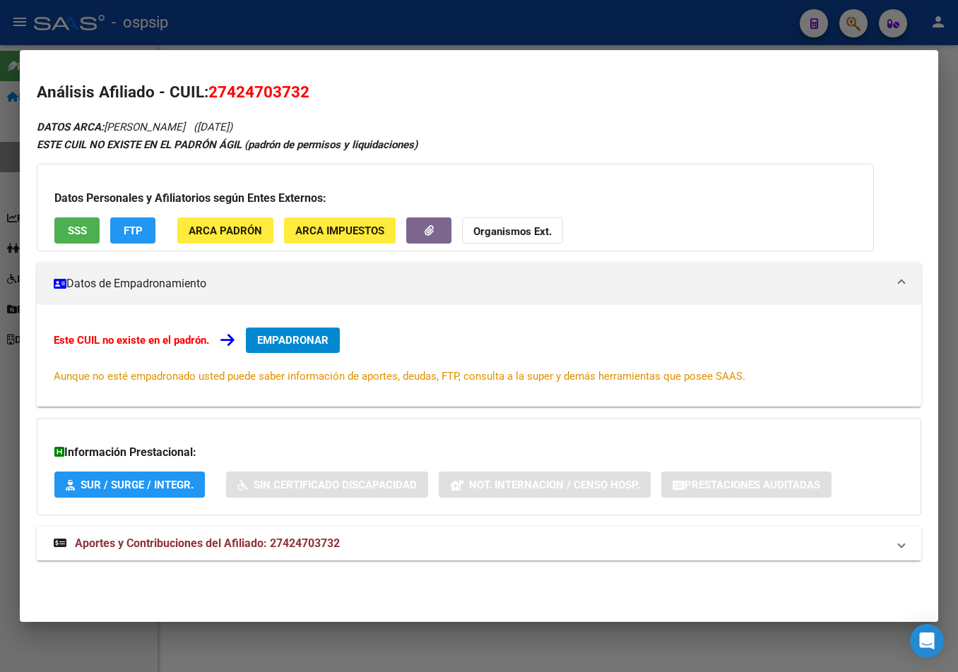
drag, startPoint x: 213, startPoint y: 92, endPoint x: 319, endPoint y: 98, distance: 106.8
click at [319, 98] on h2 "Análisis Afiliado - CUIL: 27424703732" at bounding box center [479, 93] width 884 height 24
copy span "27424703732"
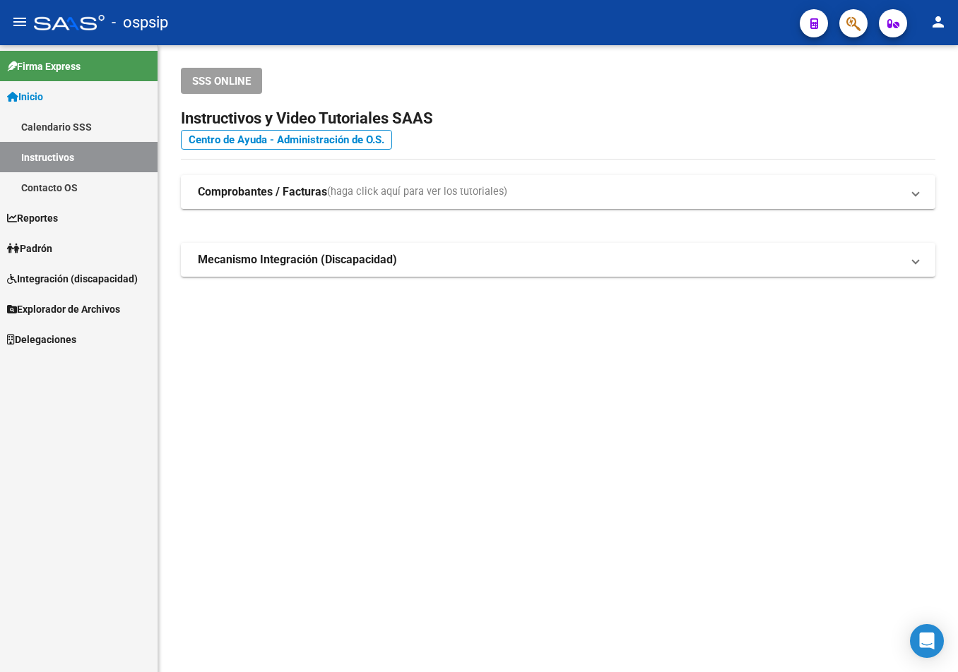
click at [863, 20] on button "button" at bounding box center [853, 23] width 28 height 28
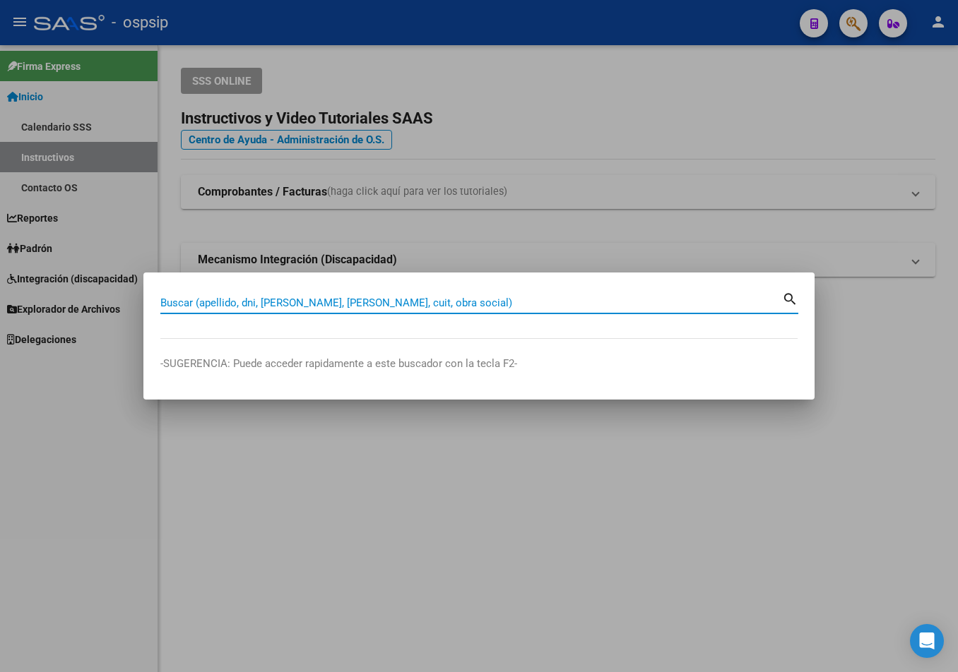
paste input "33826142"
type input "33826142"
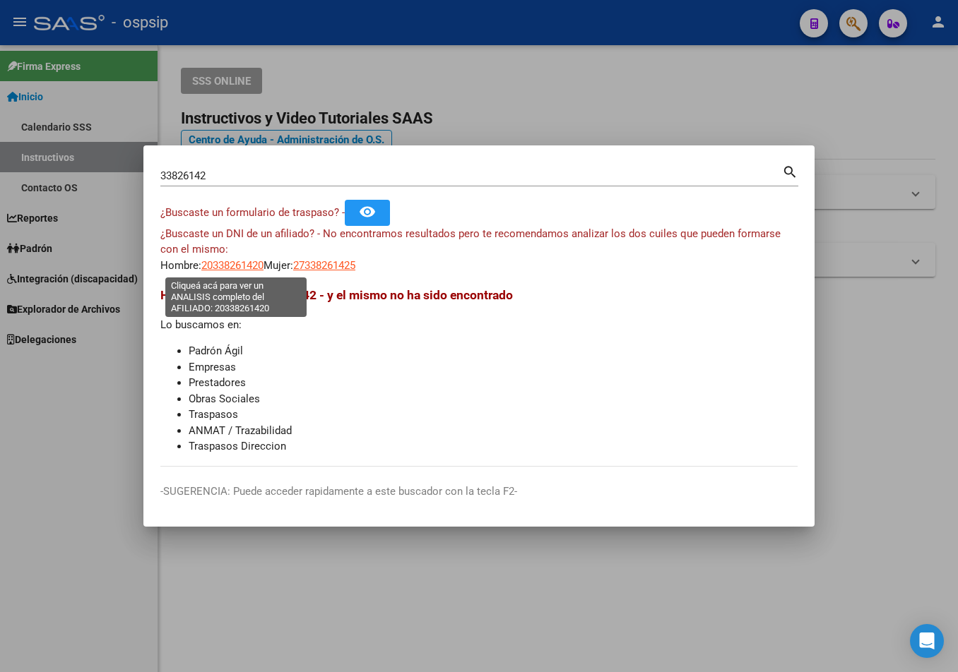
click at [218, 264] on span "20338261420" at bounding box center [232, 265] width 62 height 13
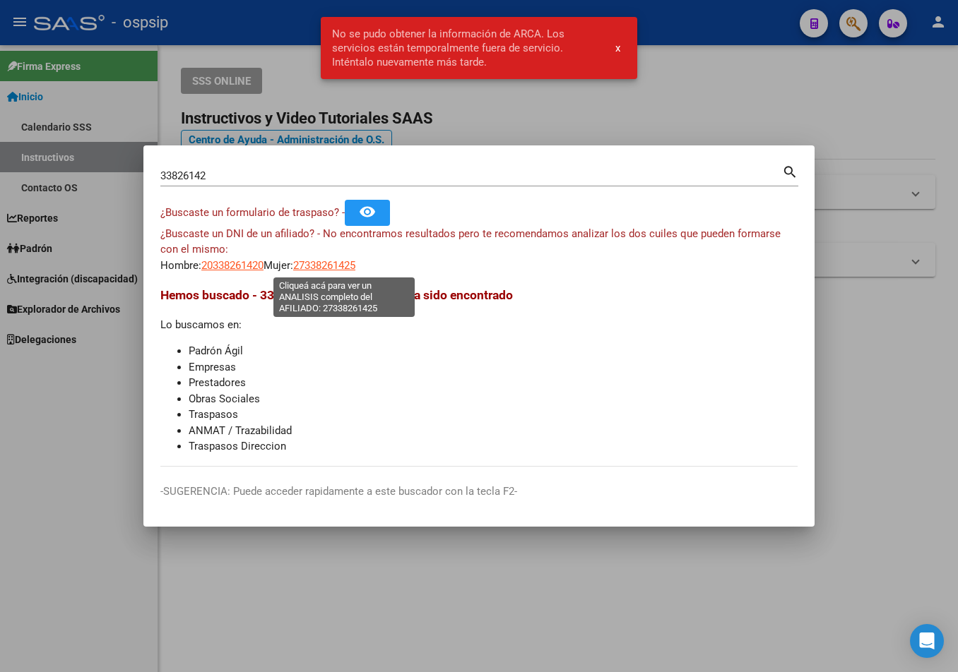
click at [328, 265] on span "27338261425" at bounding box center [324, 265] width 62 height 13
type textarea "27338261425"
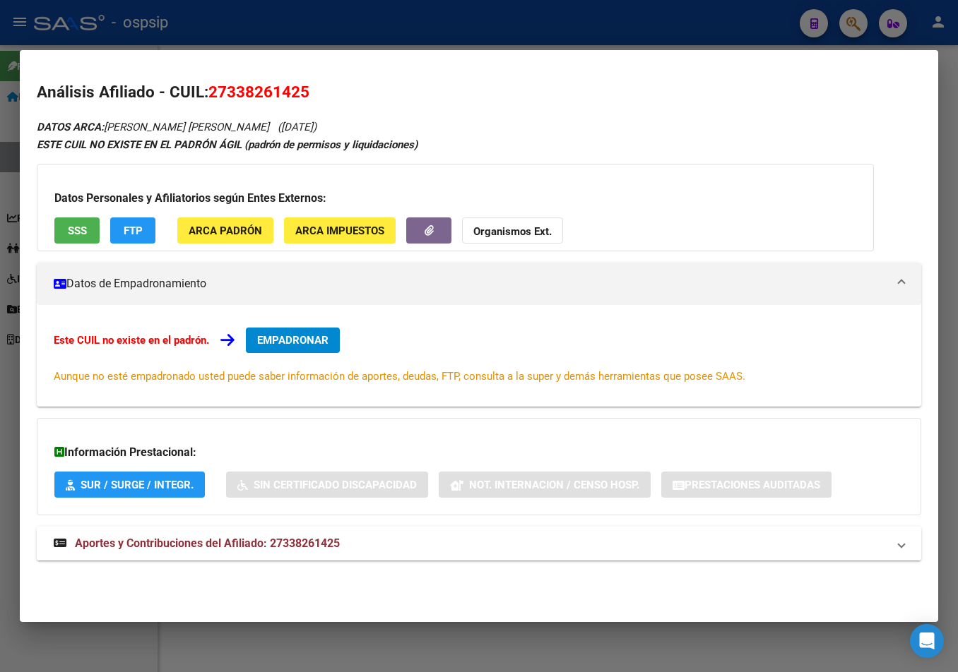
click at [279, 541] on span "Aportes y Contribuciones del Afiliado: 27338261425" at bounding box center [207, 543] width 265 height 13
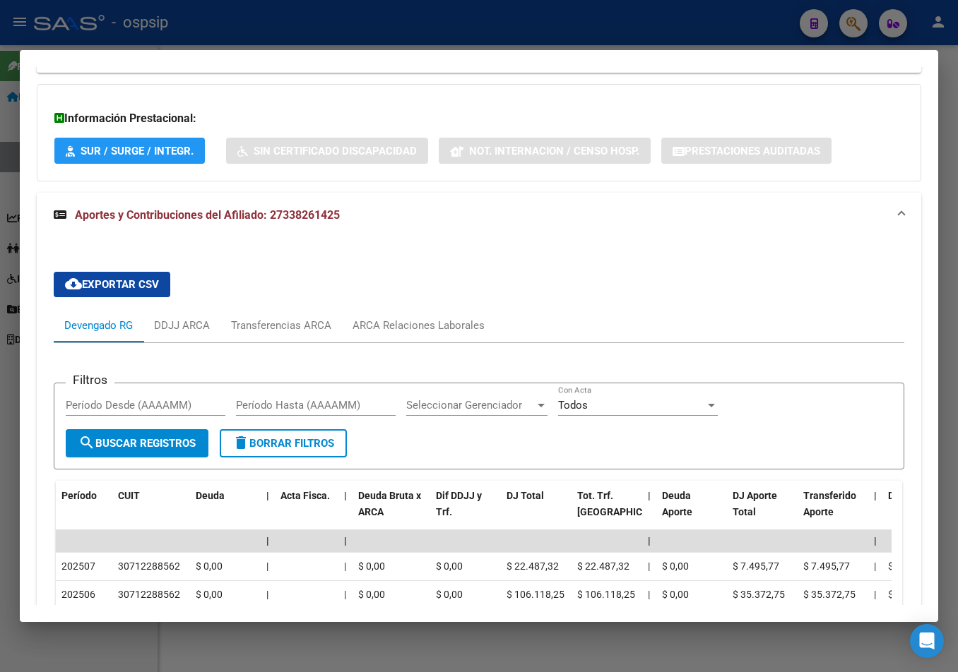
scroll to position [141, 0]
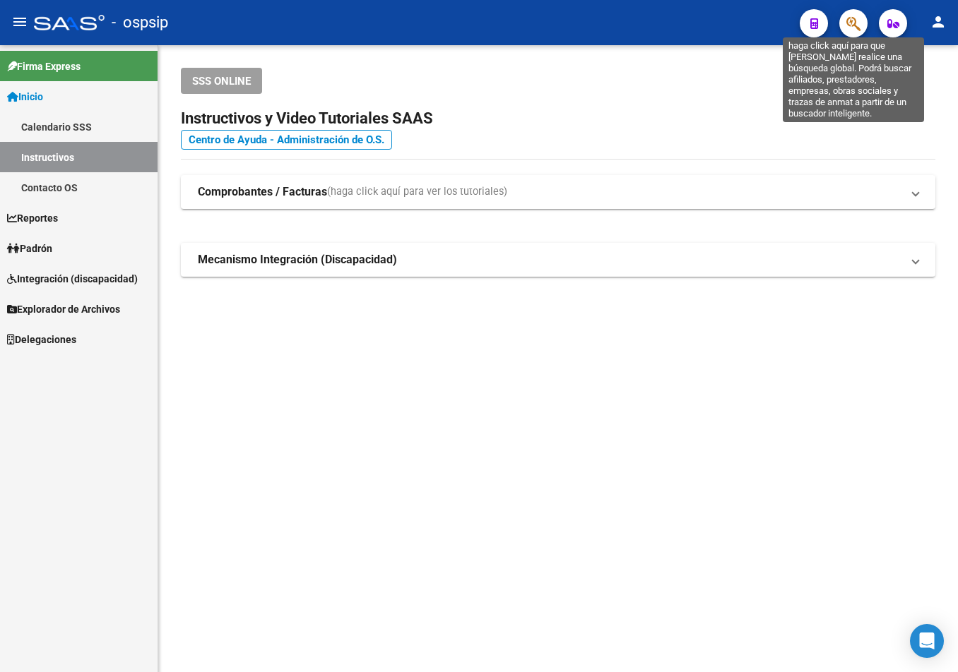
click at [853, 25] on icon "button" at bounding box center [853, 24] width 14 height 16
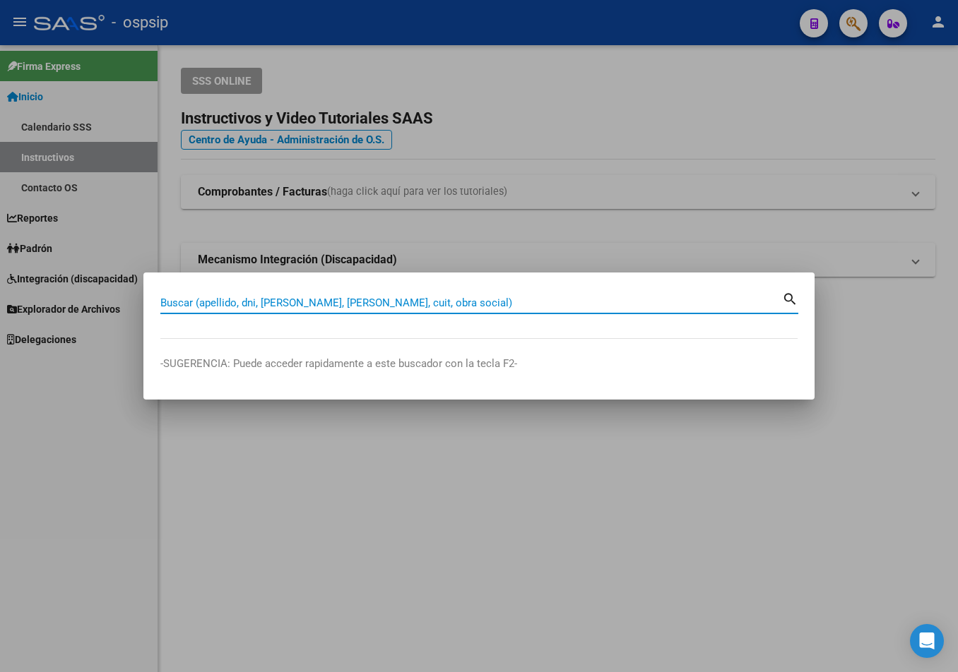
paste input "21619490"
type input "21619490"
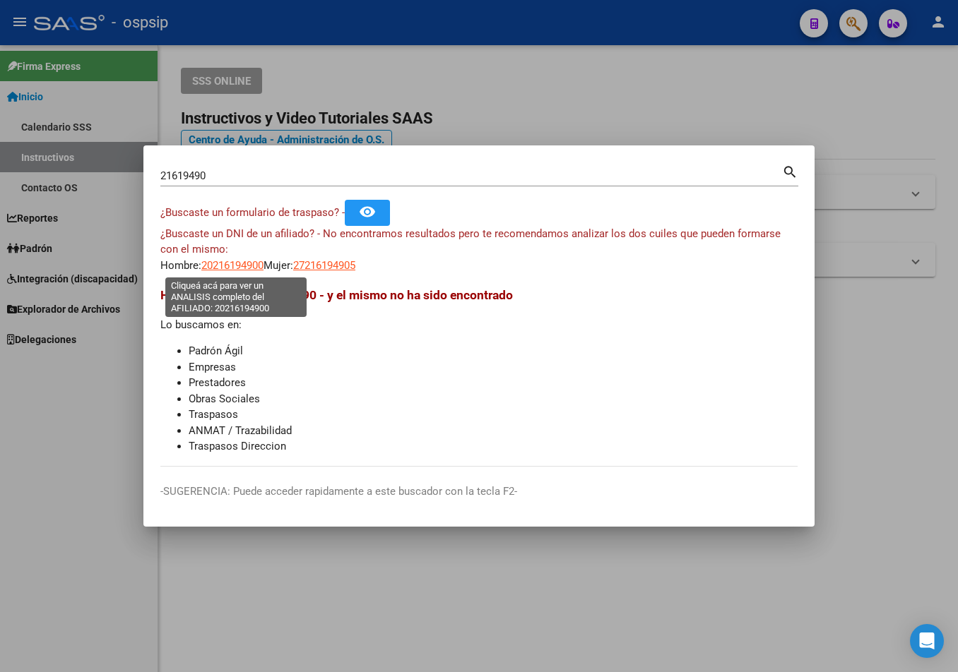
click at [220, 261] on span "20216194900" at bounding box center [232, 265] width 62 height 13
type textarea "20216194900"
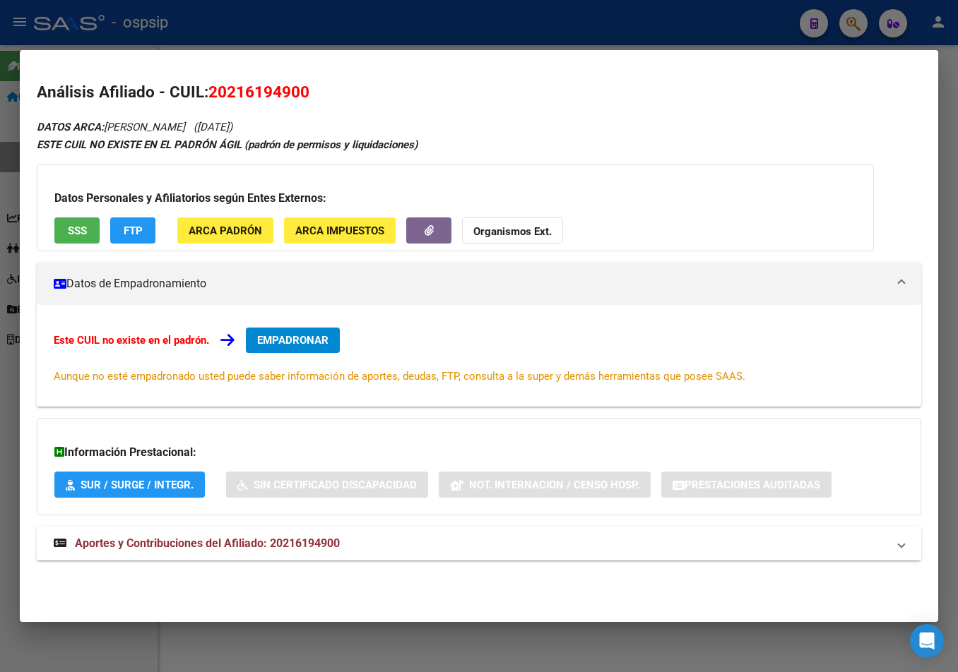
click at [275, 540] on span "Aportes y Contribuciones del Afiliado: 20216194900" at bounding box center [207, 543] width 265 height 13
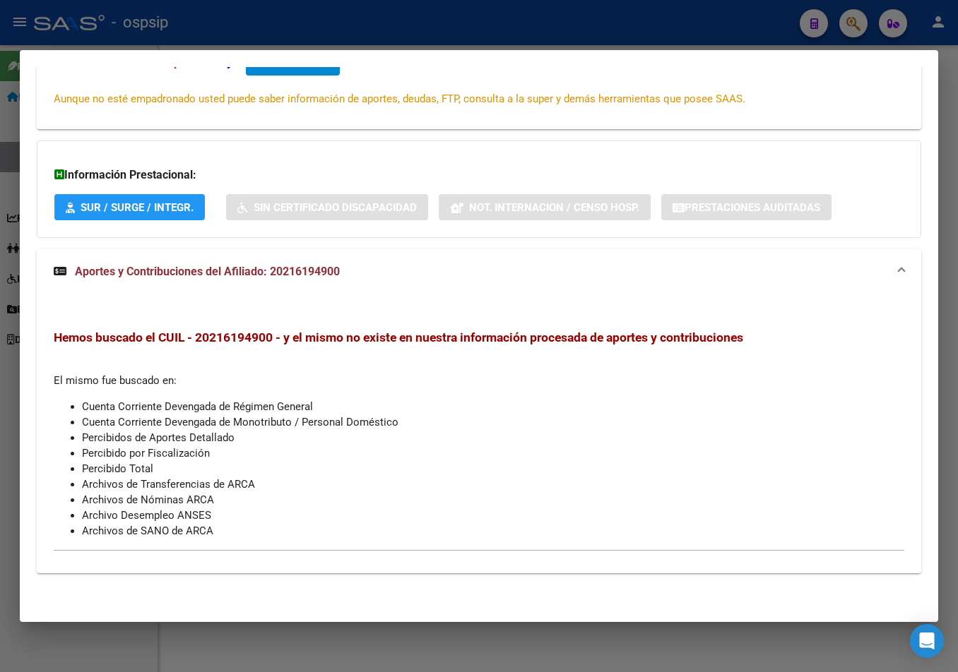
scroll to position [0, 0]
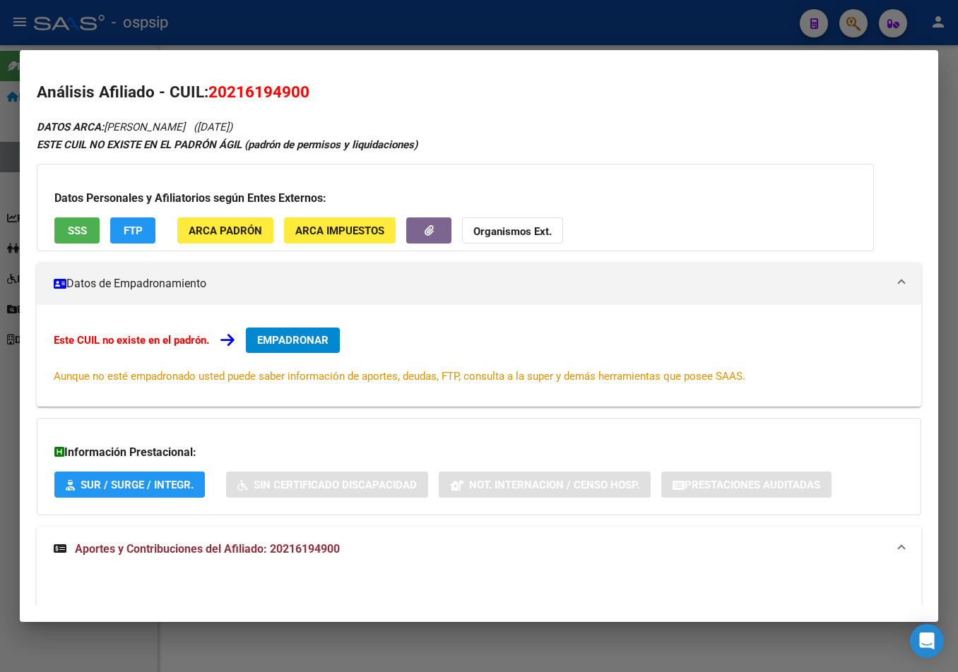
drag, startPoint x: 208, startPoint y: 91, endPoint x: 313, endPoint y: 96, distance: 104.6
click at [313, 96] on h2 "Análisis Afiliado - CUIL: 20216194900" at bounding box center [479, 93] width 884 height 24
copy span "20216194900"
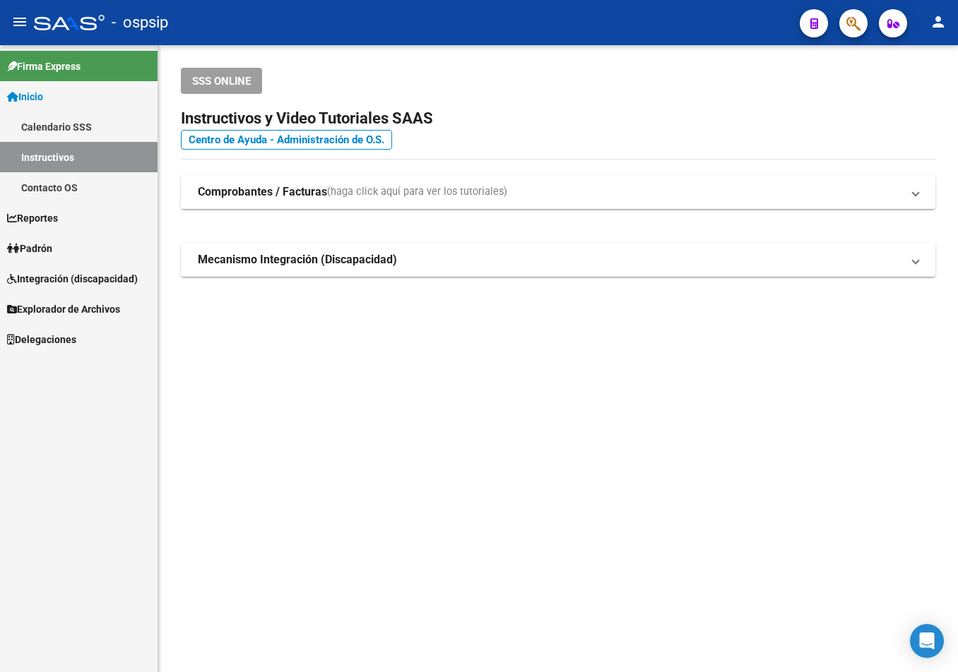
click at [845, 23] on button "button" at bounding box center [853, 23] width 28 height 28
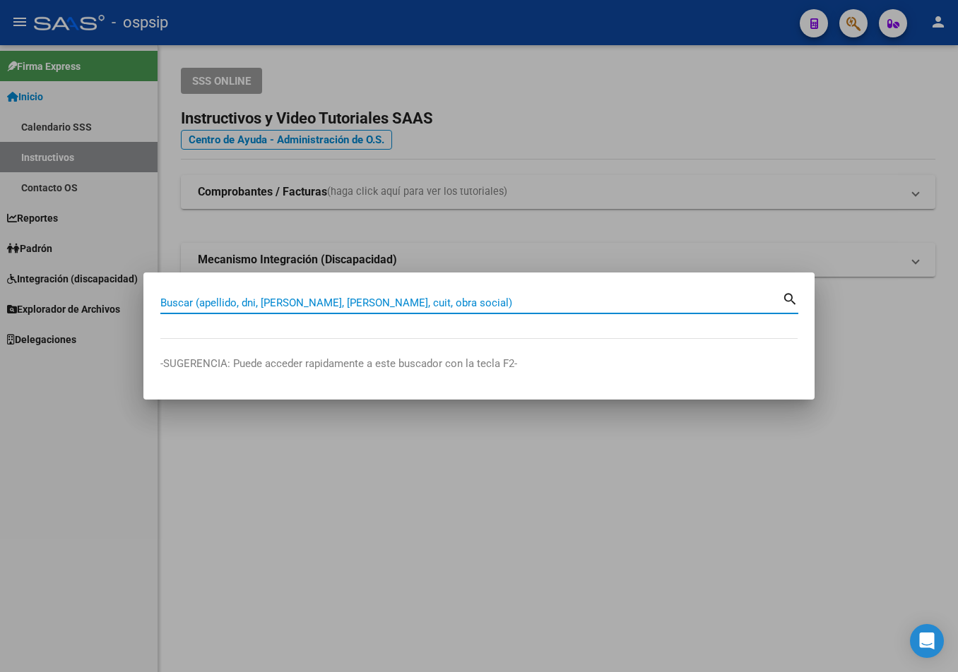
paste input "43238085"
type input "43238085"
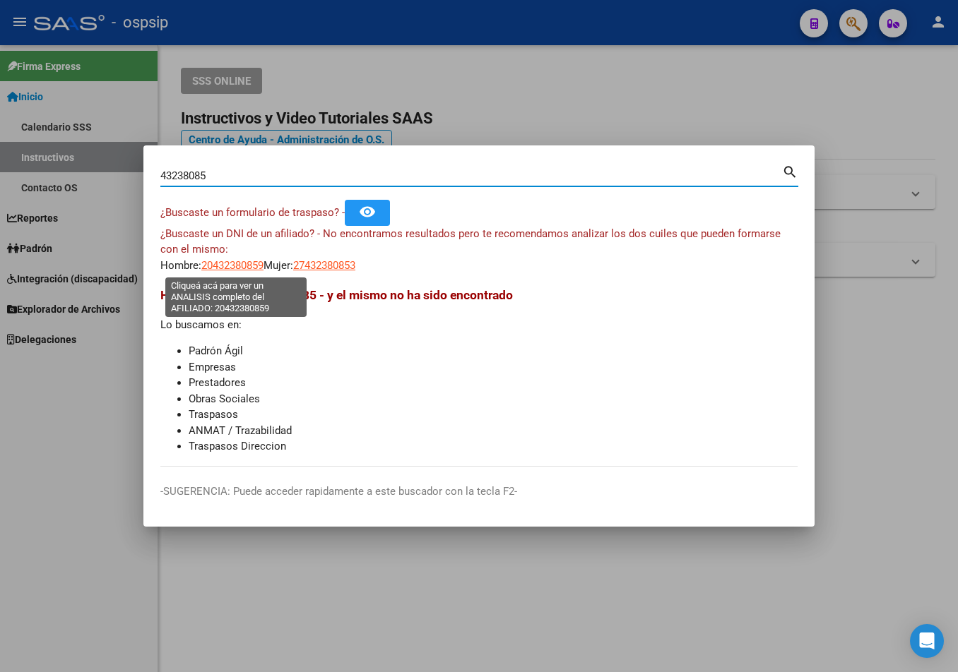
click at [224, 263] on span "20432380859" at bounding box center [232, 265] width 62 height 13
type textarea "20432380859"
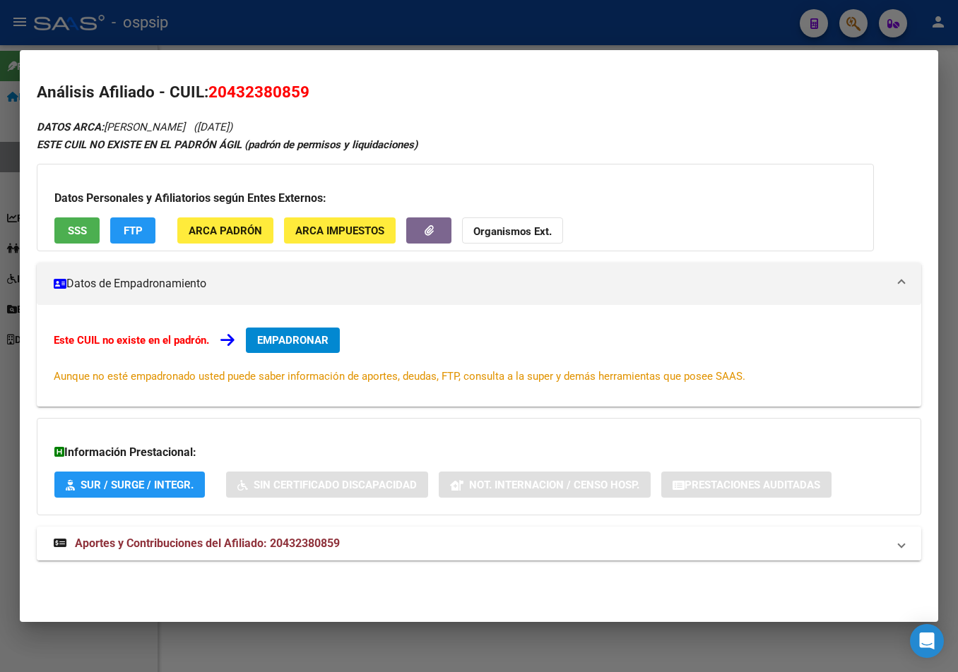
click at [266, 544] on span "Aportes y Contribuciones del Afiliado: 20432380859" at bounding box center [207, 543] width 265 height 13
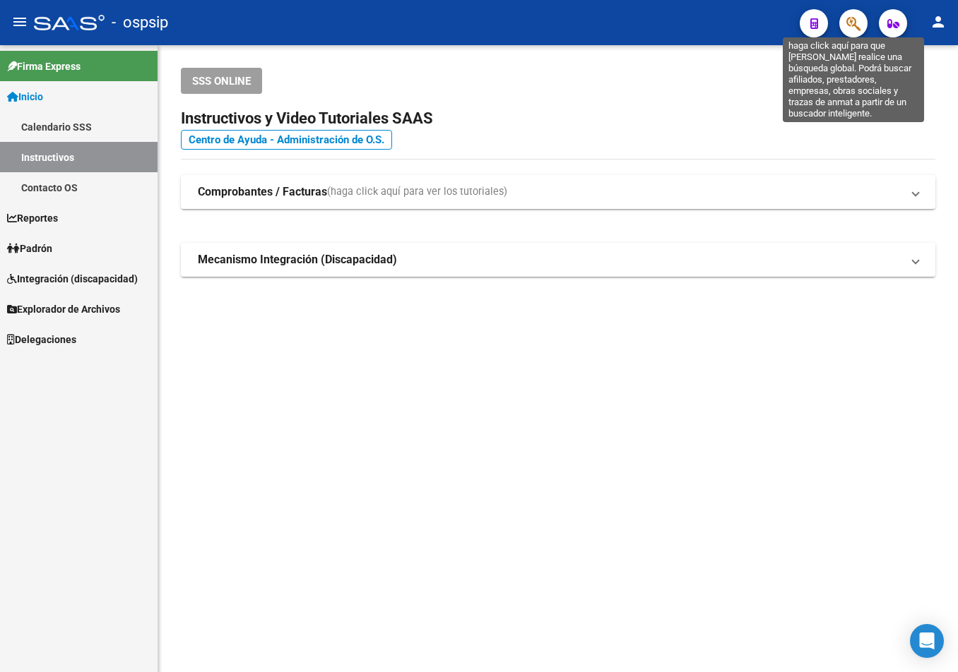
click at [846, 21] on icon "button" at bounding box center [853, 24] width 14 height 16
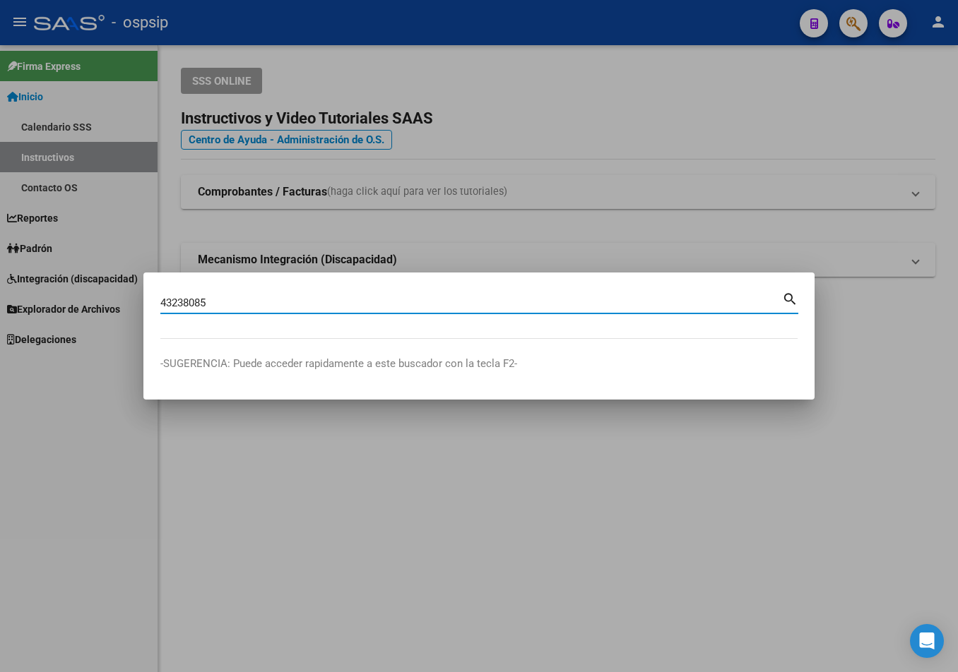
type input "43238085"
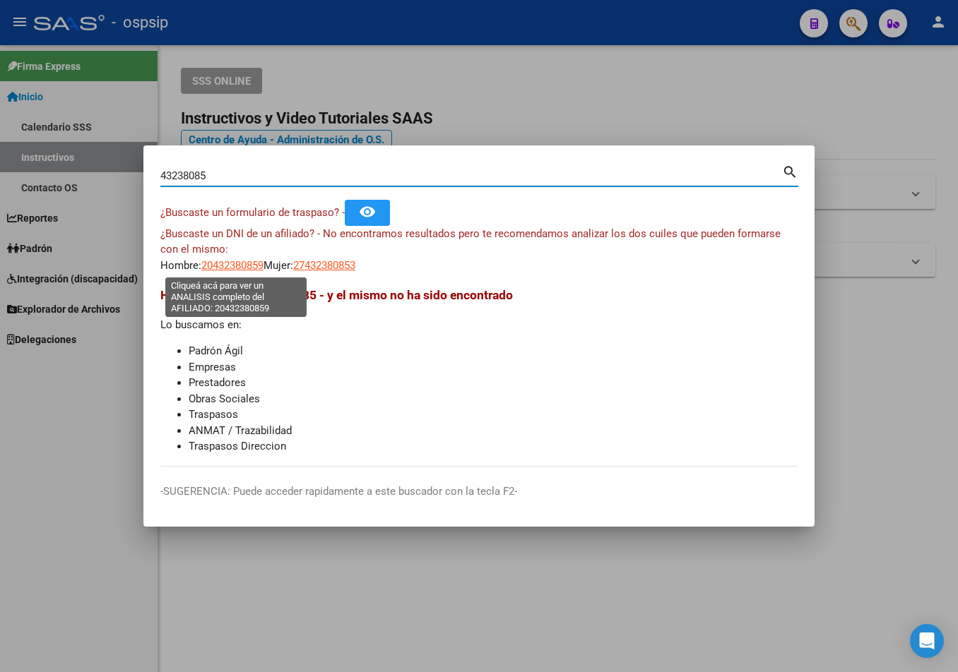
click at [222, 268] on span "20432380859" at bounding box center [232, 265] width 62 height 13
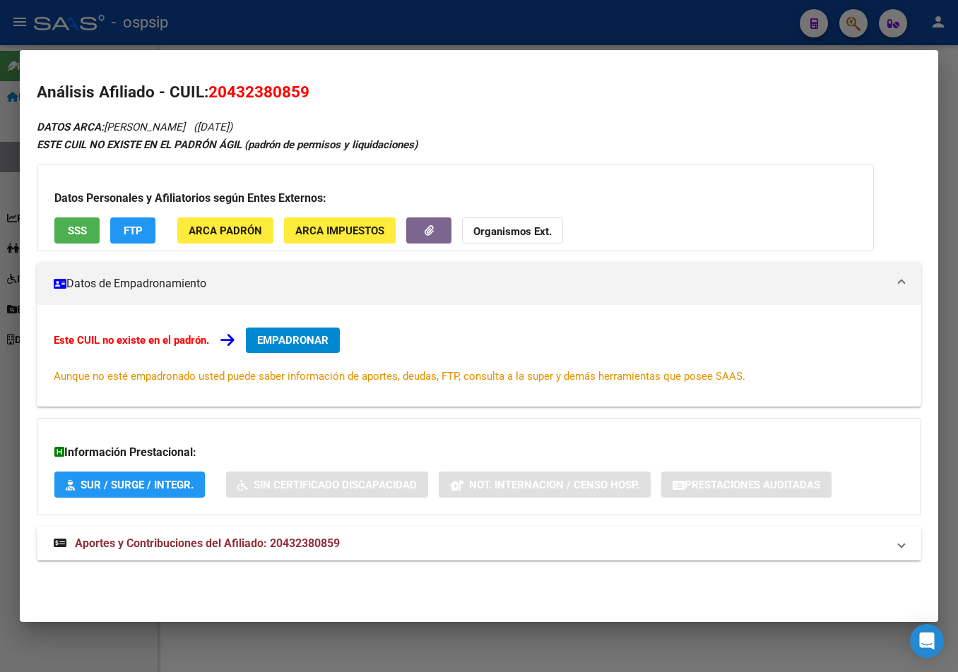
click at [273, 540] on span "Aportes y Contribuciones del Afiliado: 20432380859" at bounding box center [207, 543] width 265 height 13
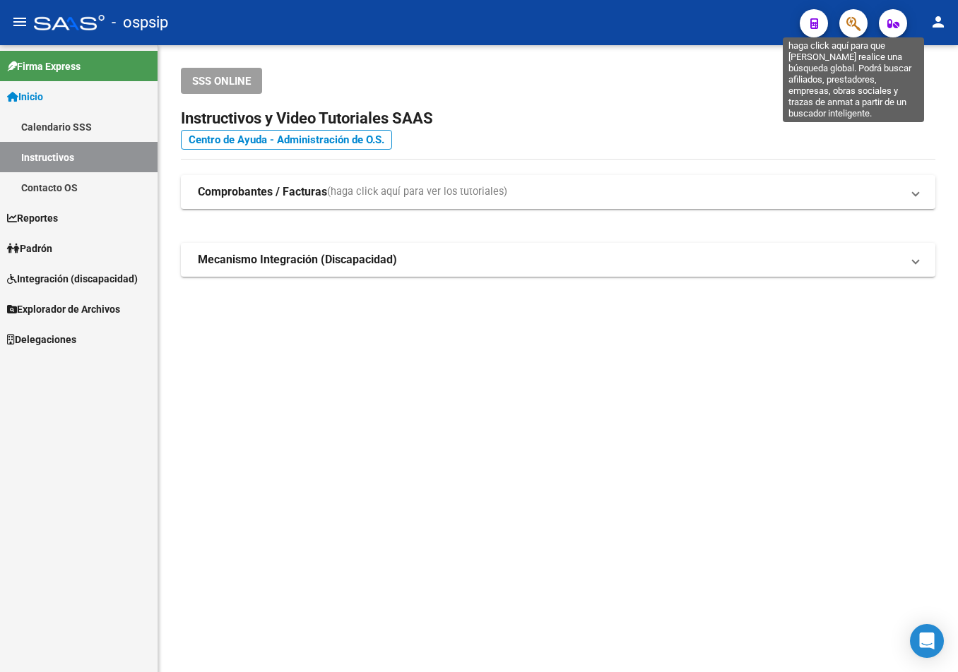
click at [850, 28] on icon "button" at bounding box center [853, 24] width 14 height 16
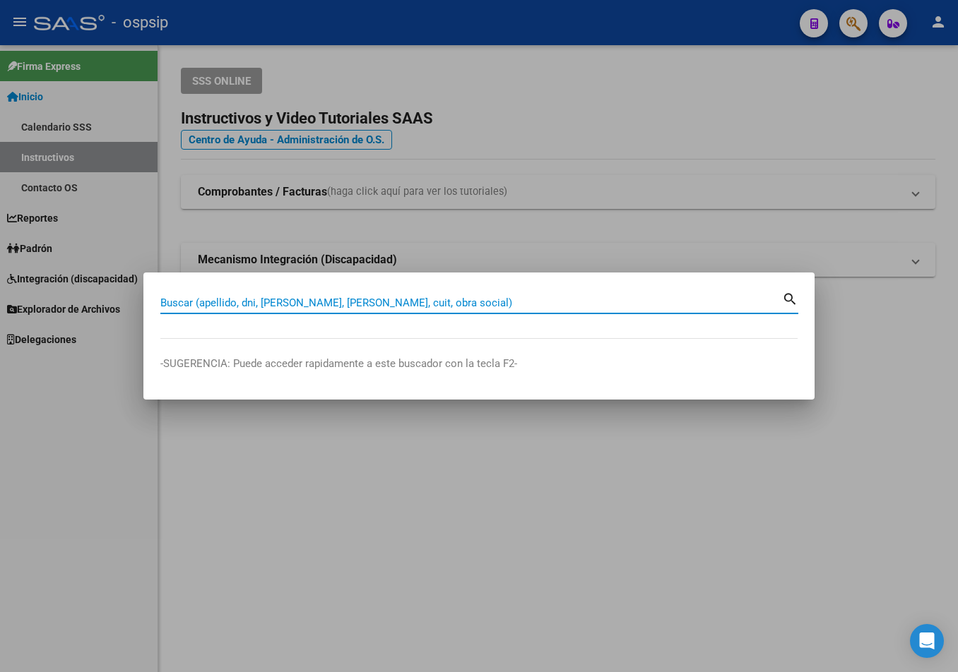
paste input "20233945642"
type input "20233945642"
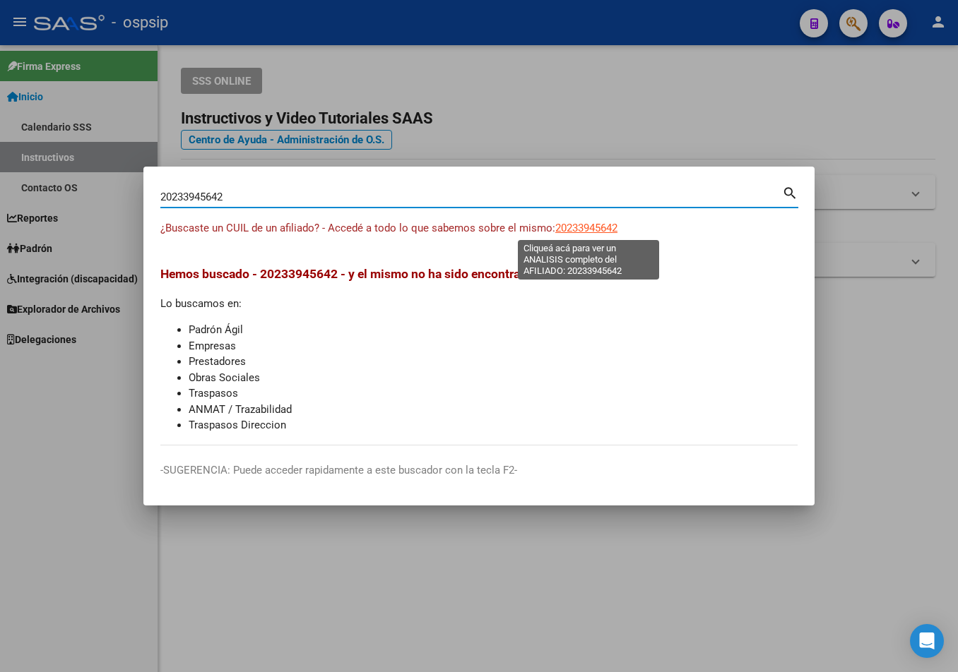
click at [600, 227] on span "20233945642" at bounding box center [586, 228] width 62 height 13
type textarea "20233945642"
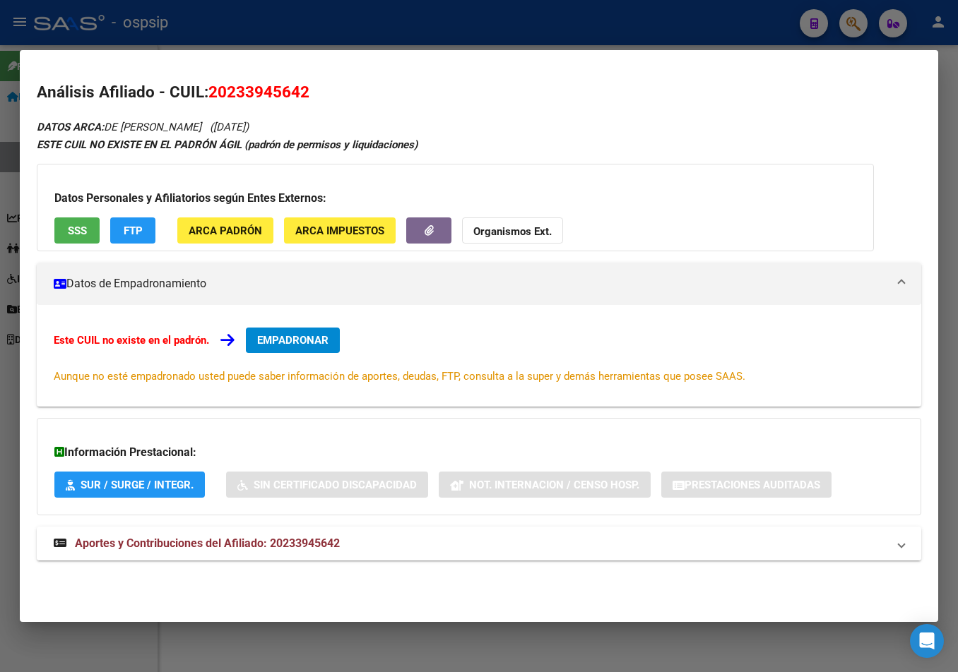
click at [289, 543] on span "Aportes y Contribuciones del Afiliado: 20233945642" at bounding box center [207, 543] width 265 height 13
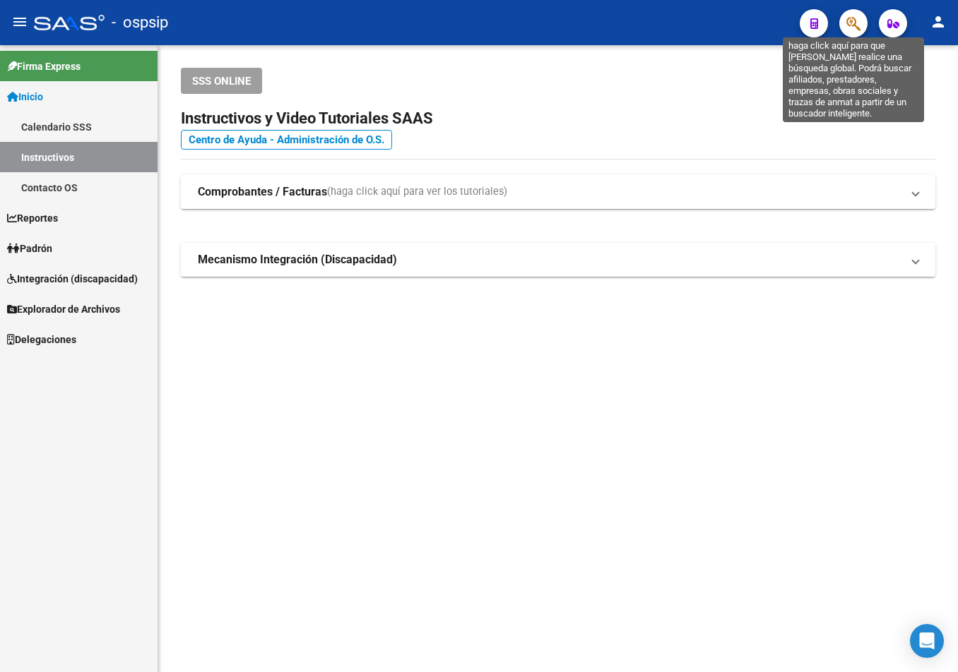
click at [850, 18] on icon "button" at bounding box center [853, 24] width 14 height 16
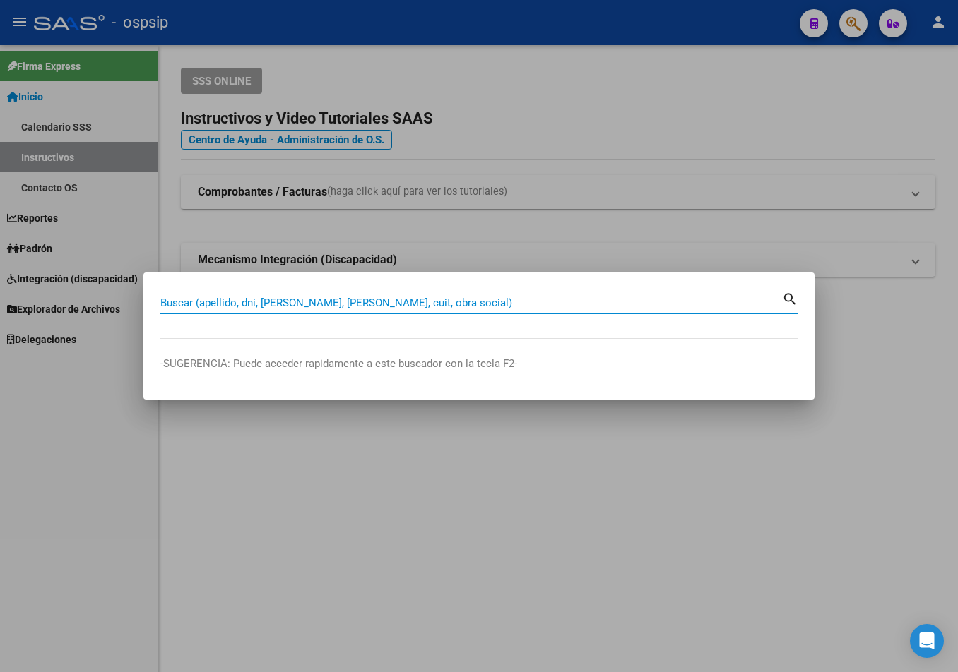
paste input "22577533"
type input "22577533"
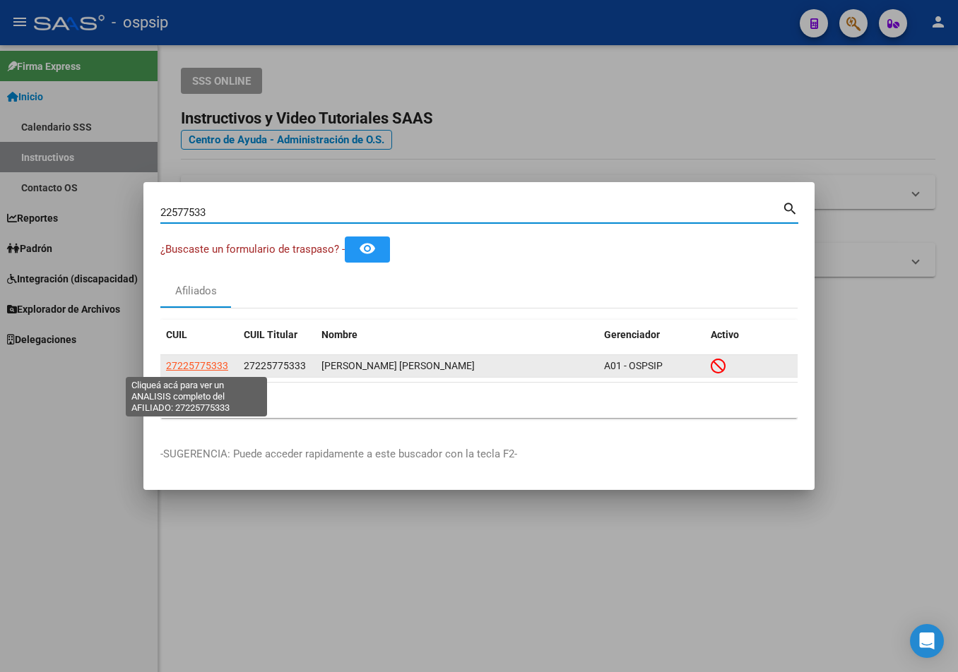
click at [210, 367] on span "27225775333" at bounding box center [197, 365] width 62 height 11
type textarea "27225775333"
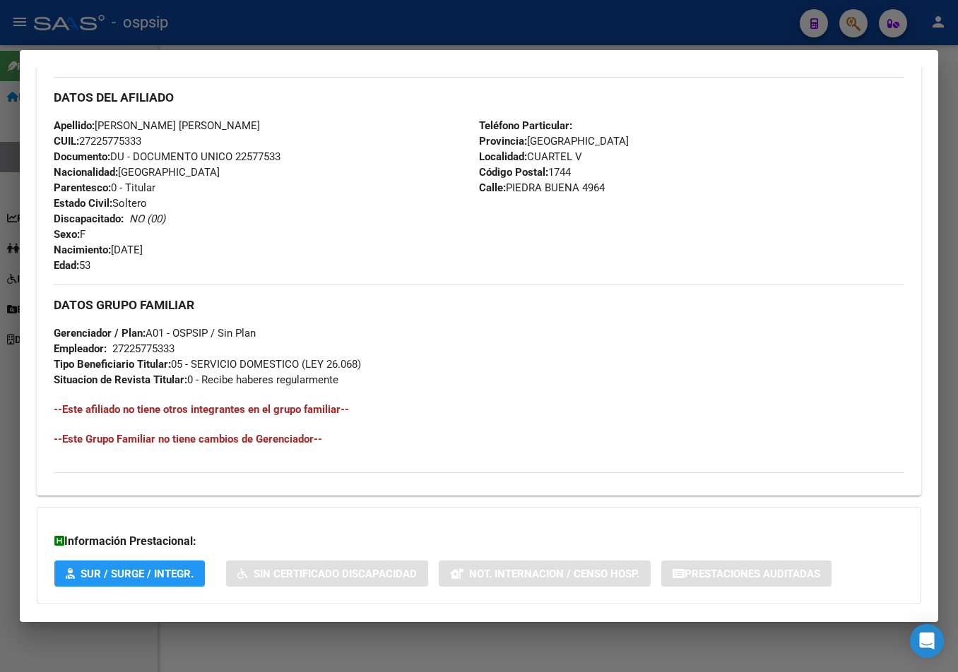
scroll to position [566, 0]
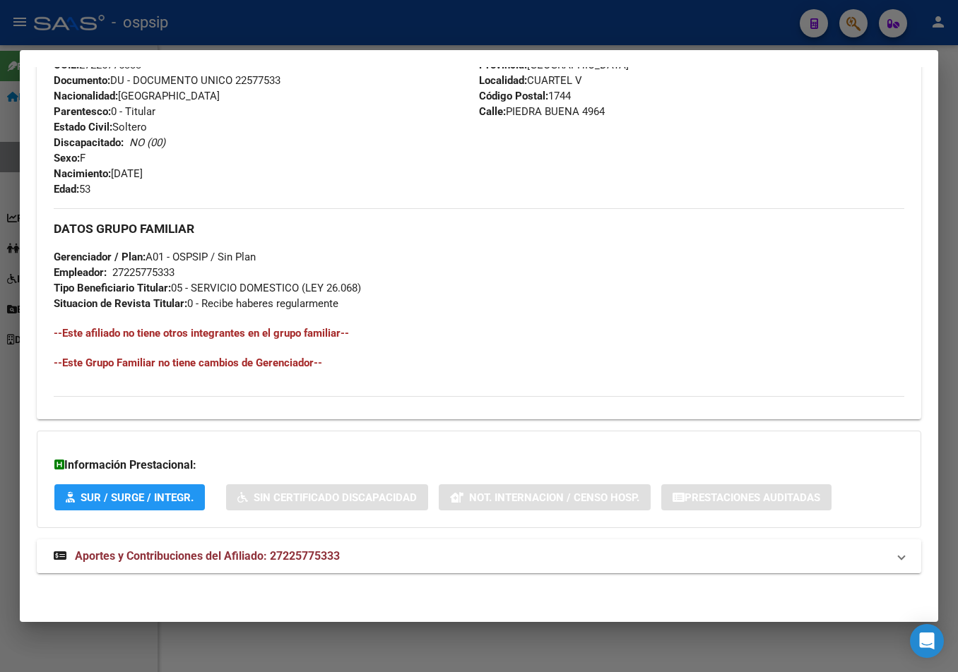
click at [294, 561] on span "Aportes y Contribuciones del Afiliado: 27225775333" at bounding box center [207, 555] width 265 height 13
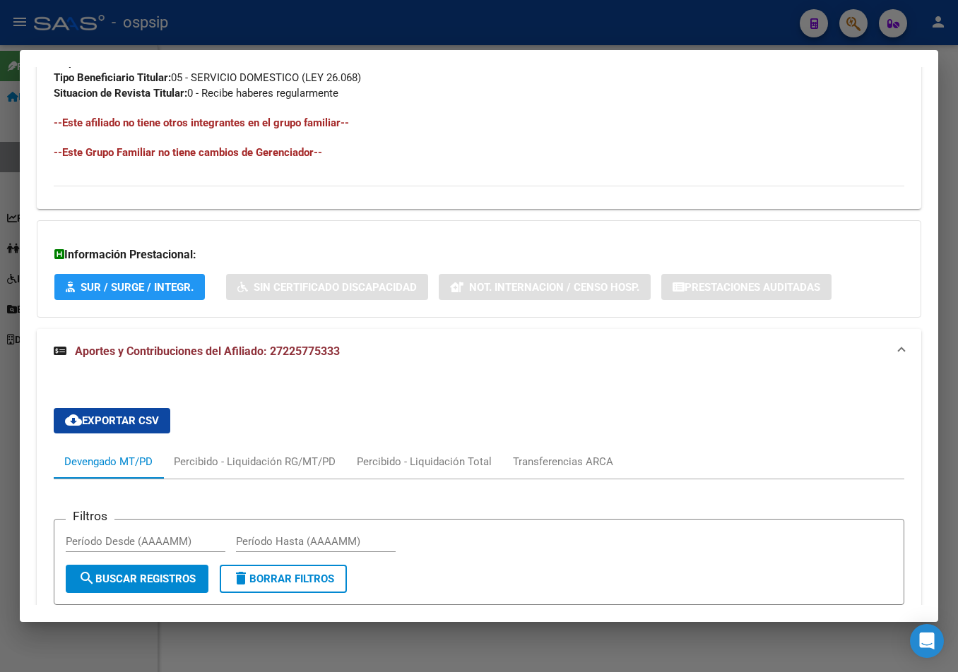
scroll to position [353, 0]
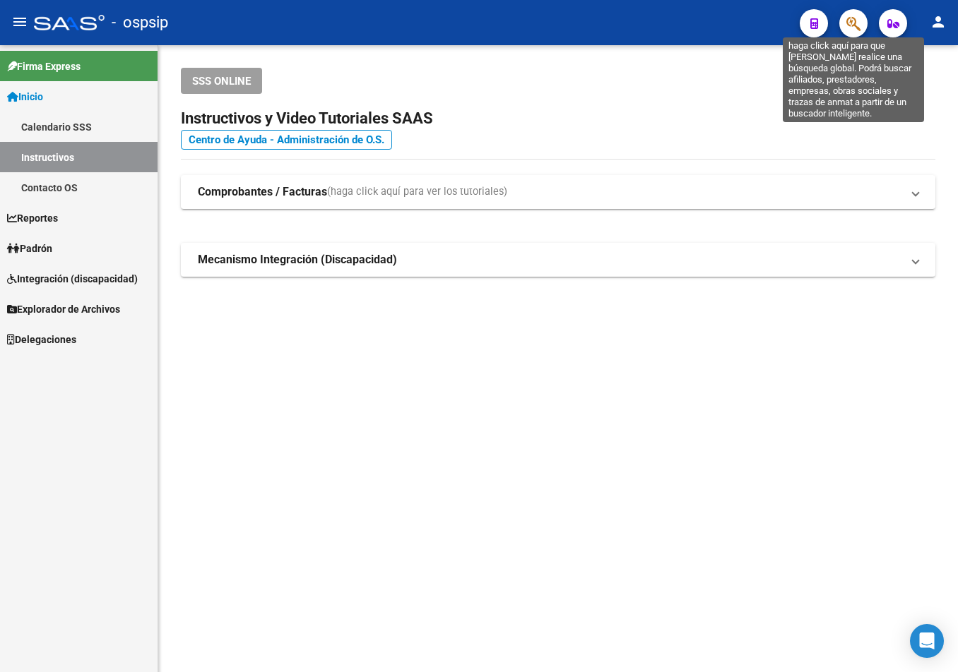
click at [853, 18] on icon "button" at bounding box center [853, 24] width 14 height 16
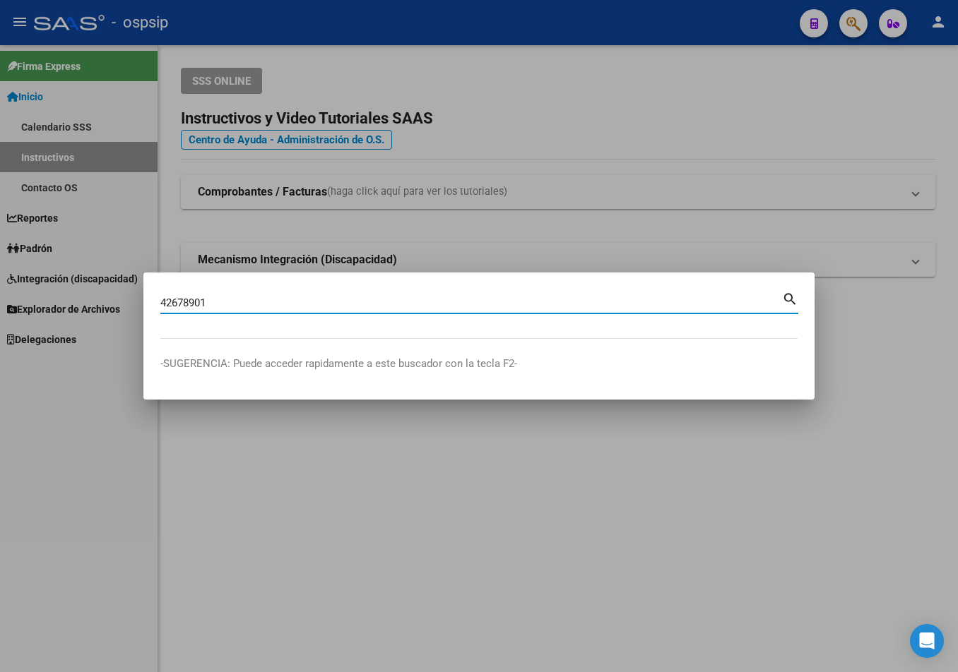
type input "42678901"
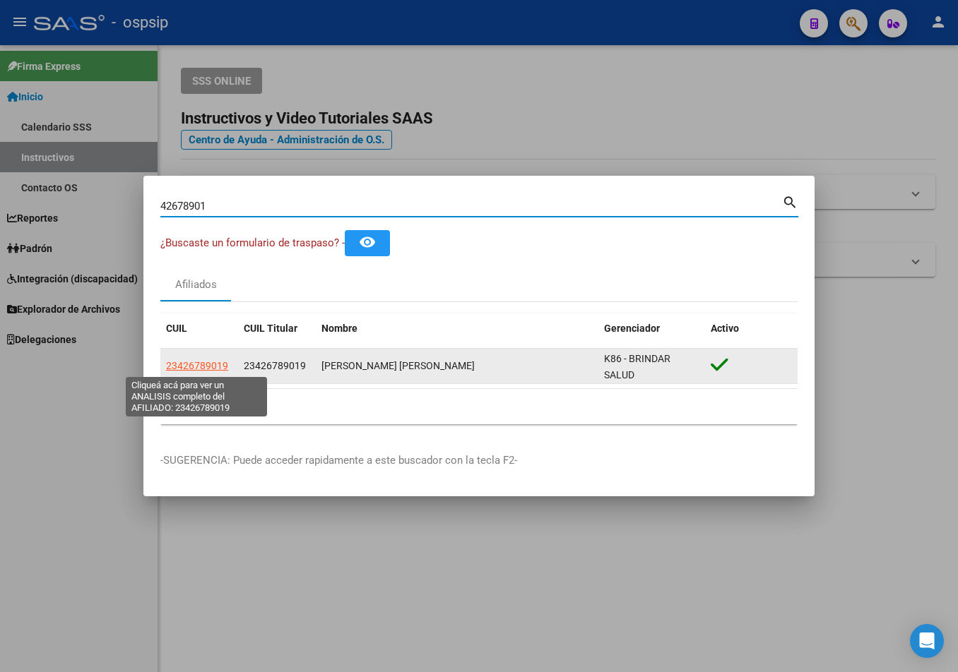
click at [186, 364] on span "23426789019" at bounding box center [197, 365] width 62 height 11
type textarea "23426789019"
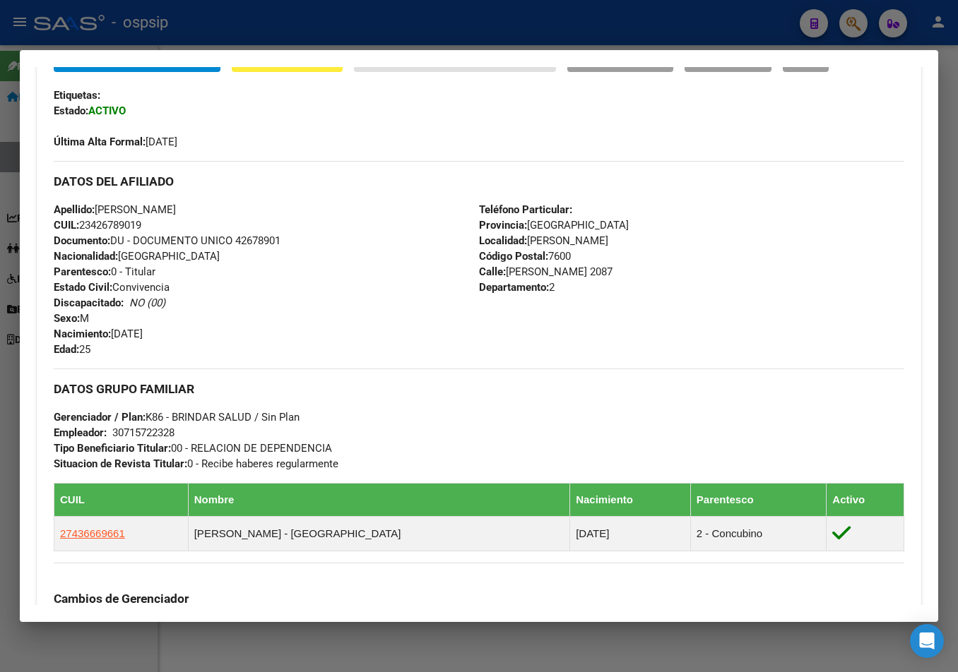
scroll to position [212, 0]
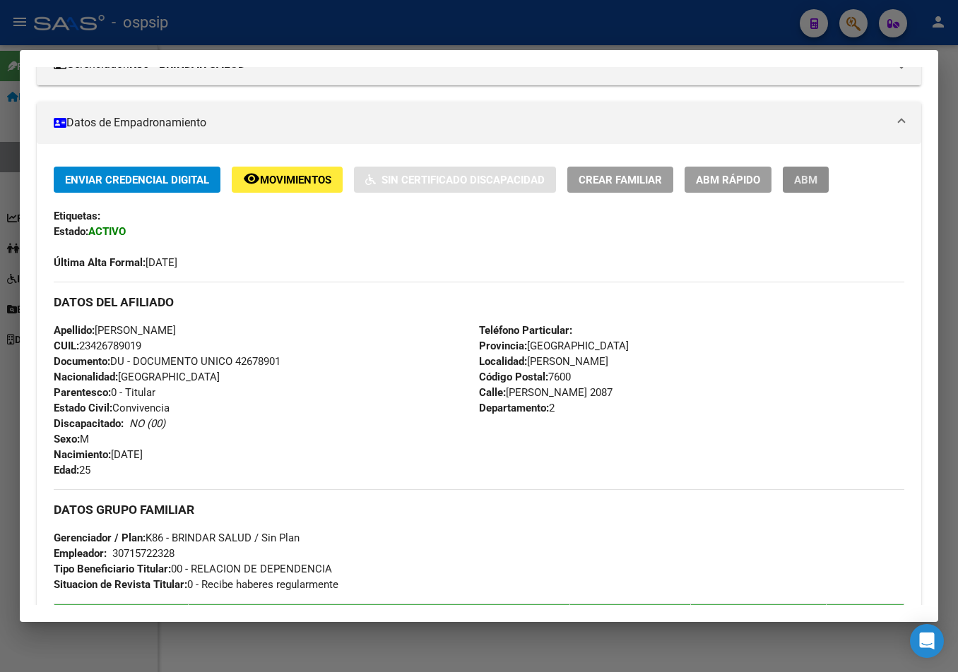
click at [811, 174] on span "ABM" at bounding box center [805, 180] width 23 height 13
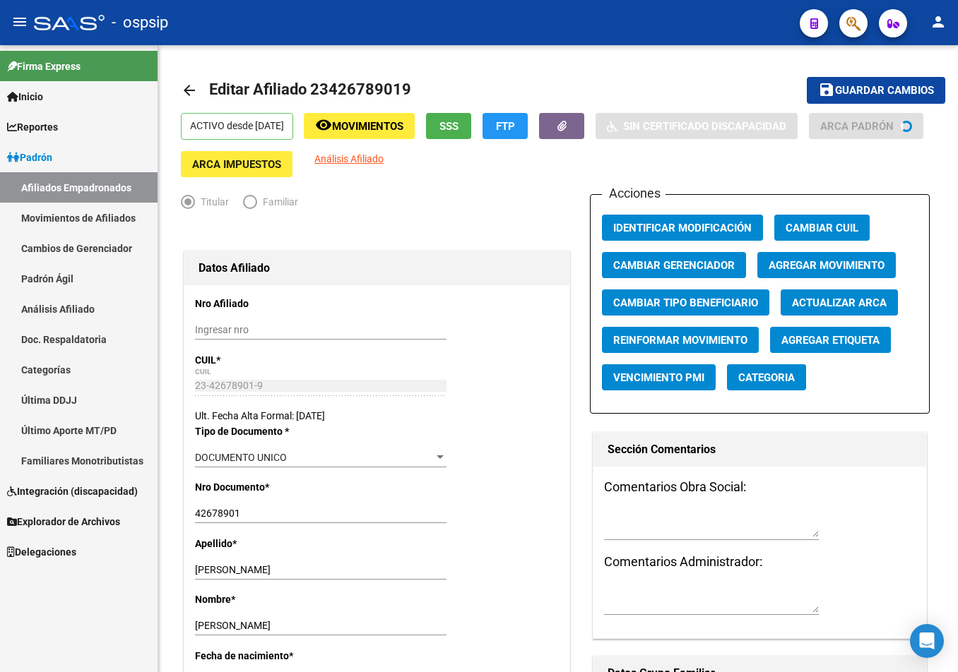
radio input "true"
type input "30-71572232-8"
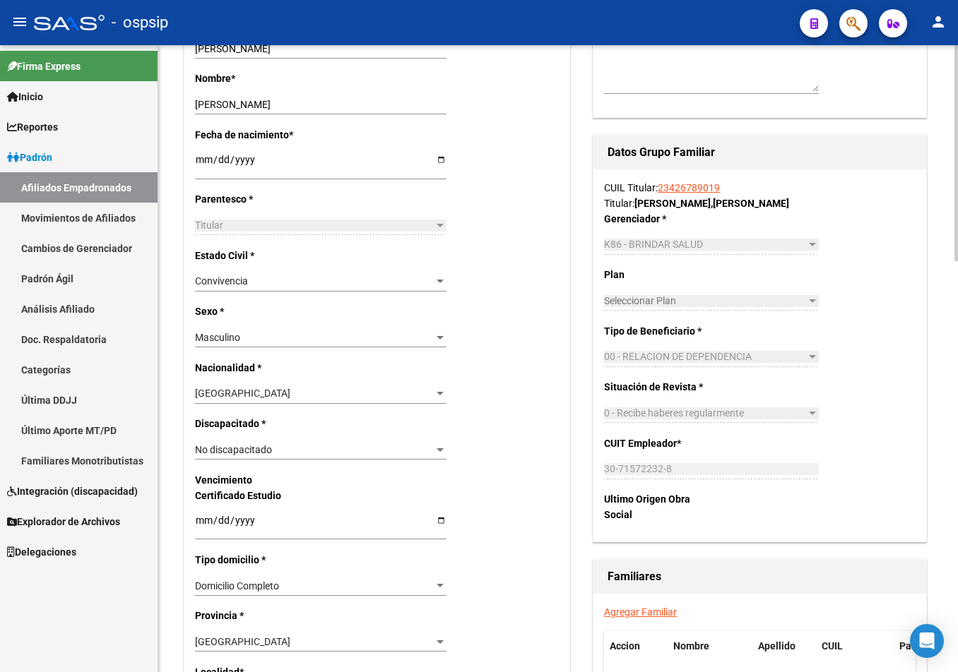
scroll to position [706, 0]
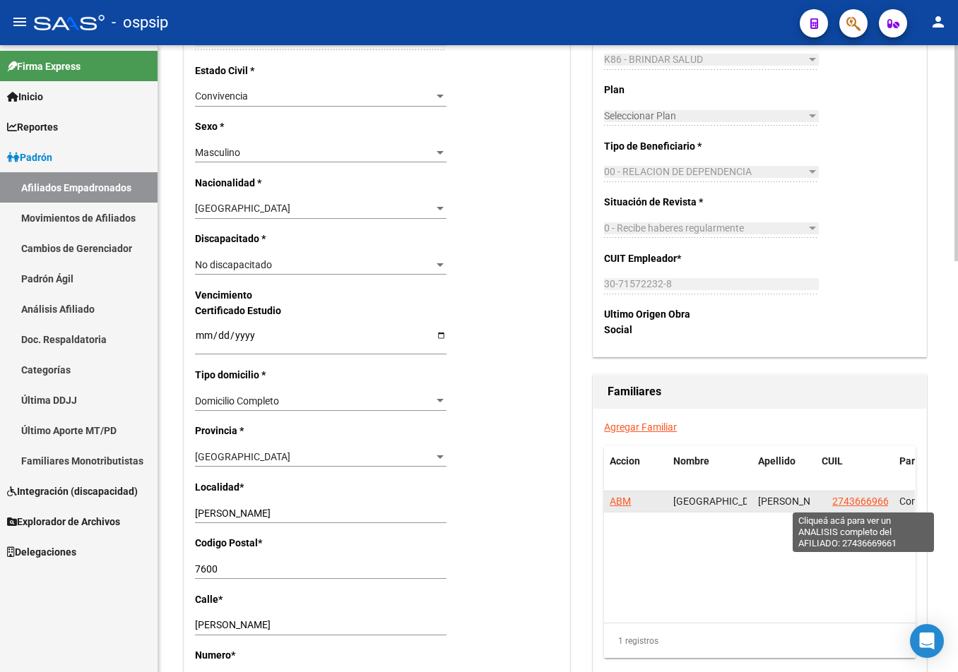
click at [855, 500] on span "27436669661" at bounding box center [863, 501] width 62 height 11
type textarea "27436669661"
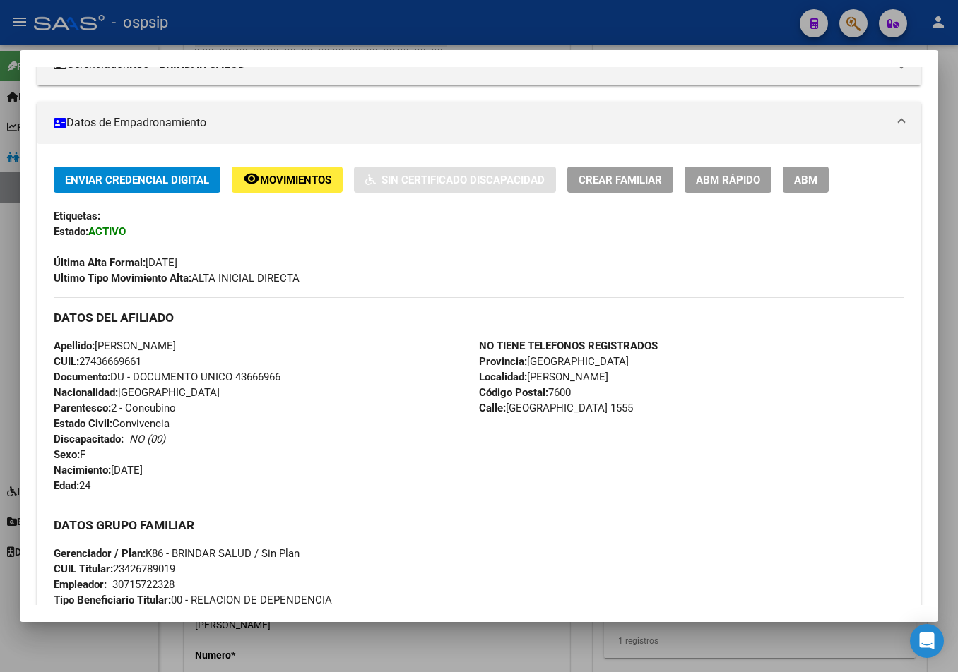
scroll to position [282, 0]
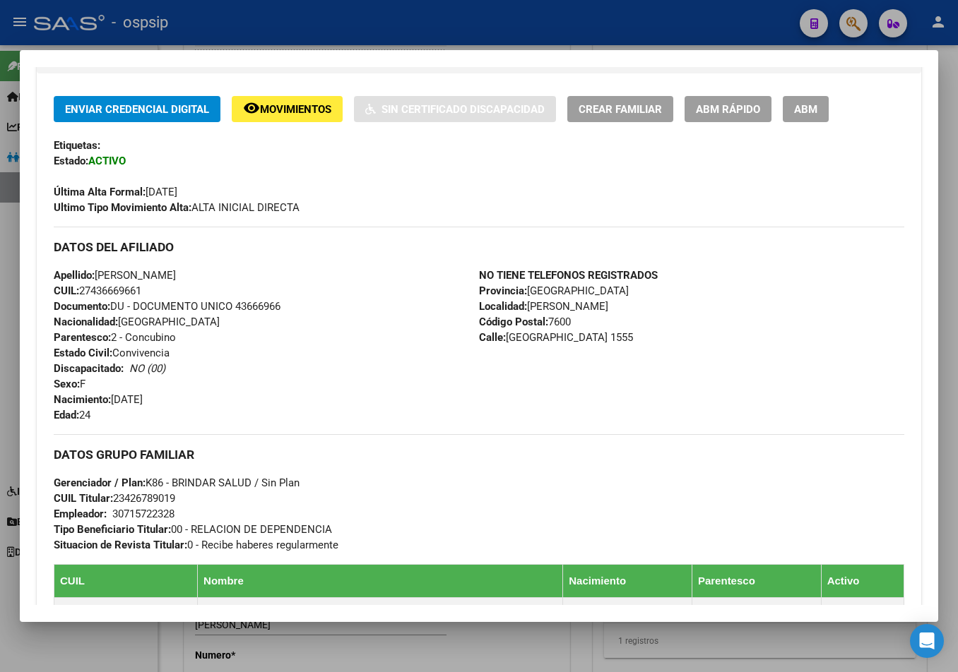
drag, startPoint x: 237, startPoint y: 306, endPoint x: 317, endPoint y: 312, distance: 80.0
click at [317, 312] on div "Apellido: [PERSON_NAME] CUIL: 27436669661 Documento: DU - DOCUMENTO UNICO 43666…" at bounding box center [266, 345] width 425 height 155
copy span "43666966"
click at [508, 399] on div "NO TIENE TELEFONOS REGISTRADOS Provincia: [GEOGRAPHIC_DATA] Localidad: [PERSON_…" at bounding box center [691, 345] width 425 height 155
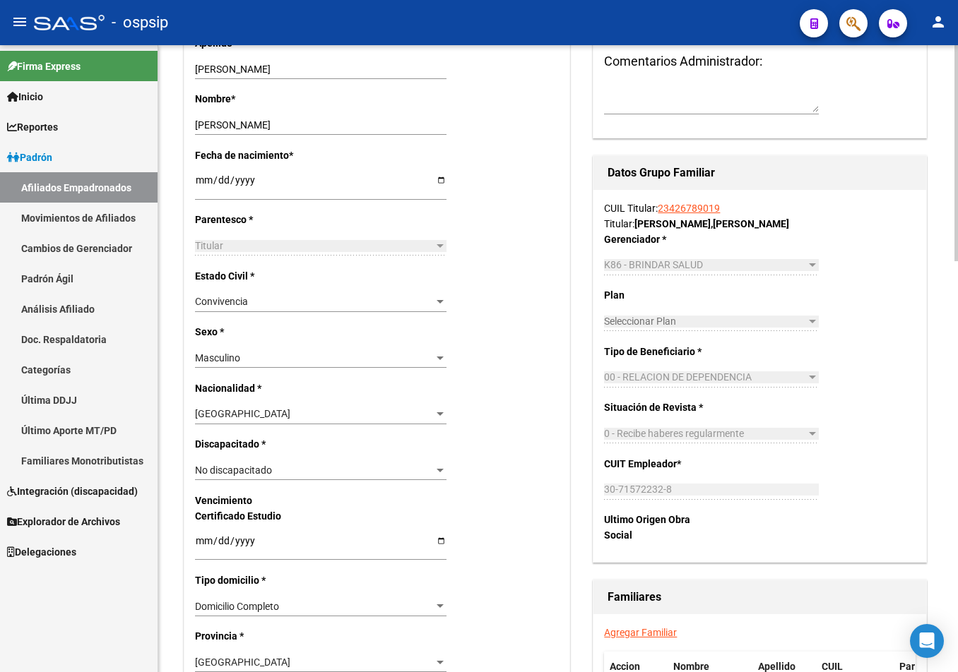
scroll to position [706, 0]
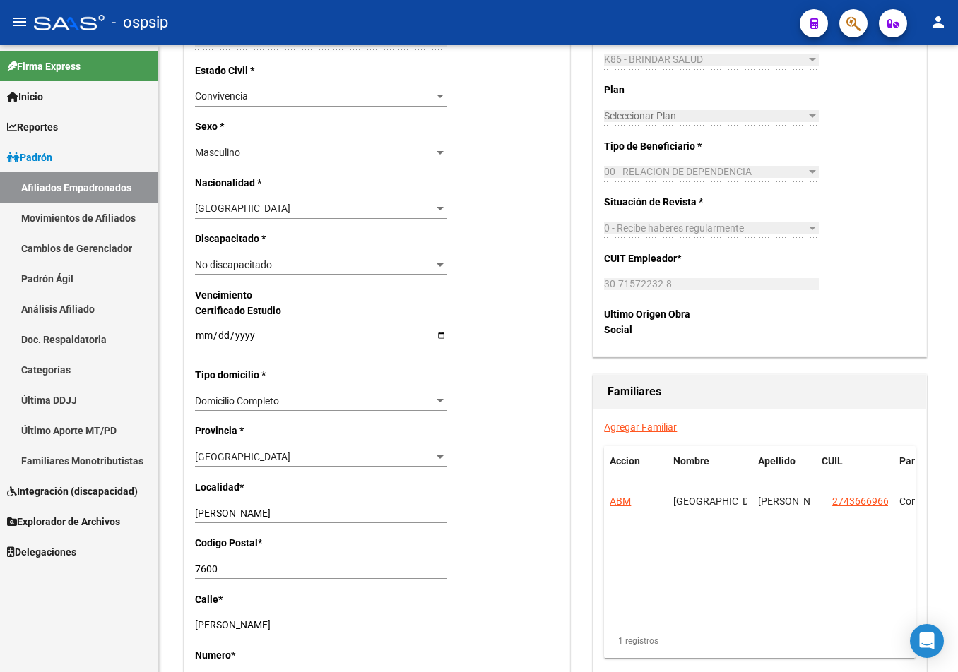
click at [633, 425] on link "Agregar Familiar" at bounding box center [640, 427] width 73 height 11
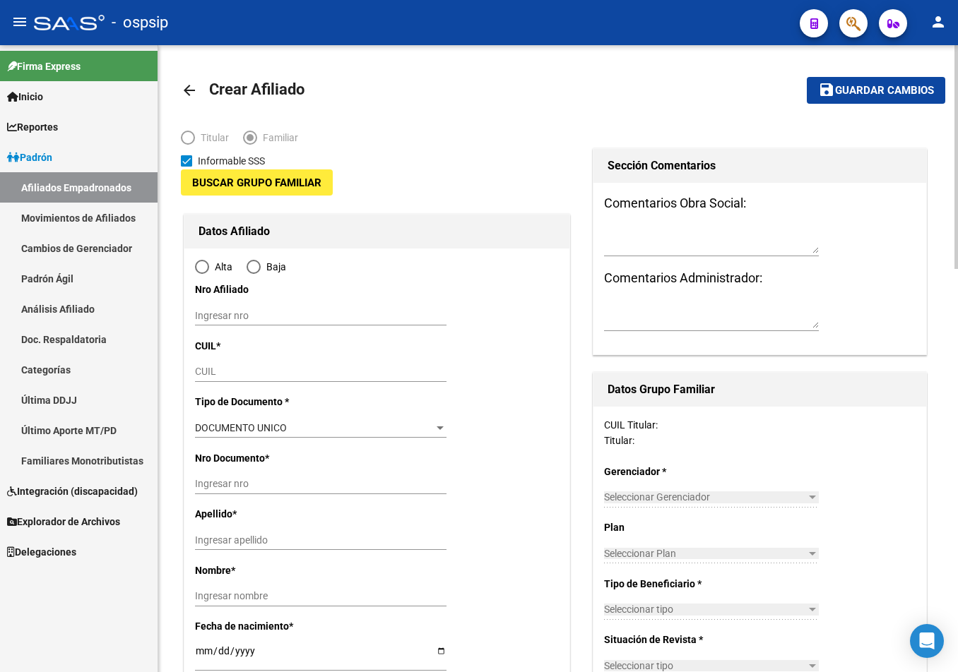
type input "30-71572232-8"
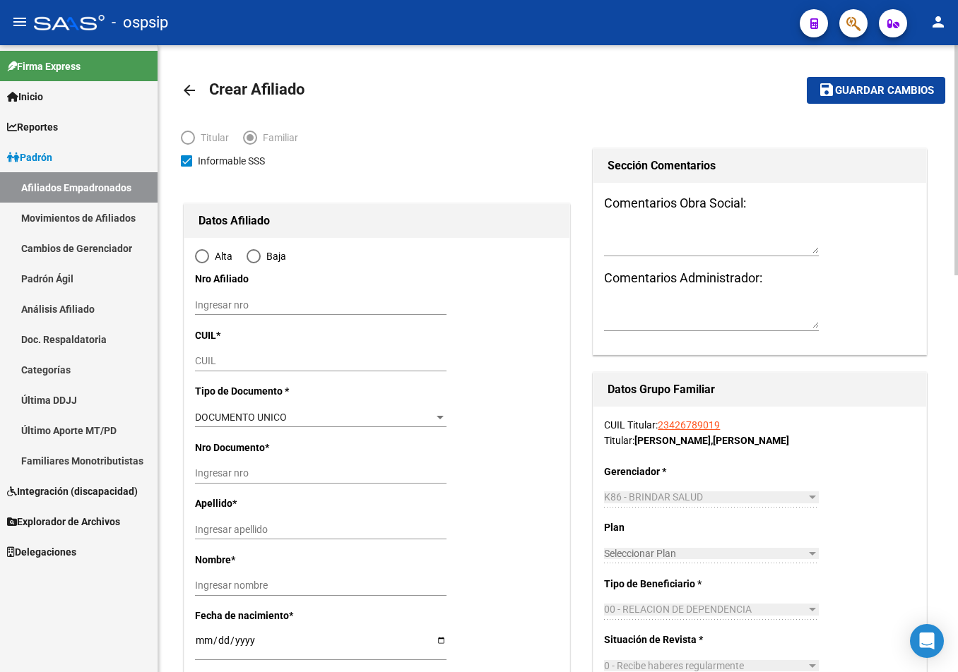
type input "[PERSON_NAME]"
type input "7600"
type input "[PERSON_NAME]"
type input "2087"
type input "2"
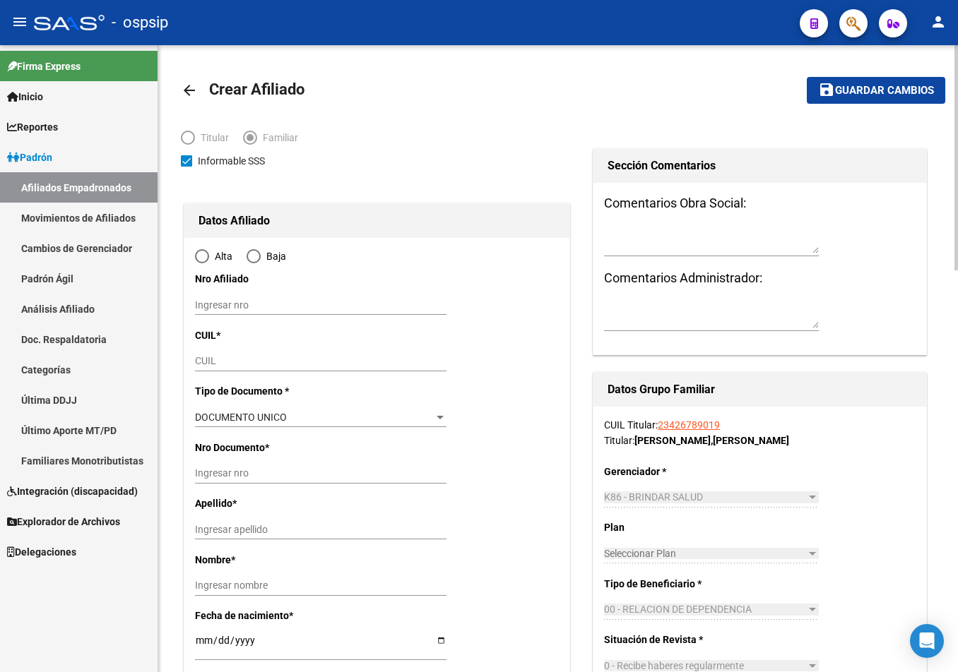
radio input "true"
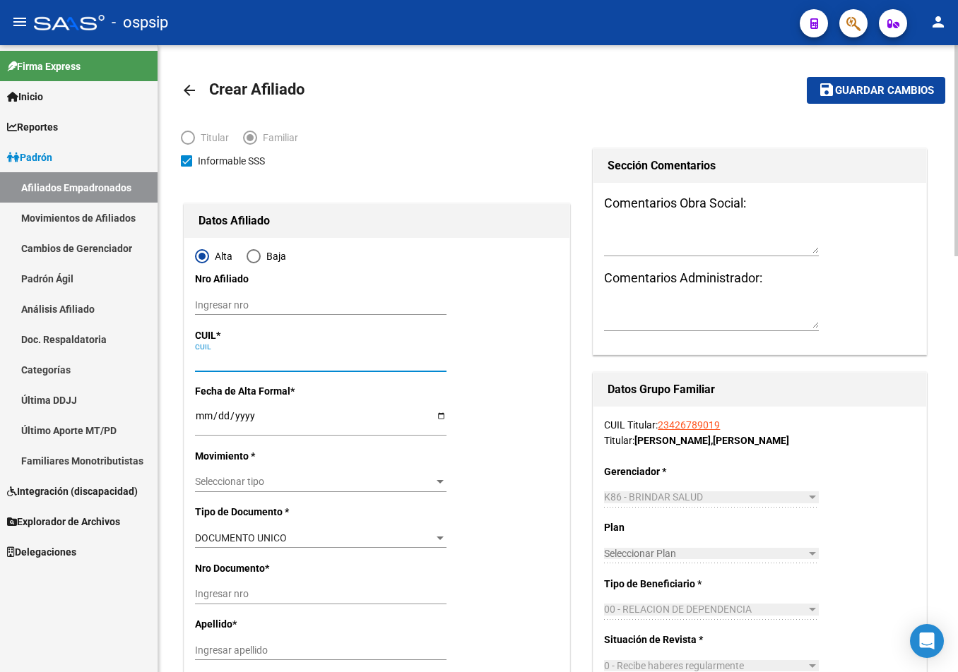
click at [206, 355] on input "CUIL" at bounding box center [320, 361] width 251 height 12
type input "30-71572232-8"
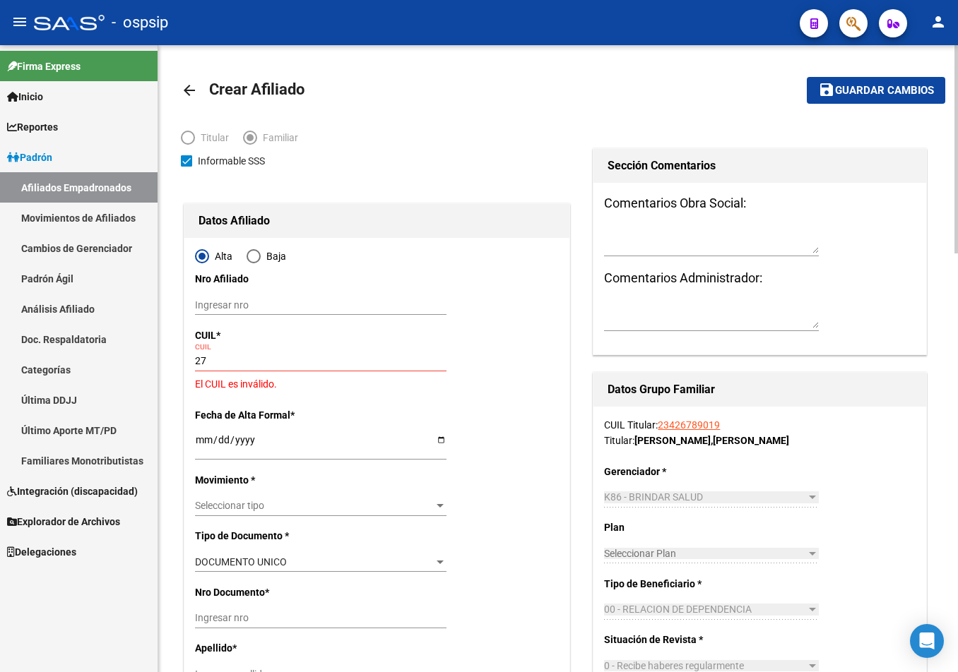
click at [228, 357] on input "27" at bounding box center [320, 361] width 251 height 12
type input "27-70765857-1"
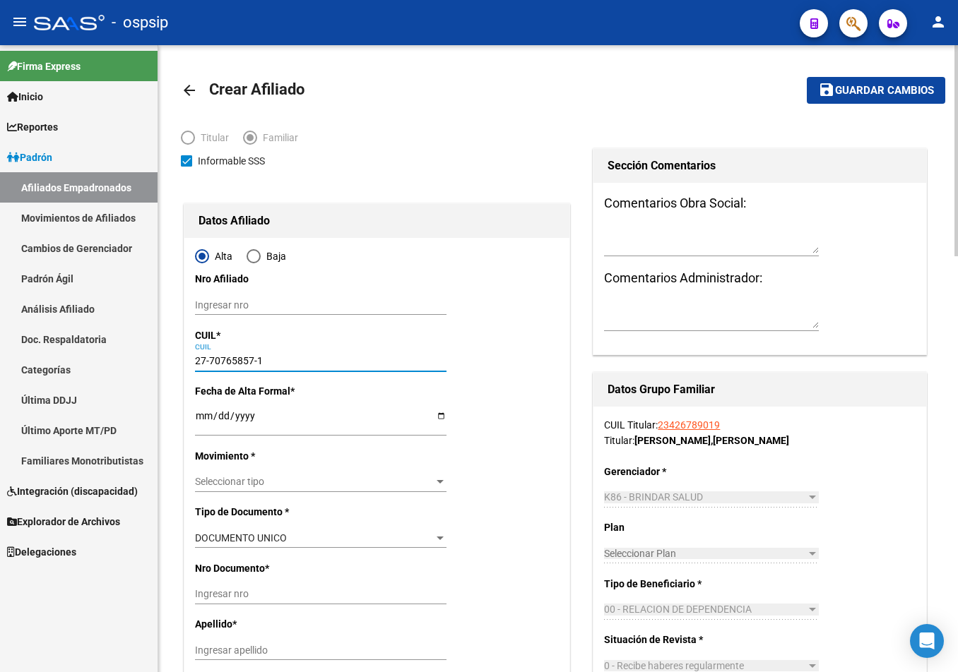
type input "70765857"
type input "[PERSON_NAME]"
type input "[DATE]"
type input "[PERSON_NAME]"
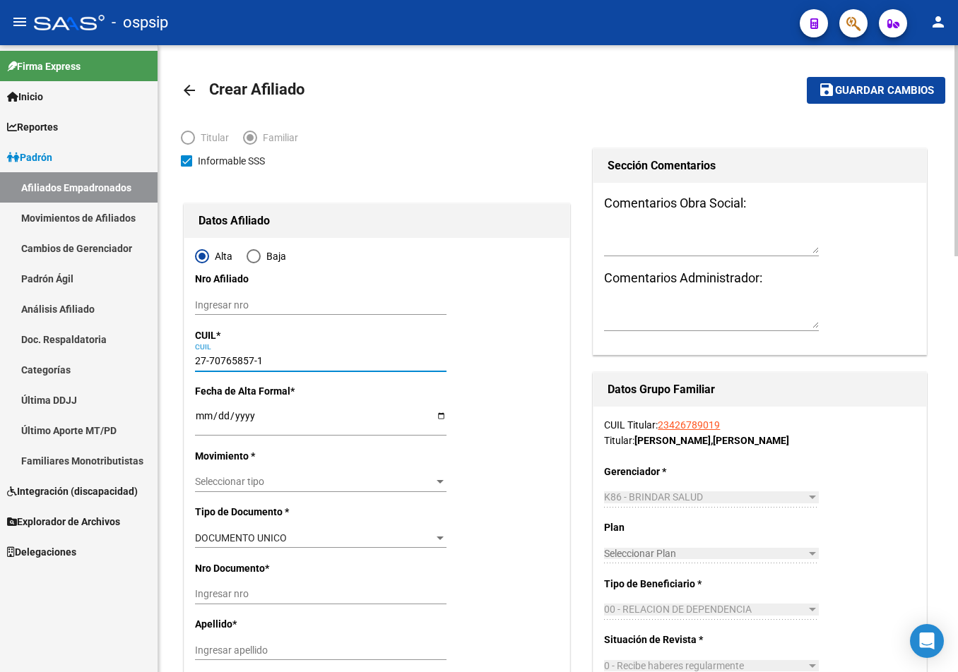
type input "0000"
type input "[DATE][PERSON_NAME]"
type input "27-70765857-1"
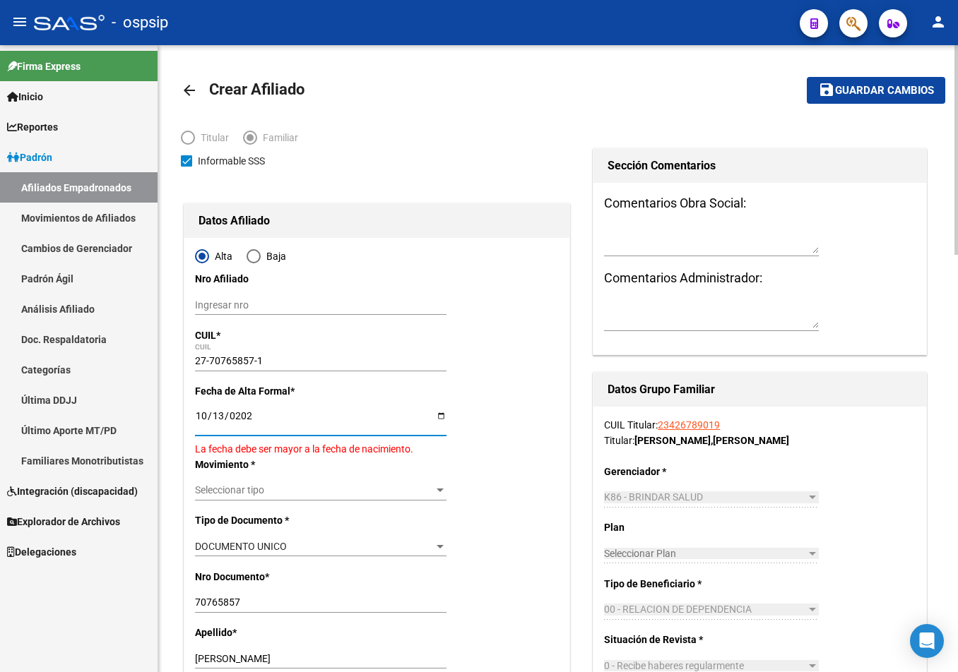
type input "[DATE]"
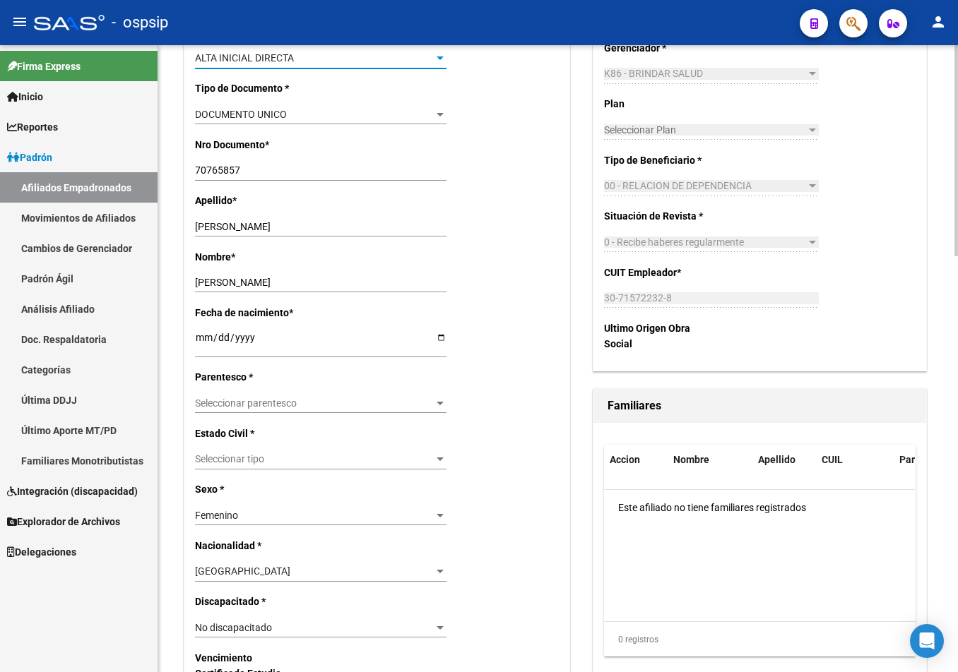
scroll to position [494, 0]
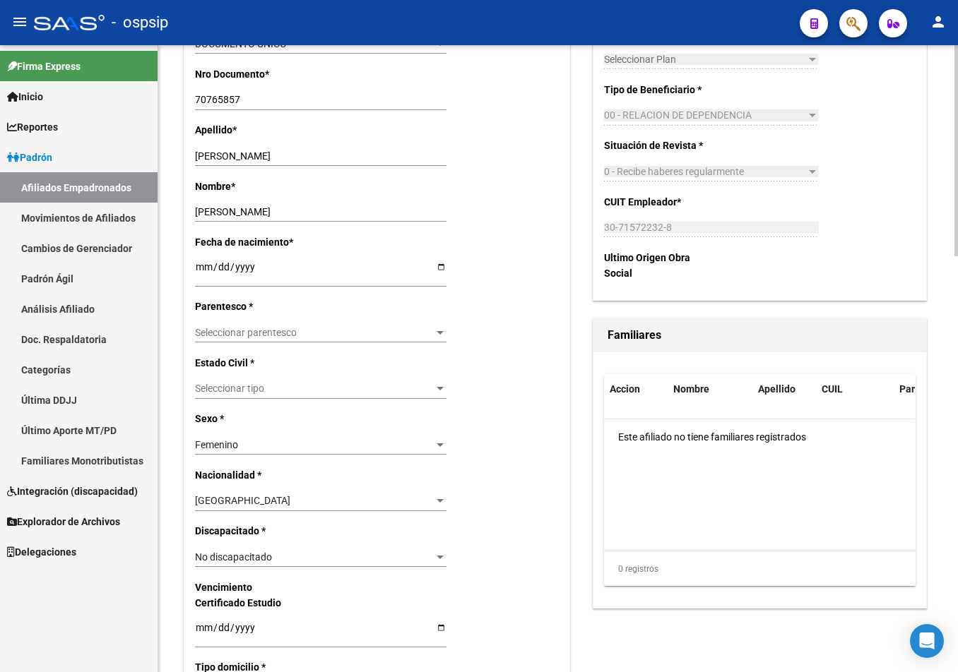
click at [213, 331] on span "Seleccionar parentesco" at bounding box center [314, 333] width 239 height 12
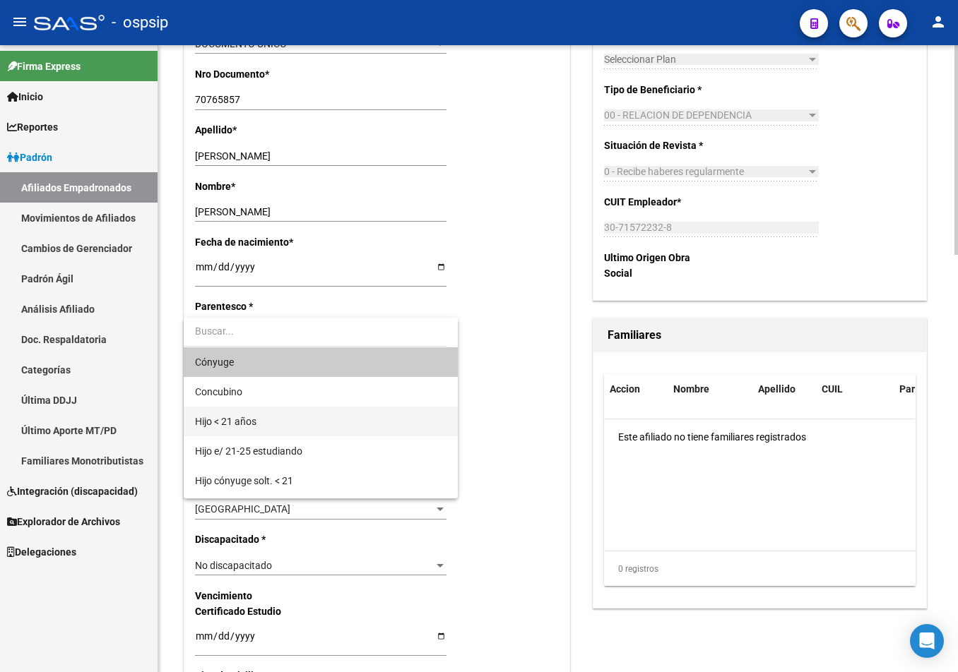
click at [226, 414] on span "Hijo < 21 años" at bounding box center [320, 422] width 251 height 30
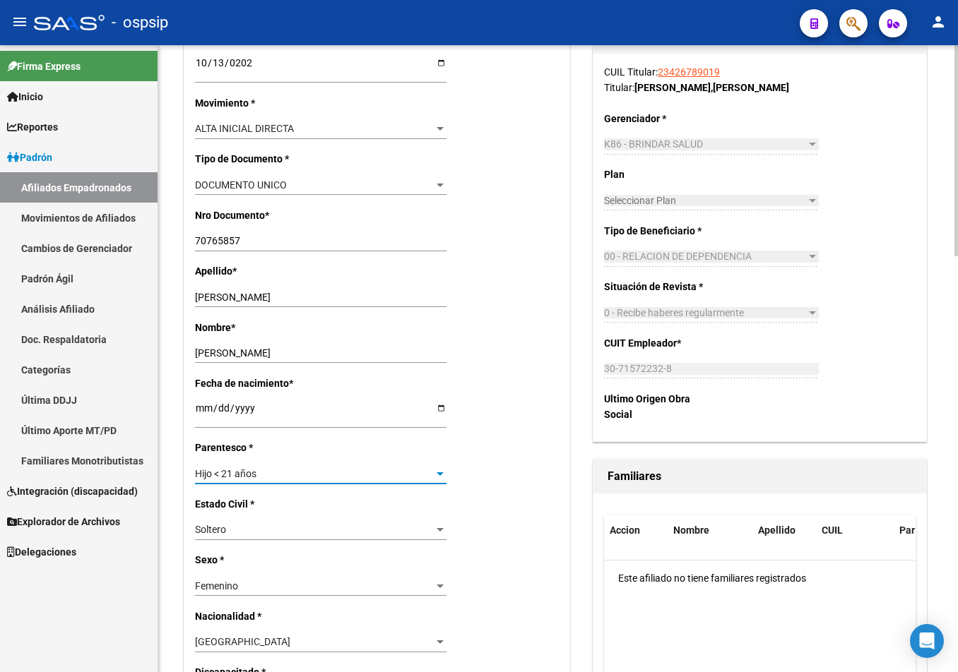
scroll to position [0, 0]
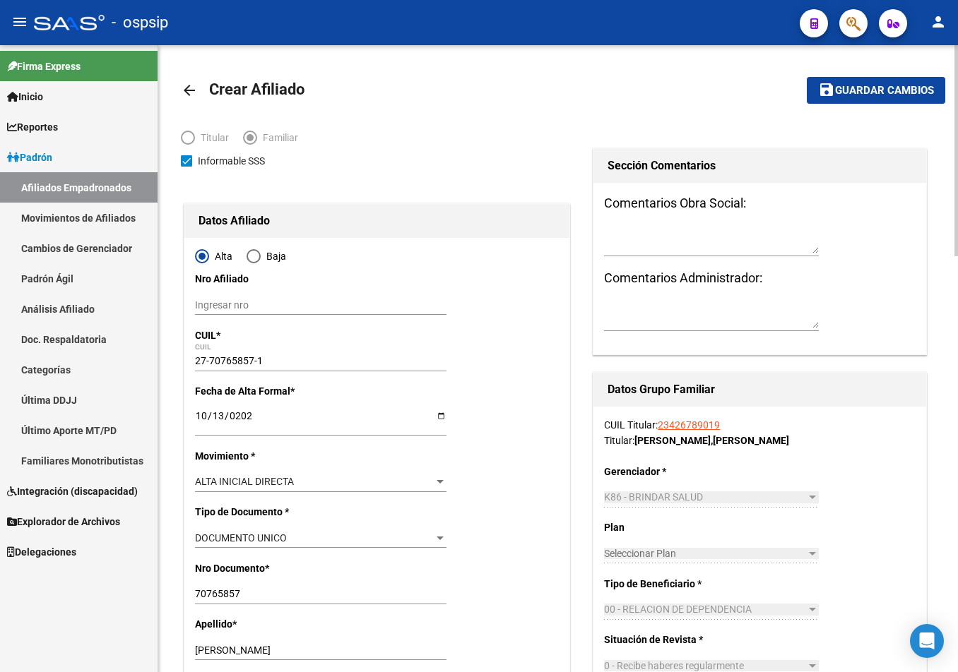
click at [867, 87] on span "Guardar cambios" at bounding box center [884, 91] width 99 height 13
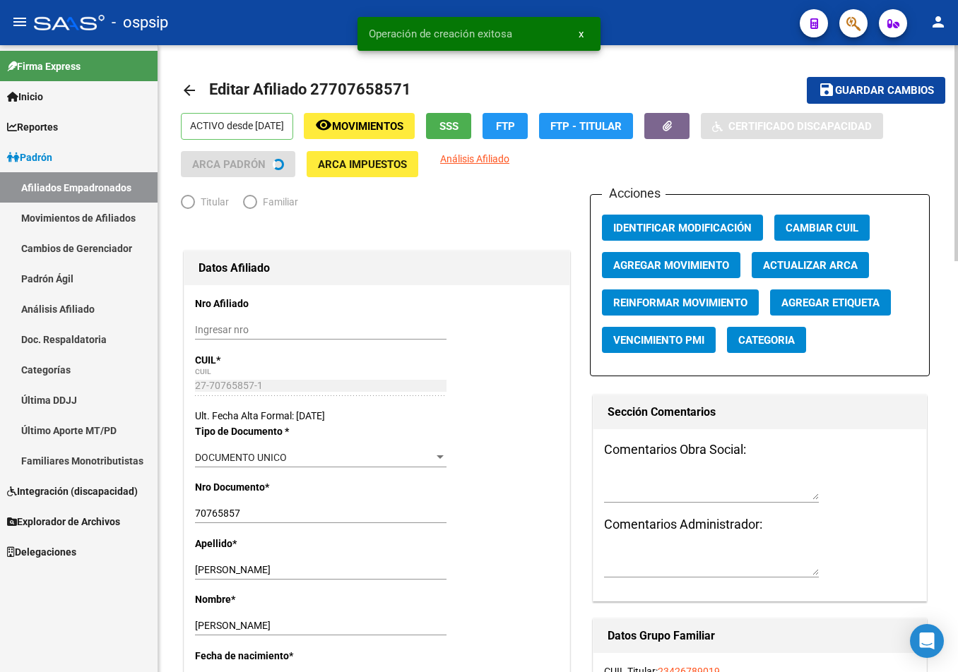
radio input "true"
type input "30-71572232-8"
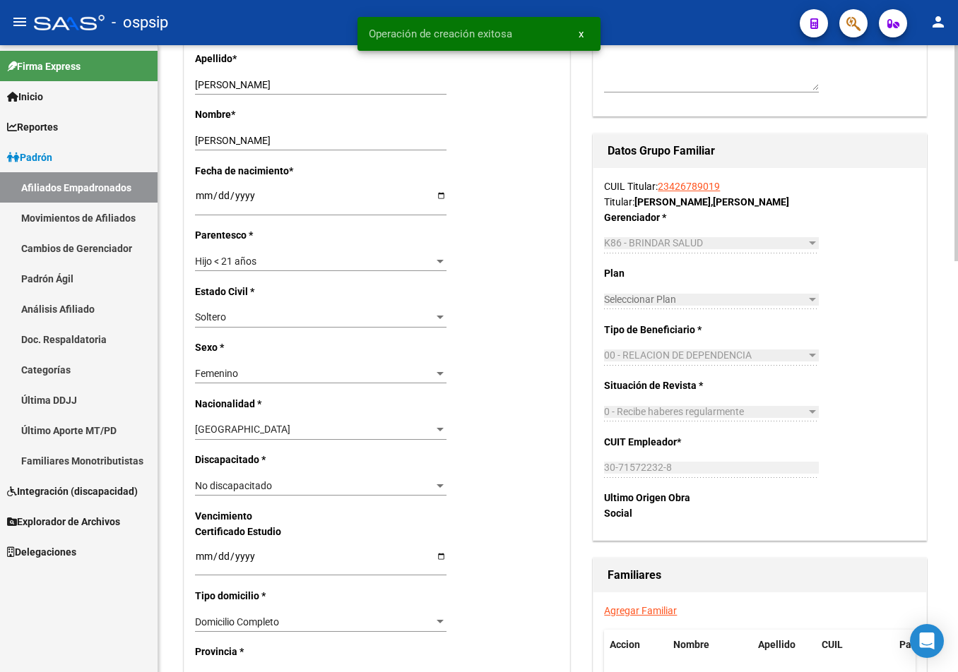
scroll to position [706, 0]
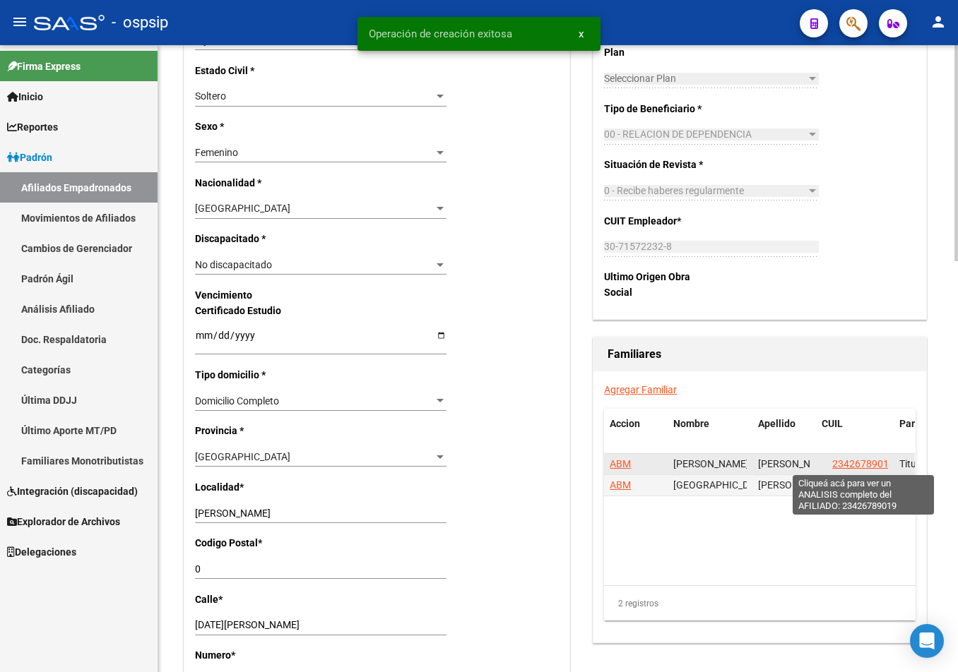
click at [858, 465] on span "23426789019" at bounding box center [863, 463] width 62 height 11
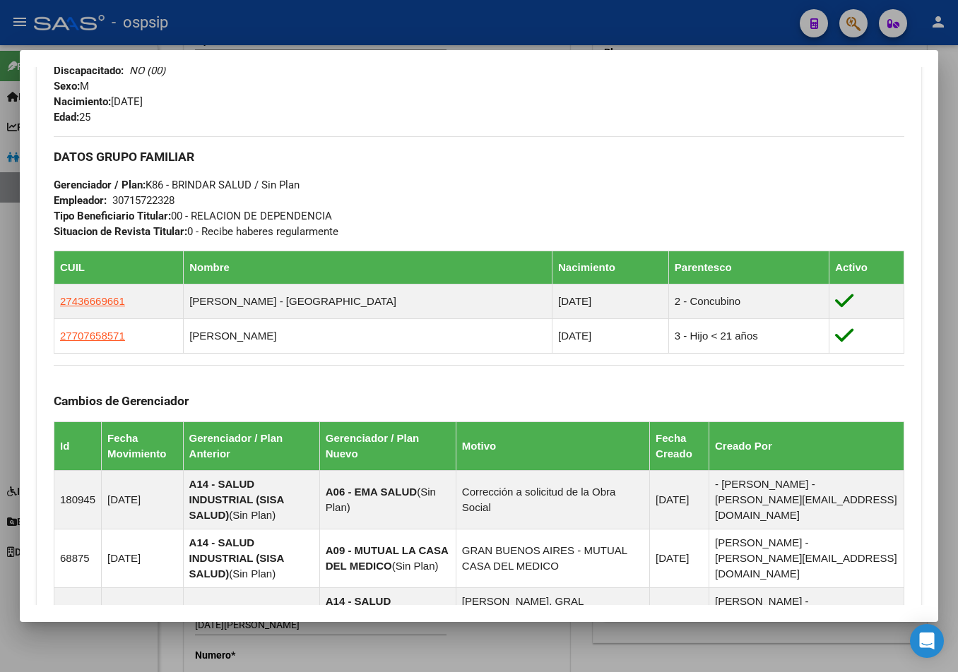
scroll to position [282, 0]
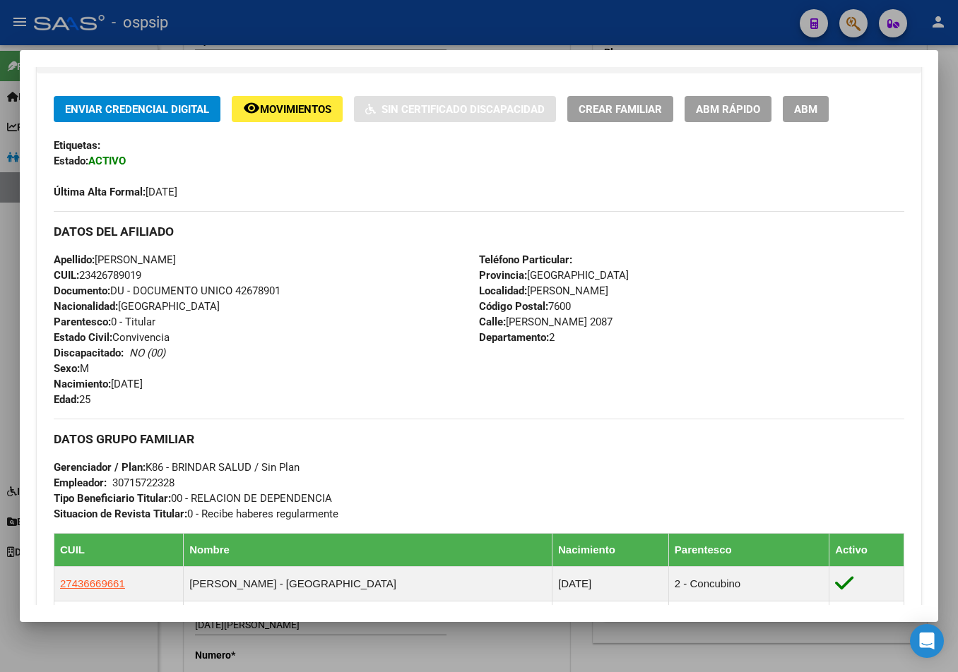
click at [207, 359] on div "Apellido: [PERSON_NAME] CUIL: 23426789019 Documento: DU - DOCUMENTO UNICO 42678…" at bounding box center [266, 329] width 425 height 155
click at [254, 349] on div "Apellido: [PERSON_NAME] CUIL: 23426789019 Documento: DU - DOCUMENTO UNICO 42678…" at bounding box center [266, 329] width 425 height 155
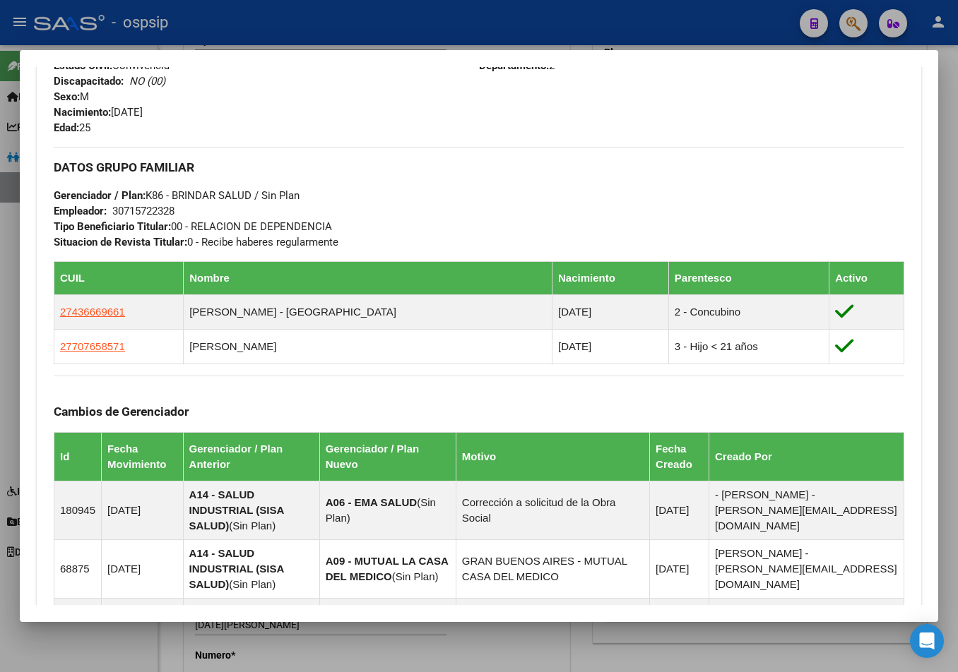
scroll to position [565, 0]
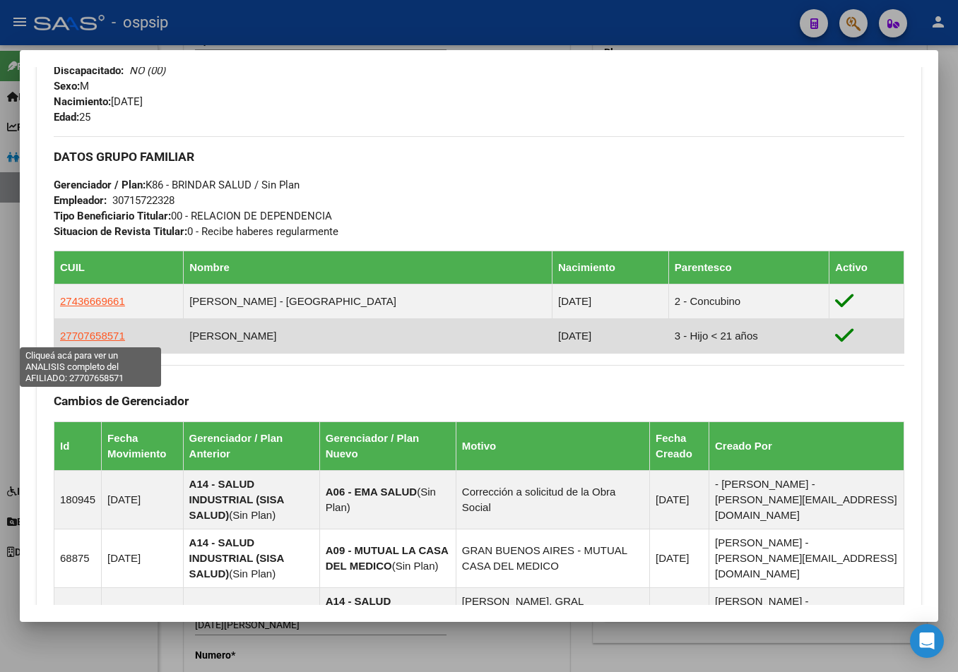
click at [69, 335] on span "27707658571" at bounding box center [92, 336] width 65 height 12
type textarea "27707658571"
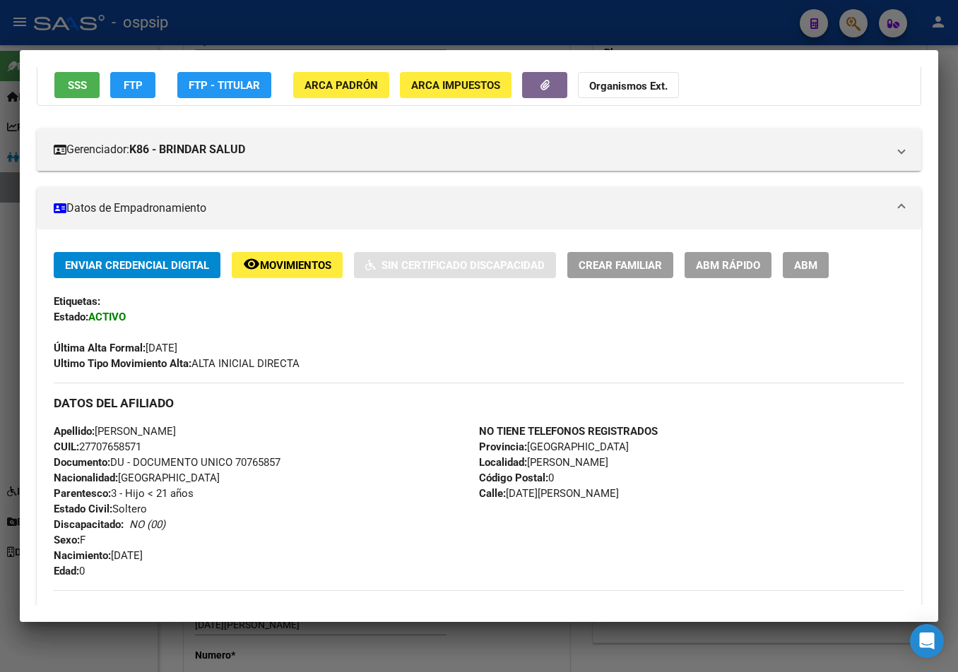
scroll to position [282, 0]
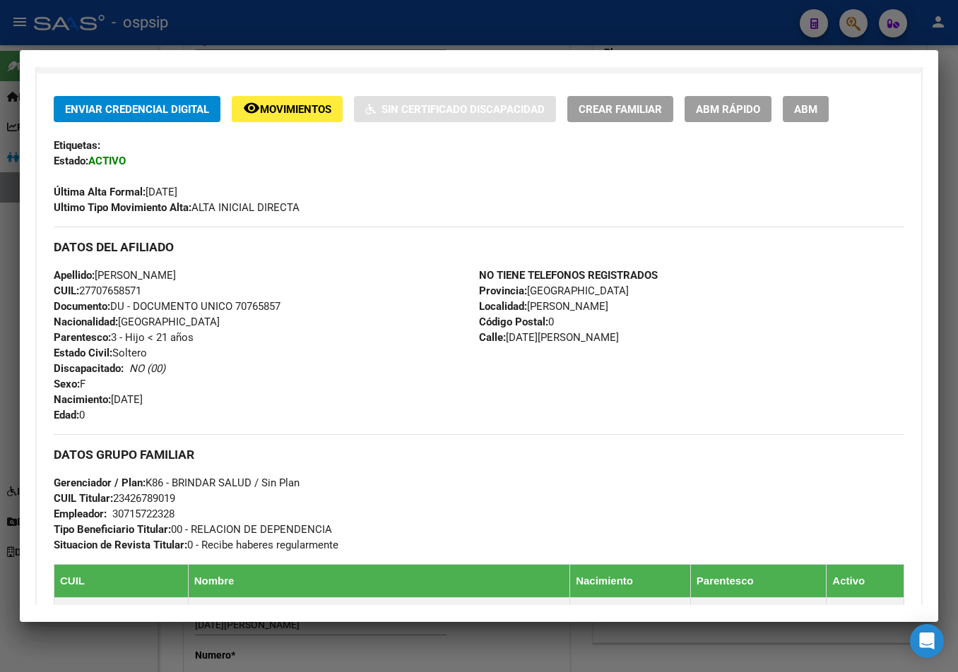
click at [264, 270] on div "Apellido: [PERSON_NAME] CUIL: 27707658571 Documento: DU - DOCUMENTO UNICO 70765…" at bounding box center [266, 345] width 425 height 155
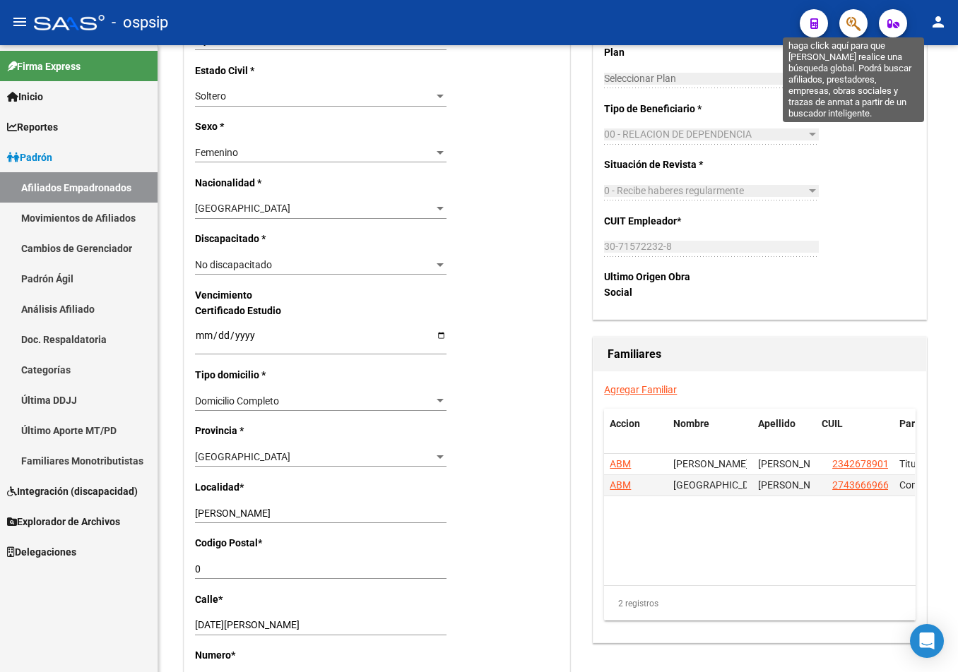
click at [851, 22] on icon "button" at bounding box center [853, 24] width 14 height 16
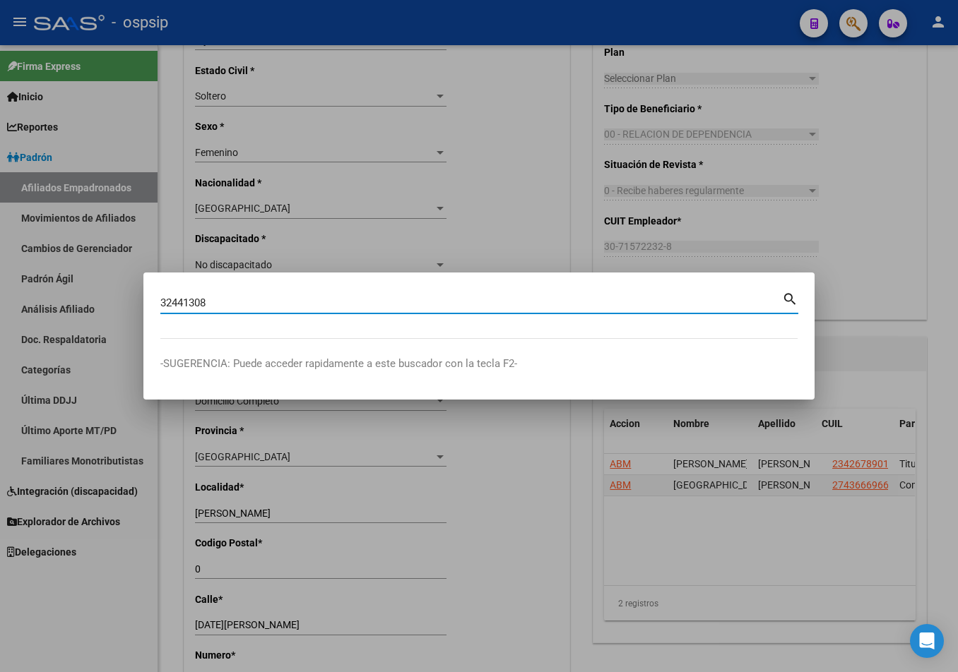
type input "32441308"
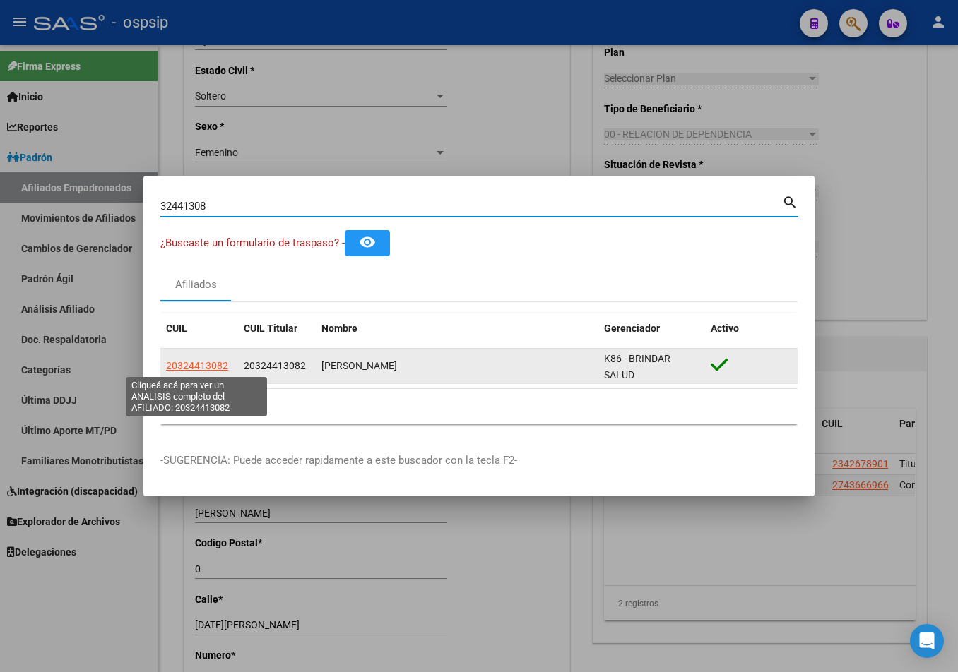
click at [174, 365] on span "20324413082" at bounding box center [197, 365] width 62 height 11
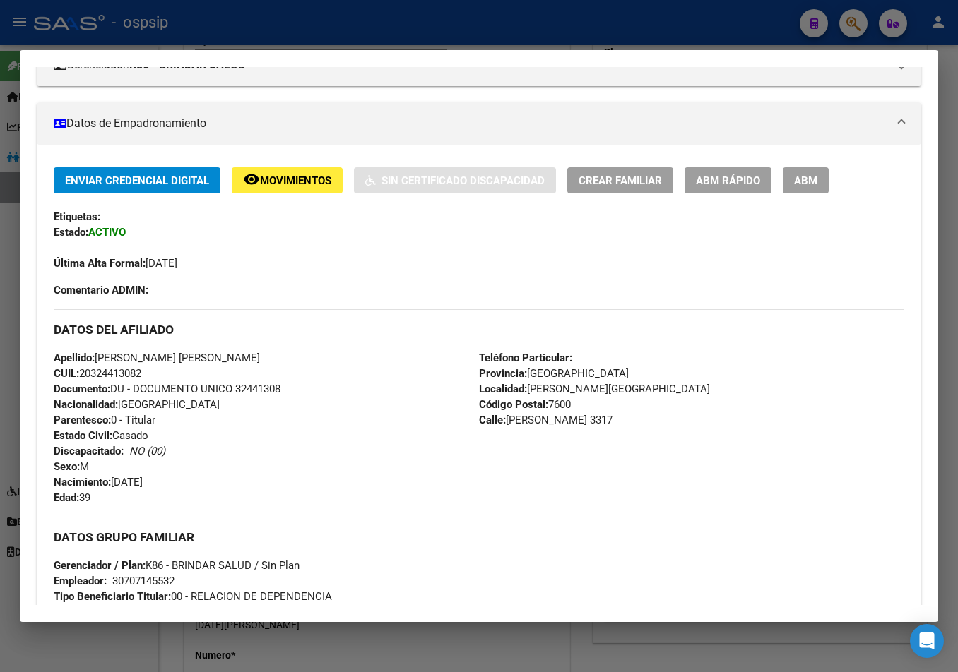
scroll to position [424, 0]
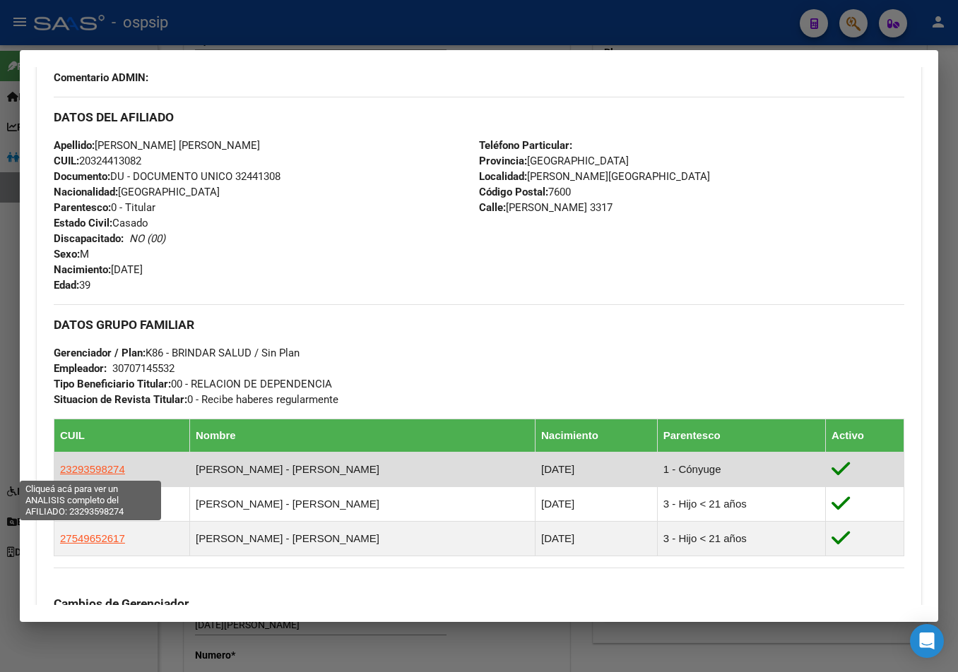
click at [89, 468] on span "23293598274" at bounding box center [92, 469] width 65 height 12
type textarea "23293598274"
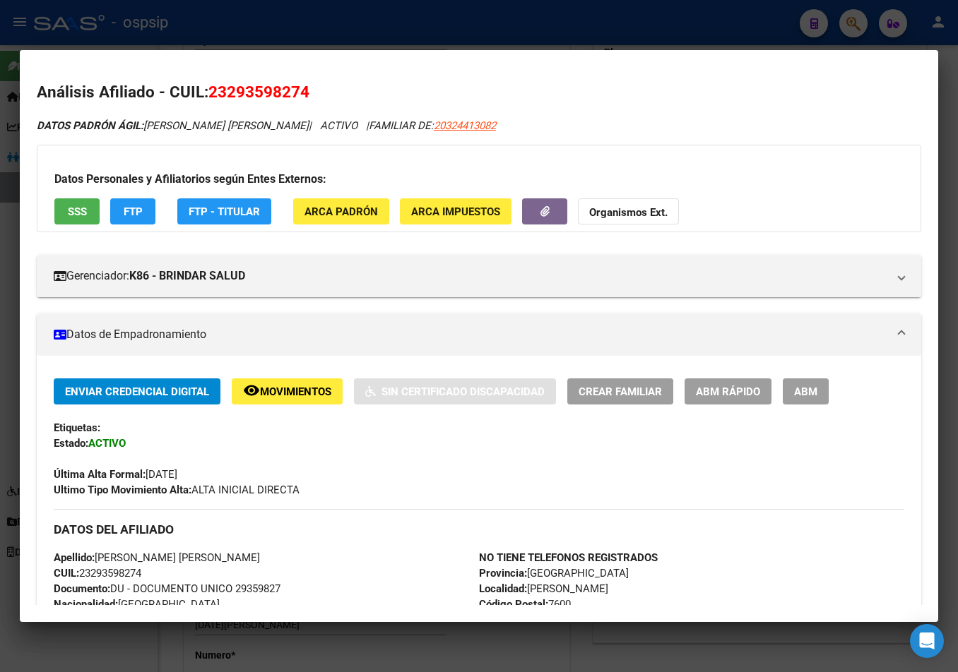
click at [77, 213] on span "SSS" at bounding box center [77, 212] width 19 height 13
drag, startPoint x: 210, startPoint y: 89, endPoint x: 318, endPoint y: 93, distance: 108.1
click at [318, 93] on h2 "Análisis Afiliado - CUIL: 23293598274" at bounding box center [479, 93] width 884 height 24
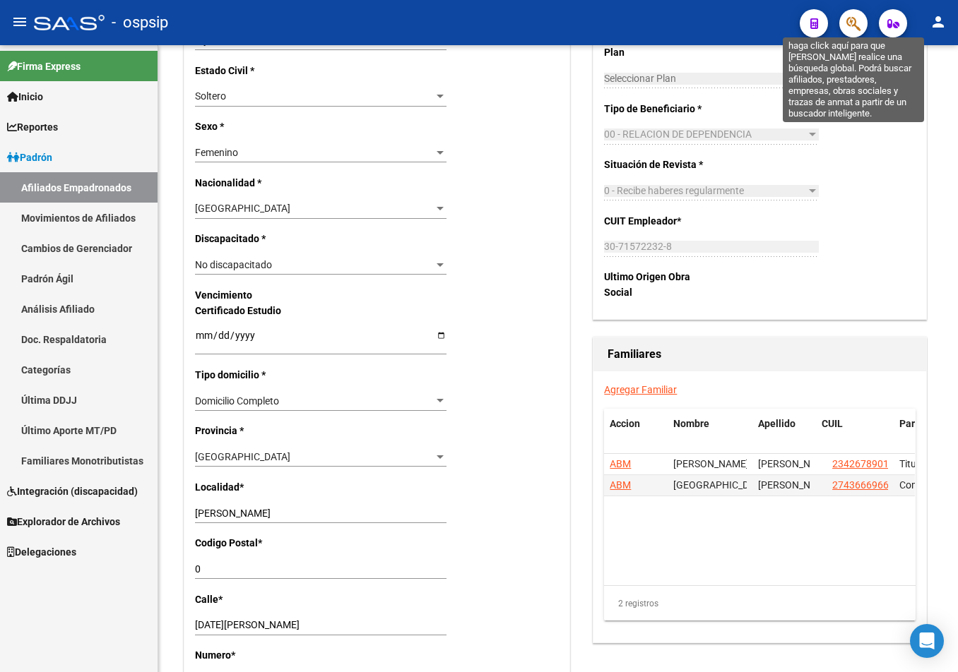
click at [855, 20] on icon "button" at bounding box center [853, 24] width 14 height 16
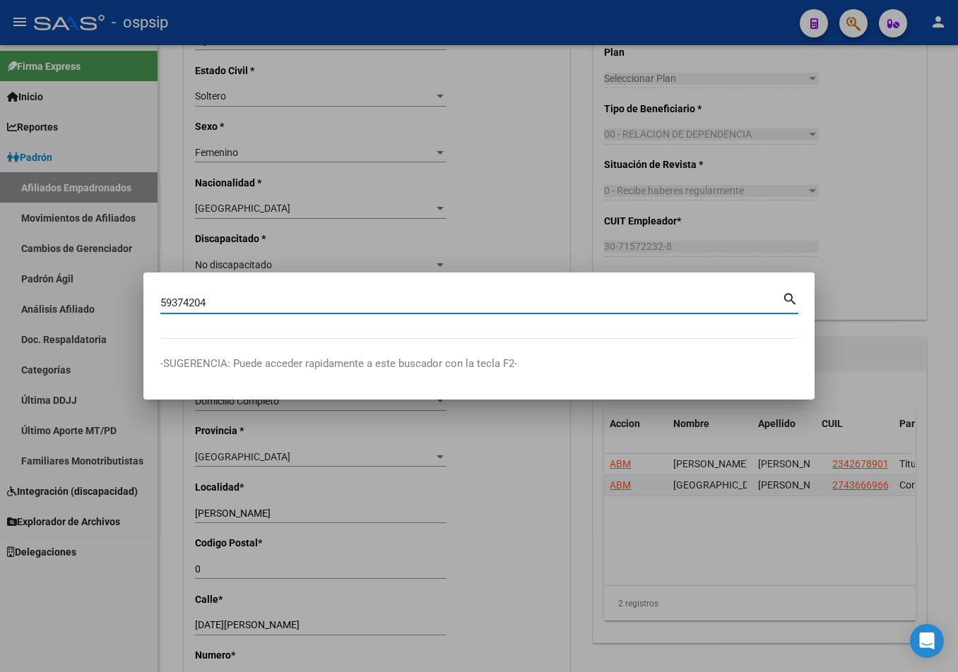
type input "59374204"
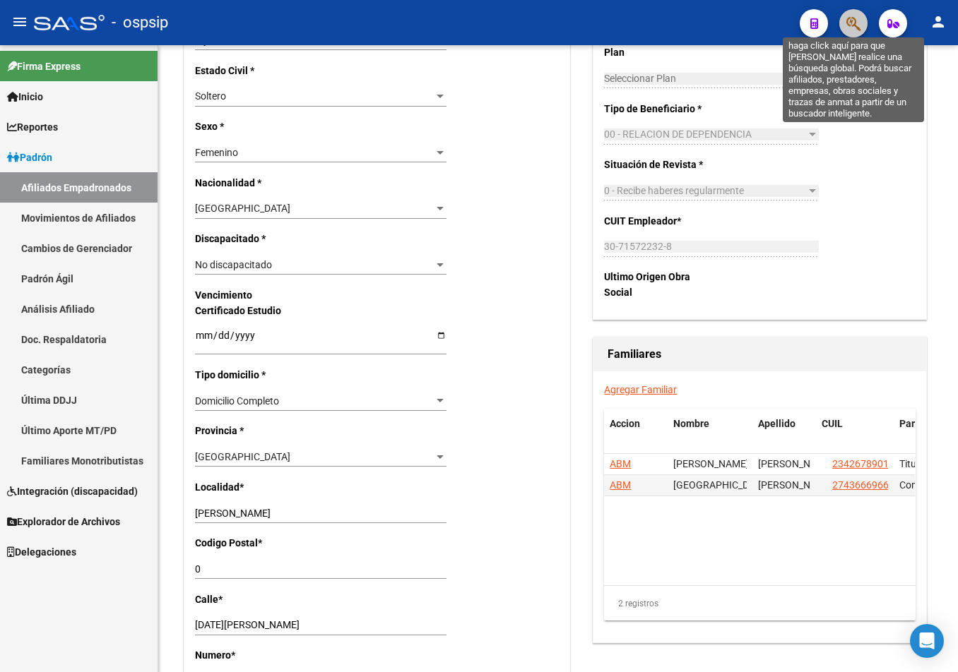
click at [852, 26] on icon "button" at bounding box center [853, 24] width 14 height 16
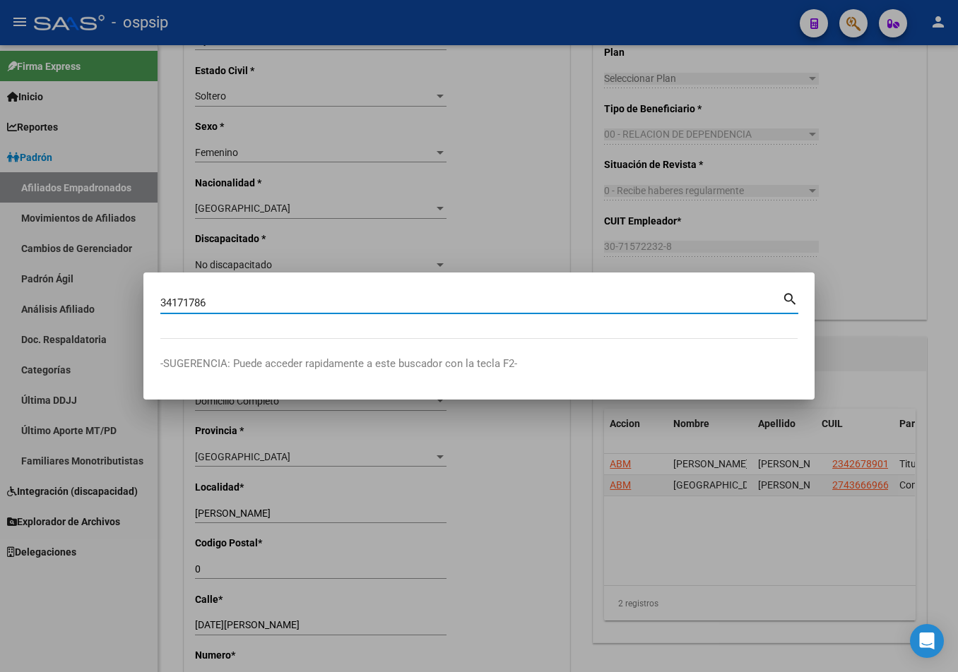
type input "34171786"
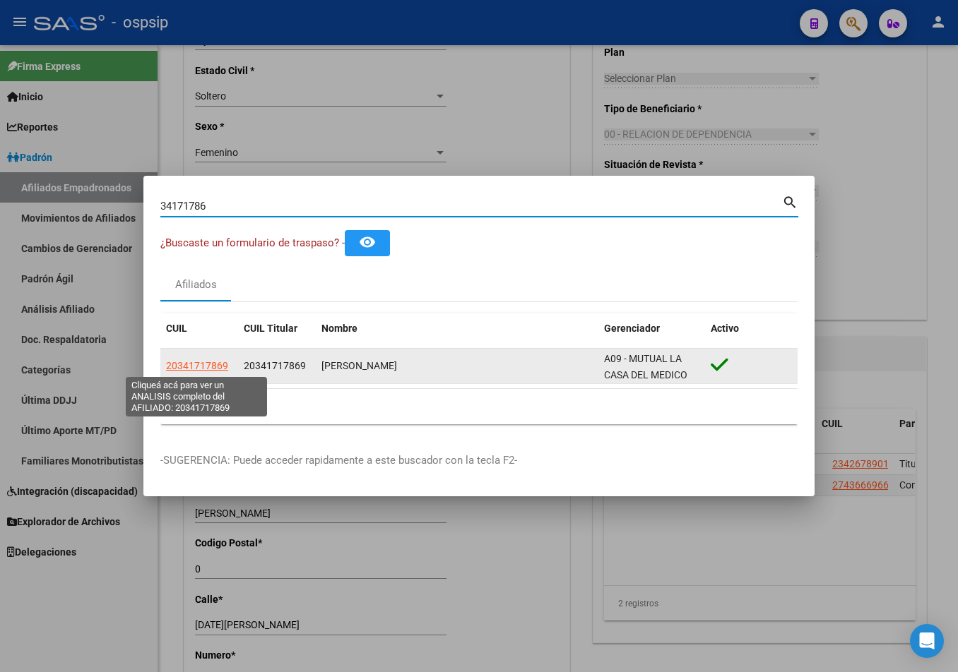
click at [208, 363] on span "20341717869" at bounding box center [197, 365] width 62 height 11
type textarea "20341717869"
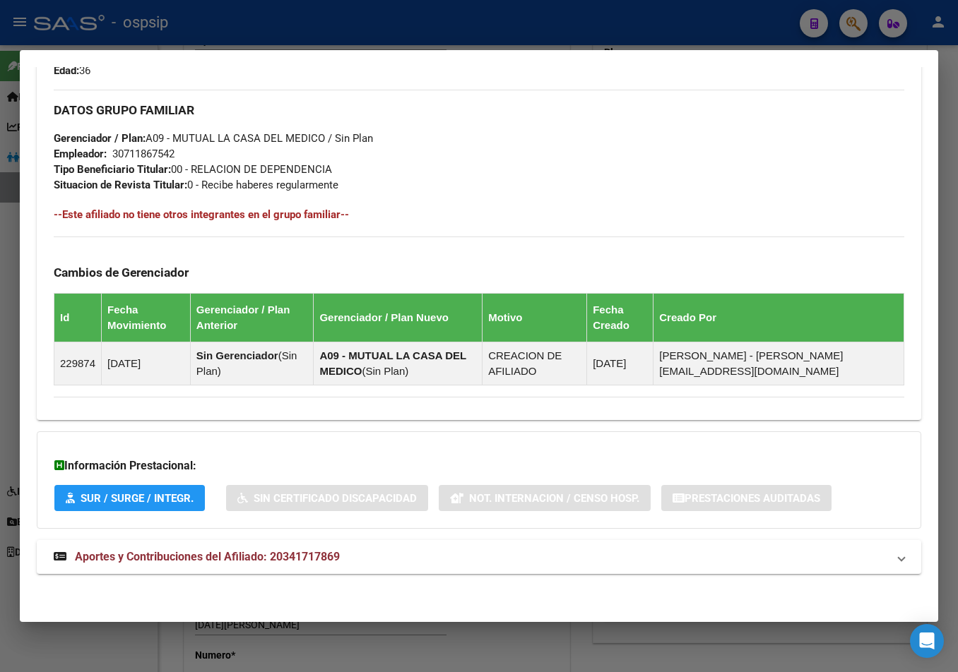
scroll to position [639, 0]
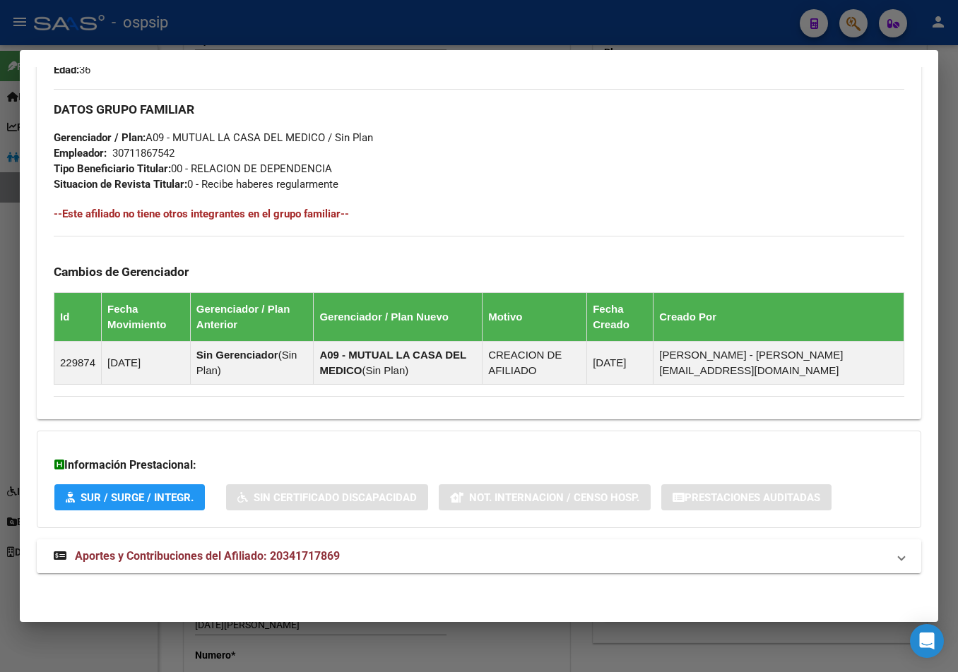
click at [267, 556] on span "Aportes y Contribuciones del Afiliado: 20341717869" at bounding box center [207, 555] width 265 height 13
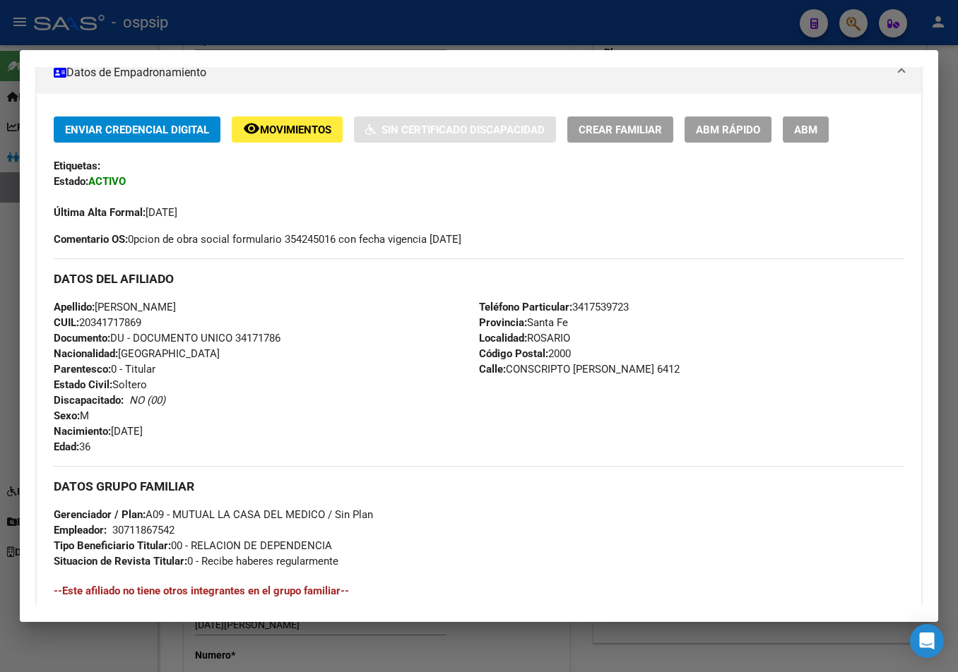
scroll to position [76, 0]
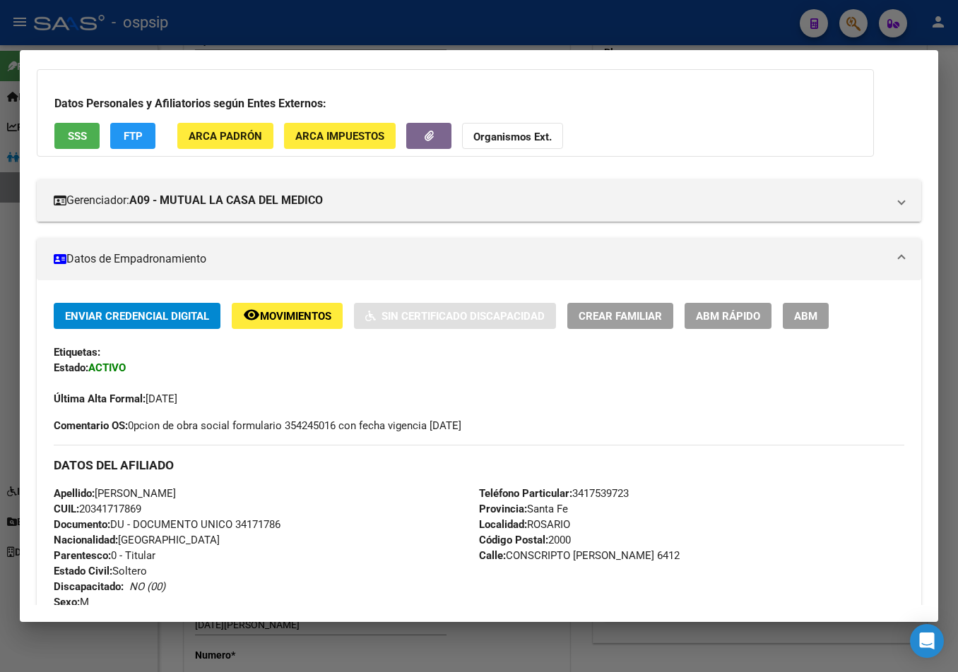
click at [813, 314] on span "ABM" at bounding box center [805, 316] width 23 height 13
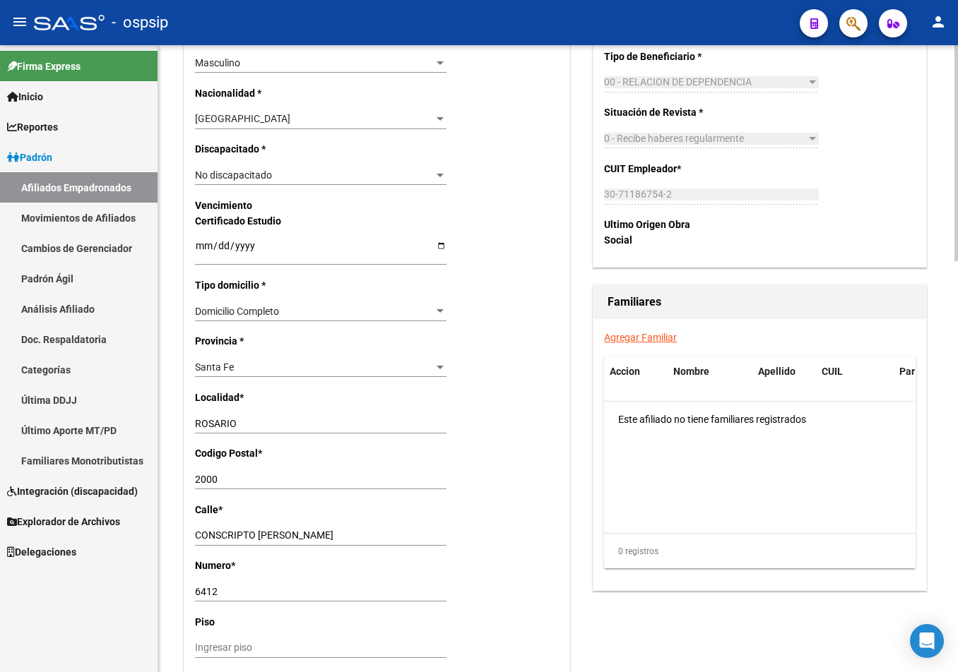
scroll to position [918, 0]
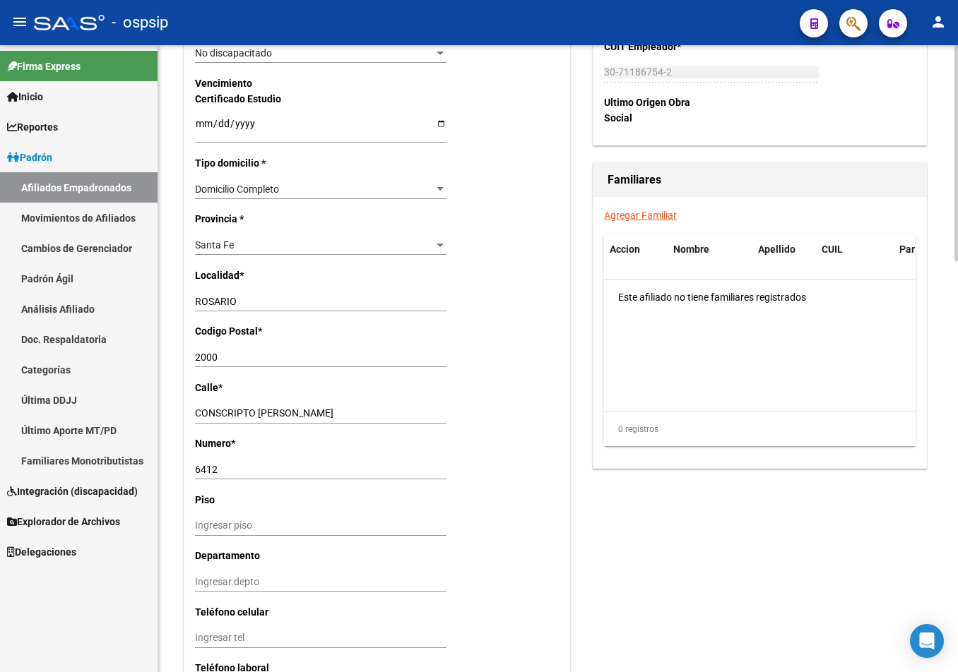
click at [614, 215] on link "Agregar Familiar" at bounding box center [640, 215] width 73 height 11
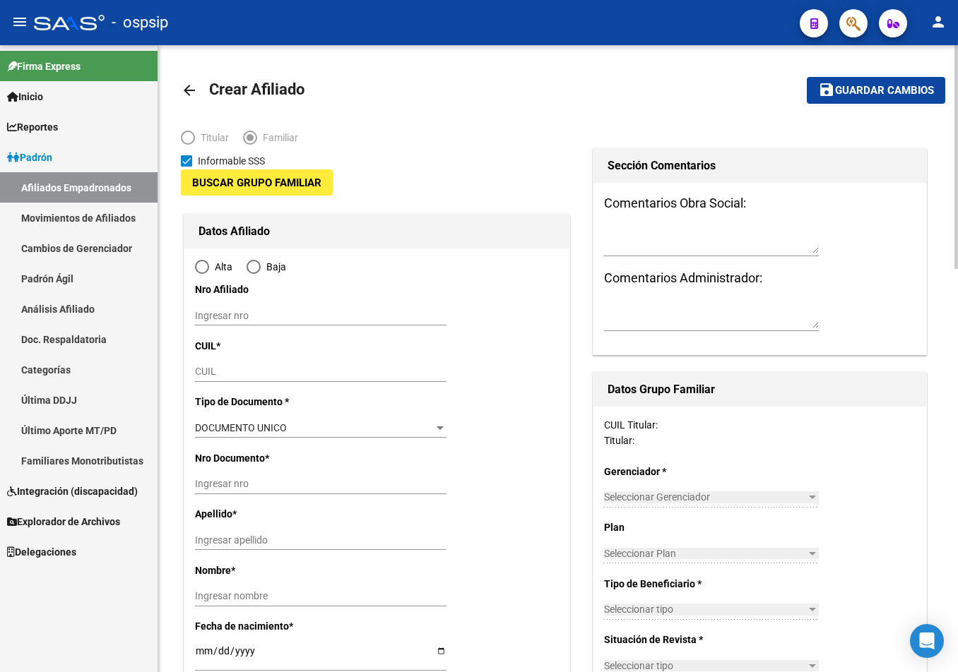
type input "30-71186754-2"
type input "ROSARIO"
type input "2000"
type input "CONSCRIPTO [PERSON_NAME]"
type input "6412"
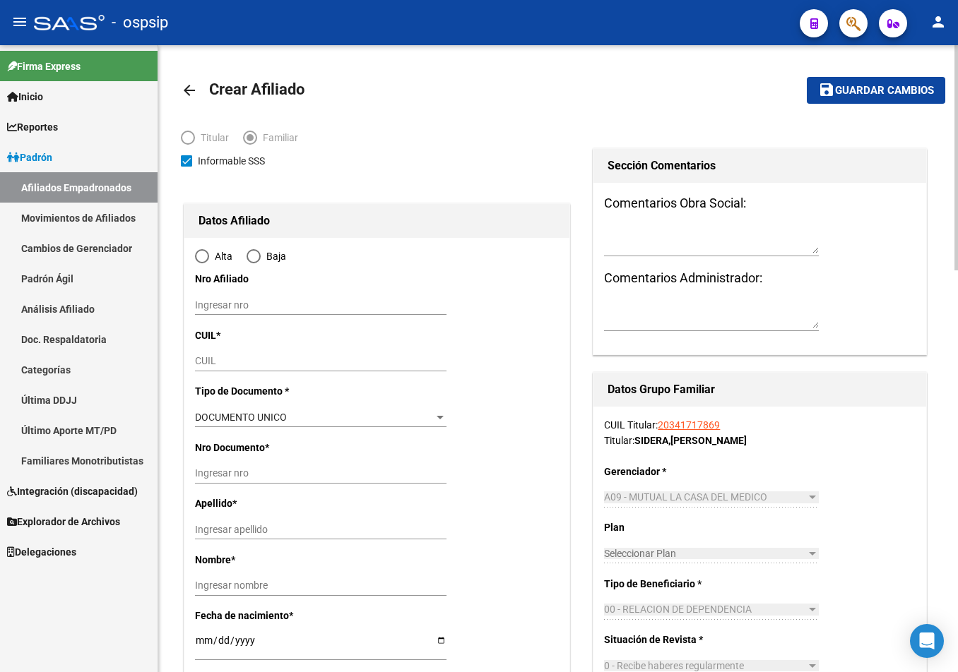
radio input "true"
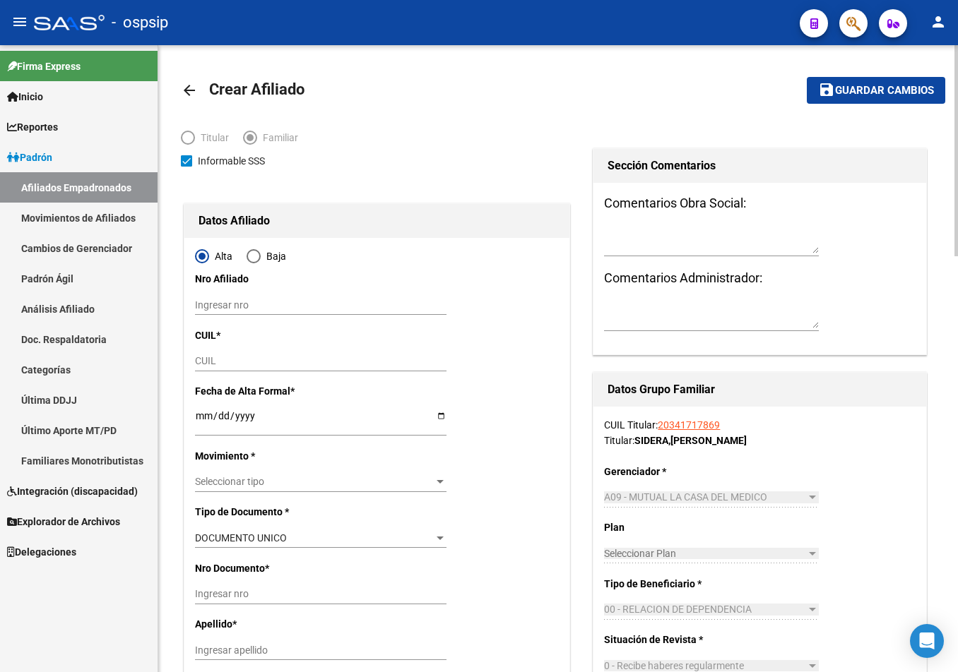
type input "30-71186754-2"
click at [223, 357] on input "CUIL" at bounding box center [320, 361] width 251 height 12
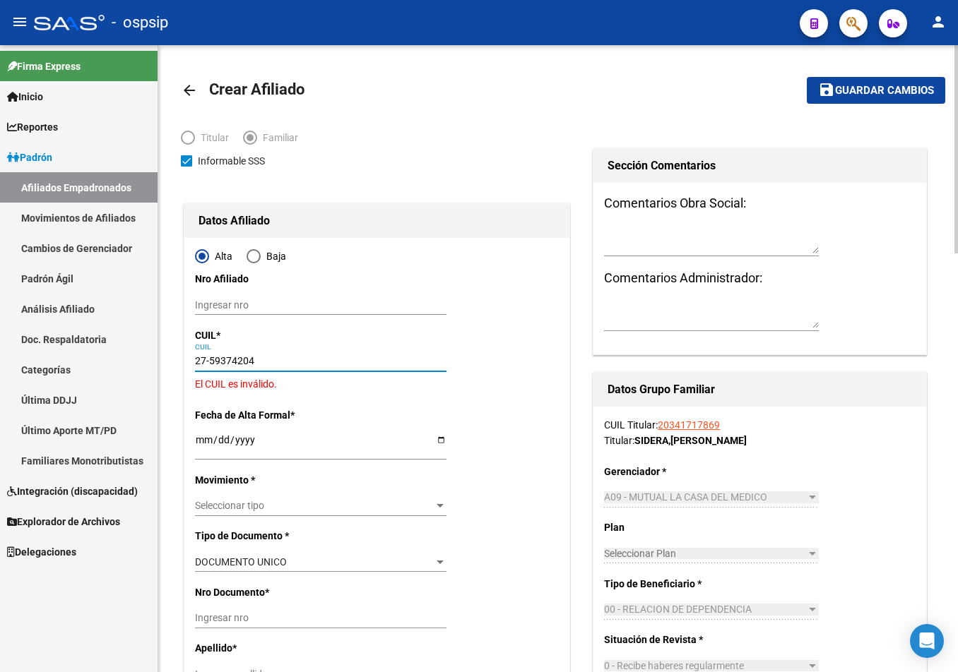
type input "27-59374204-6"
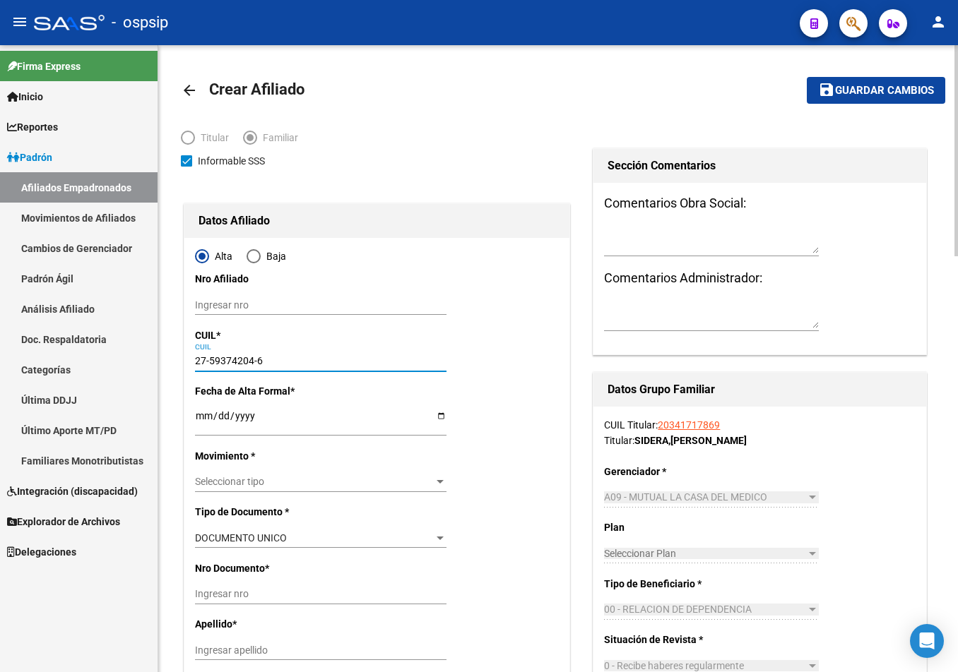
type input "59374204"
type input "SIDERA"
type input "[PERSON_NAME]"
type input "[DATE]"
type input "ROSARIO"
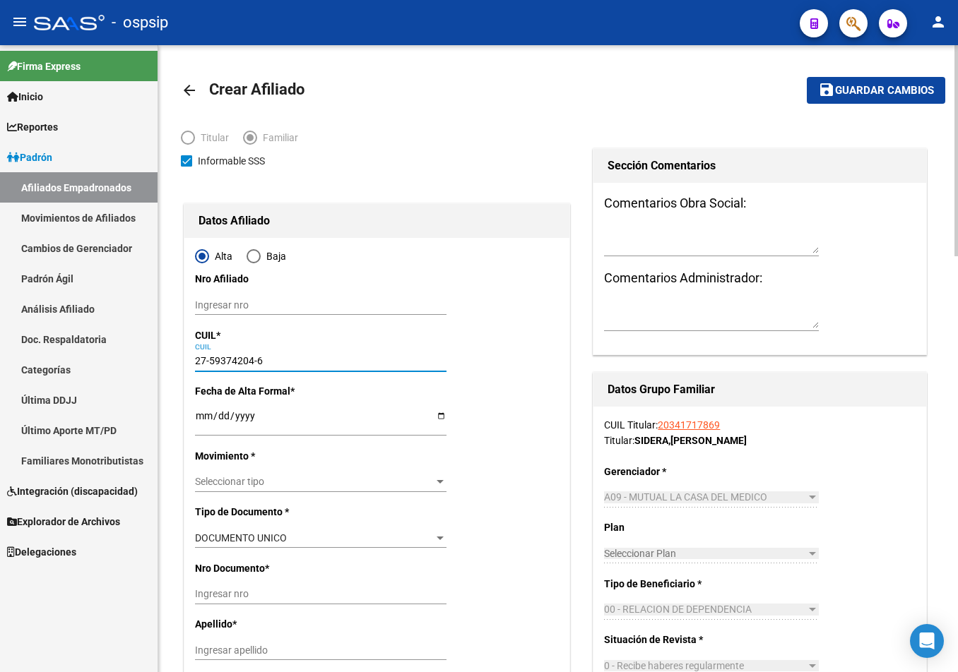
type input "CPTO [PERSON_NAME]"
type input "27-59374204-6"
click at [202, 415] on input "Ingresar fecha" at bounding box center [320, 420] width 251 height 21
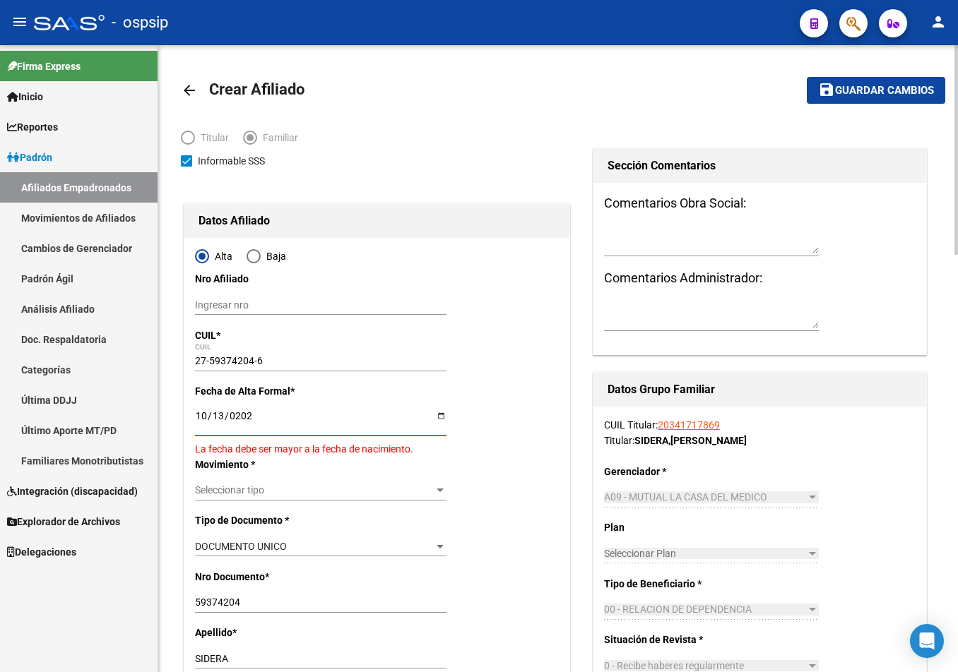
type input "[DATE]"
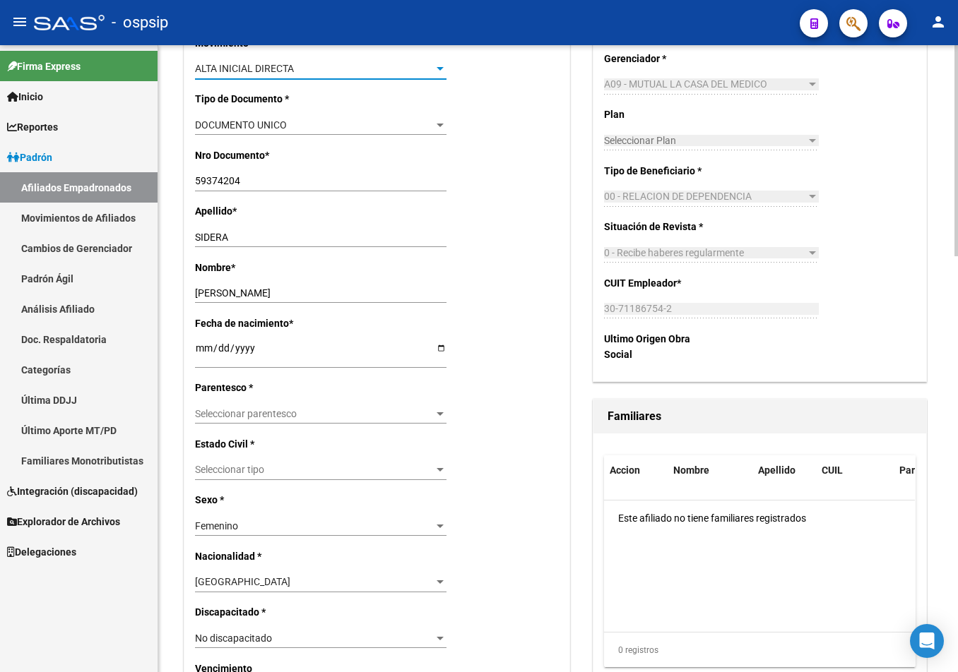
scroll to position [424, 0]
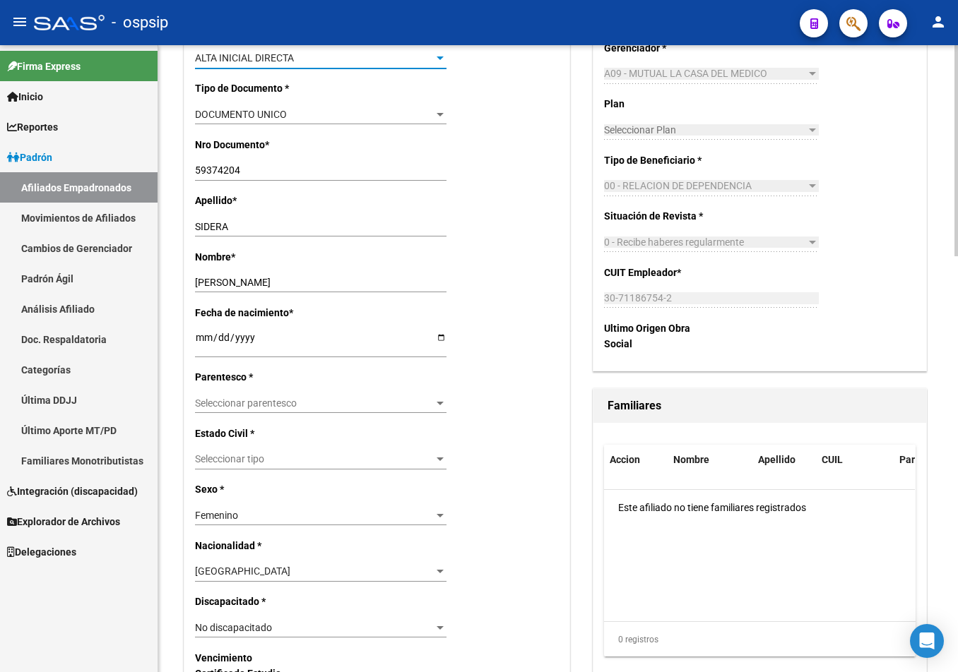
click at [246, 400] on span "Seleccionar parentesco" at bounding box center [314, 404] width 239 height 12
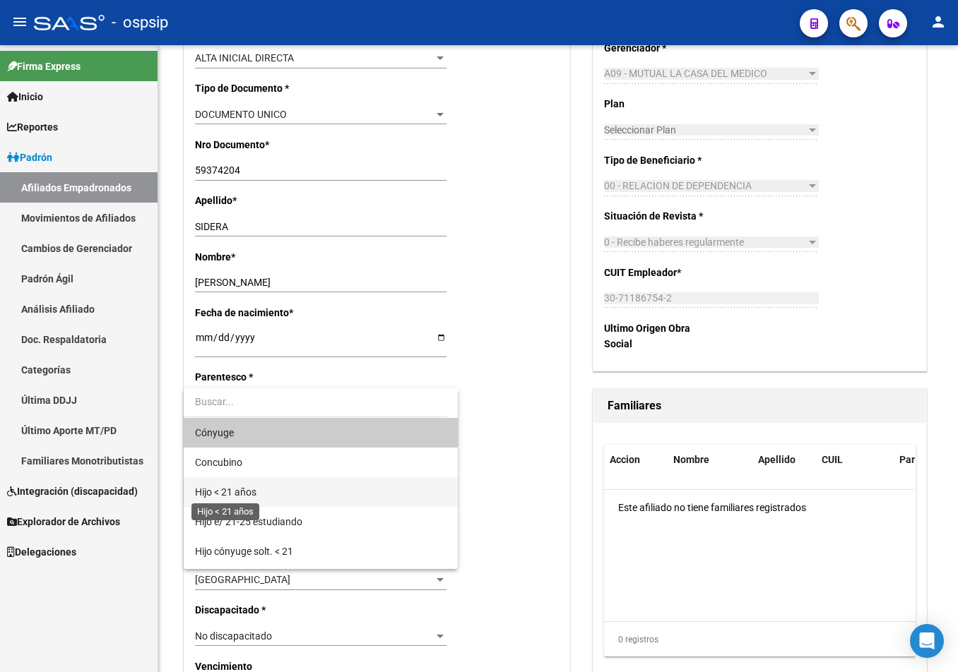
click at [246, 491] on span "Hijo < 21 años" at bounding box center [225, 492] width 61 height 11
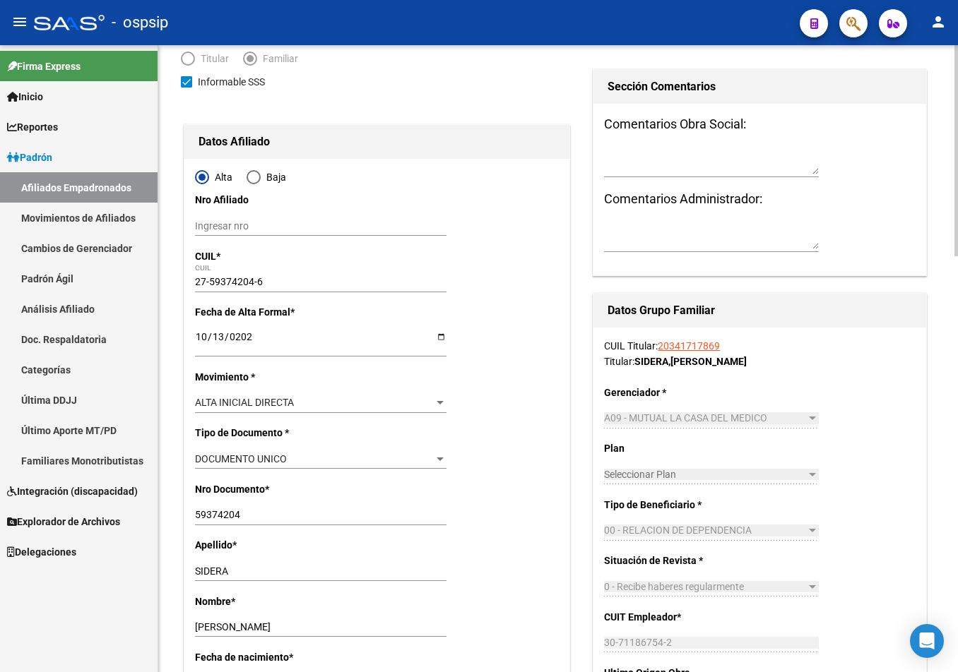
scroll to position [0, 0]
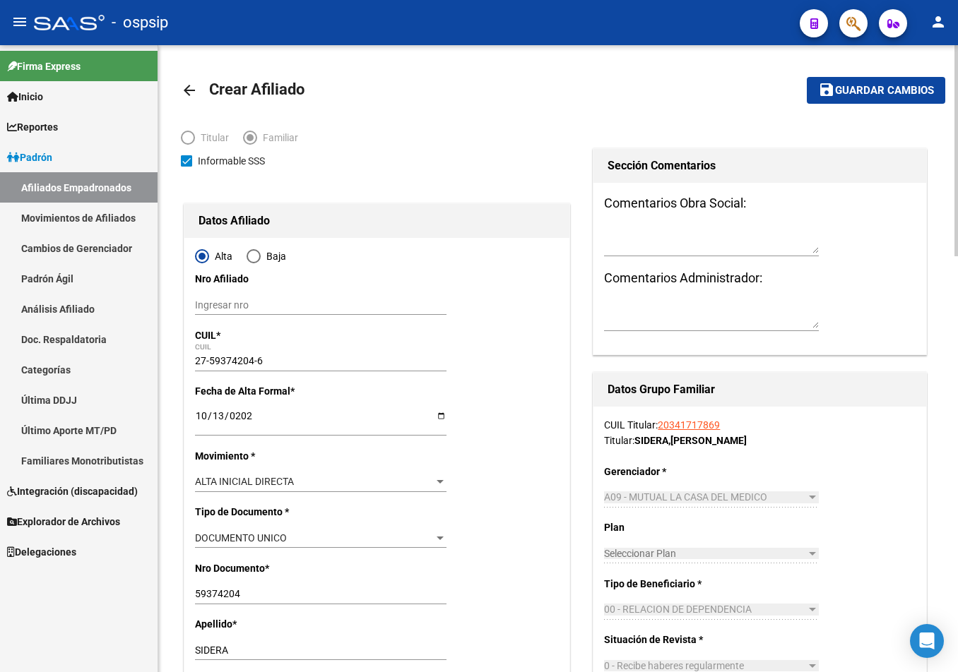
click at [874, 96] on span "Guardar cambios" at bounding box center [884, 91] width 99 height 13
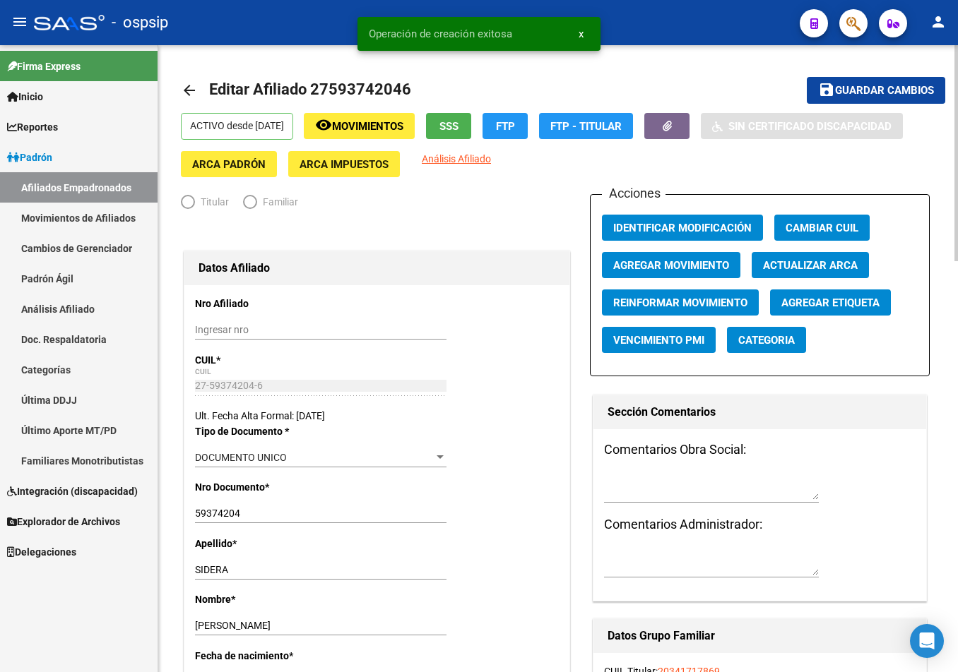
radio input "true"
type input "30-71186754-2"
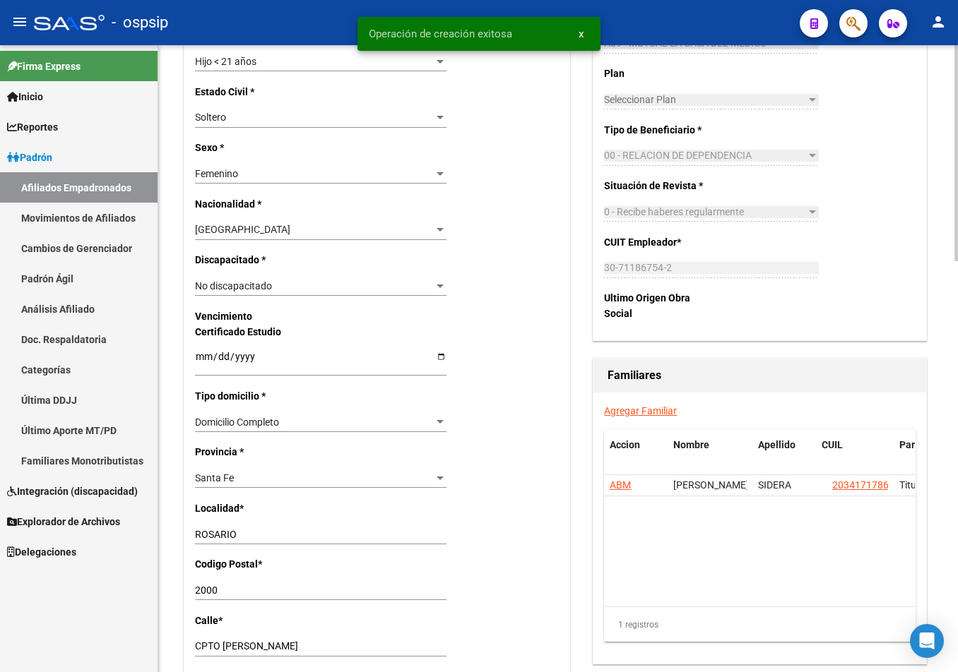
scroll to position [706, 0]
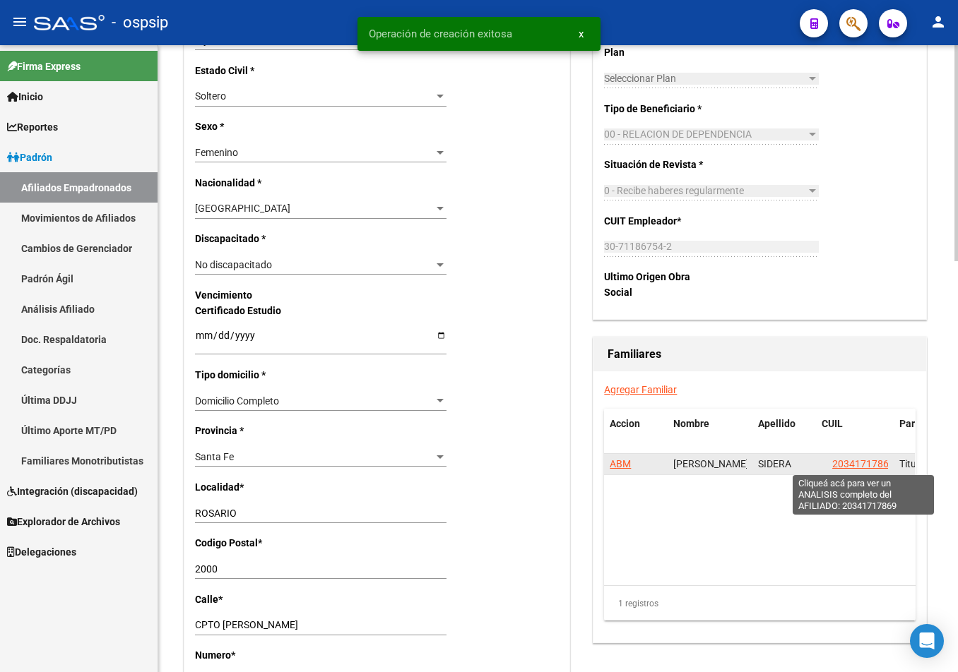
click at [862, 461] on span "20341717869" at bounding box center [863, 463] width 62 height 11
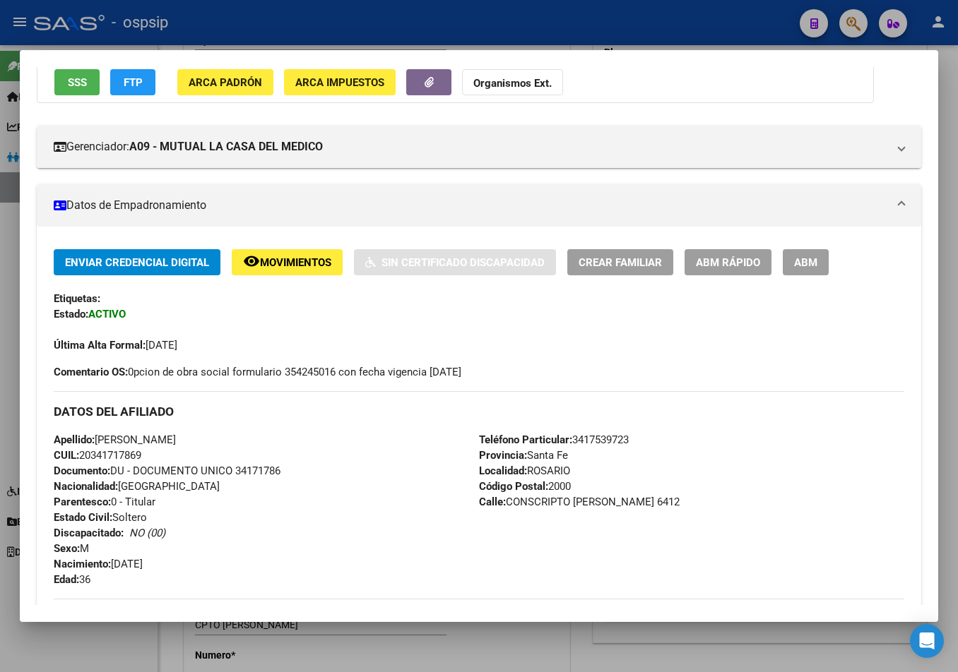
scroll to position [282, 0]
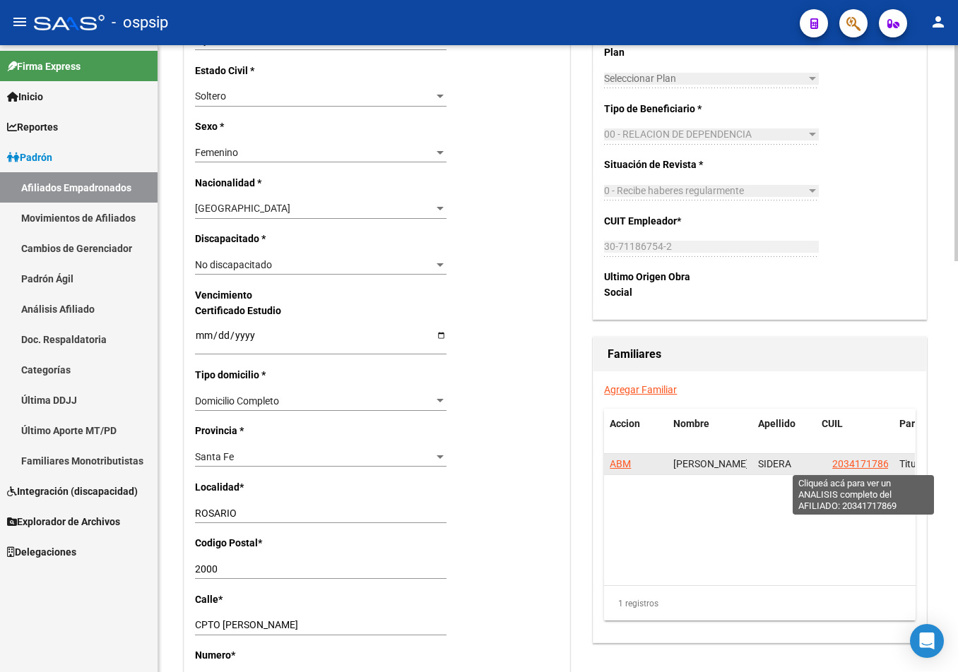
click at [869, 458] on span "20341717869" at bounding box center [863, 463] width 62 height 11
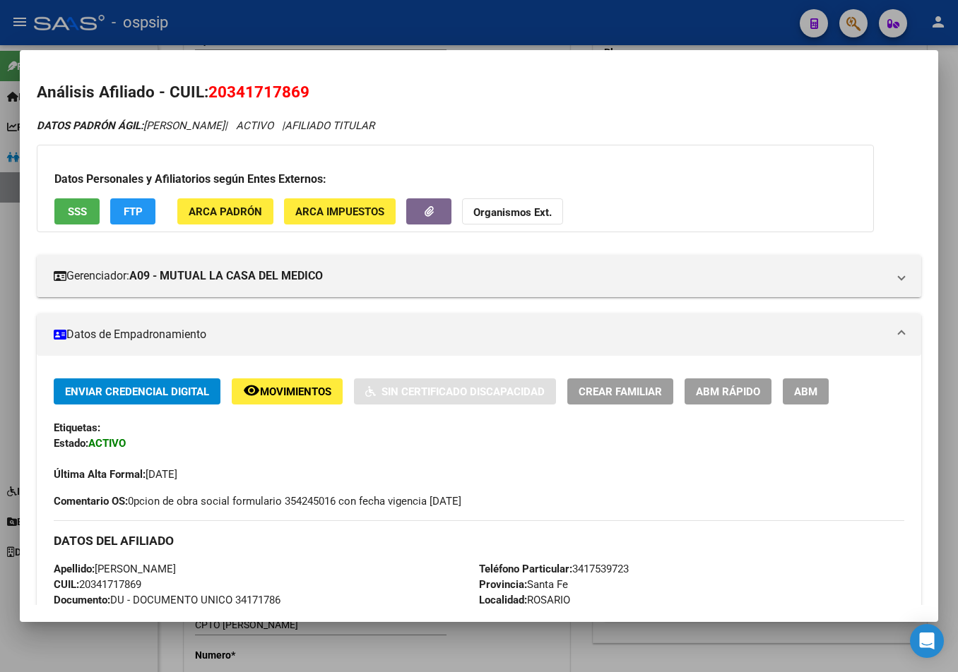
scroll to position [71, 0]
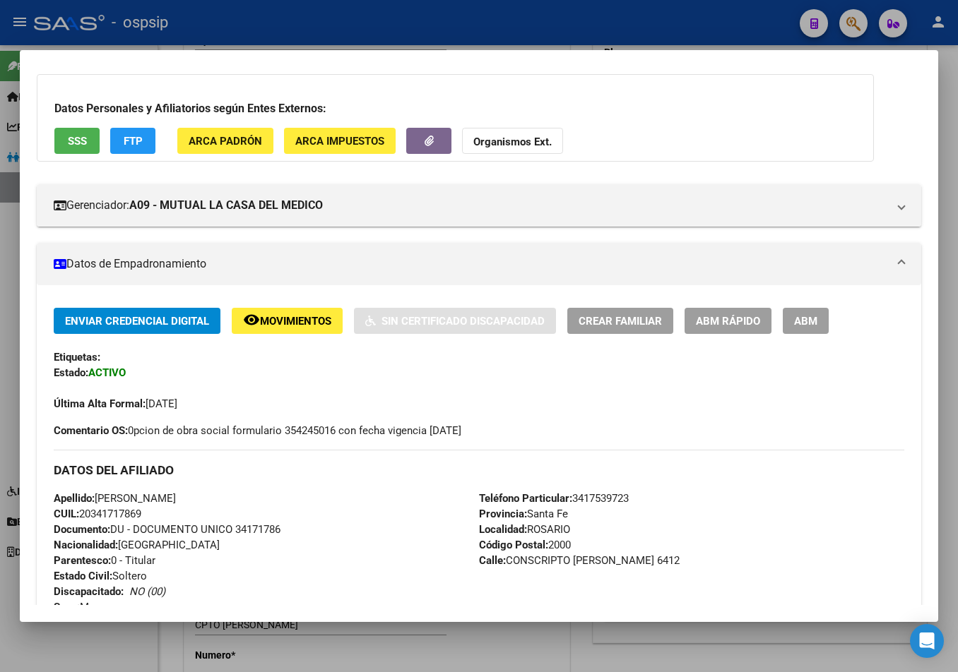
click at [241, 482] on div "DATOS DEL AFILIADO" at bounding box center [479, 470] width 850 height 41
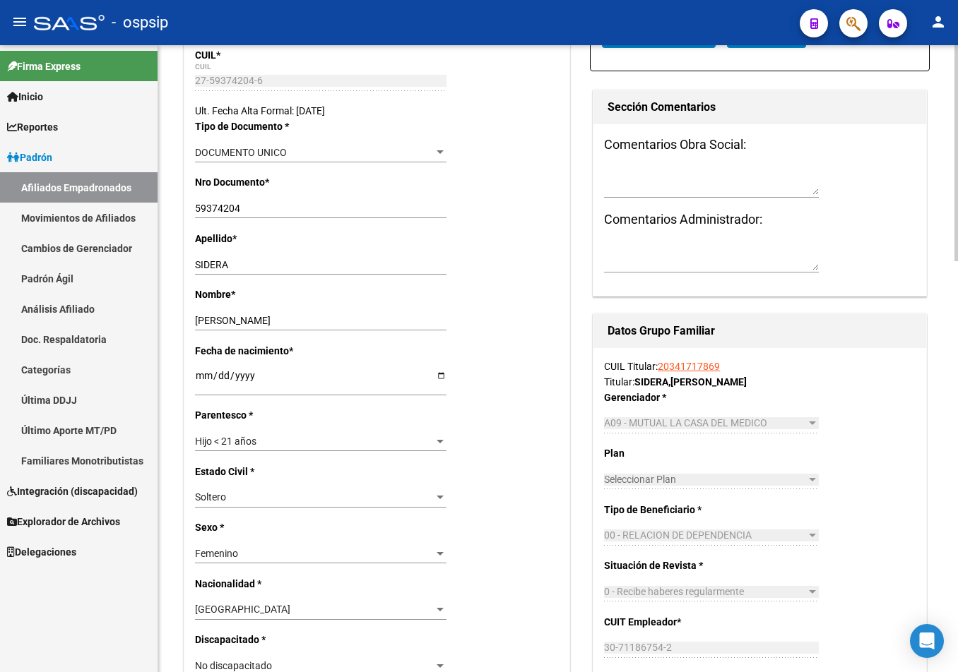
scroll to position [282, 0]
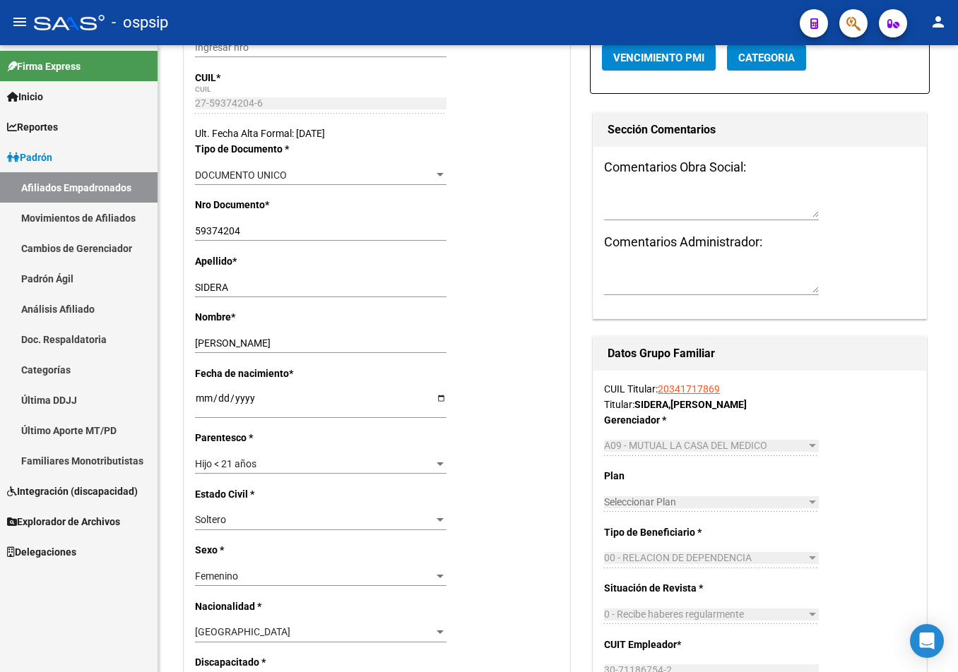
click at [215, 18] on div "- ospsip" at bounding box center [411, 22] width 754 height 31
click at [853, 13] on span "button" at bounding box center [853, 23] width 14 height 29
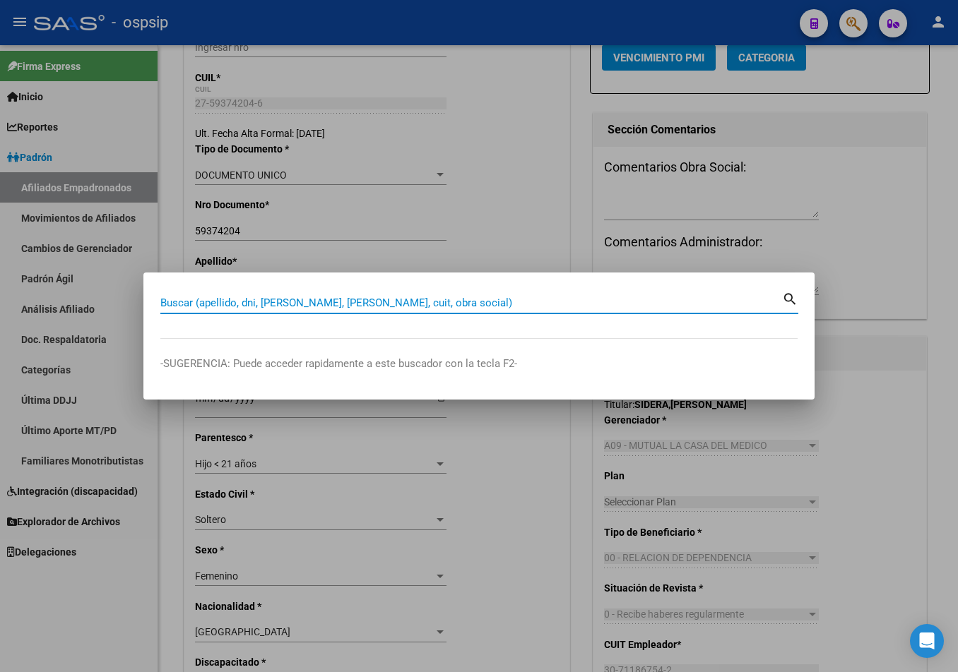
paste input "25556489"
type input "25556489"
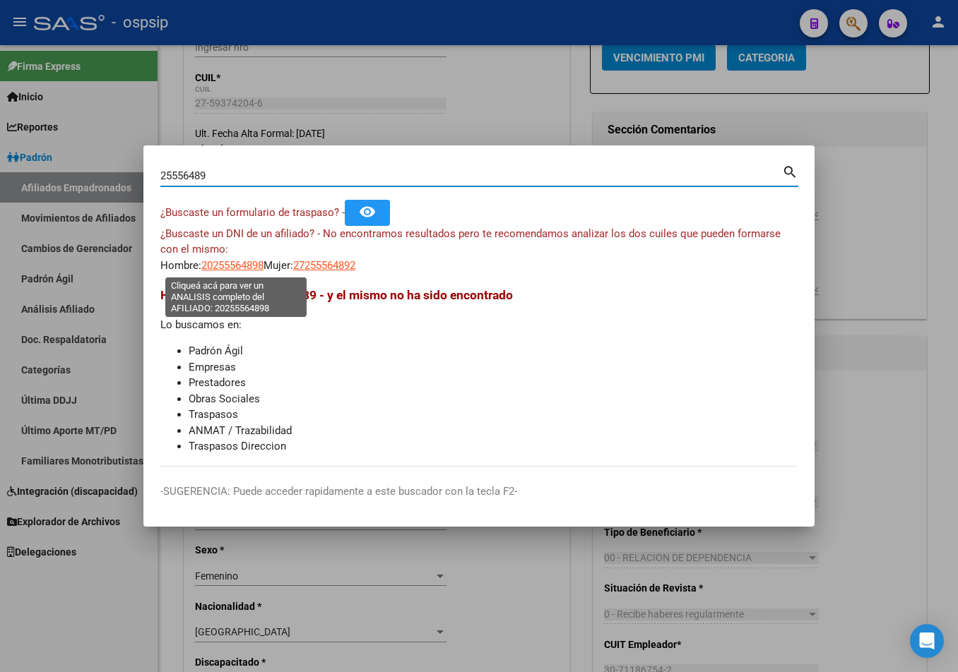
click at [230, 259] on span "20255564898" at bounding box center [232, 265] width 62 height 13
type textarea "20255564898"
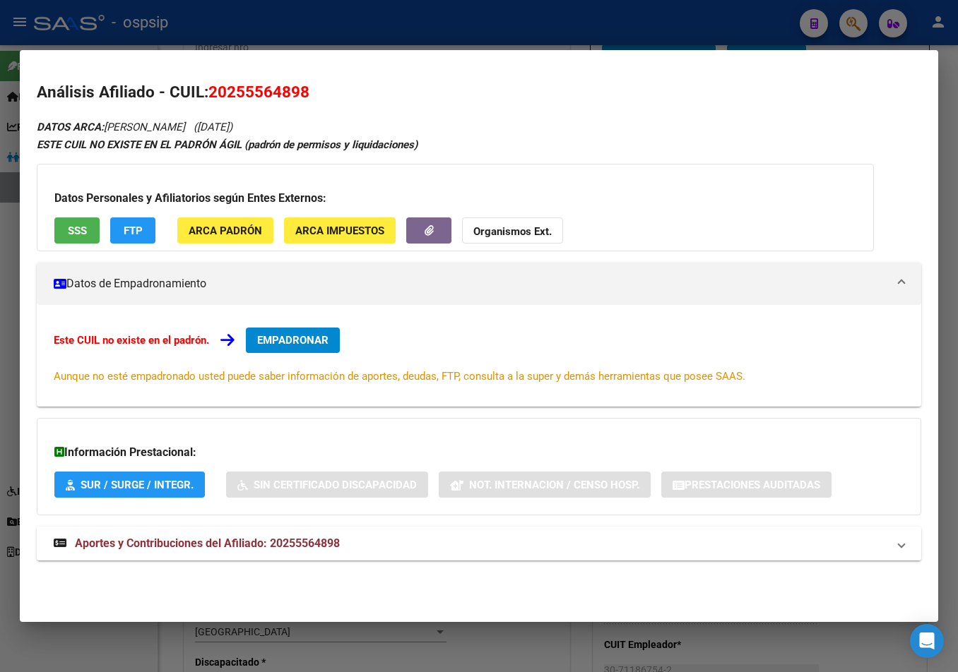
click at [312, 540] on span "Aportes y Contribuciones del Afiliado: 20255564898" at bounding box center [207, 543] width 265 height 13
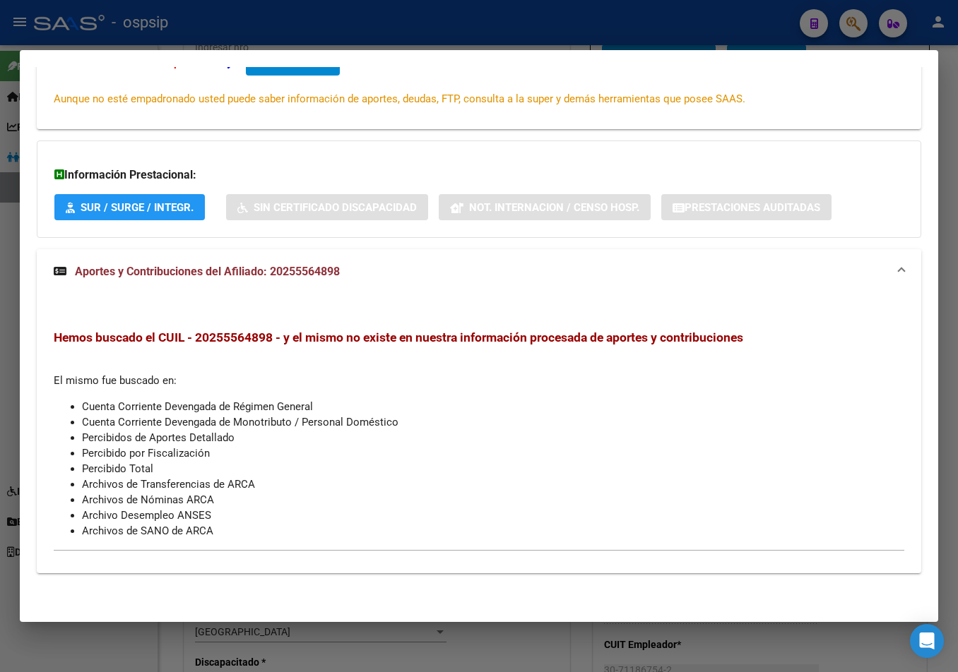
scroll to position [0, 0]
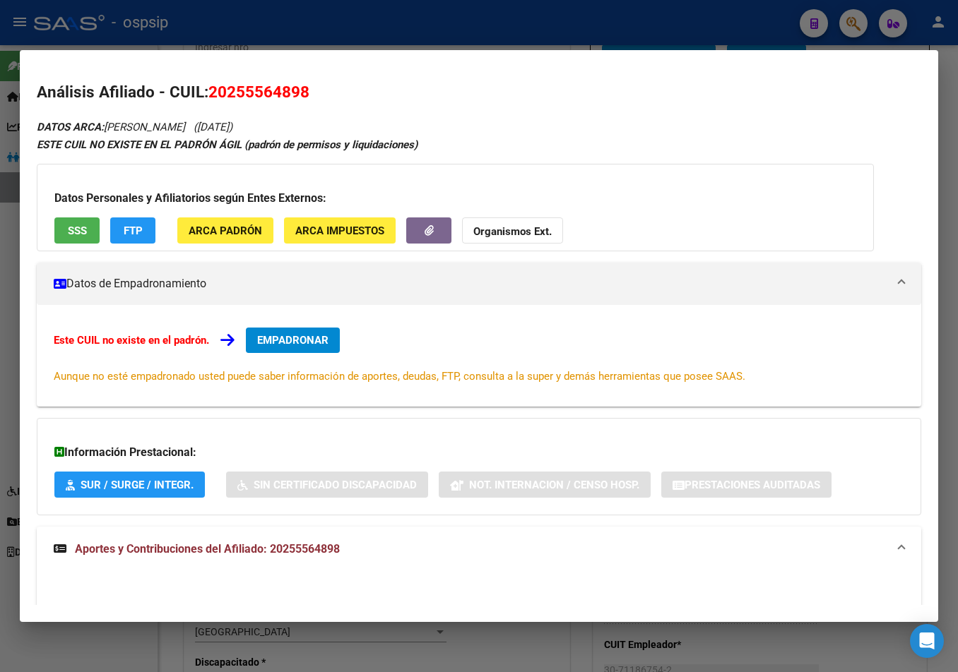
drag, startPoint x: 212, startPoint y: 93, endPoint x: 309, endPoint y: 85, distance: 97.1
click at [309, 85] on span "20255564898" at bounding box center [258, 92] width 101 height 18
copy span "20255564898"
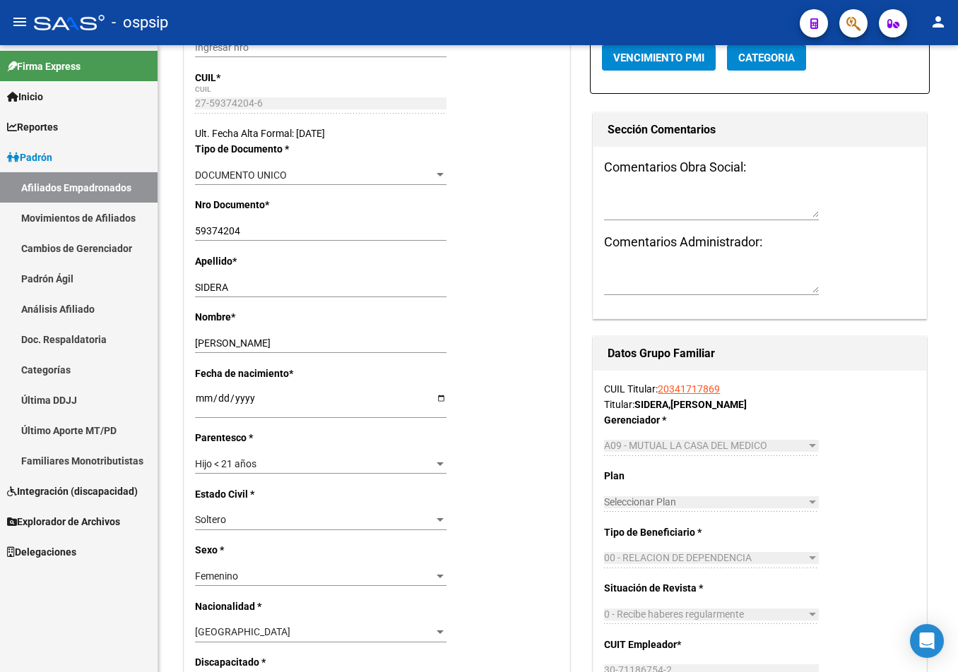
click at [859, 21] on icon "button" at bounding box center [853, 24] width 14 height 16
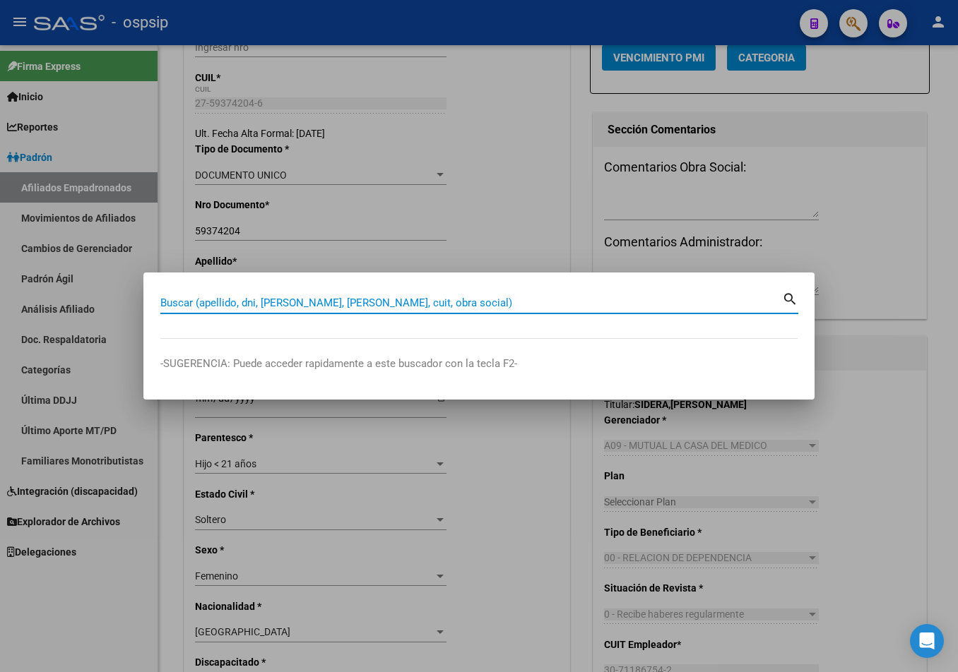
paste input "20488010191"
type input "20488010191"
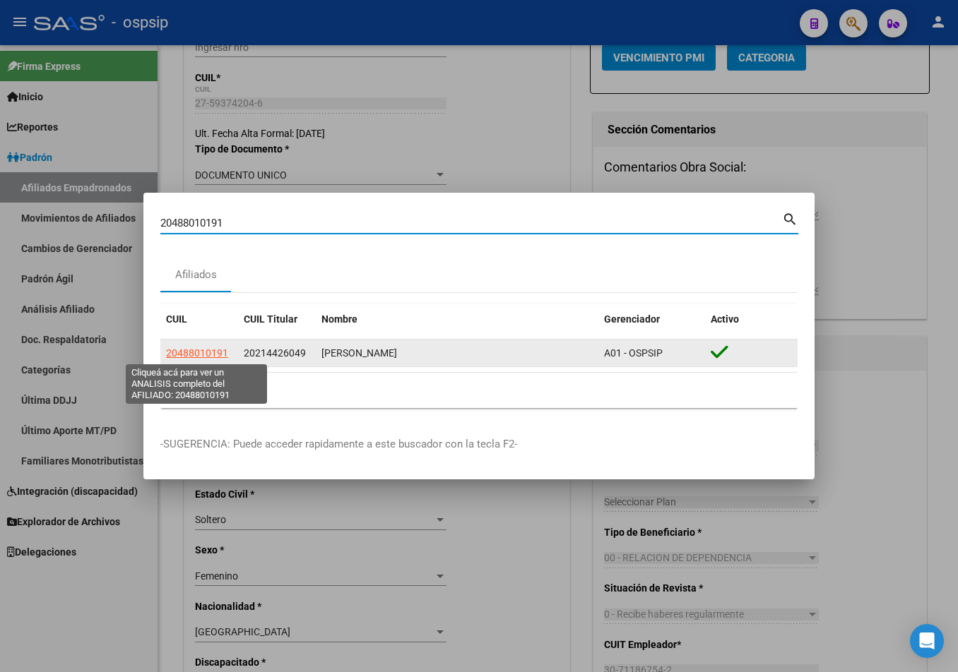
click at [202, 345] on app-link-go-to "20488010191" at bounding box center [197, 353] width 62 height 16
click at [185, 356] on span "20488010191" at bounding box center [197, 352] width 62 height 11
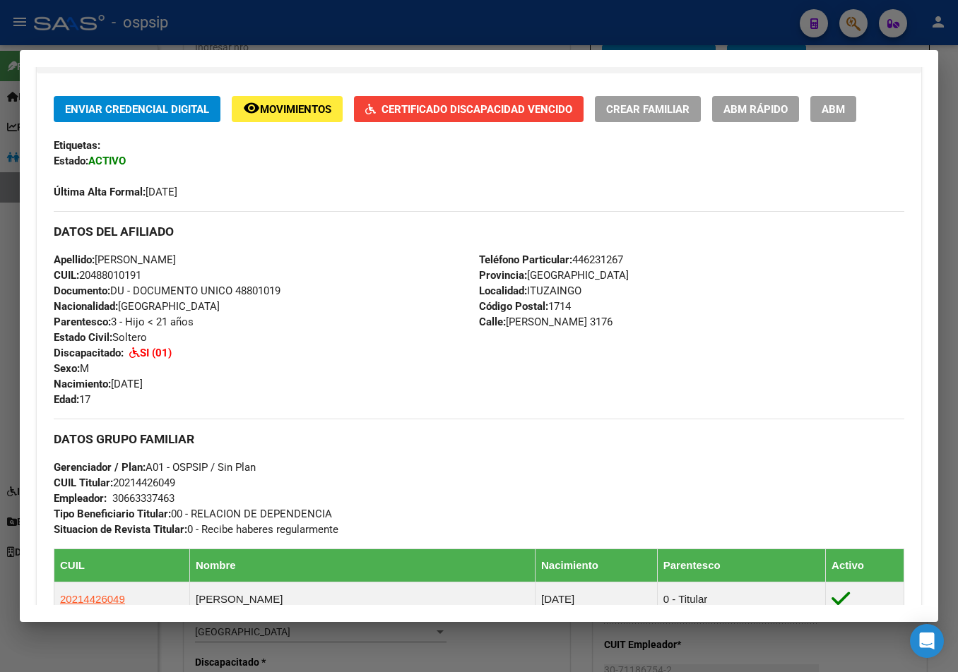
scroll to position [565, 0]
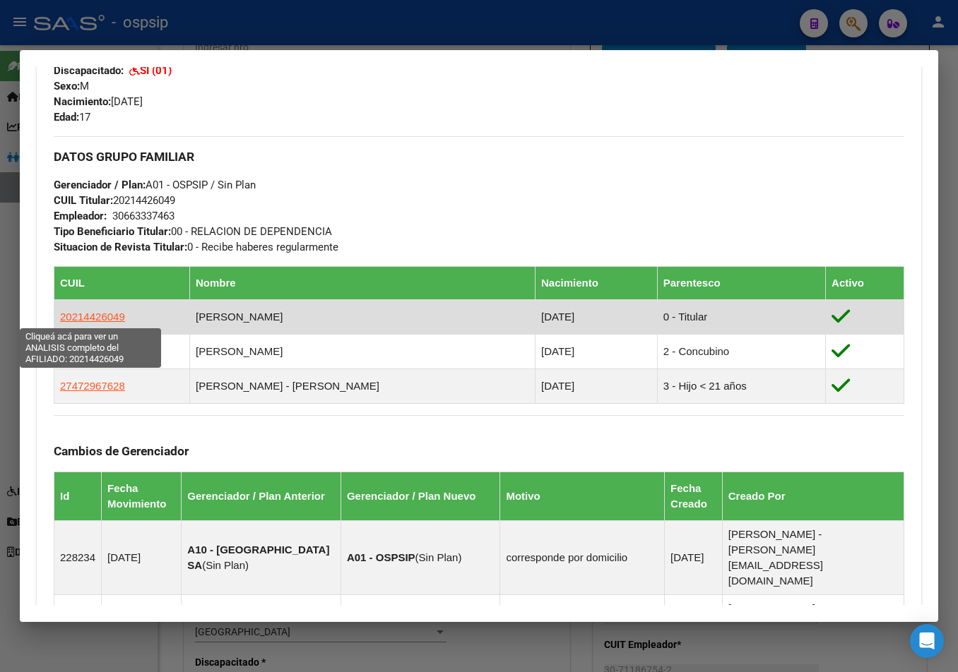
click at [83, 314] on span "20214426049" at bounding box center [92, 317] width 65 height 12
type textarea "20214426049"
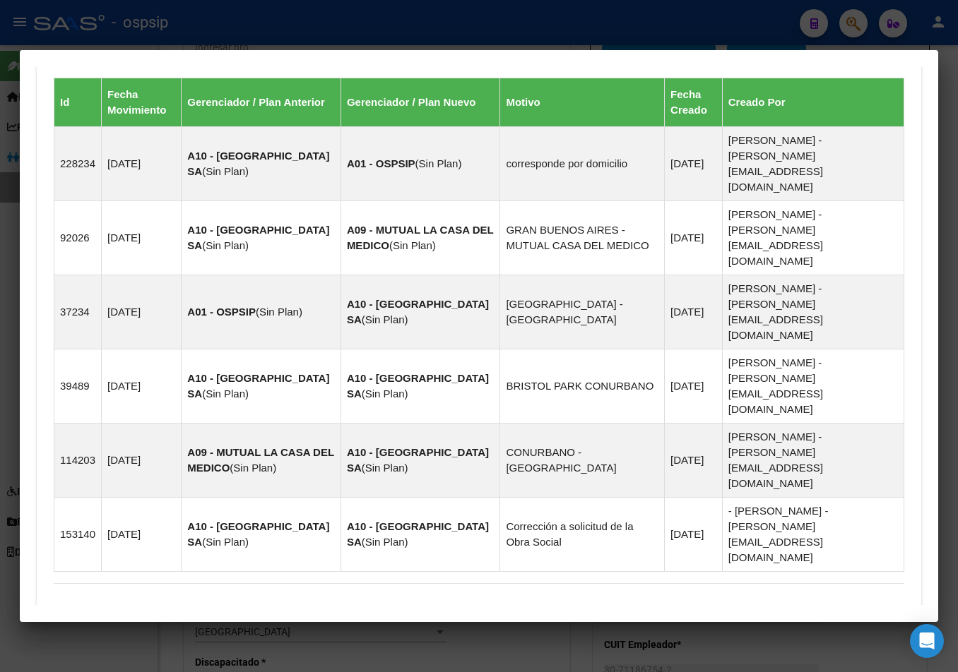
scroll to position [944, 0]
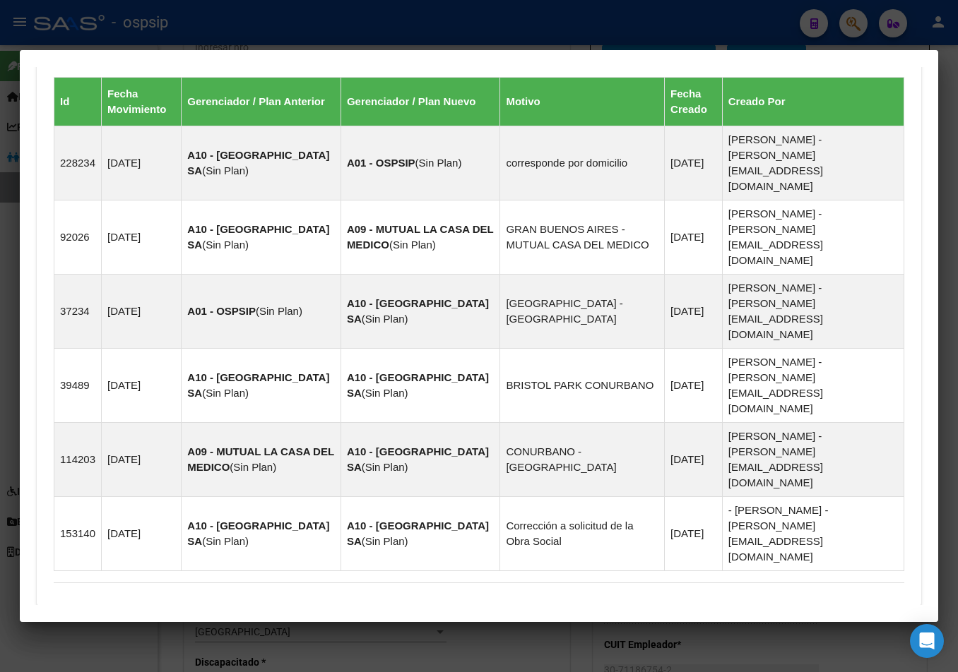
drag, startPoint x: 275, startPoint y: 547, endPoint x: 277, endPoint y: 554, distance: 7.2
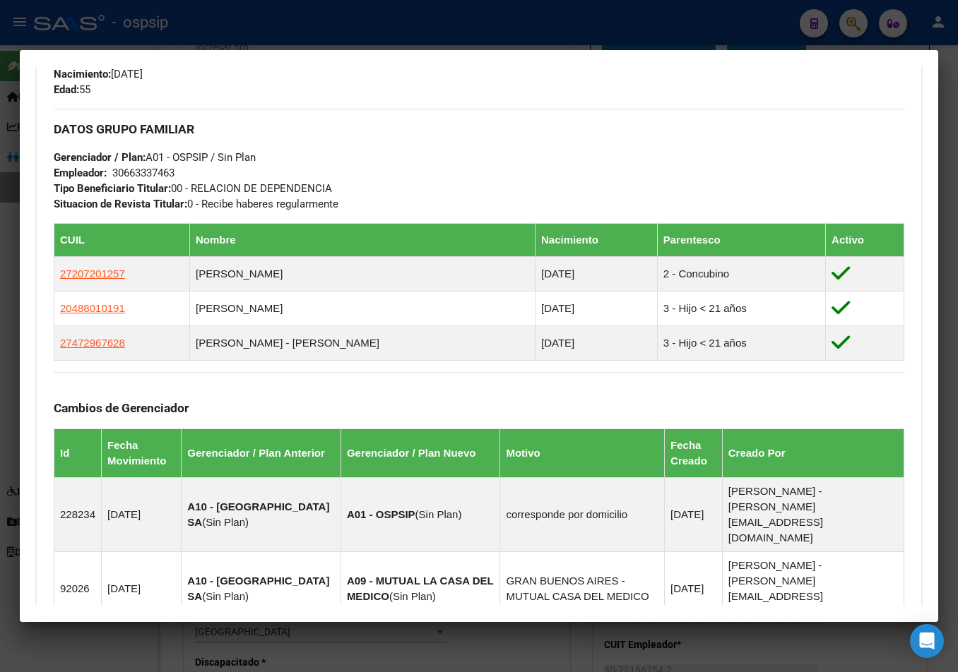
scroll to position [239, 0]
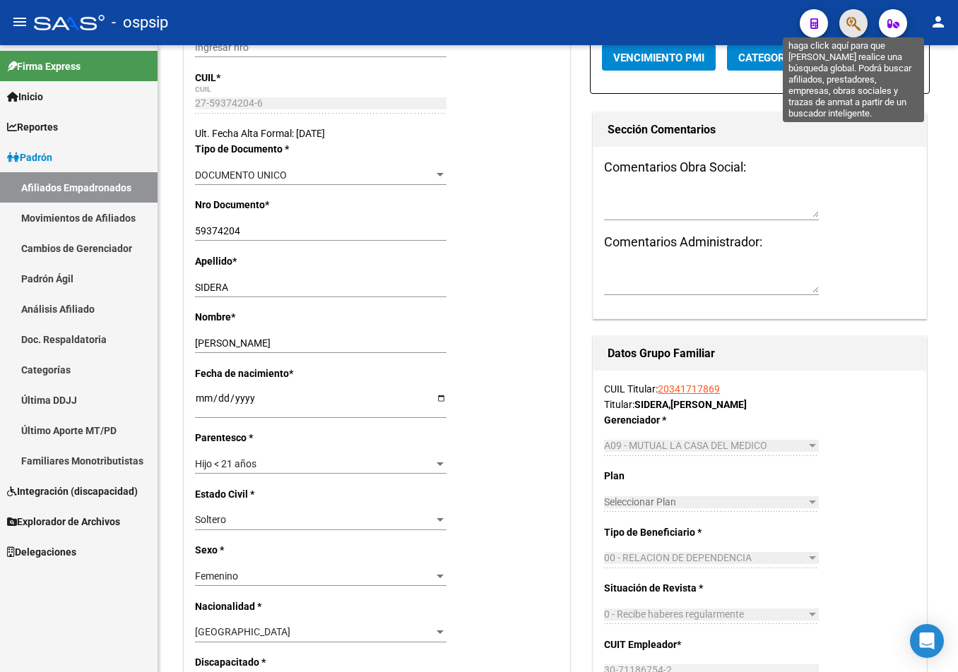
click at [850, 23] on icon "button" at bounding box center [853, 24] width 14 height 16
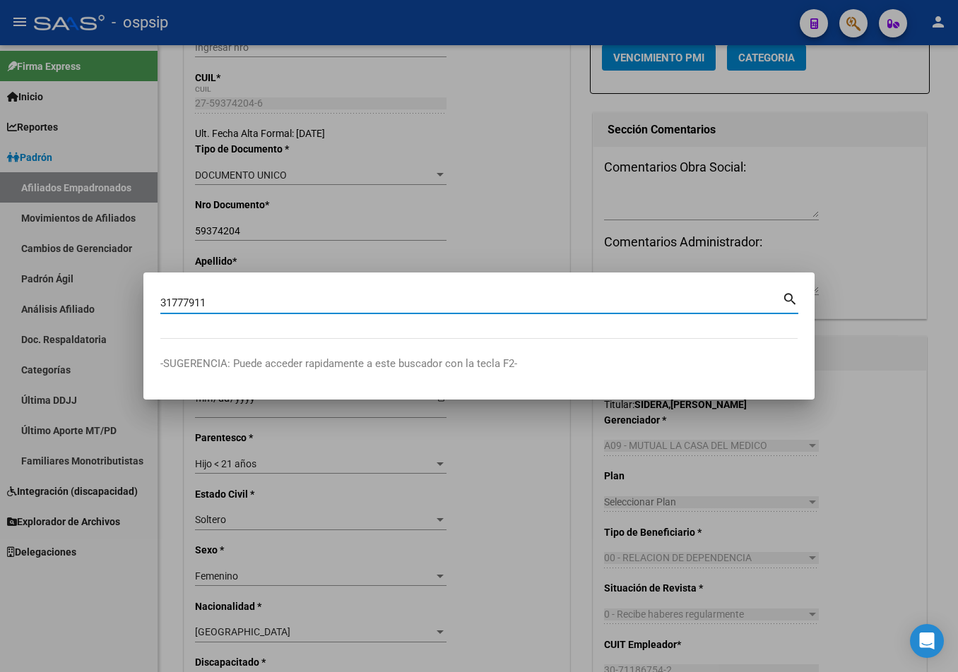
type input "31777911"
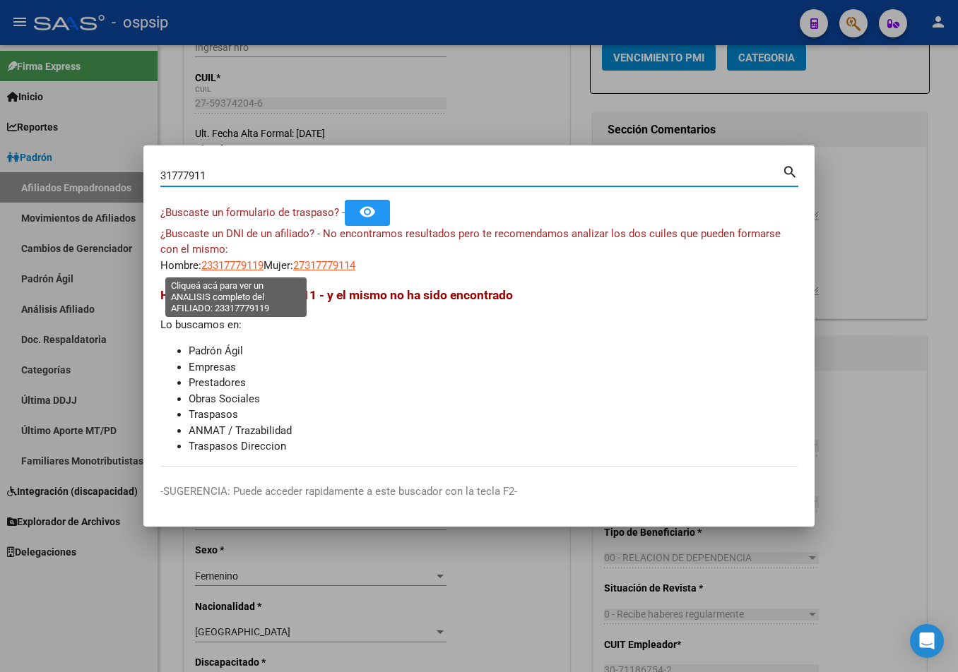
click at [220, 263] on span "23317779119" at bounding box center [232, 265] width 62 height 13
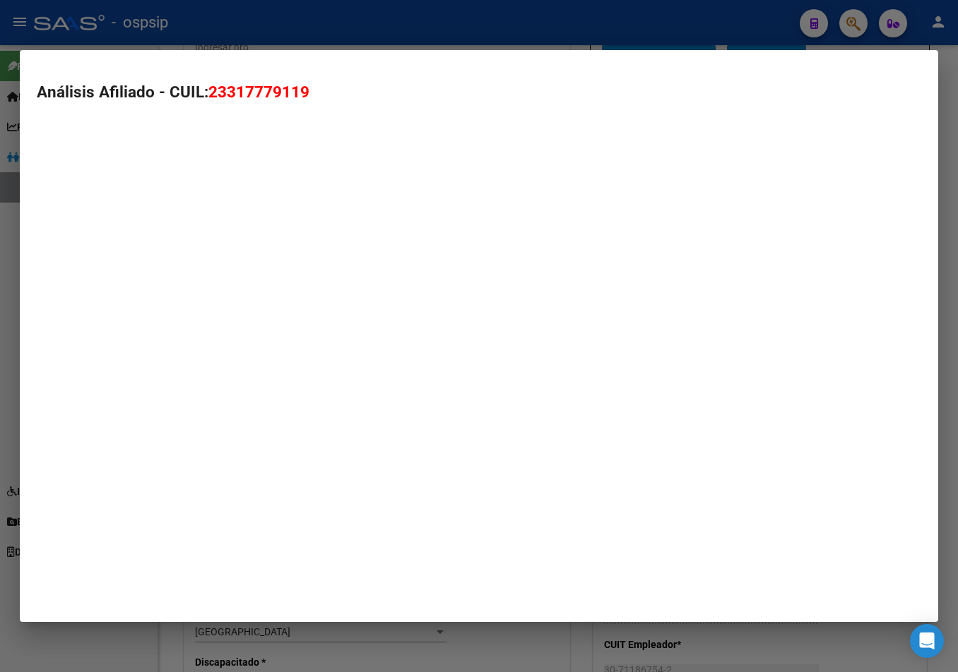
type textarea "23317779119"
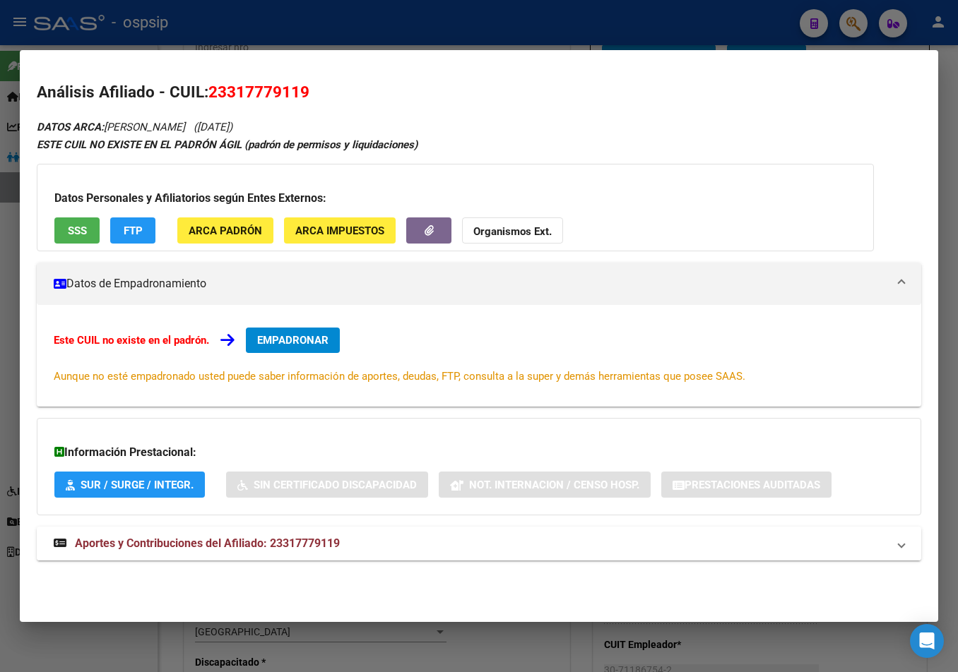
click at [290, 547] on span "Aportes y Contribuciones del Afiliado: 23317779119" at bounding box center [207, 543] width 265 height 13
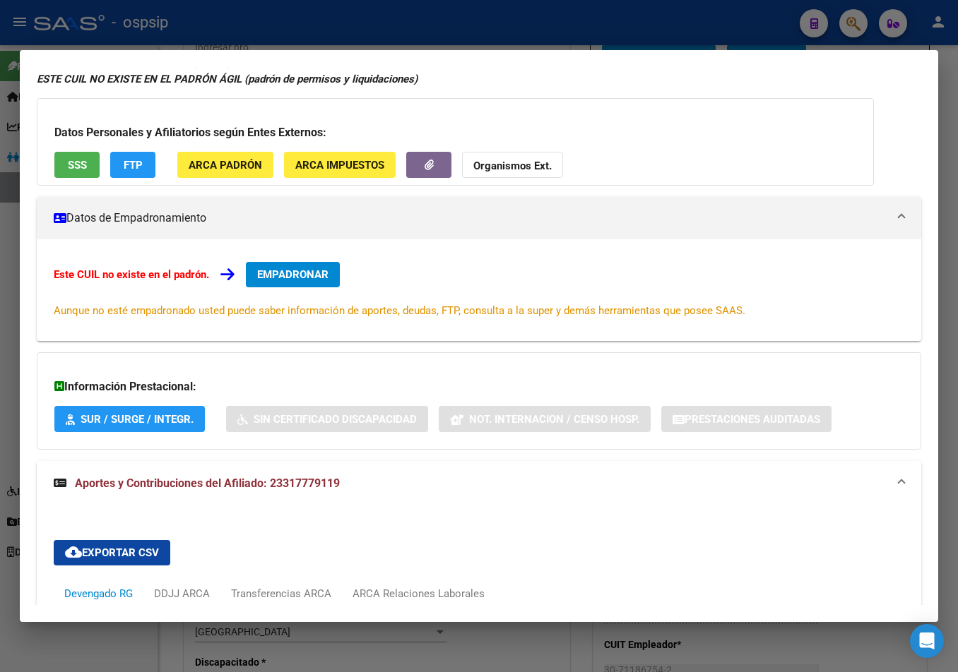
scroll to position [0, 0]
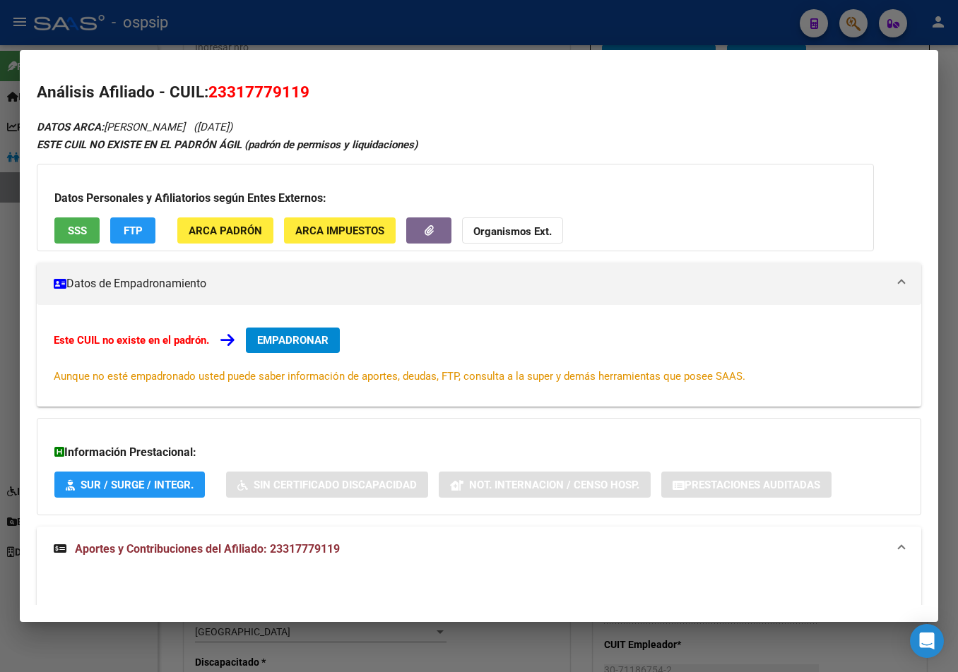
click at [282, 333] on button "EMPADRONAR" at bounding box center [293, 340] width 94 height 25
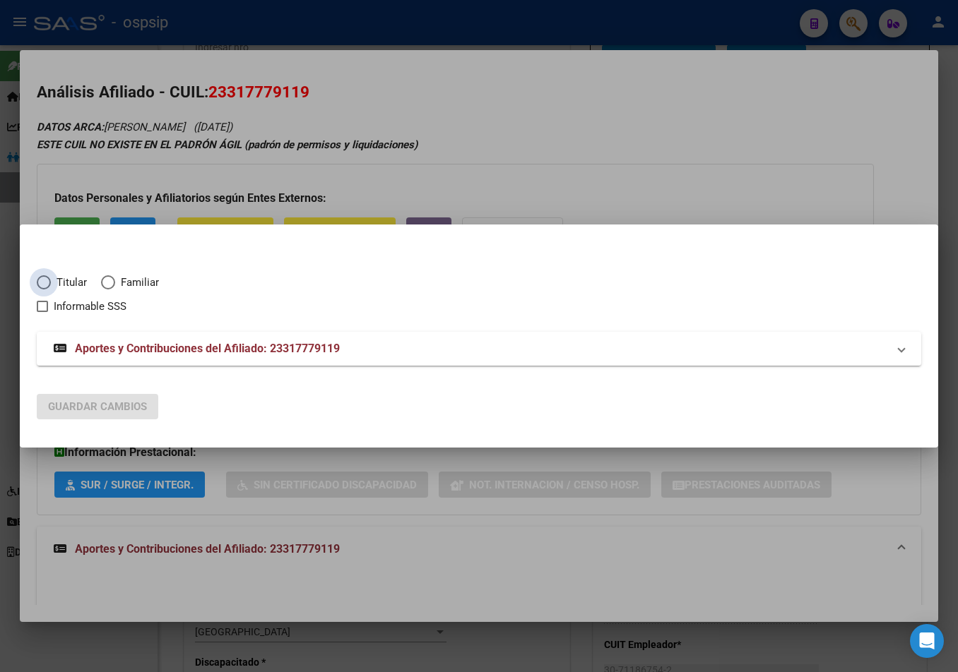
click at [49, 279] on span "Elija una opción" at bounding box center [44, 282] width 14 height 14
click at [49, 279] on input "Titular" at bounding box center [44, 282] width 14 height 14
radio input "true"
checkbox input "true"
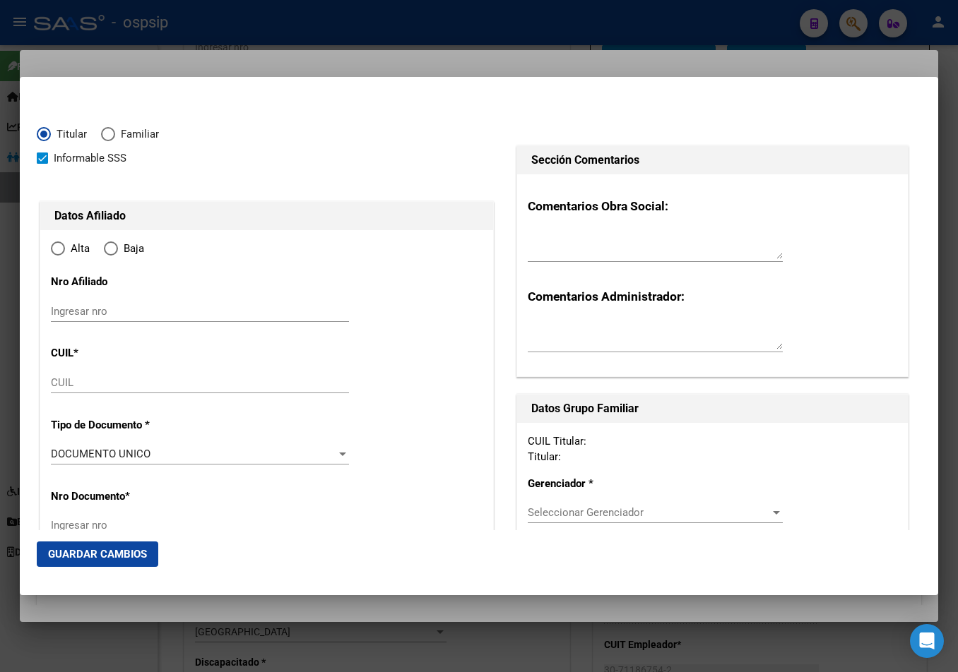
type input "23-31777911-9"
type input "31777911"
type input "MENDEZ"
type input "[PERSON_NAME]"
type input "[DATE]"
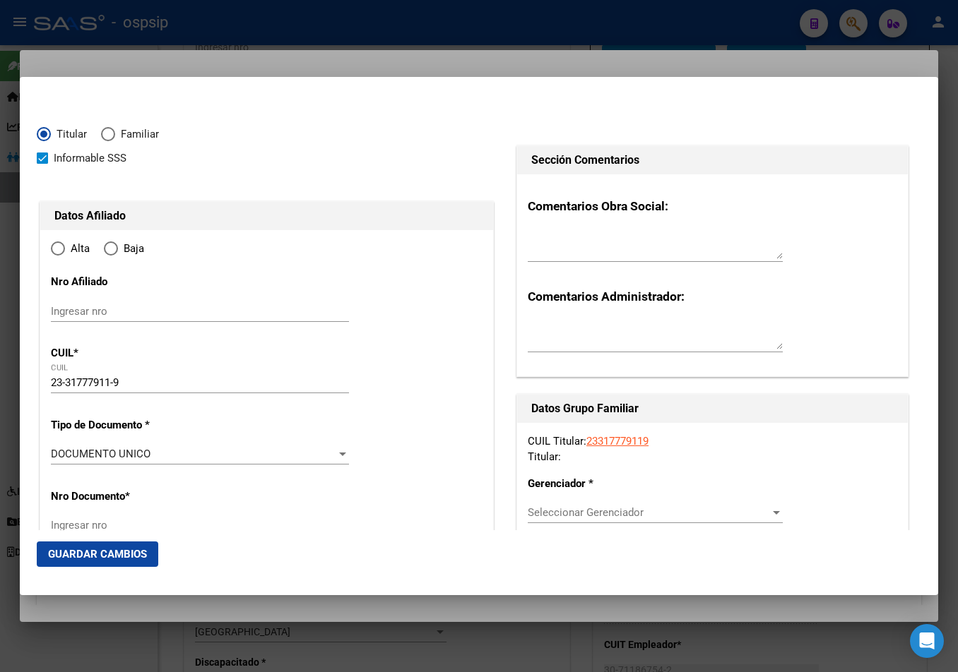
type input "REAL DEL PADRE"
type input "5624"
type input "SAN [PERSON_NAME] Y BELGRANO"
type input "1"
radio input "true"
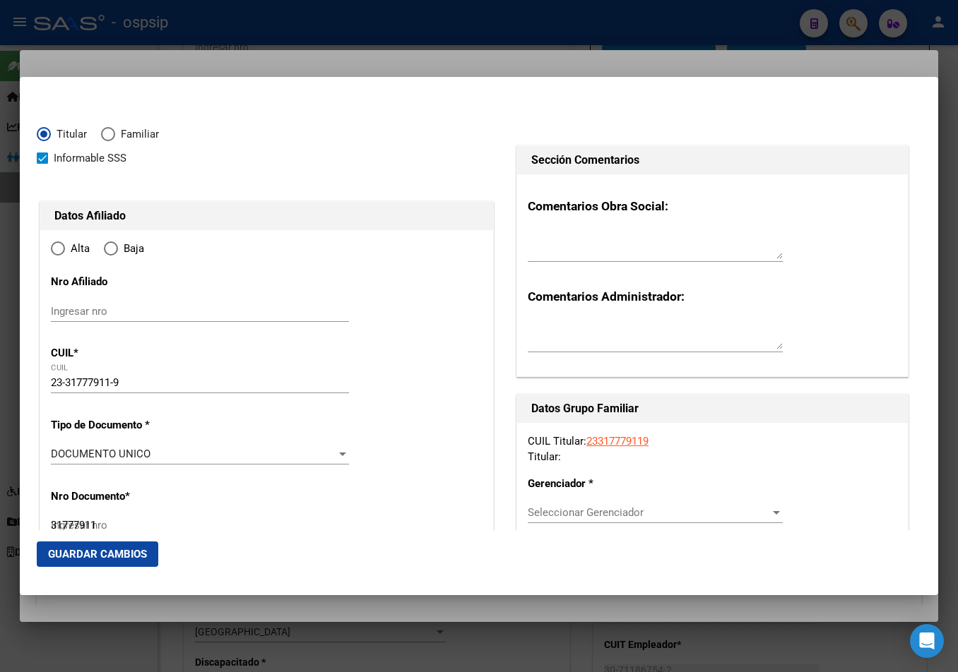
type input "REAL DEL PADRE"
click at [54, 454] on input "Ingresar fecha" at bounding box center [200, 458] width 298 height 23
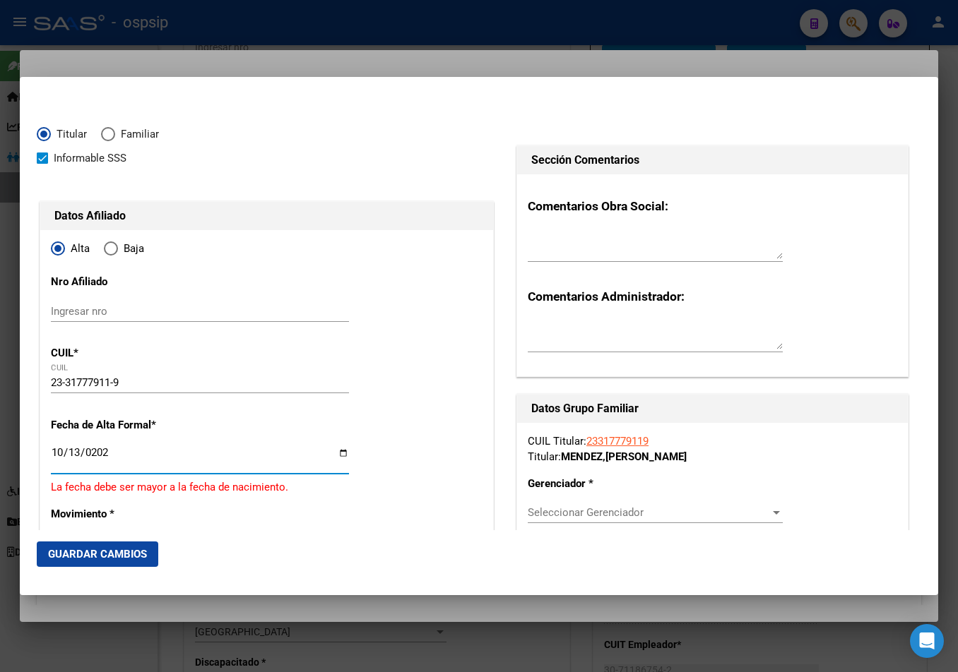
type input "[DATE]"
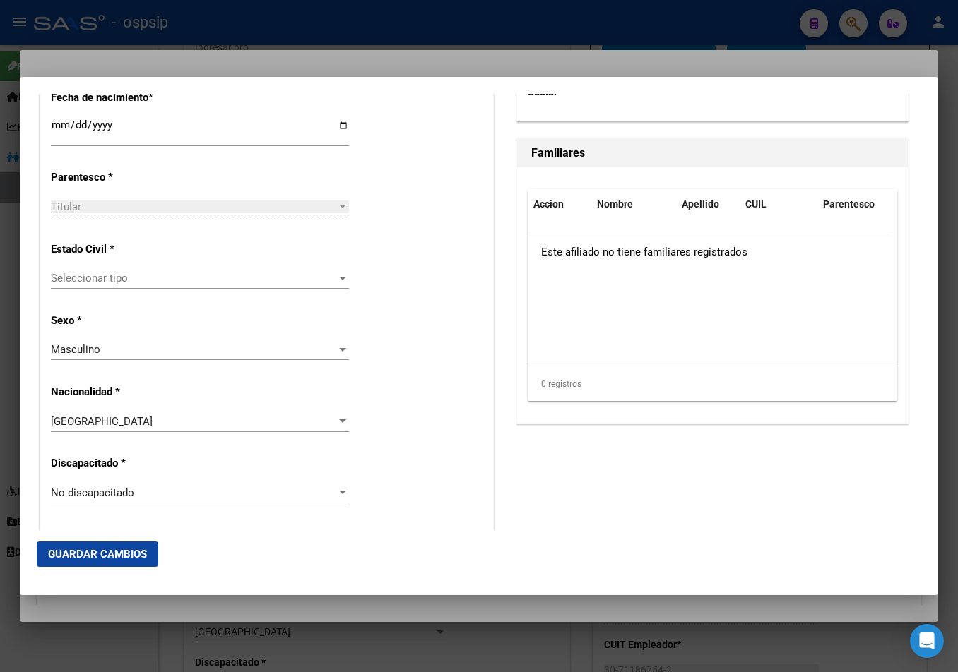
scroll to position [787, 0]
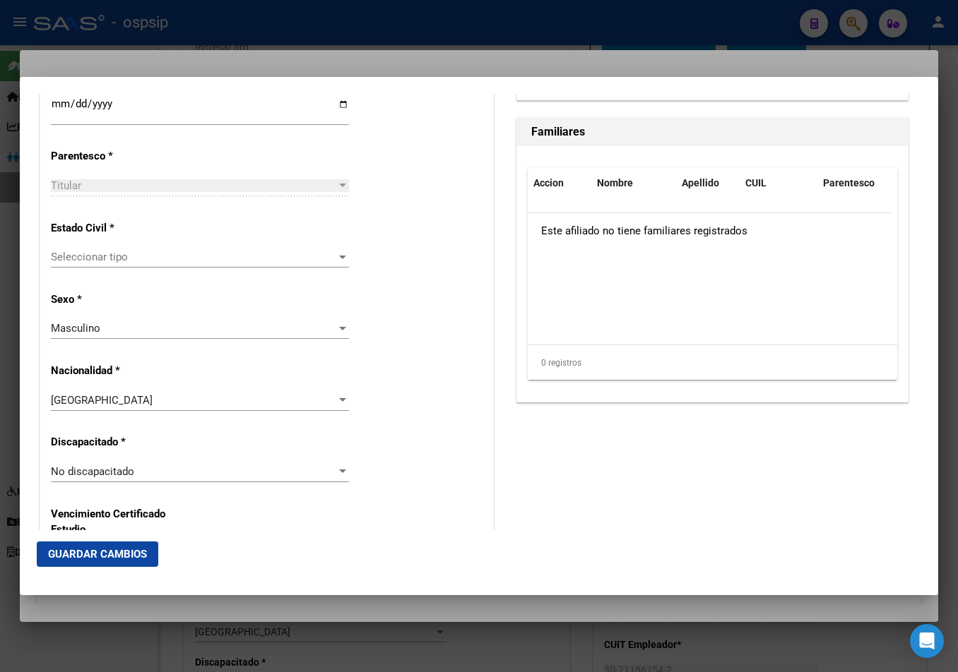
click at [85, 257] on span "Seleccionar tipo" at bounding box center [193, 257] width 285 height 13
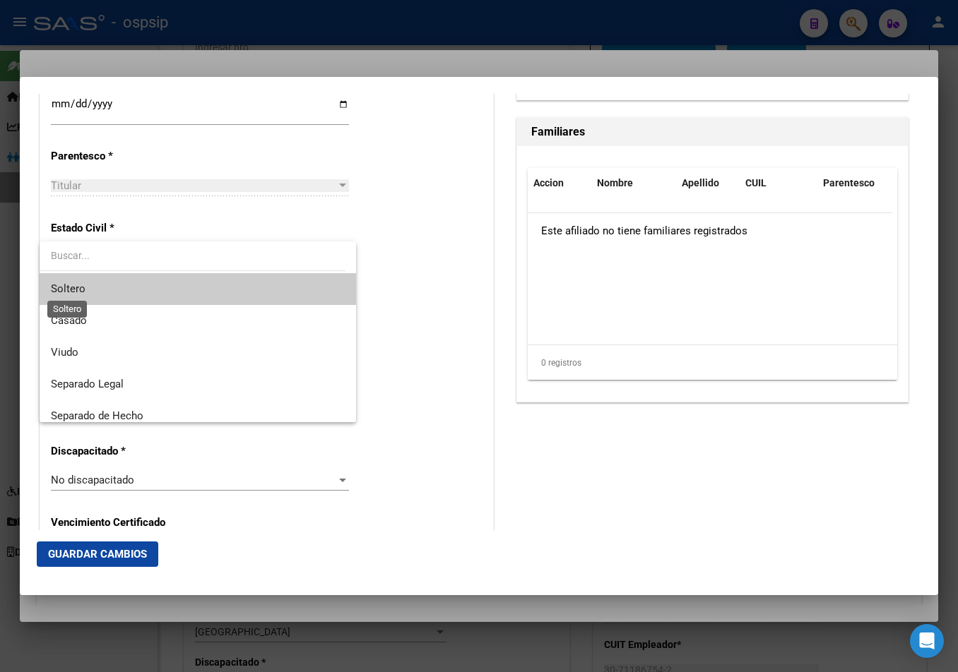
click at [72, 280] on span "Soltero" at bounding box center [198, 289] width 294 height 32
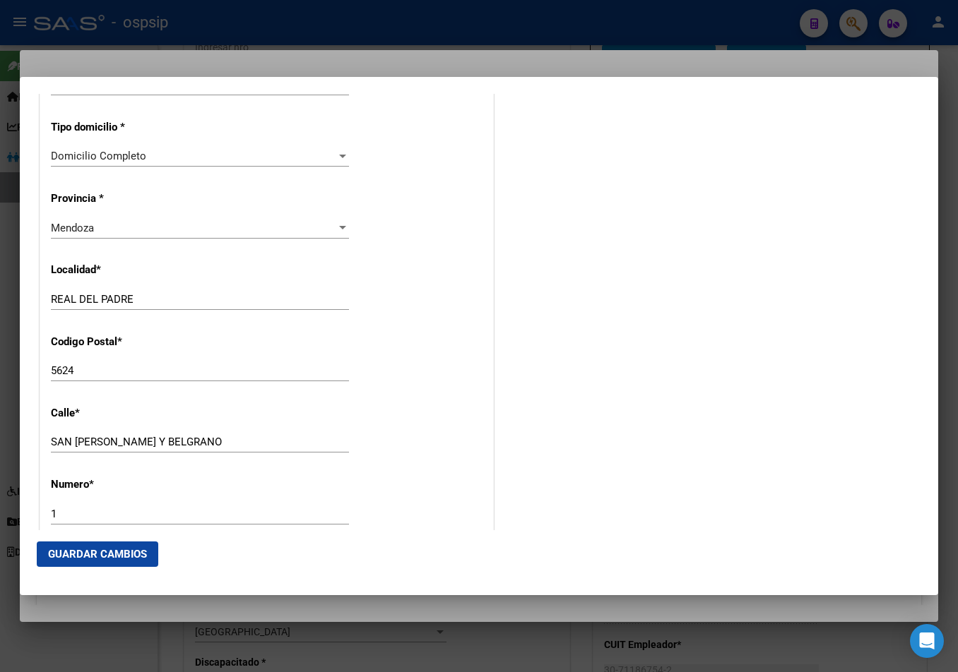
scroll to position [1281, 0]
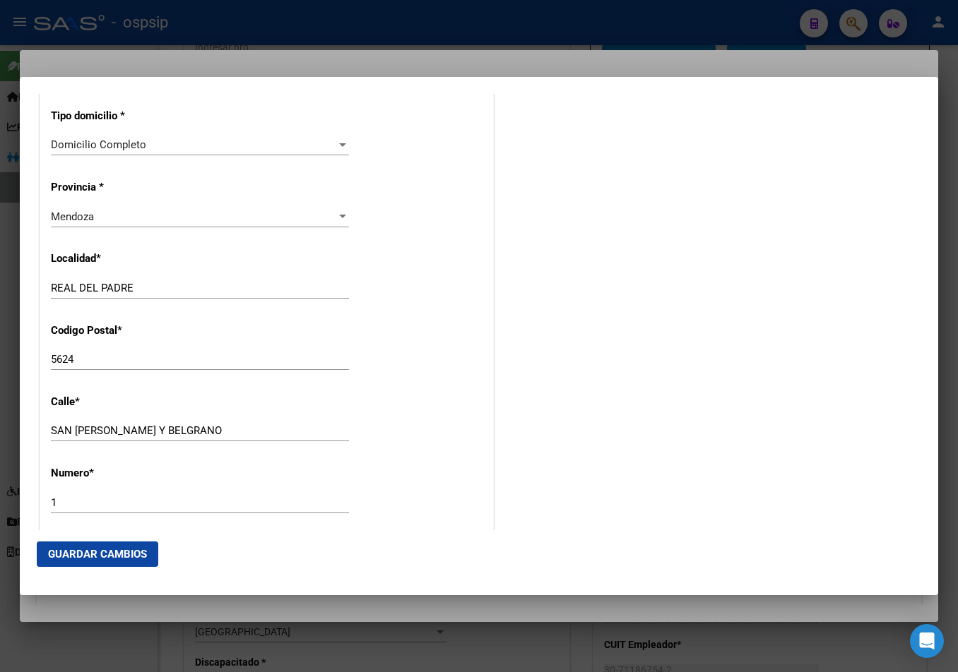
click at [76, 222] on span "Mendoza" at bounding box center [72, 216] width 43 height 13
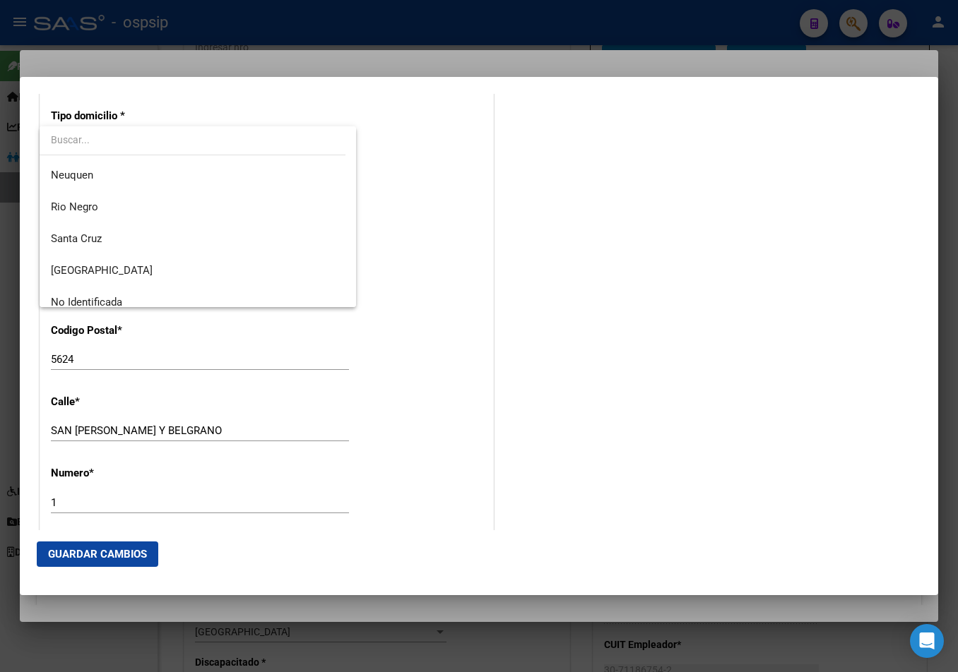
scroll to position [636, 0]
click at [72, 177] on span "Neuquen" at bounding box center [72, 173] width 42 height 13
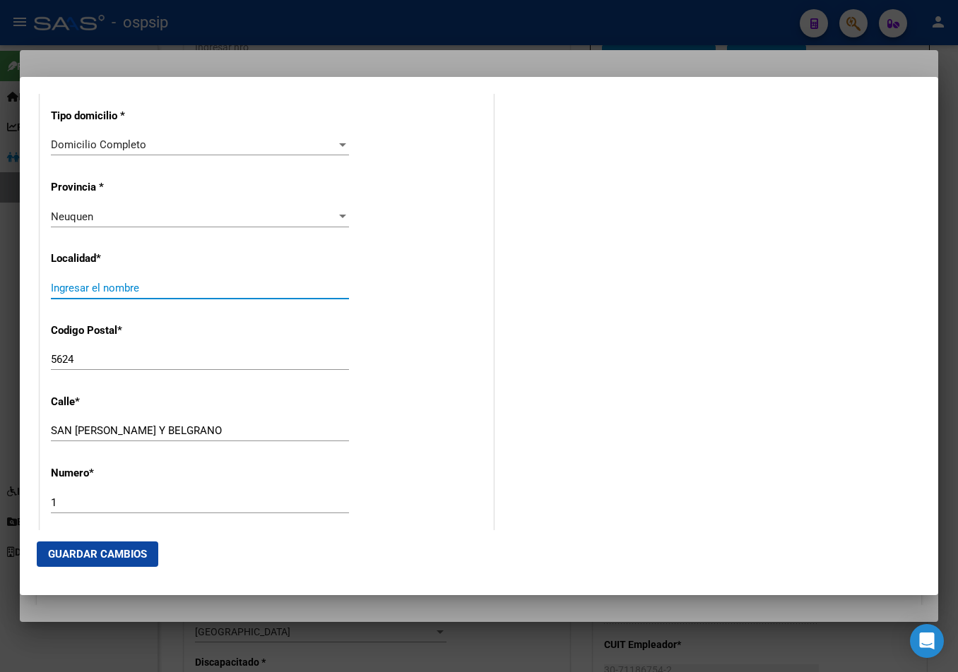
click at [63, 287] on input "Ingresar el nombre" at bounding box center [200, 288] width 298 height 13
type input "rincon de los sauces"
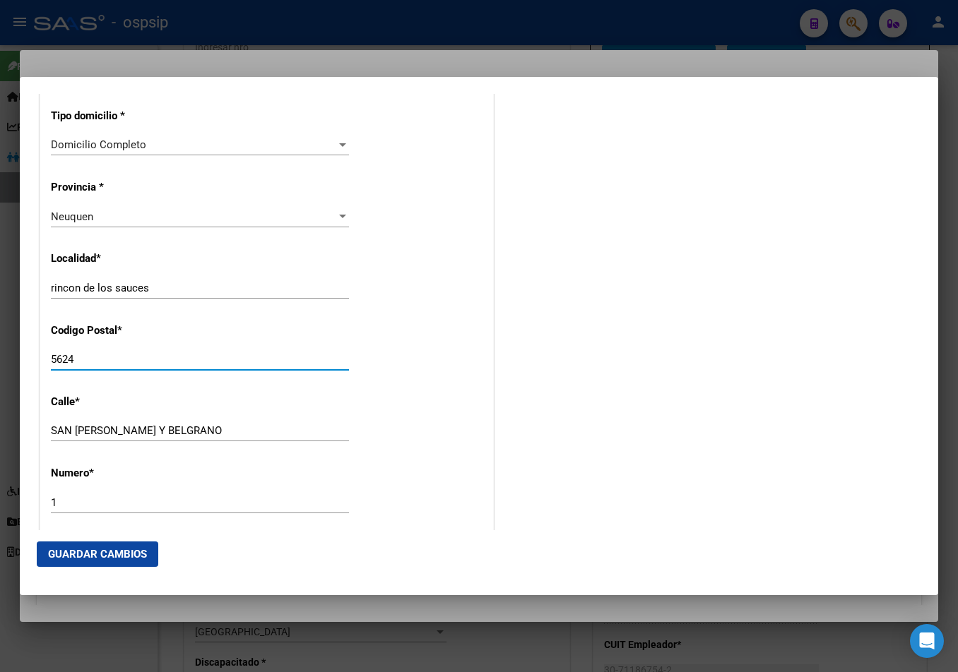
drag, startPoint x: 89, startPoint y: 359, endPoint x: -17, endPoint y: 358, distance: 105.9
click at [0, 358] on html "menu - ospsip person Firma Express Inicio Calendario SSS Instructivos Contacto …" at bounding box center [479, 336] width 958 height 672
type input "8319"
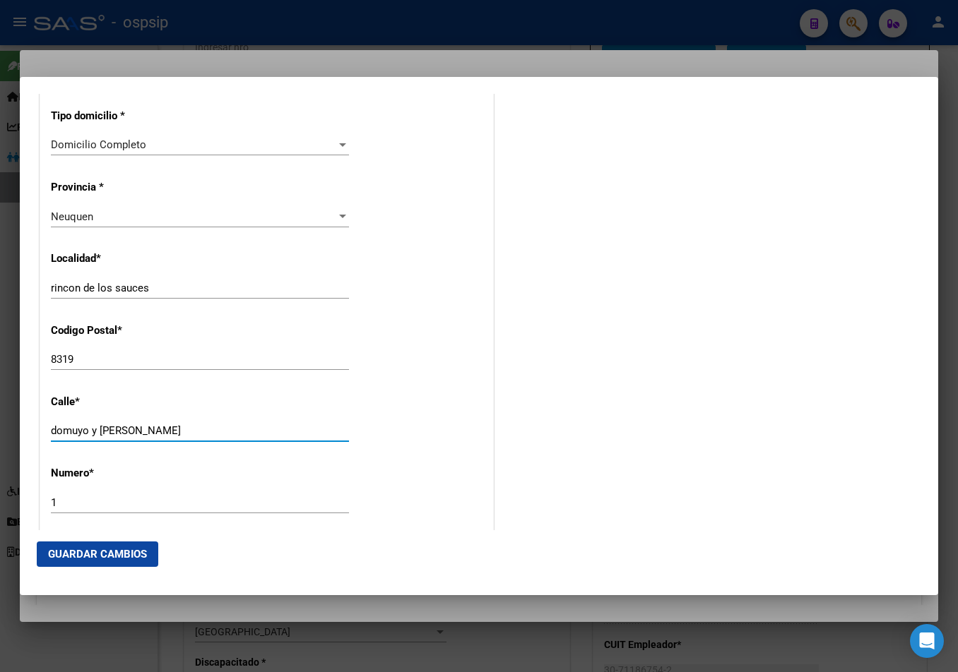
type input "domuyo y [PERSON_NAME]"
click at [64, 501] on input "1" at bounding box center [200, 502] width 298 height 13
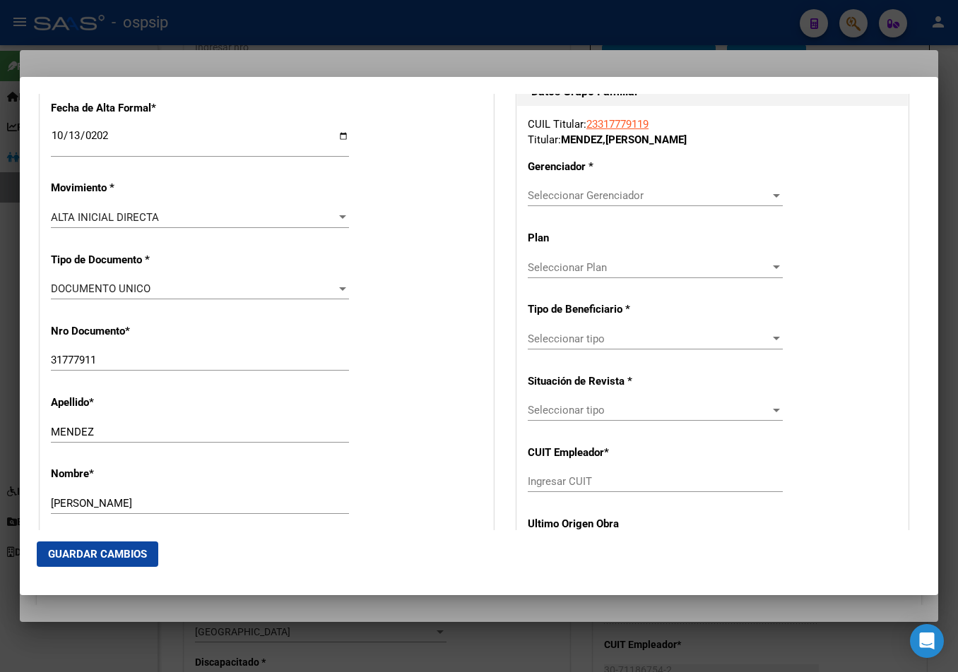
scroll to position [292, 0]
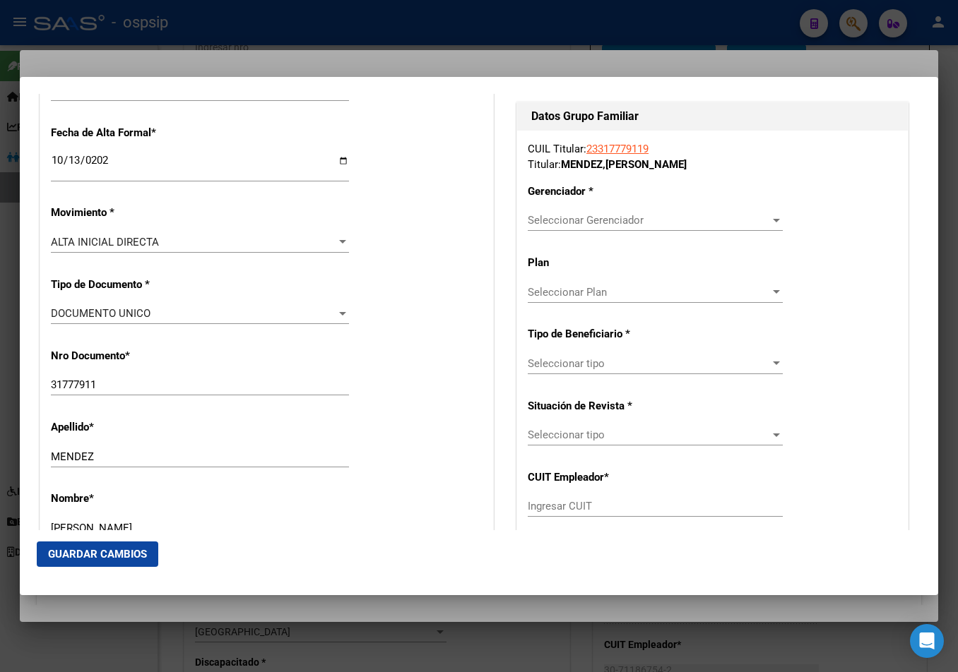
type input "s/n"
click at [561, 221] on span "Seleccionar Gerenciador" at bounding box center [649, 220] width 242 height 13
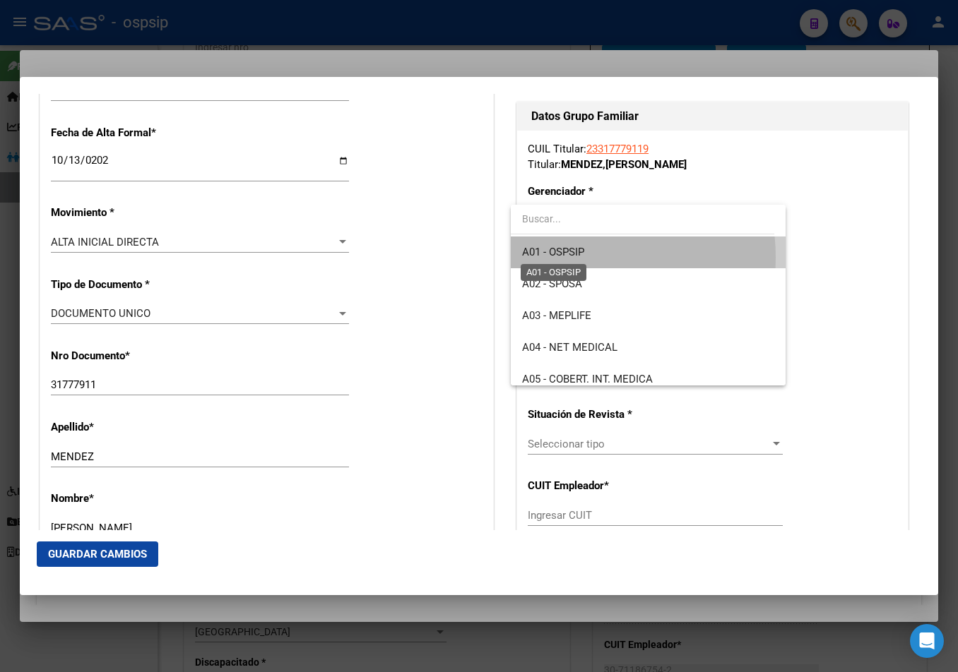
click at [560, 258] on span "A01 - OSPSIP" at bounding box center [553, 252] width 62 height 13
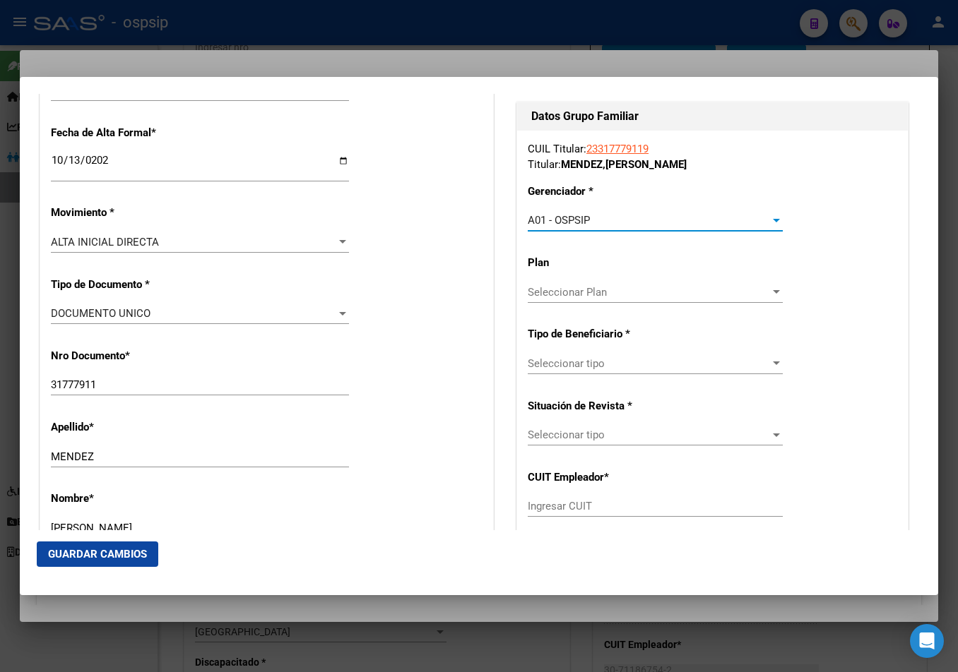
click at [574, 218] on span "A01 - OSPSIP" at bounding box center [559, 220] width 62 height 13
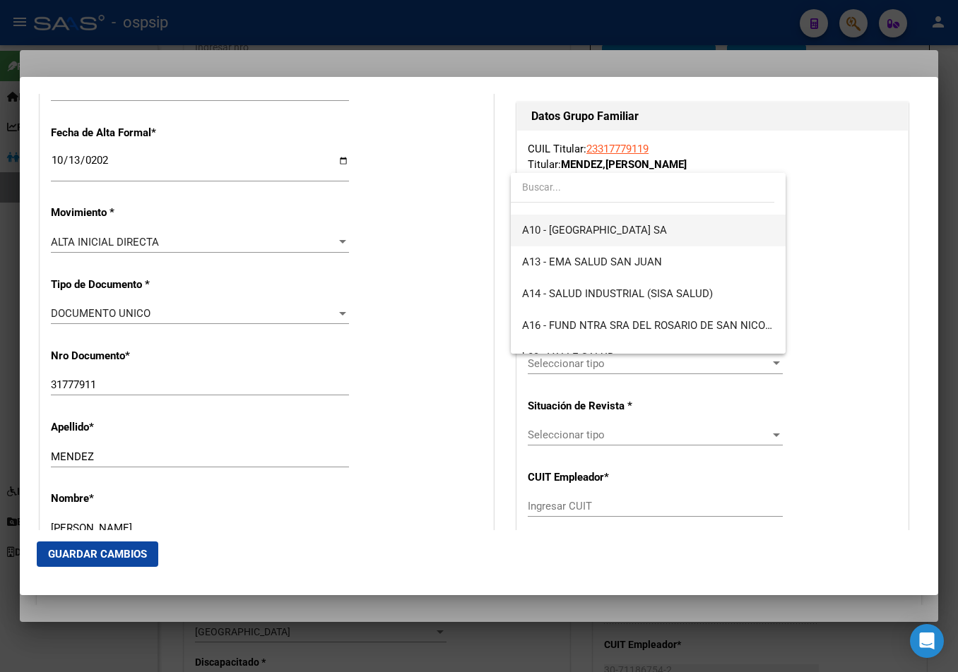
scroll to position [353, 0]
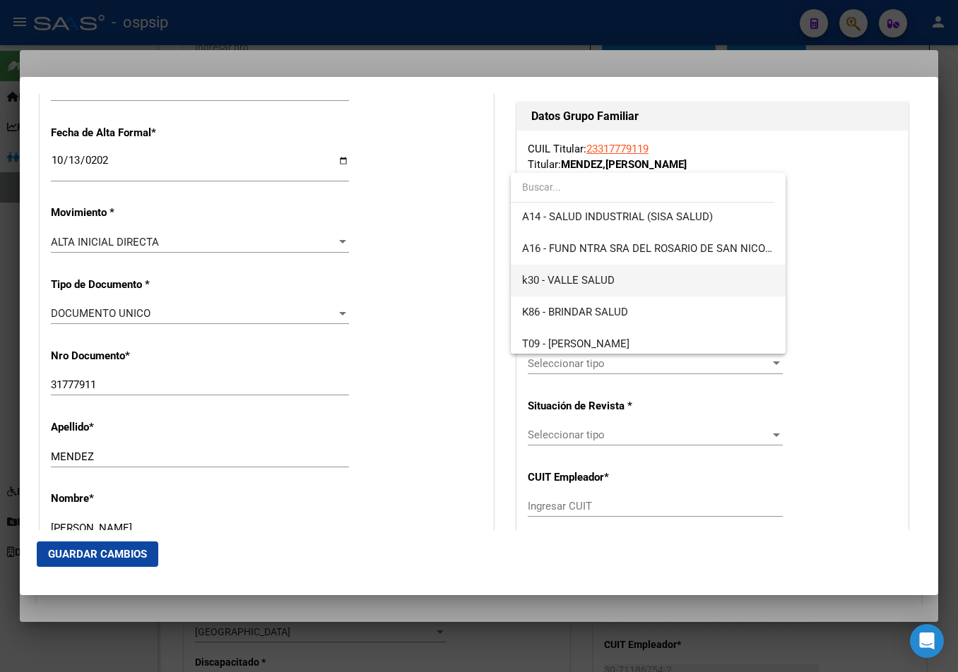
click at [617, 282] on span "k30 - VALLE SALUD" at bounding box center [647, 281] width 251 height 32
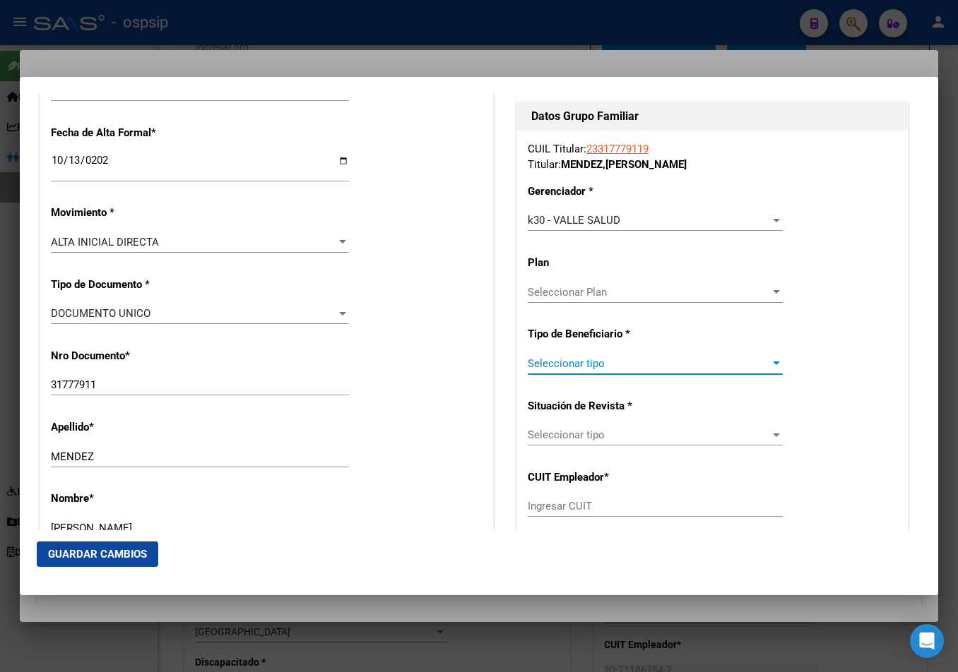
click at [557, 362] on span "Seleccionar tipo" at bounding box center [649, 363] width 242 height 13
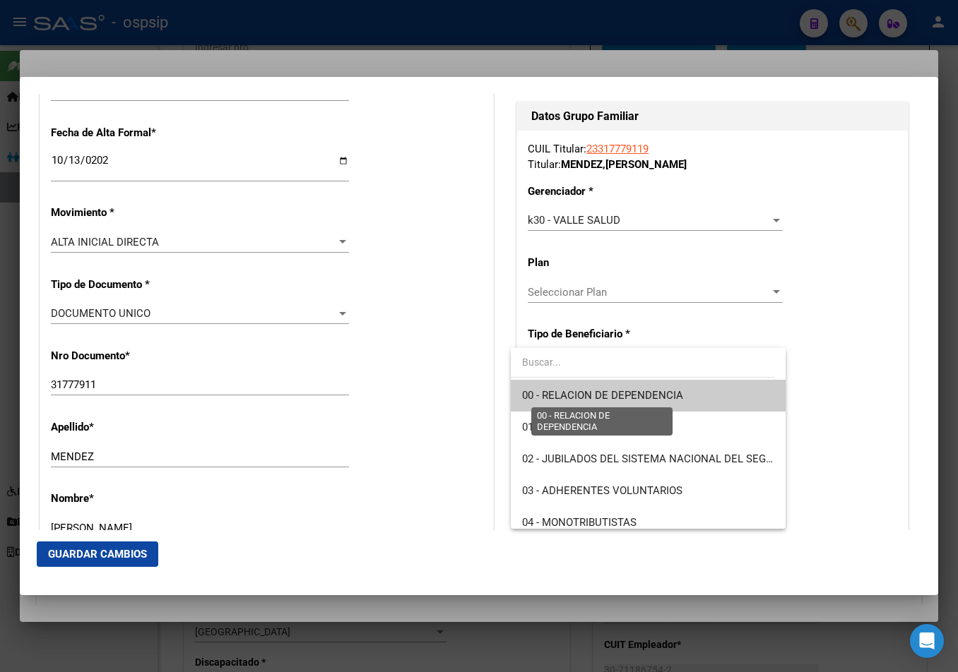
click at [558, 392] on span "00 - RELACION DE DEPENDENCIA" at bounding box center [602, 395] width 161 height 13
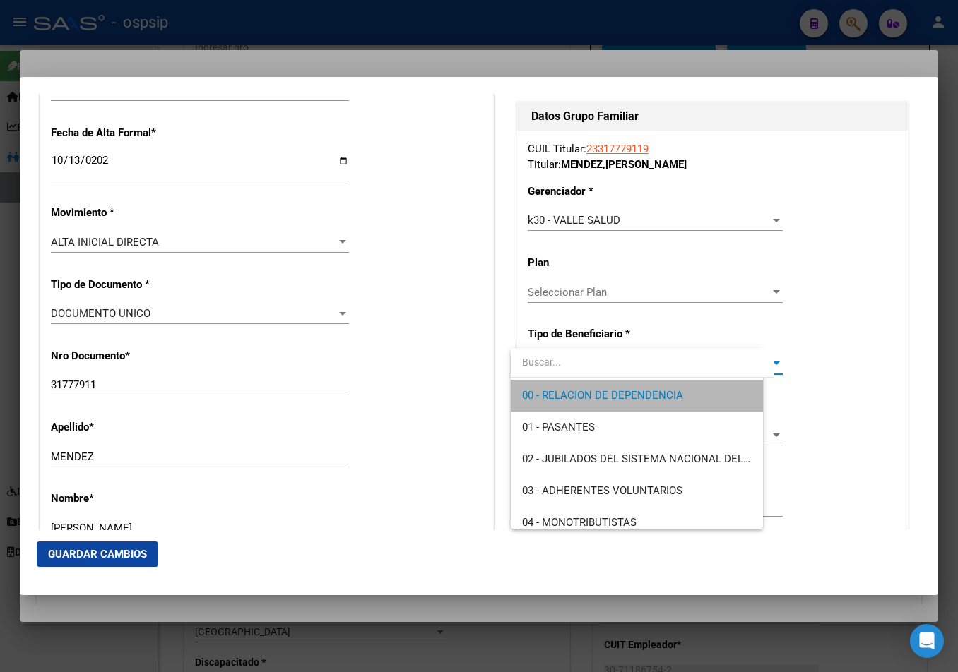
type input "33-70940473-9"
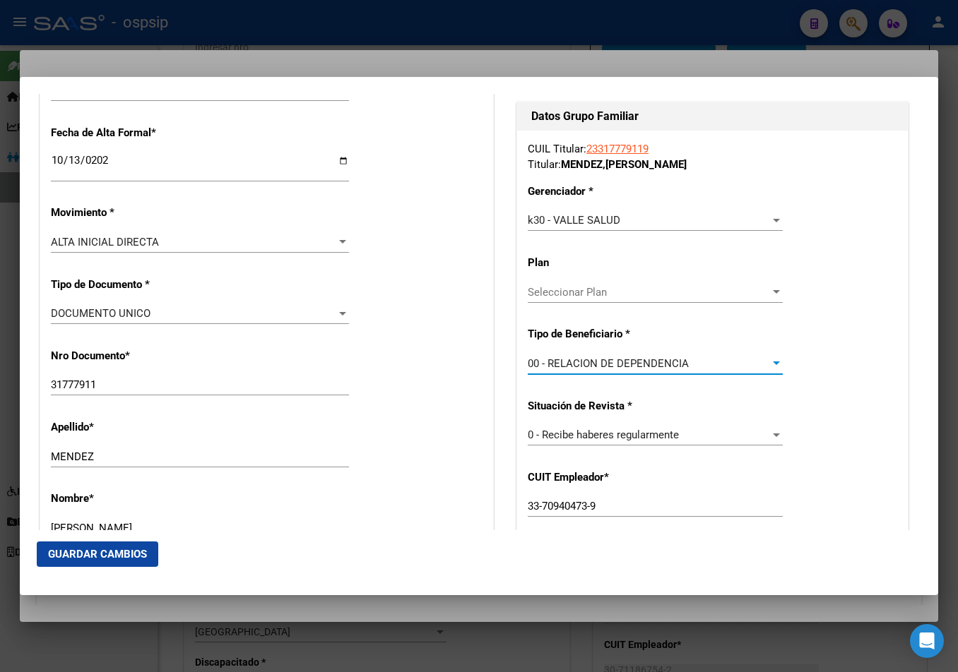
click at [80, 547] on button "Guardar Cambios" at bounding box center [97, 554] width 121 height 25
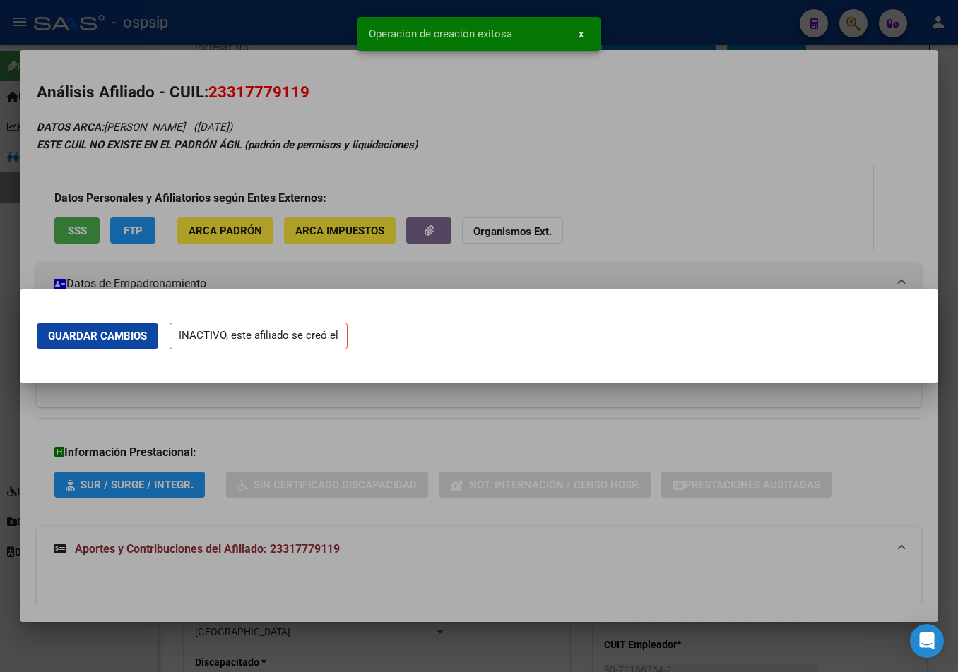
scroll to position [0, 0]
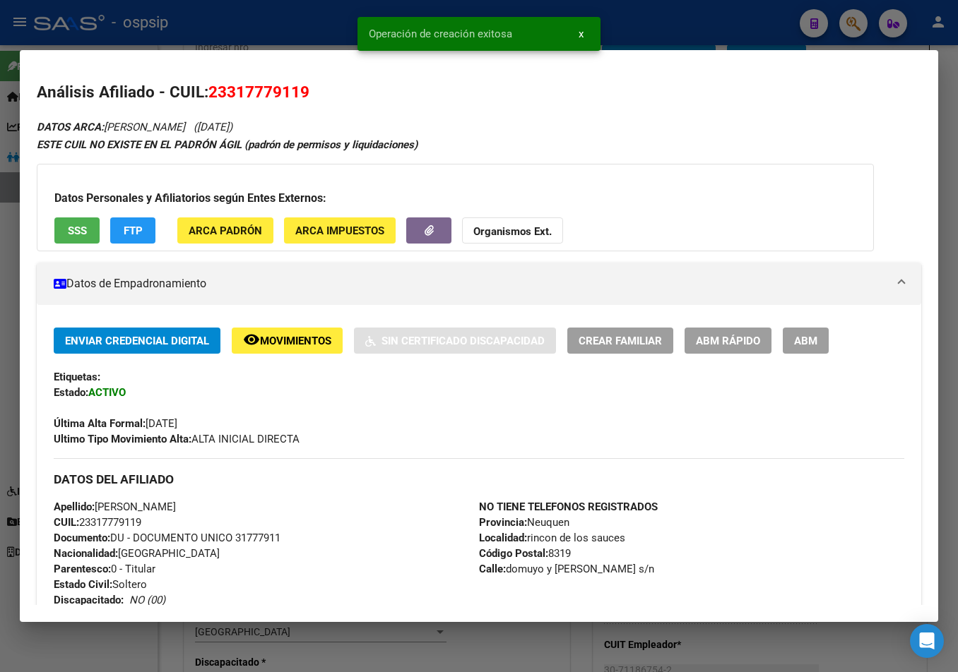
click at [802, 345] on span "ABM" at bounding box center [805, 341] width 23 height 13
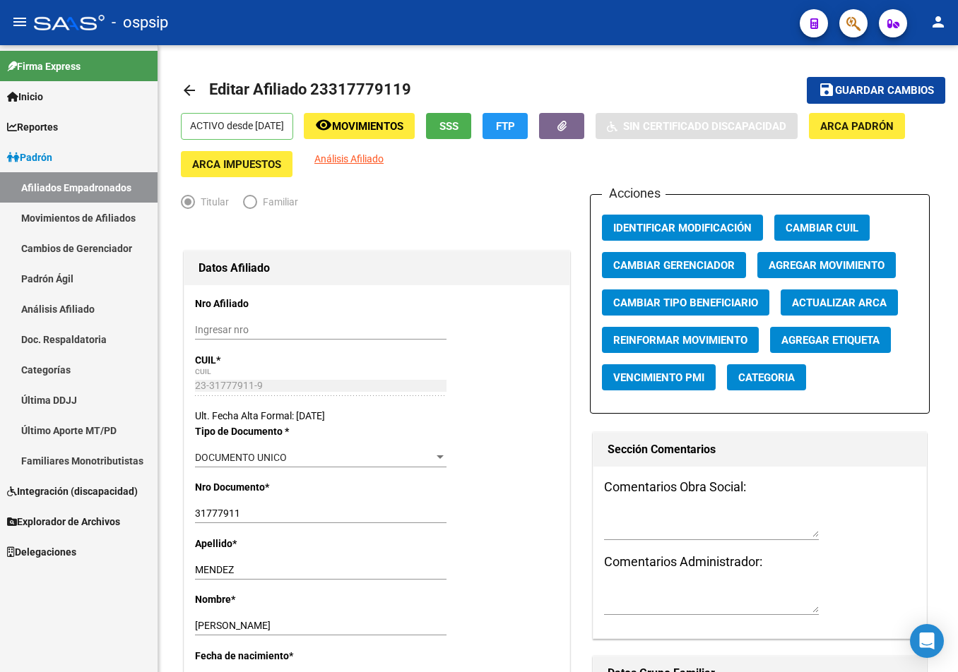
drag, startPoint x: 229, startPoint y: 28, endPoint x: 237, endPoint y: 24, distance: 8.5
click at [229, 28] on div "- ospsip" at bounding box center [411, 22] width 754 height 31
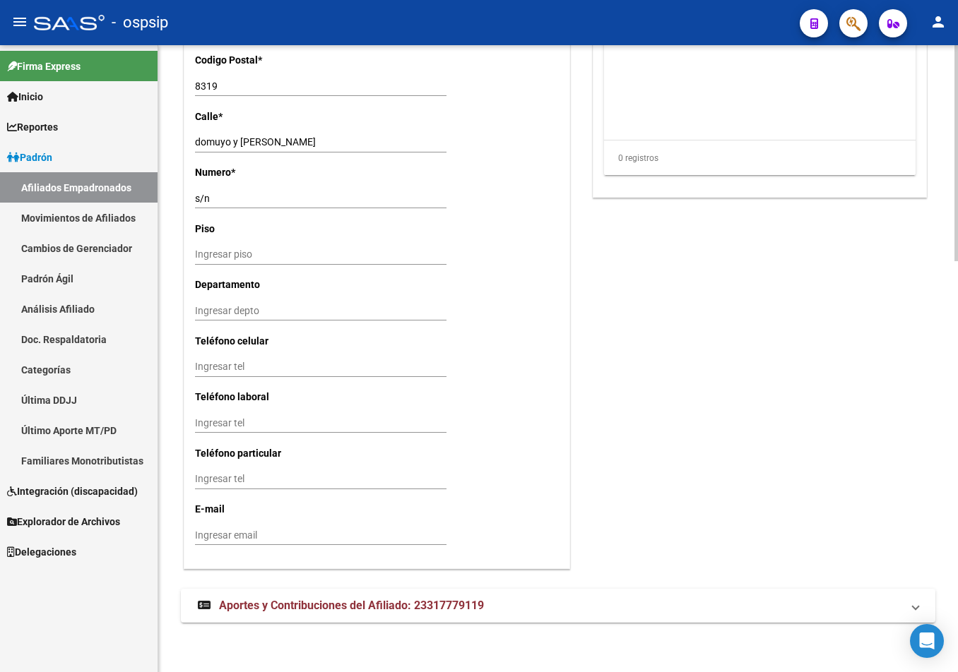
scroll to position [1191, 0]
click at [290, 605] on span "Aportes y Contribuciones del Afiliado: 23317779119" at bounding box center [351, 603] width 265 height 13
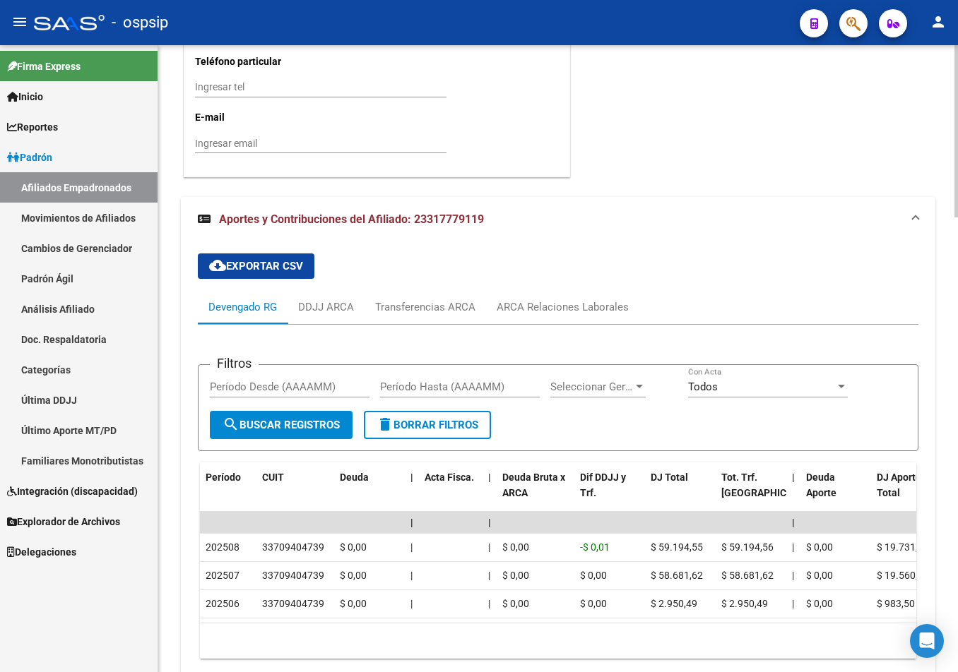
scroll to position [1582, 0]
click at [541, 299] on div "ARCA Relaciones Laborales" at bounding box center [562, 307] width 132 height 16
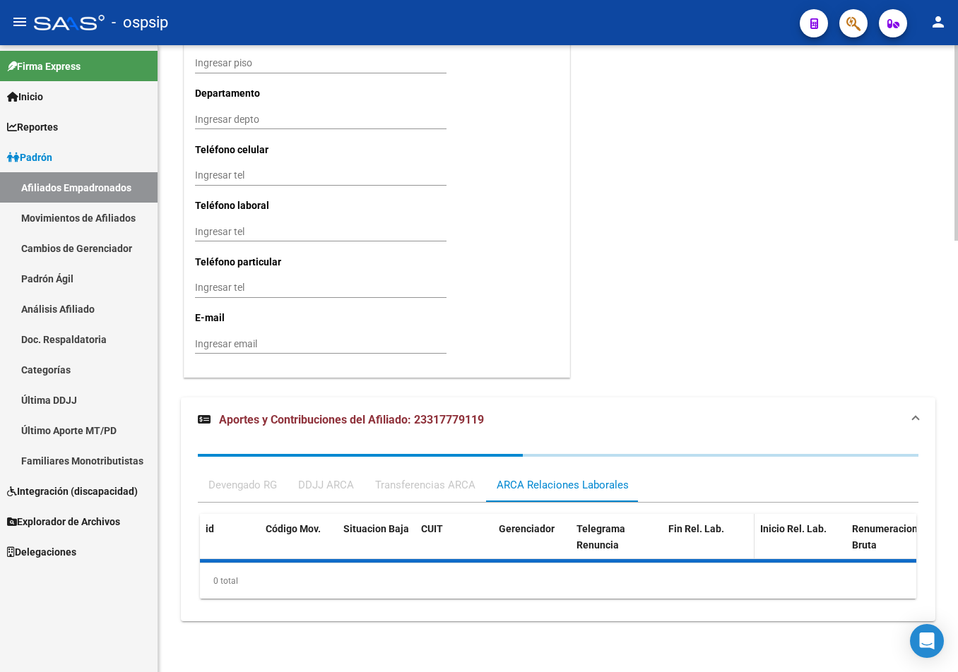
scroll to position [1450, 0]
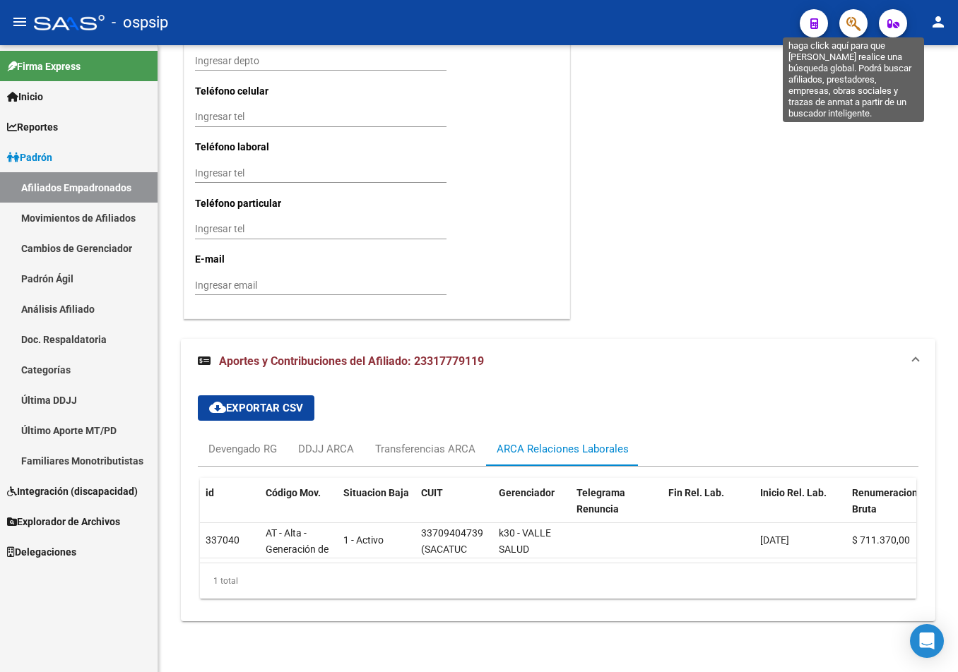
click at [855, 24] on icon "button" at bounding box center [853, 24] width 14 height 16
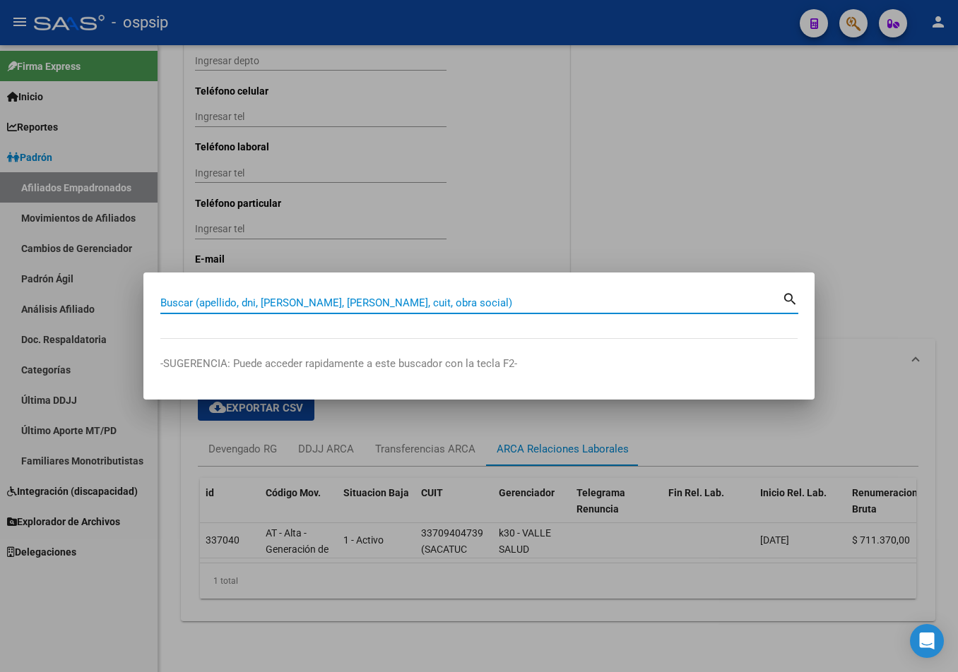
paste input "41066326"
type input "41066326"
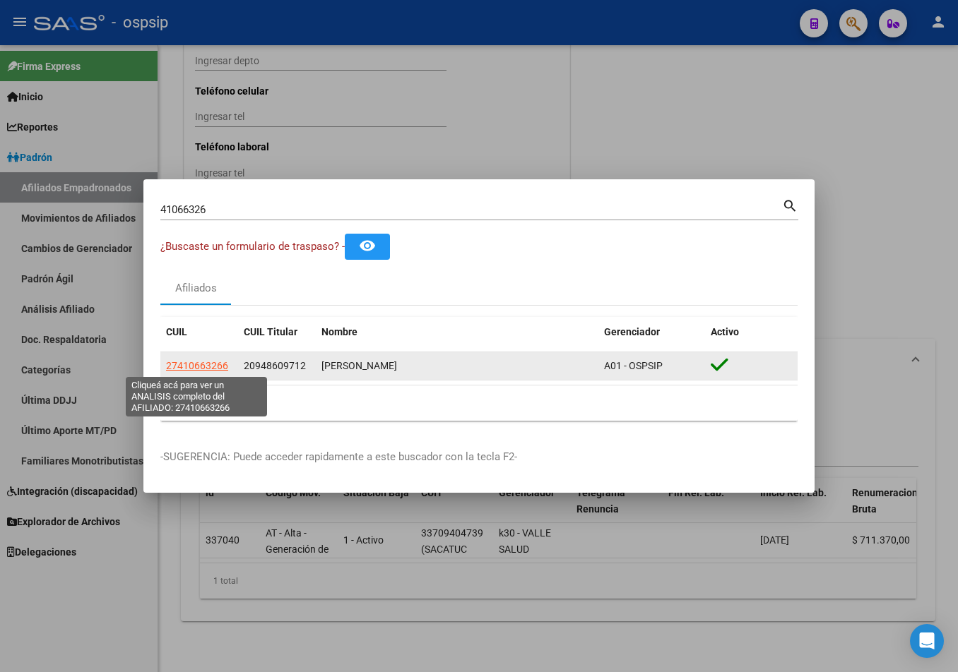
click at [184, 360] on span "27410663266" at bounding box center [197, 365] width 62 height 11
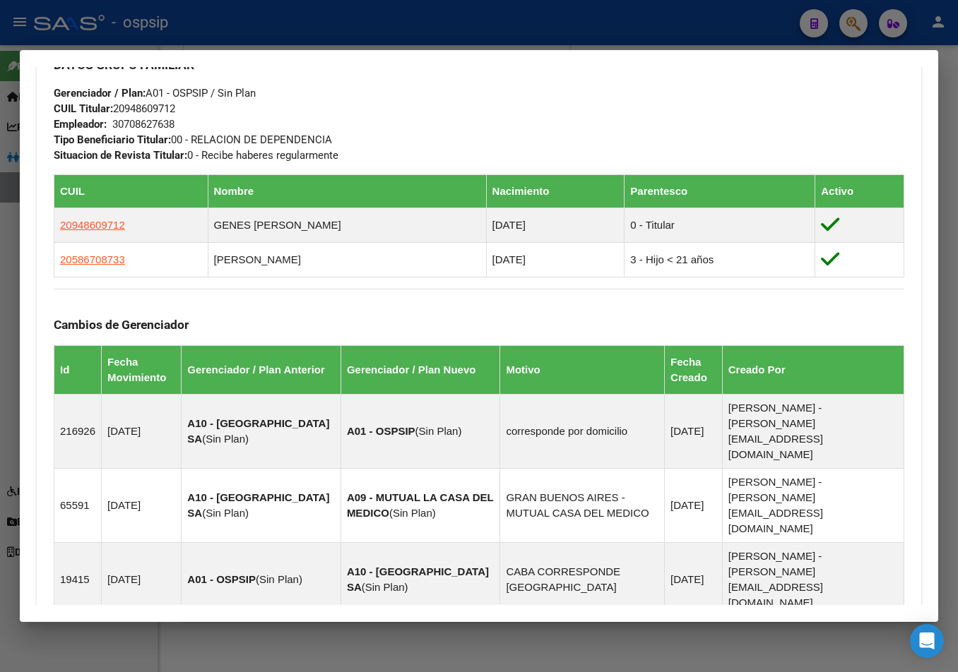
scroll to position [706, 0]
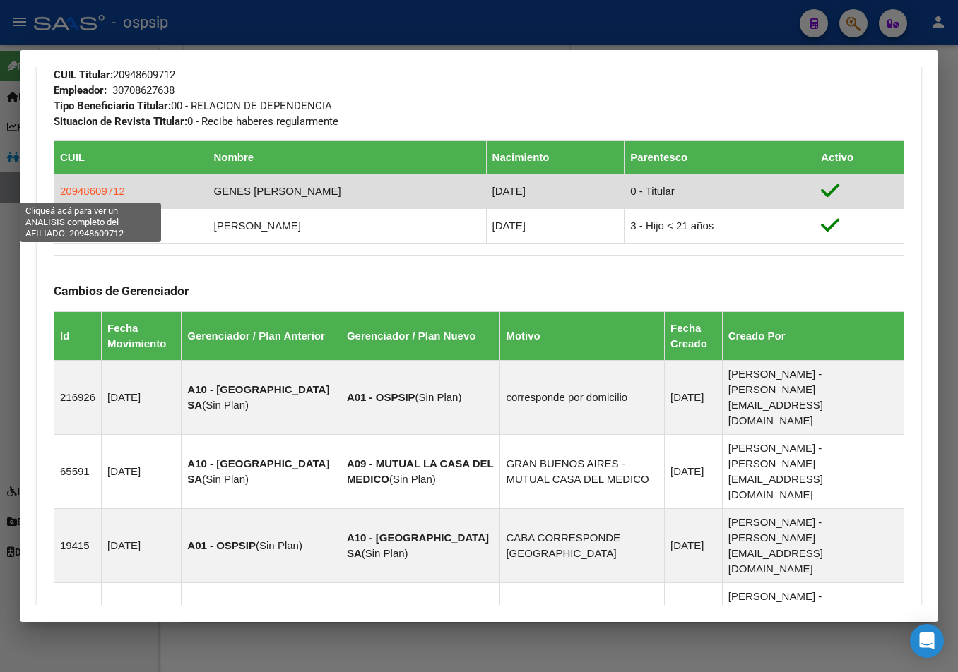
click at [85, 194] on span "20948609712" at bounding box center [92, 191] width 65 height 12
type textarea "20948609712"
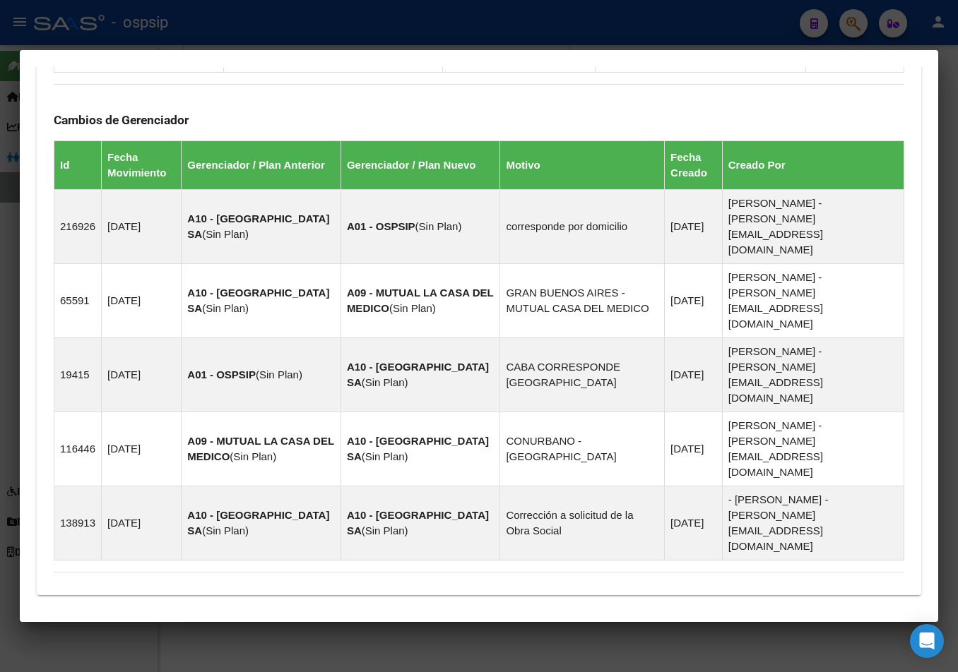
scroll to position [867, 0]
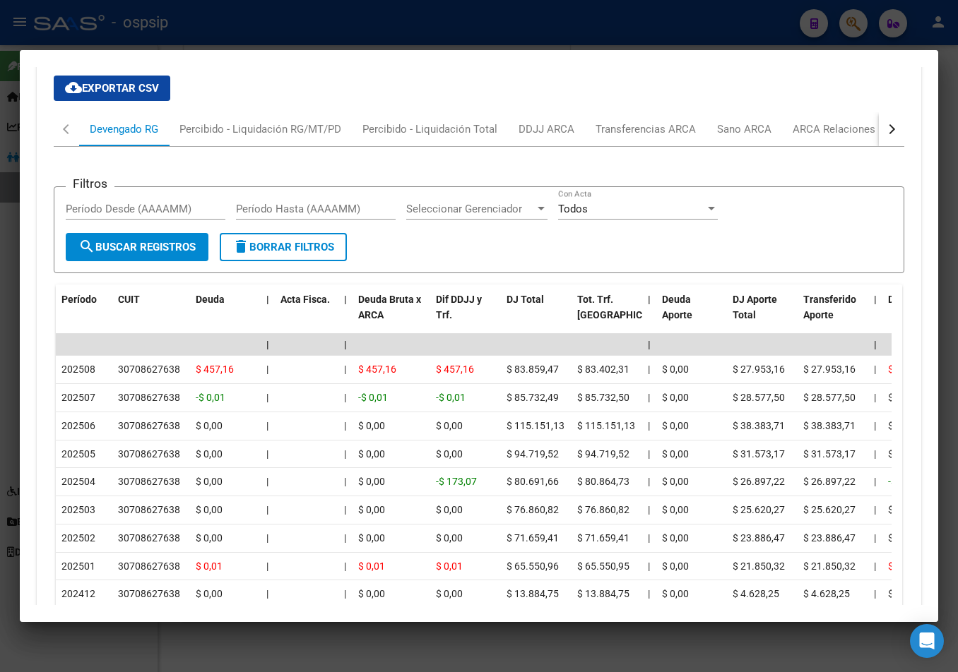
scroll to position [1282, 0]
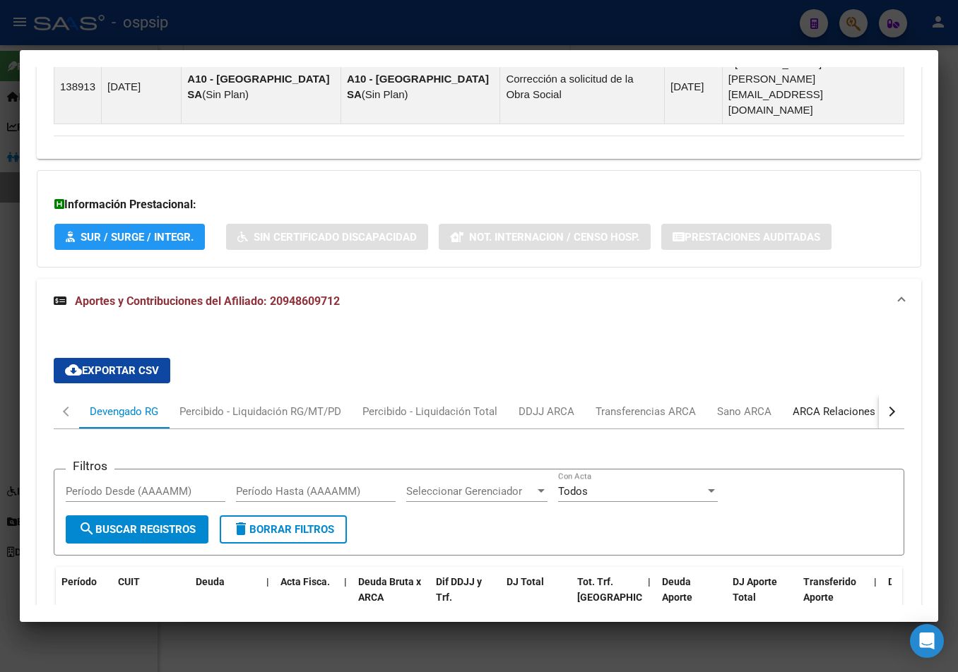
click at [820, 404] on div "ARCA Relaciones Laborales" at bounding box center [858, 412] width 132 height 16
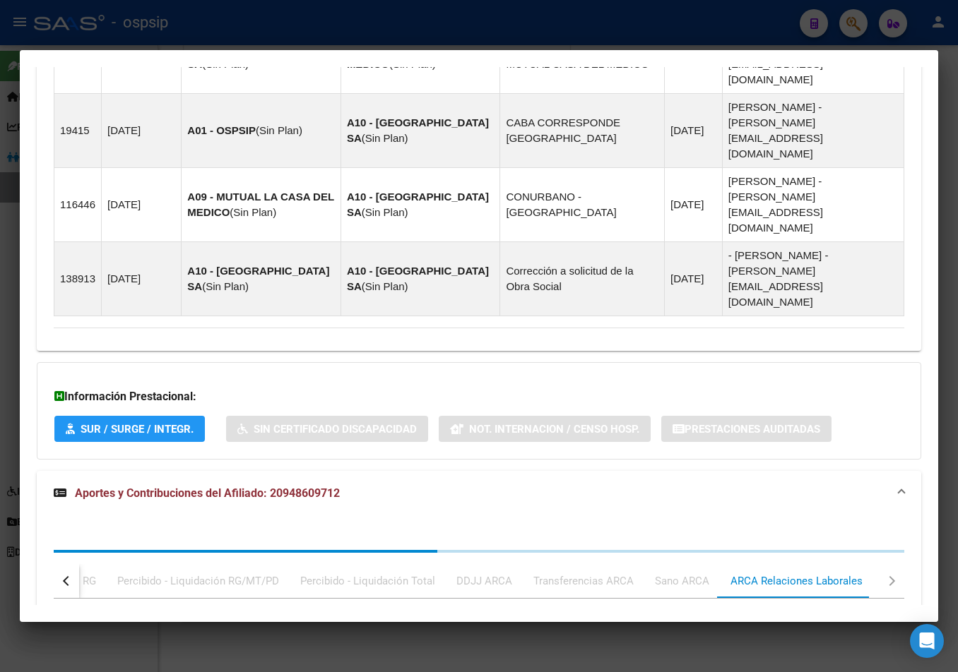
scroll to position [1266, 0]
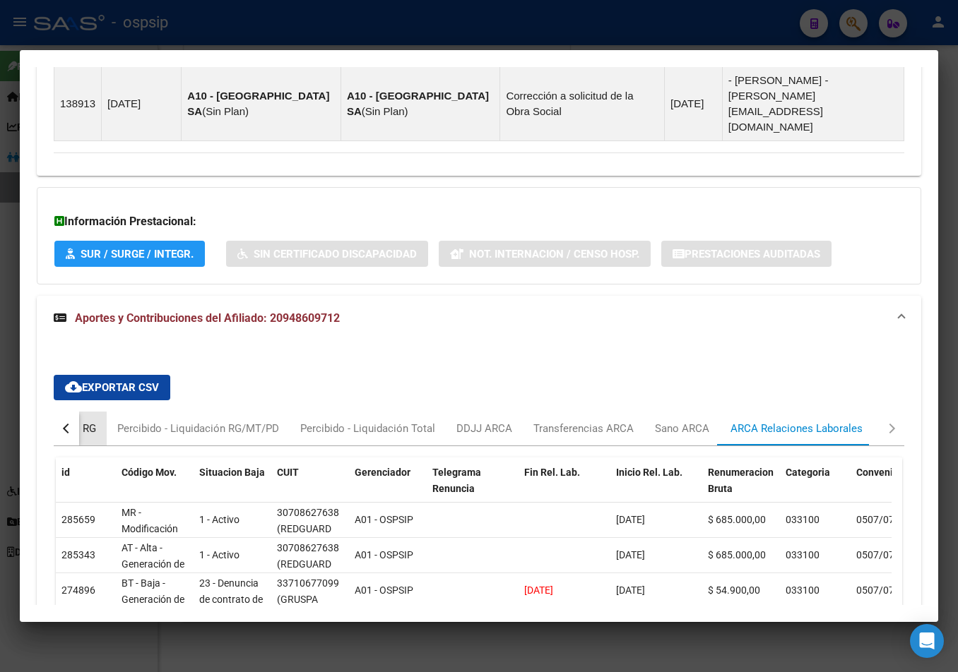
click at [84, 421] on div "Devengado RG" at bounding box center [62, 429] width 69 height 16
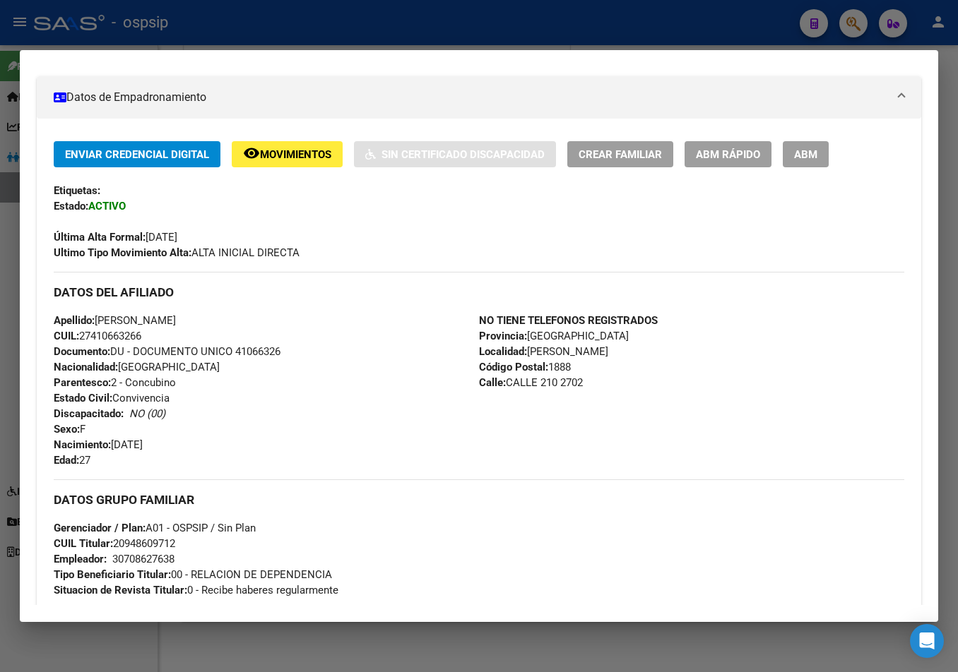
scroll to position [71, 0]
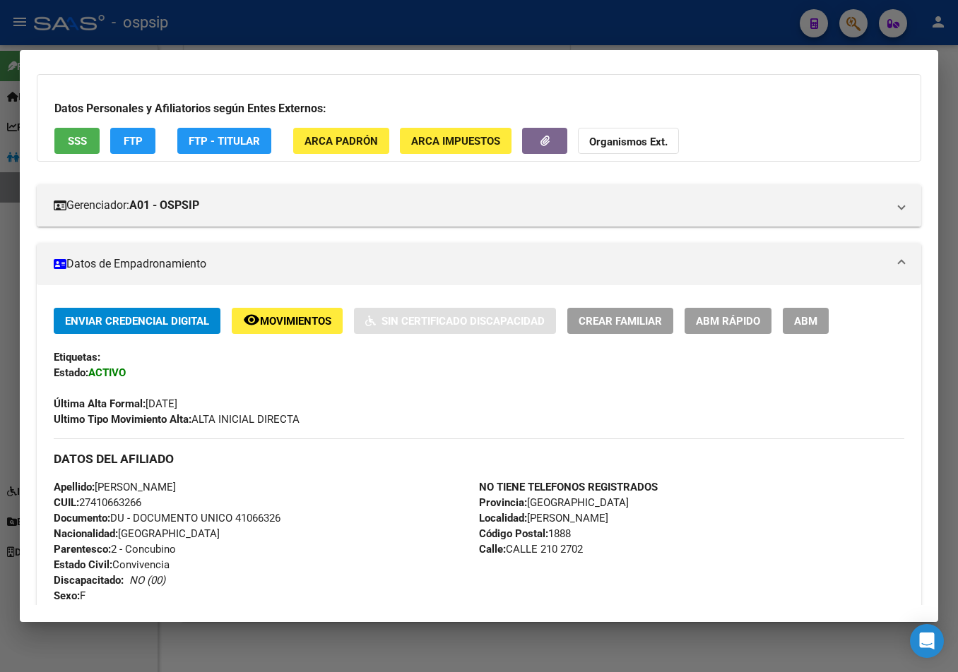
click at [64, 135] on button "SSS" at bounding box center [76, 141] width 45 height 26
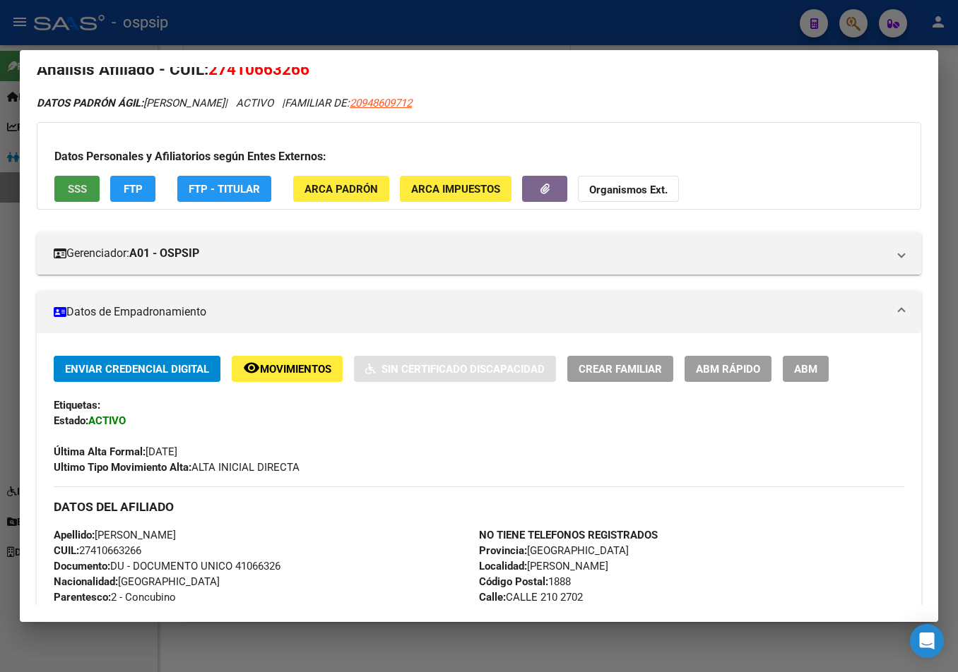
scroll to position [0, 0]
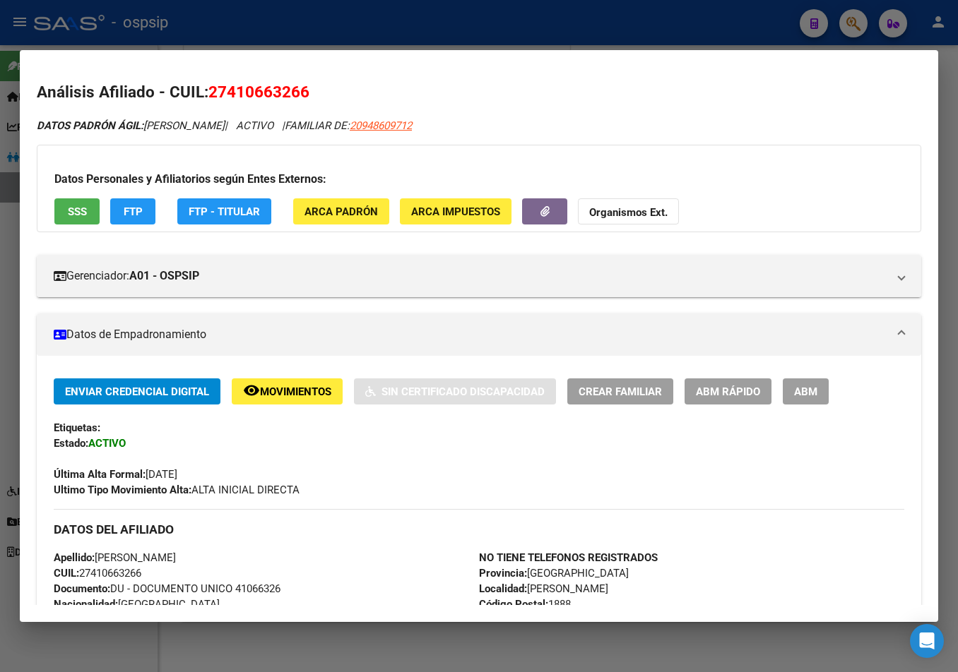
drag, startPoint x: 211, startPoint y: 90, endPoint x: 319, endPoint y: 90, distance: 107.3
click at [319, 90] on h2 "Análisis Afiliado - CUIL: 27410663266" at bounding box center [479, 93] width 884 height 24
copy span "27410663266"
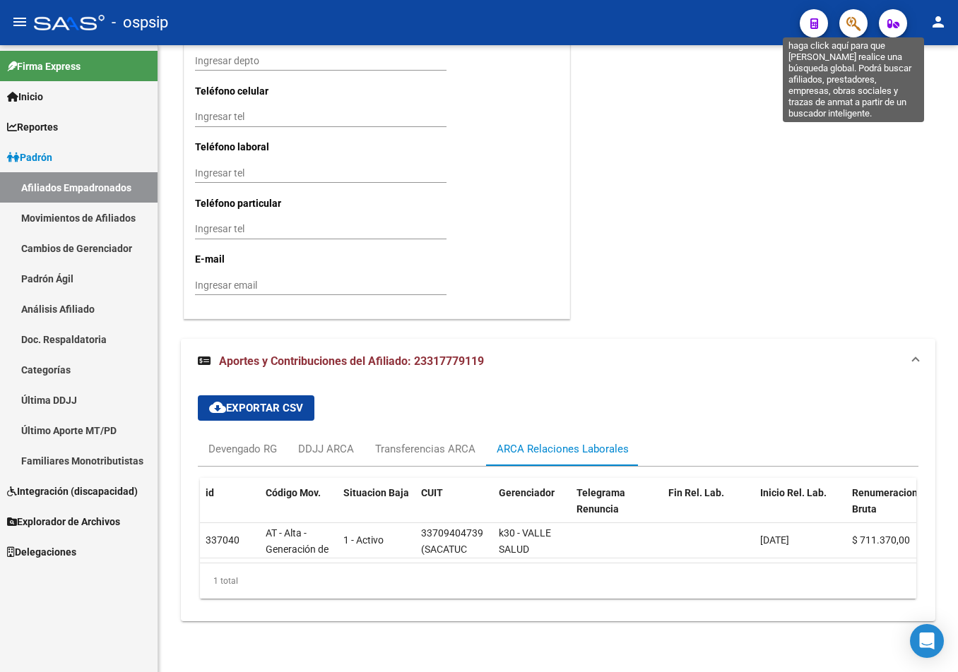
click at [848, 19] on icon "button" at bounding box center [853, 24] width 14 height 16
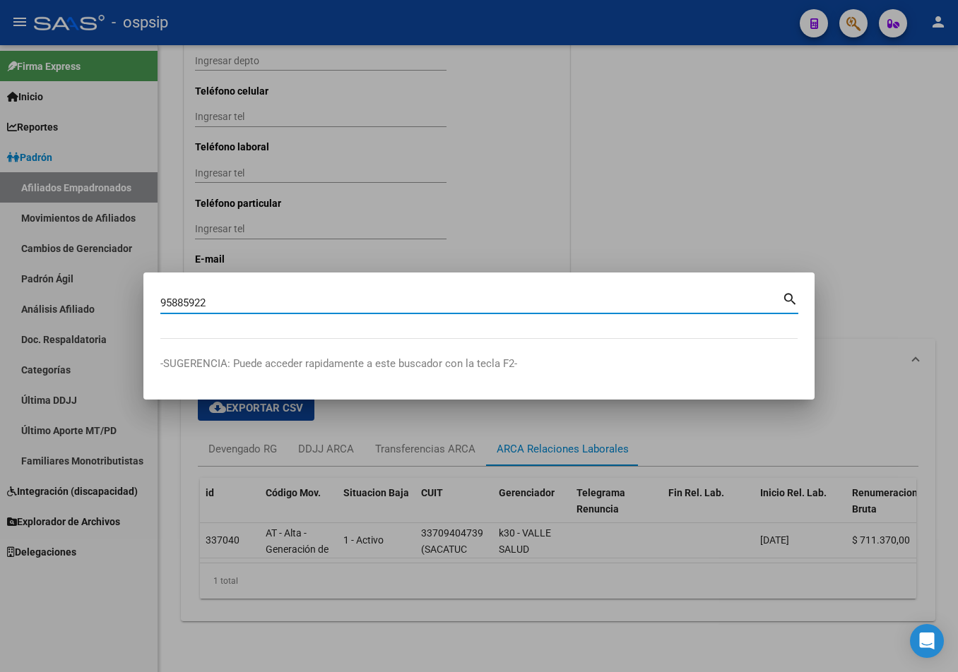
type input "95885922"
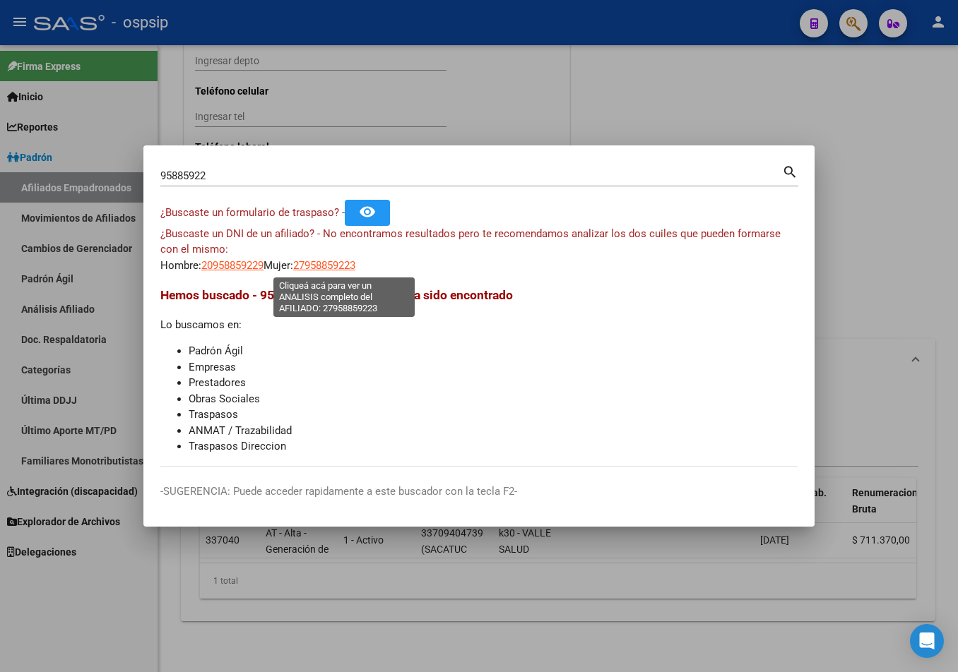
click at [329, 264] on span "27958859223" at bounding box center [324, 265] width 62 height 13
type textarea "27958859223"
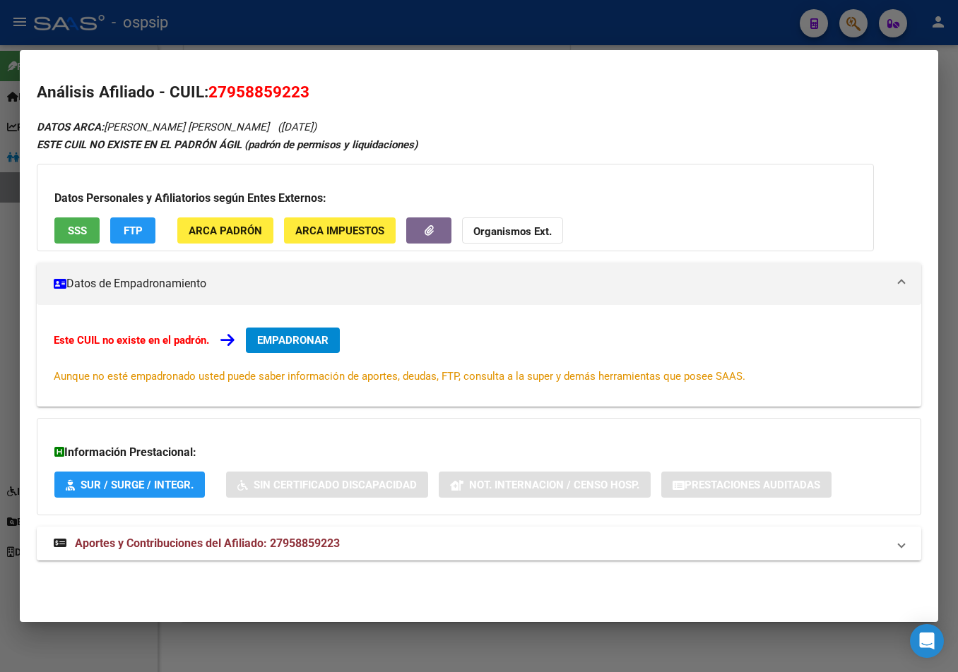
click at [272, 538] on span "Aportes y Contribuciones del Afiliado: 27958859223" at bounding box center [207, 543] width 265 height 13
drag, startPoint x: 209, startPoint y: 91, endPoint x: 349, endPoint y: 91, distance: 139.8
click at [349, 91] on h2 "Análisis Afiliado - CUIL: 27958859223" at bounding box center [479, 93] width 884 height 24
copy span "27958859223"
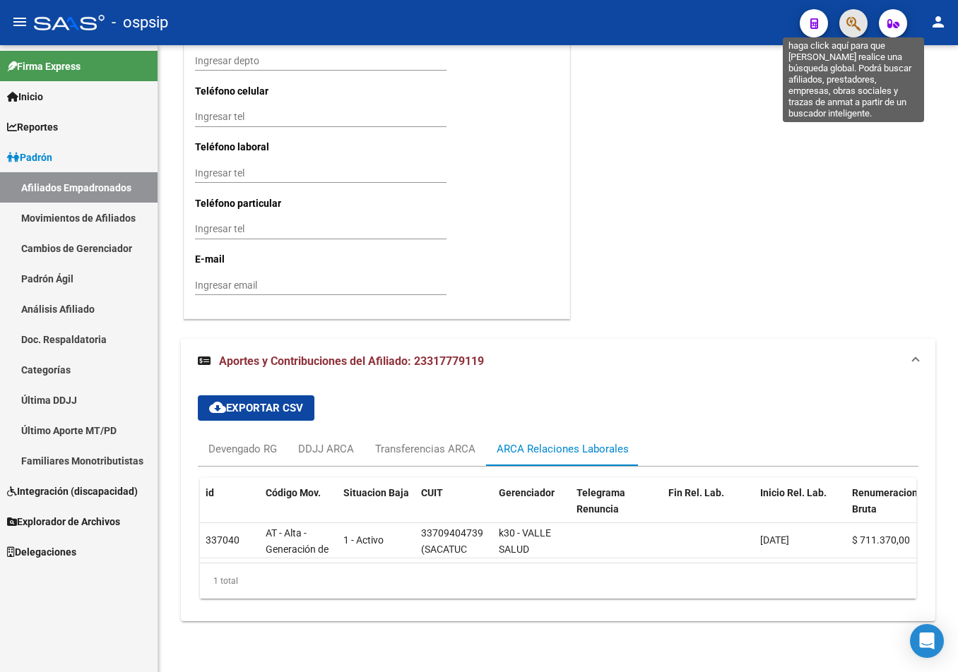
click at [848, 20] on icon "button" at bounding box center [853, 24] width 14 height 16
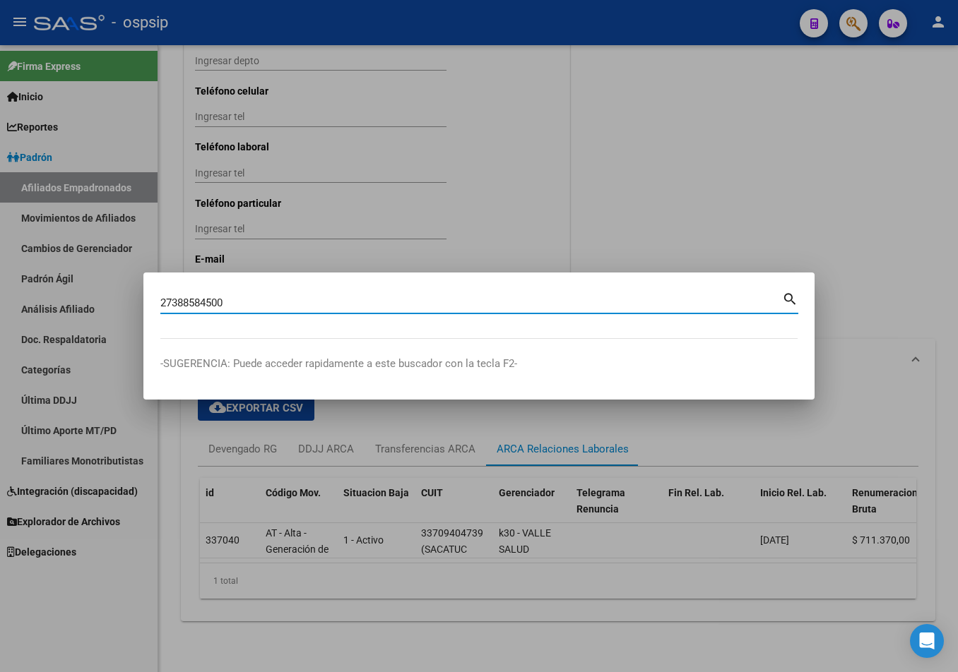
type input "27388584500"
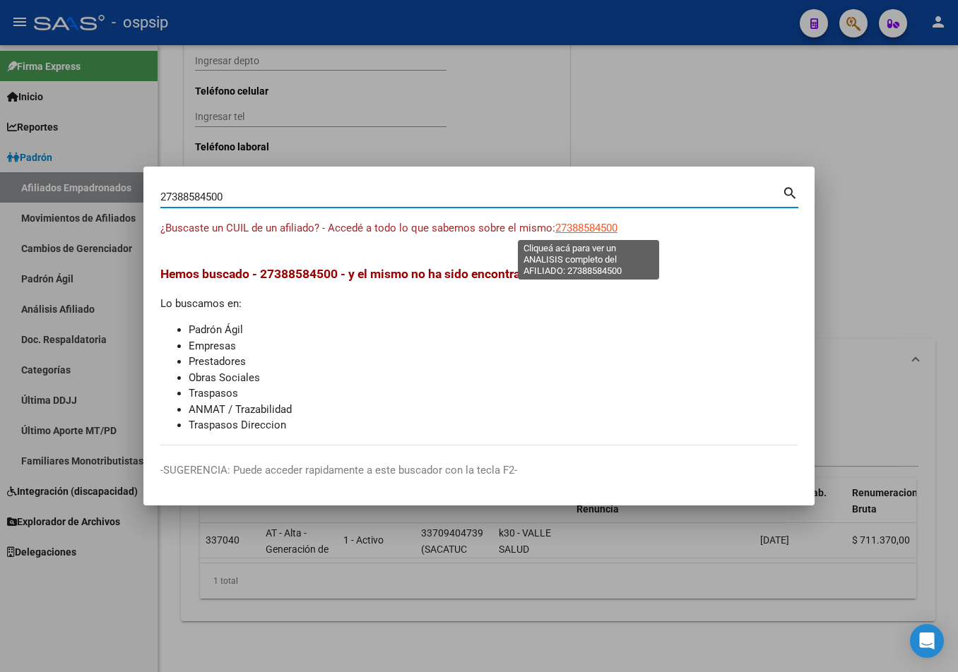
click at [570, 231] on span "27388584500" at bounding box center [586, 228] width 62 height 13
type textarea "27388584500"
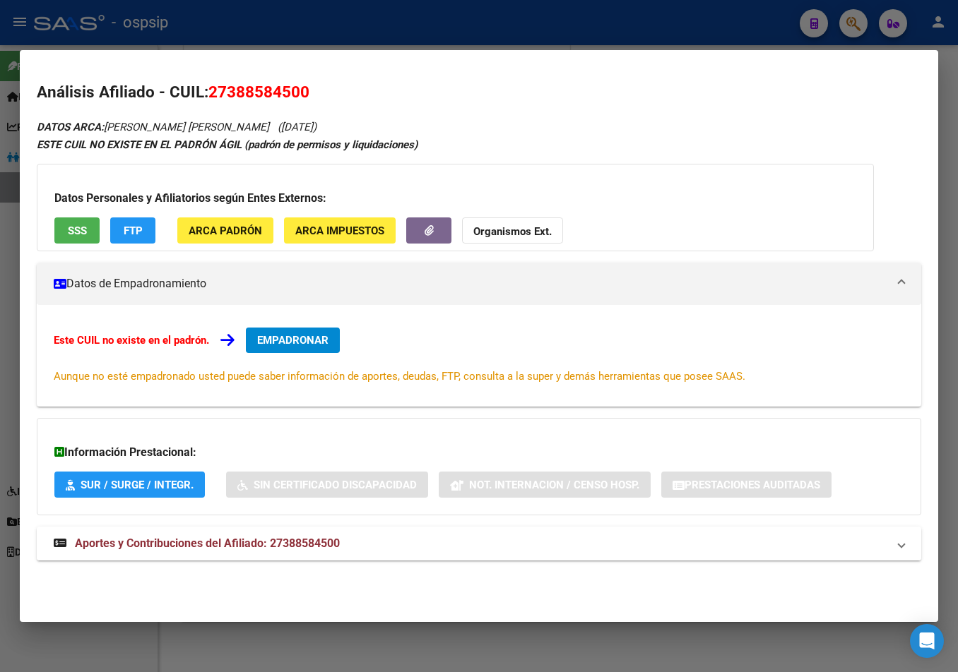
click at [302, 545] on span "Aportes y Contribuciones del Afiliado: 27388584500" at bounding box center [207, 543] width 265 height 13
